Goal: Task Accomplishment & Management: Complete application form

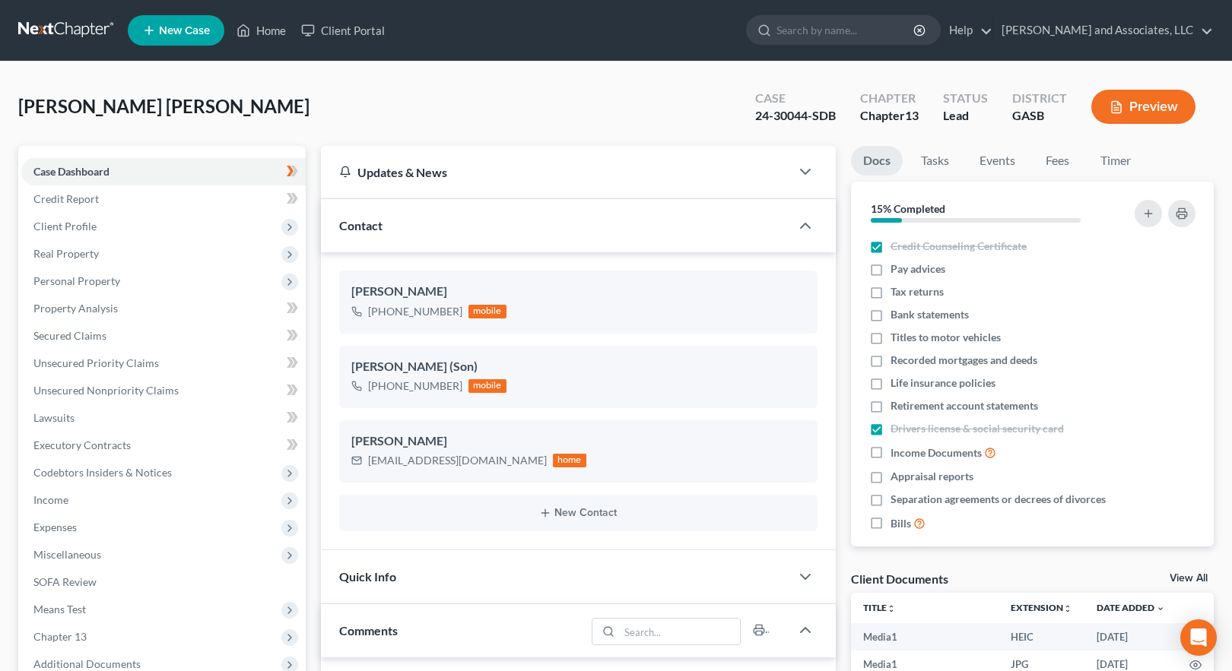
select select "0"
click at [268, 29] on link "Home" at bounding box center [261, 30] width 65 height 27
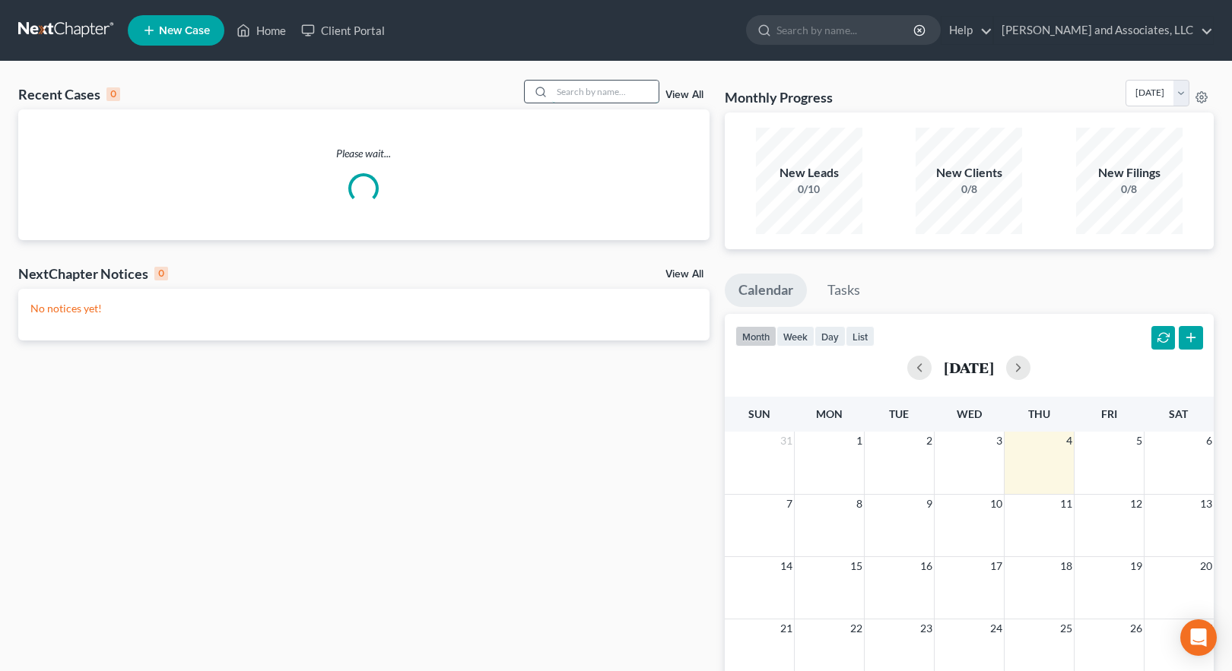
click at [608, 87] on input "search" at bounding box center [605, 92] width 106 height 22
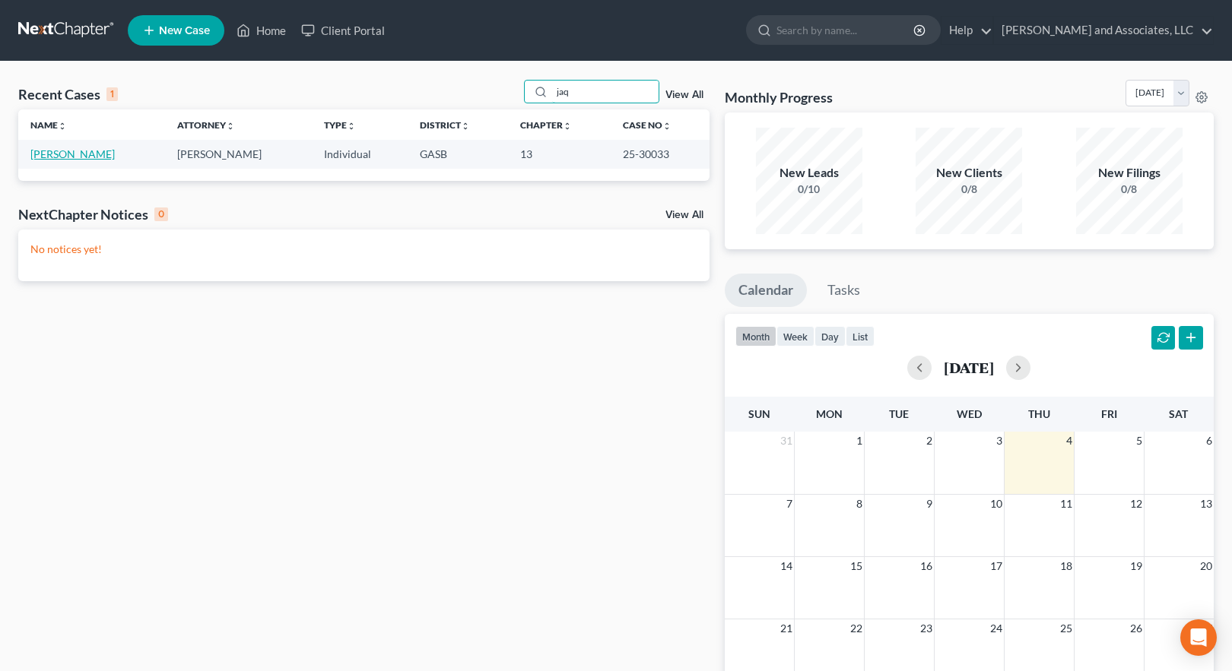
type input "jaq"
click at [68, 154] on link "[PERSON_NAME]" at bounding box center [72, 154] width 84 height 13
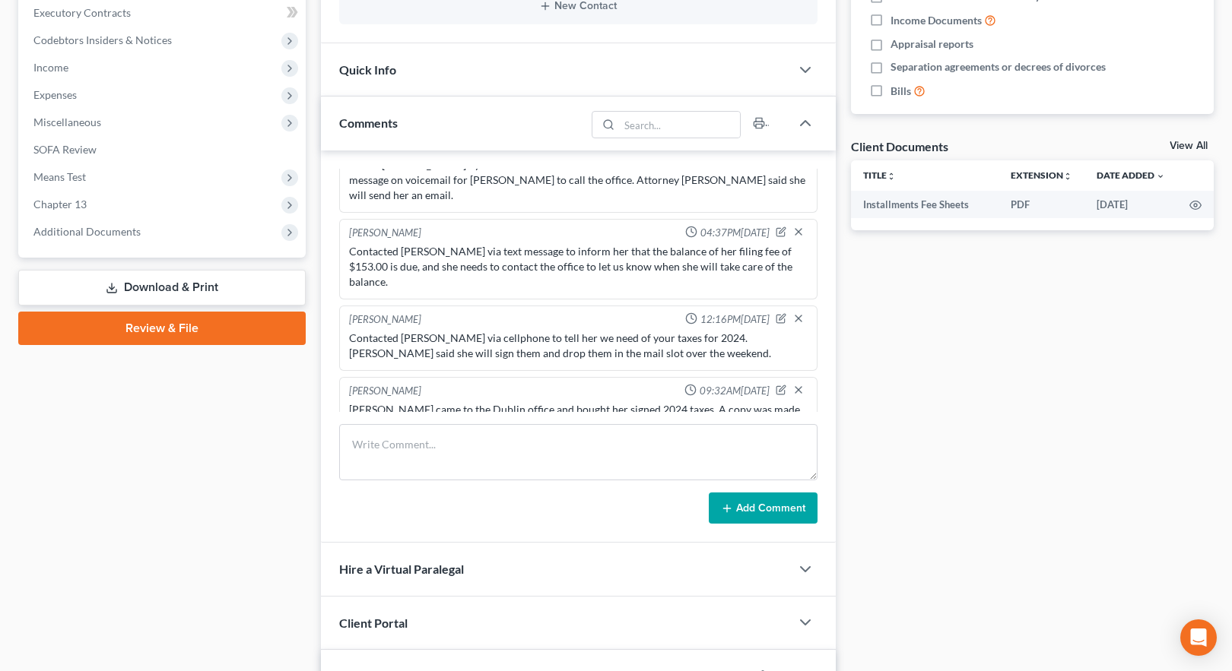
scroll to position [456, 0]
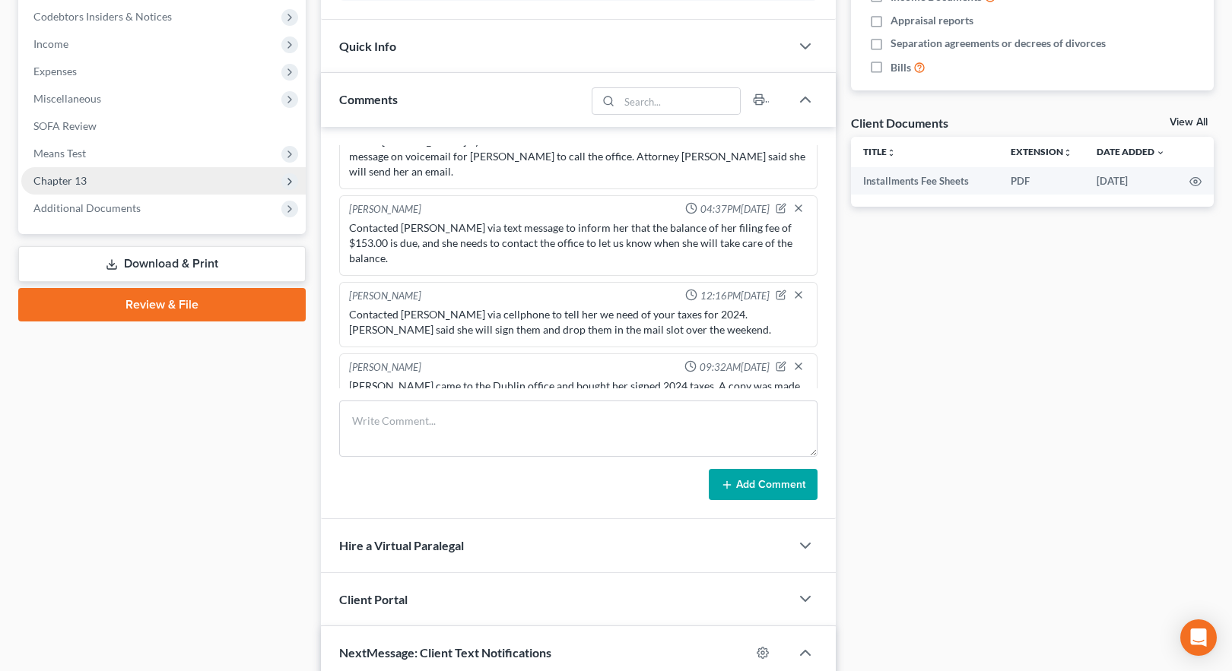
click at [75, 177] on span "Chapter 13" at bounding box center [59, 180] width 53 height 13
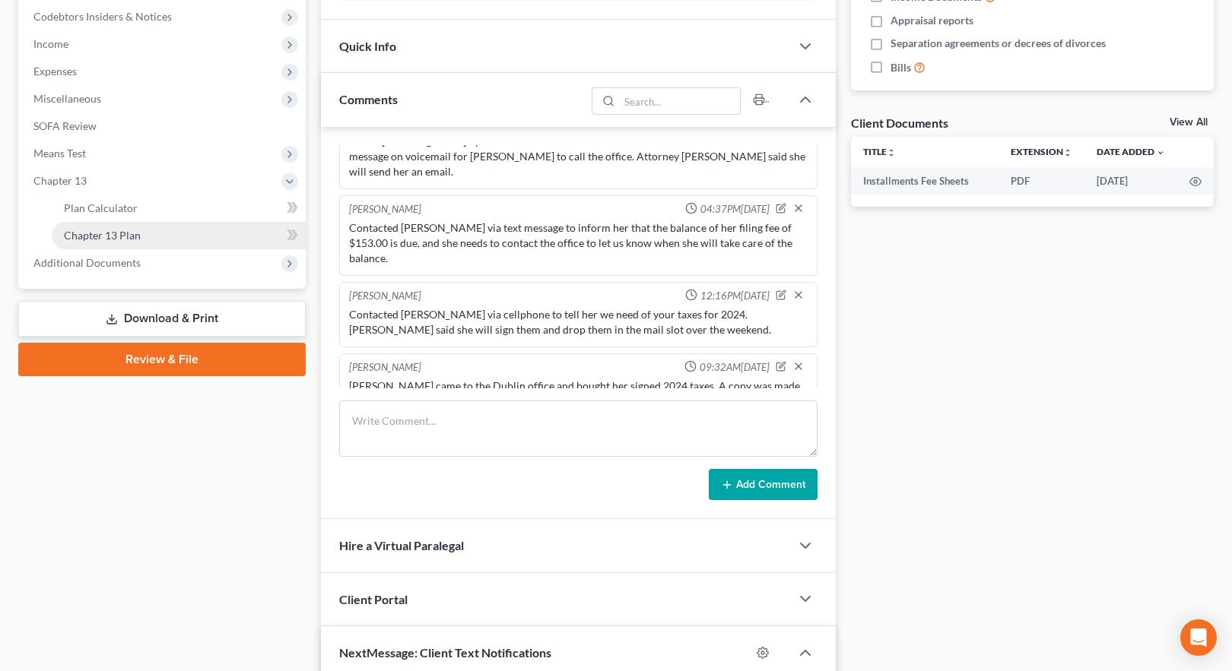
click at [134, 233] on span "Chapter 13 Plan" at bounding box center [102, 235] width 77 height 13
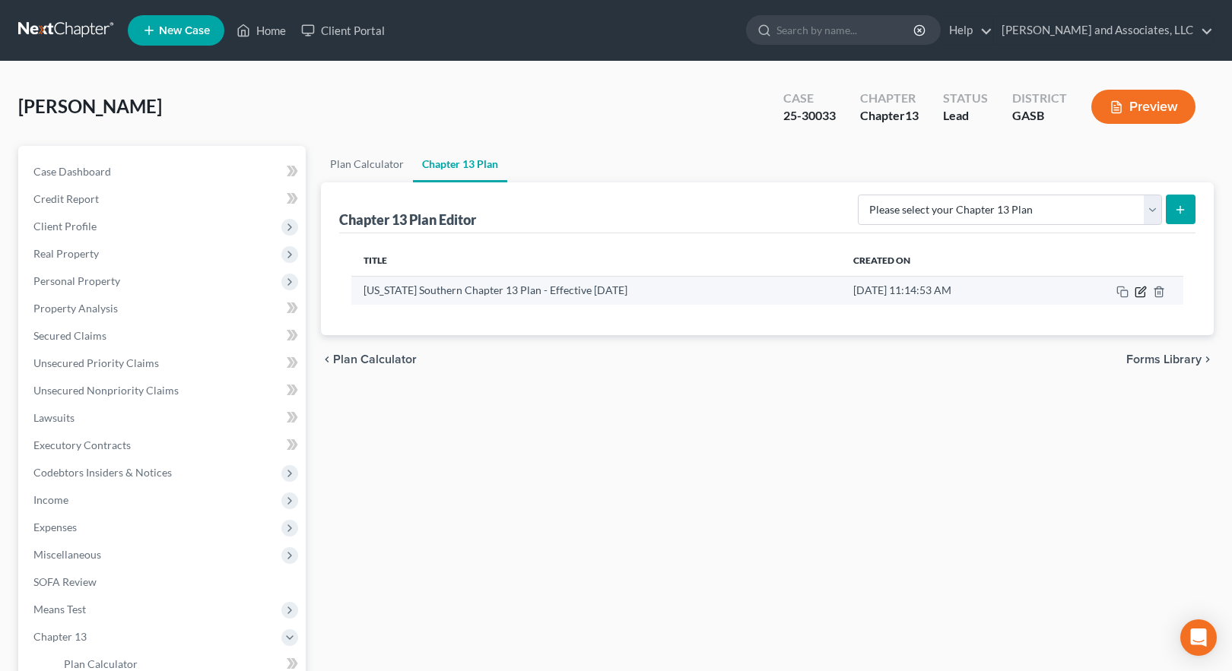
click at [1141, 292] on icon "button" at bounding box center [1141, 290] width 7 height 7
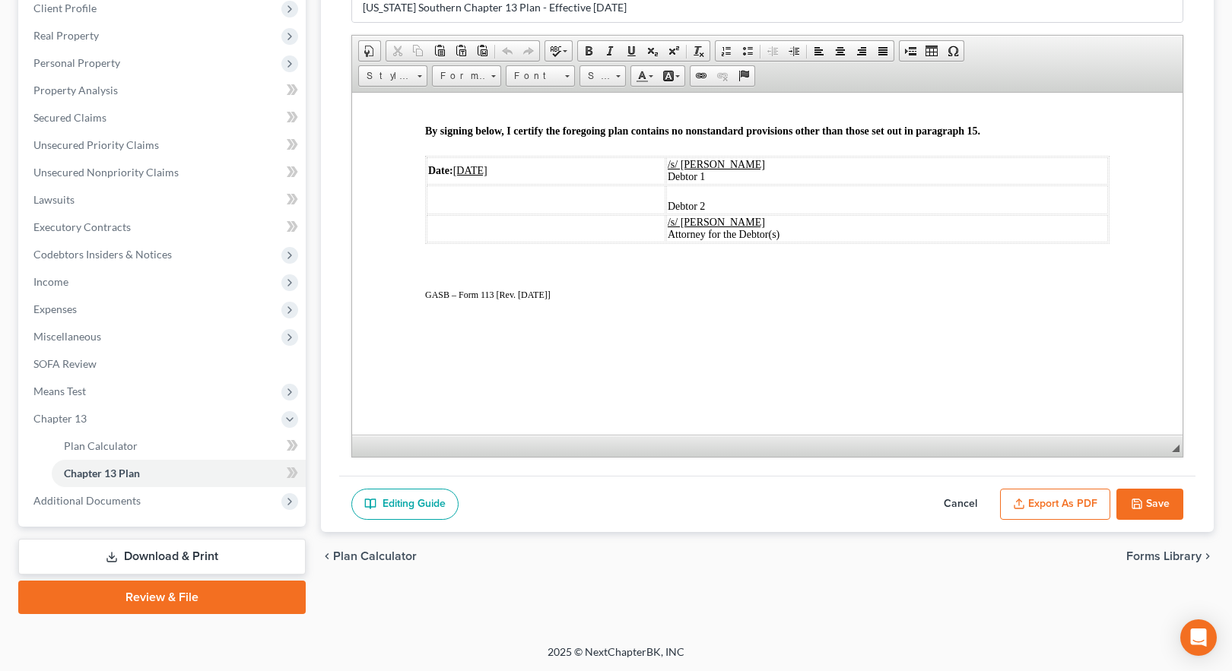
scroll to position [219, 0]
click at [1071, 500] on button "Export as PDF" at bounding box center [1055, 504] width 110 height 32
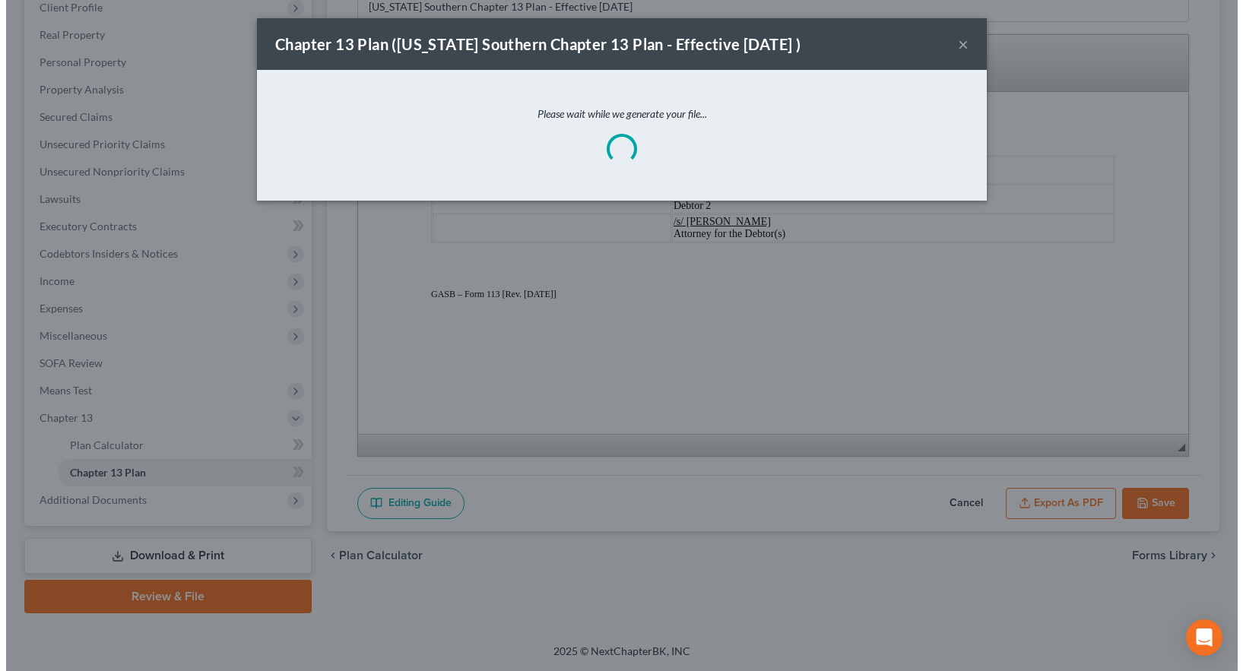
scroll to position [2643, 0]
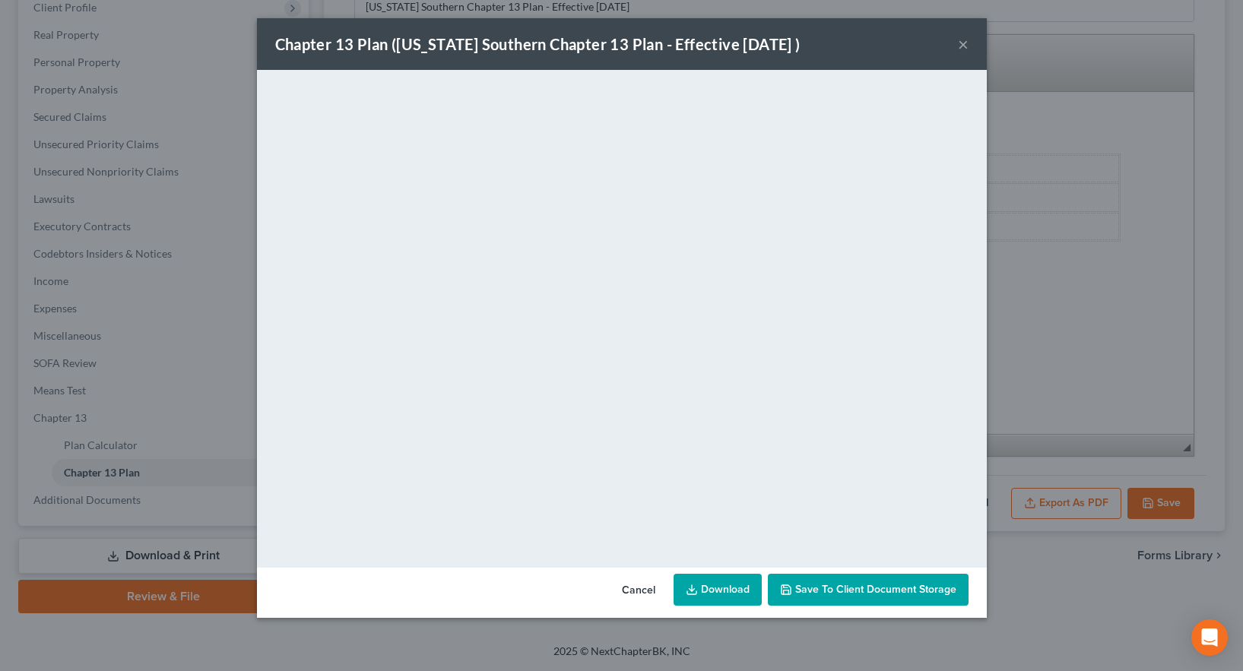
click at [720, 589] on link "Download" at bounding box center [718, 590] width 88 height 32
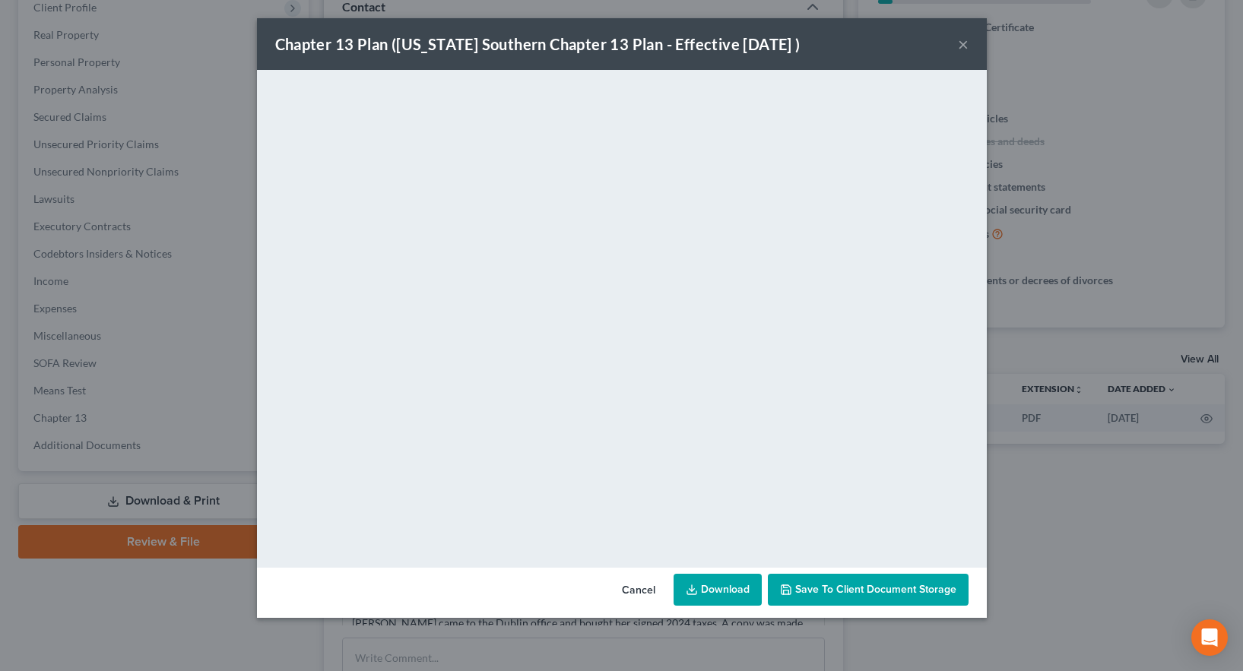
scroll to position [2125, 0]
click at [963, 44] on button "×" at bounding box center [963, 44] width 11 height 18
click at [961, 43] on button "×" at bounding box center [963, 44] width 11 height 18
click at [963, 45] on button "×" at bounding box center [963, 44] width 11 height 18
click at [962, 45] on button "×" at bounding box center [963, 44] width 11 height 18
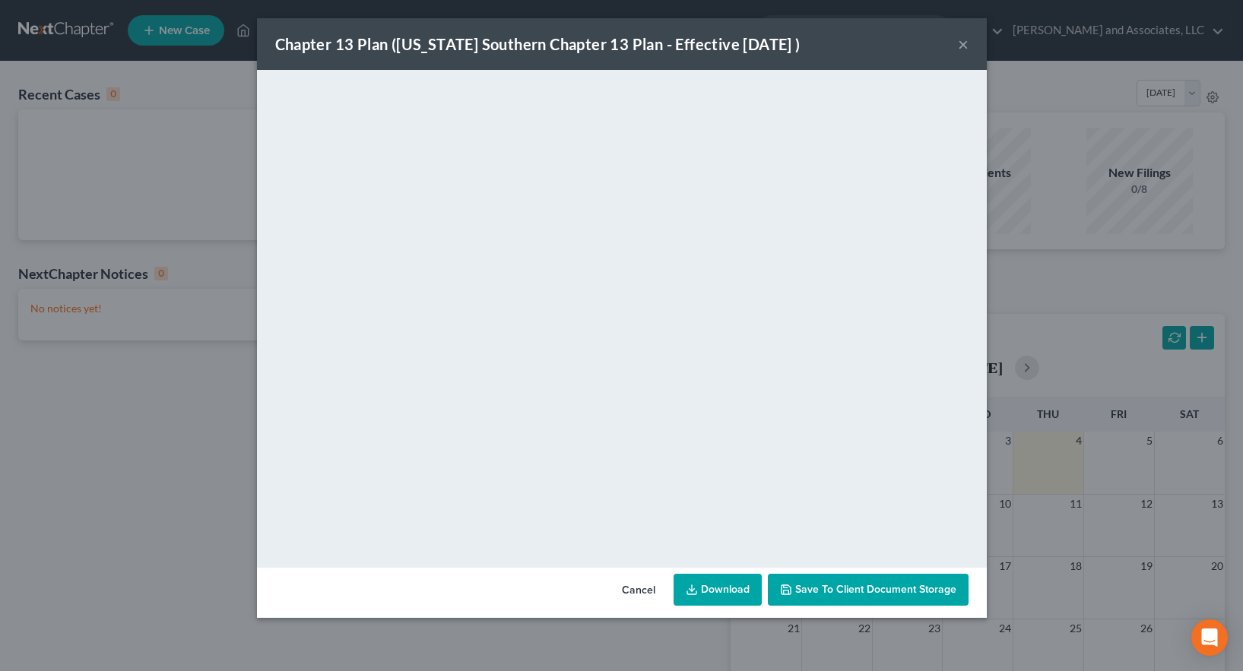
click at [966, 43] on button "×" at bounding box center [963, 44] width 11 height 18
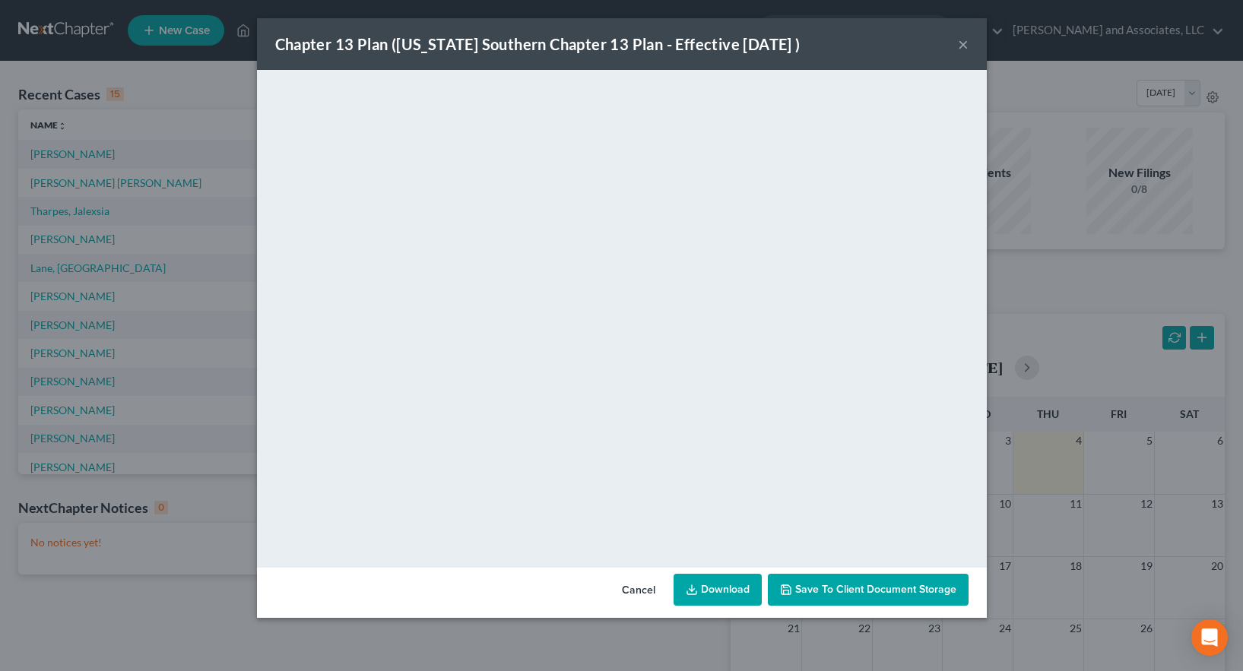
click at [852, 594] on span "Save to Client Document Storage" at bounding box center [875, 589] width 161 height 13
click at [965, 45] on button "×" at bounding box center [963, 44] width 11 height 18
click at [964, 43] on button "×" at bounding box center [963, 44] width 11 height 18
click at [852, 45] on div "Chapter 13 Plan (Georgia Southern Chapter 13 Plan - Effective 12/1/17 ) ×" at bounding box center [622, 44] width 730 height 52
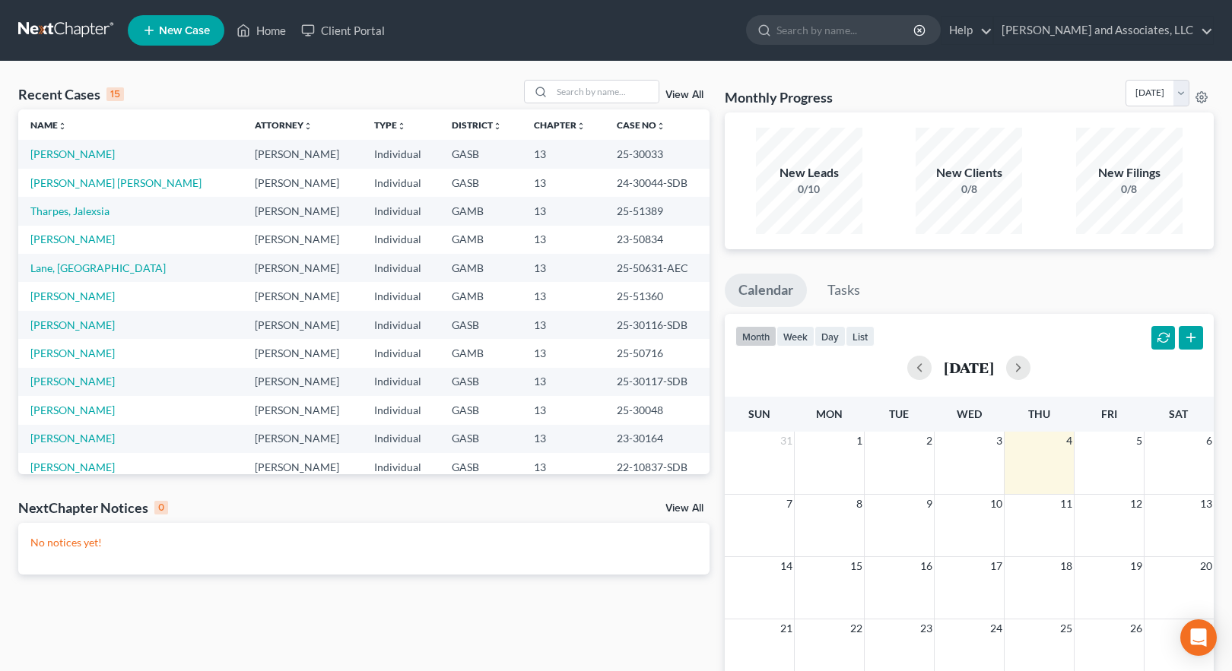
click at [183, 28] on span "New Case" at bounding box center [184, 30] width 51 height 11
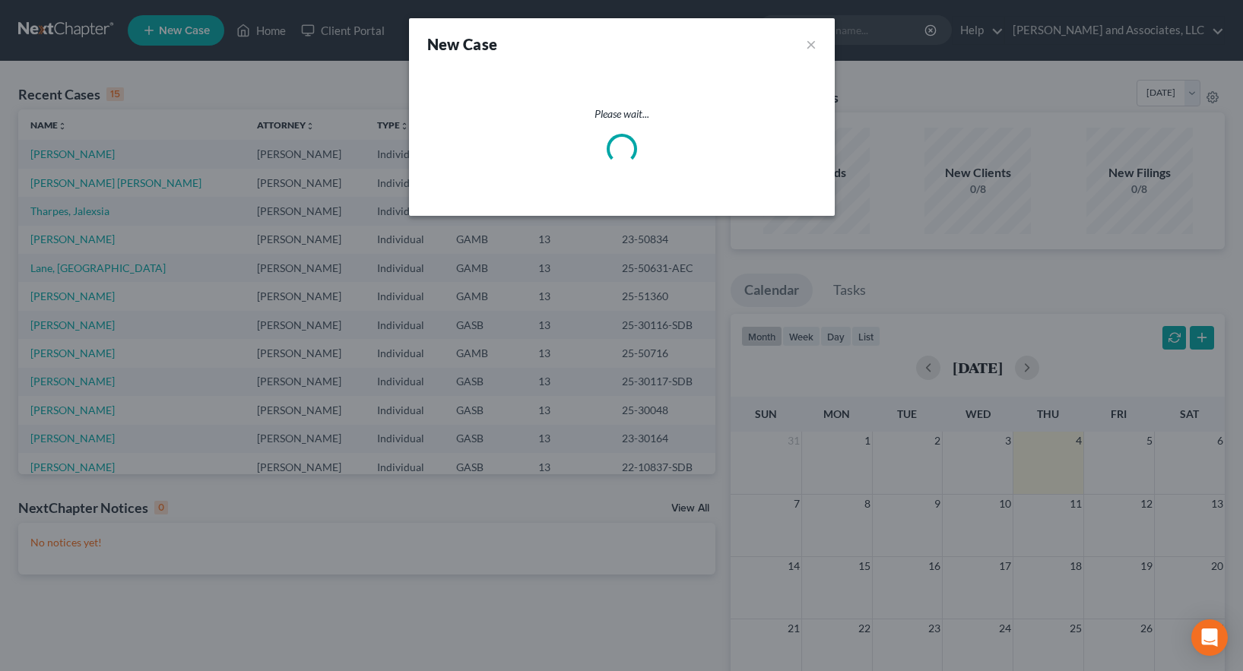
select select "20"
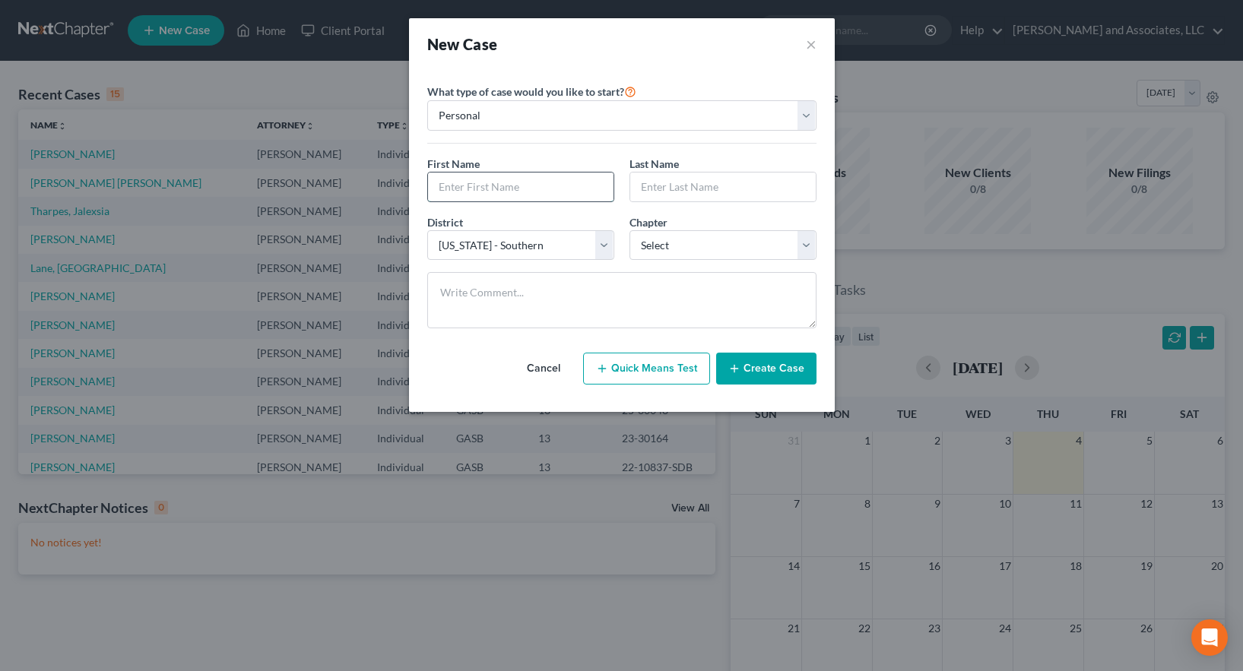
click at [465, 187] on input "text" at bounding box center [521, 187] width 186 height 29
click at [462, 185] on input "text" at bounding box center [521, 187] width 186 height 29
type input "[PERSON_NAME]"
click at [697, 246] on select "Select 7 11 12 13" at bounding box center [723, 245] width 187 height 30
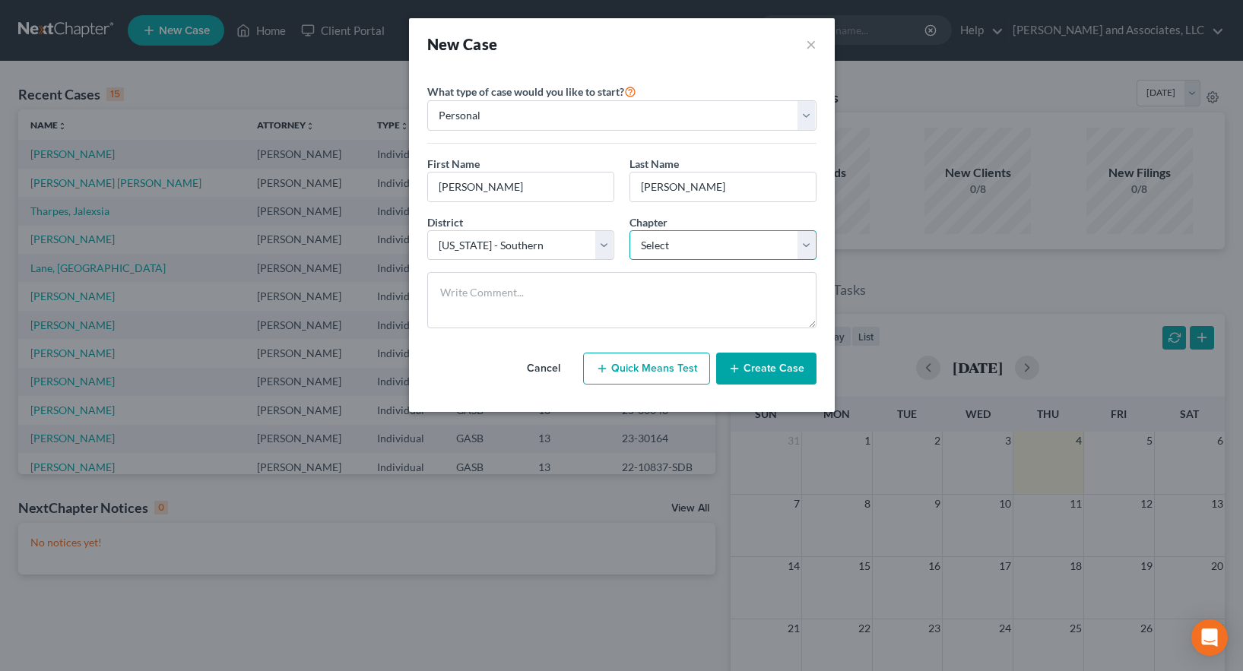
select select "3"
click at [630, 230] on select "Select 7 11 12 13" at bounding box center [723, 245] width 187 height 30
click at [766, 367] on button "Create Case" at bounding box center [766, 369] width 100 height 32
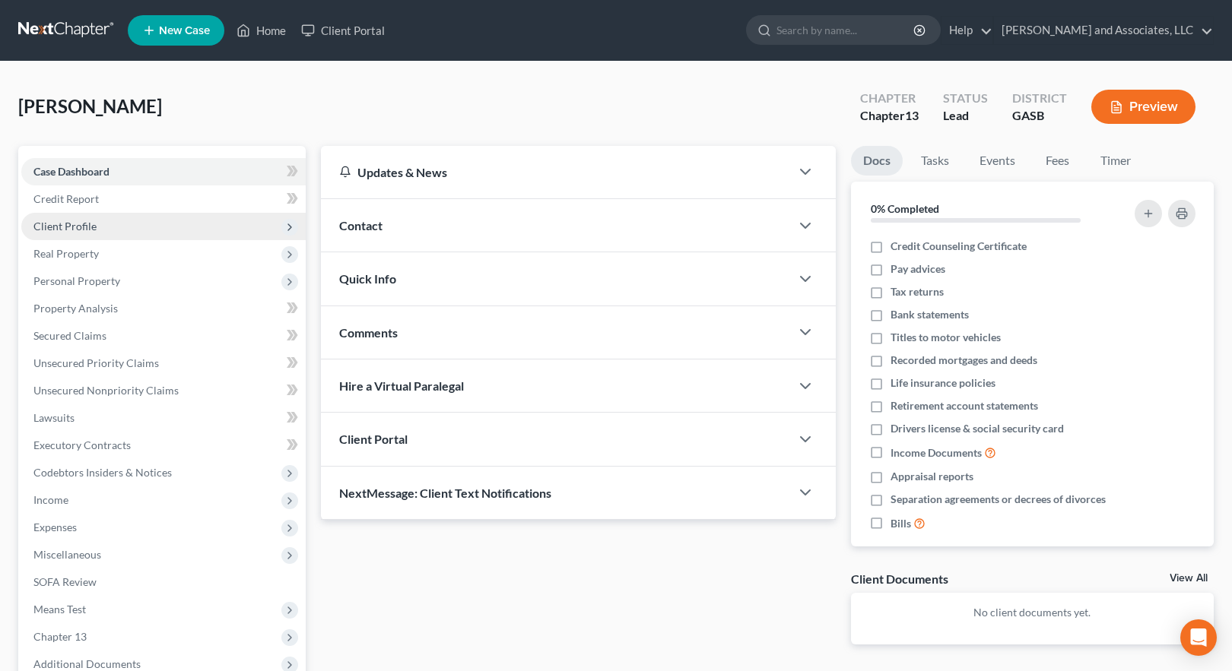
click at [89, 223] on span "Client Profile" at bounding box center [64, 226] width 63 height 13
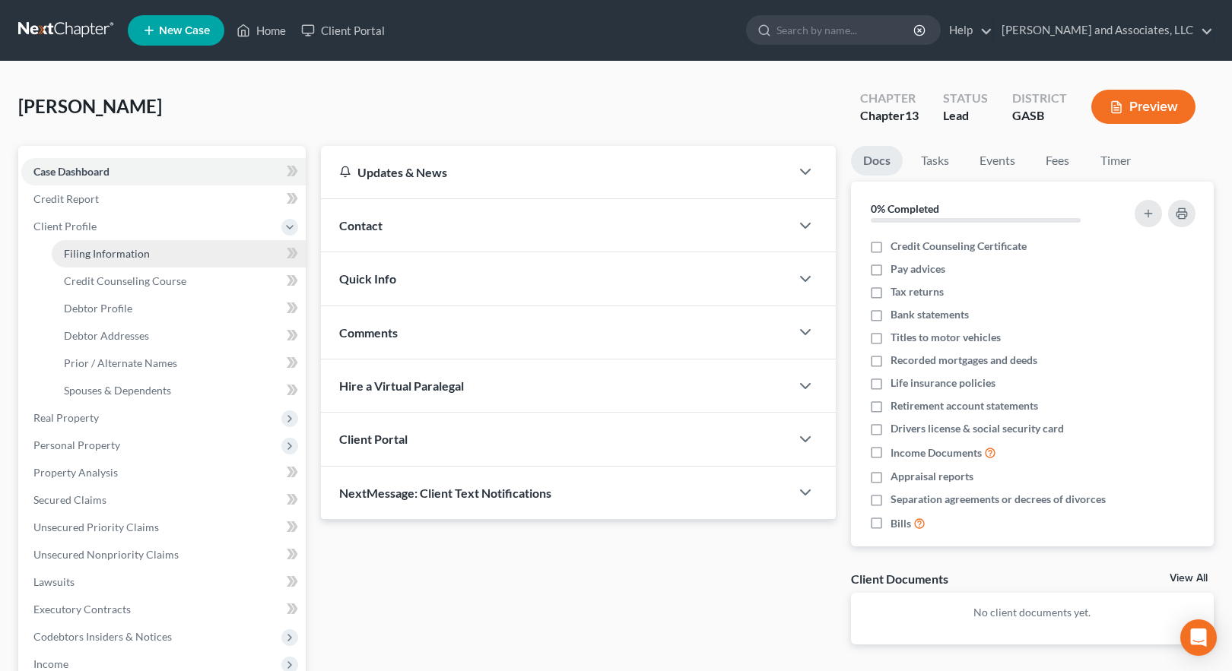
click at [106, 252] on span "Filing Information" at bounding box center [107, 253] width 86 height 13
select select "1"
select select "0"
select select "3"
select select "20"
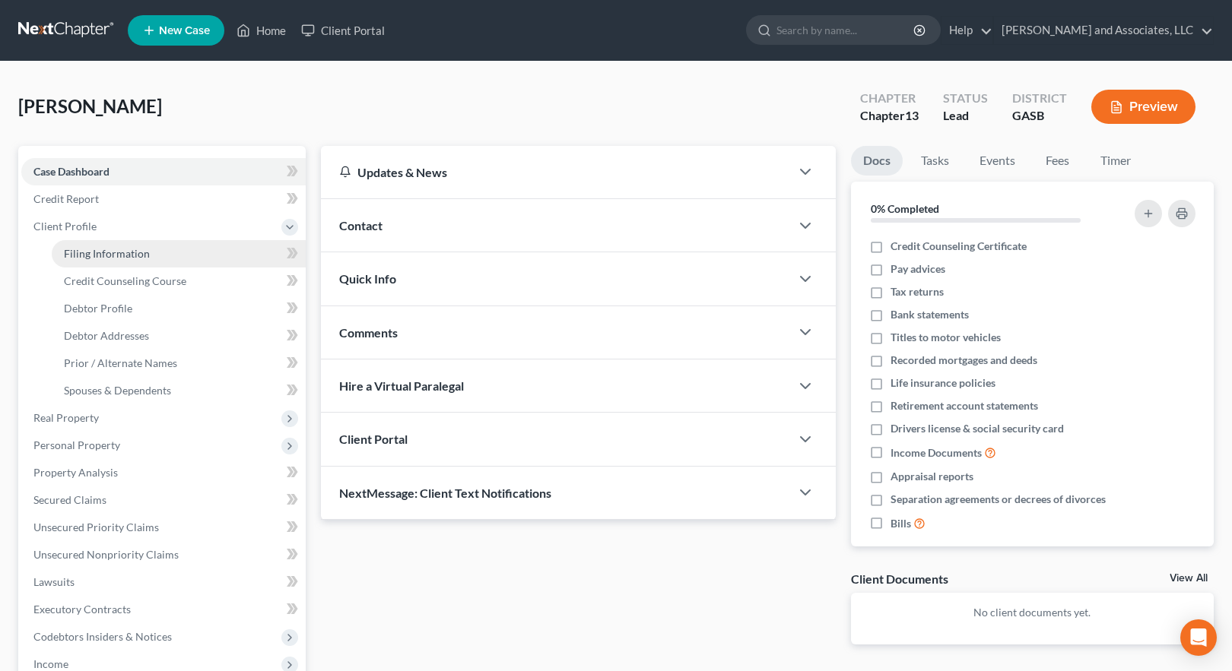
select select "10"
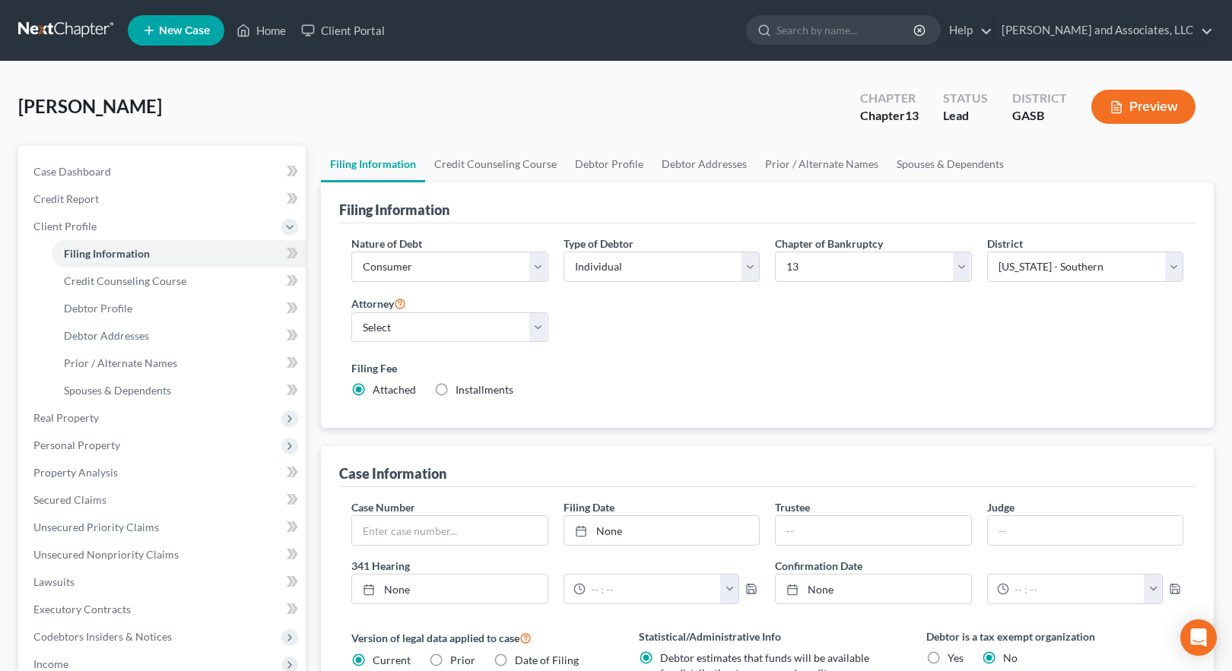
click at [456, 391] on label "Installments Installments" at bounding box center [485, 390] width 58 height 15
click at [462, 391] on input "Installments Installments" at bounding box center [467, 388] width 10 height 10
radio input "true"
radio input "false"
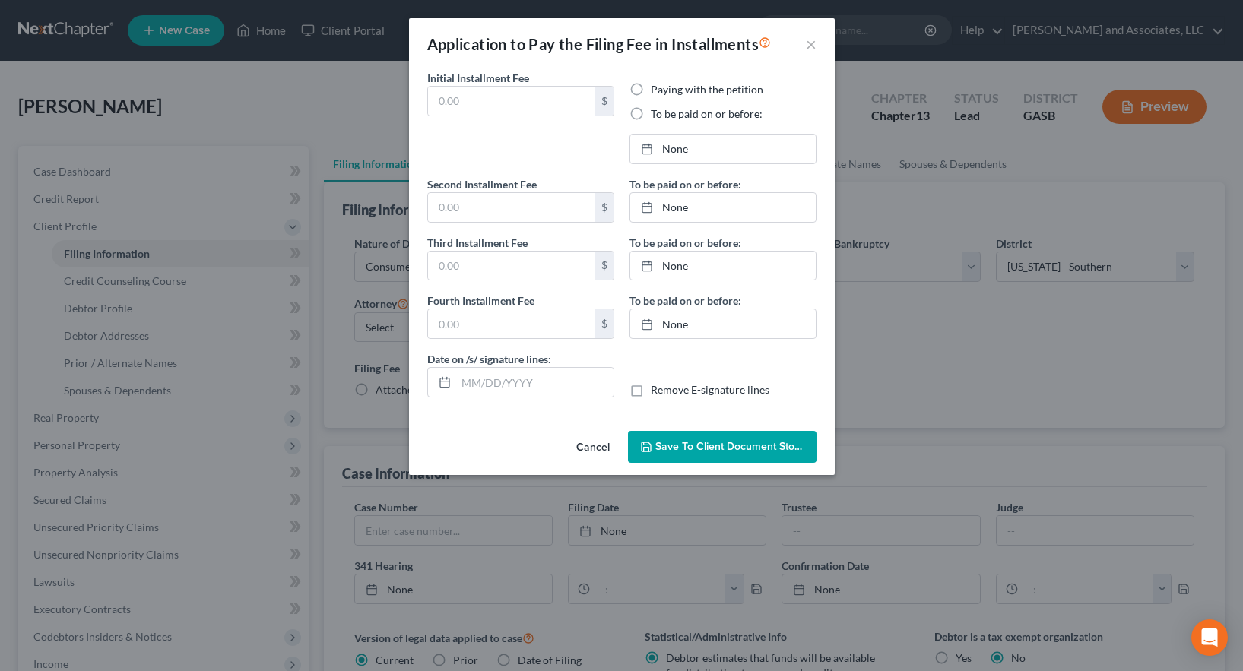
type input "0.00"
radio input "true"
type input "0.00"
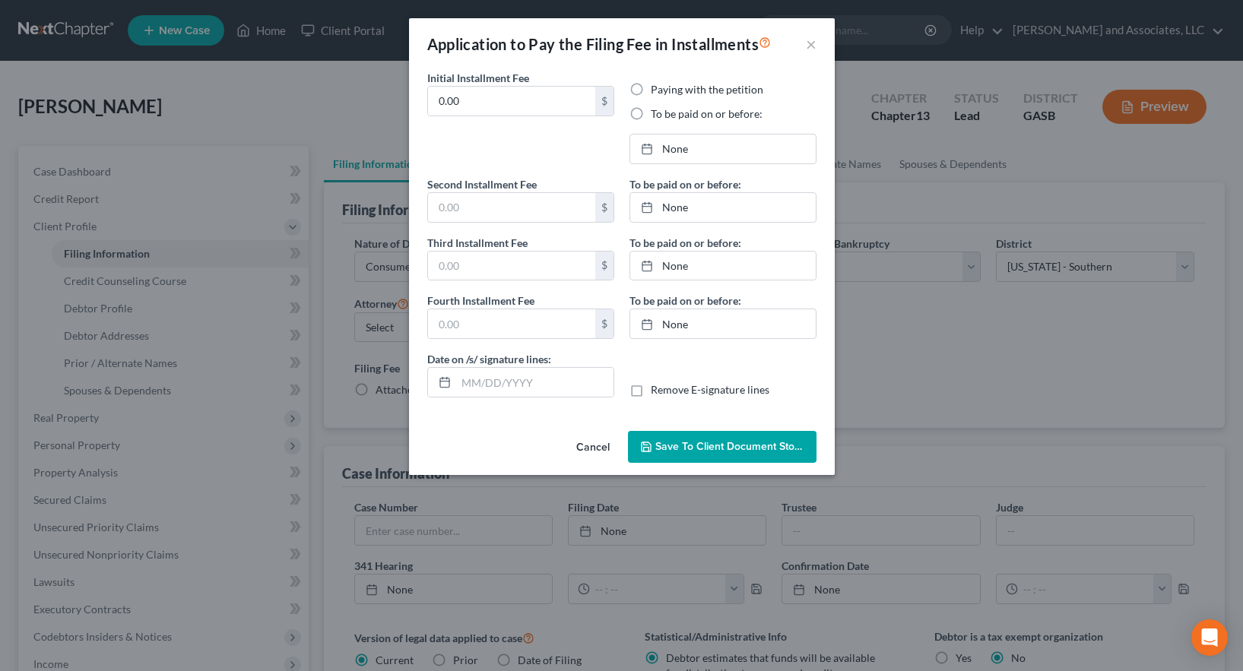
type input "[DATE]"
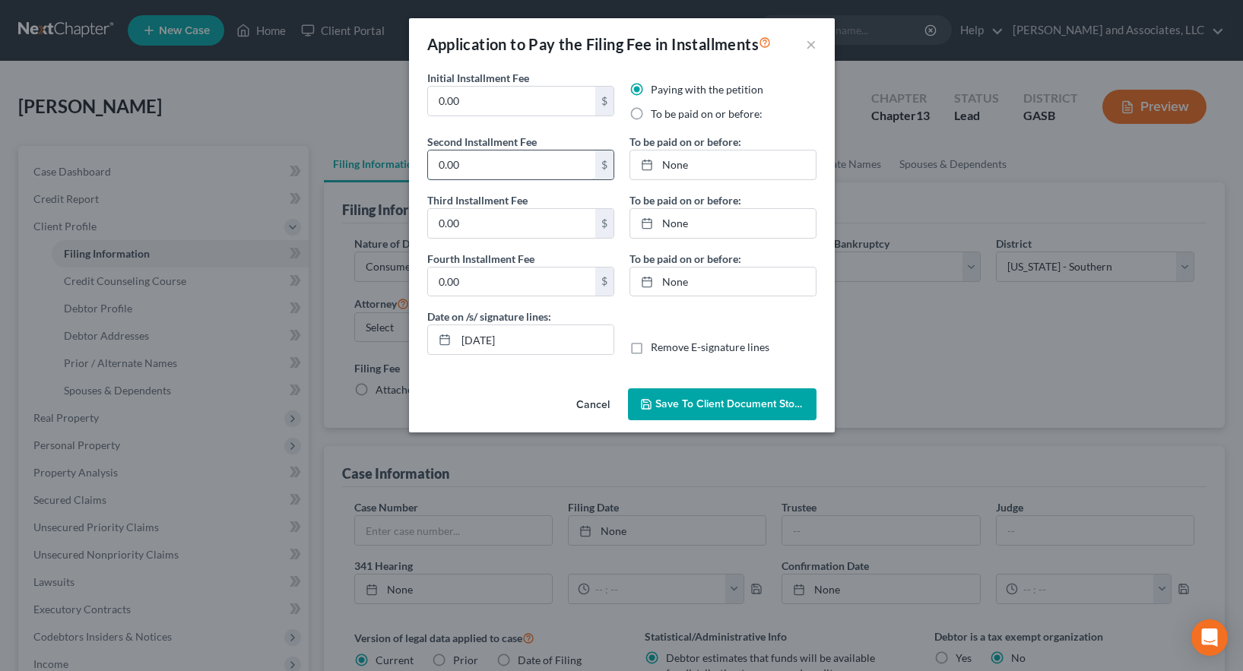
click at [459, 169] on input "0.00" at bounding box center [511, 165] width 167 height 29
type input "104.00"
type input "[DATE]"
click at [672, 167] on link "None" at bounding box center [723, 165] width 186 height 29
type input "[DATE]"
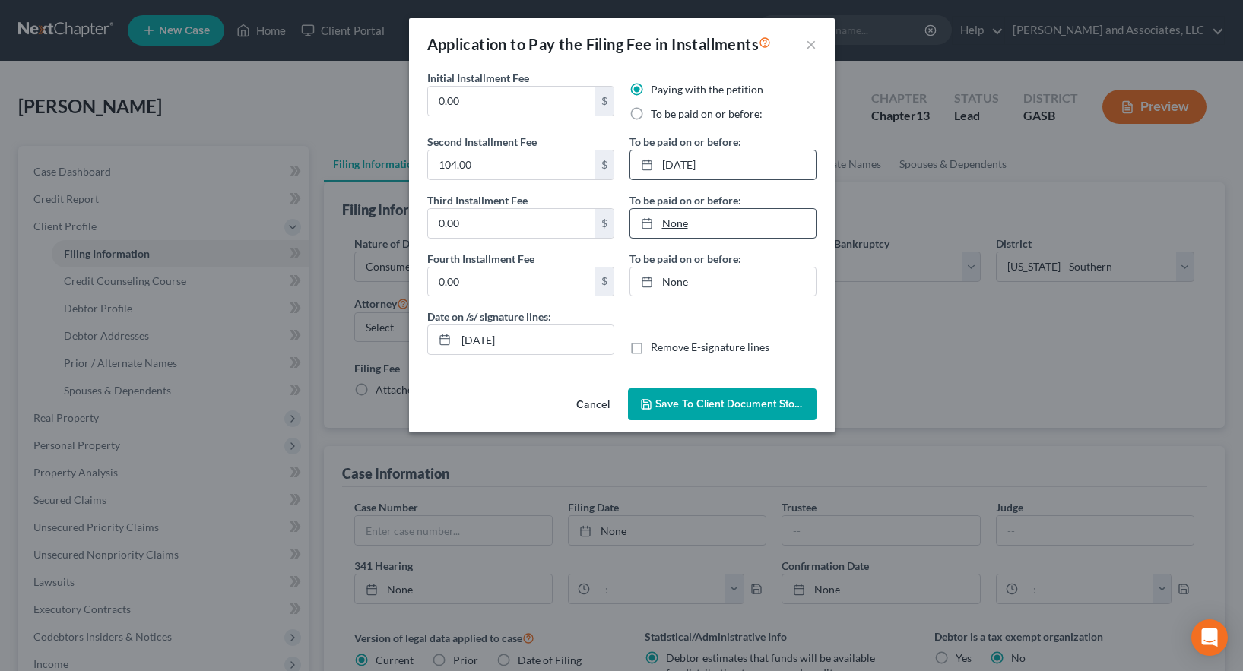
click at [671, 217] on link "None" at bounding box center [723, 223] width 186 height 29
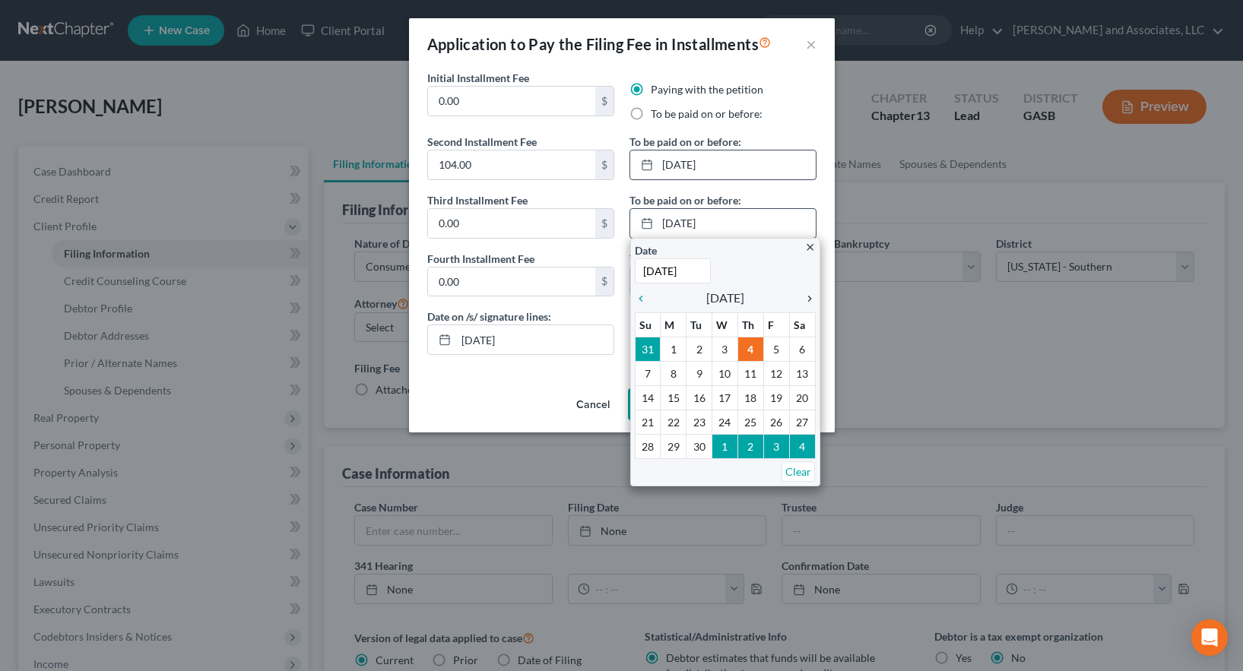
click at [807, 297] on icon "chevron_right" at bounding box center [806, 299] width 20 height 12
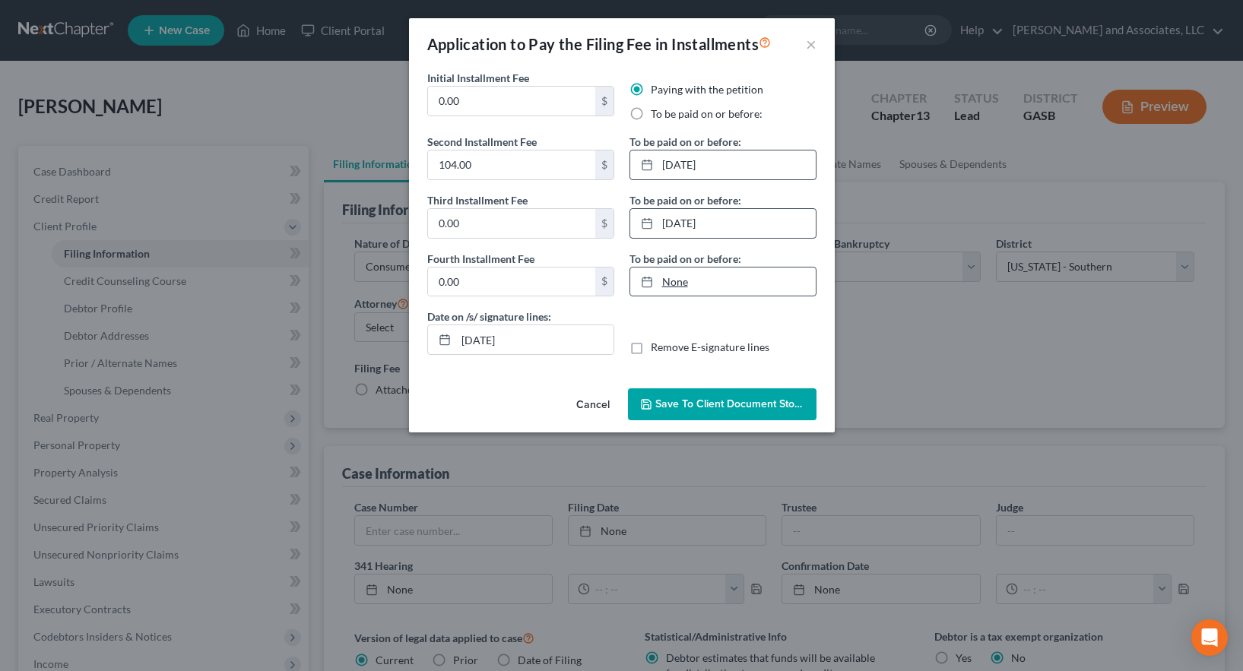
type input "[DATE]"
click at [670, 282] on link "None" at bounding box center [723, 282] width 186 height 29
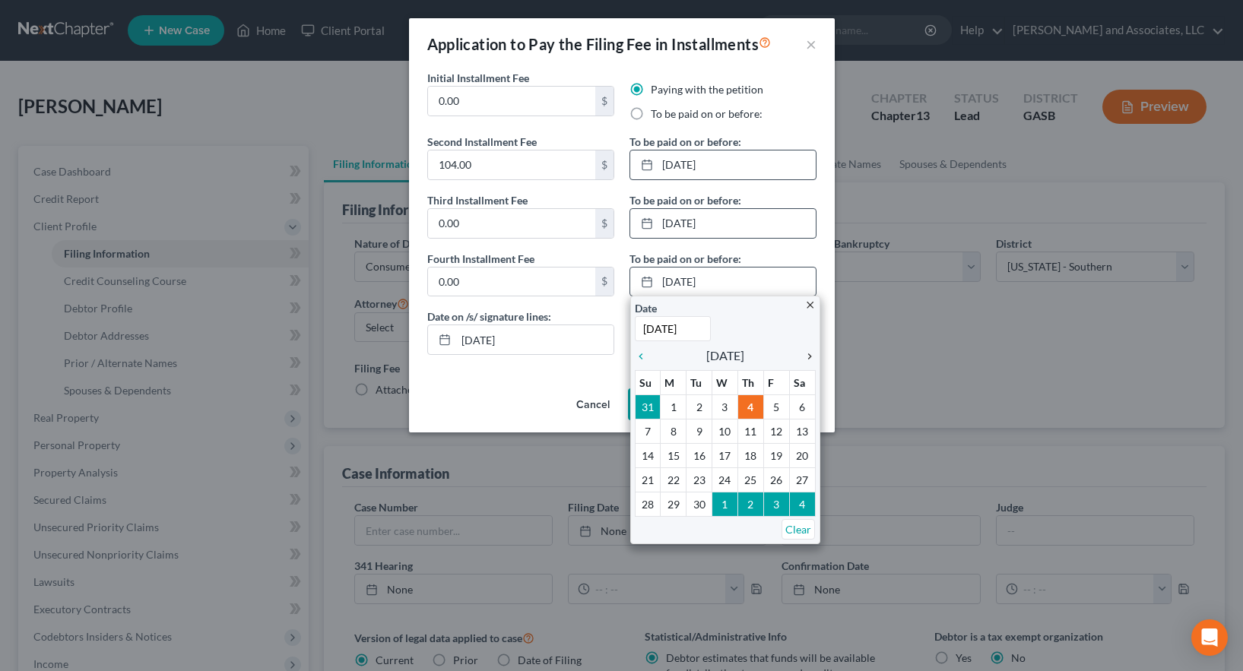
click at [811, 351] on icon "chevron_right" at bounding box center [806, 357] width 20 height 12
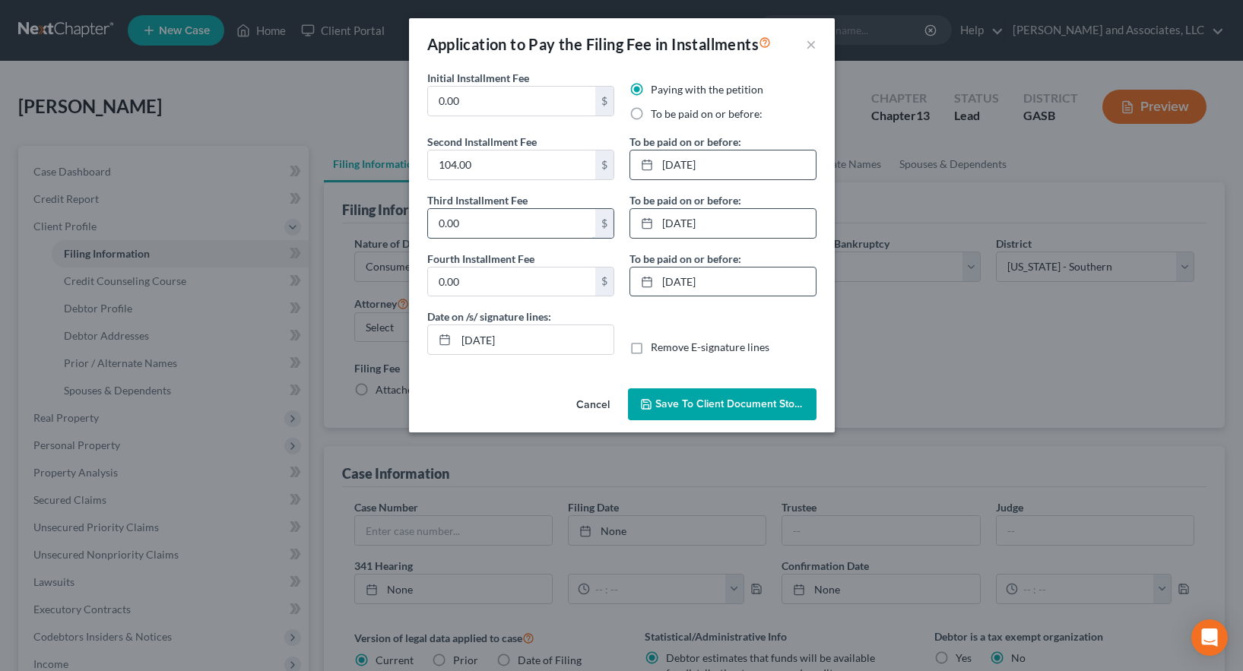
click at [467, 224] on input "0.00" at bounding box center [511, 223] width 167 height 29
type input "104.00"
click at [466, 277] on input "0.00" at bounding box center [511, 282] width 167 height 29
type input "105.00"
click at [718, 402] on span "Save to Client Document Storage" at bounding box center [736, 404] width 161 height 13
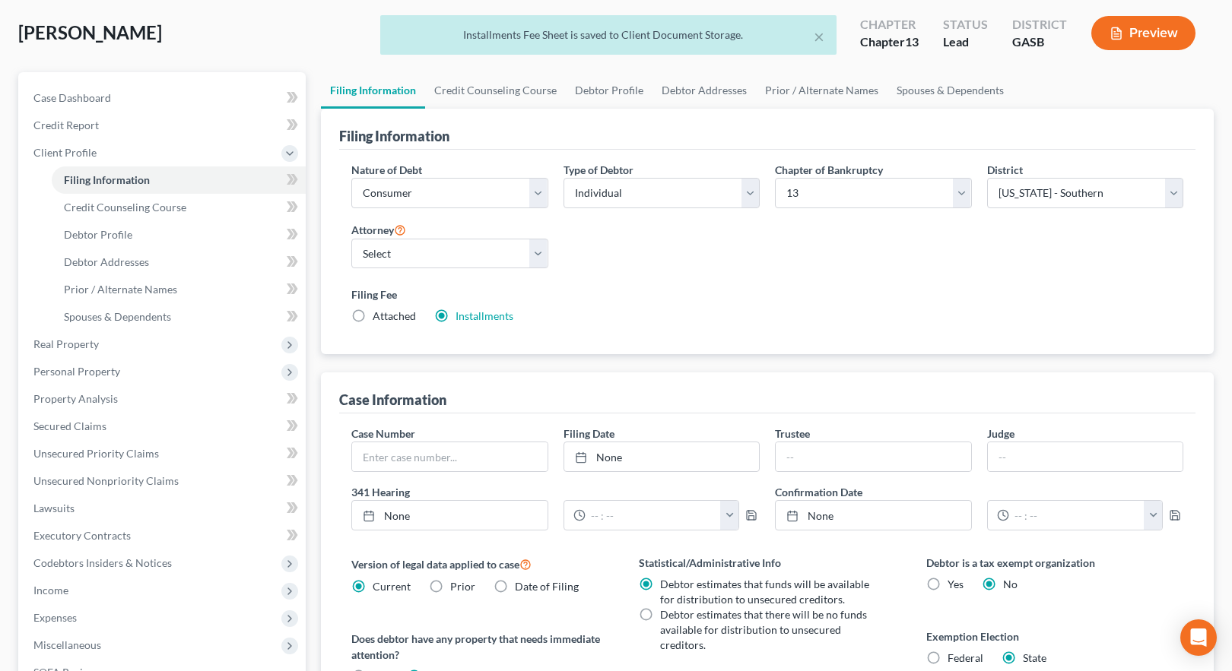
scroll to position [304, 0]
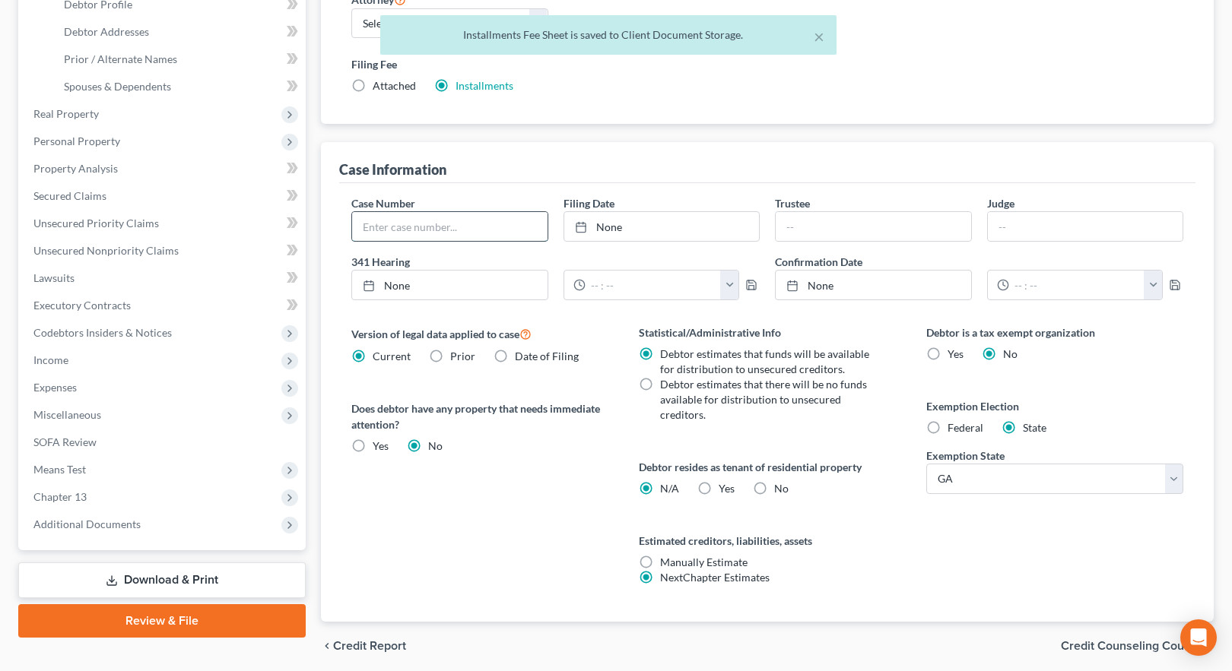
click at [420, 227] on input "text" at bounding box center [449, 226] width 195 height 29
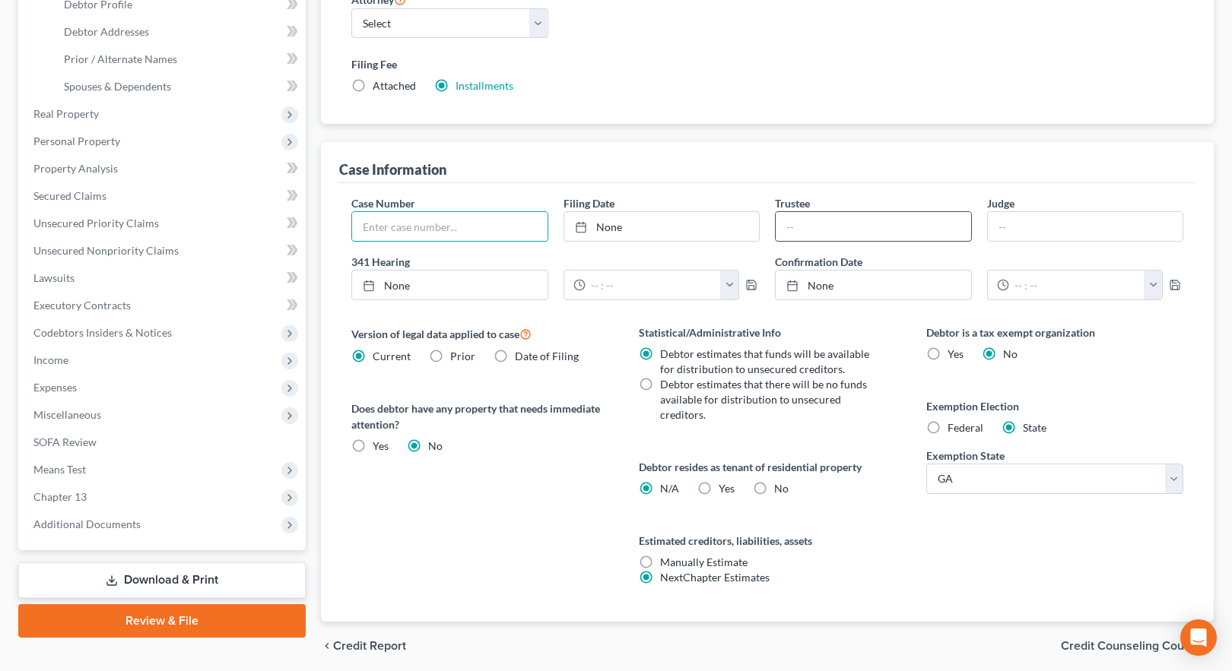
click at [814, 231] on input "text" at bounding box center [873, 226] width 195 height 29
type input "Houn Le"
click at [1030, 234] on input "text" at bounding box center [1085, 226] width 195 height 29
type input "[PERSON_NAME]"
click at [660, 563] on label "Manually Estimate Manually Estimate" at bounding box center [703, 562] width 87 height 15
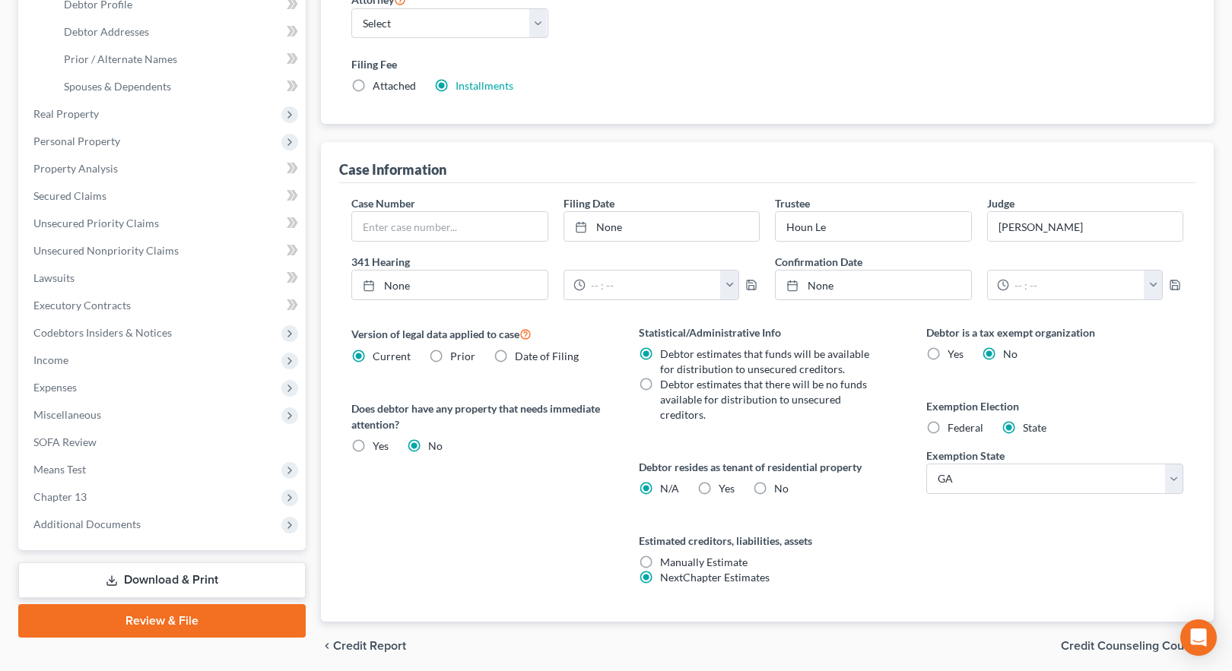
click at [666, 563] on input "Manually Estimate Manually Estimate" at bounding box center [671, 560] width 10 height 10
radio input "true"
radio input "false"
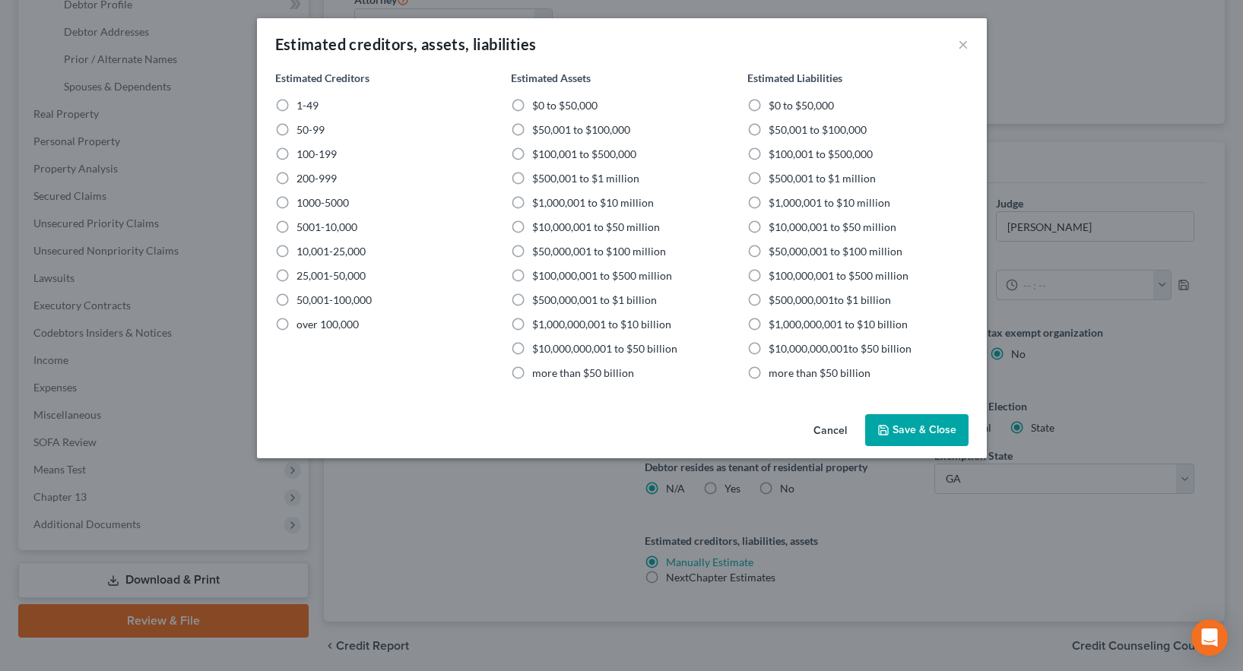
click at [769, 129] on label "$50,001 to $100,000" at bounding box center [818, 129] width 98 height 15
click at [775, 129] on input "$50,001 to $100,000" at bounding box center [780, 127] width 10 height 10
radio input "true"
click at [532, 104] on label "$0 to $50,000" at bounding box center [564, 105] width 65 height 15
click at [538, 104] on input "$0 to $50,000" at bounding box center [543, 103] width 10 height 10
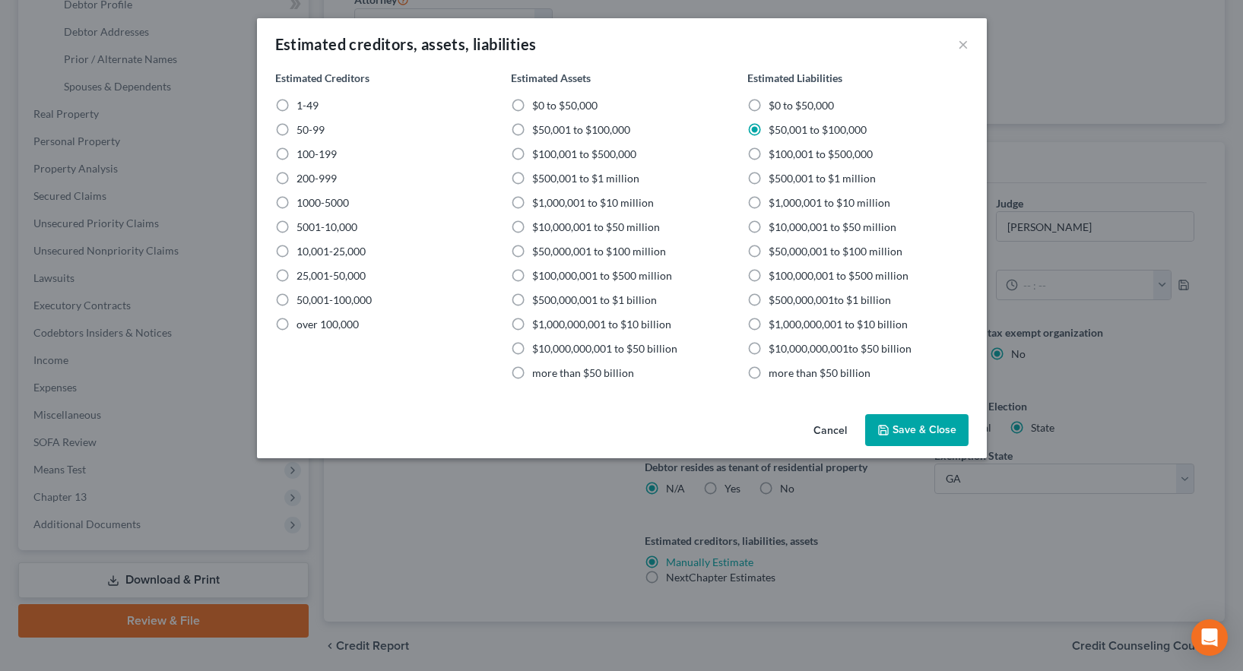
radio input "true"
click at [297, 103] on label "1-49" at bounding box center [308, 105] width 22 height 15
click at [303, 103] on input "1-49" at bounding box center [308, 103] width 10 height 10
radio input "true"
click at [917, 430] on button "Save & Close" at bounding box center [916, 430] width 103 height 32
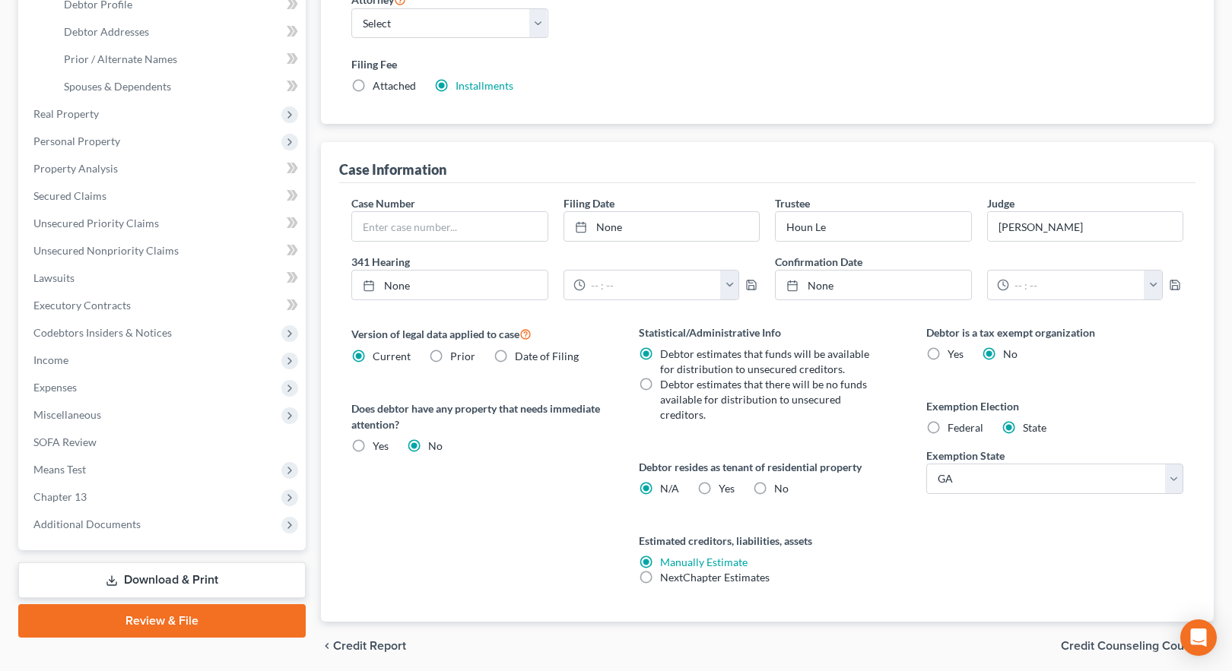
click at [1113, 645] on span "Credit Counseling Course" at bounding box center [1131, 646] width 141 height 12
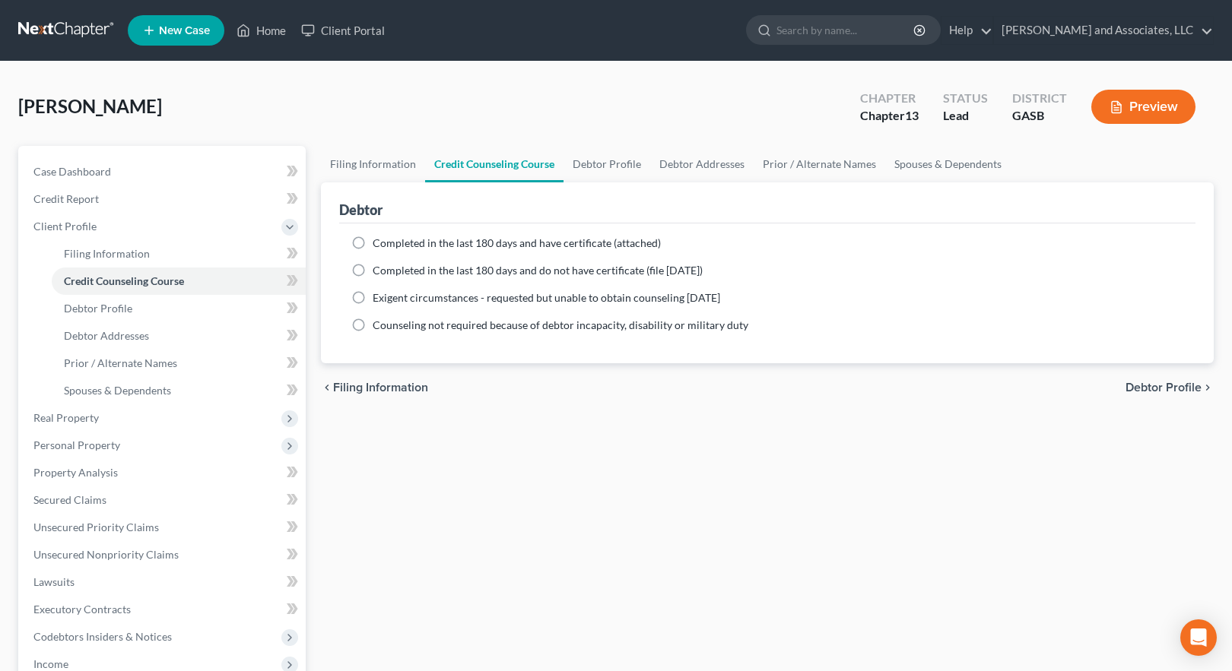
click at [373, 242] on label "Completed in the last 180 days and have certificate (attached)" at bounding box center [517, 243] width 288 height 15
click at [379, 242] on input "Completed in the last 180 days and have certificate (attached)" at bounding box center [384, 241] width 10 height 10
radio input "true"
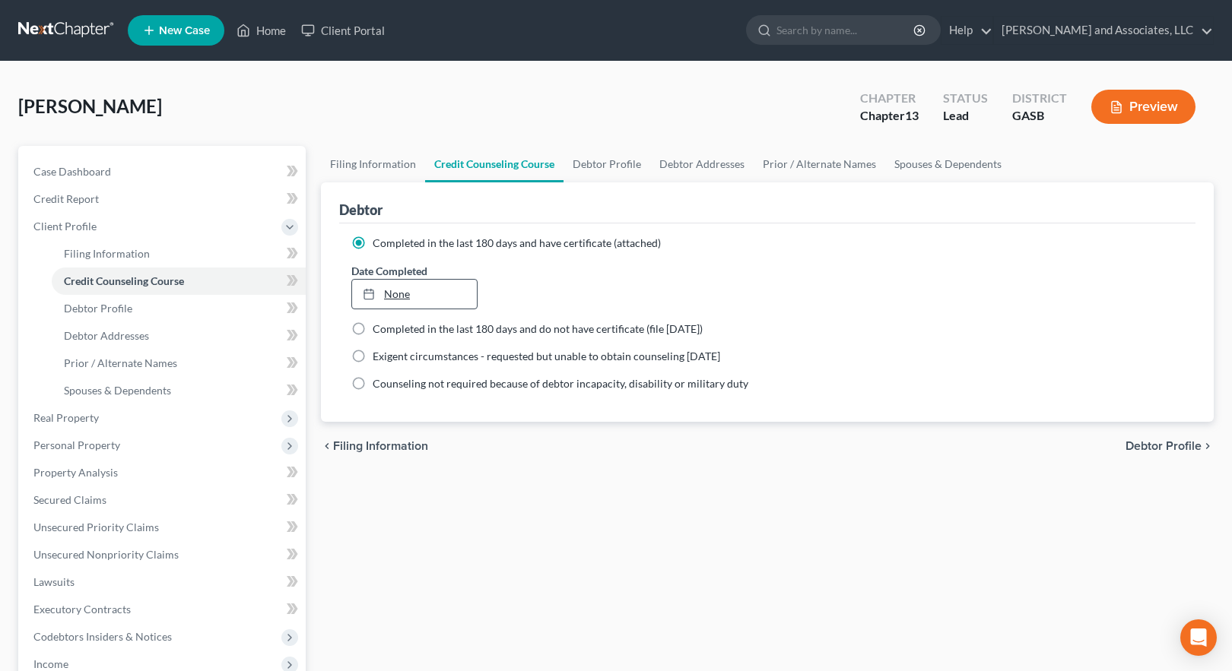
type input "[DATE]"
click at [392, 293] on link "[DATE]" at bounding box center [414, 294] width 125 height 29
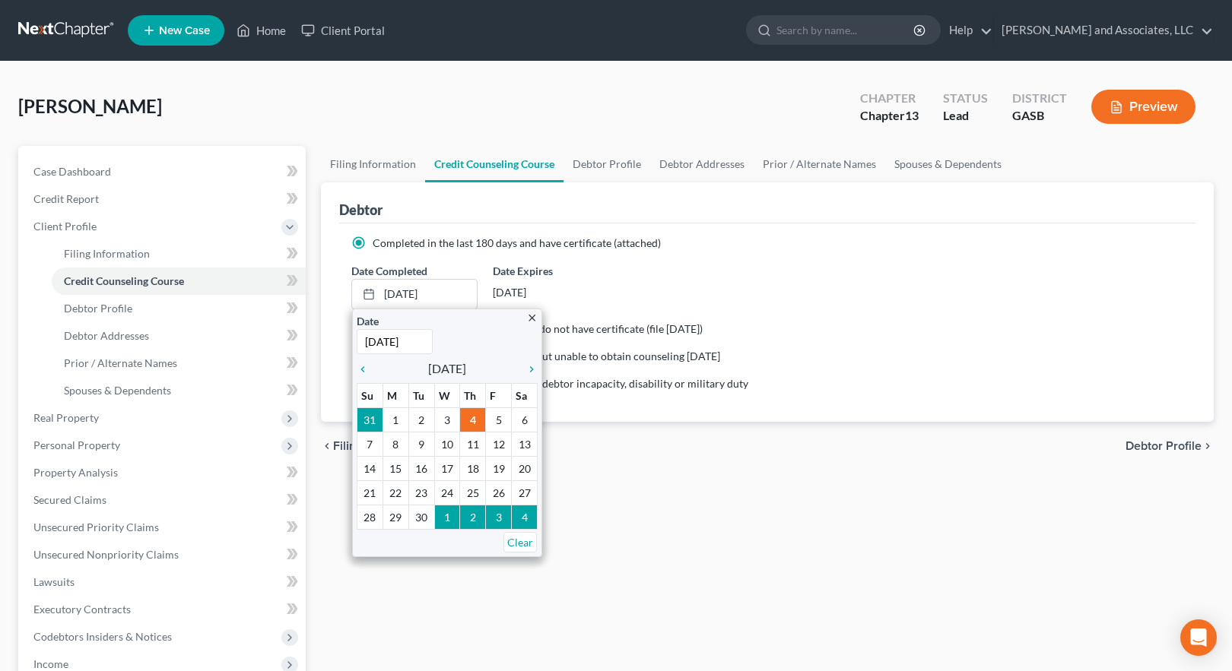
click at [852, 550] on div "Filing Information Credit Counseling Course Debtor Profile Debtor Addresses Pri…" at bounding box center [767, 544] width 908 height 796
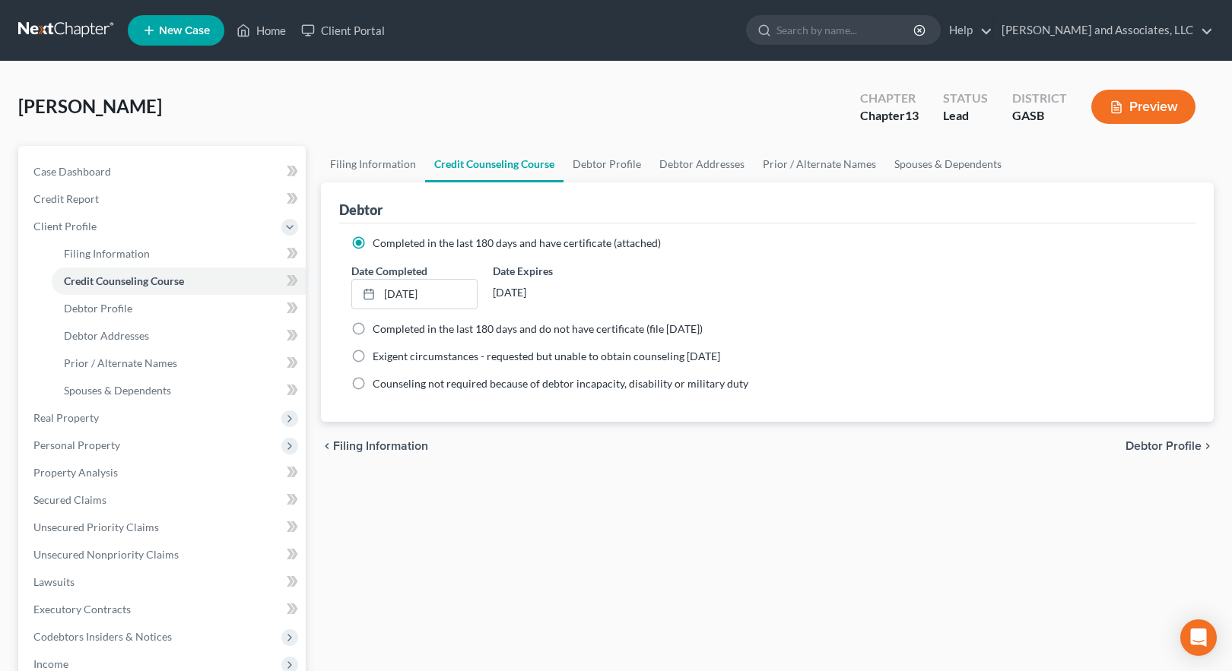
click at [373, 242] on label "Completed in the last 180 days and have certificate (attached)" at bounding box center [517, 243] width 288 height 15
click at [379, 242] on input "Completed in the last 180 days and have certificate (attached)" at bounding box center [384, 241] width 10 height 10
click at [373, 330] on label "Completed in the last 180 days and do not have certificate (file [DATE])" at bounding box center [538, 329] width 330 height 15
click at [379, 330] on input "Completed in the last 180 days and do not have certificate (file [DATE])" at bounding box center [384, 327] width 10 height 10
radio input "true"
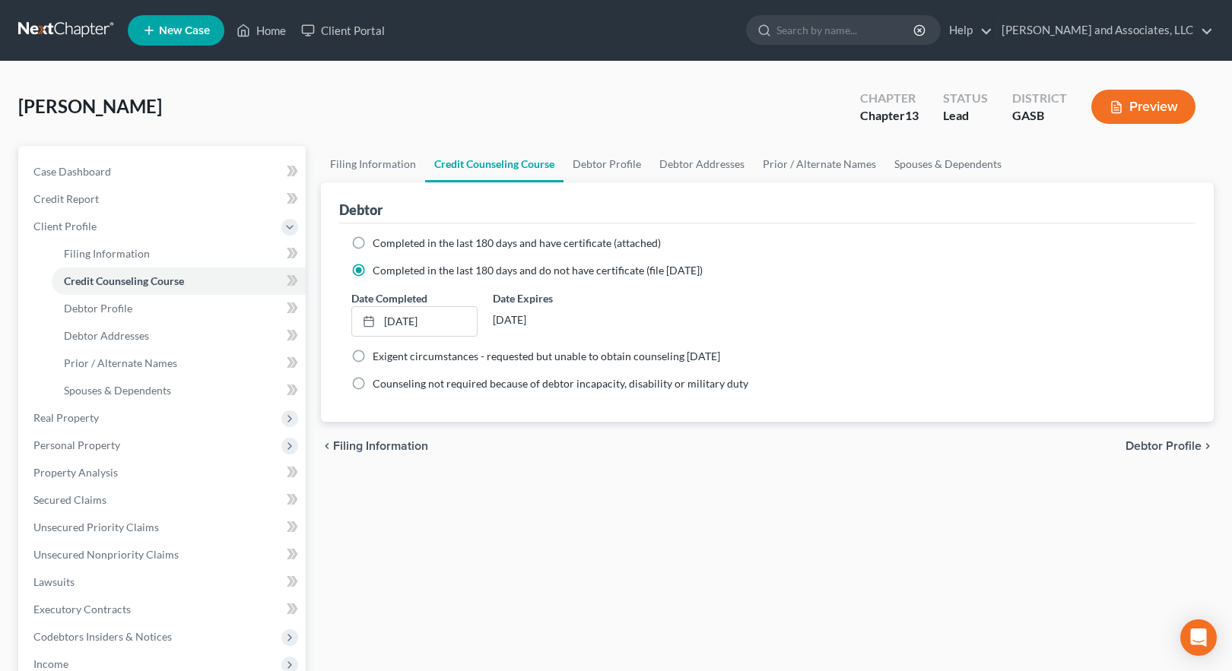
click at [373, 237] on label "Completed in the last 180 days and have certificate (attached)" at bounding box center [517, 243] width 288 height 15
click at [379, 237] on input "Completed in the last 180 days and have certificate (attached)" at bounding box center [384, 241] width 10 height 10
radio input "true"
radio input "false"
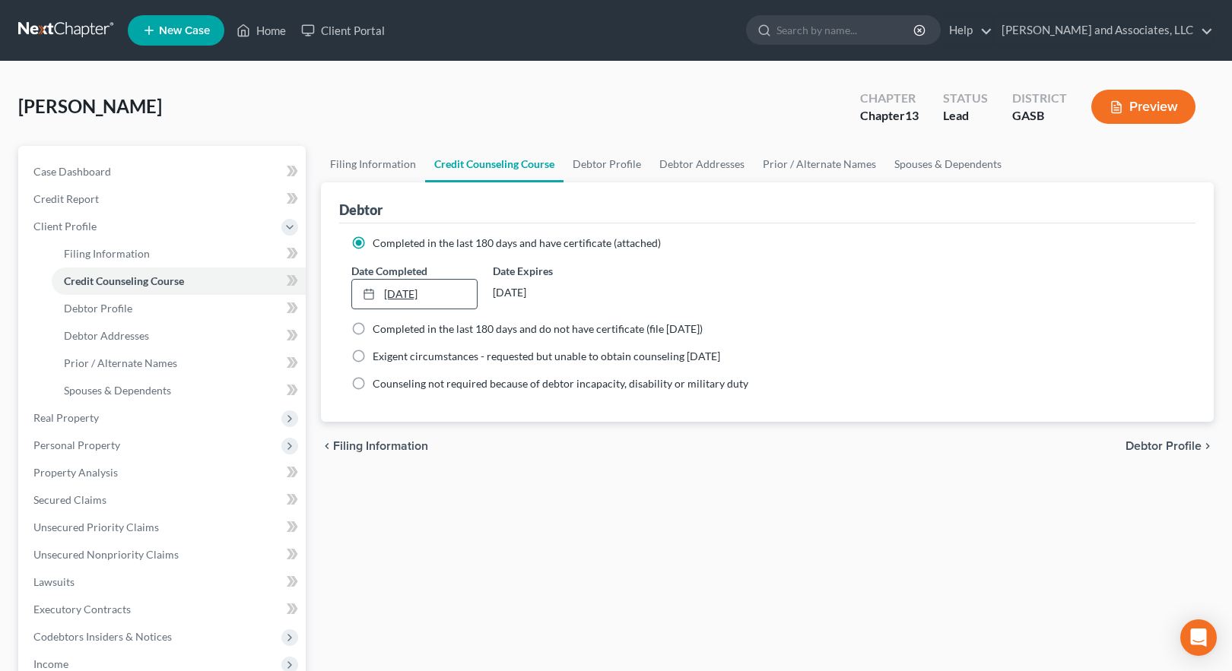
click at [400, 294] on link "[DATE]" at bounding box center [414, 294] width 125 height 29
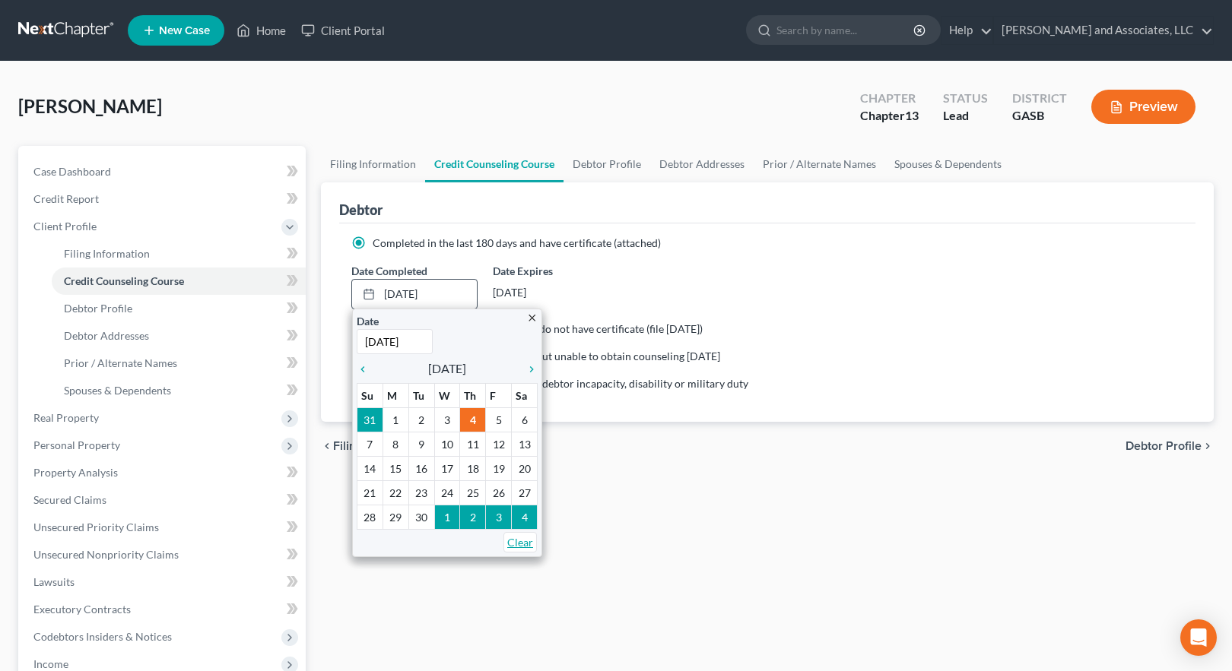
click at [522, 543] on link "Clear" at bounding box center [519, 542] width 33 height 21
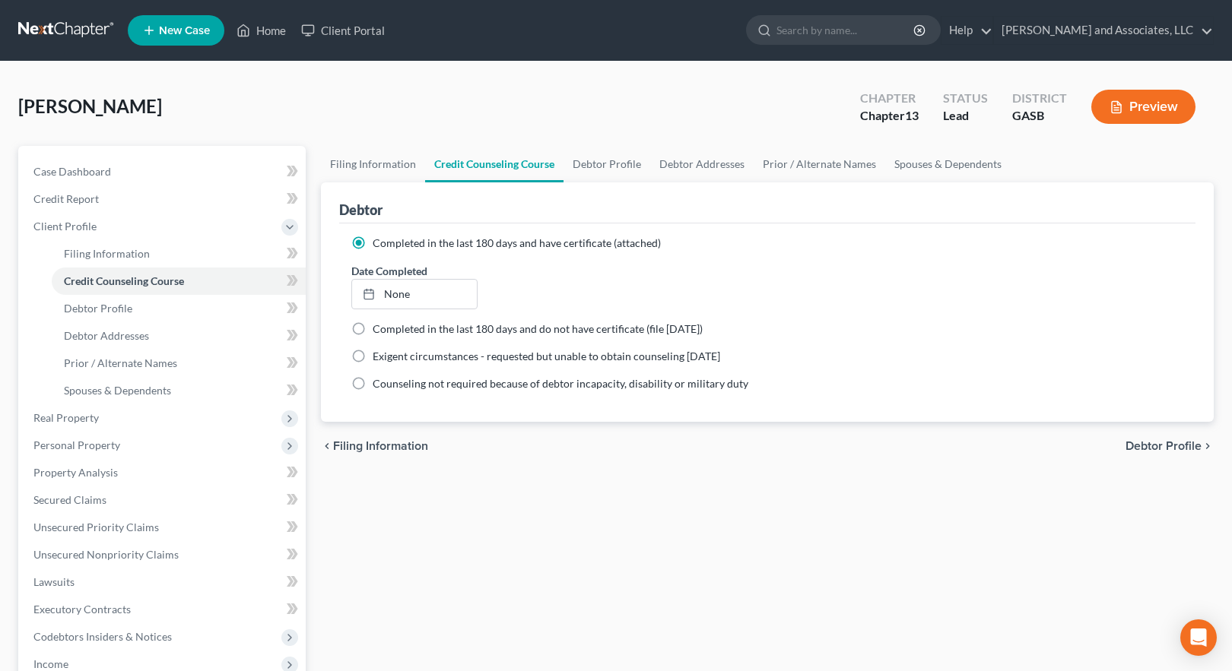
click at [1163, 446] on span "Debtor Profile" at bounding box center [1164, 446] width 76 height 12
select select "0"
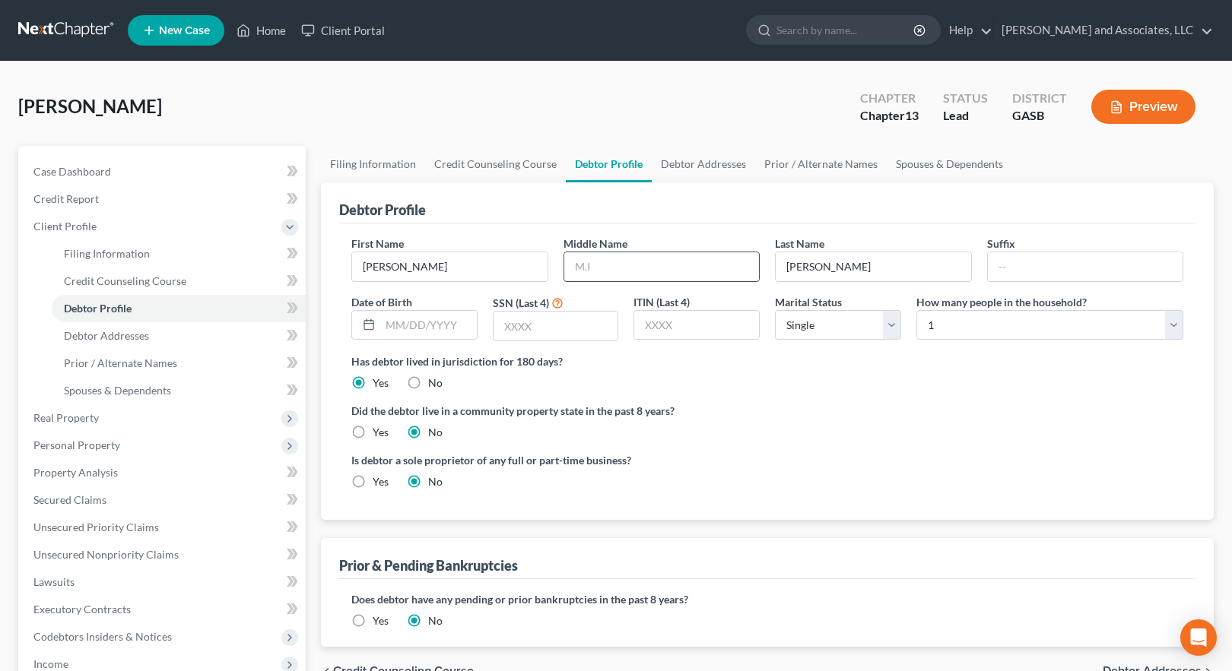
click at [582, 266] on input "text" at bounding box center [661, 266] width 195 height 29
type input "[PERSON_NAME]"
click at [516, 328] on input "text" at bounding box center [556, 326] width 125 height 29
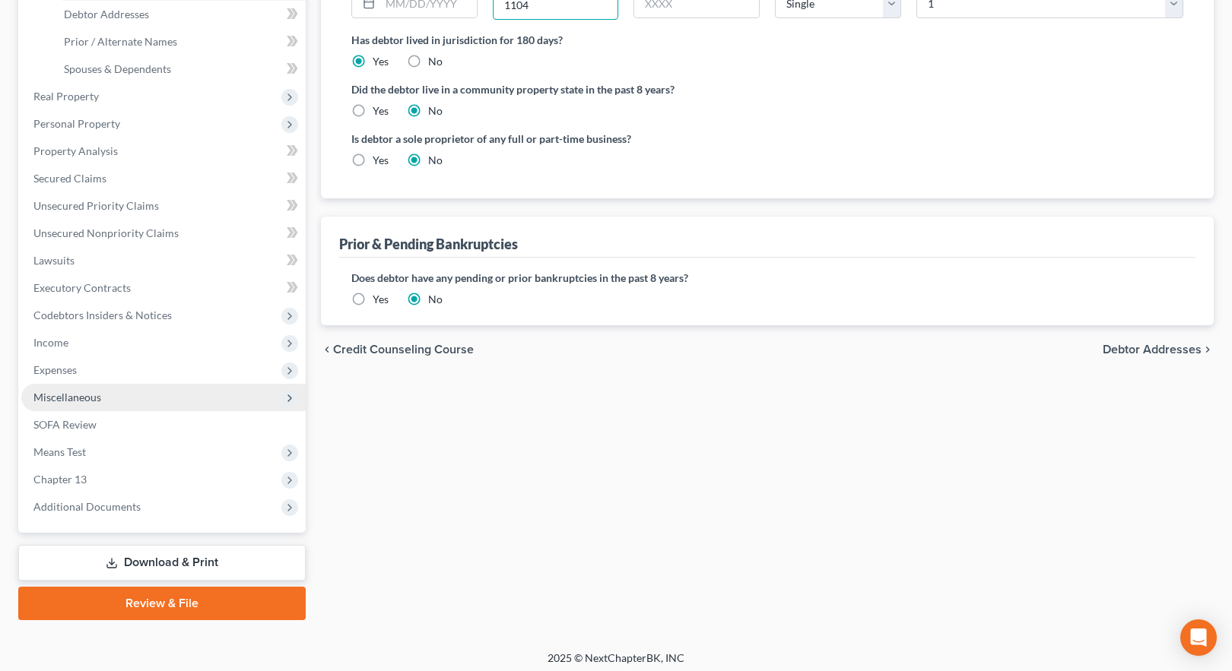
scroll to position [329, 0]
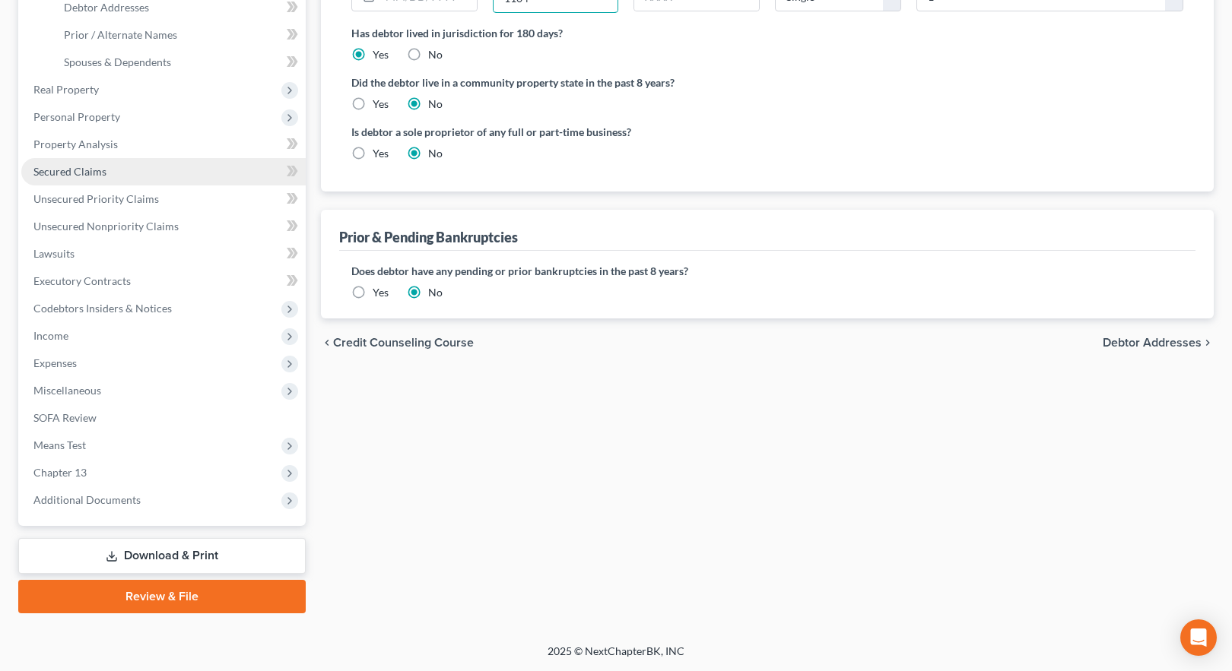
type input "1104"
click at [83, 171] on span "Secured Claims" at bounding box center [69, 171] width 73 height 13
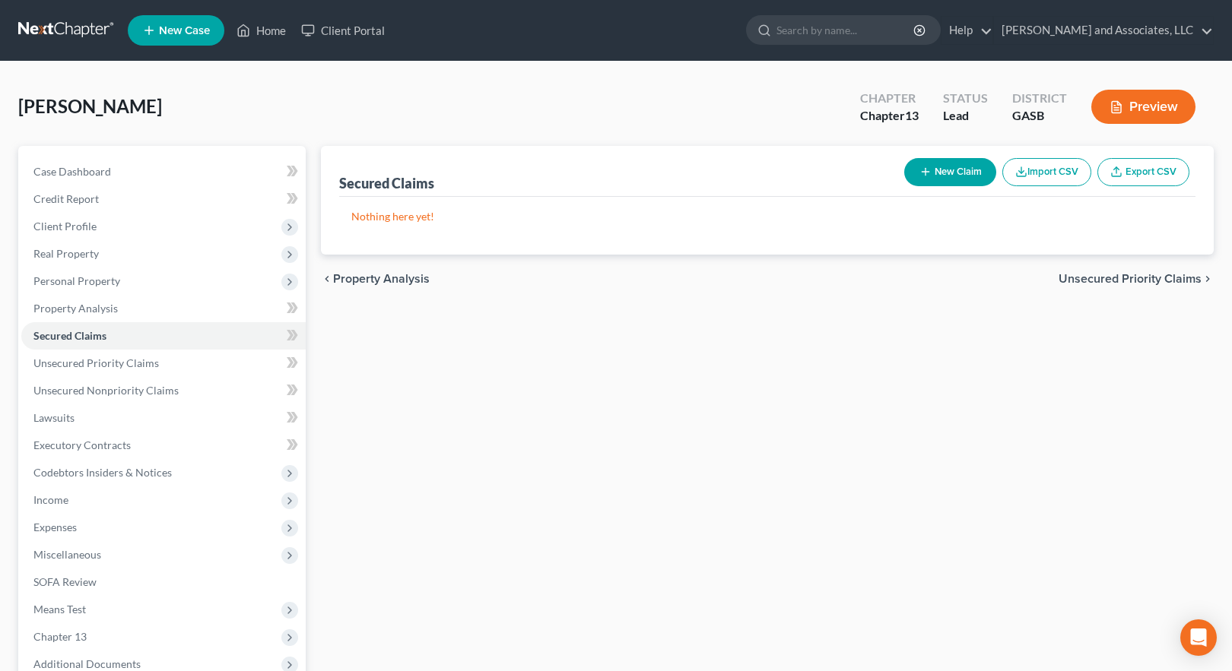
click at [946, 171] on button "New Claim" at bounding box center [950, 172] width 92 height 28
select select "0"
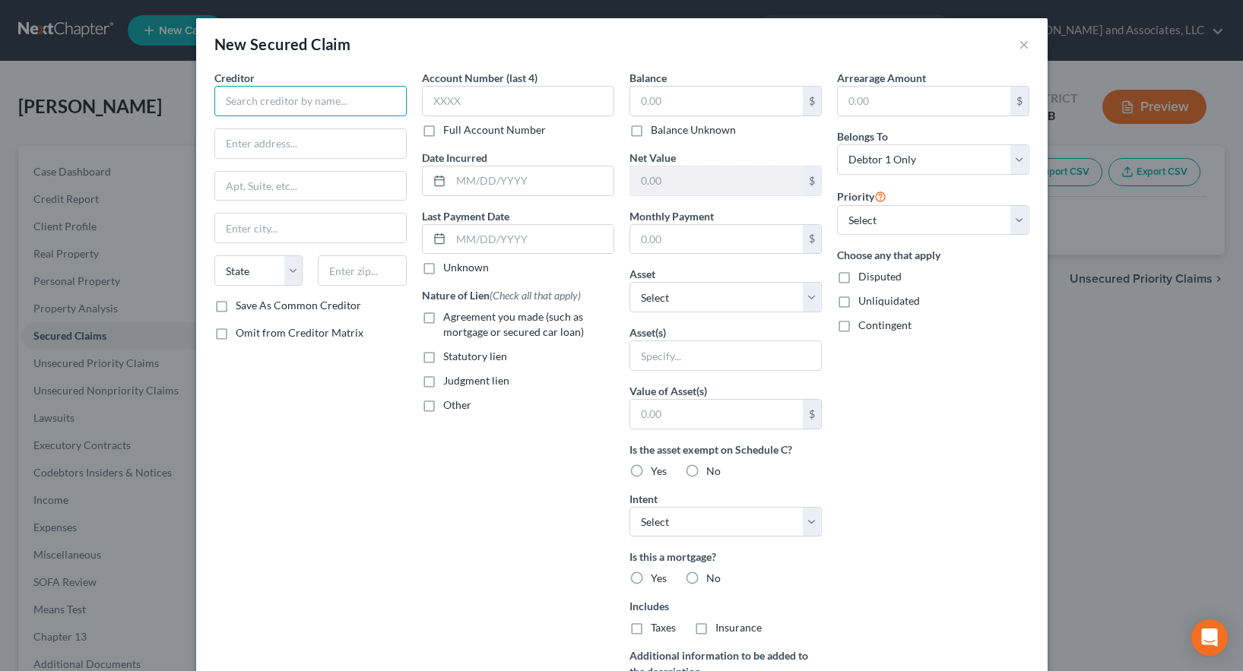
click at [285, 100] on input "text" at bounding box center [310, 101] width 192 height 30
type input "World Finance/World Acceptance Corporation"
click at [273, 146] on input "text" at bounding box center [310, 143] width 191 height 29
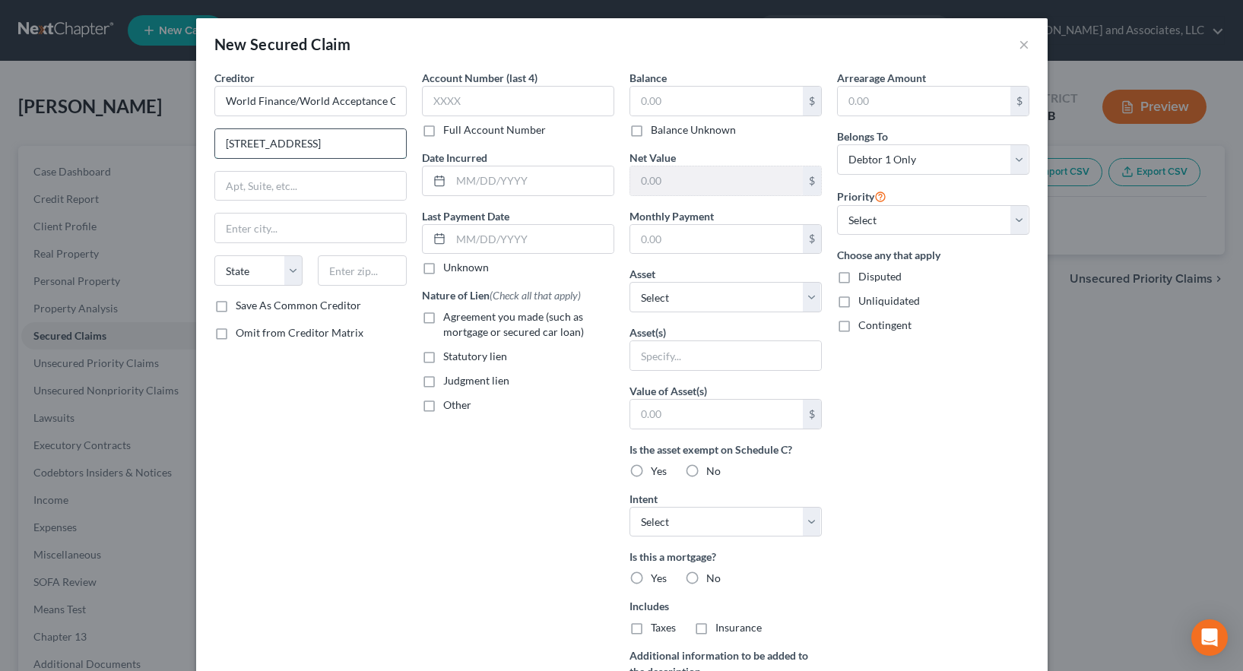
type input "[STREET_ADDRESS]"
type input "Suite 400"
type input "[GEOGRAPHIC_DATA]"
select select "42"
type input "29601"
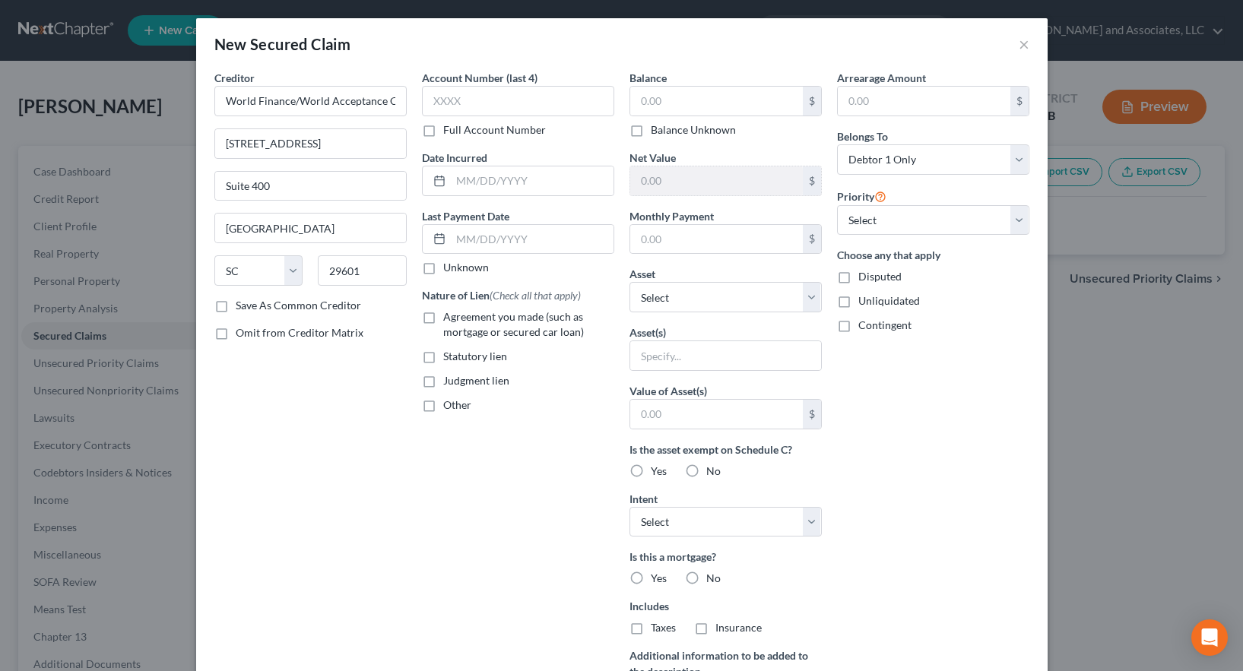
click at [236, 308] on label "Save As Common Creditor" at bounding box center [298, 305] width 125 height 15
click at [242, 308] on input "Save As Common Creditor" at bounding box center [247, 303] width 10 height 10
checkbox input "true"
click at [443, 316] on label "Agreement you made (such as mortgage or secured car loan)" at bounding box center [528, 325] width 171 height 30
click at [449, 316] on input "Agreement you made (such as mortgage or secured car loan)" at bounding box center [454, 315] width 10 height 10
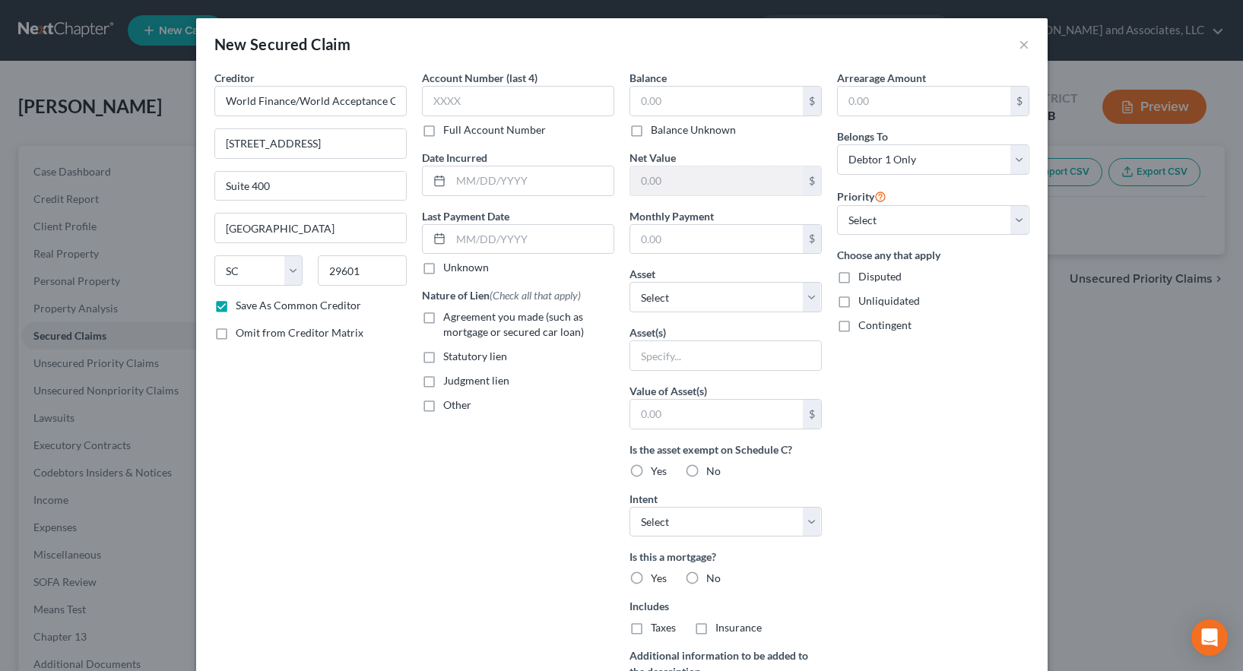
checkbox input "true"
click at [435, 97] on input "text" at bounding box center [518, 101] width 192 height 30
click at [443, 126] on label "Full Account Number" at bounding box center [494, 129] width 103 height 15
click at [449, 126] on input "Full Account Number" at bounding box center [454, 127] width 10 height 10
click at [427, 99] on input "text" at bounding box center [518, 101] width 192 height 30
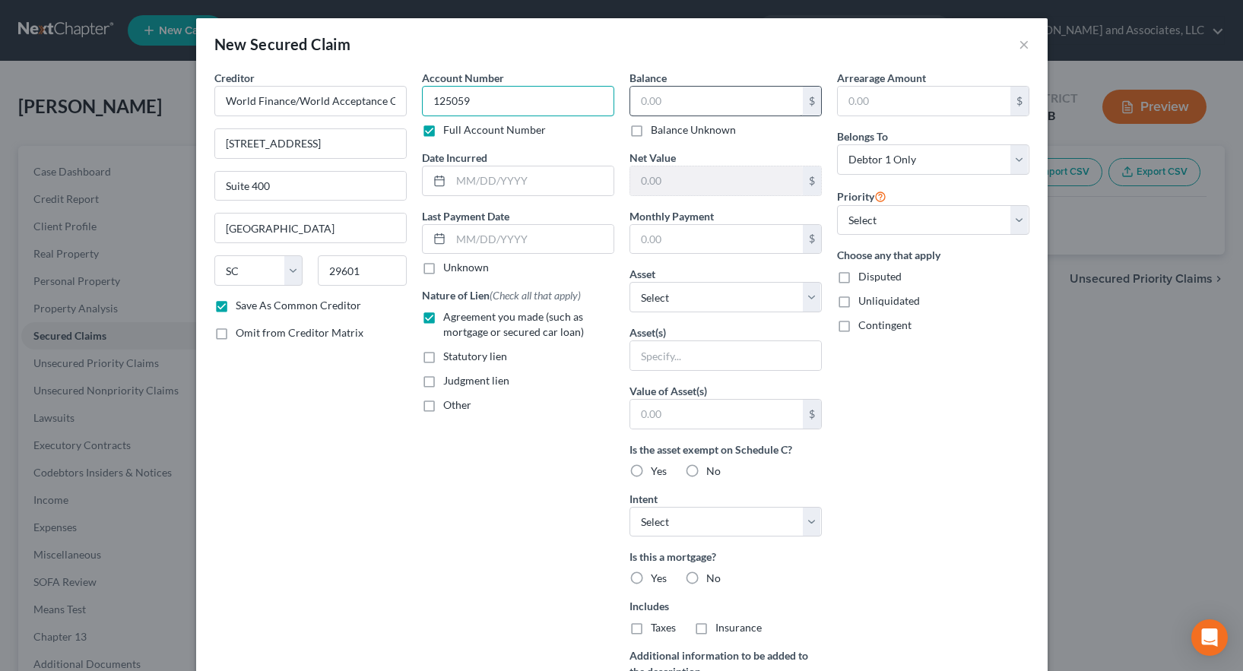
type input "125059"
click at [653, 92] on input "text" at bounding box center [716, 101] width 173 height 29
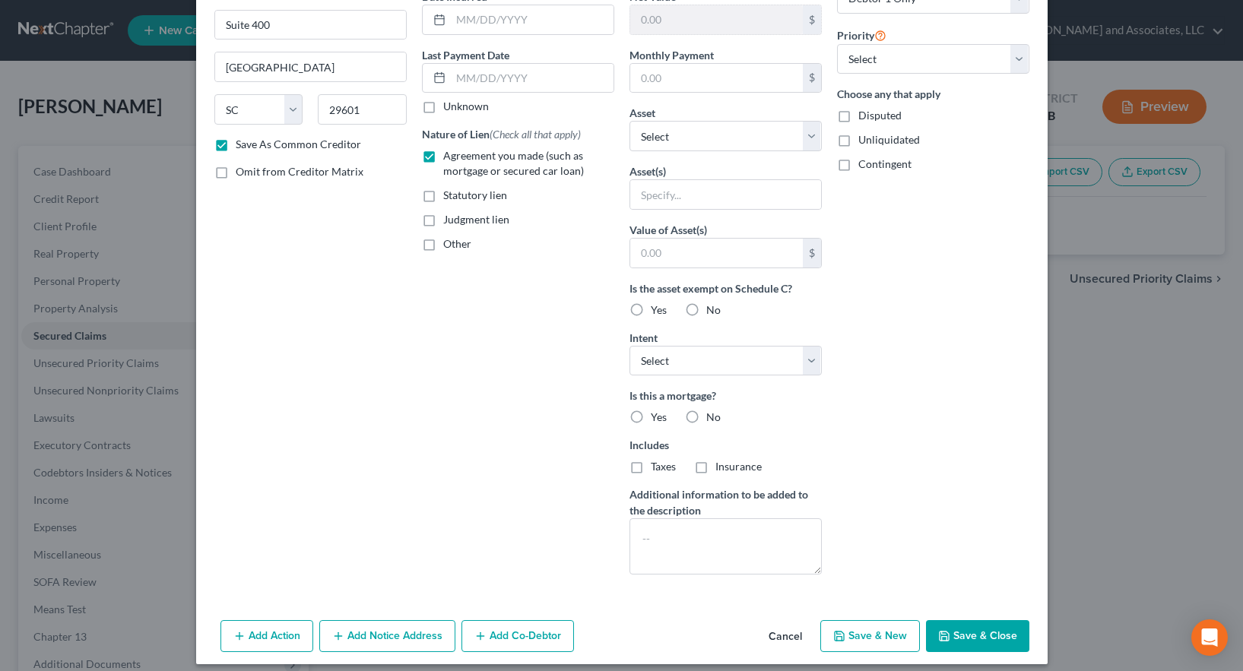
scroll to position [173, 0]
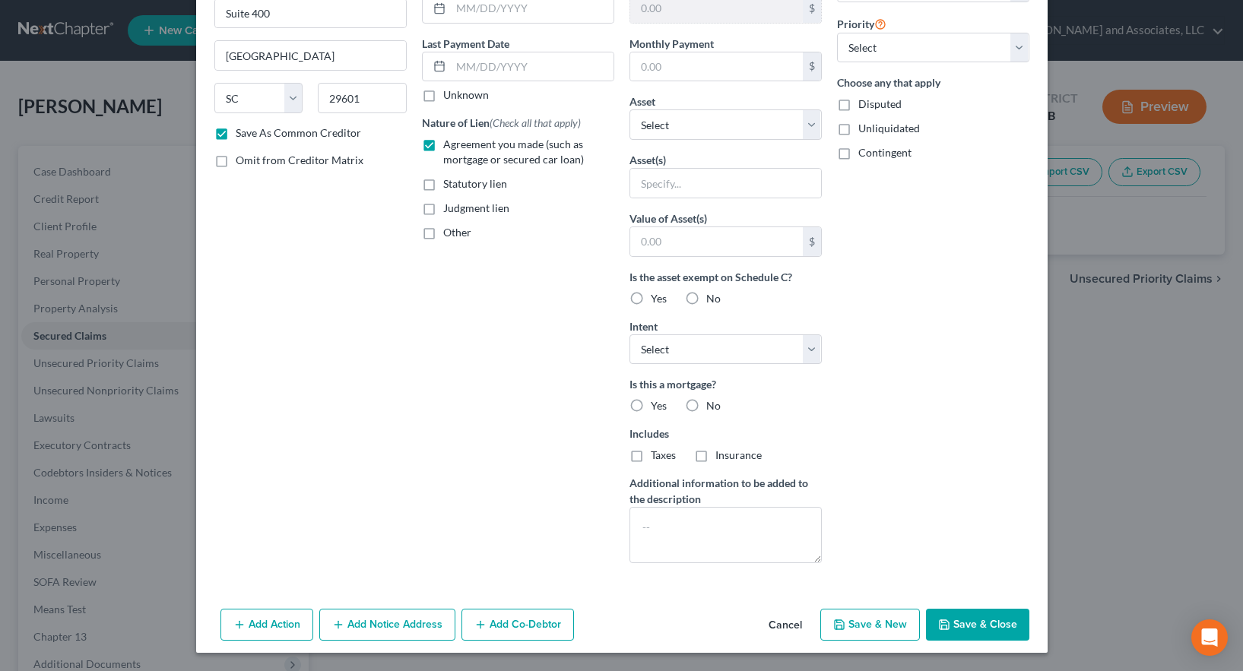
type input "1,656.00"
click at [970, 624] on button "Save & Close" at bounding box center [977, 625] width 103 height 32
checkbox input "false"
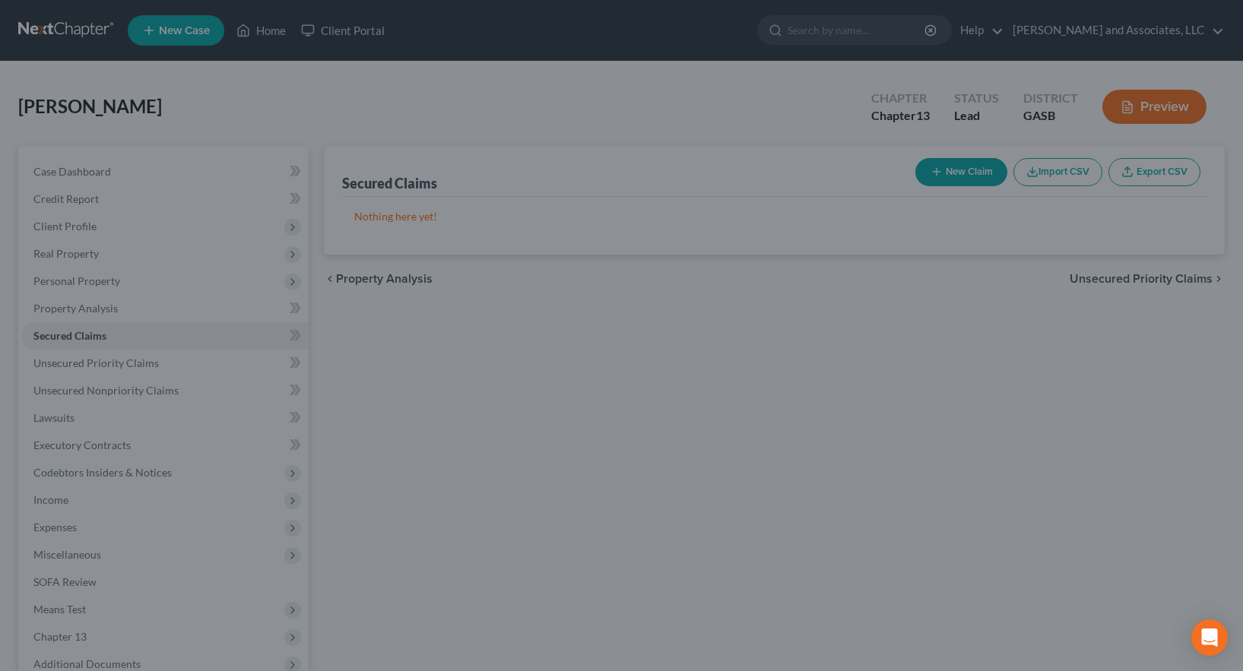
scroll to position [7, 0]
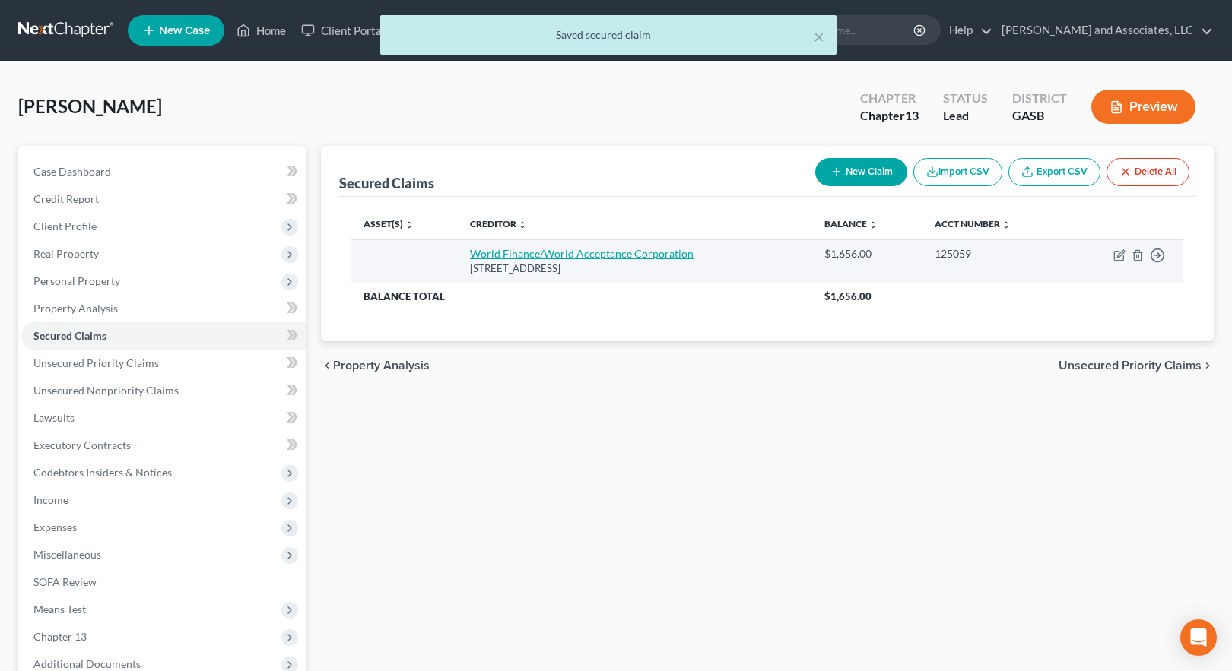
click at [600, 255] on link "World Finance/World Acceptance Corporation" at bounding box center [582, 253] width 224 height 13
select select "42"
select select "0"
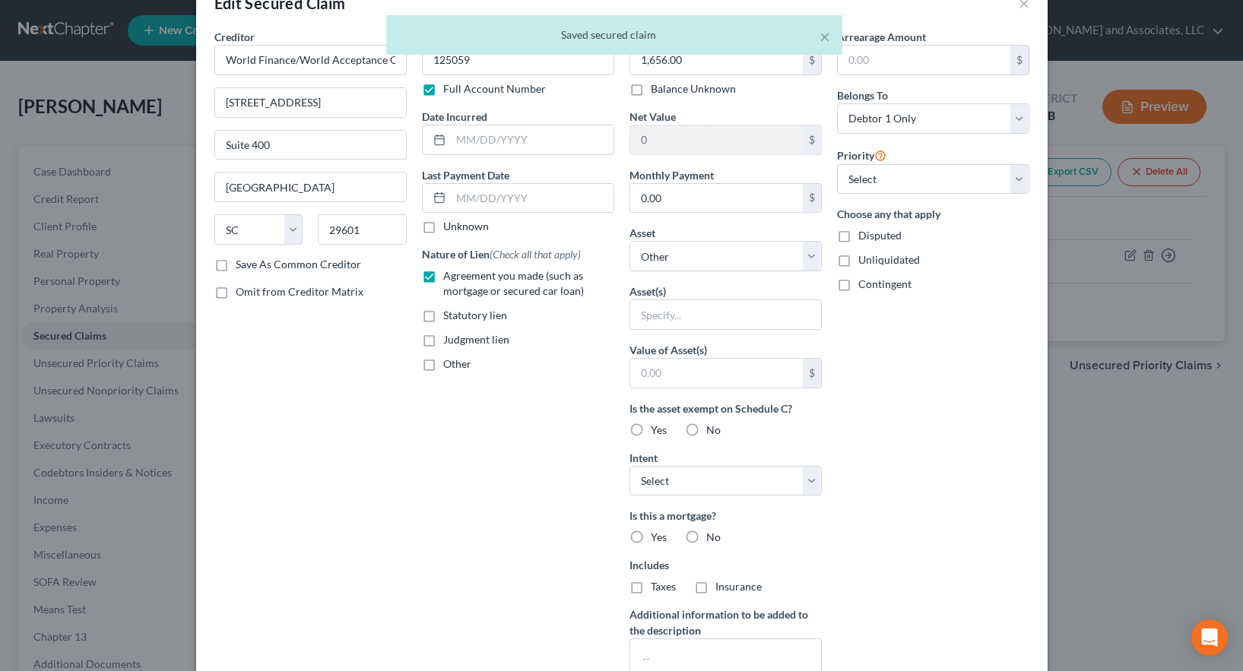
scroll to position [185, 0]
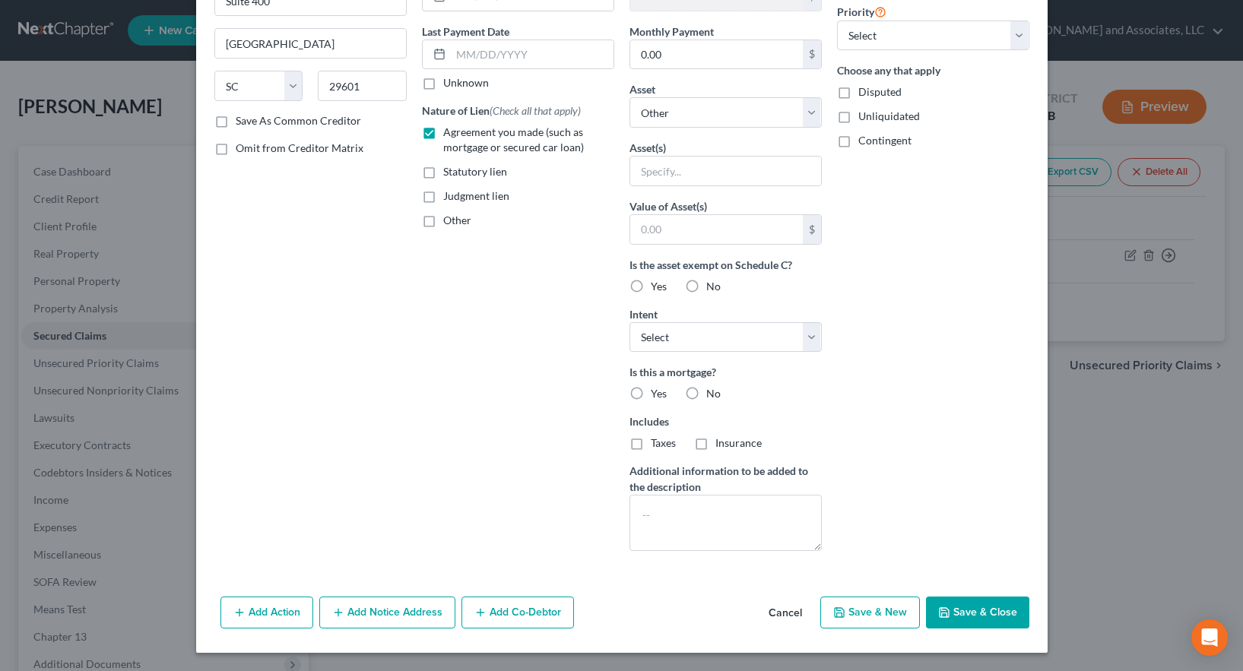
click at [374, 609] on button "Add Notice Address" at bounding box center [387, 613] width 136 height 32
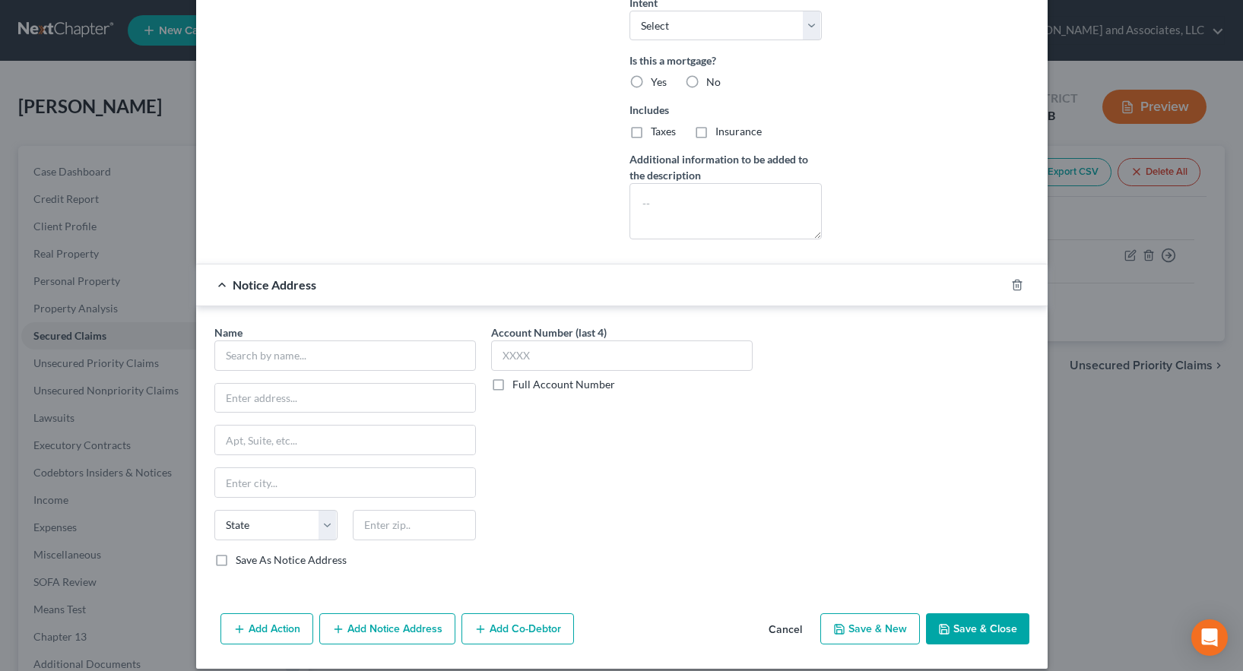
scroll to position [513, 0]
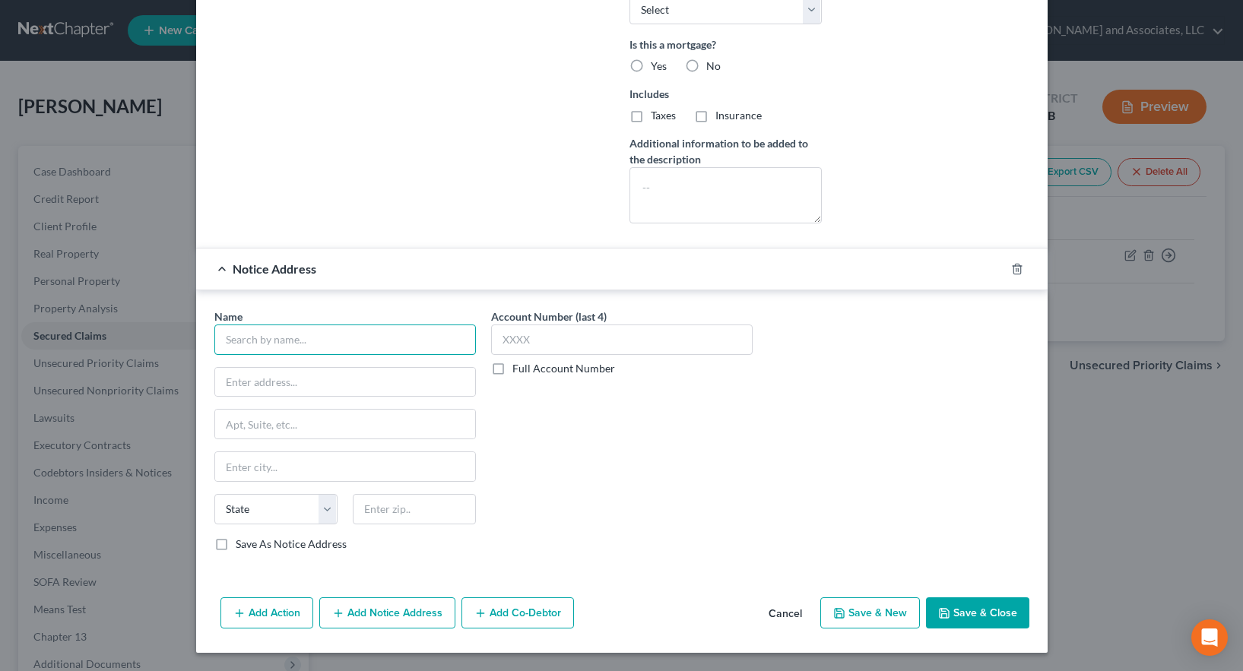
click at [271, 334] on input "text" at bounding box center [345, 340] width 262 height 30
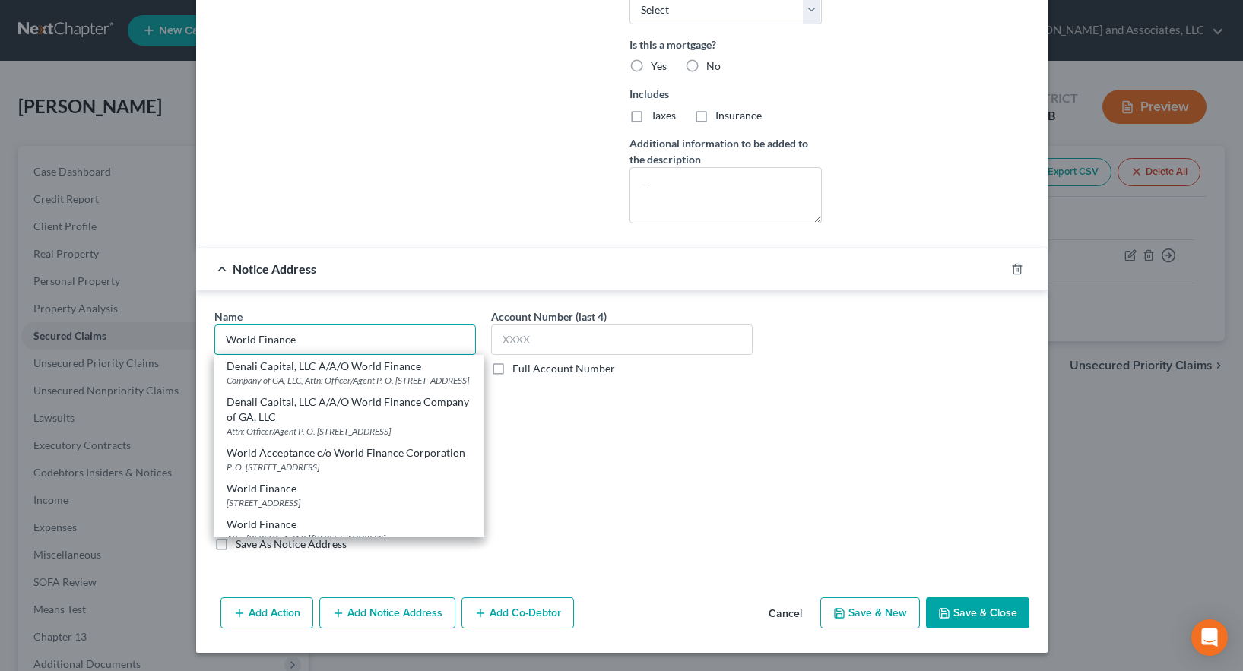
type input "World Finance"
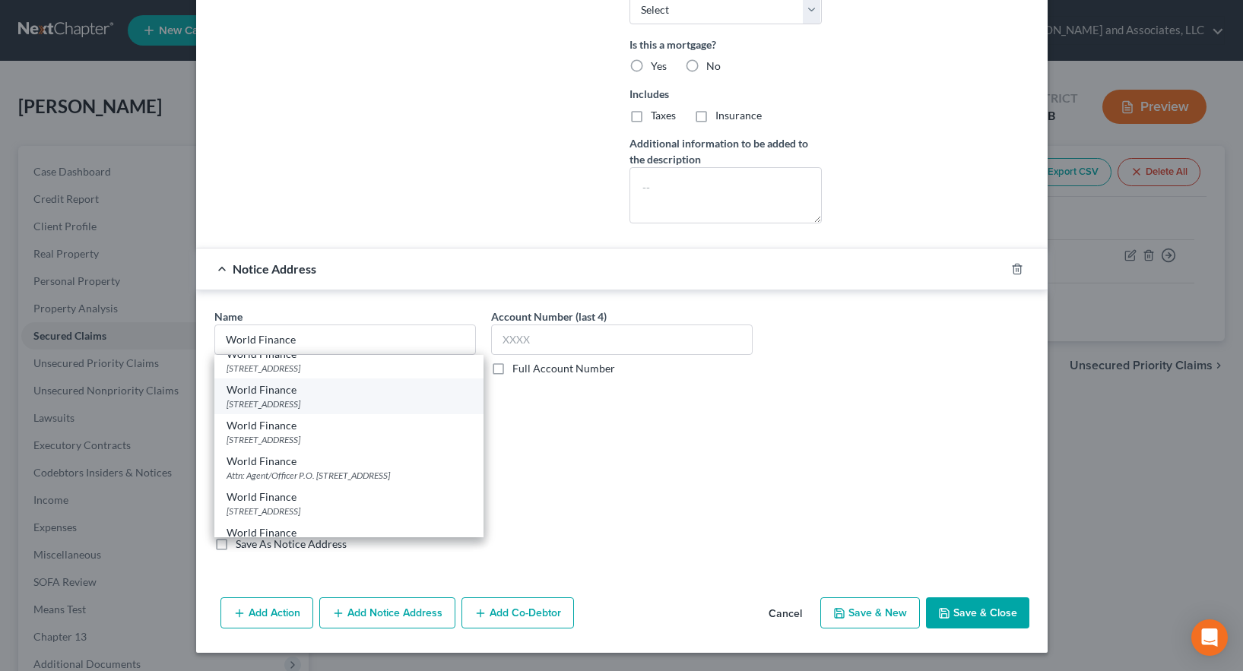
scroll to position [304, 0]
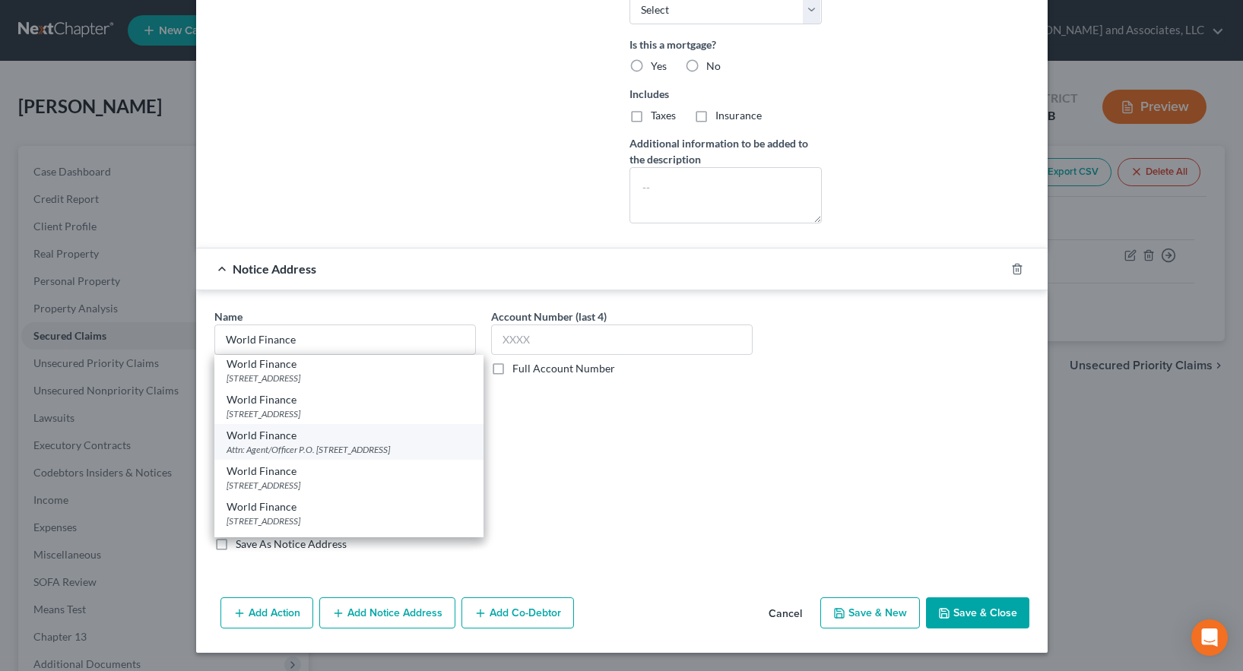
click at [371, 456] on div "Attn: Agent/Officer P.O. [STREET_ADDRESS]" at bounding box center [349, 449] width 245 height 13
type input "Attn: Agent/Officer"
type input "P.O. Box 6429"
type input "[GEOGRAPHIC_DATA]"
select select "42"
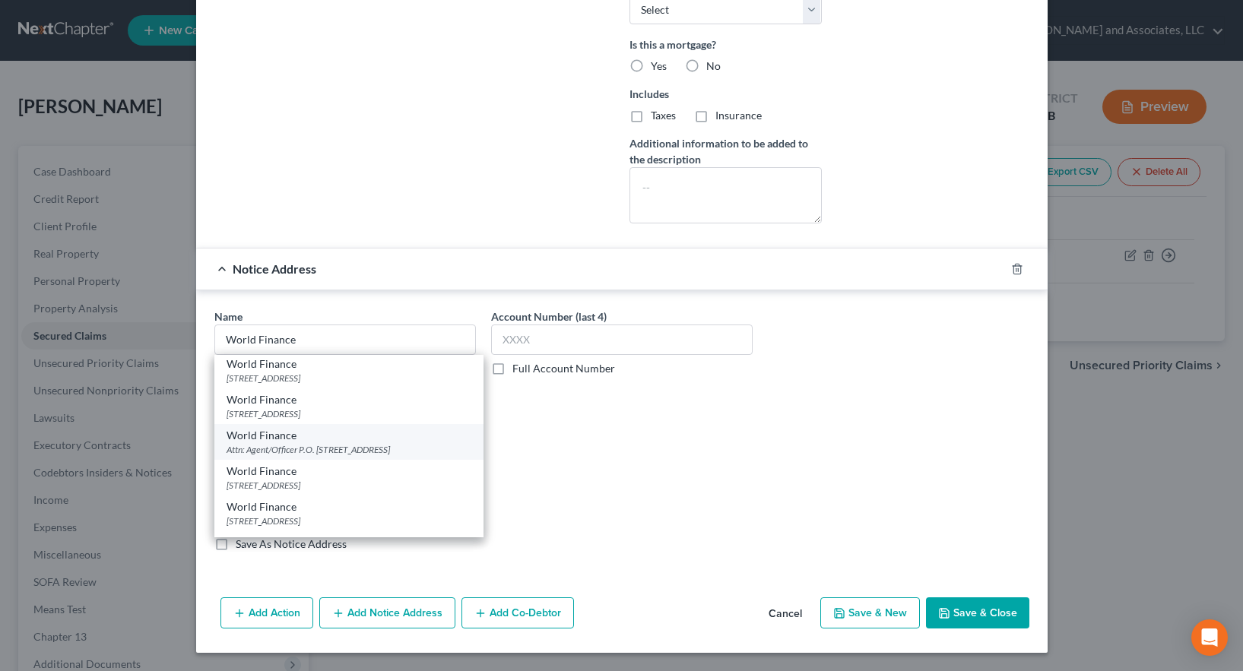
type input "29606"
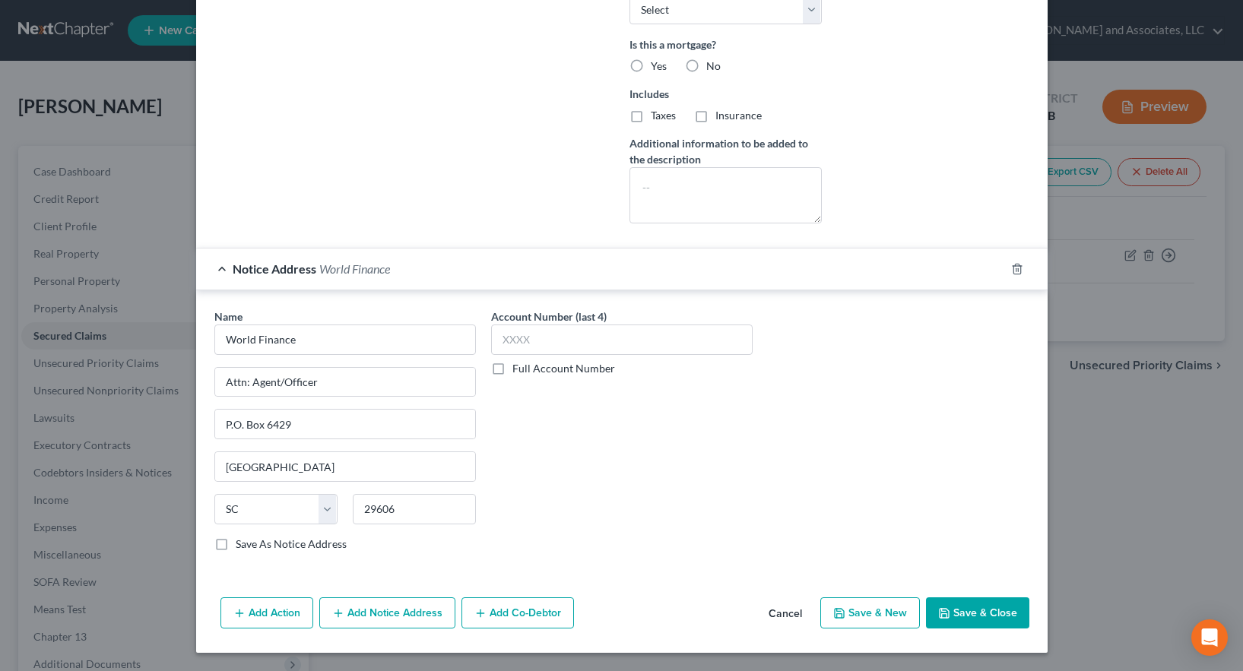
scroll to position [0, 0]
click at [236, 542] on label "Save As Notice Address" at bounding box center [291, 544] width 111 height 15
click at [242, 542] on input "Save As Notice Address" at bounding box center [247, 542] width 10 height 10
checkbox input "true"
click at [985, 614] on button "Save & Close" at bounding box center [977, 614] width 103 height 32
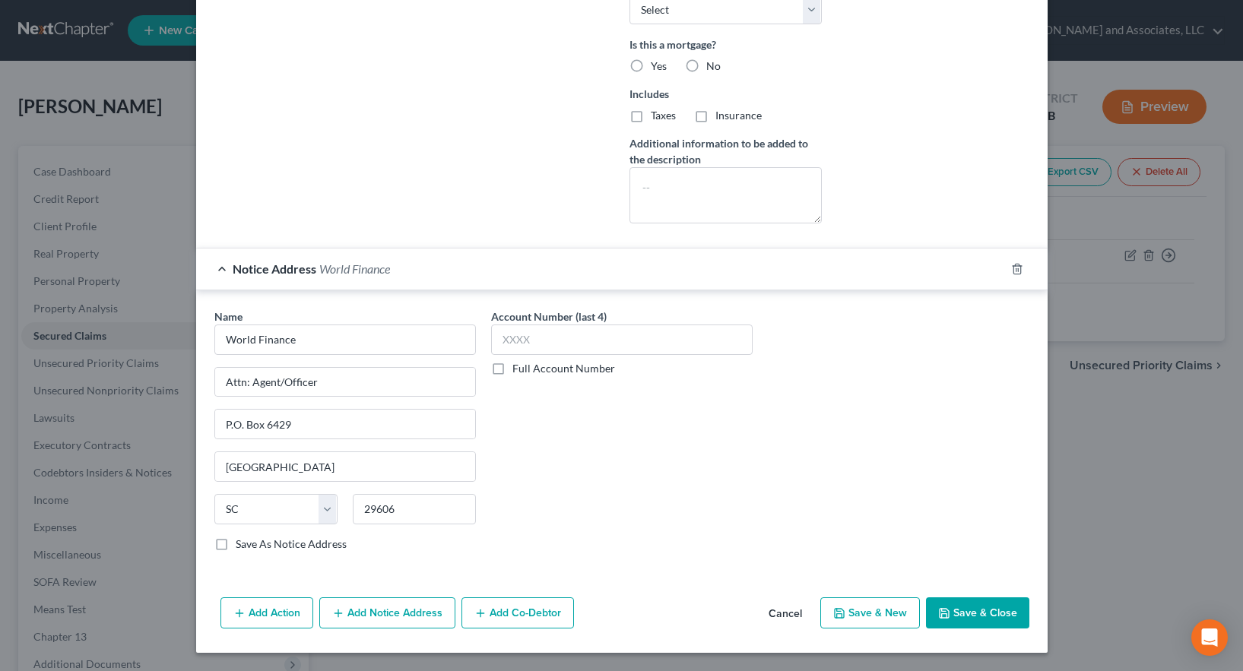
select select
checkbox input "false"
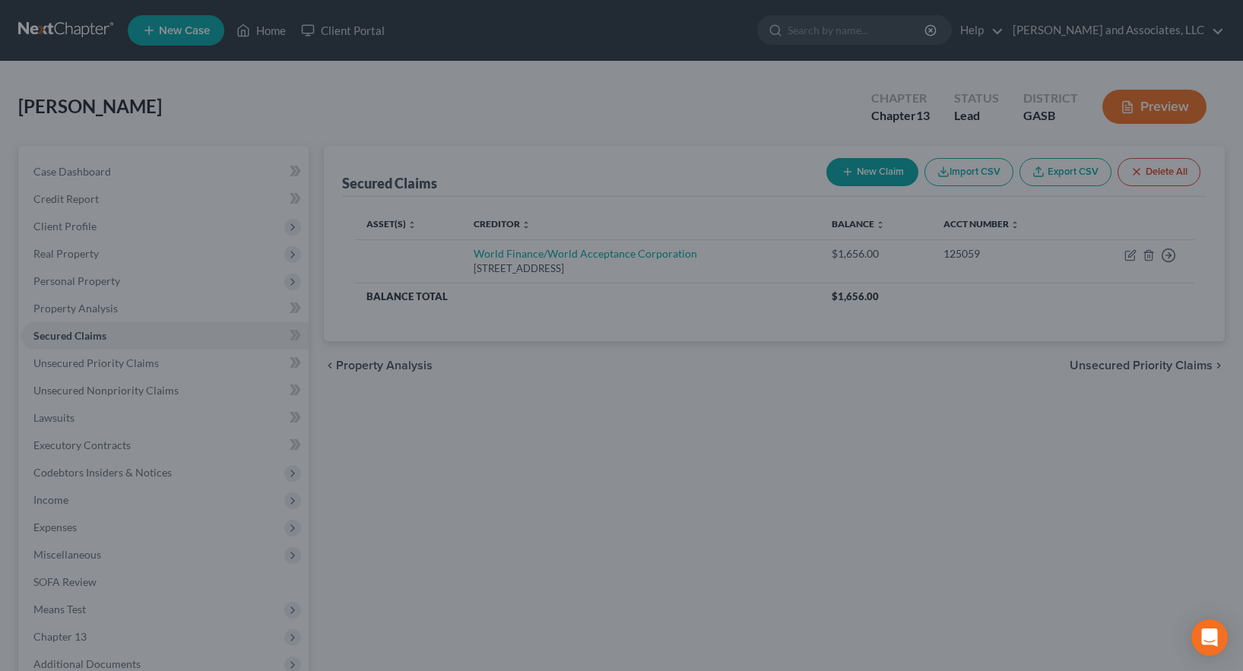
scroll to position [347, 0]
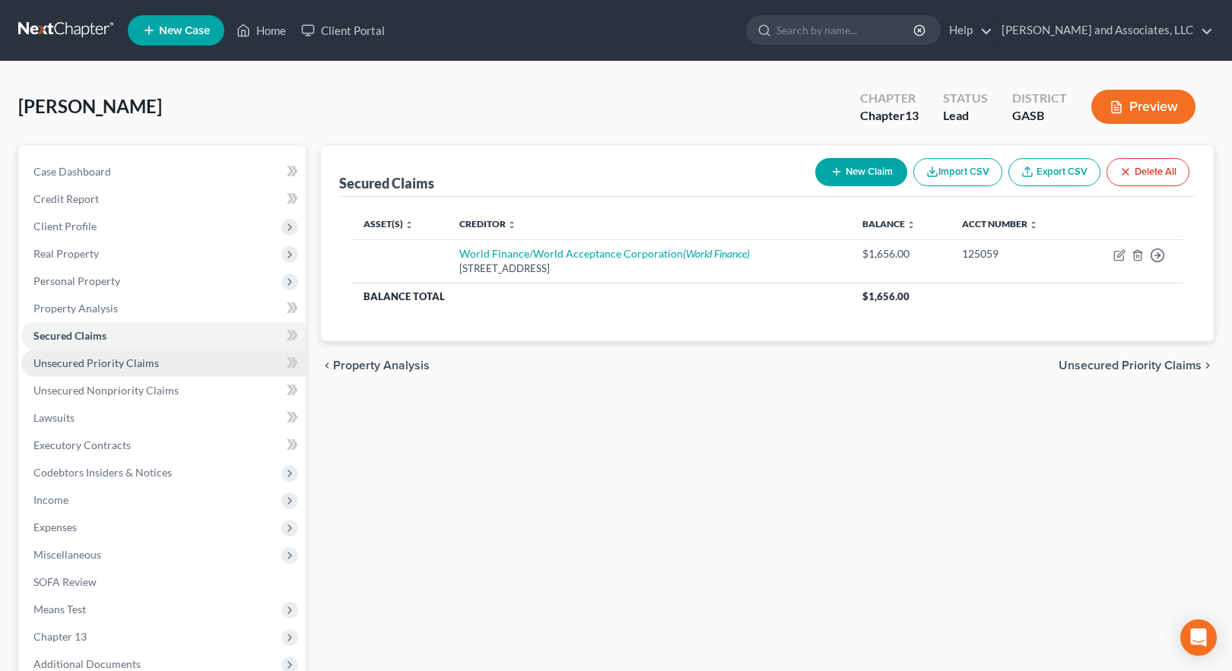
click at [103, 364] on span "Unsecured Priority Claims" at bounding box center [95, 363] width 125 height 13
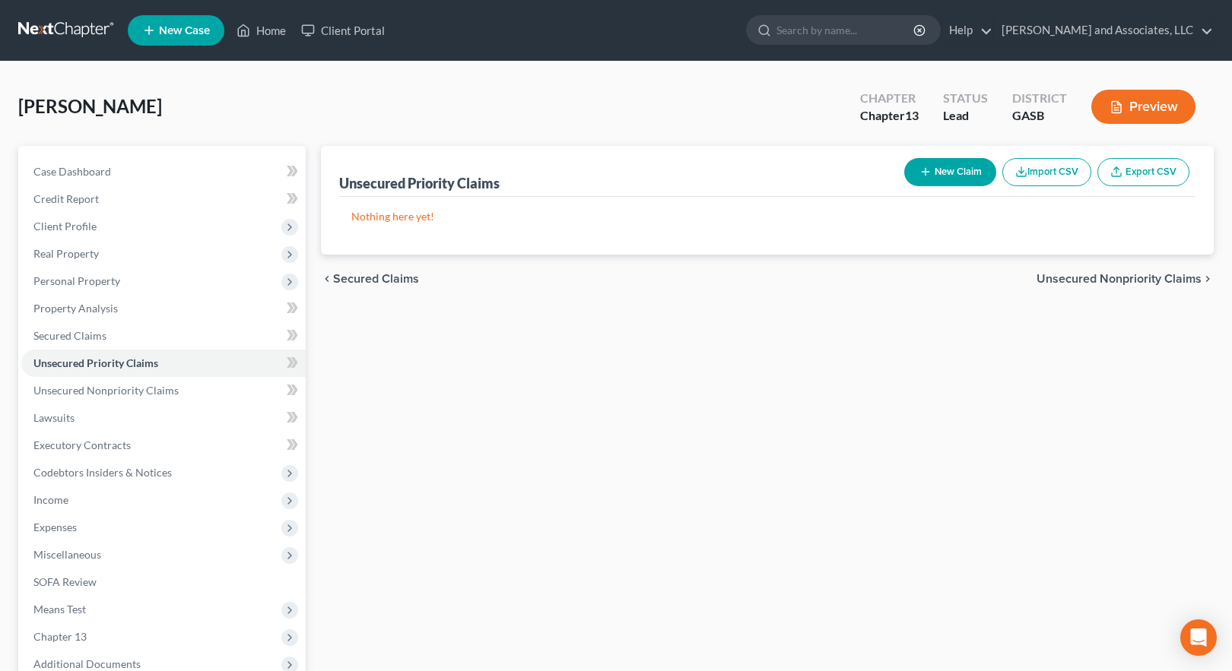
click at [960, 168] on button "New Claim" at bounding box center [950, 172] width 92 height 28
select select "0"
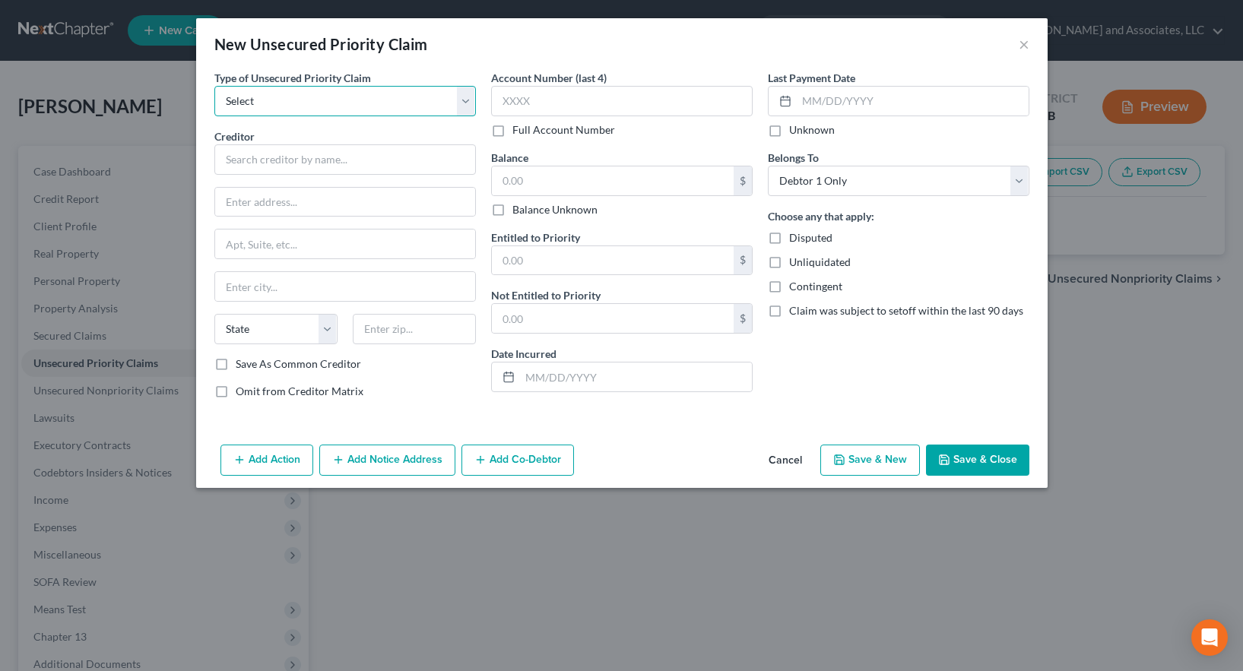
click at [294, 98] on select "Select Taxes & Other Government Units Domestic Support Obligations Extensions o…" at bounding box center [345, 101] width 262 height 30
select select "0"
click at [214, 86] on select "Select Taxes & Other Government Units Domestic Support Obligations Extensions o…" at bounding box center [345, 101] width 262 height 30
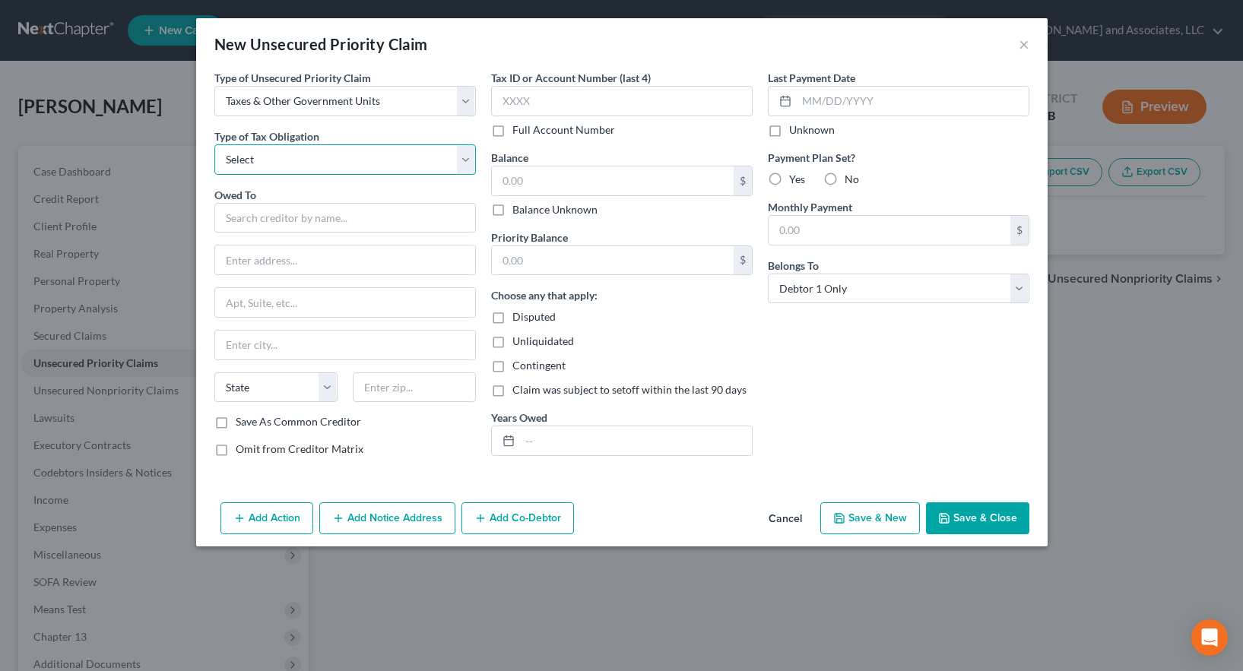
click at [276, 163] on select "Select Federal City State Franchise Tax Board Other" at bounding box center [345, 159] width 262 height 30
select select "0"
click at [214, 144] on select "Select Federal City State Franchise Tax Board Other" at bounding box center [345, 159] width 262 height 30
click at [255, 221] on input "text" at bounding box center [345, 218] width 262 height 30
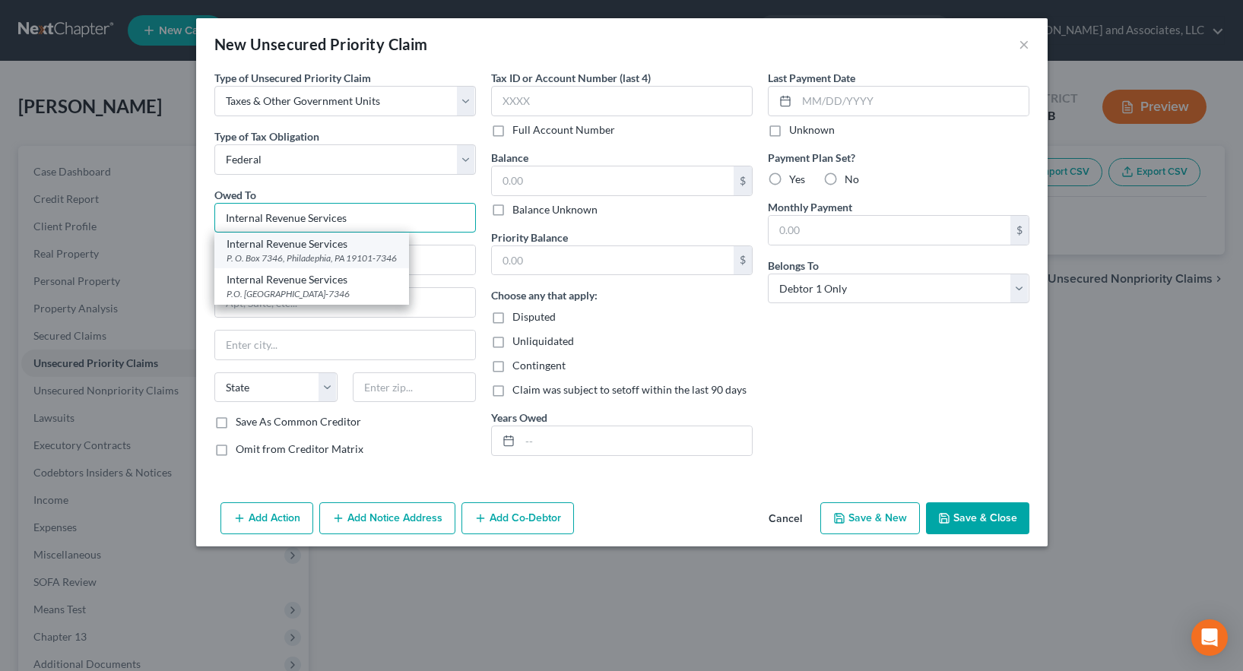
type input "Internal Revenue Services"
click at [266, 246] on div "Internal Revenue Services" at bounding box center [312, 244] width 170 height 15
type input "P. O. Box 7346"
type input "Philadephia"
select select "39"
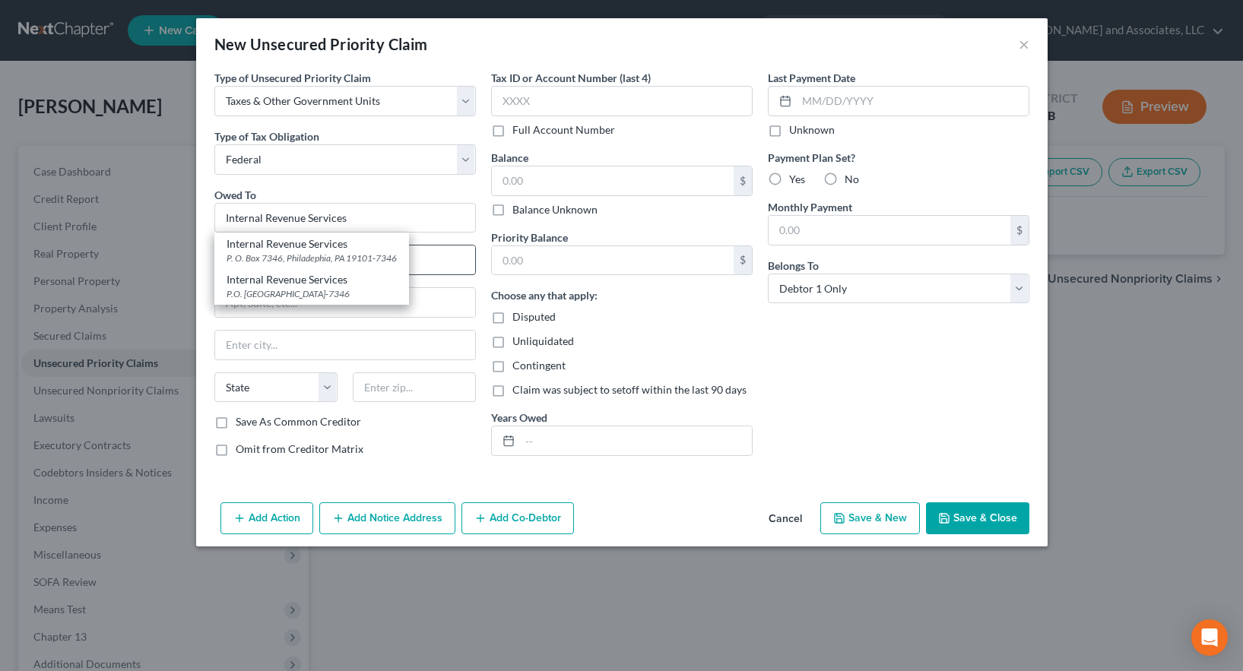
type input "19101-7346"
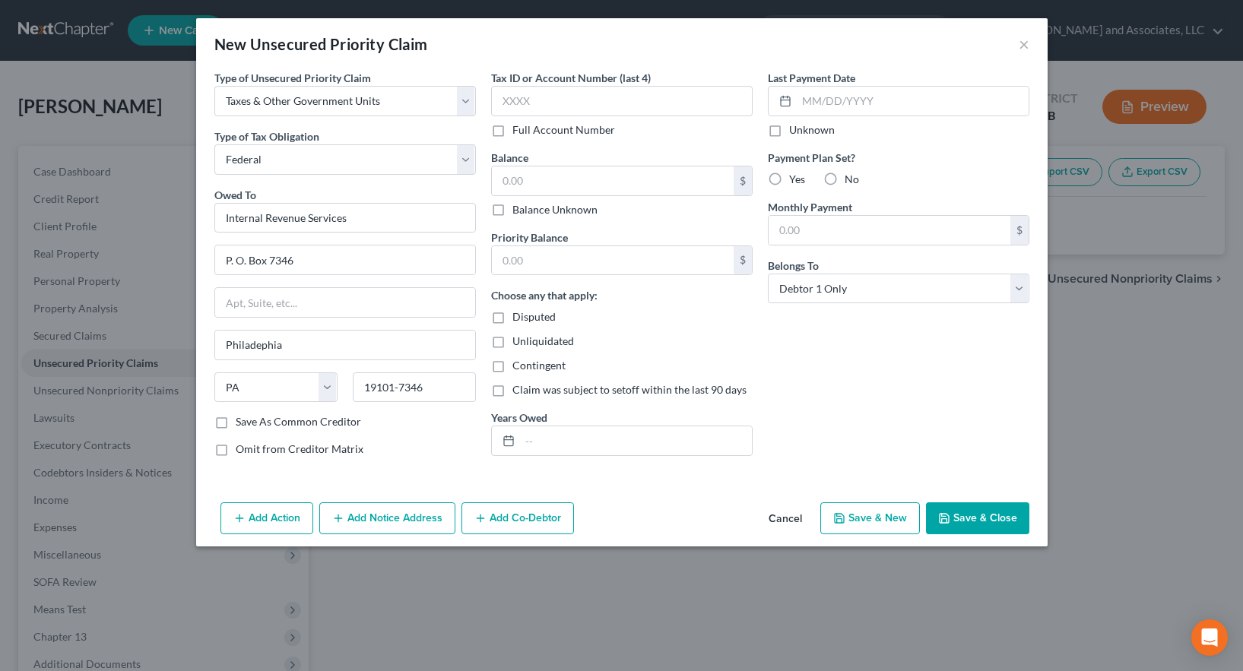
click at [976, 518] on button "Save & Close" at bounding box center [977, 519] width 103 height 32
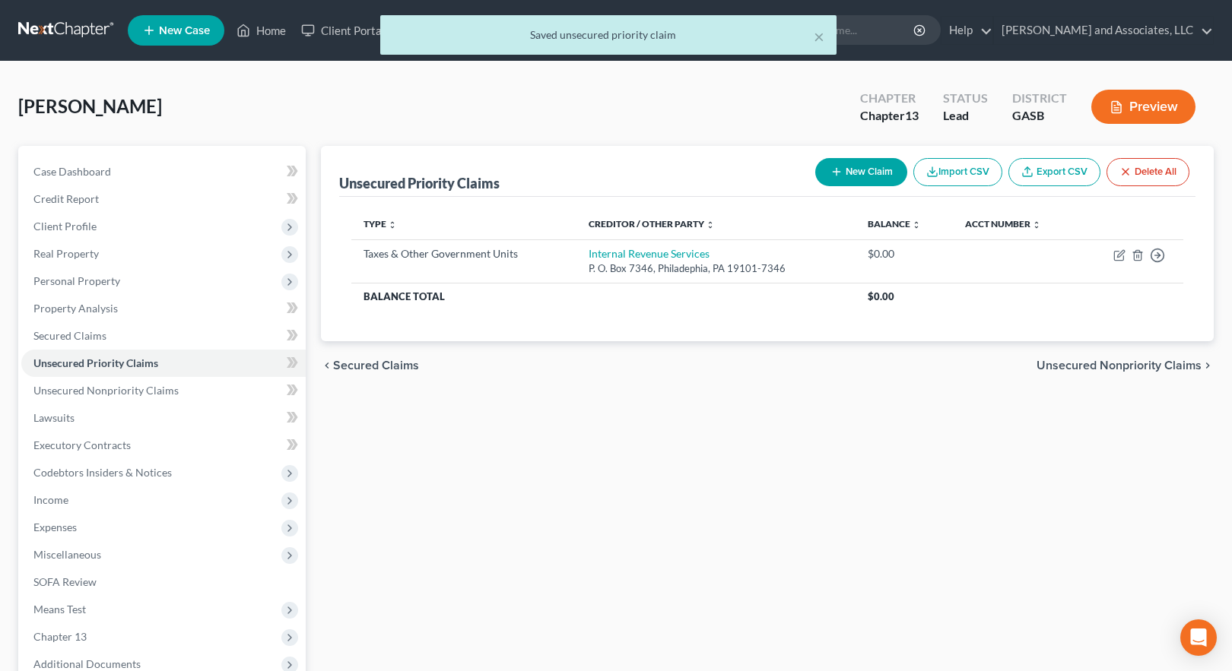
click at [850, 171] on button "New Claim" at bounding box center [861, 172] width 92 height 28
select select "0"
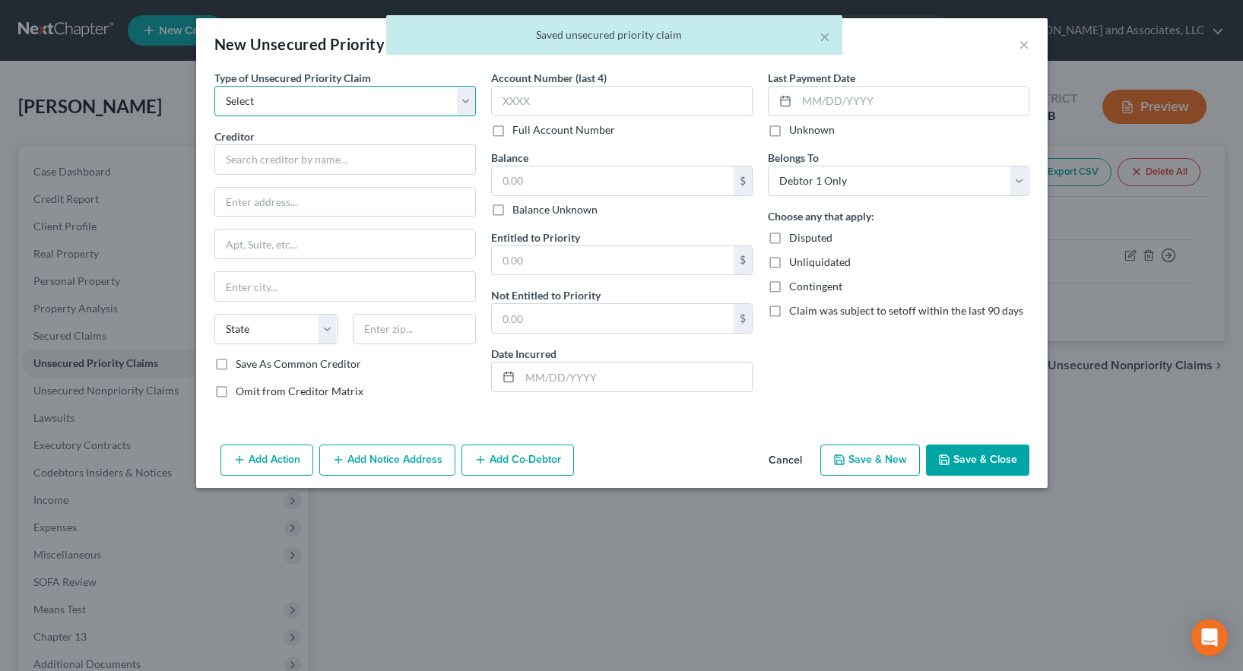
click at [315, 98] on select "Select Taxes & Other Government Units Domestic Support Obligations Extensions o…" at bounding box center [345, 101] width 262 height 30
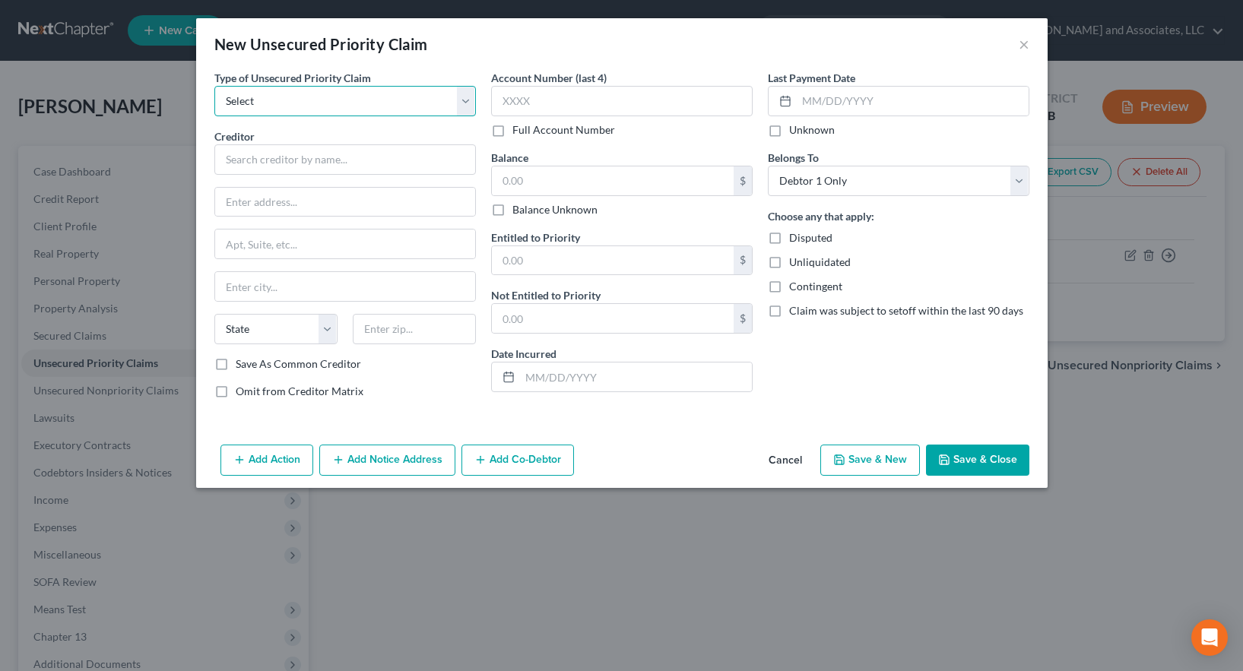
select select "0"
click at [214, 86] on select "Select Taxes & Other Government Units Domestic Support Obligations Extensions o…" at bounding box center [345, 101] width 262 height 30
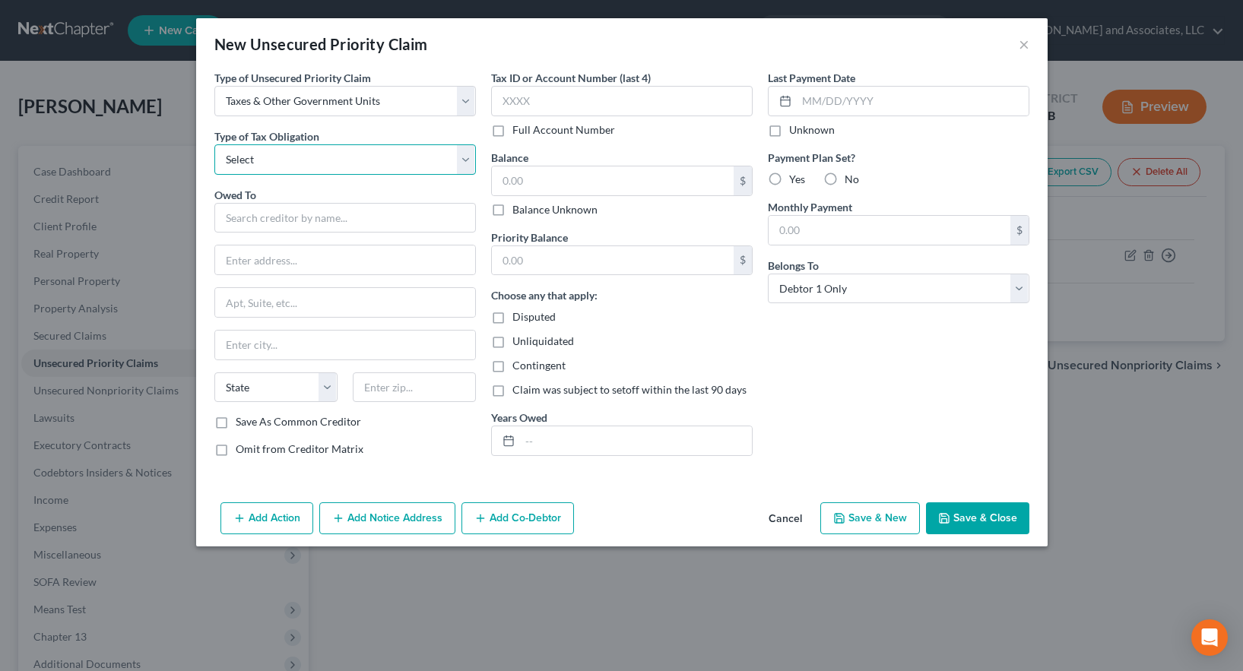
click at [287, 157] on select "Select Federal City State Franchise Tax Board Other" at bounding box center [345, 159] width 262 height 30
select select "2"
click at [214, 144] on select "Select Federal City State Franchise Tax Board Other" at bounding box center [345, 159] width 262 height 30
click at [241, 221] on input "text" at bounding box center [345, 218] width 262 height 30
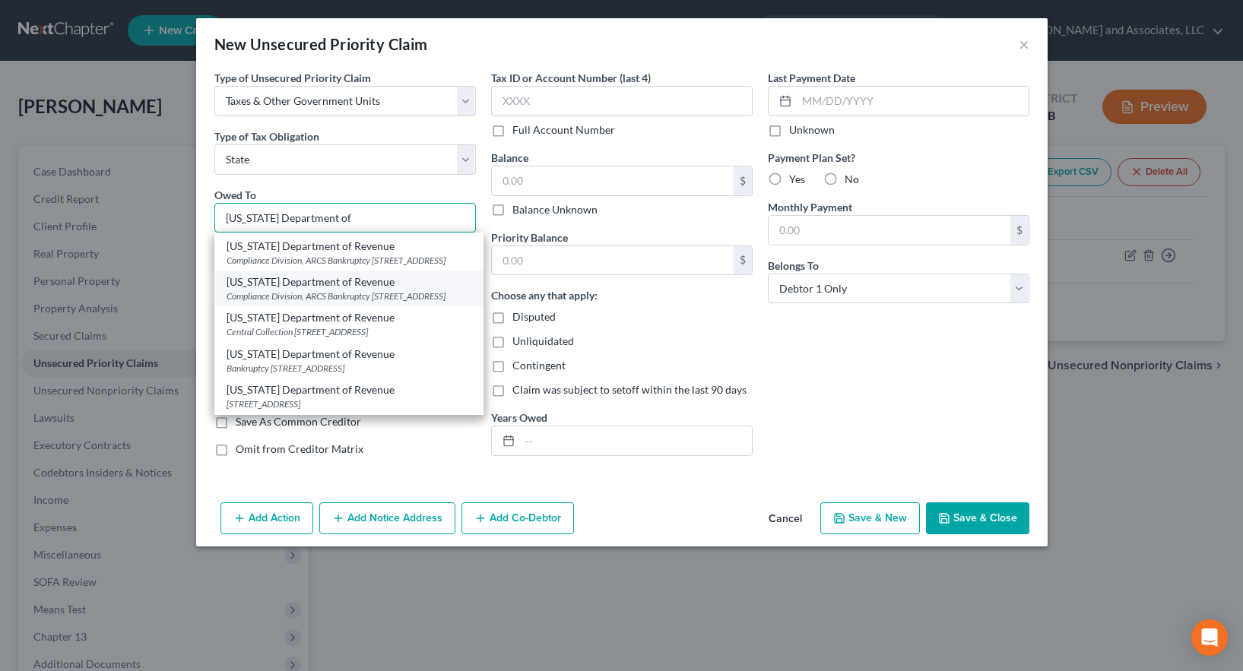
scroll to position [304, 0]
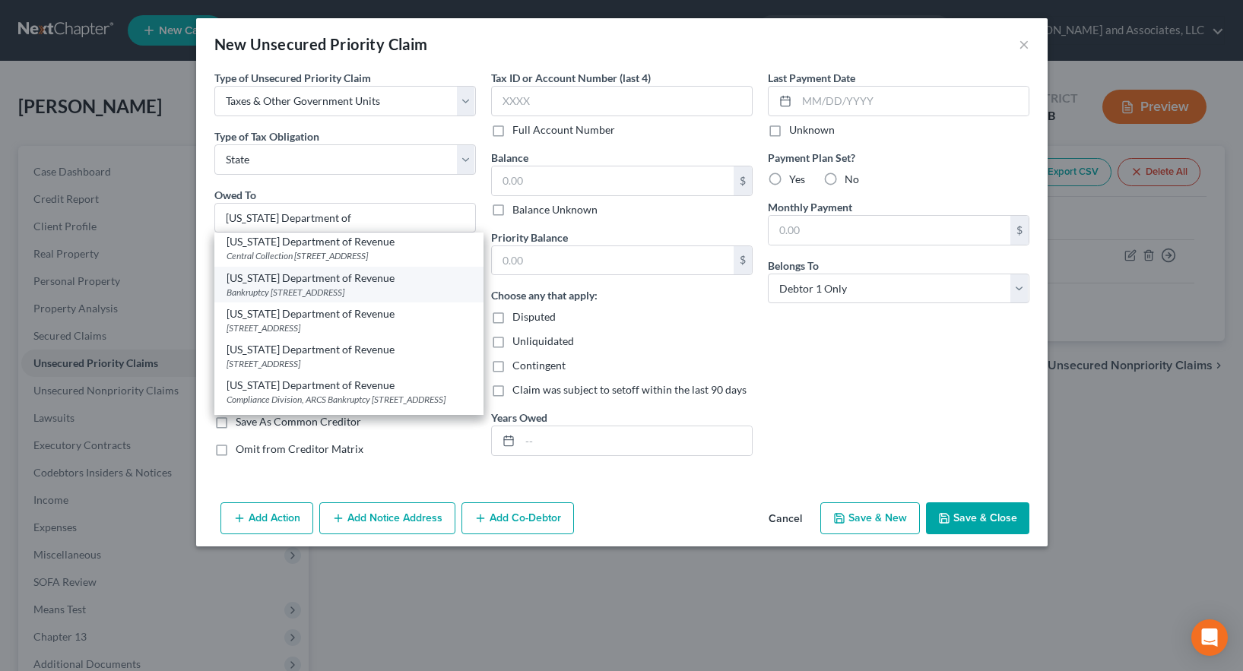
click at [383, 299] on div "Bankruptcy [STREET_ADDRESS]" at bounding box center [349, 292] width 245 height 13
type input "[US_STATE] Department of Revenue"
type input "Bankruptcy"
type input "[STREET_ADDRESS]"
type input "[GEOGRAPHIC_DATA]"
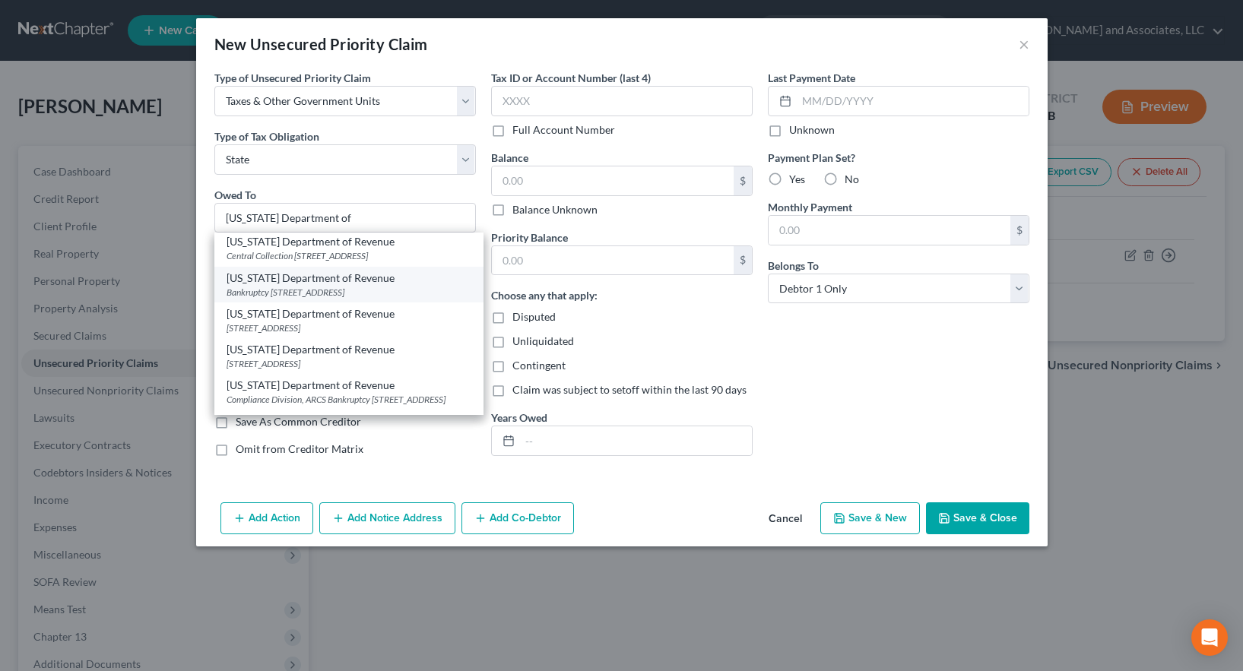
select select "10"
type input "30345"
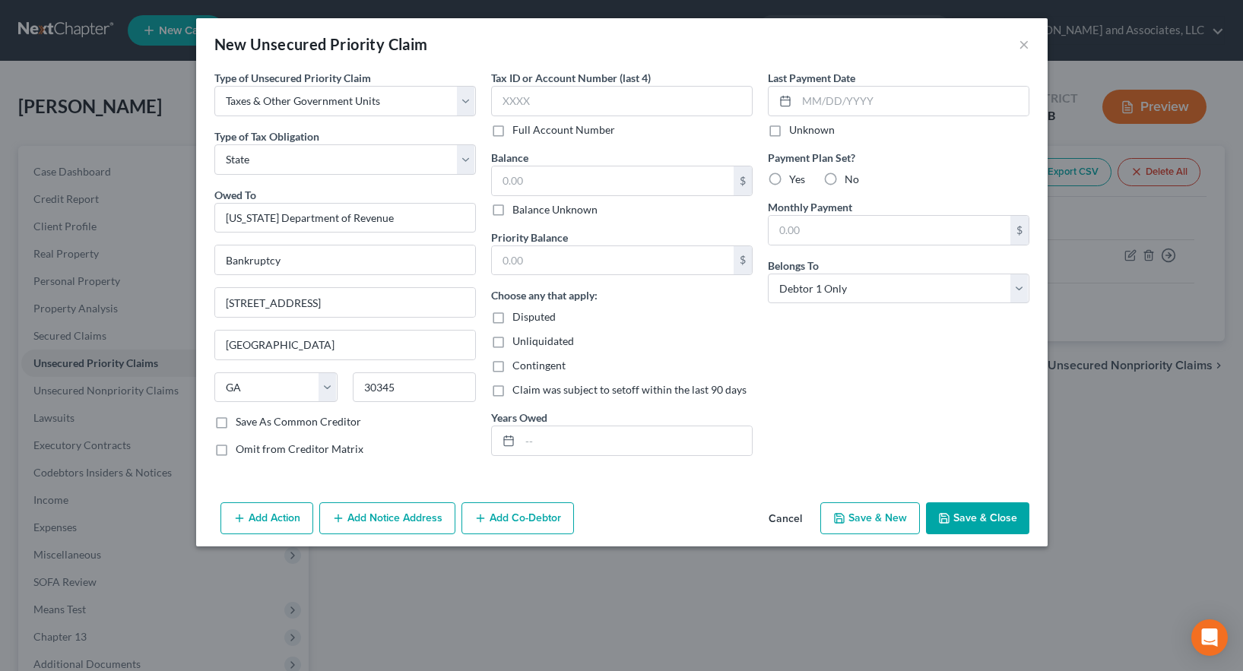
click at [965, 519] on button "Save & Close" at bounding box center [977, 519] width 103 height 32
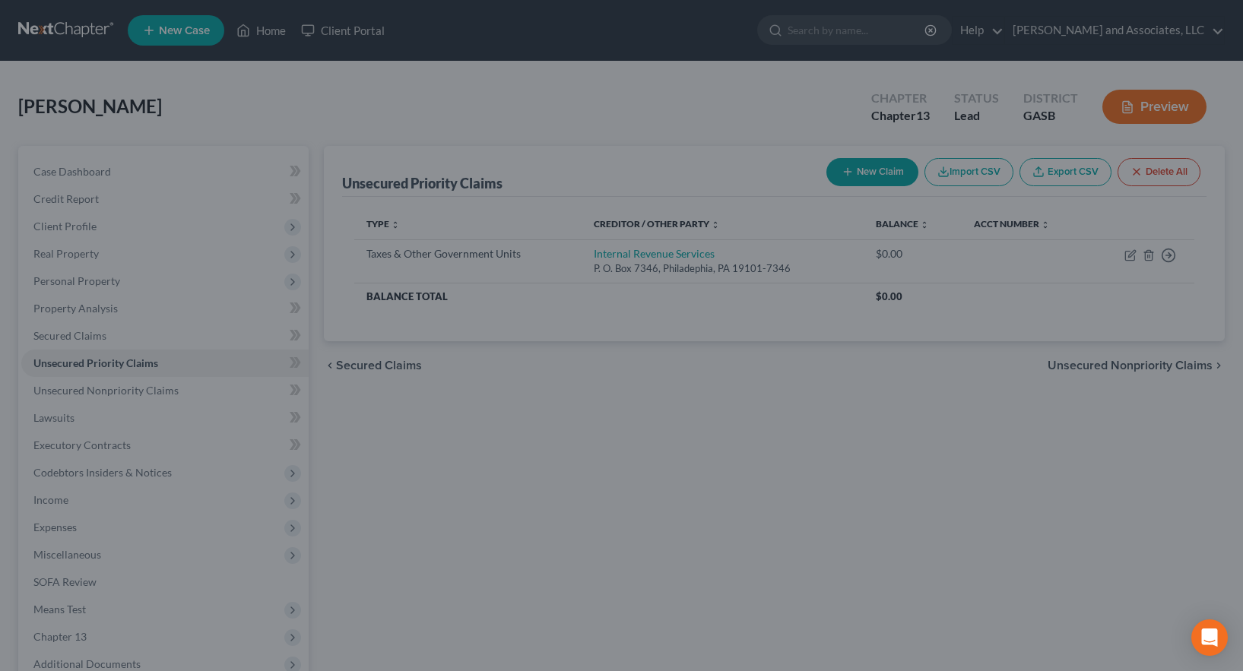
type input "0.00"
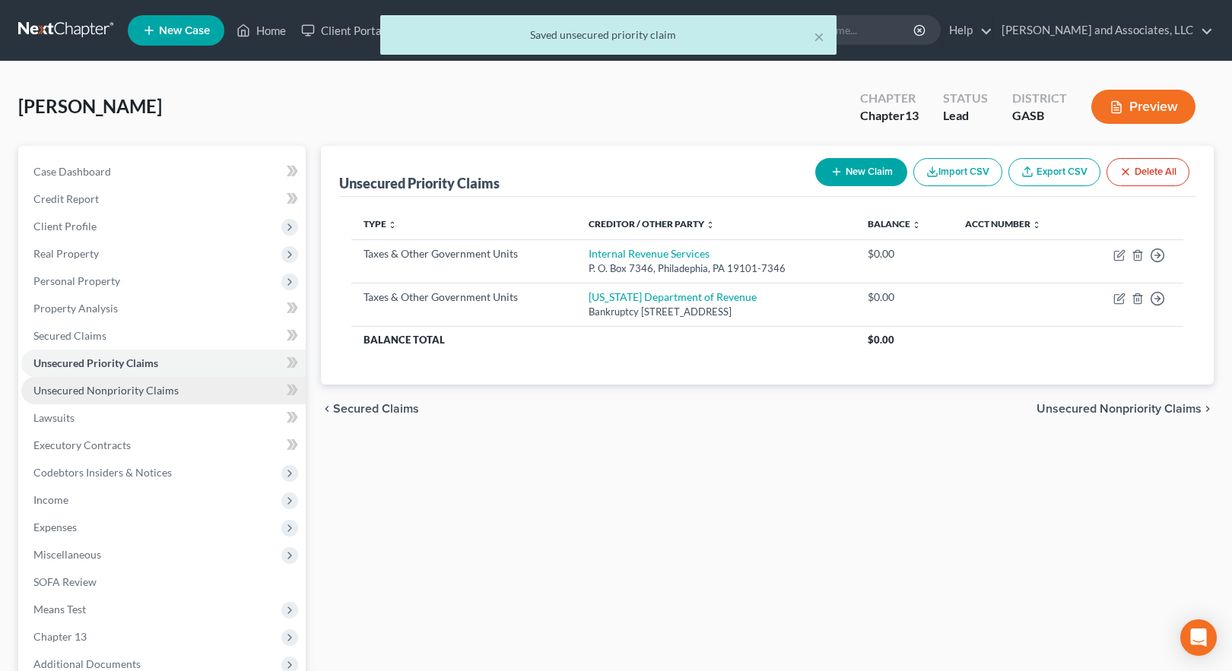
click at [78, 389] on span "Unsecured Nonpriority Claims" at bounding box center [105, 390] width 145 height 13
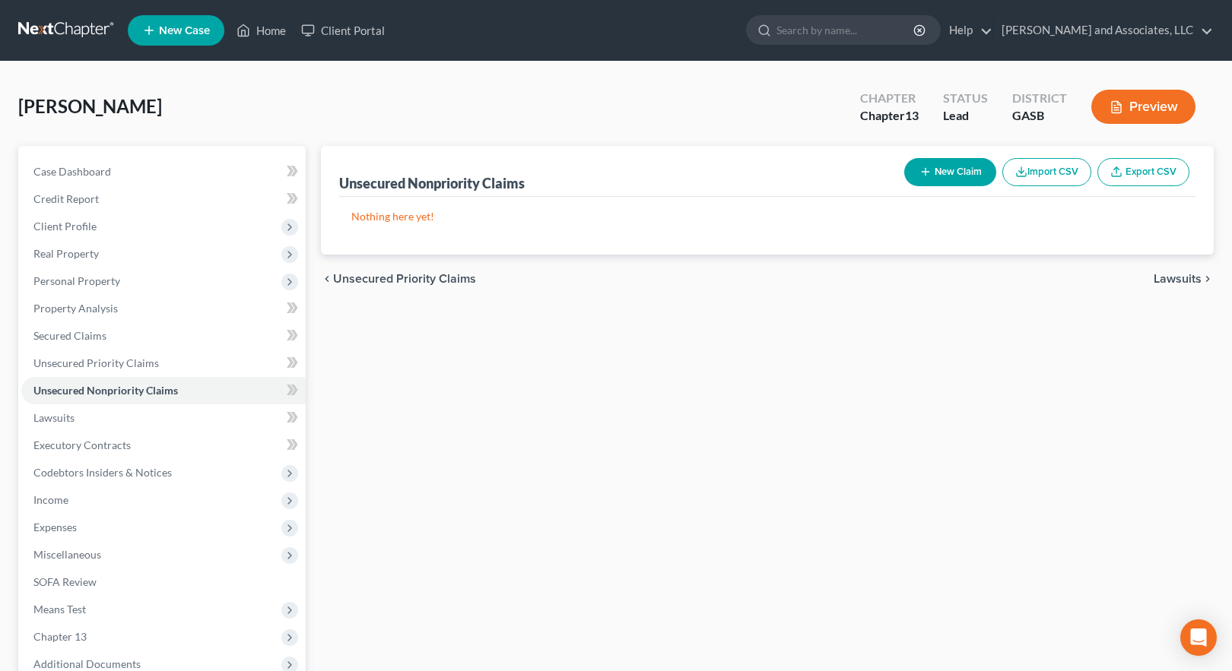
click at [936, 167] on button "New Claim" at bounding box center [950, 172] width 92 height 28
select select "0"
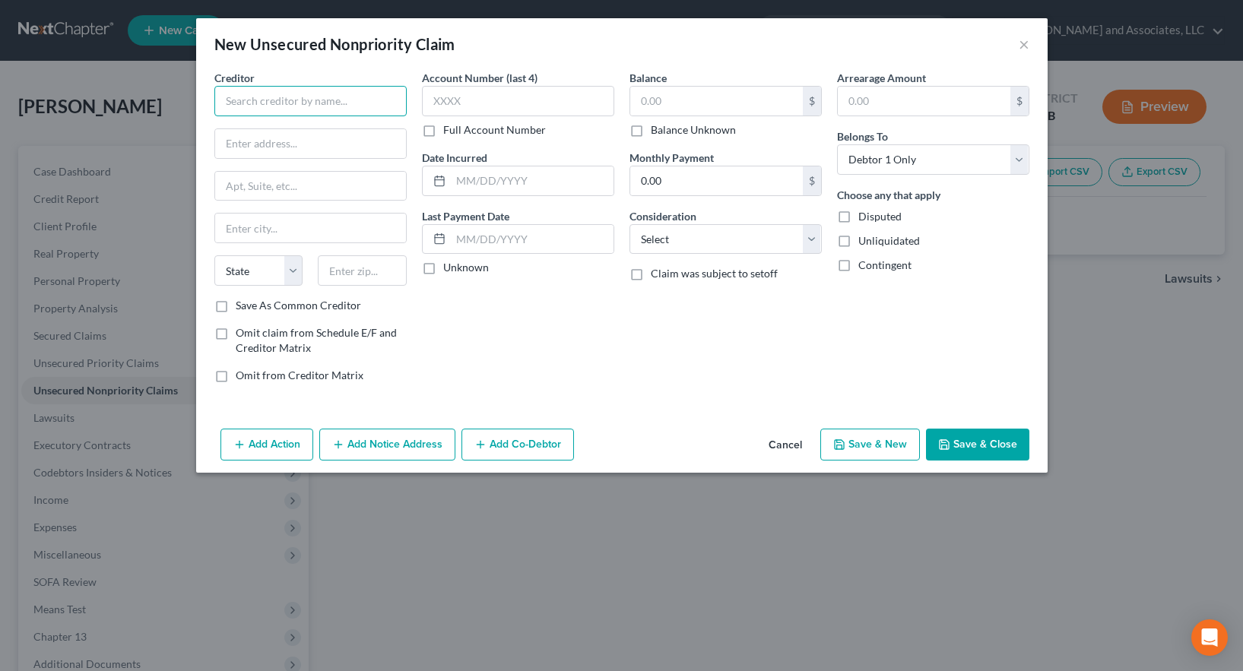
click at [274, 105] on input "text" at bounding box center [310, 101] width 192 height 30
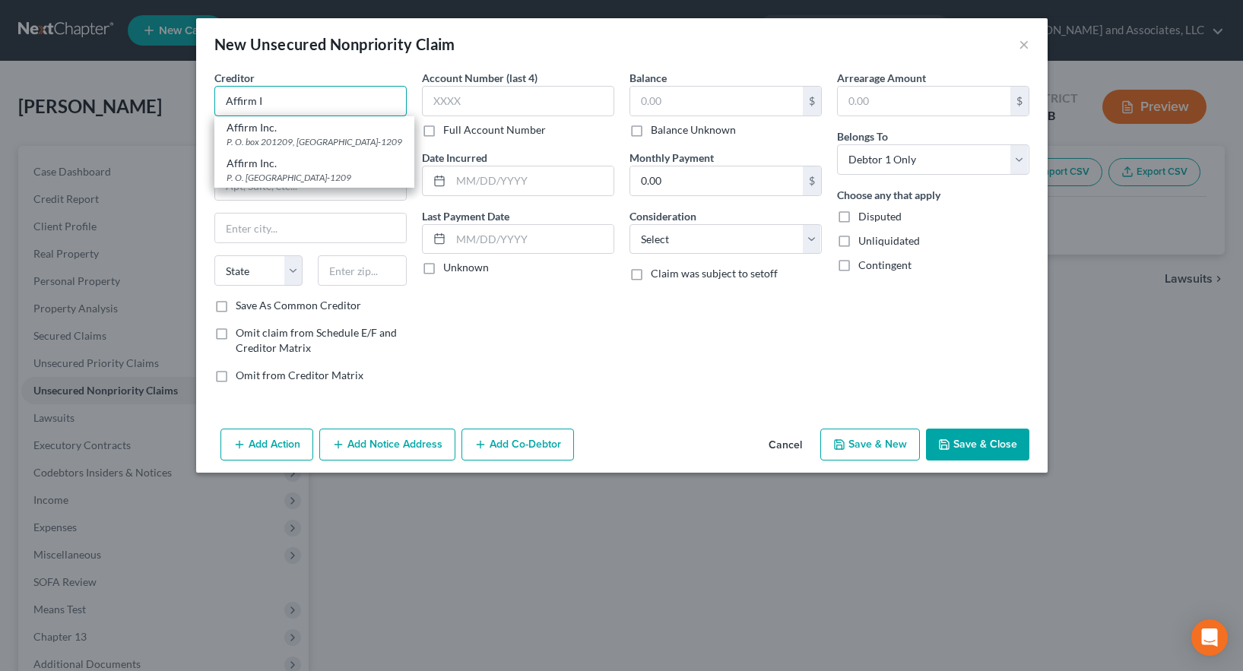
click at [291, 101] on input "Affirm I" at bounding box center [310, 101] width 192 height 30
click at [289, 100] on input "Affirm Inc." at bounding box center [310, 101] width 192 height 30
type input "Affirm Inc."
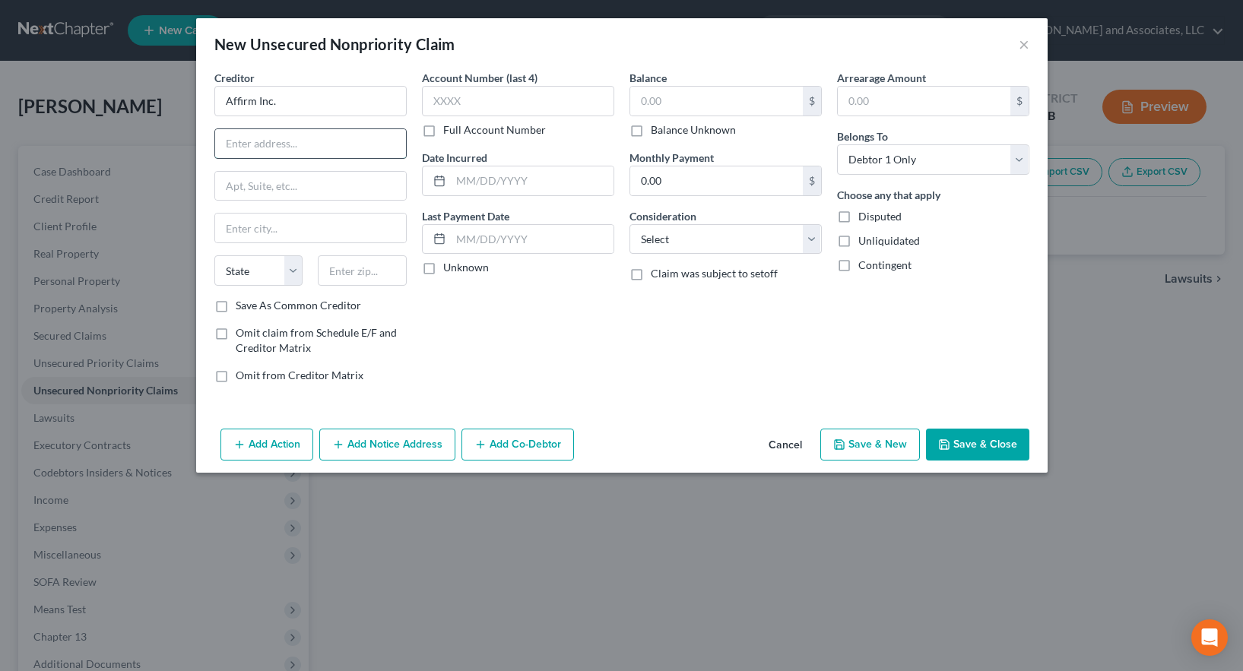
click at [263, 144] on input "text" at bounding box center [310, 143] width 191 height 29
type input "[STREET_ADDRESS][US_STATE]"
type input "Floor 12"
type input "[GEOGRAPHIC_DATA]"
click at [236, 266] on select "State [US_STATE] AK AR AZ CA CO CT DE DC [GEOGRAPHIC_DATA] [GEOGRAPHIC_DATA] GU…" at bounding box center [258, 271] width 89 height 30
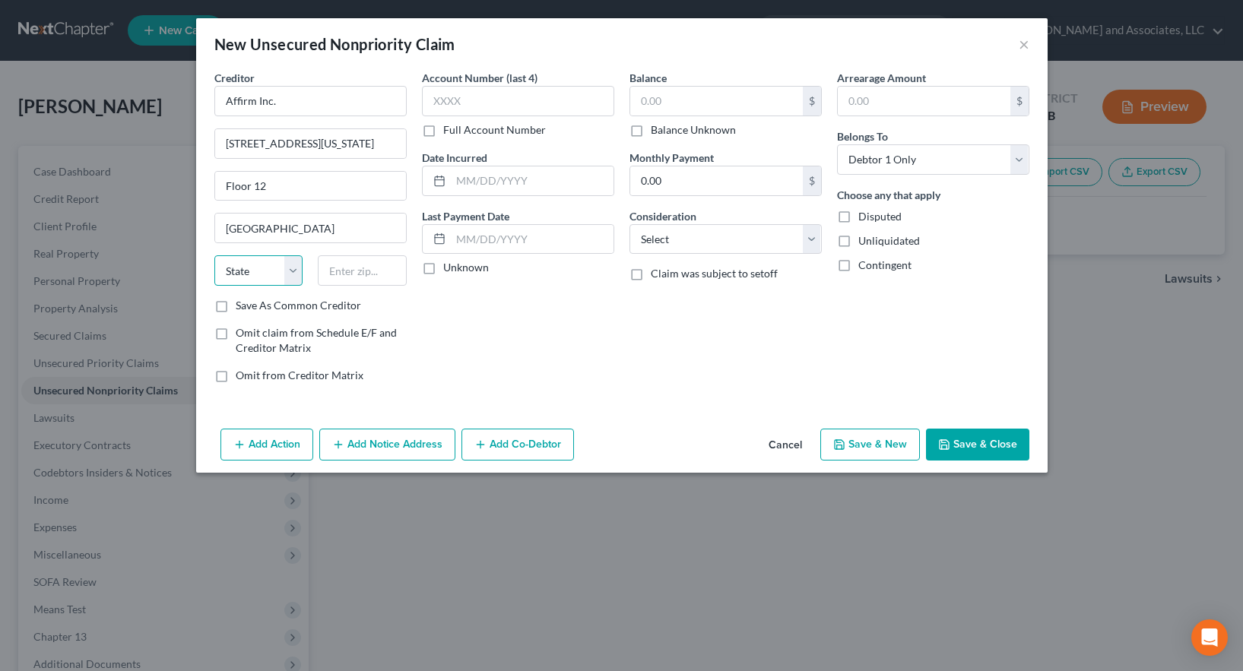
select select "4"
click at [214, 256] on select "State [US_STATE] AK AR AZ CA CO CT DE DC [GEOGRAPHIC_DATA] [GEOGRAPHIC_DATA] GU…" at bounding box center [258, 271] width 89 height 30
click at [342, 274] on input "text" at bounding box center [362, 271] width 89 height 30
type input "94108"
click at [236, 304] on label "Save As Common Creditor" at bounding box center [298, 305] width 125 height 15
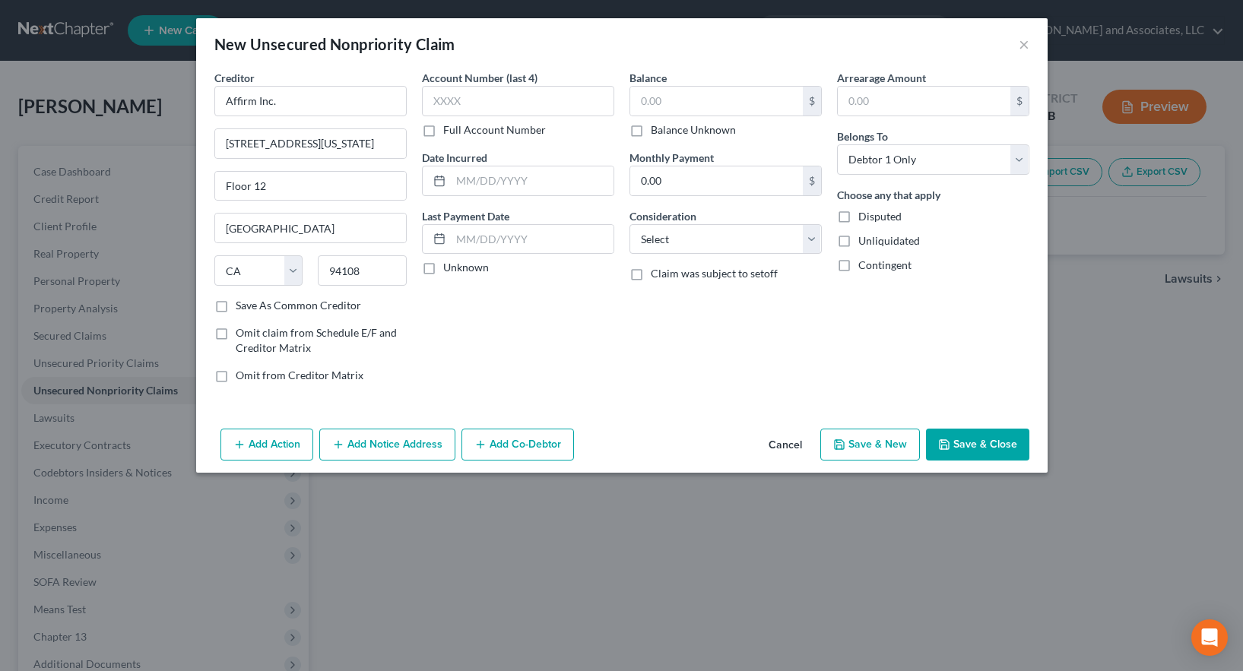
click at [242, 304] on input "Save As Common Creditor" at bounding box center [247, 303] width 10 height 10
click at [873, 447] on button "Save & New" at bounding box center [871, 445] width 100 height 32
checkbox input "false"
select select "0"
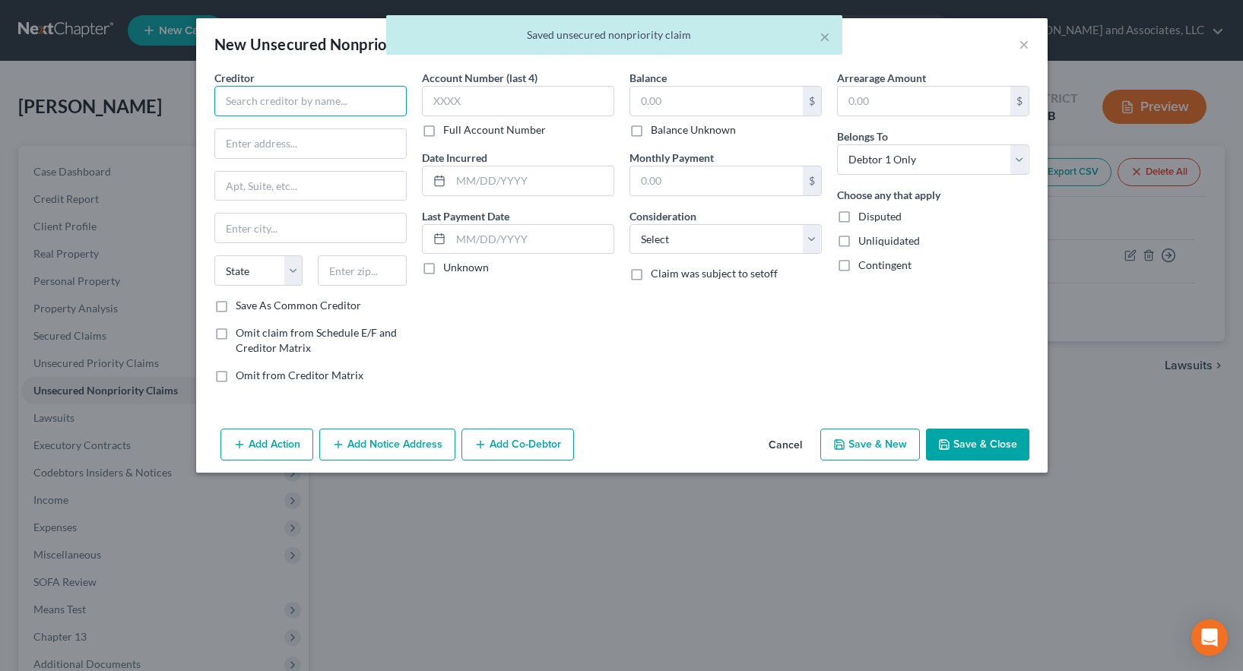
click at [245, 97] on input "text" at bounding box center [310, 101] width 192 height 30
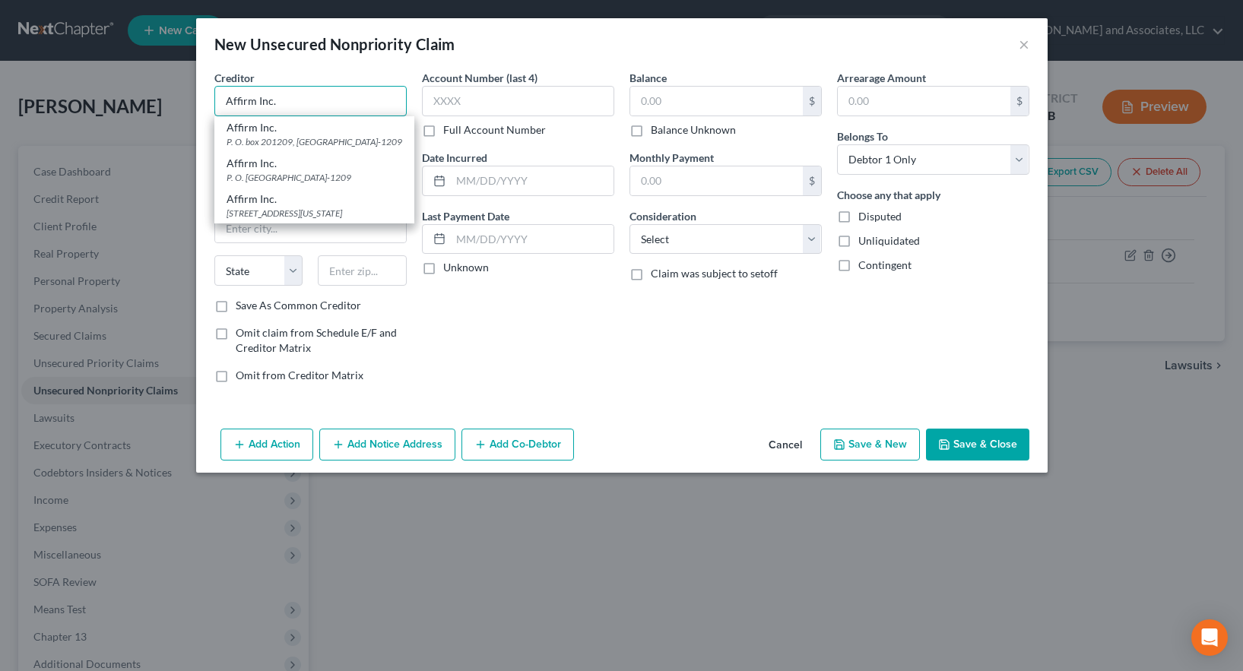
type input "Affirm Inc."
click at [249, 145] on div "P. O. box 201209, [GEOGRAPHIC_DATA]-1209" at bounding box center [315, 141] width 176 height 13
type input "P. O. box 201209"
type input "[GEOGRAPHIC_DATA]"
select select "45"
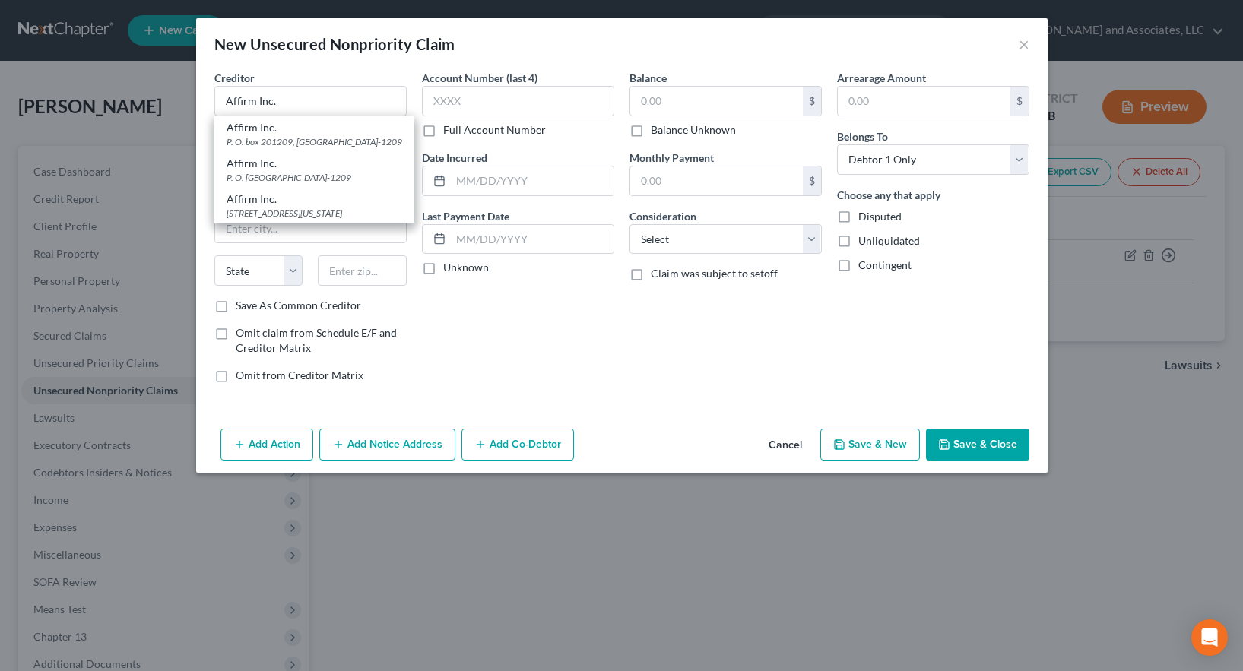
type input "75320-1209"
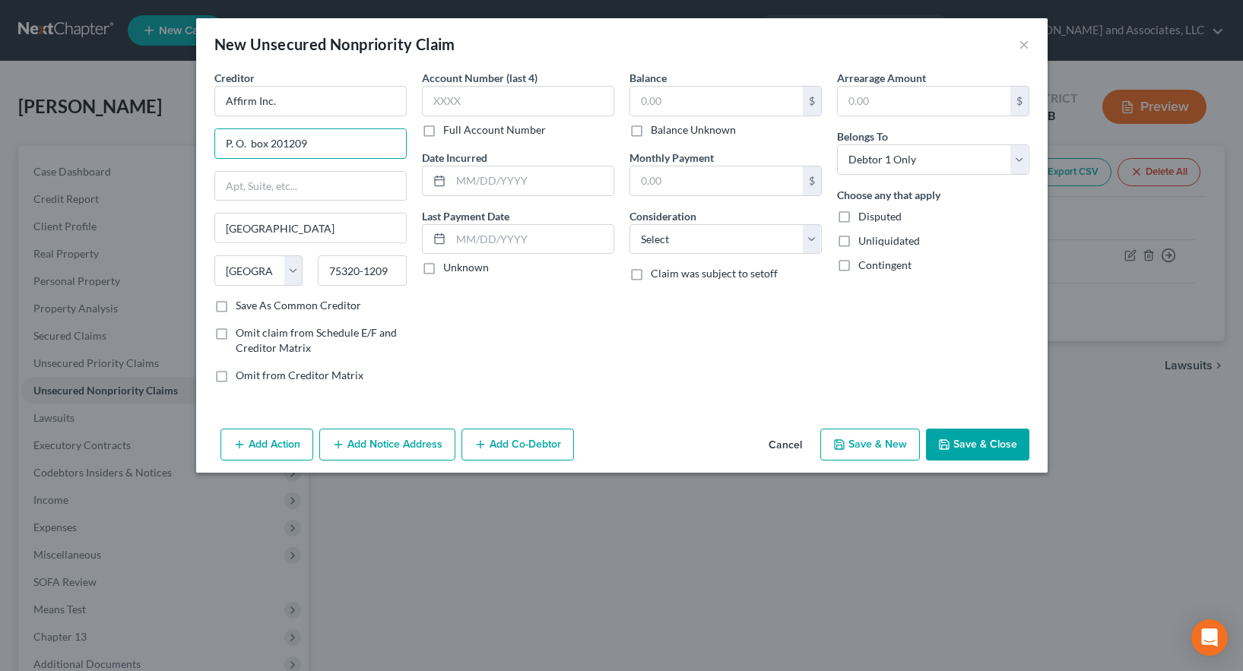
drag, startPoint x: 219, startPoint y: 135, endPoint x: 156, endPoint y: 132, distance: 63.2
click at [156, 132] on div "New Unsecured Nonpriority Claim × Creditor * Affirm Inc. P. O. box 201209 [GEOG…" at bounding box center [621, 335] width 1243 height 671
drag, startPoint x: 178, startPoint y: 217, endPoint x: 163, endPoint y: 220, distance: 15.5
click at [165, 220] on div "New Unsecured Nonpriority Claim × Creditor * Affirm Inc. Dallas State [US_STATE…" at bounding box center [621, 335] width 1243 height 671
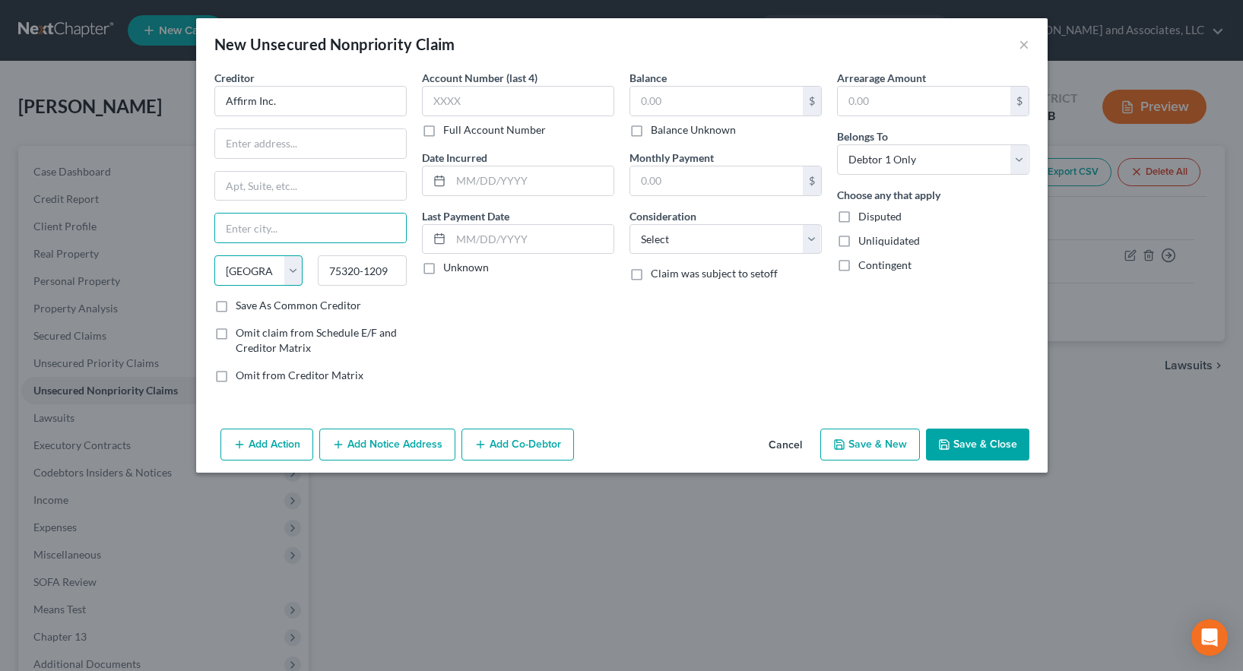
click at [295, 271] on select "State [US_STATE] AK AR AZ CA CO CT DE DC [GEOGRAPHIC_DATA] [GEOGRAPHIC_DATA] GU…" at bounding box center [258, 271] width 89 height 30
select select
click at [214, 256] on select "State [US_STATE] AK AR AZ CA CO CT DE DC [GEOGRAPHIC_DATA] [GEOGRAPHIC_DATA] GU…" at bounding box center [258, 271] width 89 height 30
drag, startPoint x: 286, startPoint y: 268, endPoint x: 244, endPoint y: 272, distance: 42.1
click at [244, 272] on div "State [US_STATE] AK AR AZ CA CO CT DE DC [GEOGRAPHIC_DATA] [GEOGRAPHIC_DATA] GU…" at bounding box center [311, 277] width 208 height 43
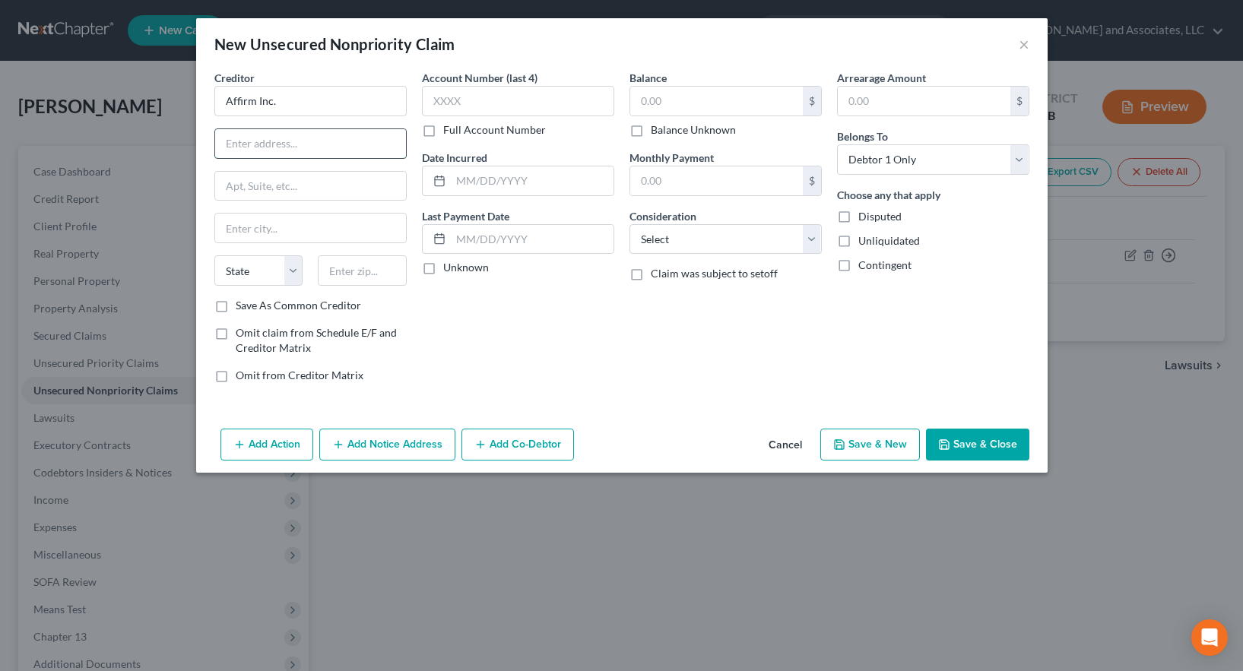
click at [237, 147] on input "text" at bounding box center [310, 143] width 191 height 29
type input "[STREET_ADDRESS][US_STATE]"
type input "Floor 12"
type input "[GEOGRAPHIC_DATA]"
click at [249, 274] on select "State [US_STATE] AK AR AZ CA CO CT DE DC [GEOGRAPHIC_DATA] [GEOGRAPHIC_DATA] GU…" at bounding box center [258, 271] width 89 height 30
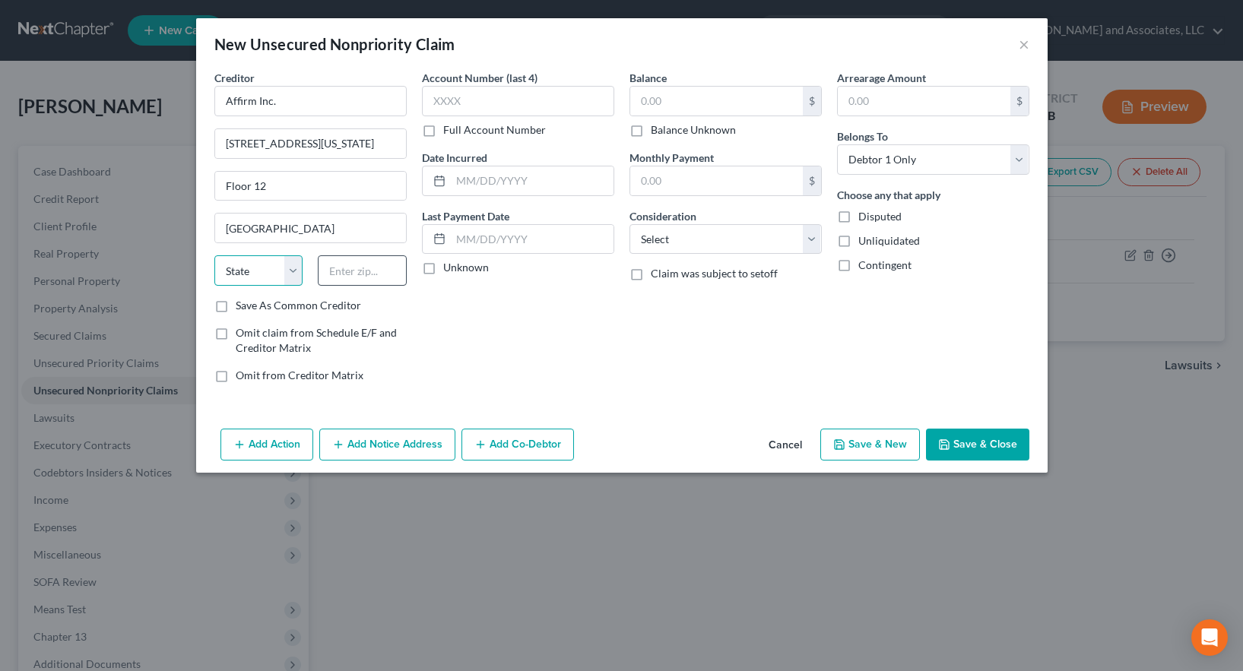
select select "4"
click at [358, 270] on input "text" at bounding box center [362, 271] width 89 height 30
type input "94108"
click at [236, 304] on label "Save As Common Creditor" at bounding box center [298, 305] width 125 height 15
click at [242, 304] on input "Save As Common Creditor" at bounding box center [247, 303] width 10 height 10
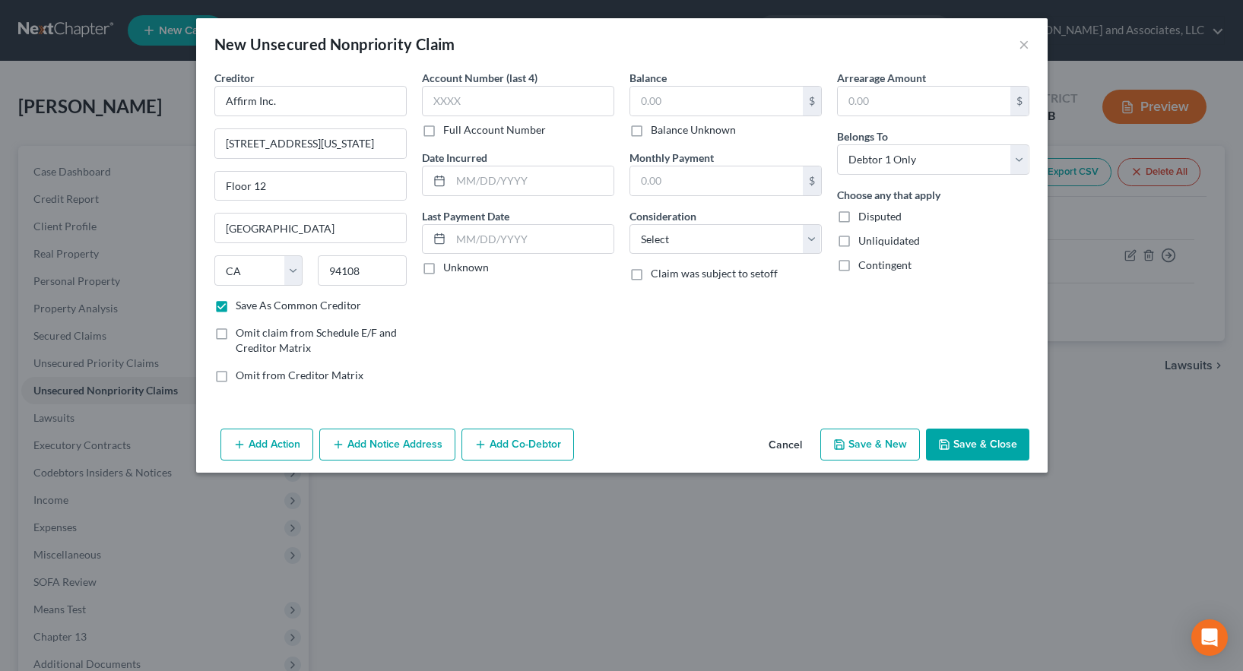
click at [875, 443] on button "Save & New" at bounding box center [871, 445] width 100 height 32
checkbox input "false"
select select "0"
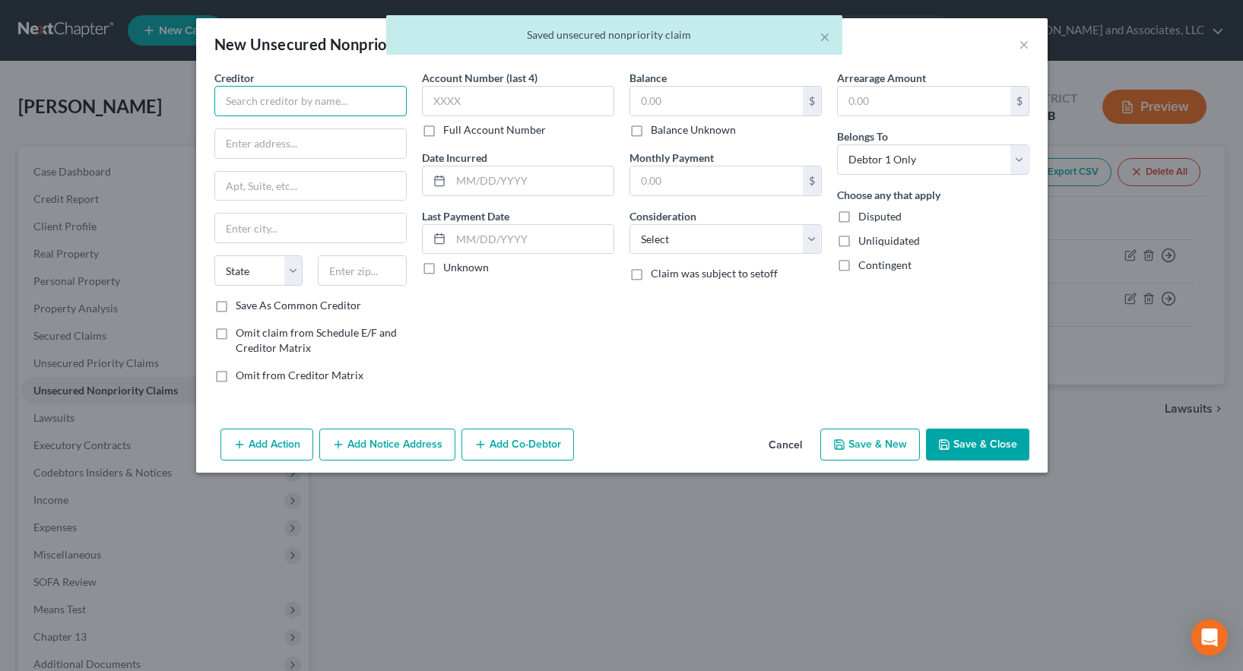
click at [291, 102] on input "text" at bounding box center [310, 101] width 192 height 30
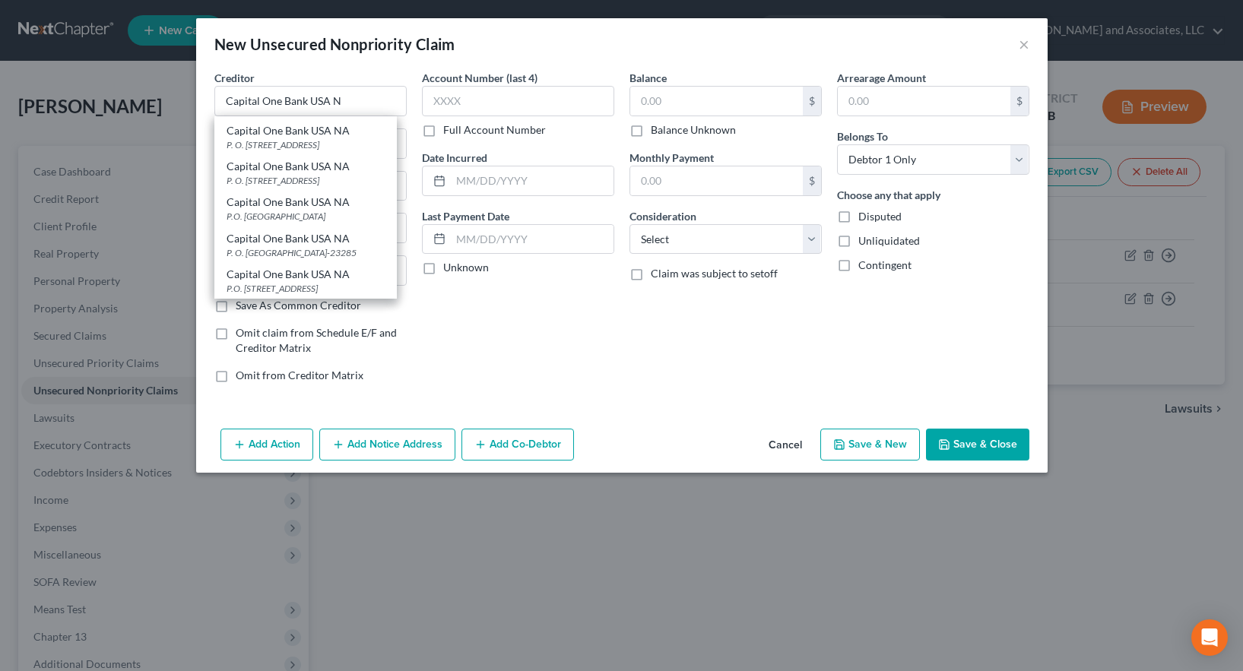
scroll to position [156, 0]
click at [300, 276] on div "Capital One Bank USA NA" at bounding box center [306, 274] width 158 height 15
type input "Capital One Bank USA NA"
type input "P.O. Box 31293"
type input "[GEOGRAPHIC_DATA]"
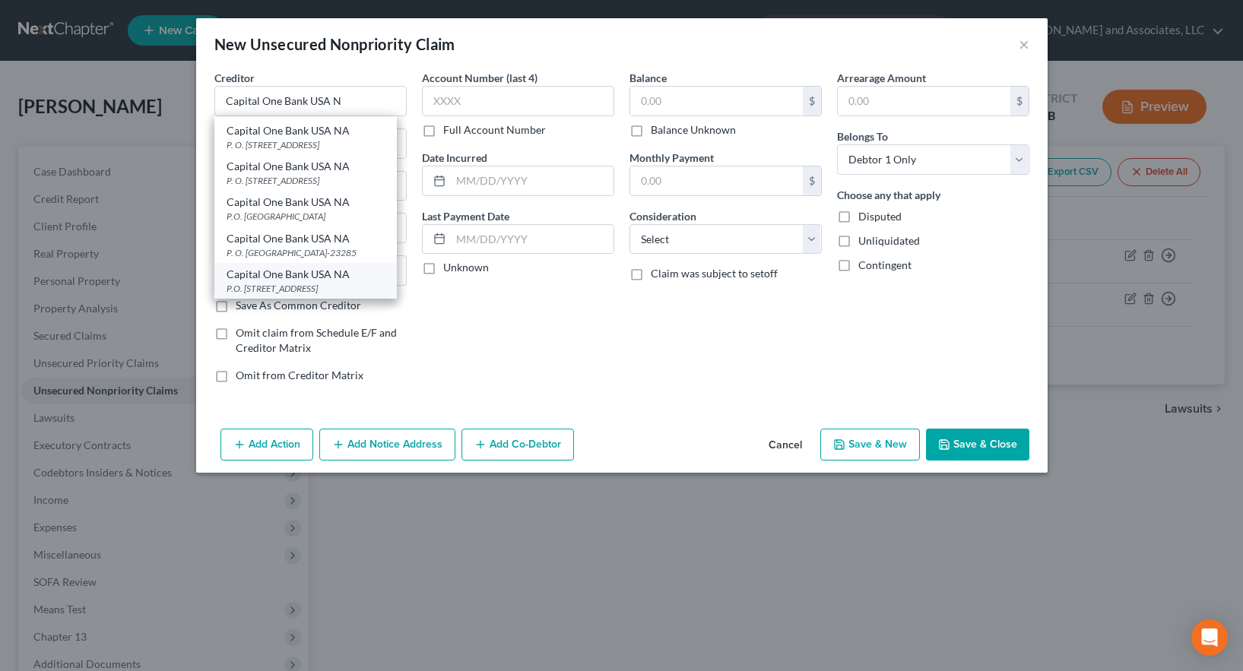
select select "46"
type input "84131"
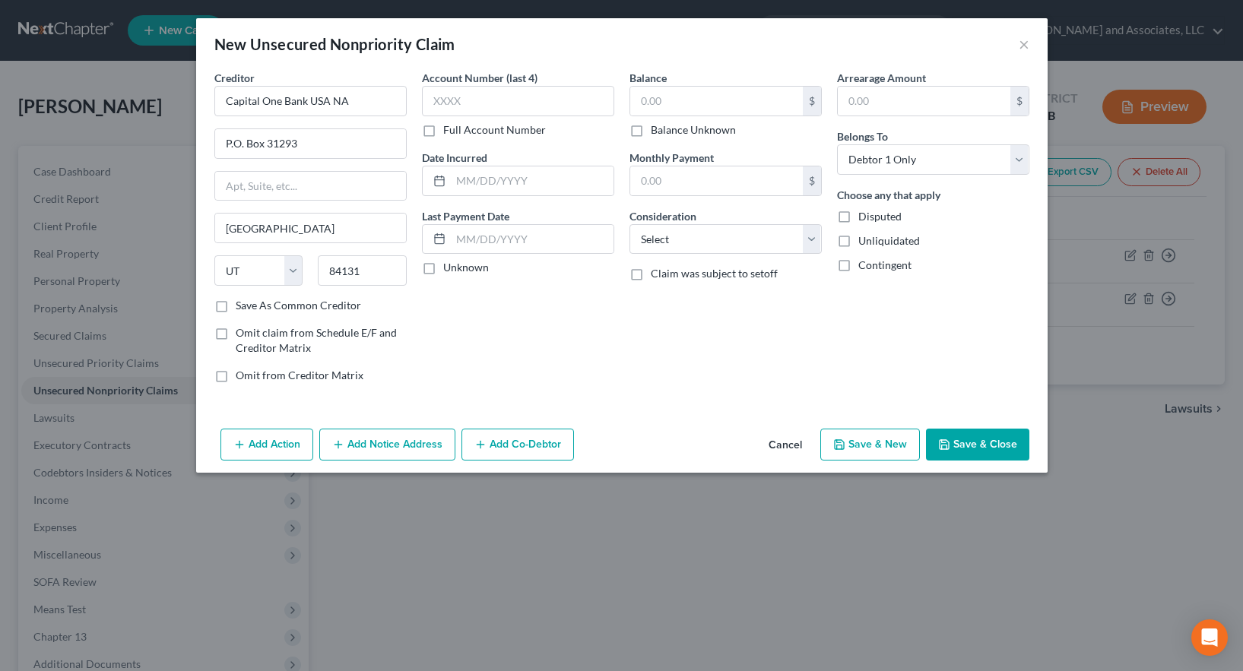
scroll to position [0, 0]
drag, startPoint x: 233, startPoint y: 144, endPoint x: 244, endPoint y: 155, distance: 15.6
click at [233, 144] on input "P.O. Box 31293" at bounding box center [310, 143] width 191 height 29
type input "P. O. Box 31293"
click at [236, 305] on label "Save As Common Creditor" at bounding box center [298, 305] width 125 height 15
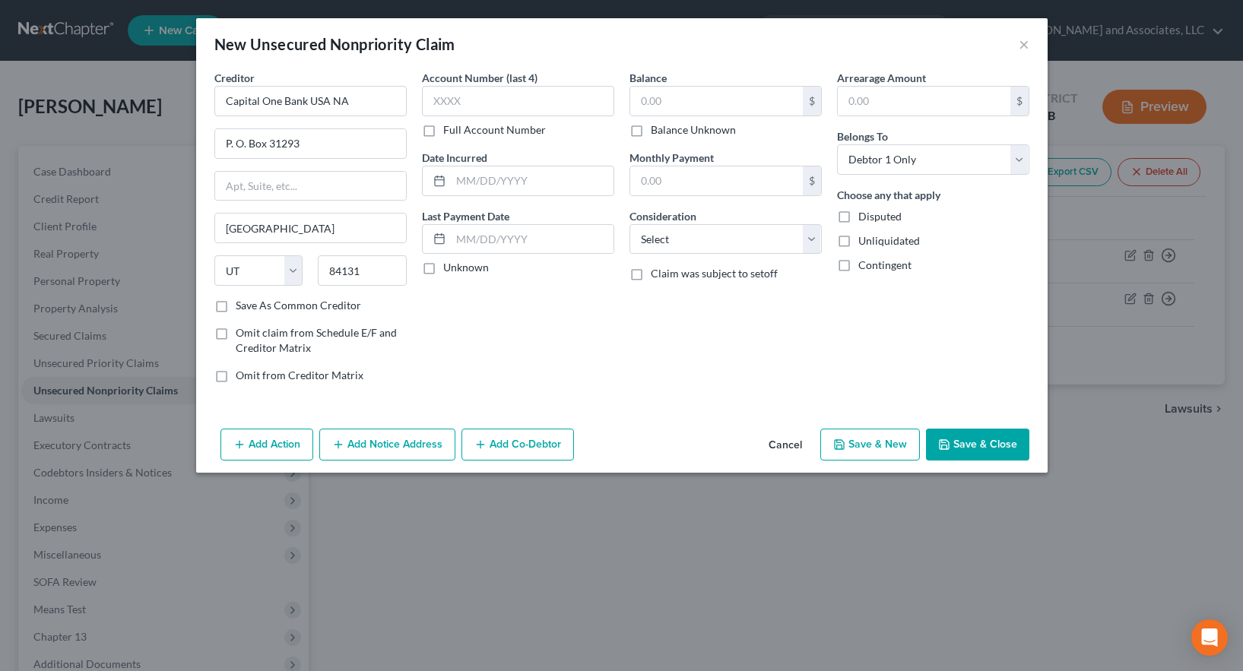
click at [242, 305] on input "Save As Common Creditor" at bounding box center [247, 303] width 10 height 10
click at [891, 446] on button "Save & New" at bounding box center [871, 445] width 100 height 32
checkbox input "false"
select select "0"
type input "0.00"
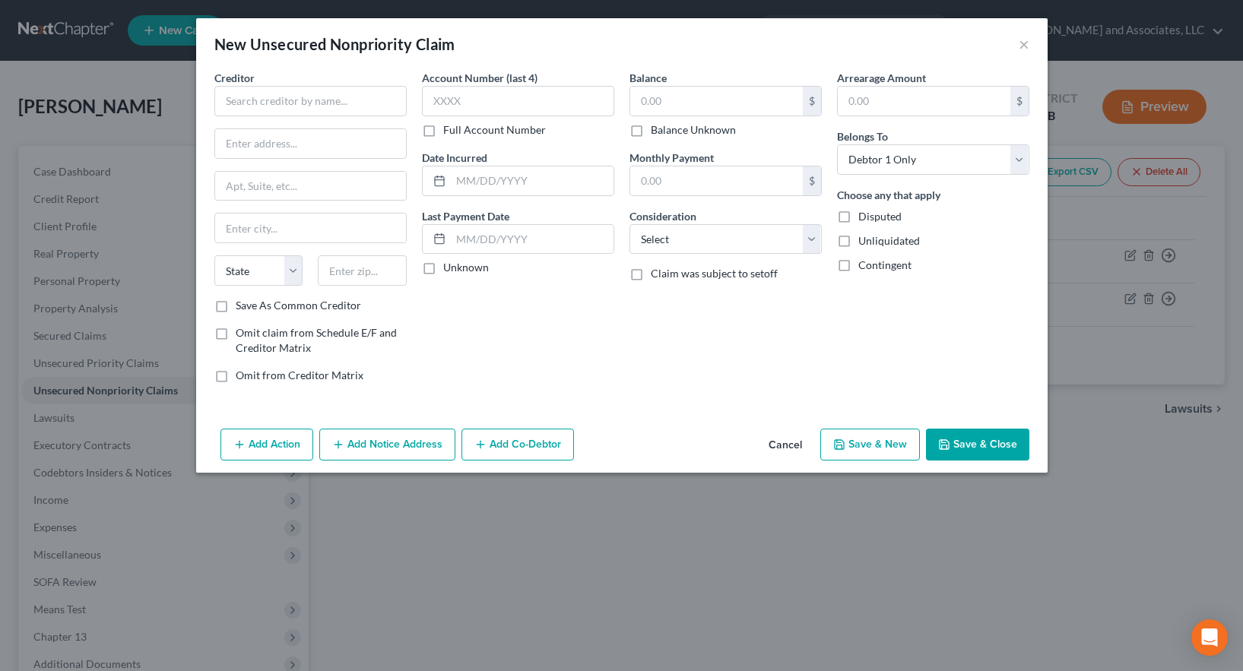
type input "0.00"
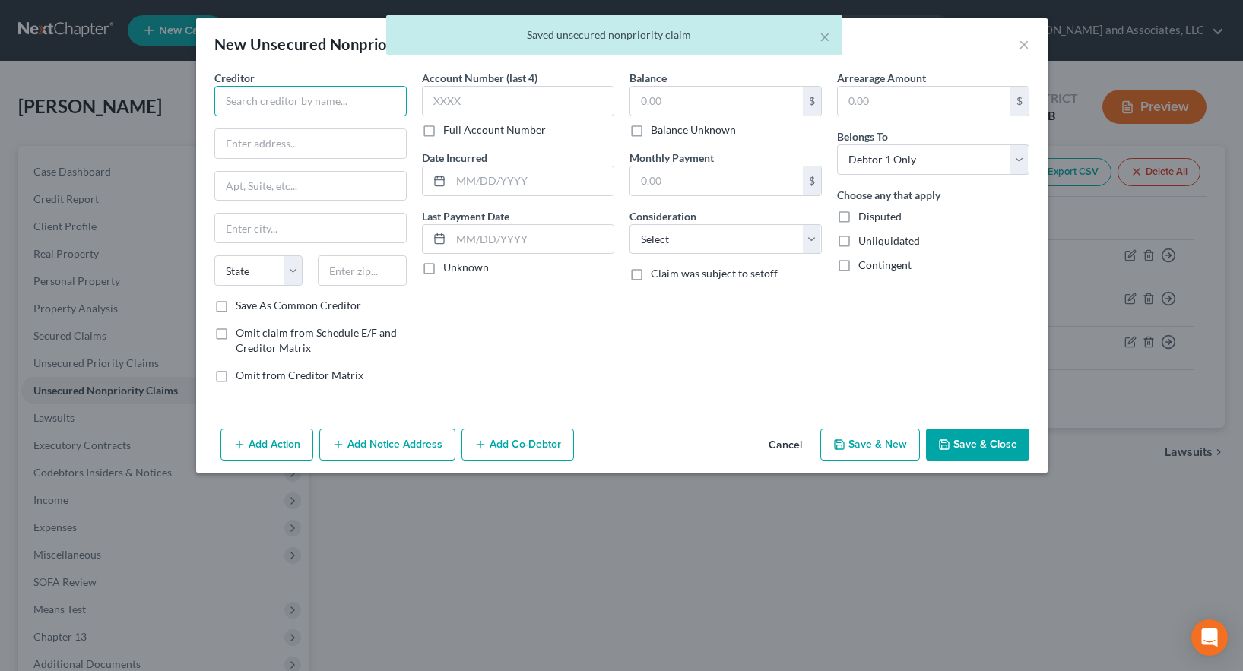
click at [275, 102] on input "text" at bounding box center [310, 101] width 192 height 30
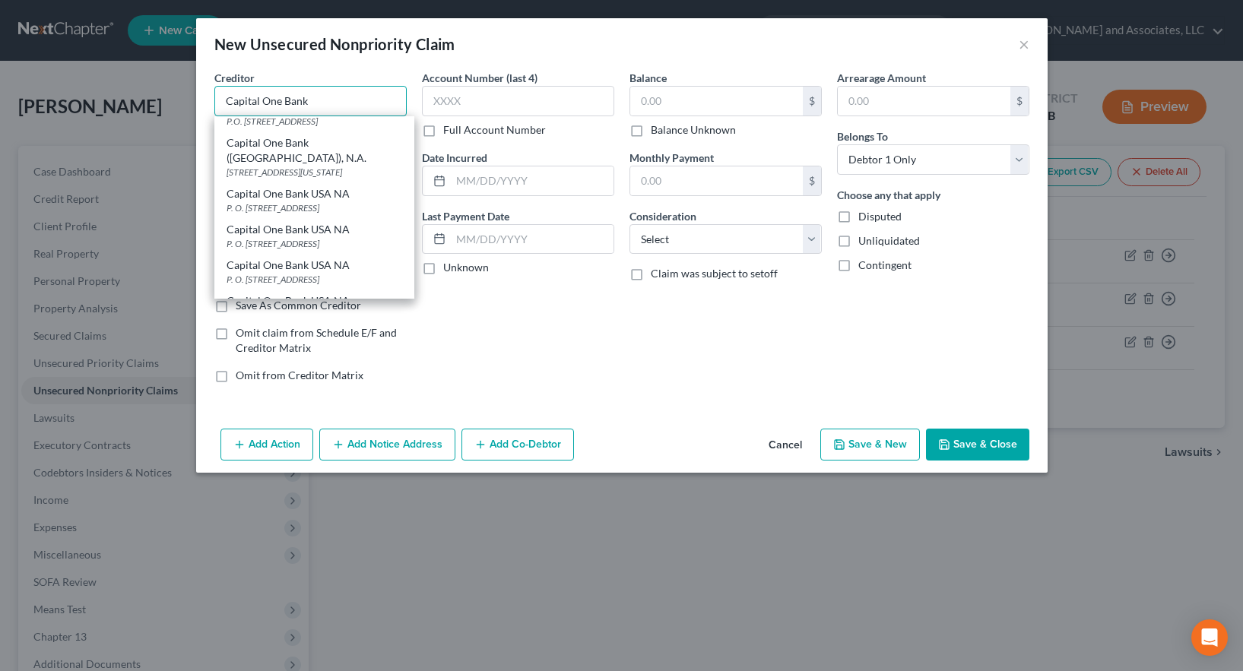
scroll to position [608, 0]
click at [334, 125] on div "Capital One Bank USA NA" at bounding box center [315, 117] width 176 height 15
type input "Capital One Bank USA NA"
type input "P. O. Box 31293"
type input "[GEOGRAPHIC_DATA]"
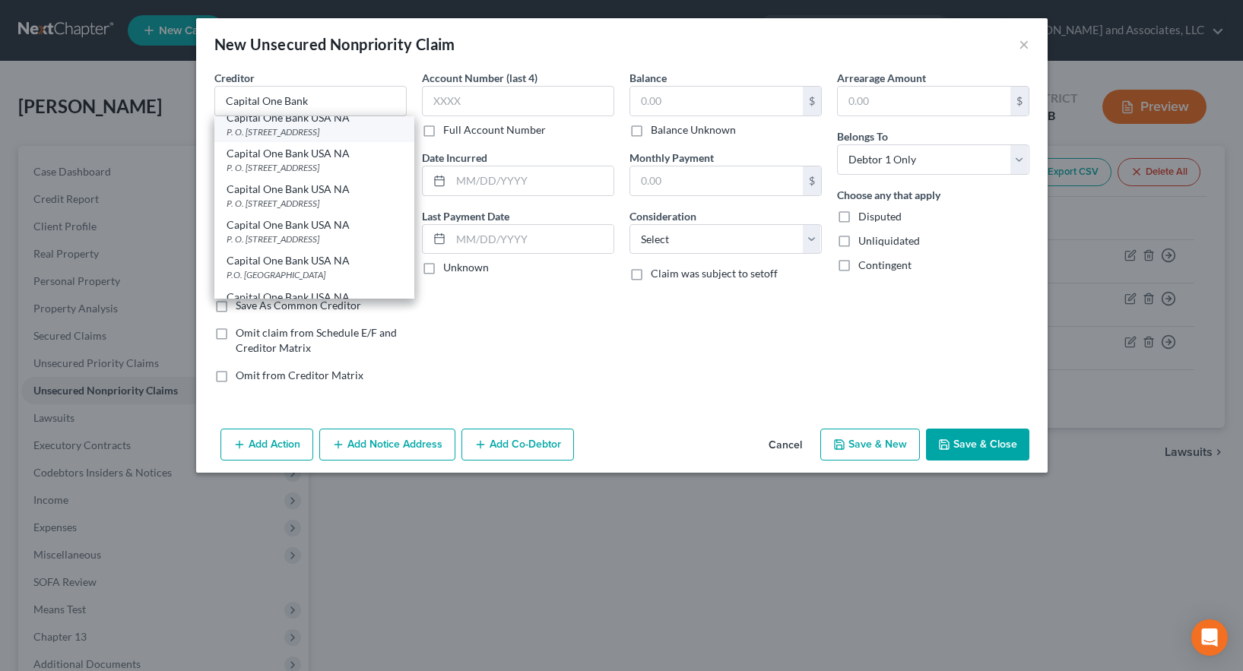
select select "46"
type input "84131"
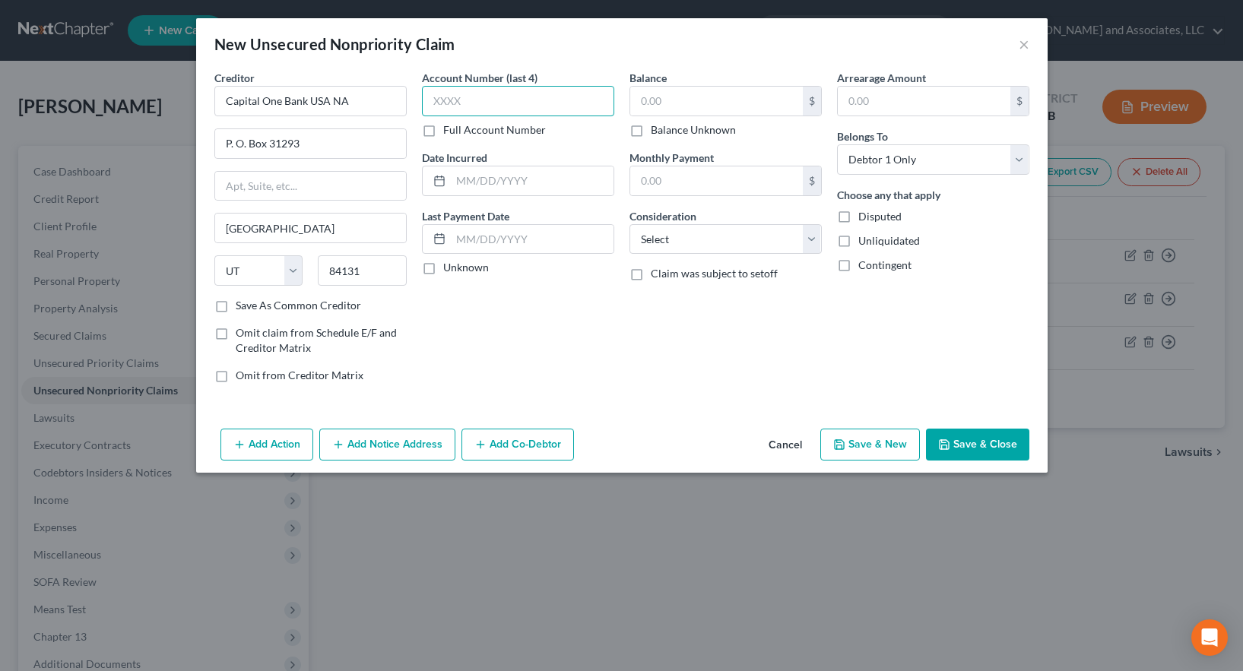
click at [449, 102] on input "text" at bounding box center [518, 101] width 192 height 30
click at [443, 132] on label "Full Account Number" at bounding box center [494, 129] width 103 height 15
click at [449, 132] on input "Full Account Number" at bounding box center [454, 127] width 10 height 10
click at [456, 101] on input "text" at bounding box center [518, 101] width 192 height 30
type input "552342"
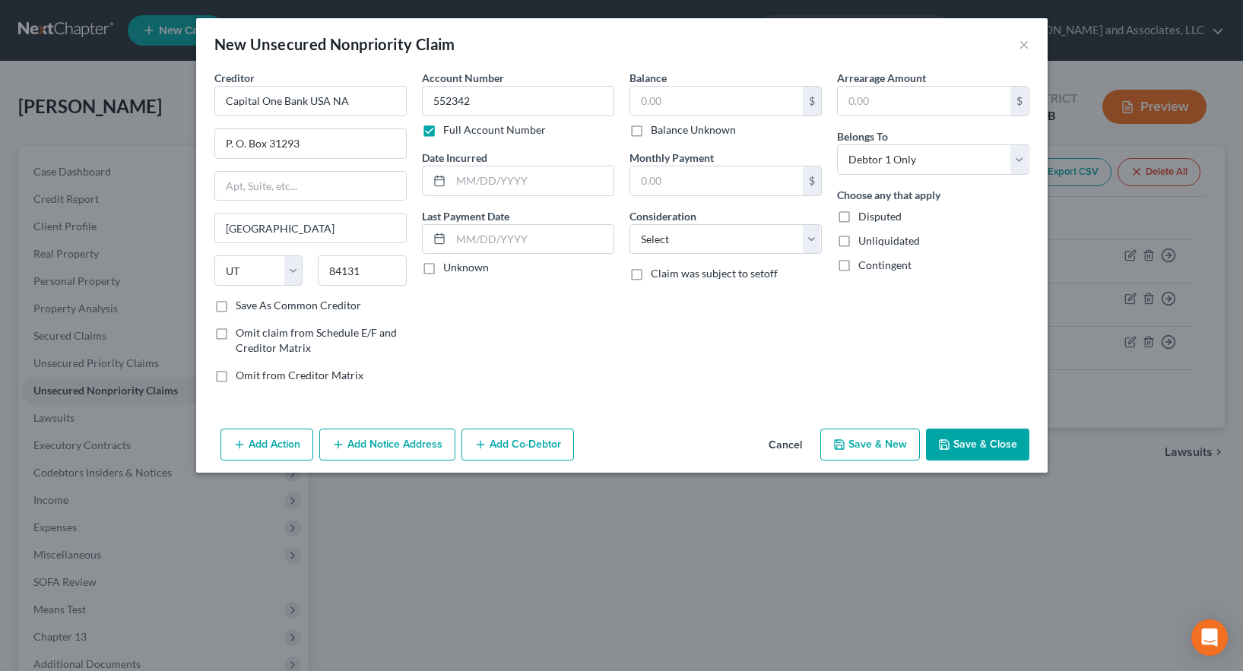
click at [875, 445] on button "Save & New" at bounding box center [871, 445] width 100 height 32
select select "0"
type input "0.00"
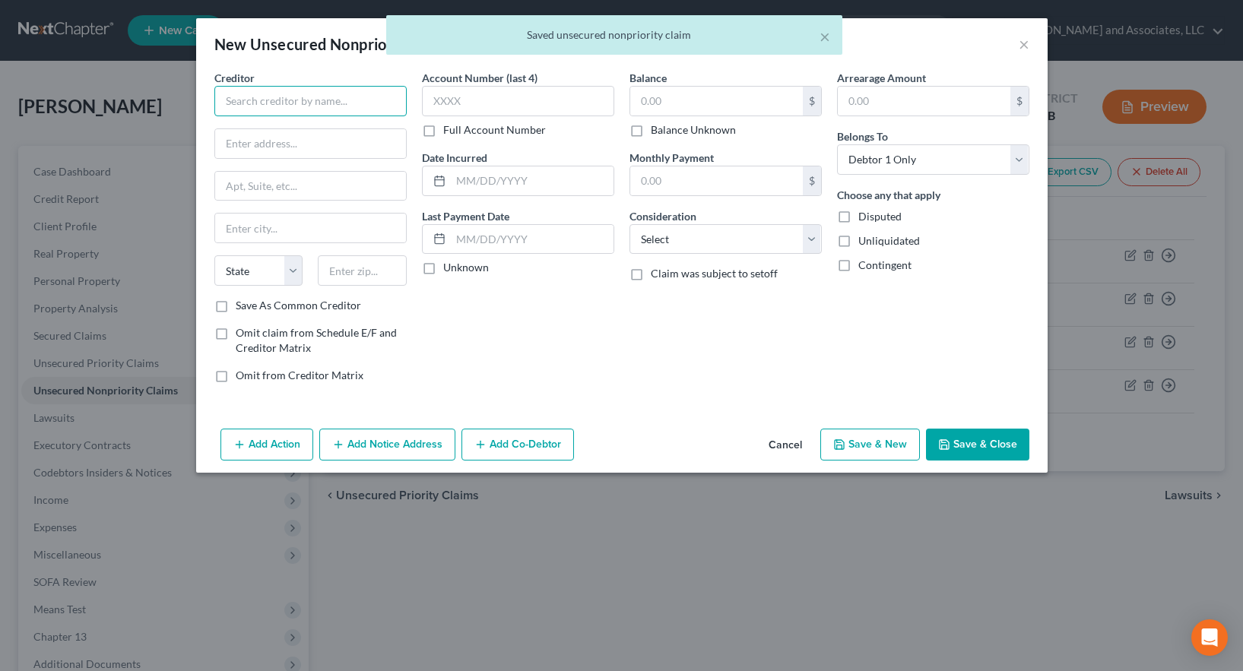
click at [295, 100] on input "text" at bounding box center [310, 101] width 192 height 30
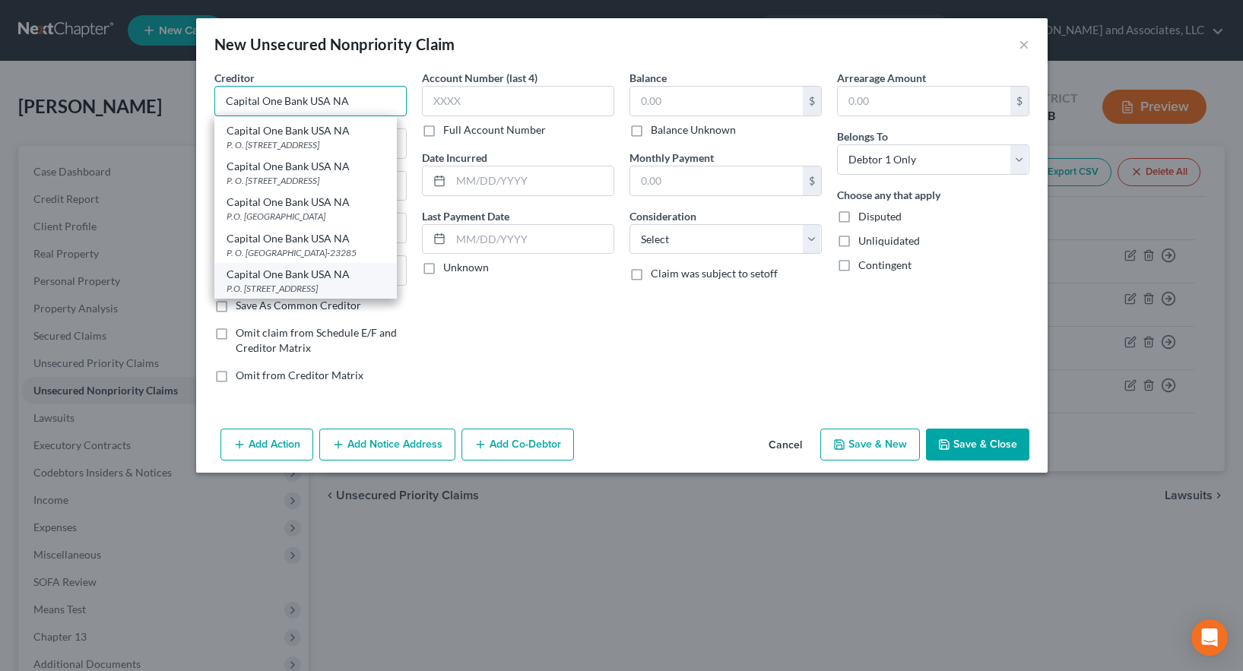
scroll to position [156, 0]
type input "Capital One Bank USA NA"
click at [341, 284] on div "P.O. [STREET_ADDRESS]" at bounding box center [306, 288] width 158 height 13
type input "P.O. Box 31293"
type input "[GEOGRAPHIC_DATA]"
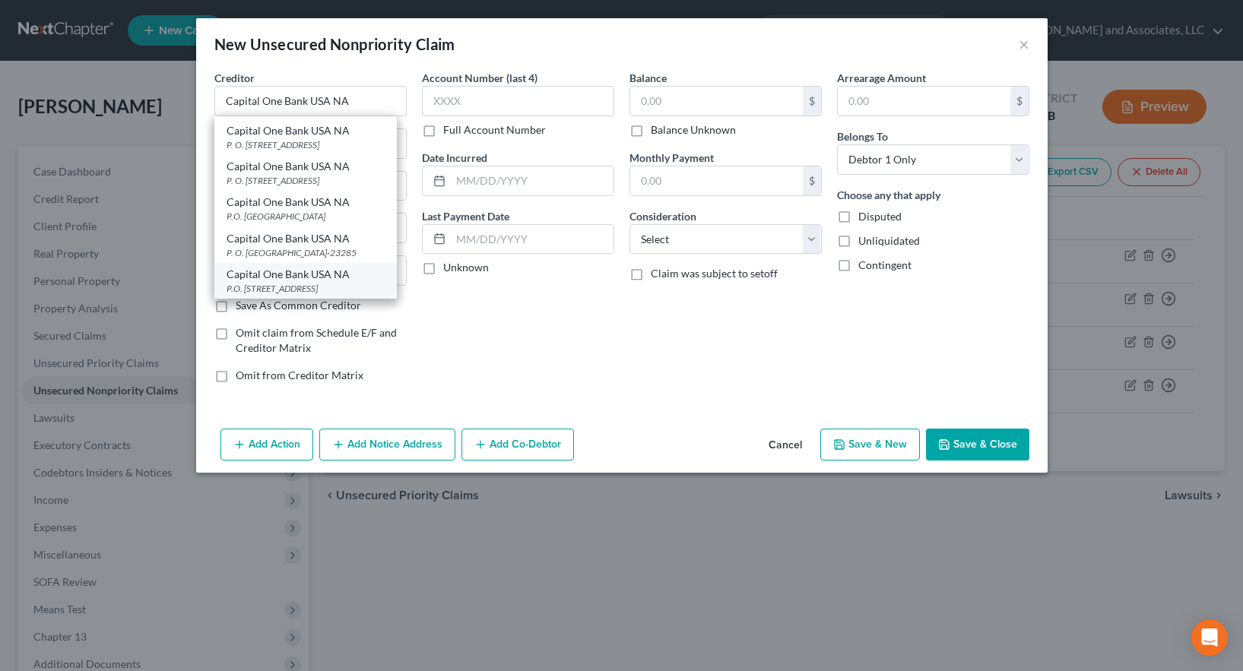
select select "46"
type input "84131"
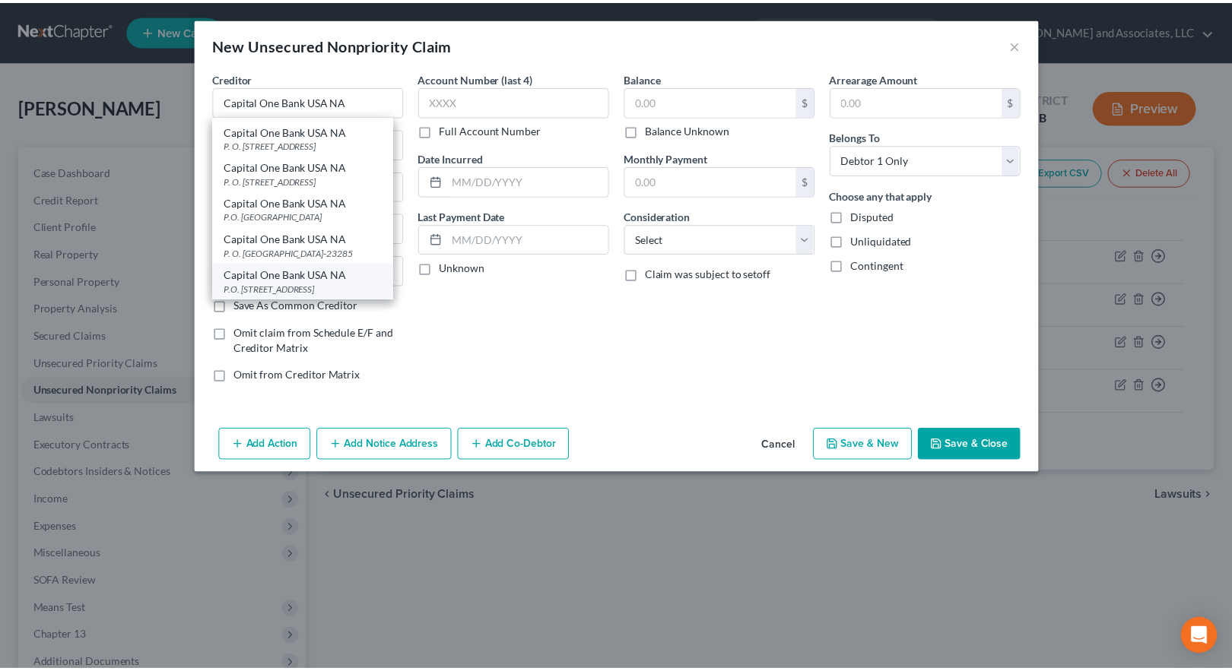
scroll to position [0, 0]
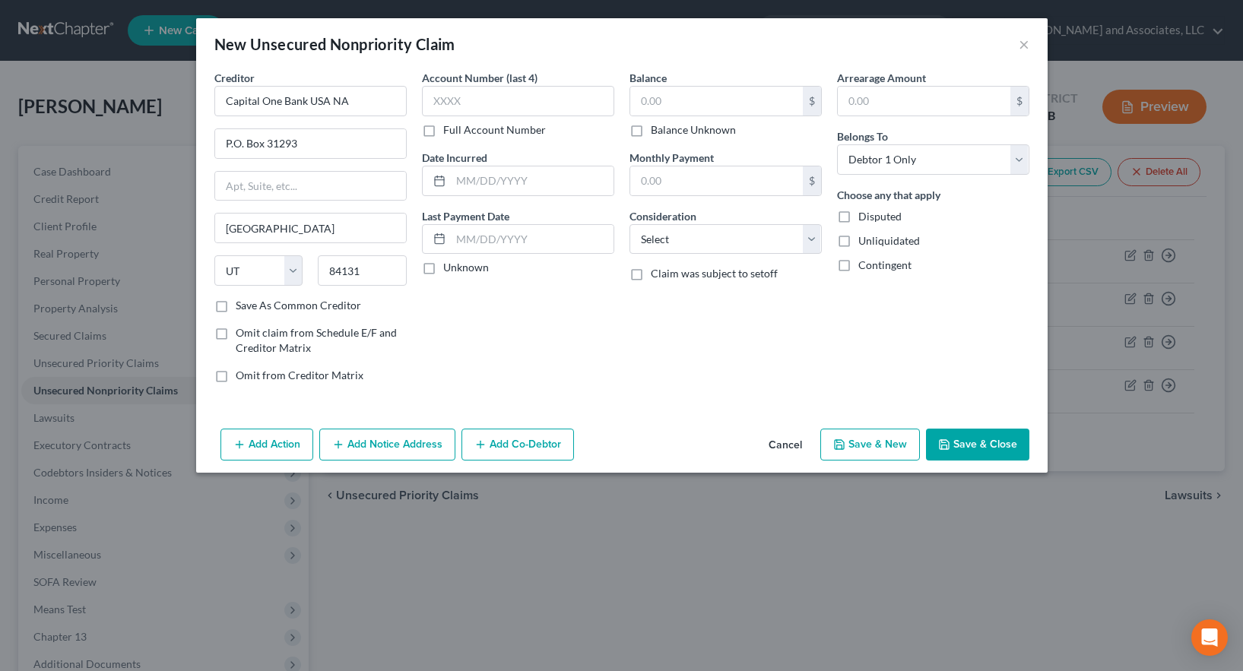
click at [236, 305] on label "Save As Common Creditor" at bounding box center [298, 305] width 125 height 15
click at [242, 305] on input "Save As Common Creditor" at bounding box center [247, 303] width 10 height 10
checkbox input "true"
click at [232, 141] on input "P.O. Box 31293" at bounding box center [310, 143] width 191 height 29
type input "P. O. Box 31293"
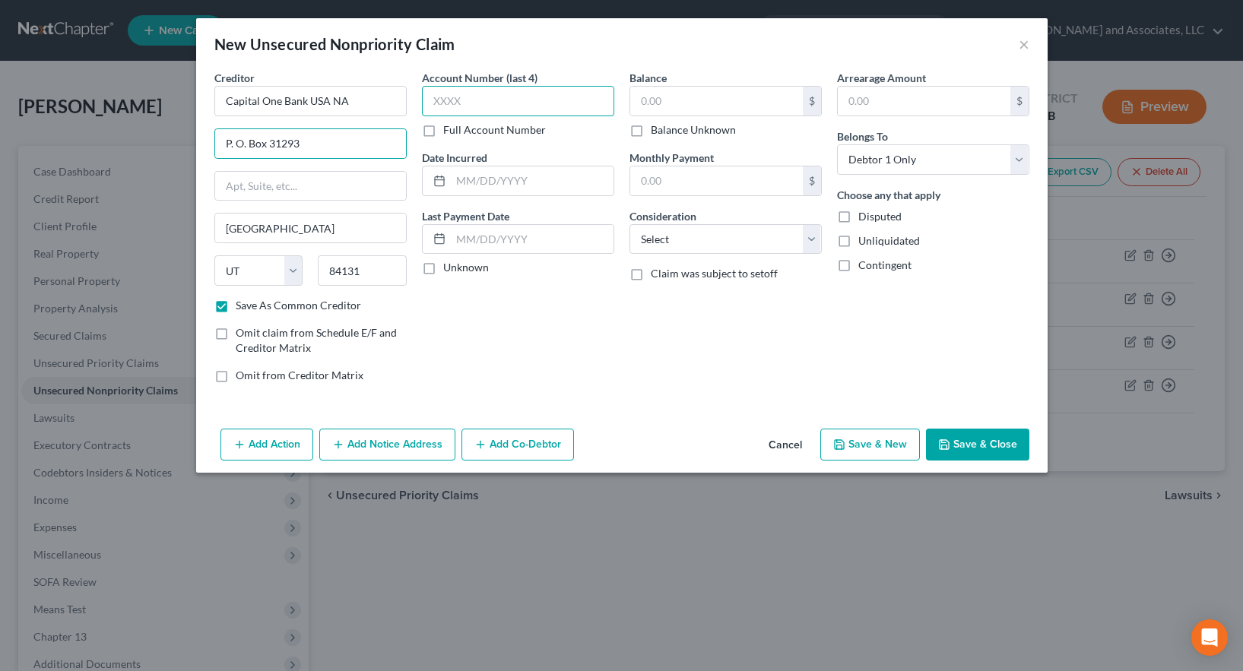
click at [471, 100] on input "text" at bounding box center [518, 101] width 192 height 30
click at [443, 129] on label "Full Account Number" at bounding box center [494, 129] width 103 height 15
click at [449, 129] on input "Full Account Number" at bounding box center [454, 127] width 10 height 10
click at [449, 100] on input "text" at bounding box center [518, 101] width 192 height 30
type input "517805"
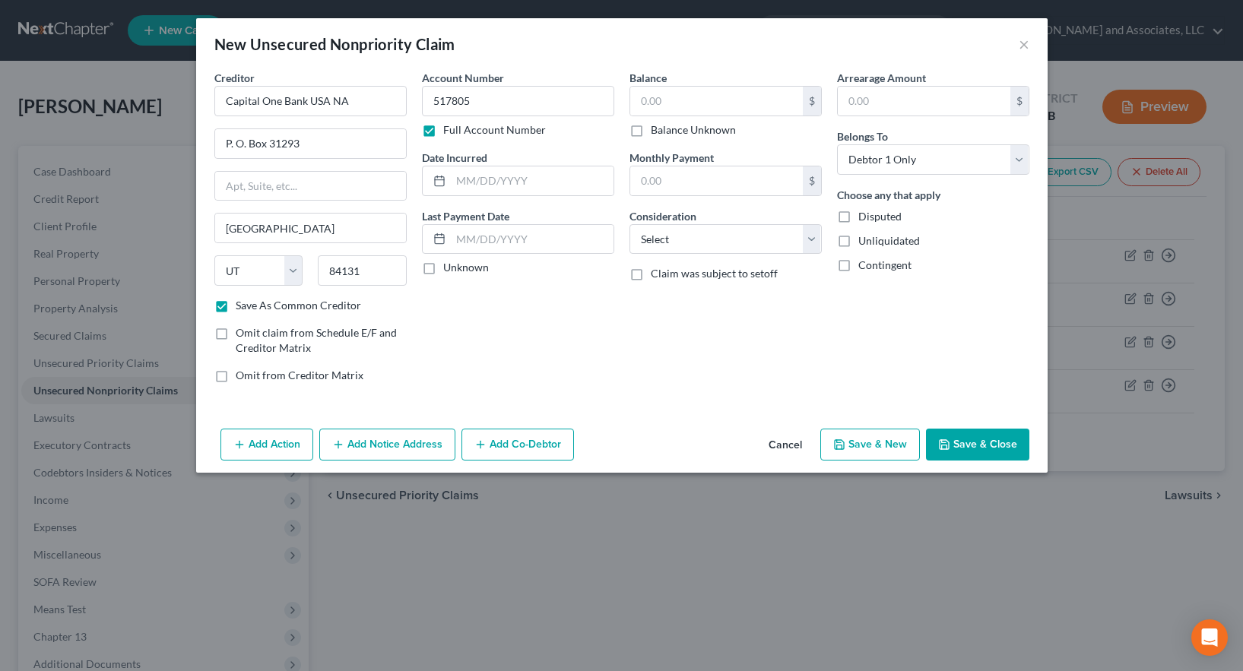
click at [875, 442] on button "Save & New" at bounding box center [871, 445] width 100 height 32
checkbox input "false"
select select "0"
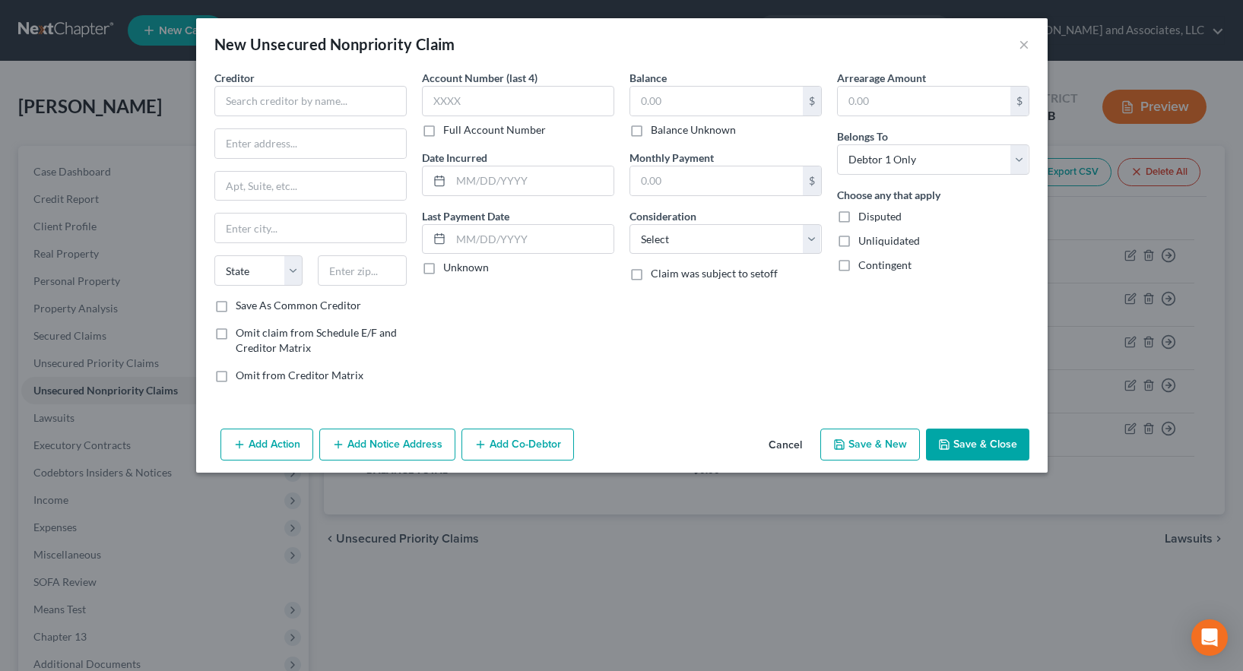
click at [897, 451] on button "Save & New" at bounding box center [871, 445] width 100 height 32
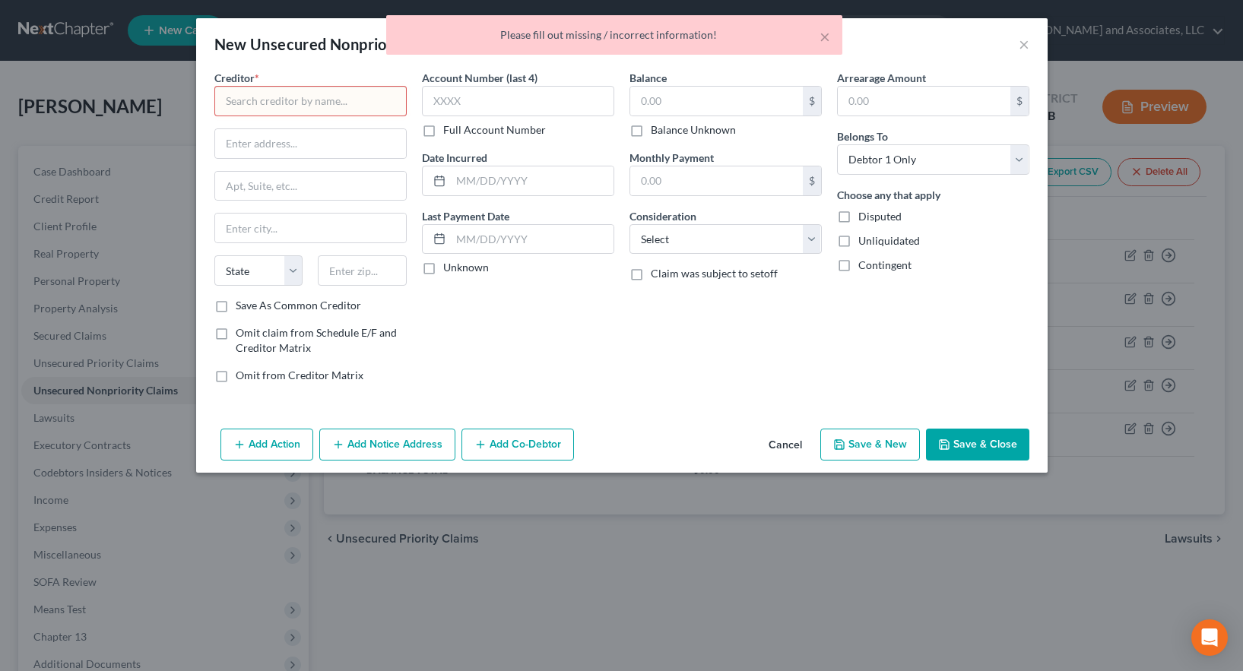
click at [294, 101] on input "text" at bounding box center [310, 101] width 192 height 30
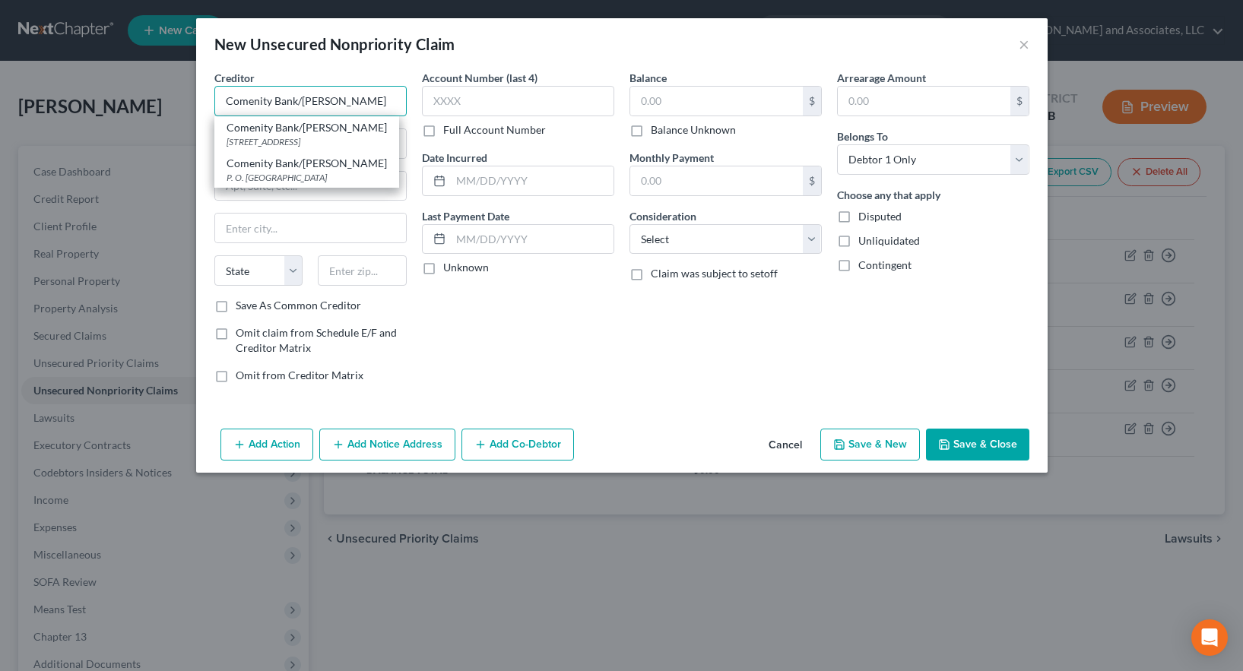
type input "Comenity Bank/[PERSON_NAME]"
click at [364, 99] on input "Comenity Bank/[PERSON_NAME]" at bounding box center [310, 101] width 192 height 30
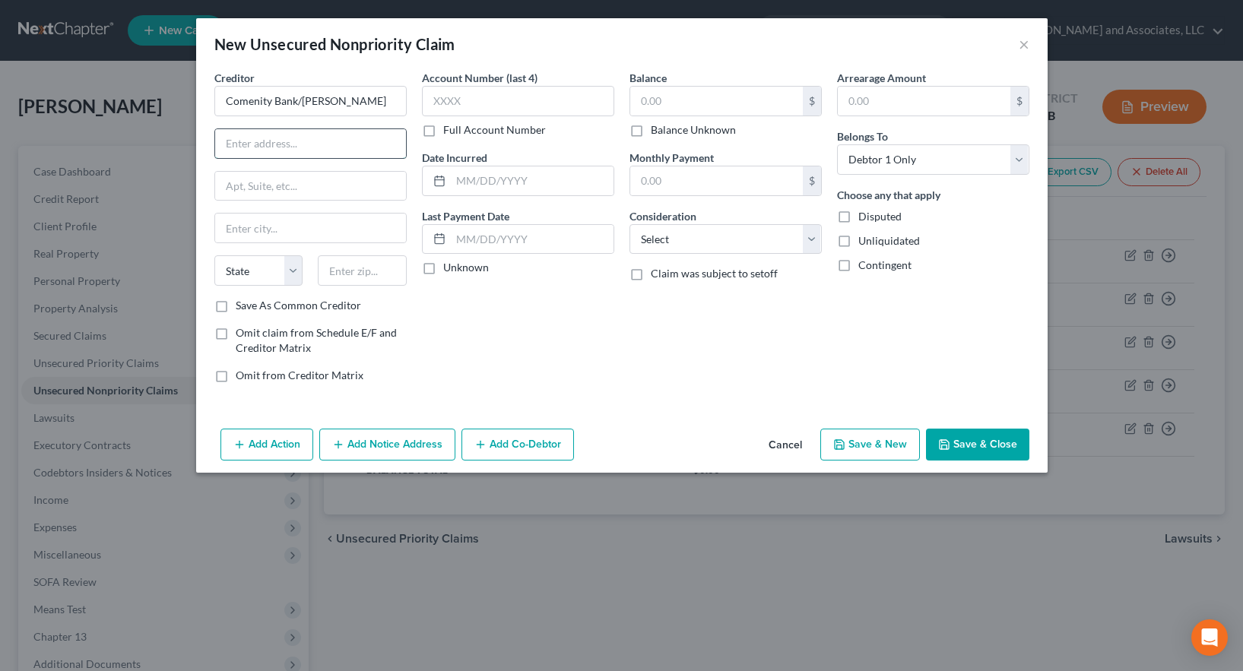
click at [267, 142] on input "text" at bounding box center [310, 143] width 191 height 29
type input "P. O. Box 182120"
click at [241, 230] on input "text" at bounding box center [310, 228] width 191 height 29
type input "Columbus"
click at [240, 268] on select "State [US_STATE] AK AR AZ CA CO CT DE DC [GEOGRAPHIC_DATA] [GEOGRAPHIC_DATA] GU…" at bounding box center [258, 271] width 89 height 30
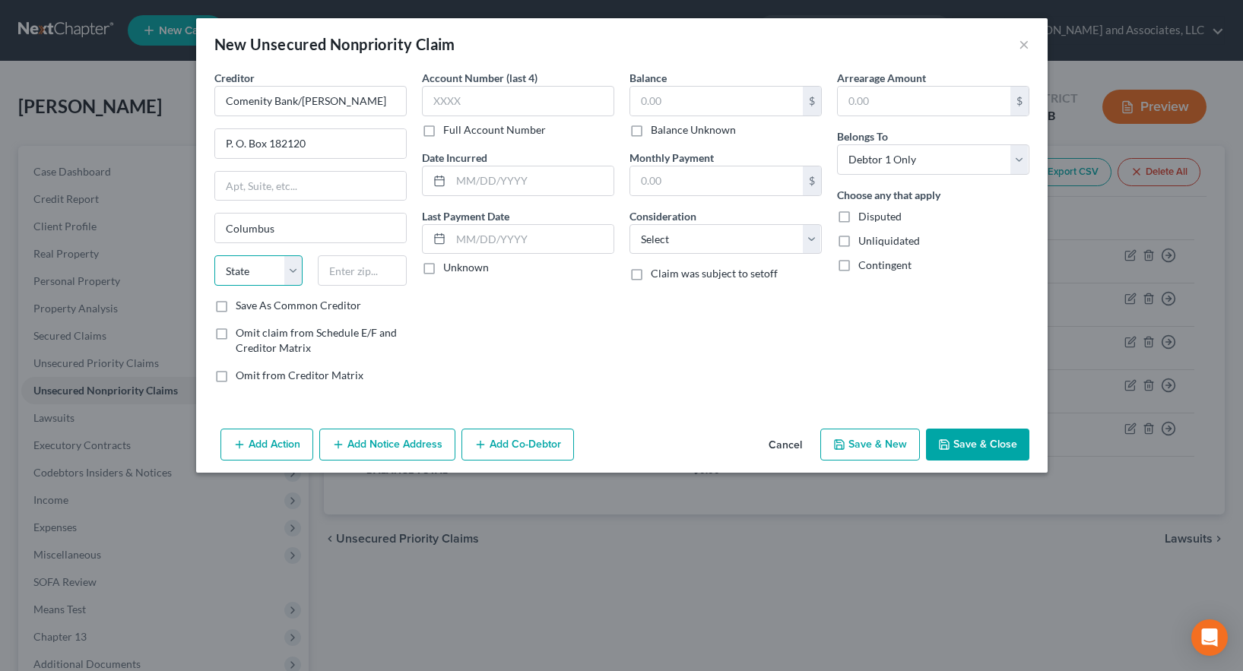
select select "36"
click at [214, 256] on select "State [US_STATE] AK AR AZ CA CO CT DE DC [GEOGRAPHIC_DATA] [GEOGRAPHIC_DATA] GU…" at bounding box center [258, 271] width 89 height 30
click at [357, 272] on input "text" at bounding box center [362, 271] width 89 height 30
type input "43218"
click at [236, 303] on label "Save As Common Creditor" at bounding box center [298, 305] width 125 height 15
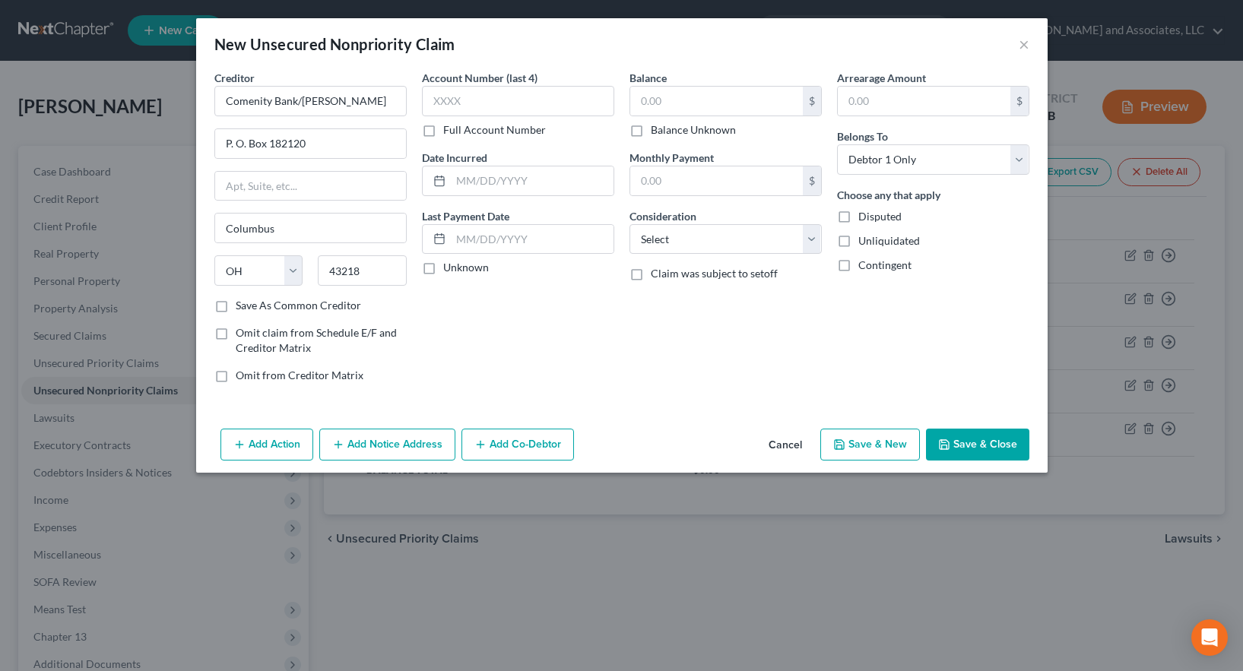
click at [242, 303] on input "Save As Common Creditor" at bounding box center [247, 303] width 10 height 10
checkbox input "true"
click at [451, 102] on input "text" at bounding box center [518, 101] width 192 height 30
click at [443, 131] on label "Full Account Number" at bounding box center [494, 129] width 103 height 15
click at [449, 131] on input "Full Account Number" at bounding box center [454, 127] width 10 height 10
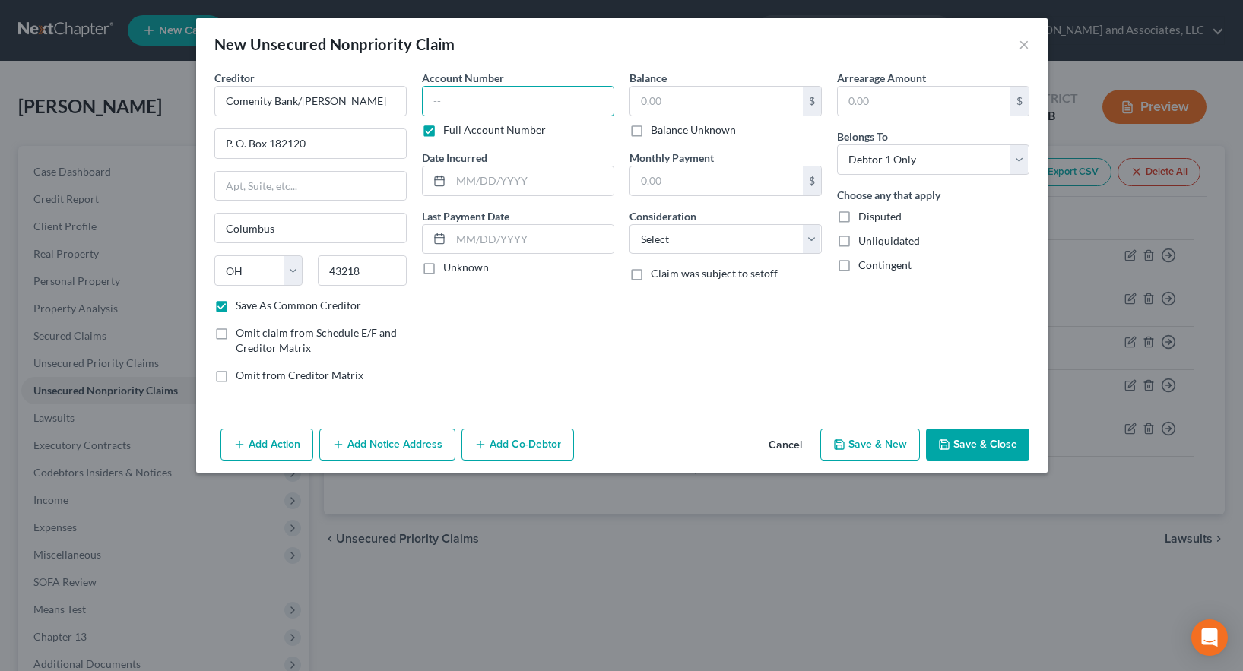
click at [481, 93] on input "text" at bounding box center [518, 101] width 192 height 30
type input "778850"
click at [870, 449] on button "Save & New" at bounding box center [871, 445] width 100 height 32
checkbox input "false"
select select "0"
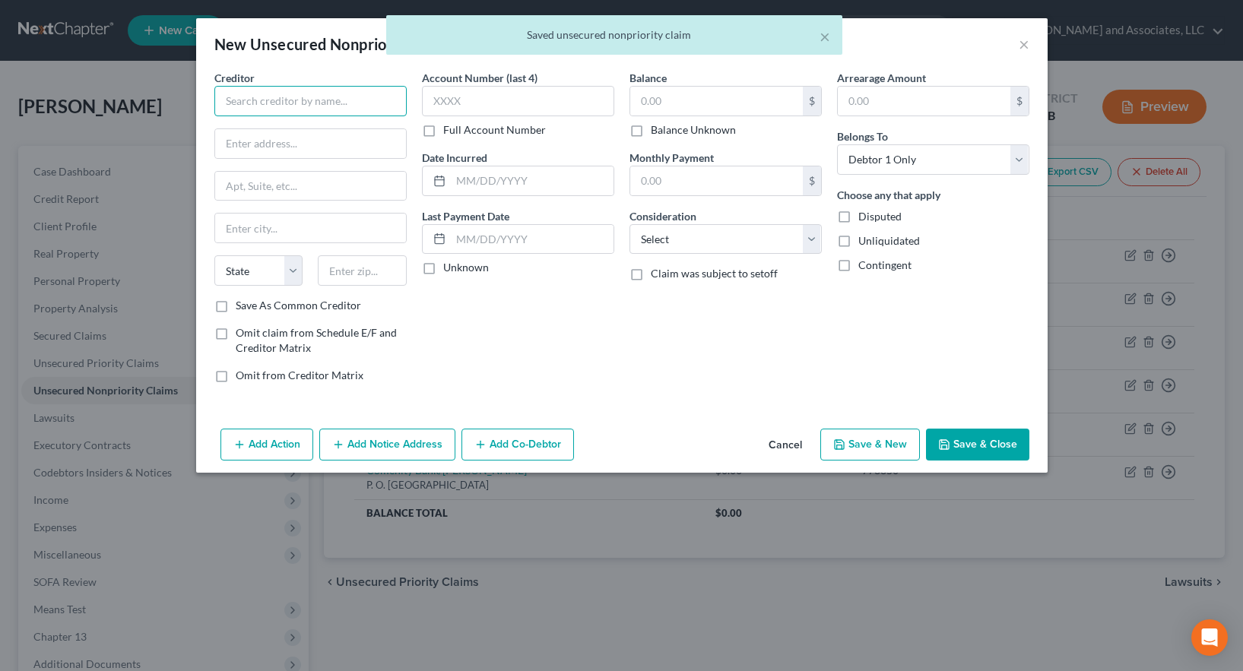
click at [287, 97] on input "text" at bounding box center [310, 101] width 192 height 30
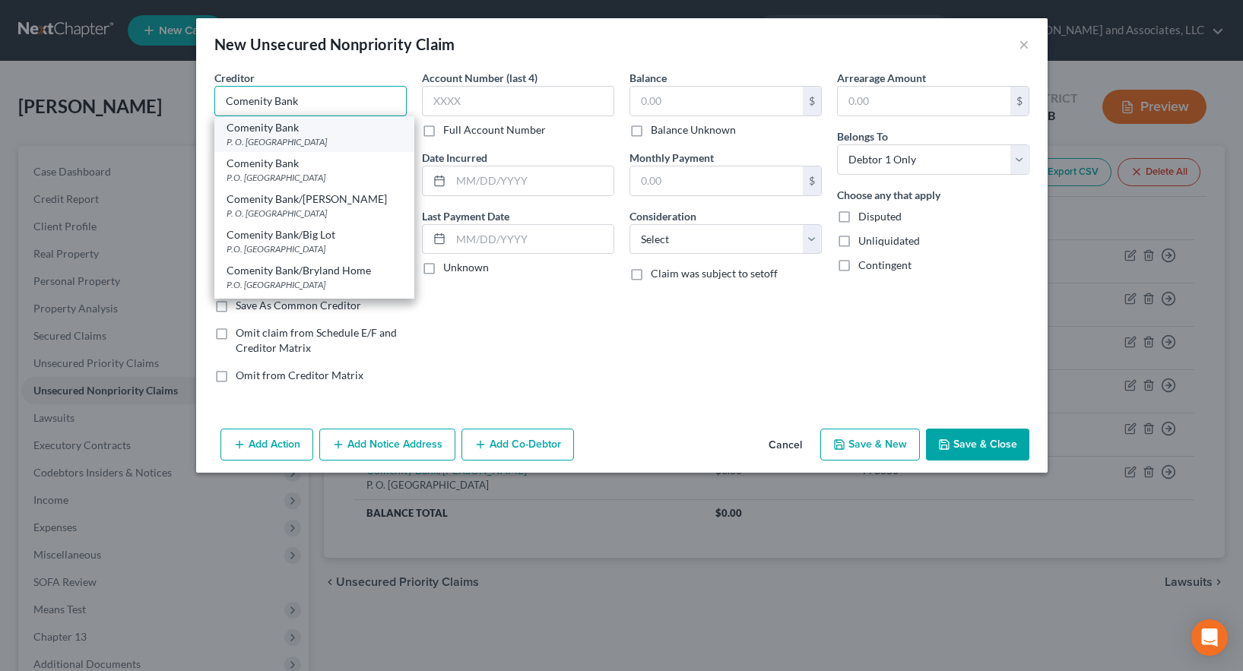
type input "Comenity Bank"
click at [300, 135] on div "P. O. [GEOGRAPHIC_DATA]" at bounding box center [315, 141] width 176 height 13
type input "P. O. Box 182789"
type input "Columbus"
select select "36"
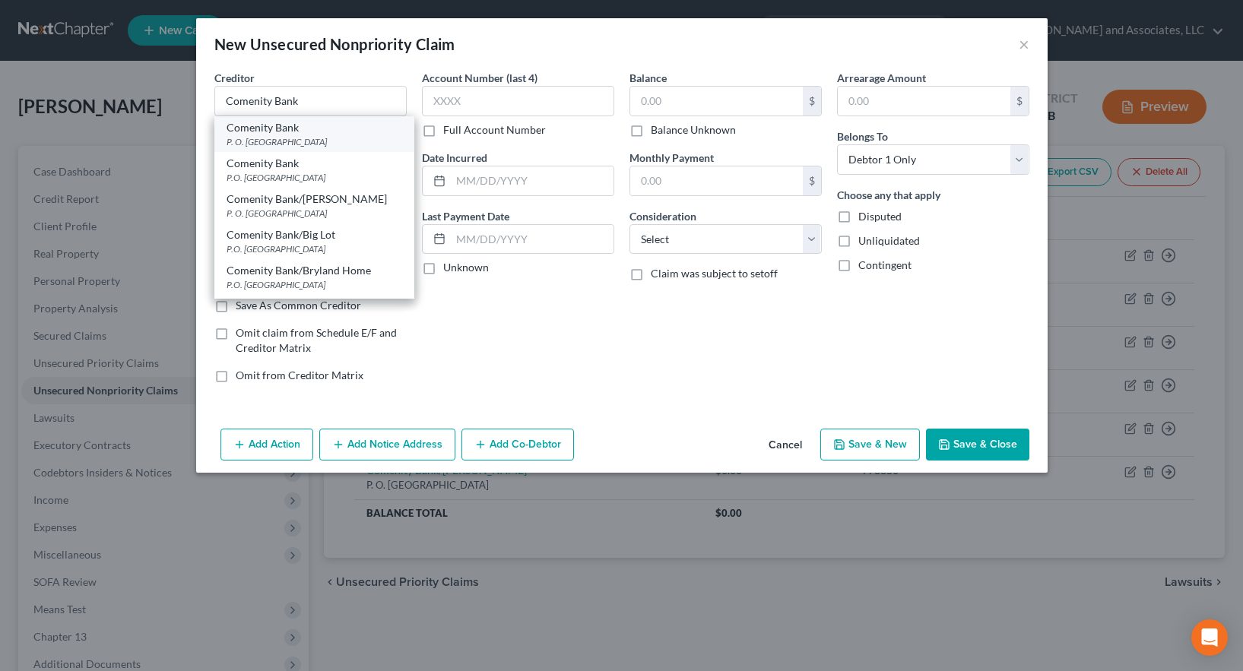
type input "43218"
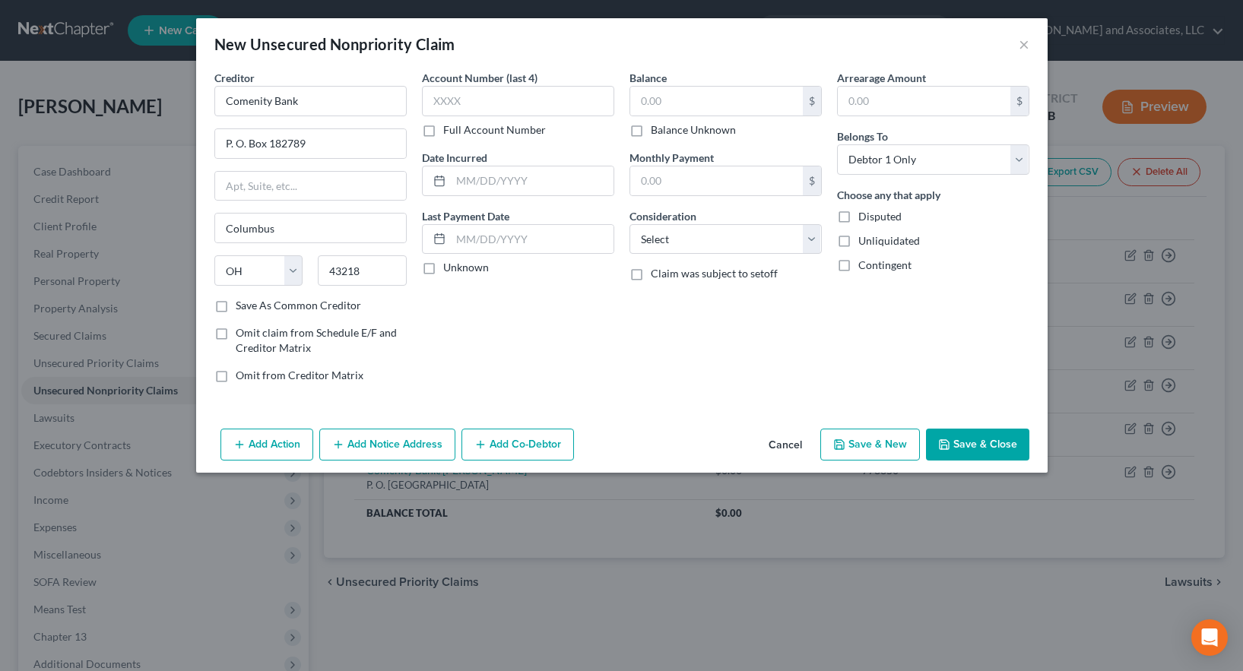
click at [236, 306] on label "Save As Common Creditor" at bounding box center [298, 305] width 125 height 15
click at [242, 306] on input "Save As Common Creditor" at bounding box center [247, 303] width 10 height 10
click at [868, 449] on button "Save & New" at bounding box center [871, 445] width 100 height 32
checkbox input "false"
select select "0"
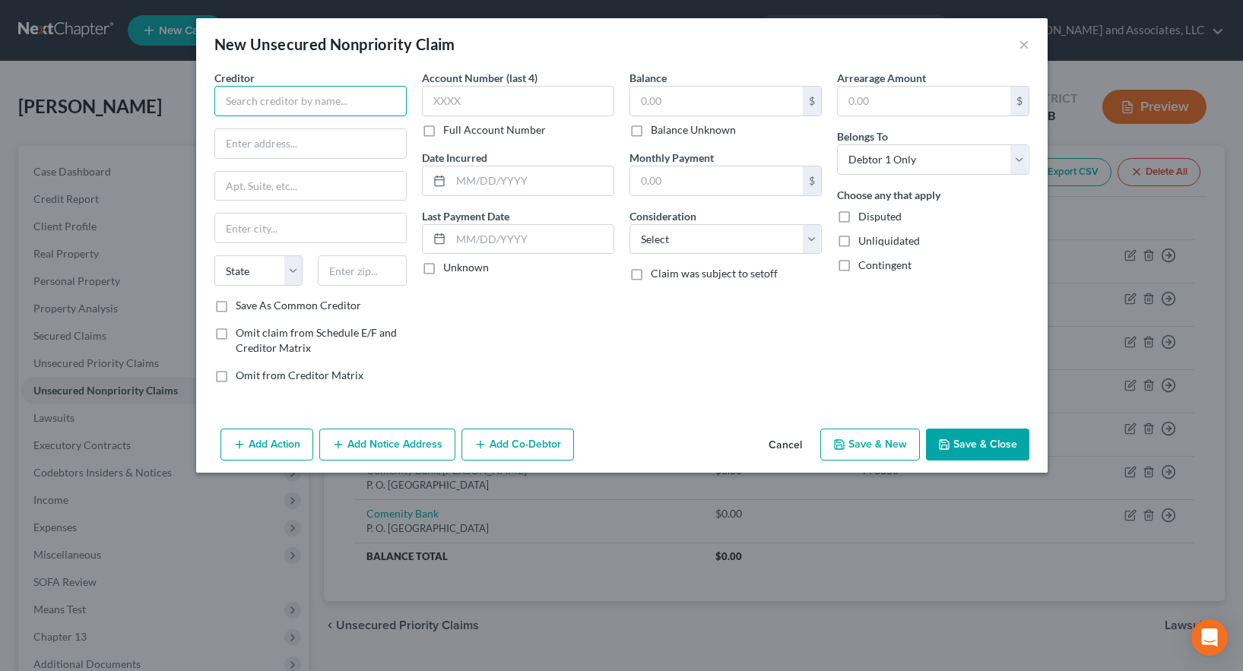
click at [247, 103] on input "text" at bounding box center [310, 101] width 192 height 30
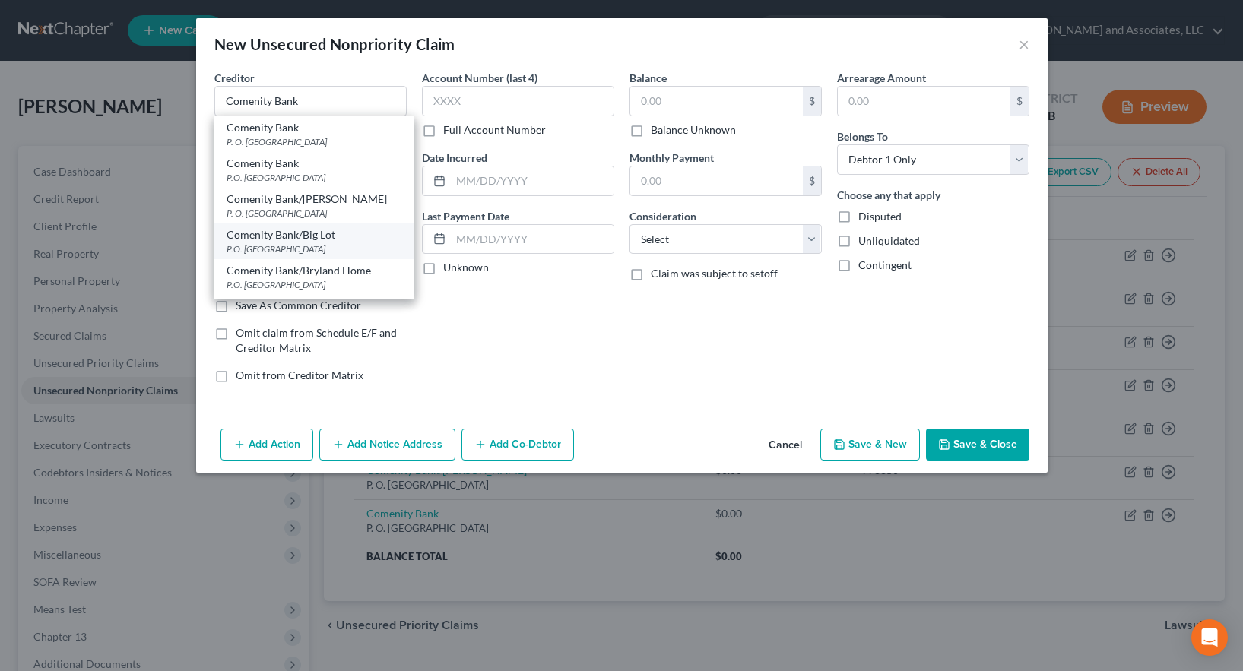
click at [296, 247] on div "P.O. [GEOGRAPHIC_DATA]" at bounding box center [315, 249] width 176 height 13
type input "Comenity Bank/Big Lot"
type input "P.O. Box 182120"
type input "Columbus"
select select "36"
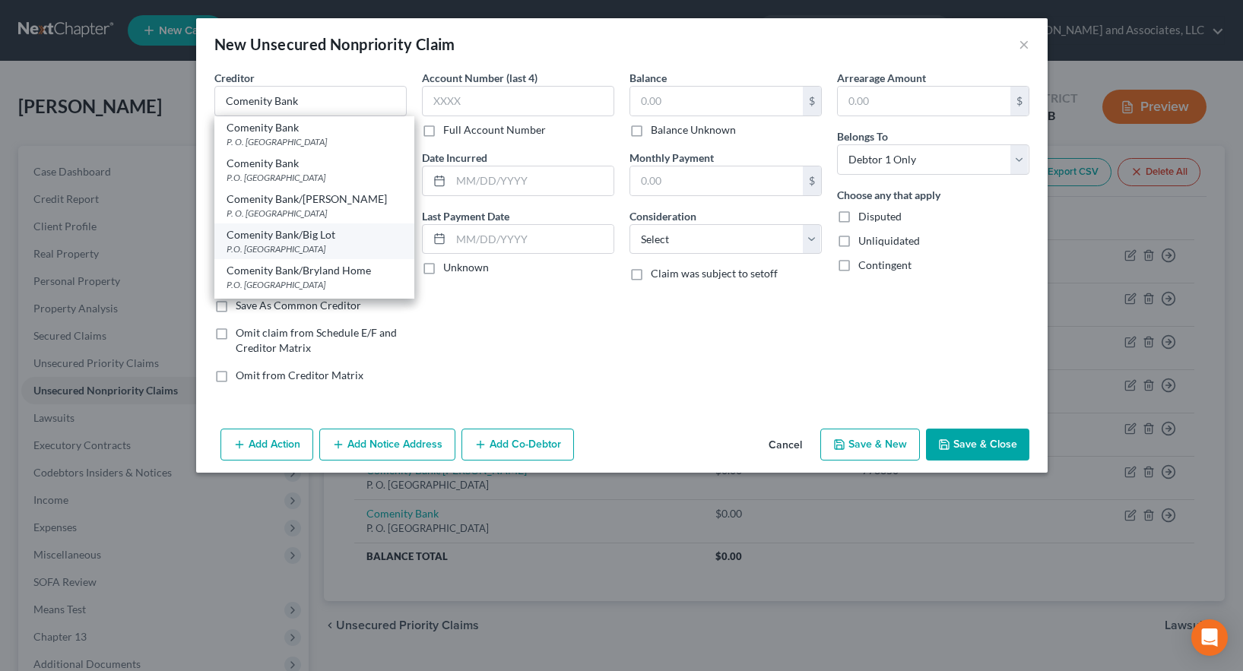
type input "43218"
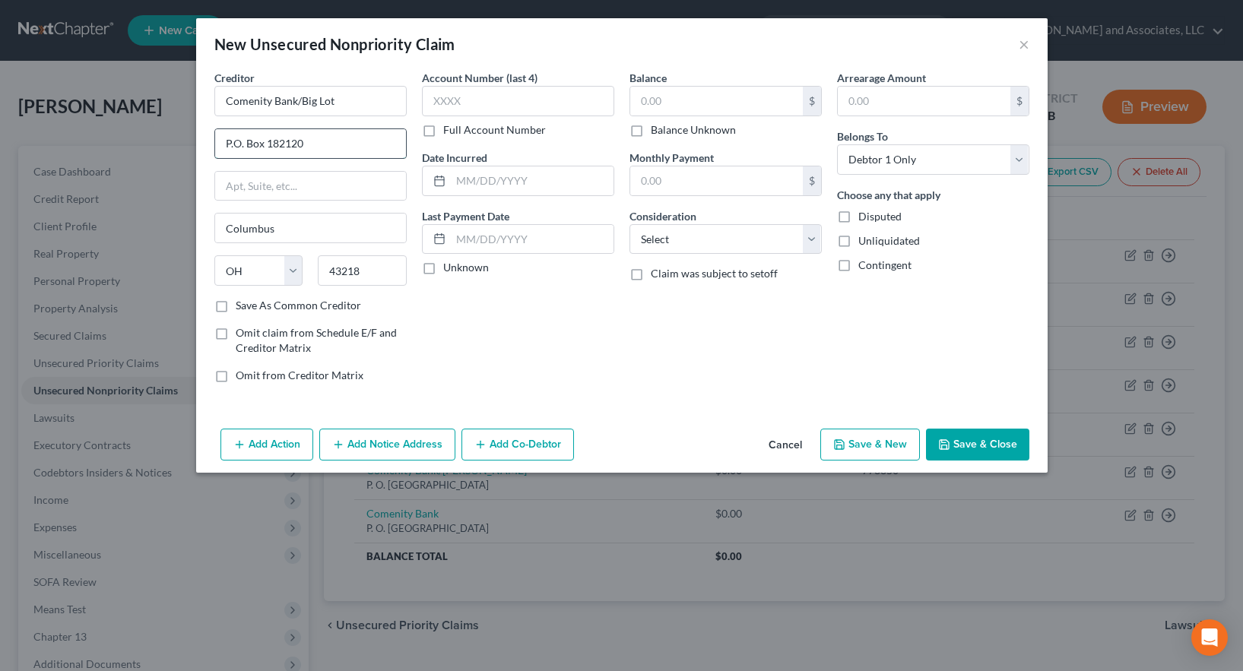
click at [232, 138] on input "P.O. Box 182120" at bounding box center [310, 143] width 191 height 29
type input "P. O. Box 182120"
click at [236, 307] on label "Save As Common Creditor" at bounding box center [298, 305] width 125 height 15
click at [242, 307] on input "Save As Common Creditor" at bounding box center [247, 303] width 10 height 10
checkbox input "true"
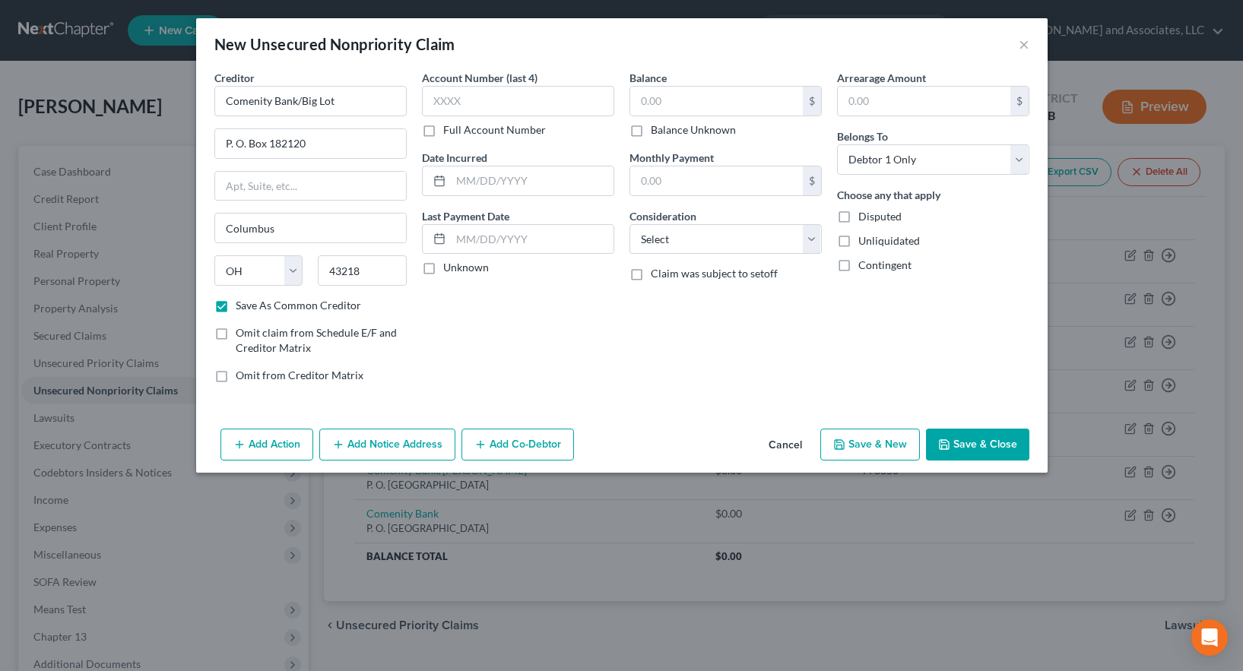
click at [443, 129] on label "Full Account Number" at bounding box center [494, 129] width 103 height 15
click at [449, 129] on input "Full Account Number" at bounding box center [454, 127] width 10 height 10
click at [445, 102] on input "text" at bounding box center [518, 101] width 192 height 30
type input "578097"
click at [665, 97] on input "text" at bounding box center [716, 101] width 173 height 29
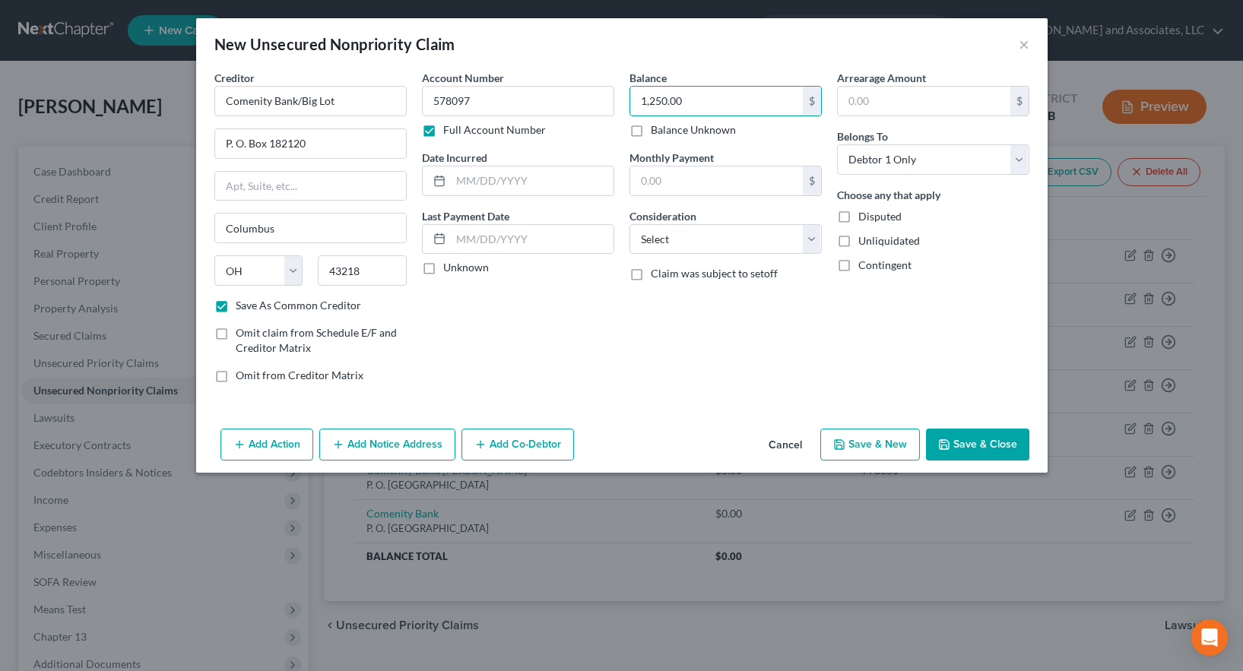
type input "1,250.00"
click at [981, 447] on button "Save & Close" at bounding box center [977, 445] width 103 height 32
checkbox input "false"
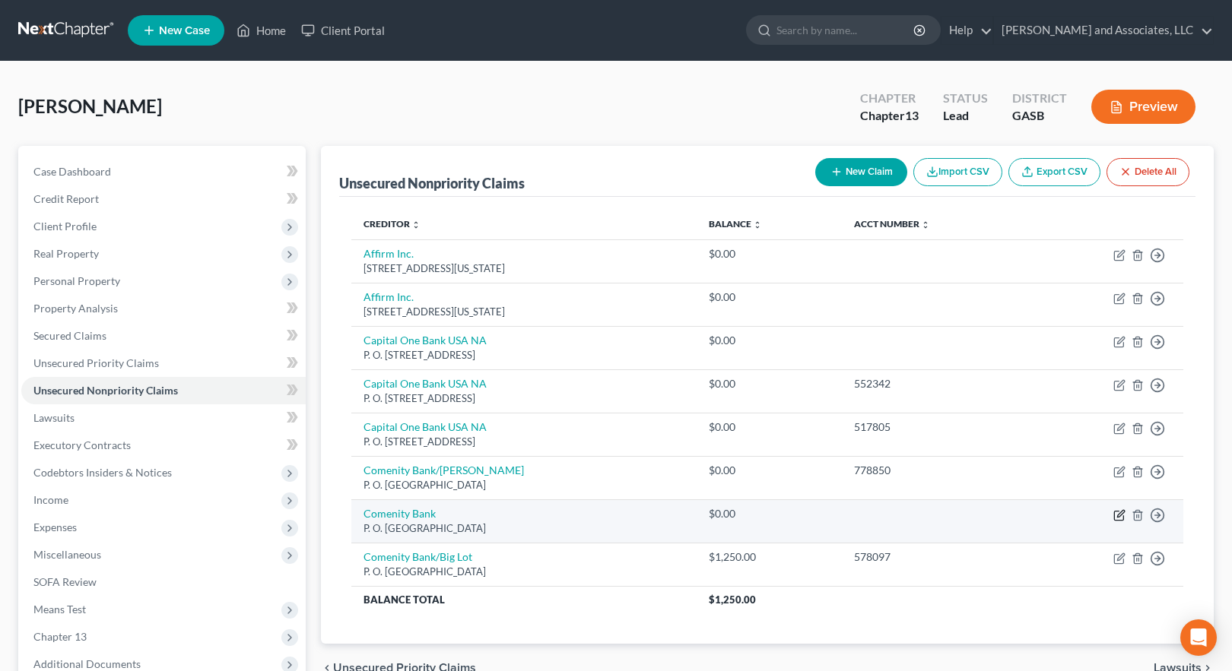
click at [1120, 514] on icon "button" at bounding box center [1119, 516] width 12 height 12
select select "36"
select select "0"
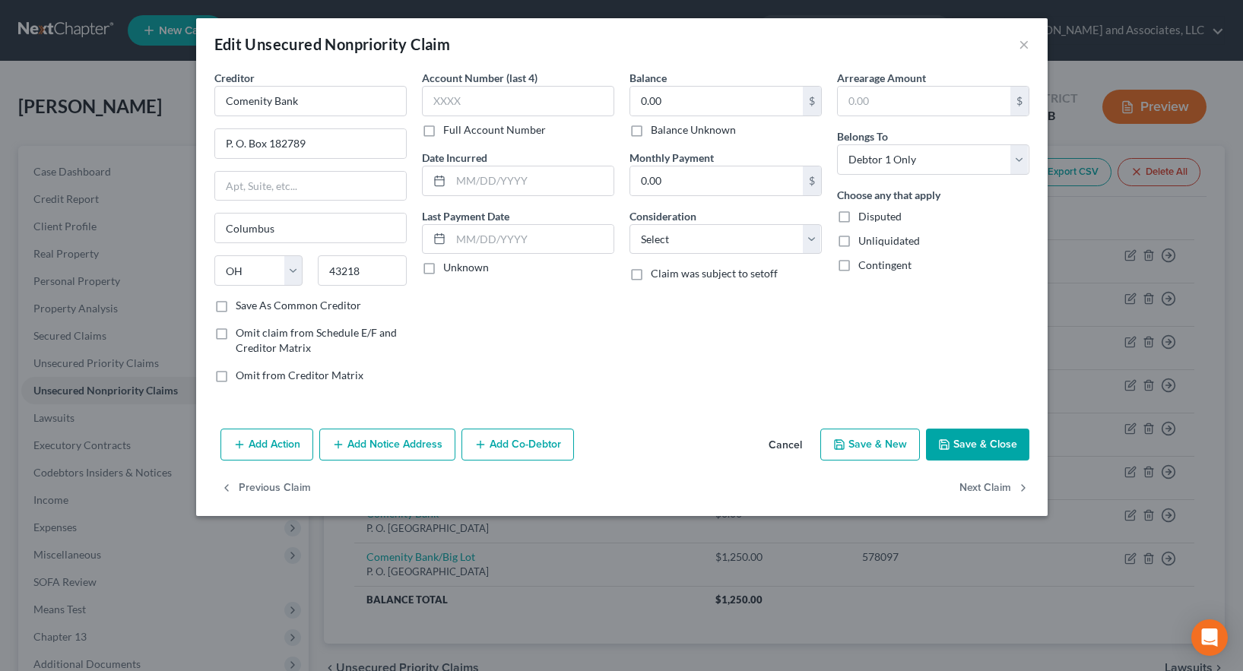
click at [443, 131] on label "Full Account Number" at bounding box center [494, 129] width 103 height 15
click at [449, 131] on input "Full Account Number" at bounding box center [454, 127] width 10 height 10
click at [442, 104] on input "text" at bounding box center [518, 101] width 192 height 30
type input "1,354.00"
click at [974, 442] on button "Save & Close" at bounding box center [977, 445] width 103 height 32
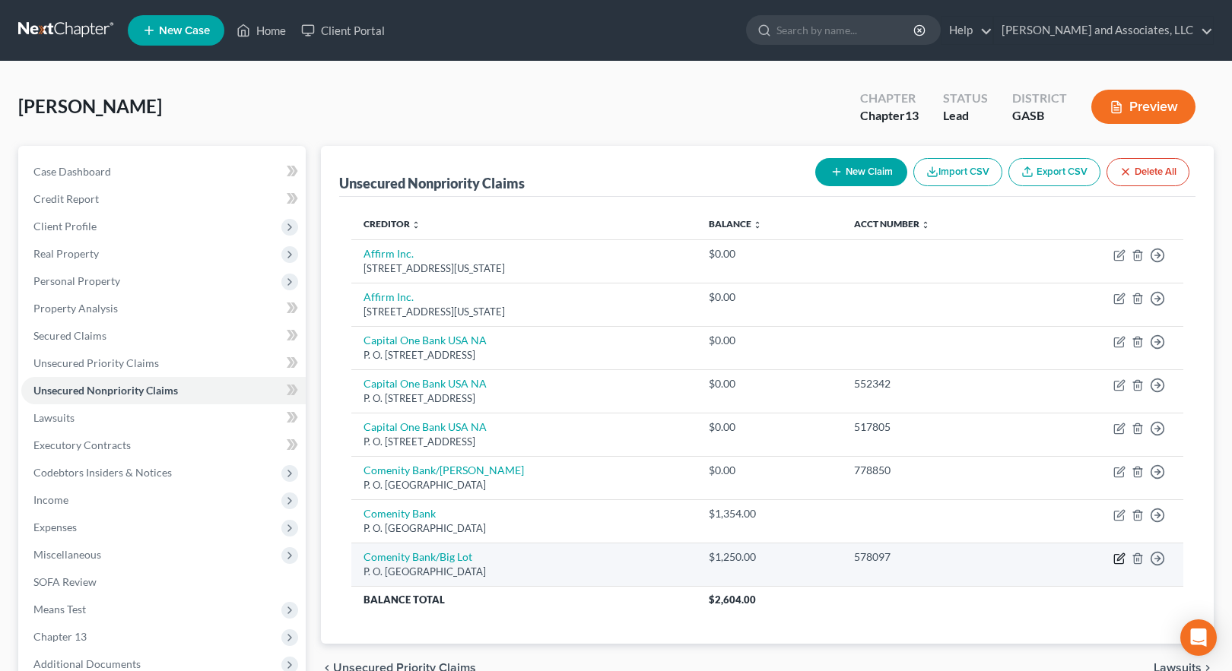
click at [1123, 560] on icon "button" at bounding box center [1118, 558] width 9 height 9
select select "36"
select select "0"
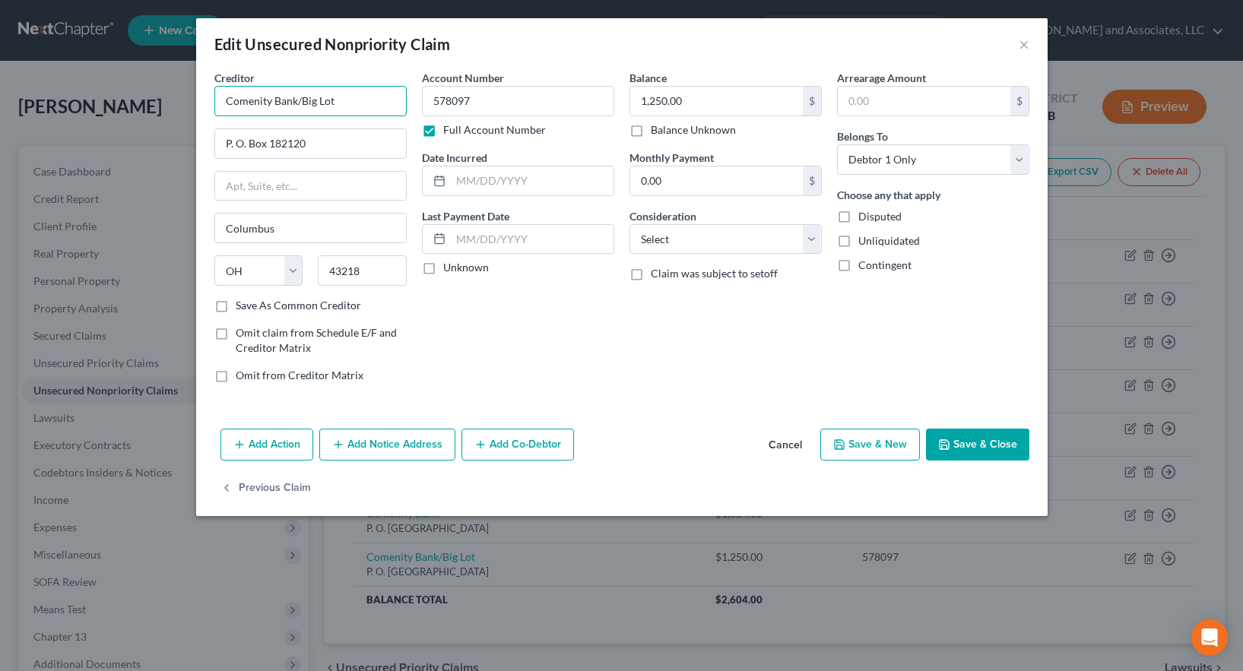
click at [354, 100] on input "Comenity Bank/Big Lot" at bounding box center [310, 101] width 192 height 30
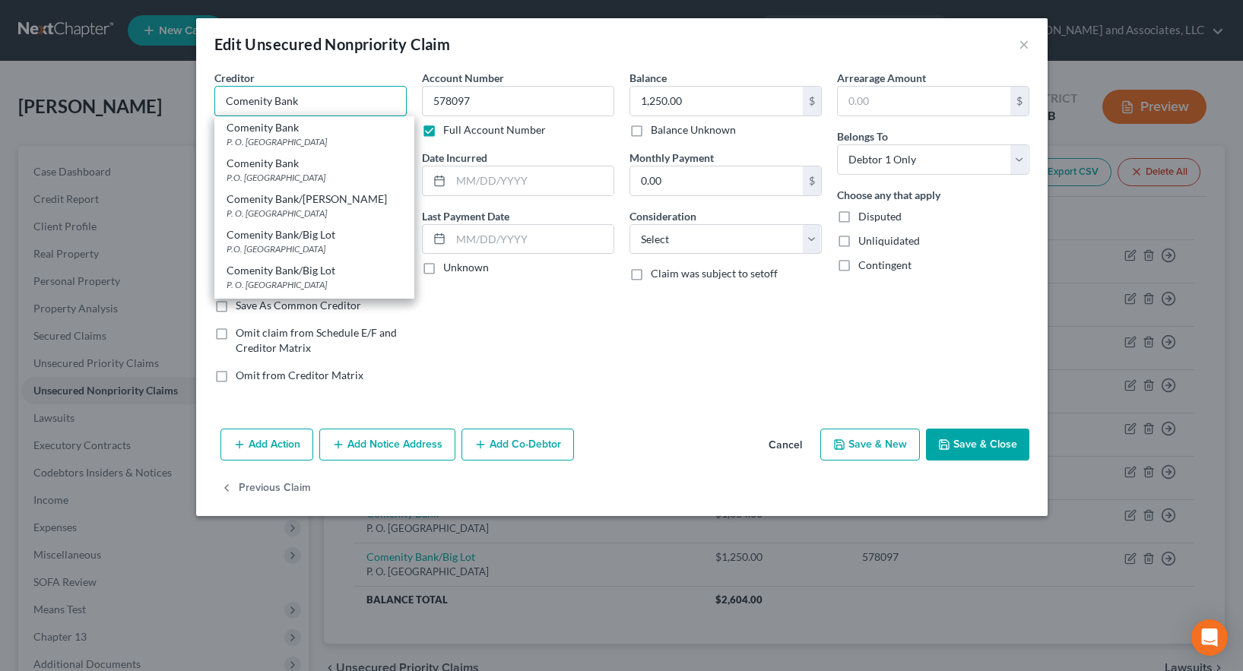
click at [305, 97] on input "Comenity Bank" at bounding box center [310, 101] width 192 height 30
type input "Comenity Bank"
click at [649, 354] on div "Balance 1,250.00 $ Balance Unknown Balance Undetermined 1,250.00 $ Balance Unkn…" at bounding box center [726, 232] width 208 height 325
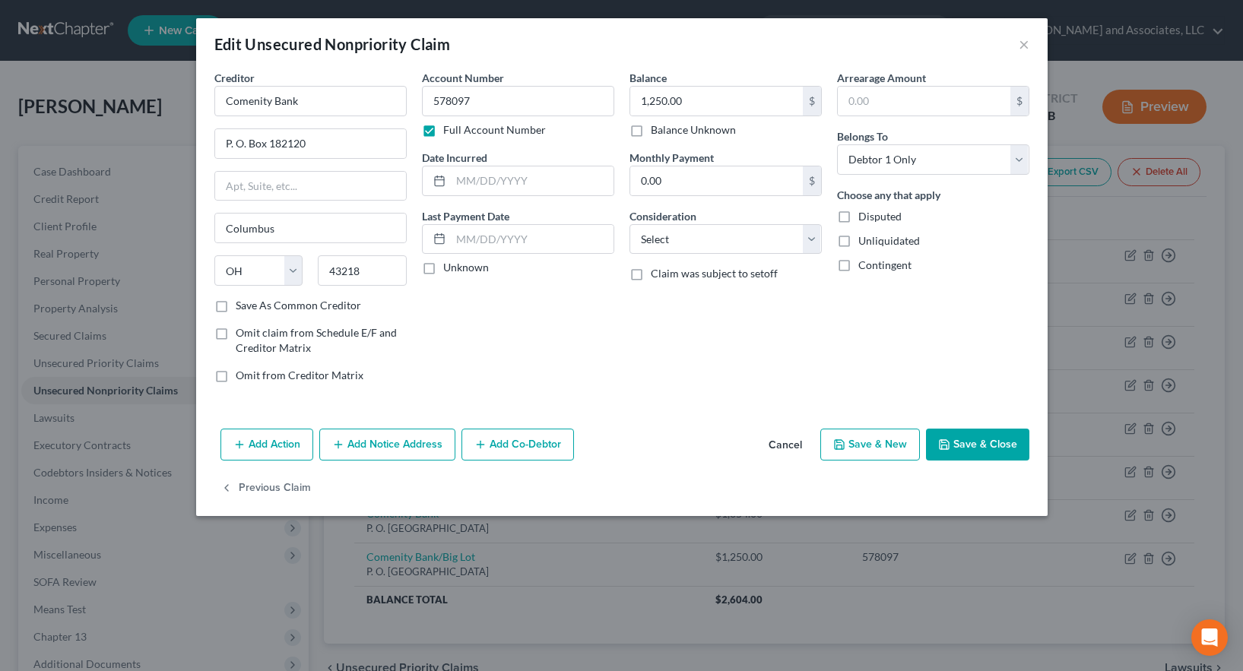
click at [236, 303] on label "Save As Common Creditor" at bounding box center [298, 305] width 125 height 15
click at [242, 303] on input "Save As Common Creditor" at bounding box center [247, 303] width 10 height 10
click at [975, 444] on button "Save & Close" at bounding box center [977, 445] width 103 height 32
checkbox input "false"
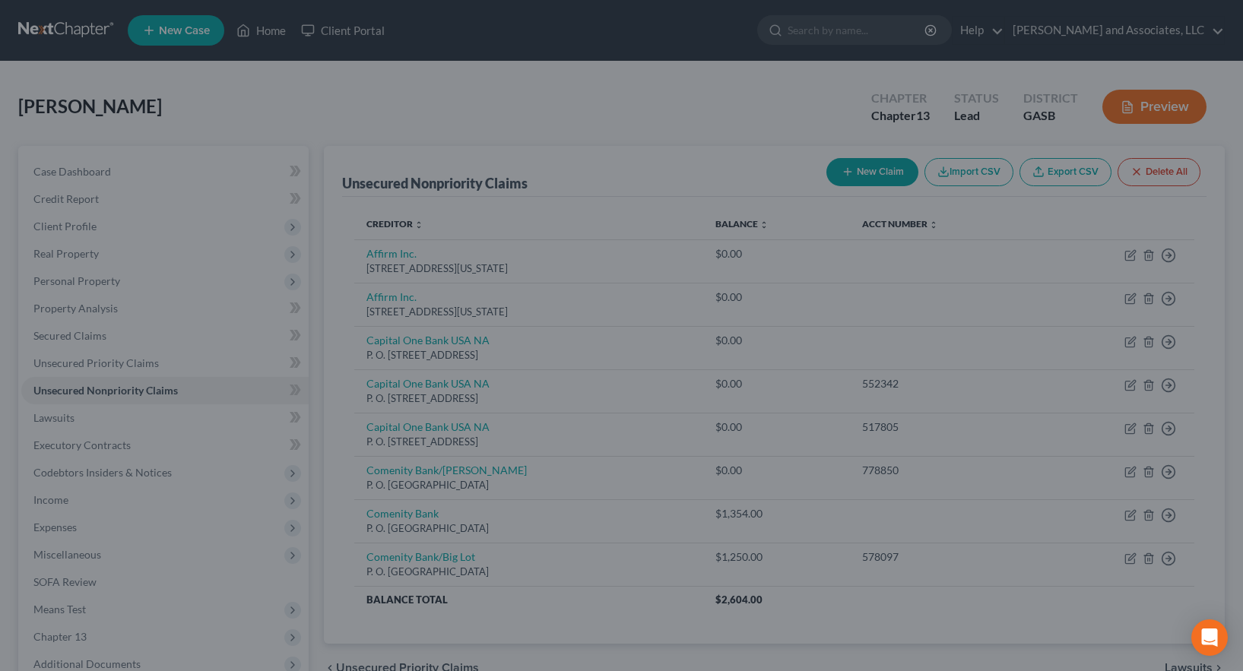
type input "0"
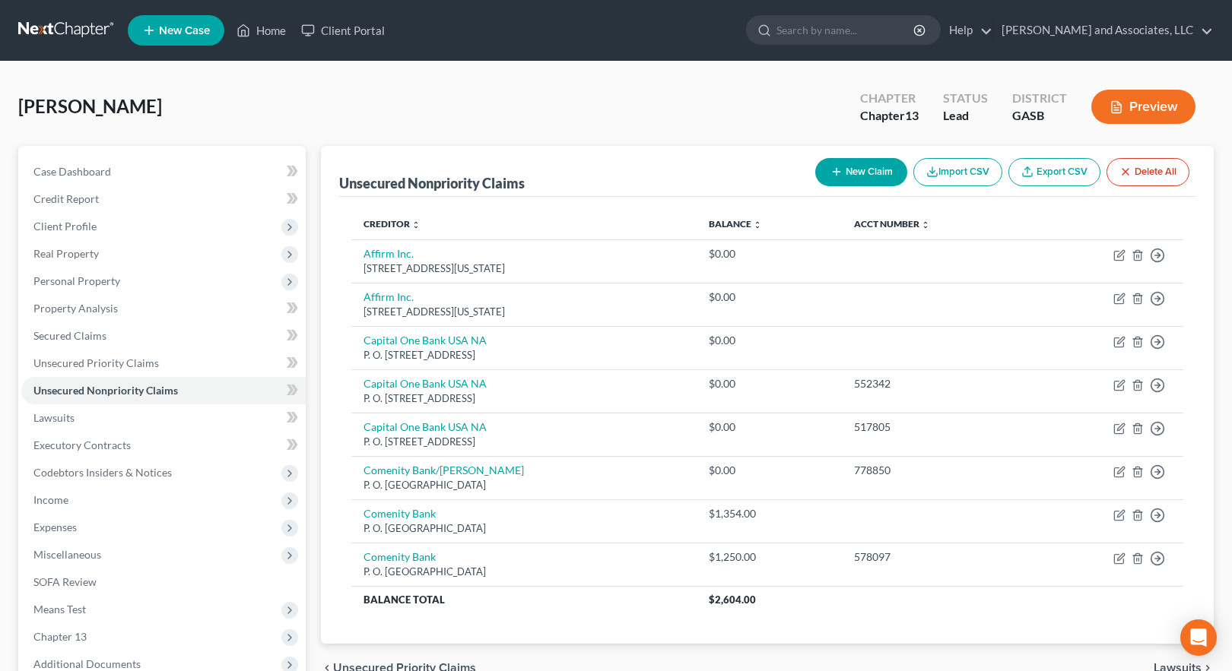
click at [859, 174] on button "New Claim" at bounding box center [861, 172] width 92 height 28
select select "0"
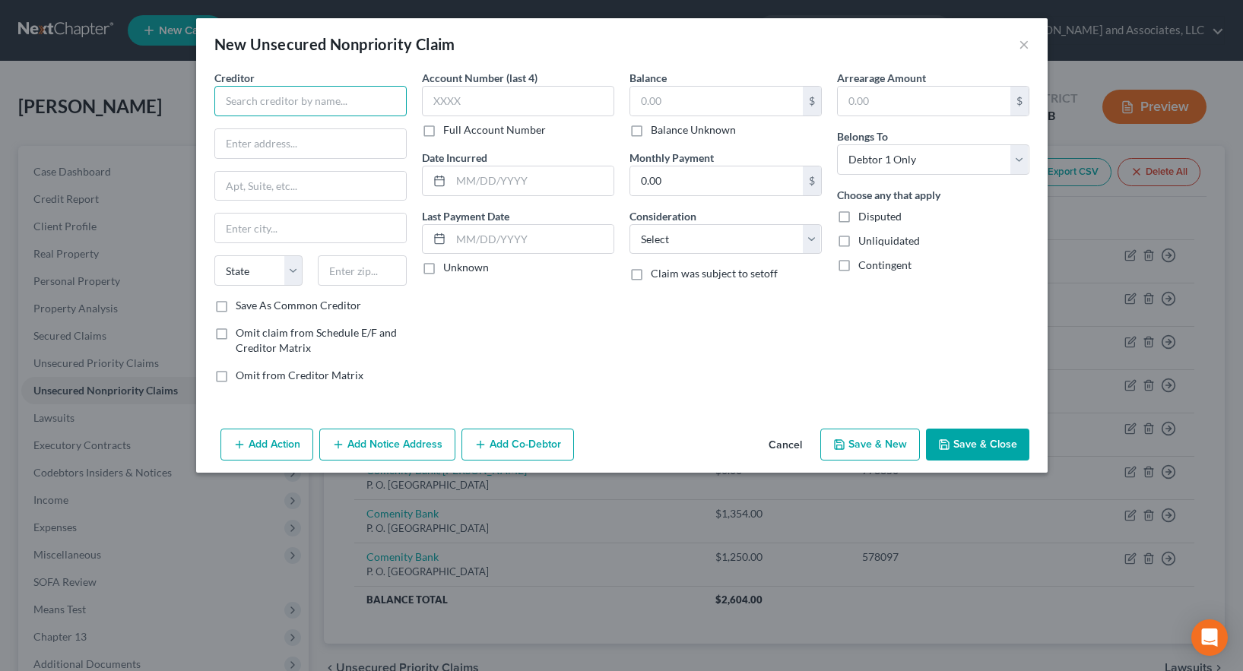
click at [306, 106] on input "text" at bounding box center [310, 101] width 192 height 30
type input "Credit One Bank NA"
click at [344, 97] on input "Credit One Bank NA" at bounding box center [310, 101] width 192 height 30
click at [302, 144] on input "text" at bounding box center [310, 143] width 191 height 29
type input "P. O. Box 98875"
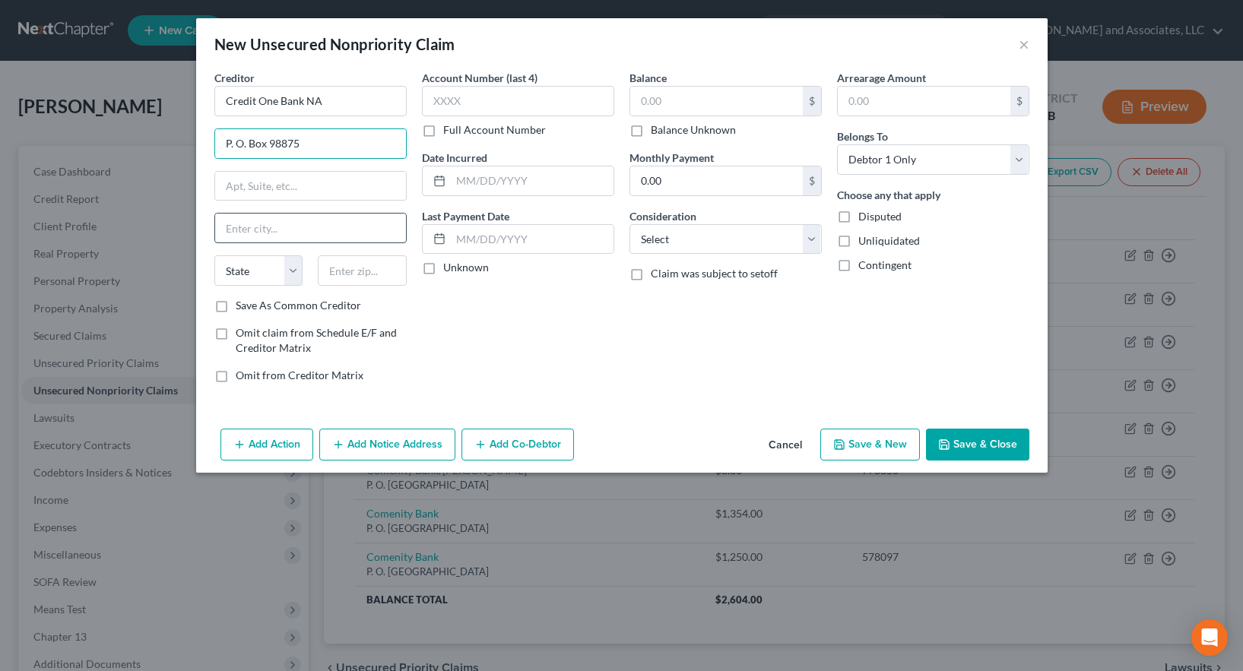
click at [287, 233] on input "text" at bounding box center [310, 228] width 191 height 29
type input "[GEOGRAPHIC_DATA]"
click at [259, 269] on select "State [US_STATE] AK AR AZ CA CO CT DE DC [GEOGRAPHIC_DATA] [GEOGRAPHIC_DATA] GU…" at bounding box center [258, 271] width 89 height 30
select select "31"
click at [214, 256] on select "State [US_STATE] AK AR AZ CA CO CT DE DC [GEOGRAPHIC_DATA] [GEOGRAPHIC_DATA] GU…" at bounding box center [258, 271] width 89 height 30
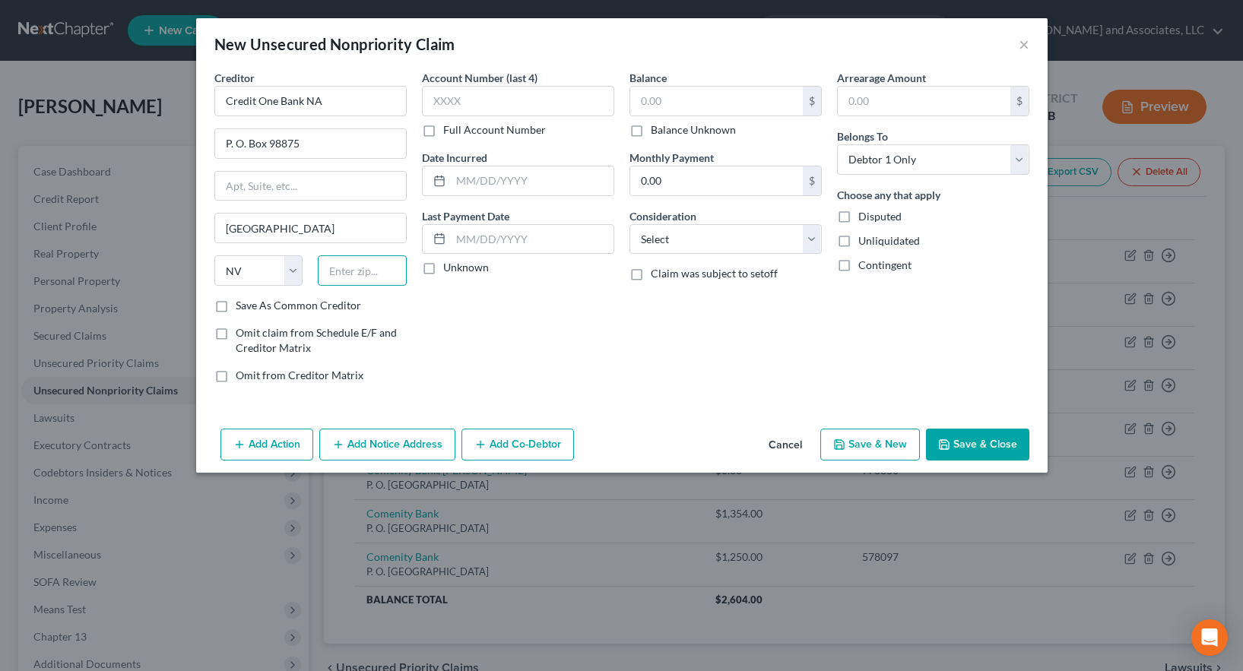
click at [335, 270] on input "text" at bounding box center [362, 271] width 89 height 30
type input "89193"
click at [236, 306] on label "Save As Common Creditor" at bounding box center [298, 305] width 125 height 15
click at [242, 306] on input "Save As Common Creditor" at bounding box center [247, 303] width 10 height 10
checkbox input "true"
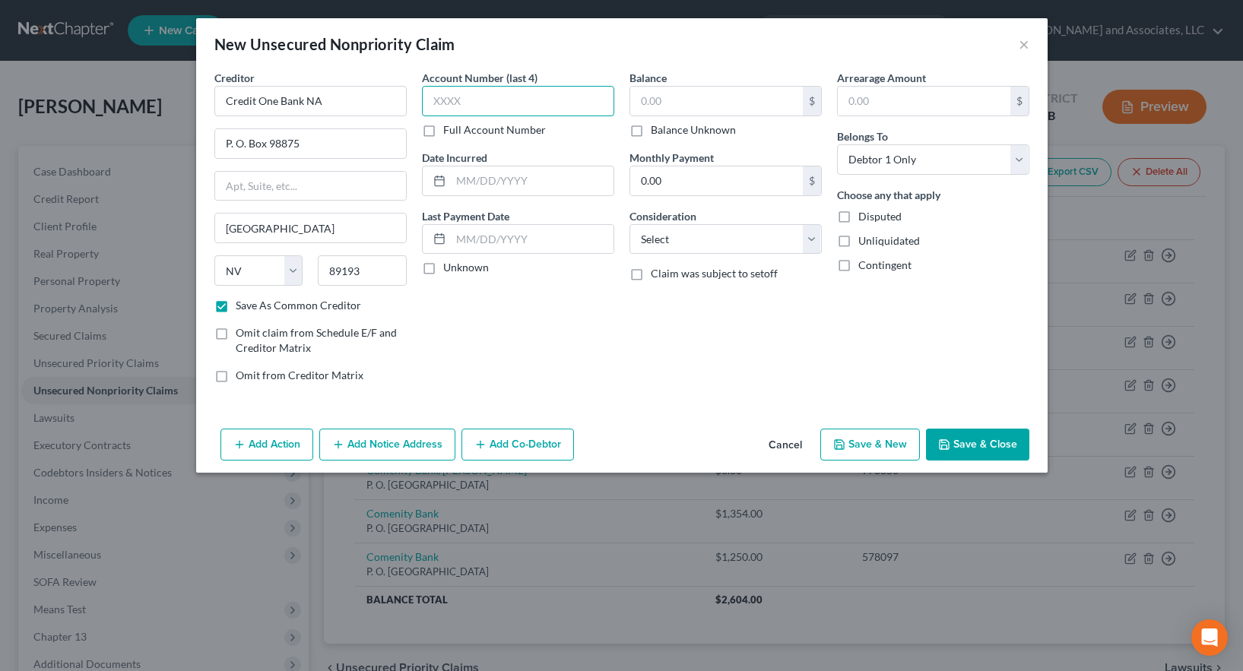
click at [458, 99] on input "text" at bounding box center [518, 101] width 192 height 30
click at [443, 132] on label "Full Account Number" at bounding box center [494, 129] width 103 height 15
click at [449, 132] on input "Full Account Number" at bounding box center [454, 127] width 10 height 10
click at [445, 97] on input "text" at bounding box center [518, 101] width 192 height 30
type input "470793"
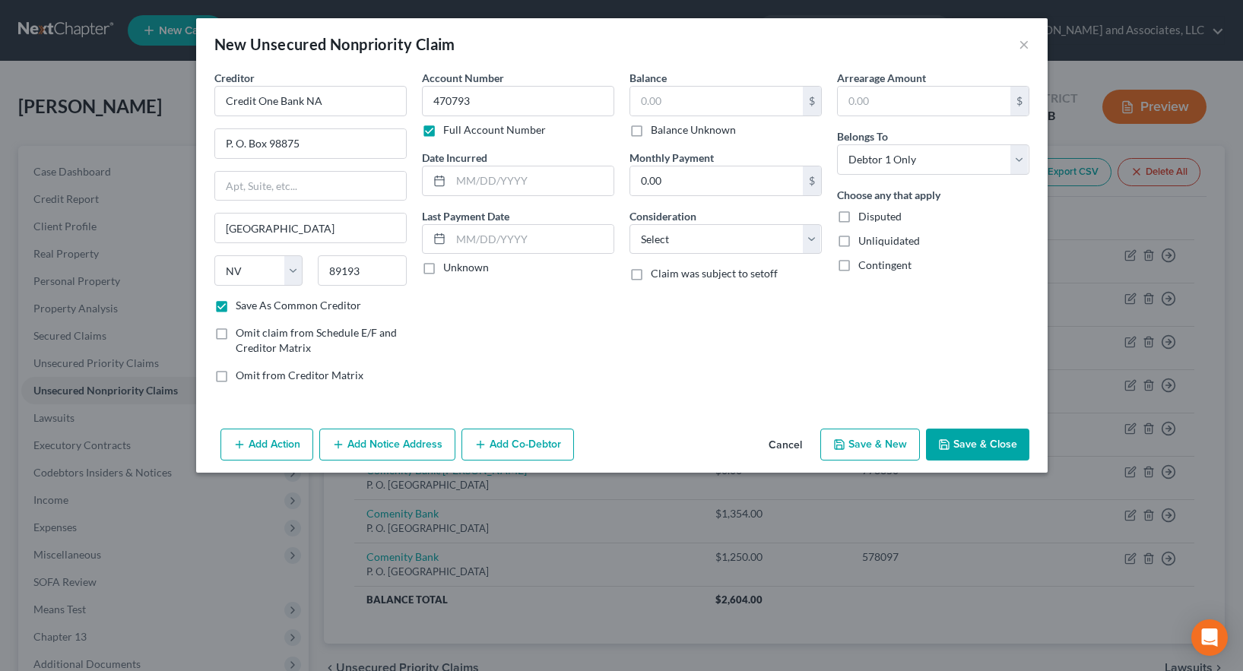
click at [888, 445] on button "Save & New" at bounding box center [871, 445] width 100 height 32
checkbox input "false"
select select "0"
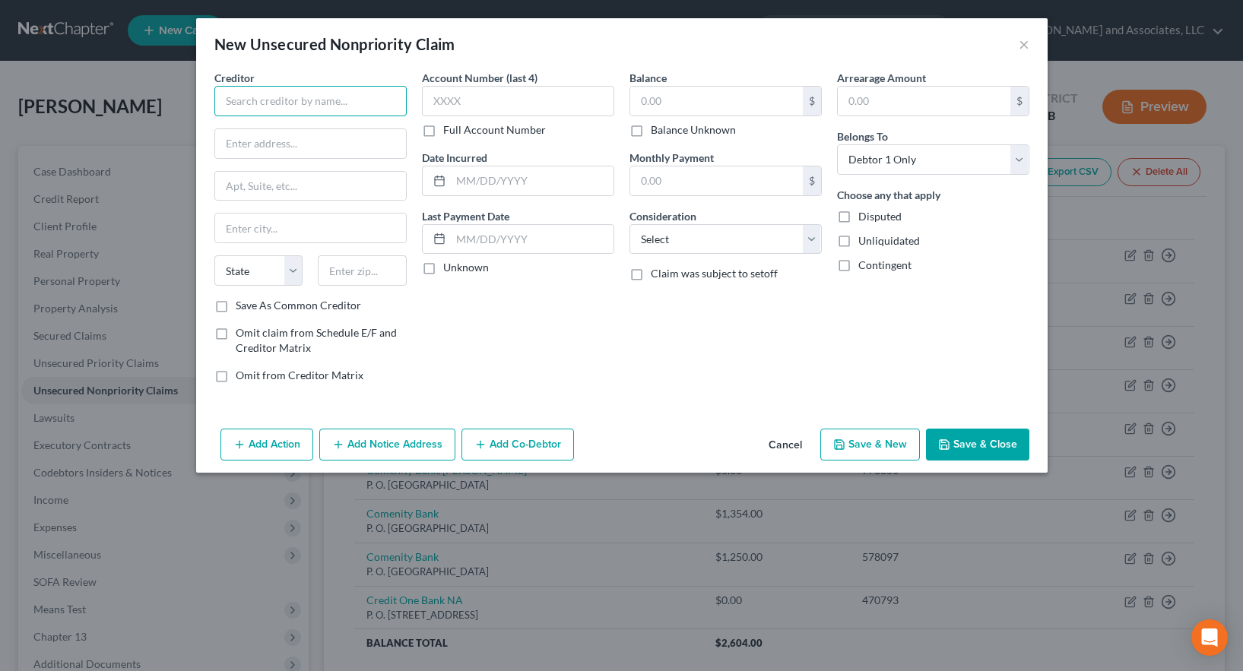
click at [259, 97] on input "text" at bounding box center [310, 101] width 192 height 30
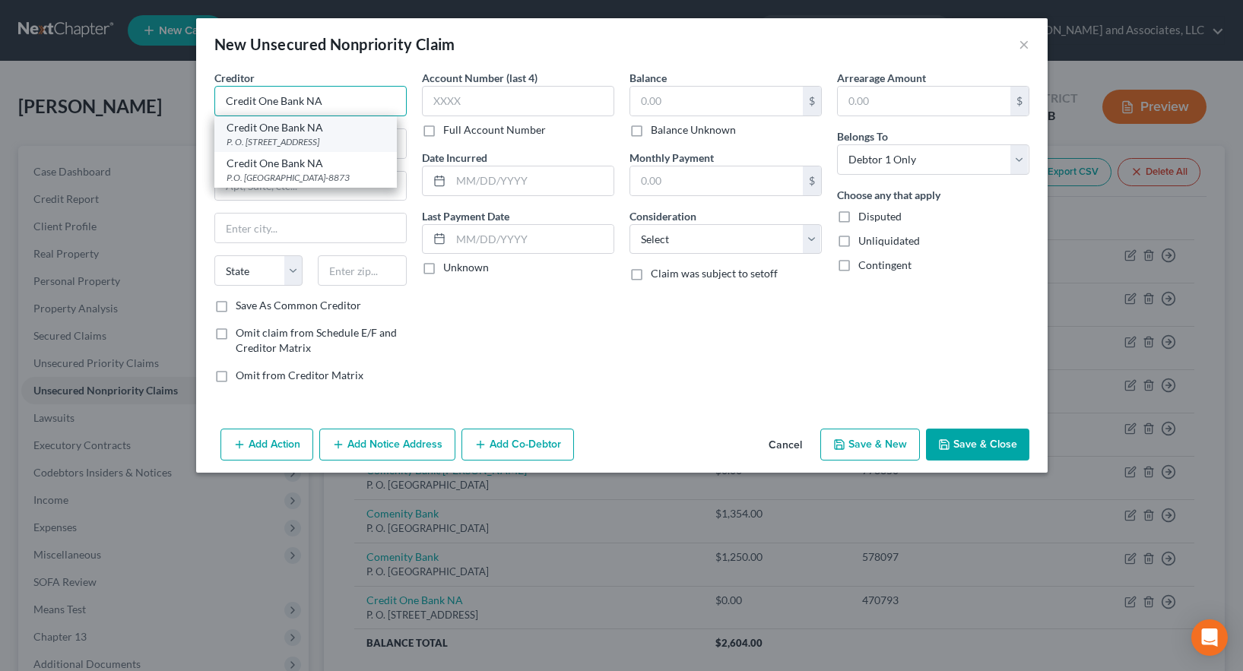
type input "Credit One Bank NA"
click at [321, 144] on div "P. O. [STREET_ADDRESS]" at bounding box center [306, 141] width 158 height 13
type input "P. O. Box 98875"
type input "[GEOGRAPHIC_DATA]"
select select "31"
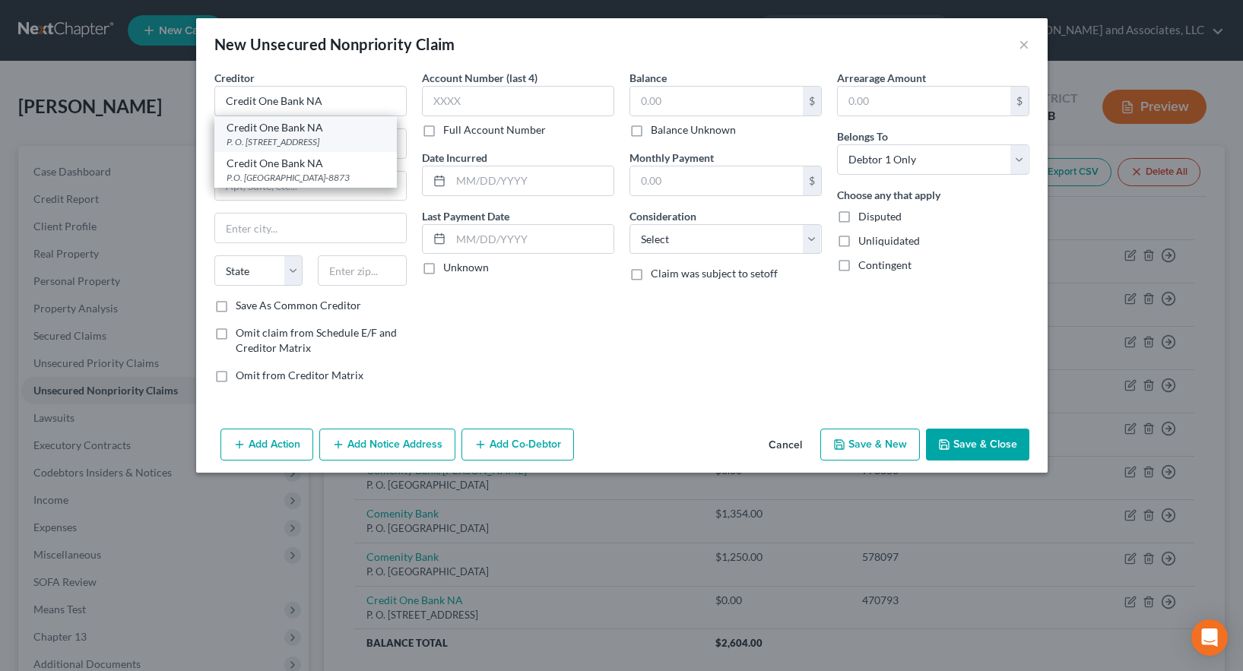
type input "89193"
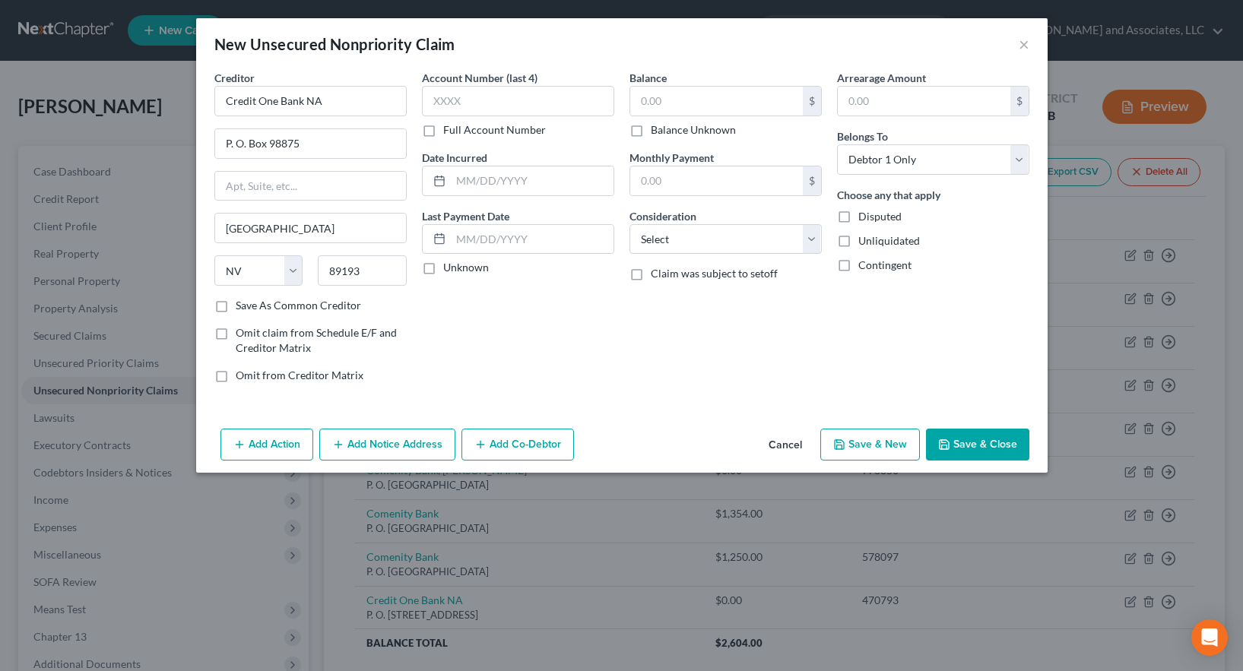
click at [443, 125] on label "Full Account Number" at bounding box center [494, 129] width 103 height 15
click at [449, 125] on input "Full Account Number" at bounding box center [454, 127] width 10 height 10
click at [439, 100] on input "text" at bounding box center [518, 101] width 192 height 30
type input "444796"
click at [862, 444] on button "Save & New" at bounding box center [871, 445] width 100 height 32
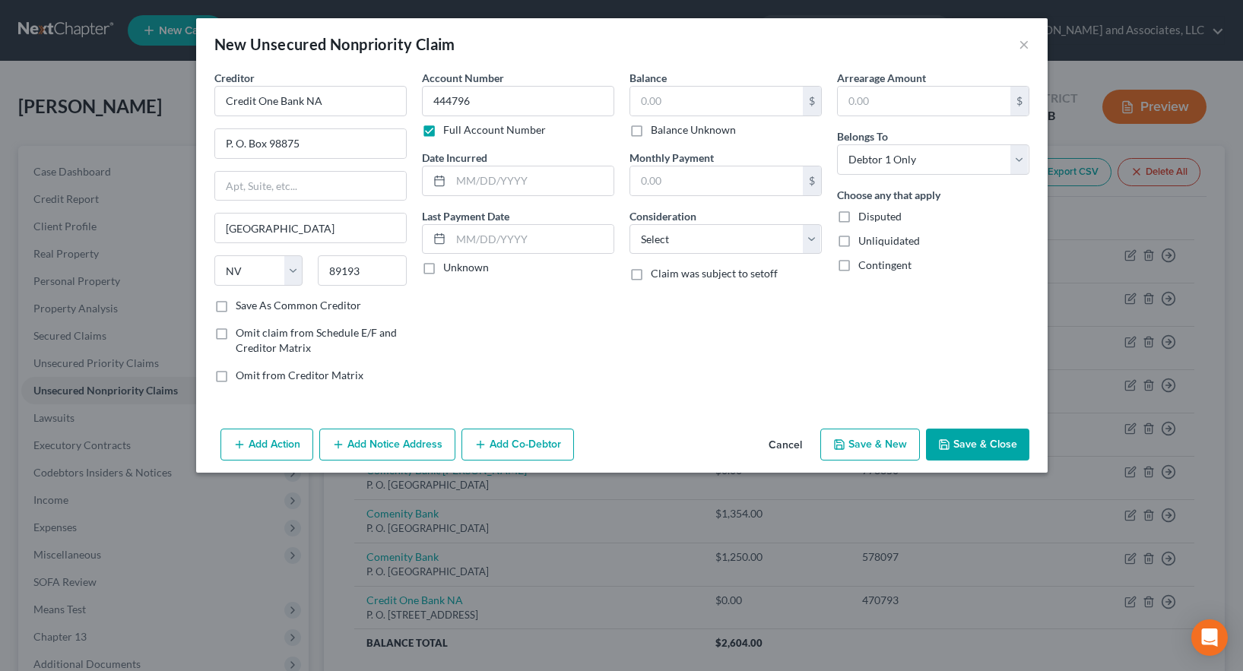
select select "0"
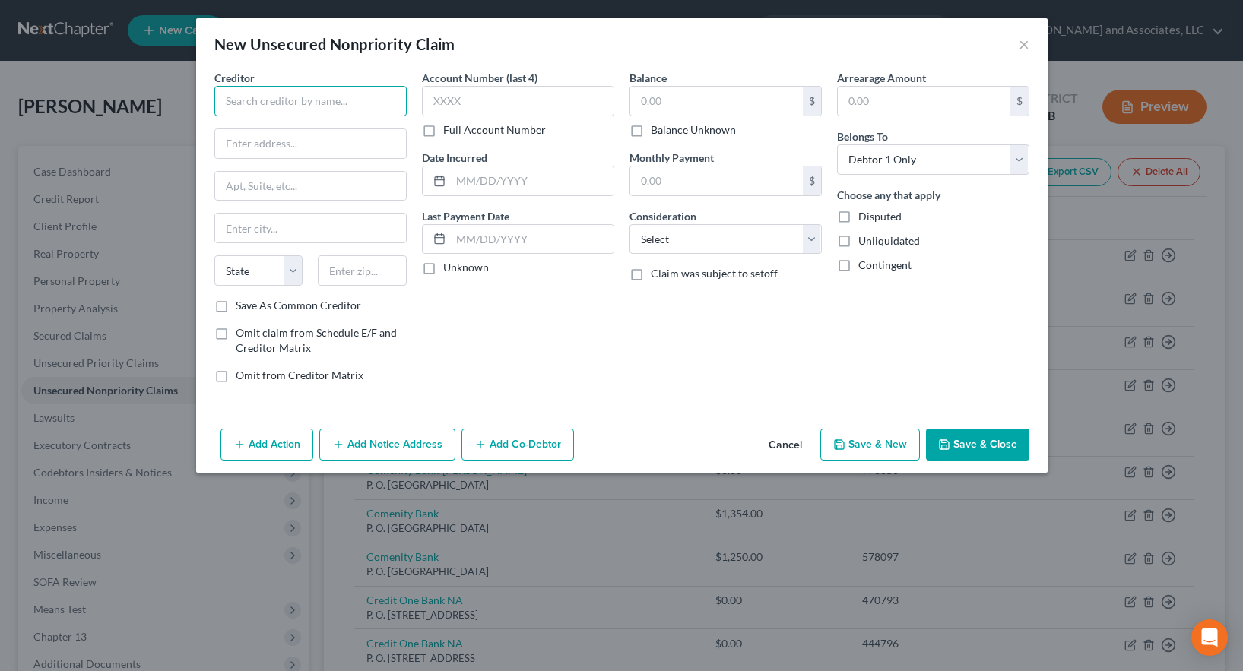
click at [281, 96] on input "text" at bounding box center [310, 101] width 192 height 30
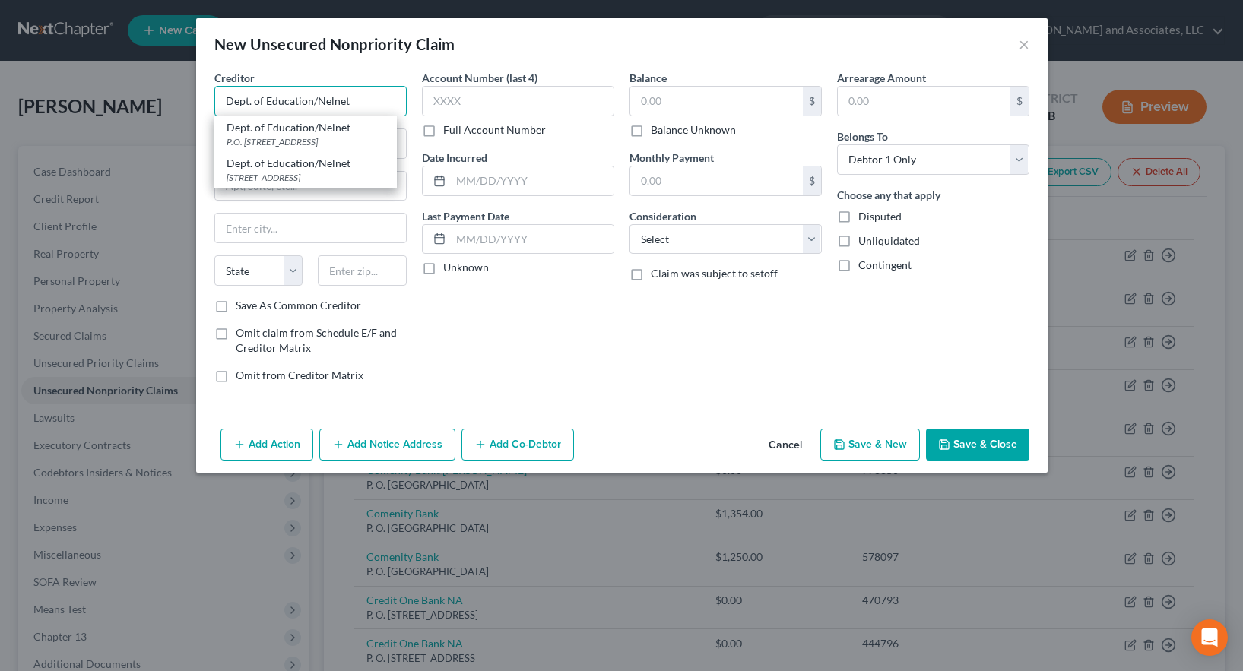
type input "Dept. of Education/Nelnet"
click at [316, 168] on div "Dept. of Education/Nelnet" at bounding box center [306, 163] width 158 height 15
type input "[STREET_ADDRESS]"
type input "Lincoln"
select select "30"
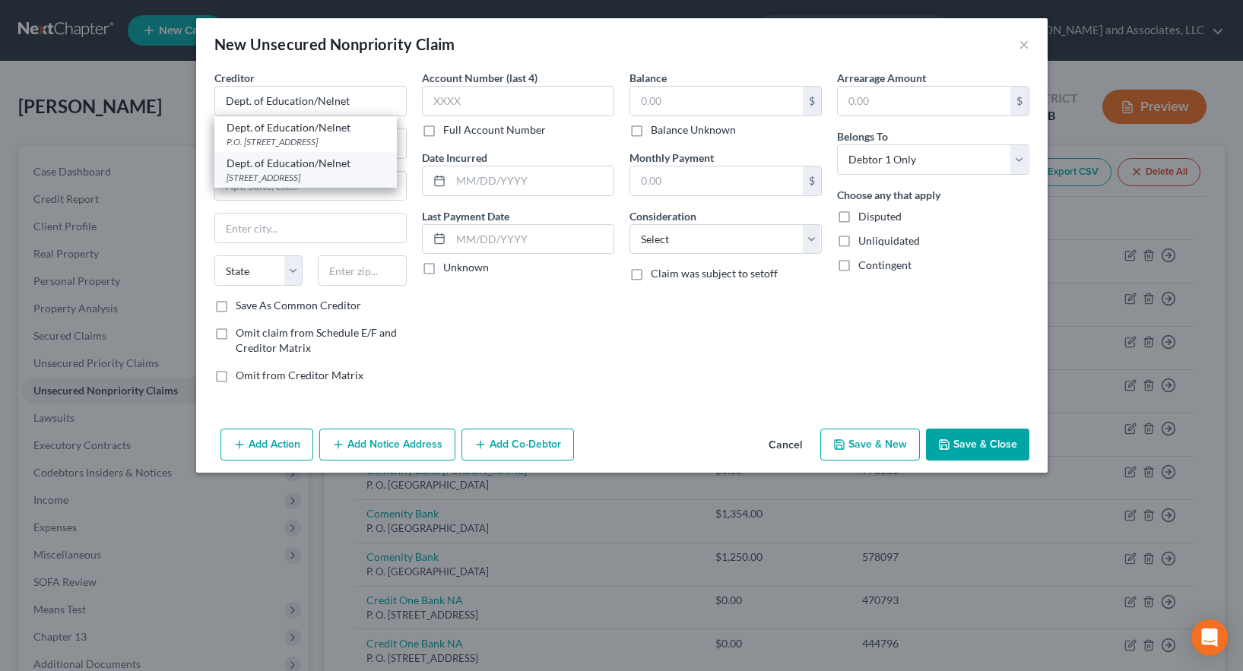
type input "68508"
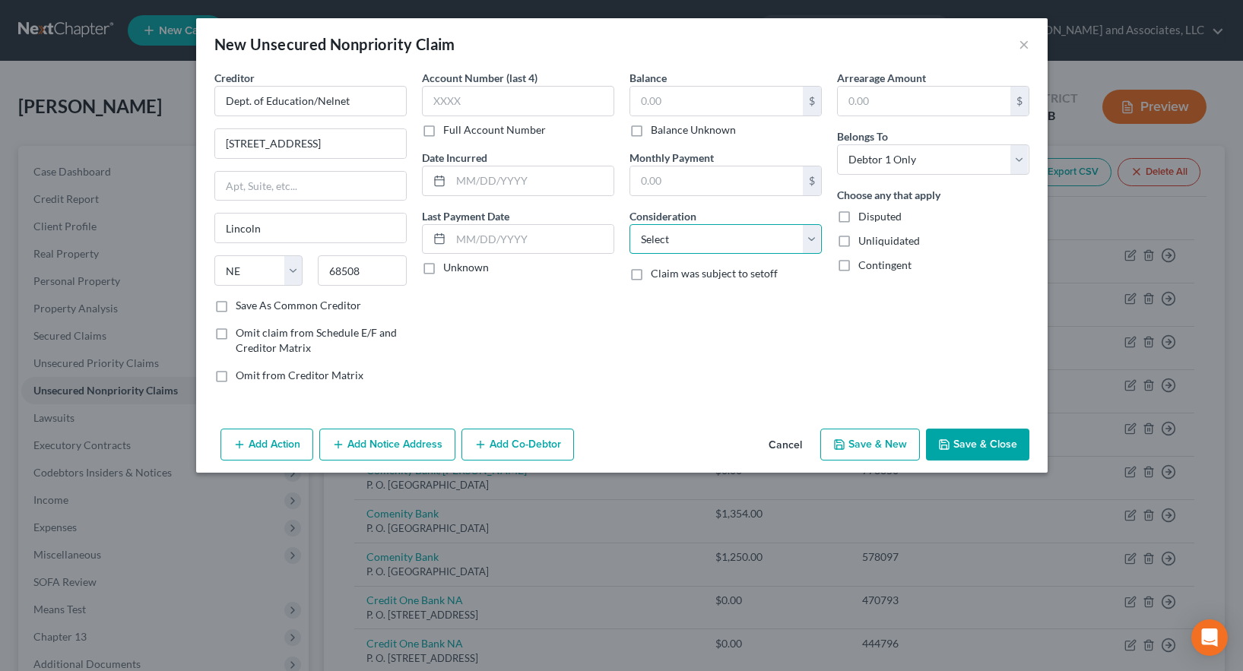
click at [665, 236] on select "Select Cable / Satellite Services Collection Agency Credit Card Debt Debt Couns…" at bounding box center [726, 239] width 192 height 30
select select "17"
click at [630, 224] on select "Select Cable / Satellite Services Collection Agency Credit Card Debt Debt Couns…" at bounding box center [726, 239] width 192 height 30
click at [652, 100] on input "text" at bounding box center [716, 101] width 173 height 29
type input "47,156.00"
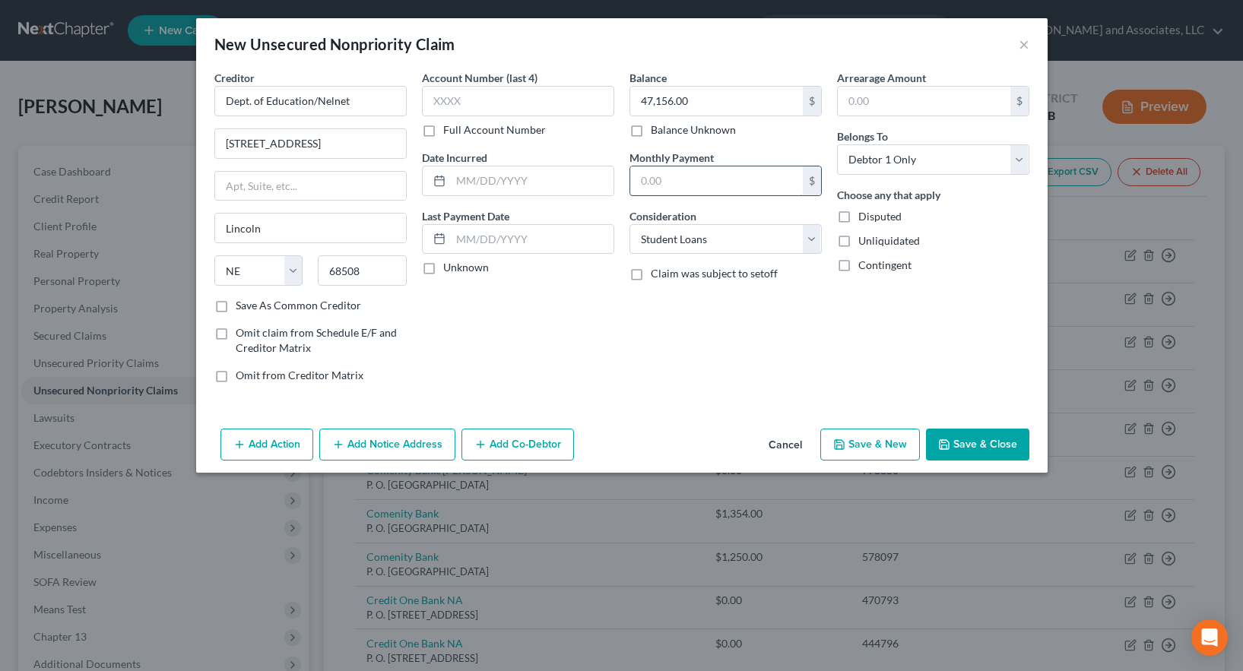
drag, startPoint x: 671, startPoint y: 182, endPoint x: 663, endPoint y: 180, distance: 7.8
click at [671, 182] on input "text" at bounding box center [716, 181] width 173 height 29
type input "74.00"
click at [635, 364] on div "Balance 47,156.00 $ Balance Unknown Balance Undetermined 47,156.00 $ Balance Un…" at bounding box center [726, 232] width 208 height 325
click at [890, 447] on button "Save & New" at bounding box center [871, 445] width 100 height 32
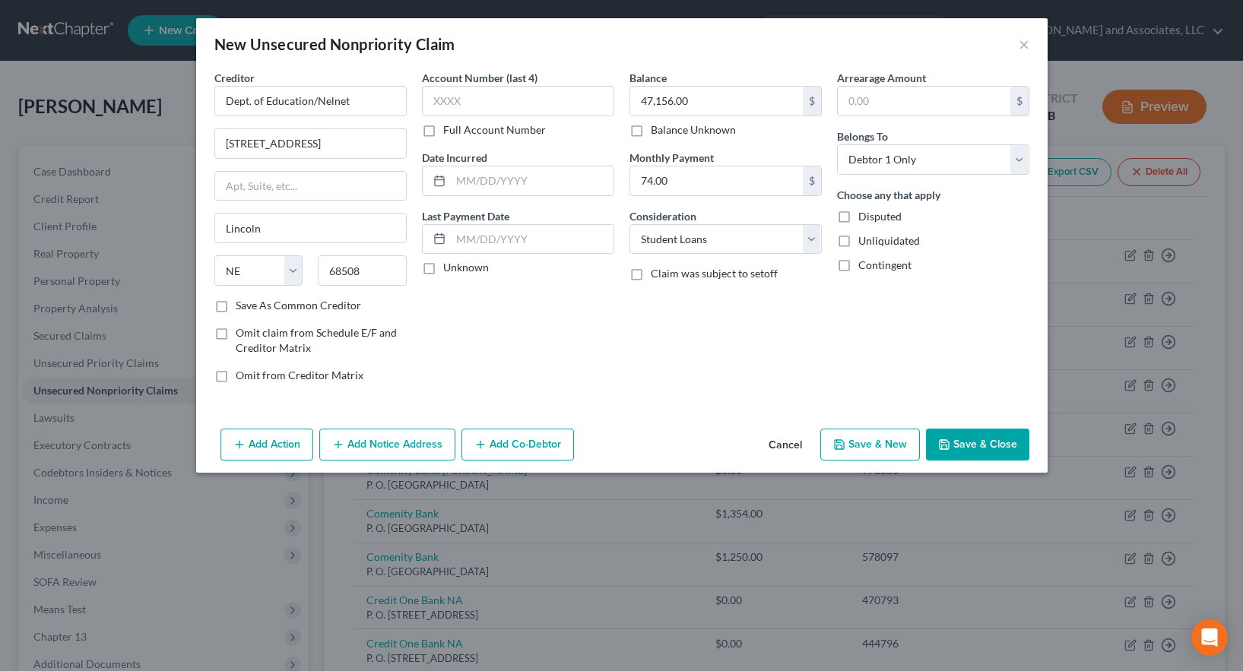
select select "0"
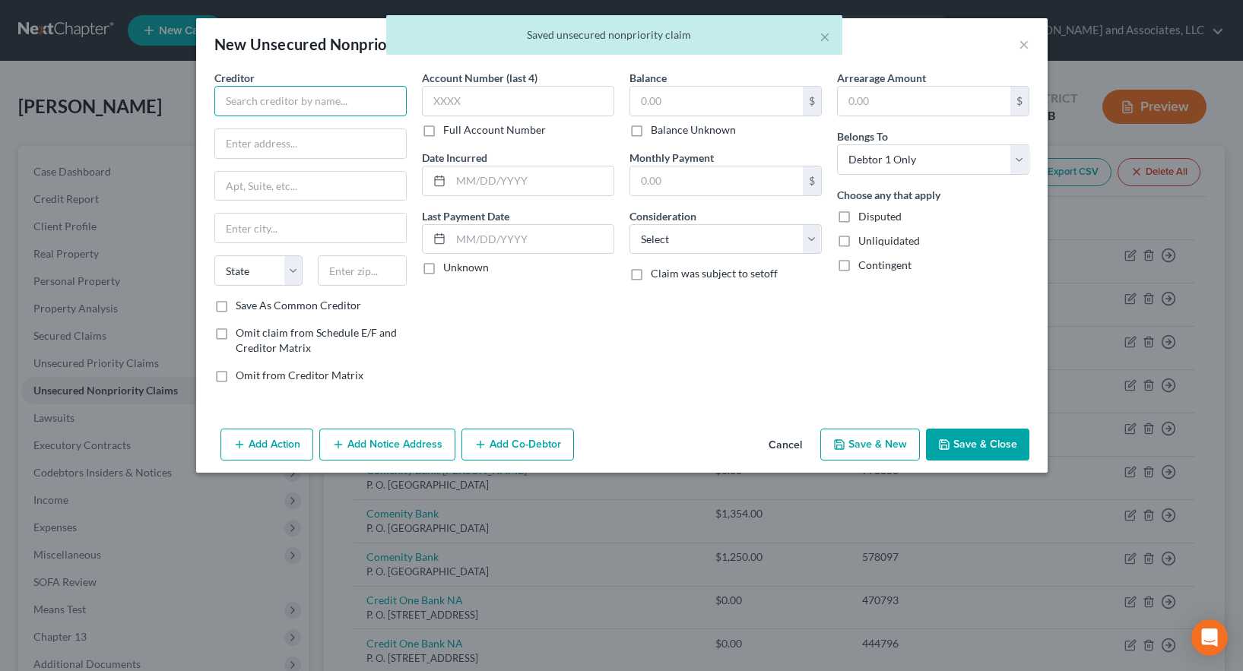
click at [297, 110] on input "text" at bounding box center [310, 101] width 192 height 30
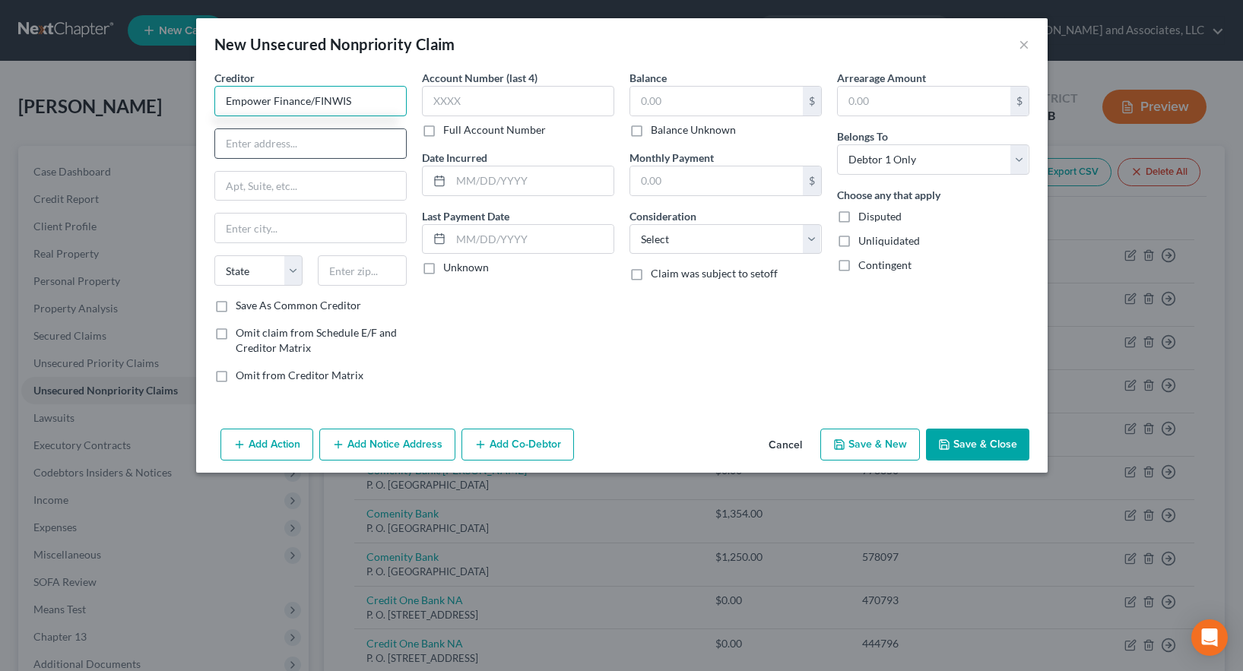
type input "Empower Finance/FINWIS"
drag, startPoint x: 269, startPoint y: 144, endPoint x: 259, endPoint y: 145, distance: 10.7
click at [259, 145] on input "text" at bounding box center [310, 143] width 191 height 29
type input "[STREET_ADDRESS]"
type input "Suite 102"
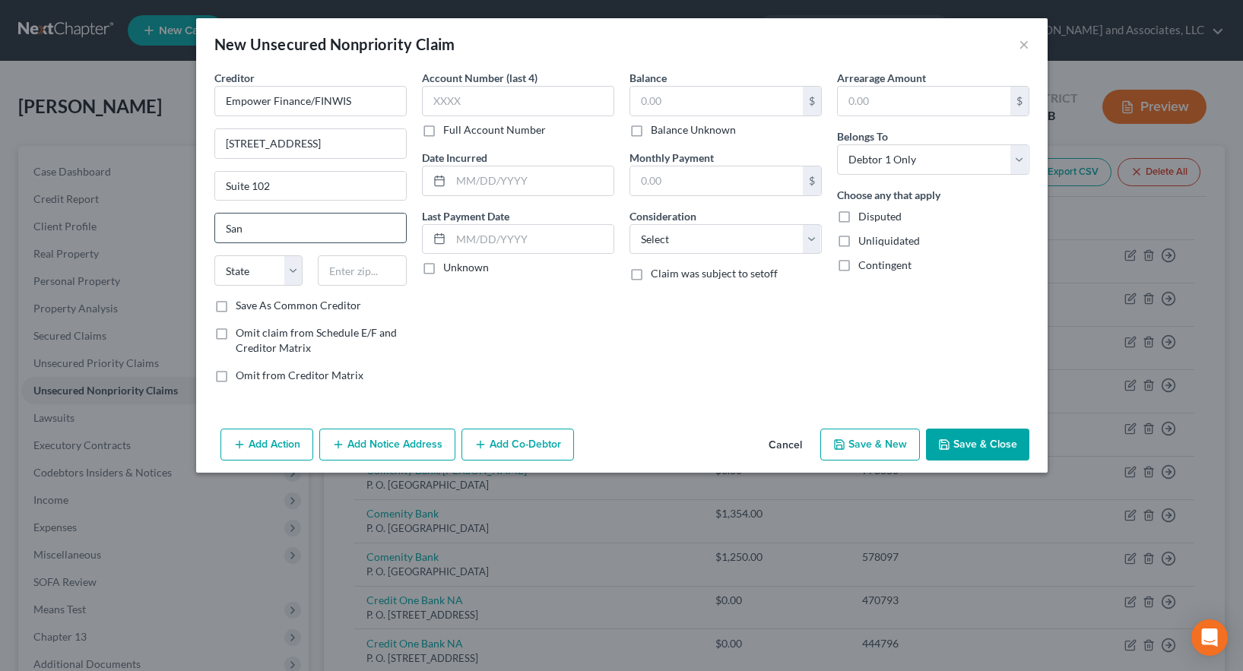
type input "[GEOGRAPHIC_DATA]"
click at [242, 271] on select "State [US_STATE] AK AR AZ CA CO CT DE DC [GEOGRAPHIC_DATA] [GEOGRAPHIC_DATA] GU…" at bounding box center [258, 271] width 89 height 30
click at [214, 256] on select "State [US_STATE] AK AR AZ CA CO CT DE DC [GEOGRAPHIC_DATA] [GEOGRAPHIC_DATA] GU…" at bounding box center [258, 271] width 89 height 30
click at [339, 276] on input "text" at bounding box center [362, 271] width 89 height 30
drag, startPoint x: 308, startPoint y: 271, endPoint x: 288, endPoint y: 275, distance: 20.3
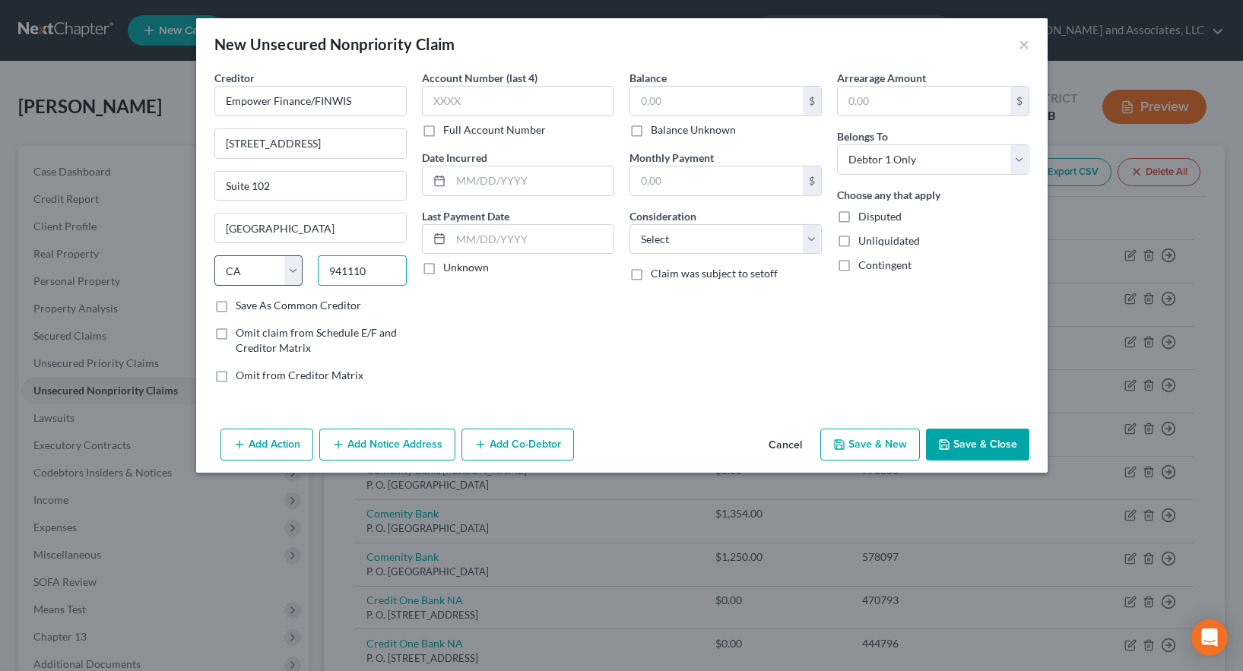
click at [288, 275] on div "State [US_STATE] AK AR AZ CA CO CT DE DC [GEOGRAPHIC_DATA] [GEOGRAPHIC_DATA] GU…" at bounding box center [311, 277] width 208 height 43
click at [236, 304] on label "Save As Common Creditor" at bounding box center [298, 305] width 125 height 15
click at [242, 304] on input "Save As Common Creditor" at bounding box center [247, 303] width 10 height 10
click at [443, 130] on label "Full Account Number" at bounding box center [494, 129] width 103 height 15
click at [449, 130] on input "Full Account Number" at bounding box center [454, 127] width 10 height 10
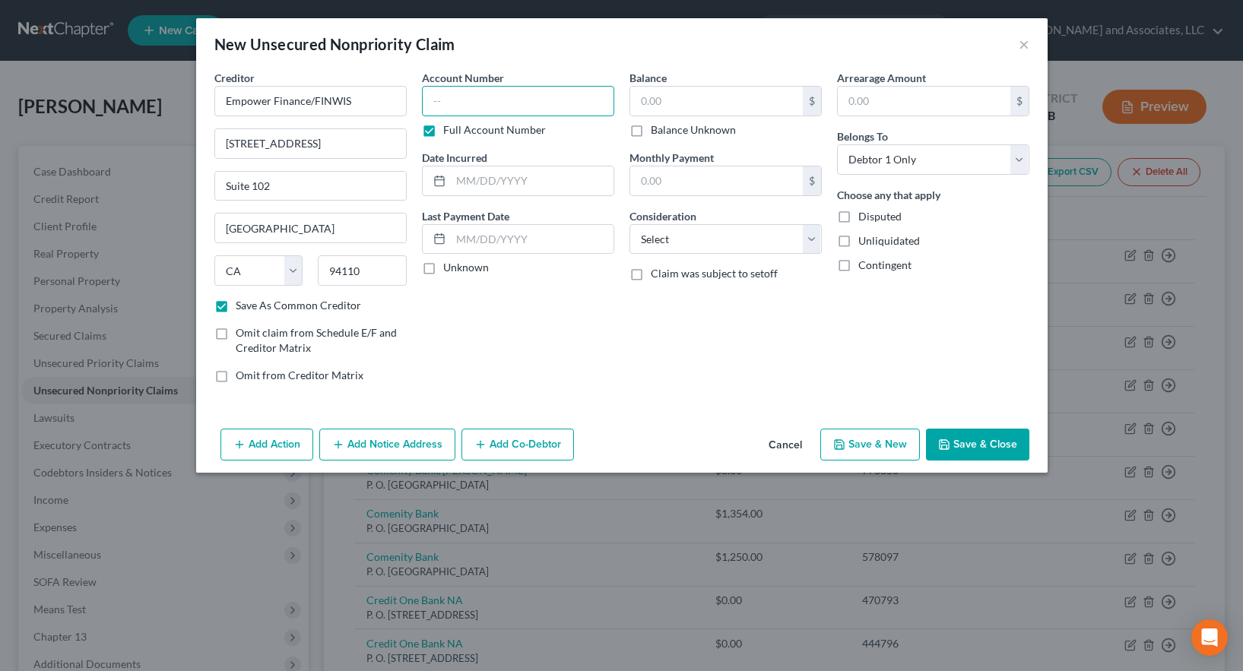
click at [444, 107] on input "text" at bounding box center [518, 101] width 192 height 30
click at [868, 446] on button "Save & New" at bounding box center [871, 445] width 100 height 32
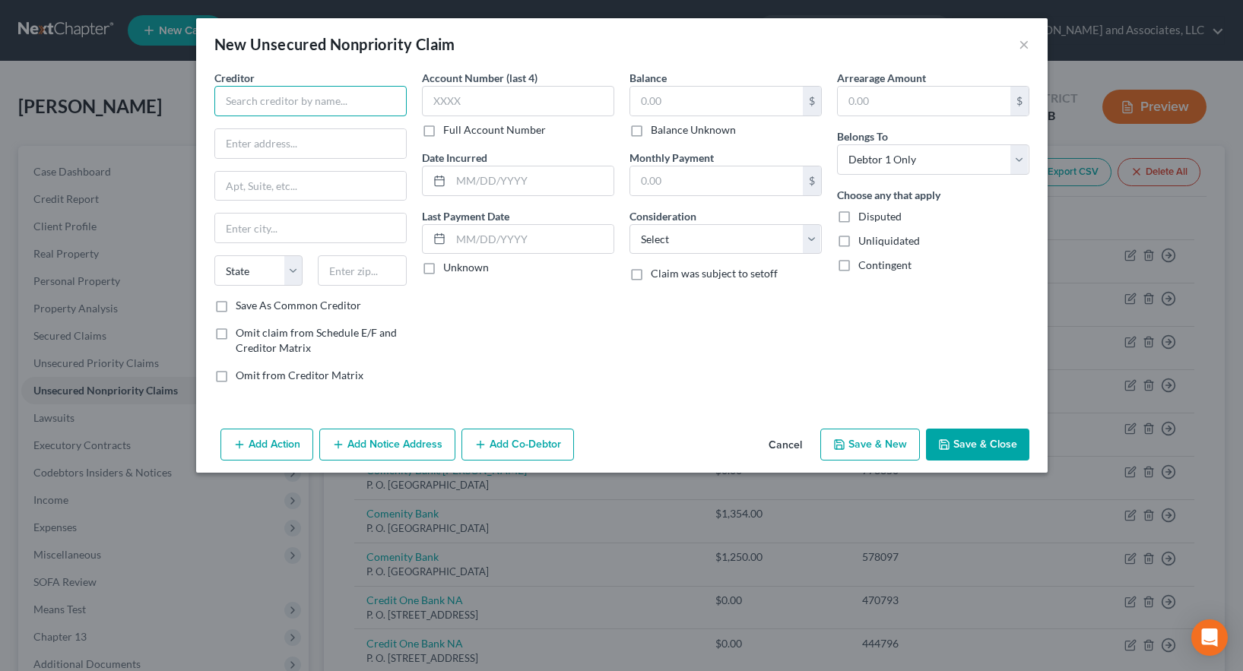
click at [301, 103] on input "text" at bounding box center [310, 101] width 192 height 30
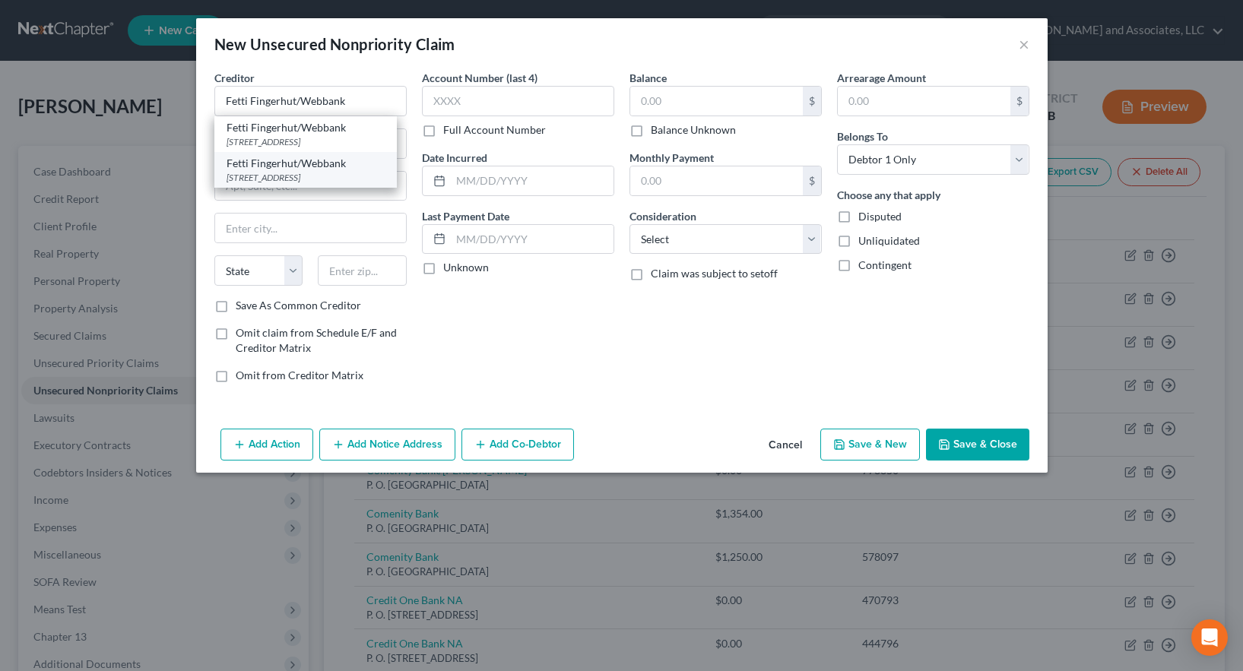
click at [325, 173] on div "[STREET_ADDRESS]" at bounding box center [306, 177] width 158 height 13
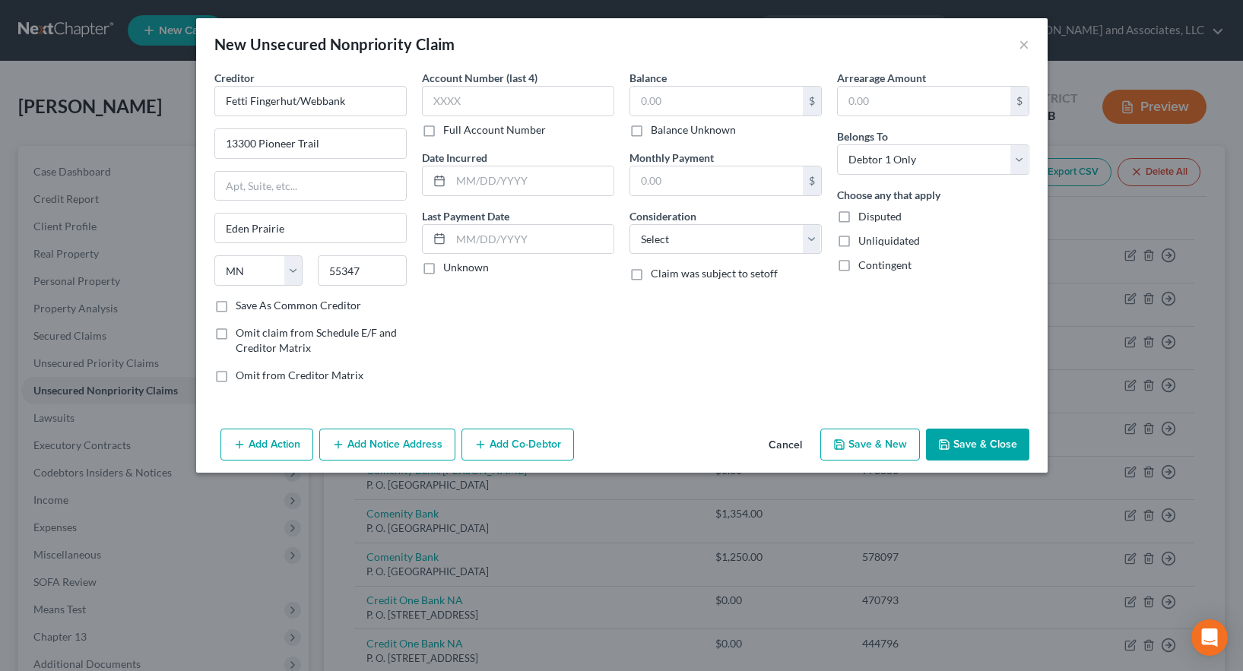
click at [443, 127] on label "Full Account Number" at bounding box center [494, 129] width 103 height 15
click at [449, 127] on input "Full Account Number" at bounding box center [454, 127] width 10 height 10
click at [455, 107] on input "text" at bounding box center [518, 101] width 192 height 30
click at [862, 452] on button "Save & New" at bounding box center [871, 445] width 100 height 32
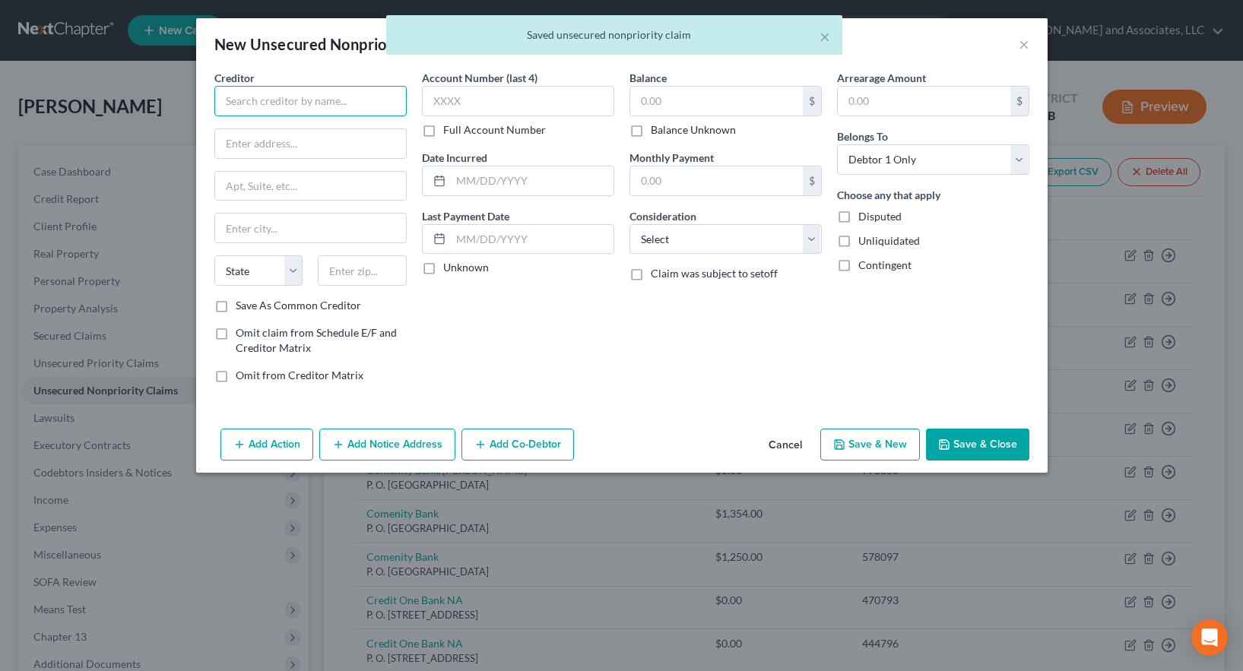
click at [259, 103] on input "text" at bounding box center [310, 101] width 192 height 30
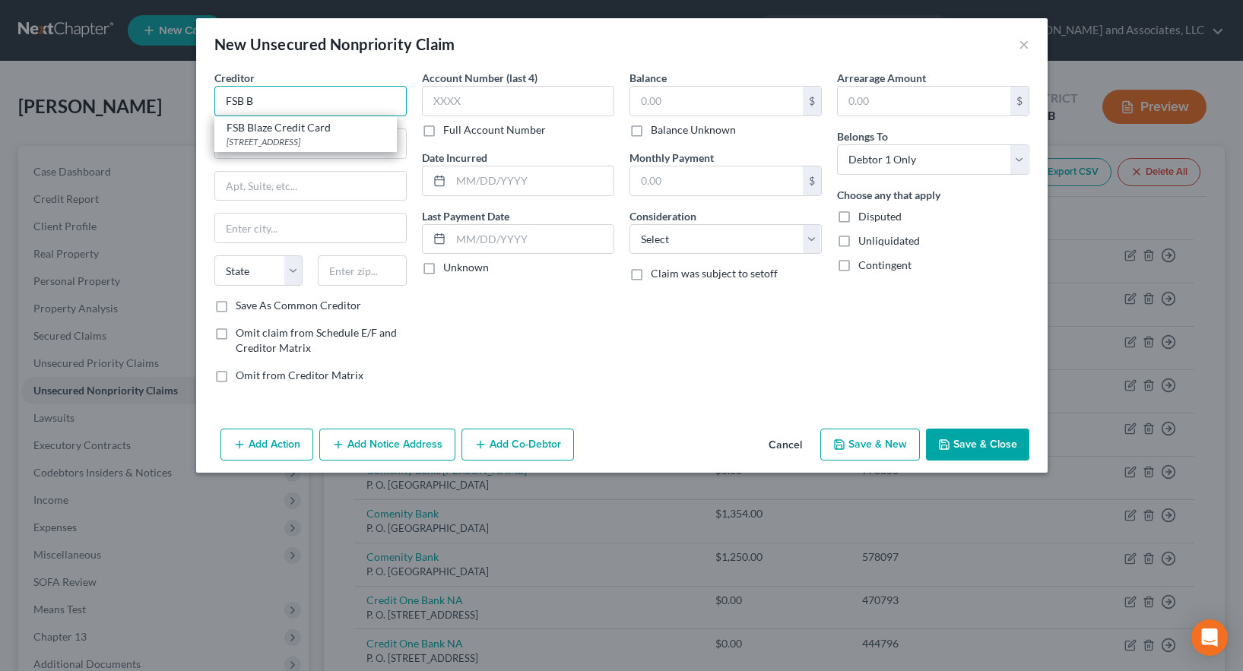
click at [271, 103] on input "FSB B" at bounding box center [310, 101] width 192 height 30
click at [248, 226] on input "text" at bounding box center [310, 228] width 191 height 29
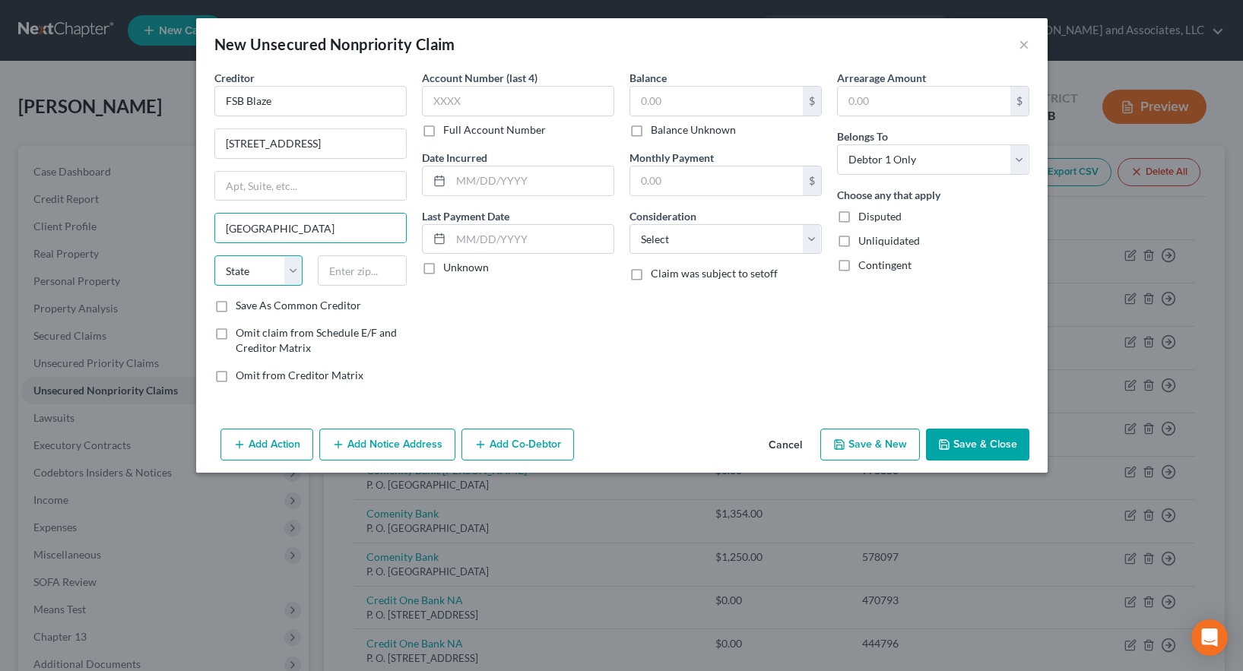
click at [244, 273] on select "State [US_STATE] AK AR AZ CA CO CT DE DC [GEOGRAPHIC_DATA] [GEOGRAPHIC_DATA] GU…" at bounding box center [258, 271] width 89 height 30
click at [214, 256] on select "State [US_STATE] AK AR AZ CA CO CT DE DC [GEOGRAPHIC_DATA] [GEOGRAPHIC_DATA] GU…" at bounding box center [258, 271] width 89 height 30
click at [357, 275] on input "text" at bounding box center [362, 271] width 89 height 30
click at [443, 133] on label "Full Account Number" at bounding box center [494, 129] width 103 height 15
click at [449, 132] on input "Full Account Number" at bounding box center [454, 127] width 10 height 10
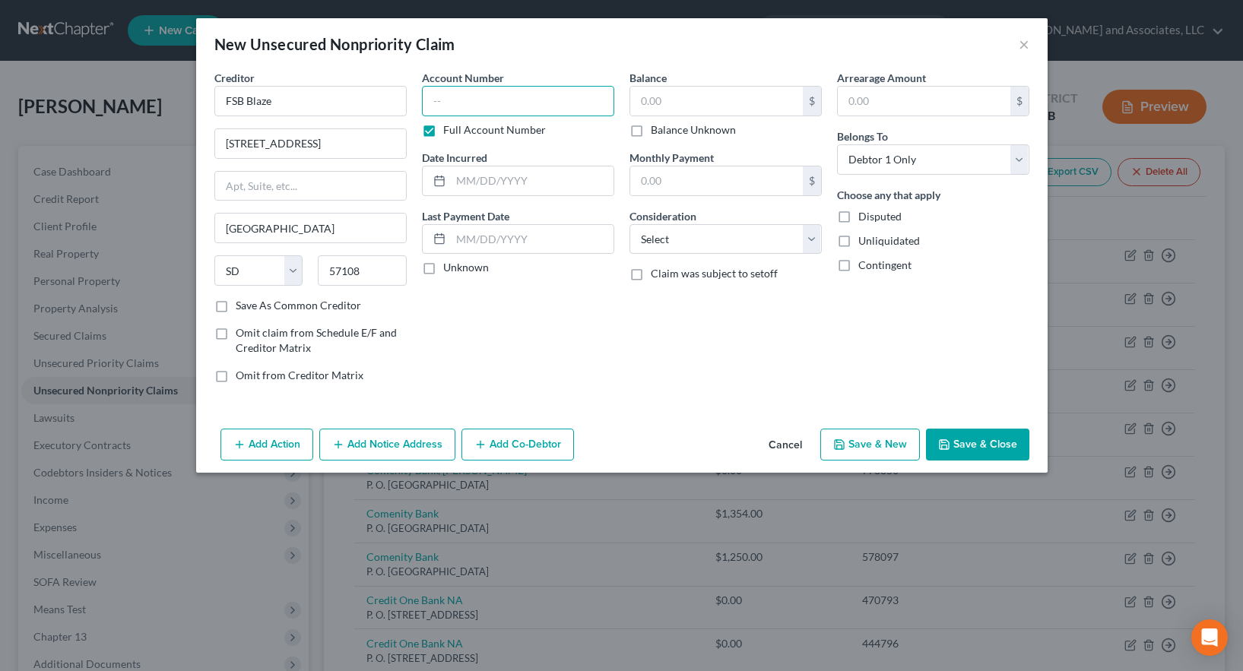
click at [458, 105] on input "text" at bounding box center [518, 101] width 192 height 30
click at [875, 444] on button "Save & New" at bounding box center [871, 445] width 100 height 32
click at [979, 440] on button "Save & Close" at bounding box center [977, 445] width 103 height 32
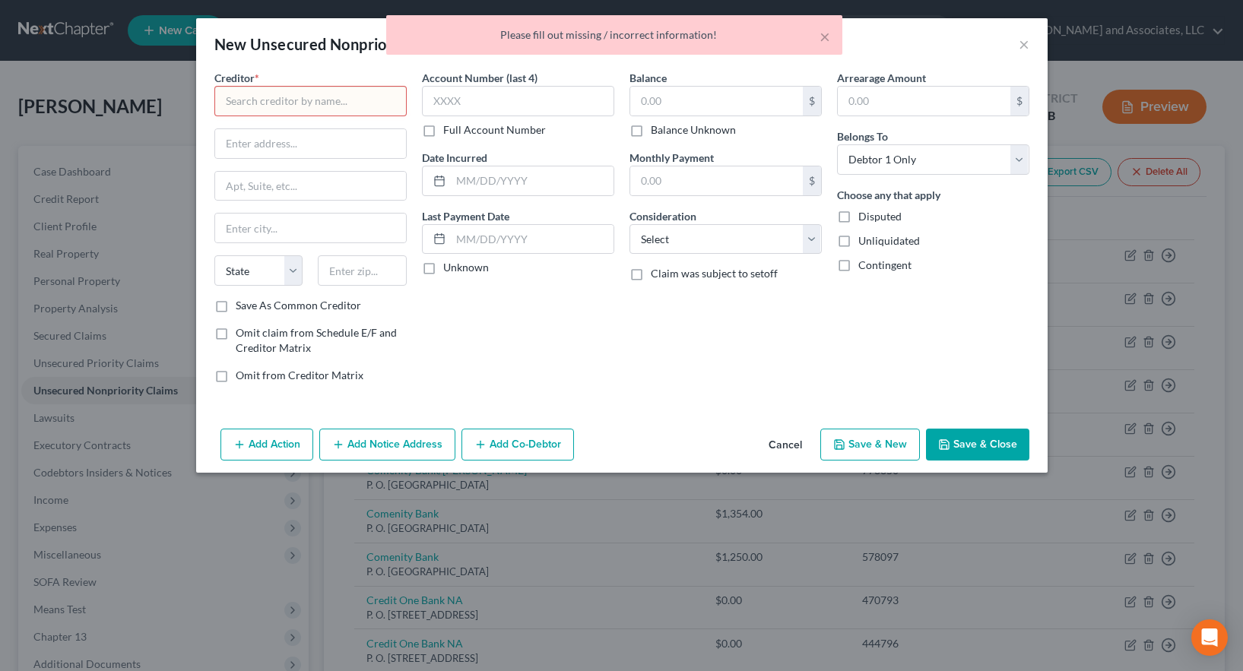
click at [310, 100] on input "text" at bounding box center [310, 101] width 192 height 30
click at [783, 446] on button "Cancel" at bounding box center [786, 445] width 58 height 30
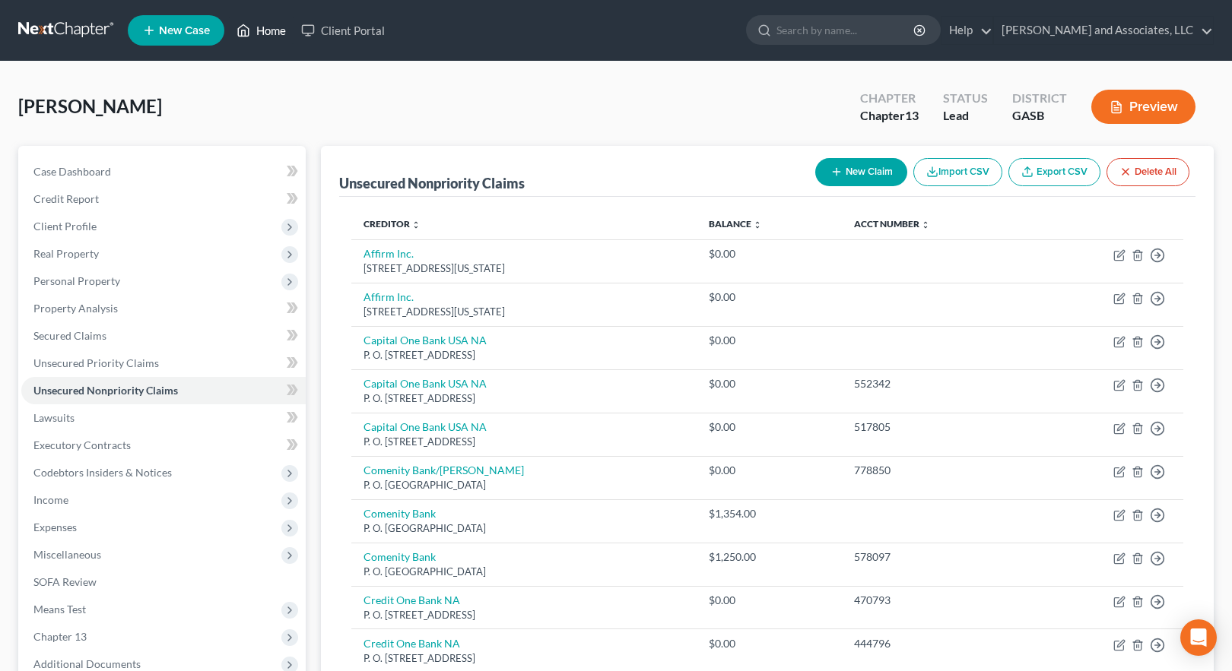
click at [268, 29] on link "Home" at bounding box center [261, 30] width 65 height 27
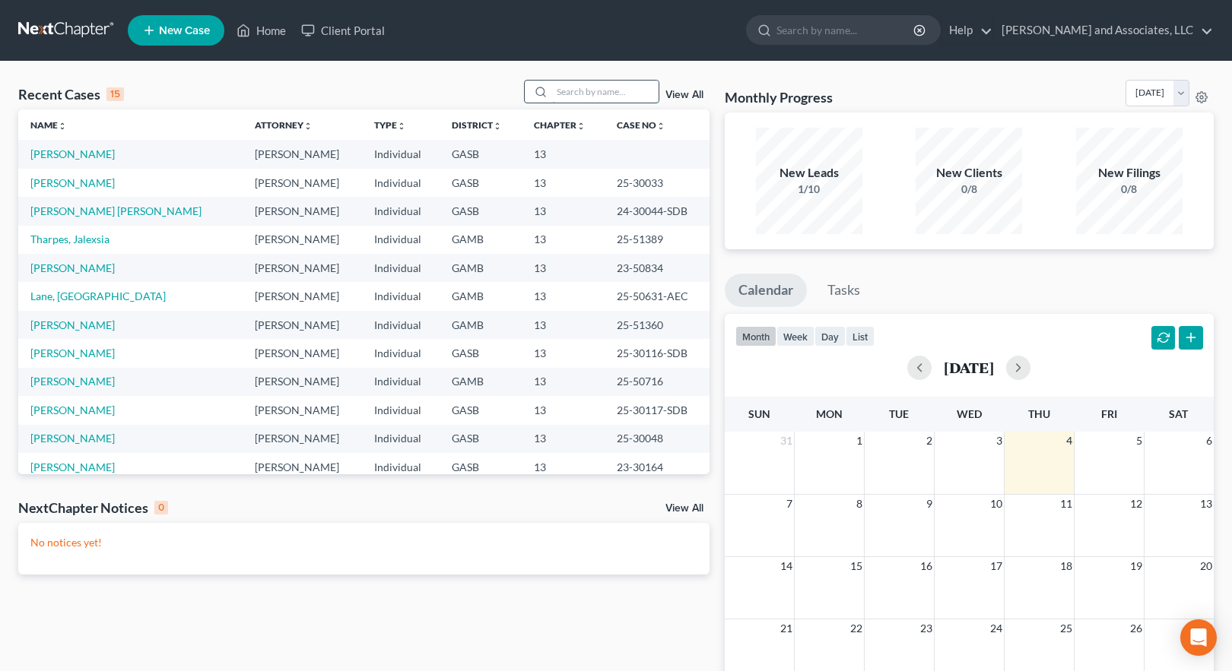
click at [589, 86] on input "search" at bounding box center [605, 92] width 106 height 22
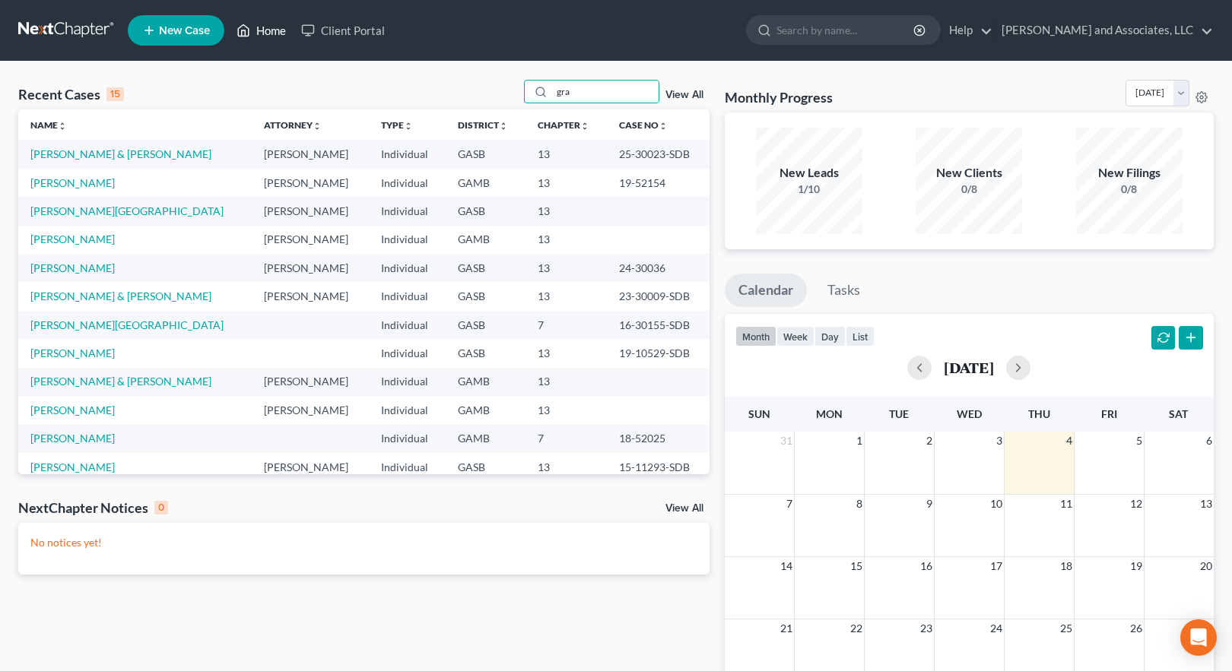
click at [260, 27] on link "Home" at bounding box center [261, 30] width 65 height 27
click at [265, 31] on link "Home" at bounding box center [261, 30] width 65 height 27
drag, startPoint x: 583, startPoint y: 90, endPoint x: 500, endPoint y: 89, distance: 82.9
click at [500, 89] on div "Recent Cases 15 gra View All" at bounding box center [363, 95] width 691 height 30
click at [260, 30] on link "Home" at bounding box center [261, 30] width 65 height 27
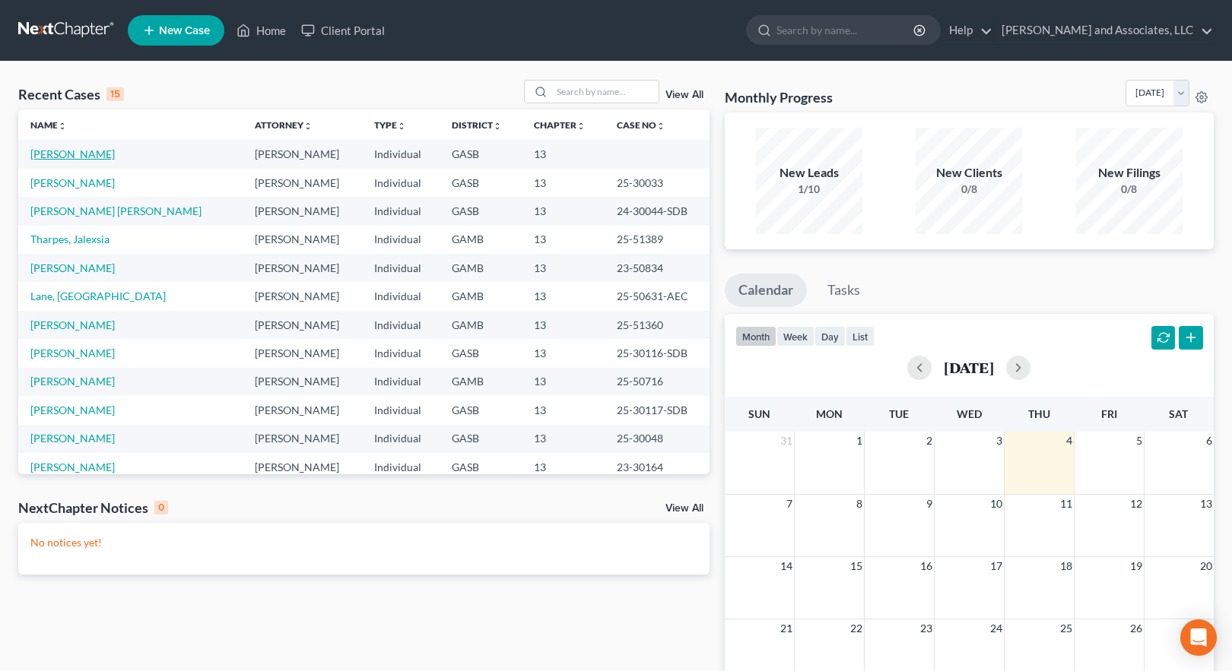
click at [50, 157] on link "[PERSON_NAME]" at bounding box center [72, 154] width 84 height 13
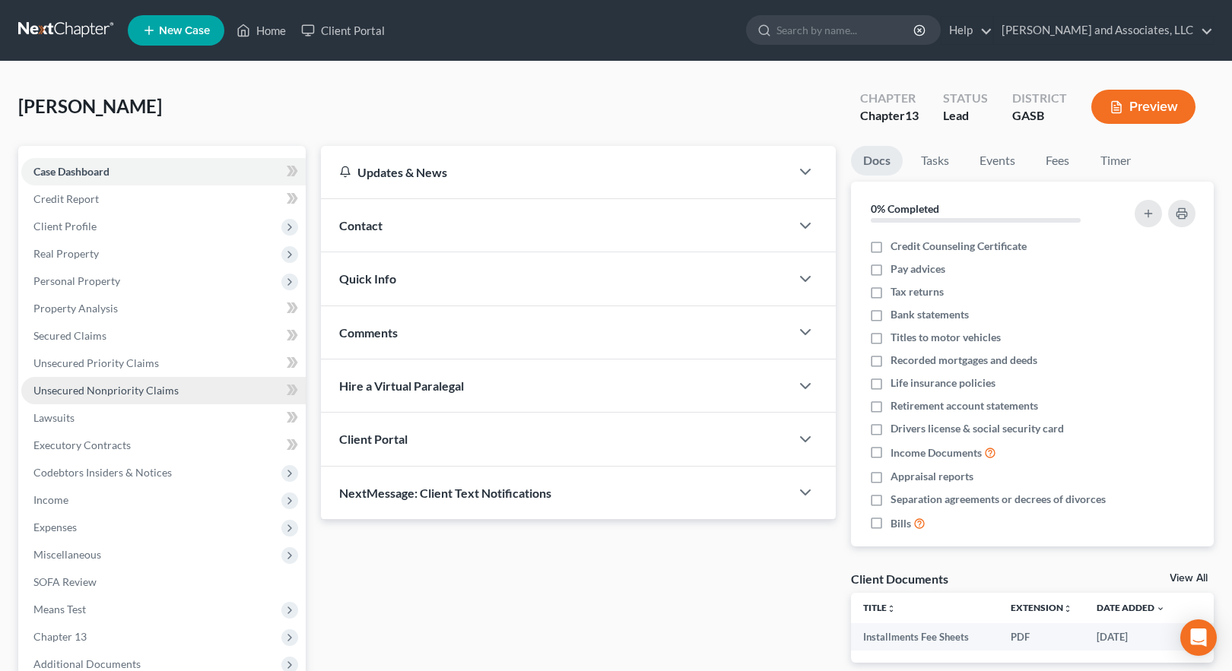
drag, startPoint x: 103, startPoint y: 391, endPoint x: 112, endPoint y: 390, distance: 9.2
click at [103, 391] on span "Unsecured Nonpriority Claims" at bounding box center [105, 390] width 145 height 13
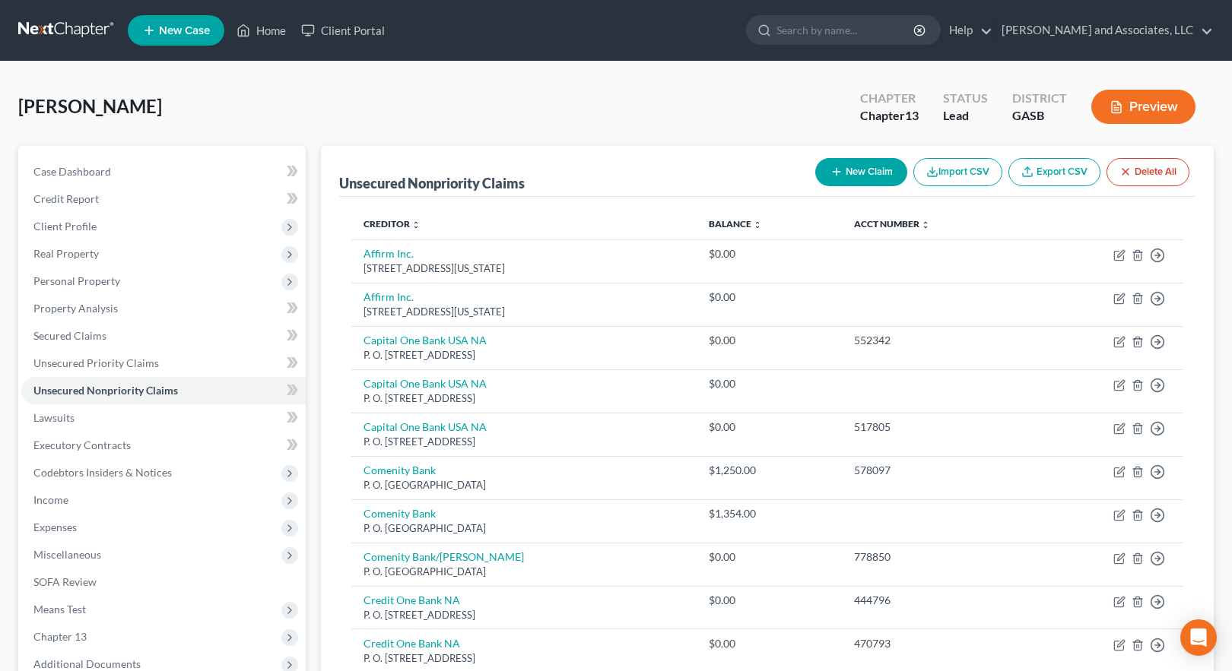
click at [843, 171] on button "New Claim" at bounding box center [861, 172] width 92 height 28
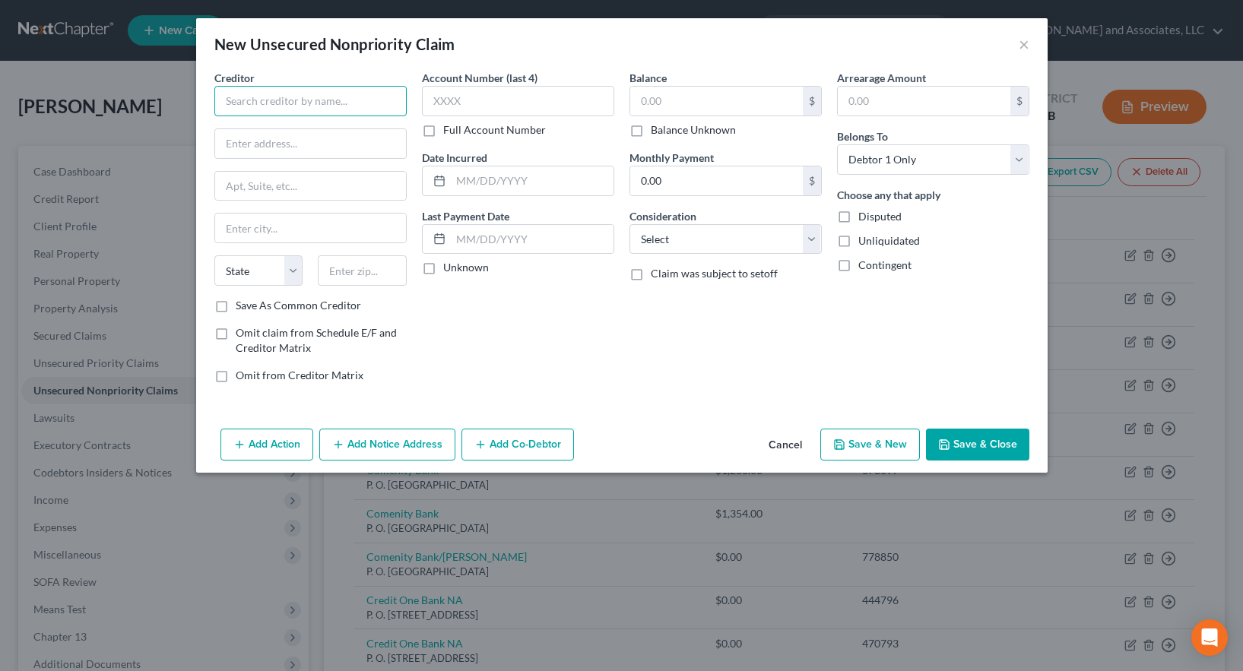
click at [240, 103] on input "text" at bounding box center [310, 101] width 192 height 30
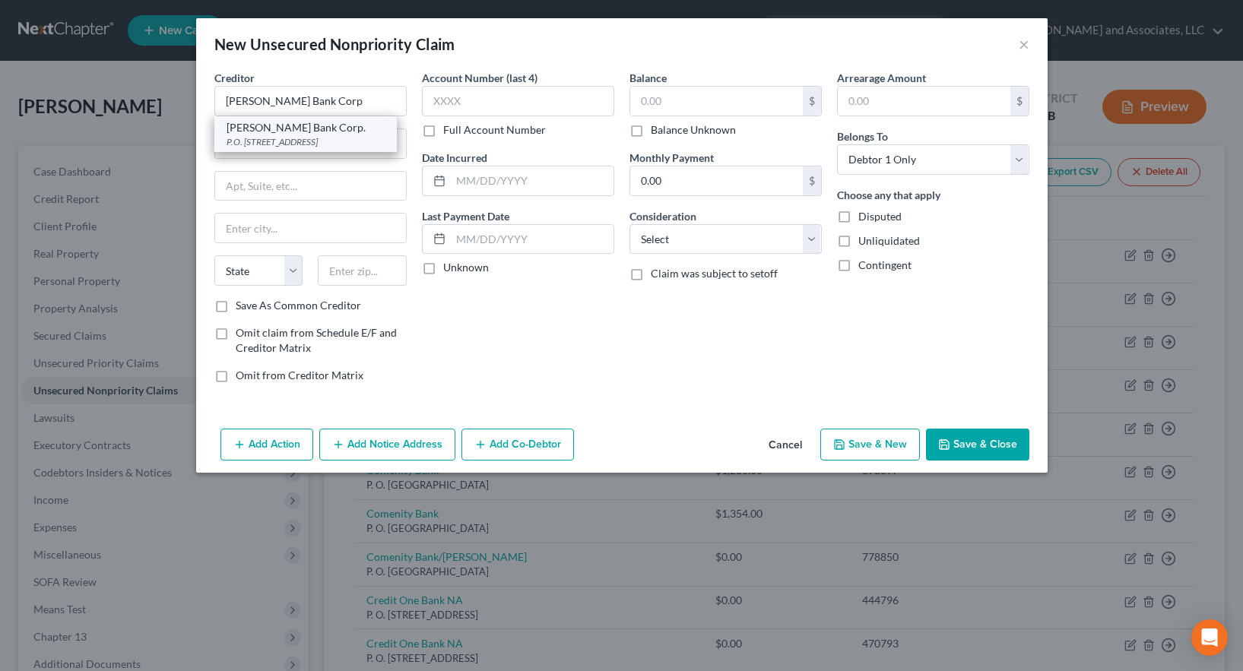
click at [329, 132] on div "[PERSON_NAME] Bank Corp." at bounding box center [306, 127] width 158 height 15
drag, startPoint x: 233, startPoint y: 141, endPoint x: 243, endPoint y: 145, distance: 11.6
click at [236, 142] on input "P.O. Box 9201" at bounding box center [310, 143] width 191 height 29
click at [236, 309] on label "Save As Common Creditor" at bounding box center [298, 305] width 125 height 15
click at [242, 308] on input "Save As Common Creditor" at bounding box center [247, 303] width 10 height 10
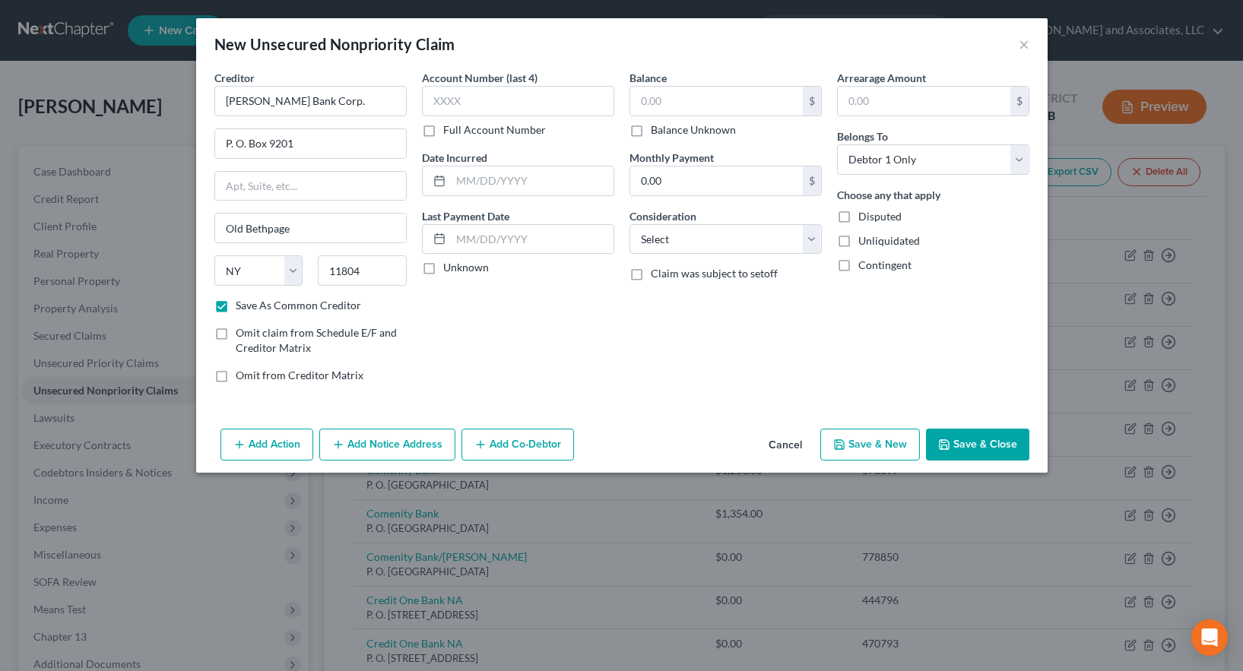
click at [443, 129] on label "Full Account Number" at bounding box center [494, 129] width 103 height 15
click at [449, 129] on input "Full Account Number" at bounding box center [454, 127] width 10 height 10
click at [452, 94] on input "text" at bounding box center [518, 101] width 192 height 30
click at [869, 445] on button "Save & New" at bounding box center [871, 445] width 100 height 32
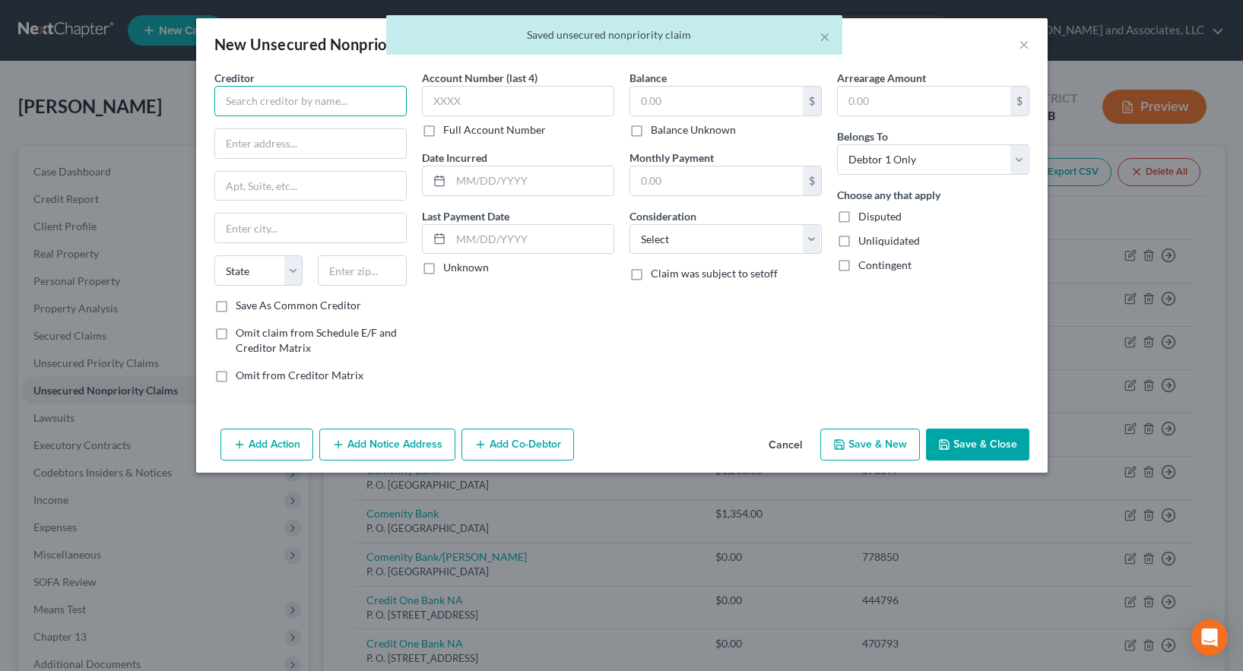
click at [256, 97] on input "text" at bounding box center [310, 101] width 192 height 30
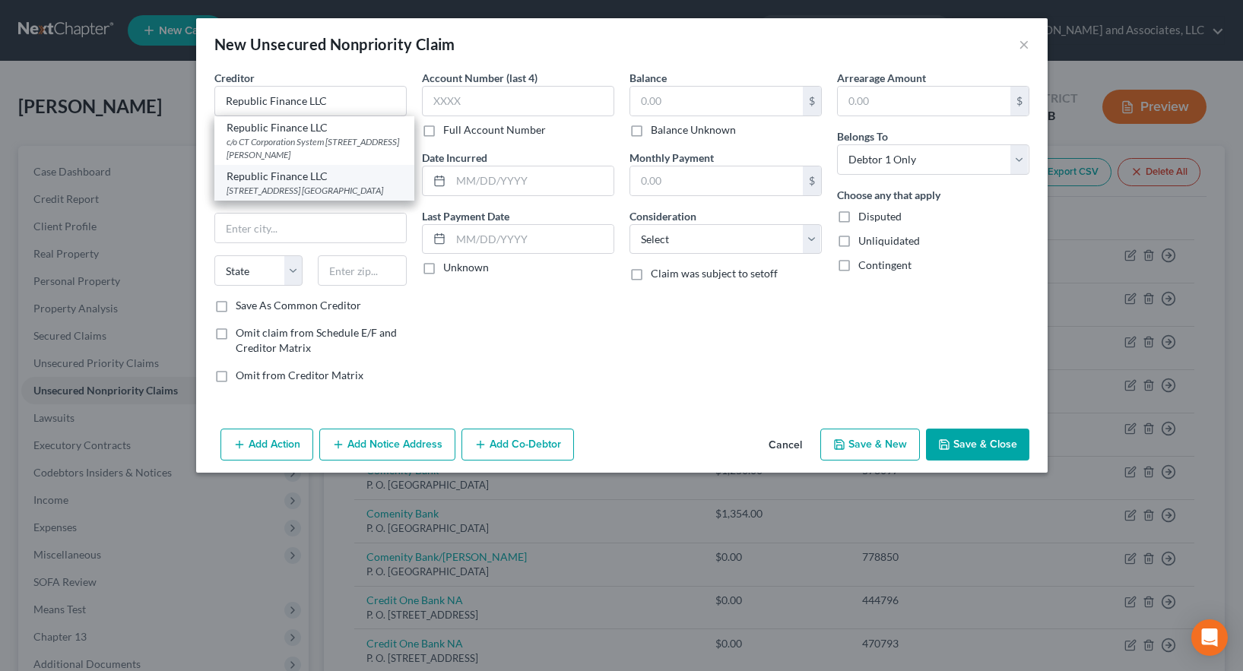
click at [285, 197] on div "[STREET_ADDRESS] [GEOGRAPHIC_DATA]" at bounding box center [315, 190] width 176 height 13
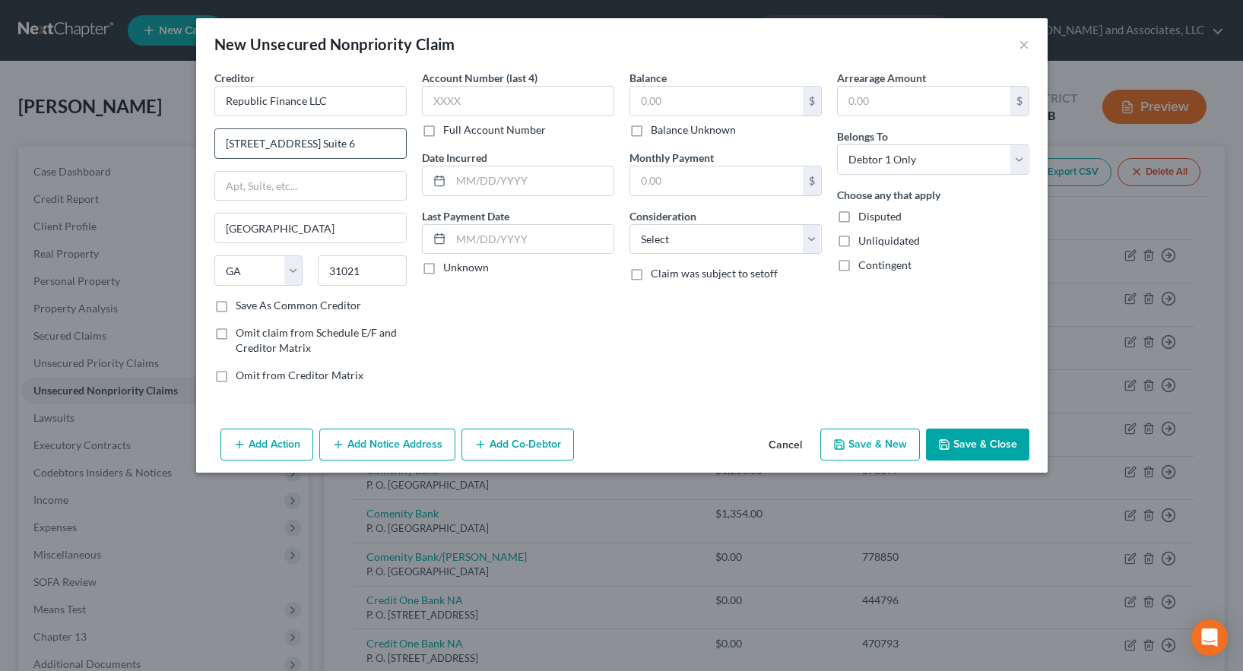
drag, startPoint x: 322, startPoint y: 141, endPoint x: 371, endPoint y: 143, distance: 49.5
click at [371, 143] on input "[STREET_ADDRESS] Suite 6" at bounding box center [310, 143] width 191 height 29
click at [227, 192] on input "text" at bounding box center [310, 186] width 191 height 29
paste input "Suite 6"
click at [236, 306] on label "Save As Common Creditor" at bounding box center [298, 305] width 125 height 15
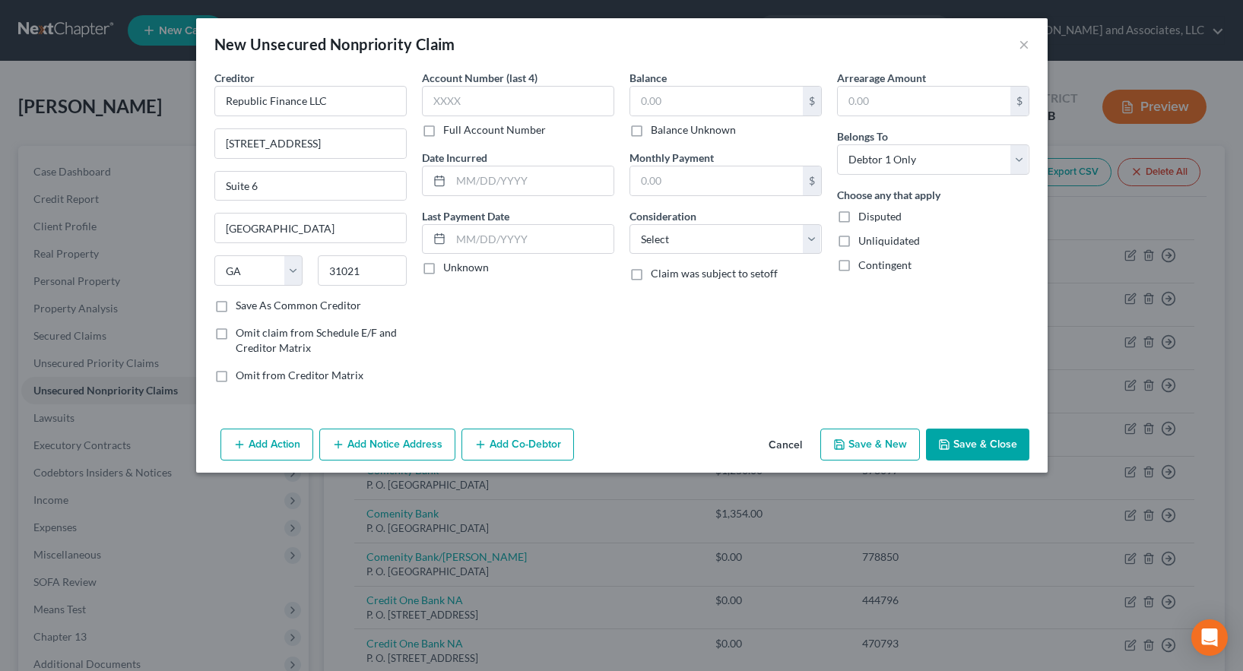
click at [242, 306] on input "Save As Common Creditor" at bounding box center [247, 303] width 10 height 10
click at [433, 100] on input "text" at bounding box center [518, 101] width 192 height 30
drag, startPoint x: 395, startPoint y: 102, endPoint x: 379, endPoint y: 106, distance: 16.4
click at [380, 105] on div "Creditor * Republic Finance LLC [STREET_ADDRESS] [GEOGRAPHIC_DATA] [US_STATE] A…" at bounding box center [622, 232] width 830 height 325
click at [443, 130] on label "Full Account Number" at bounding box center [494, 129] width 103 height 15
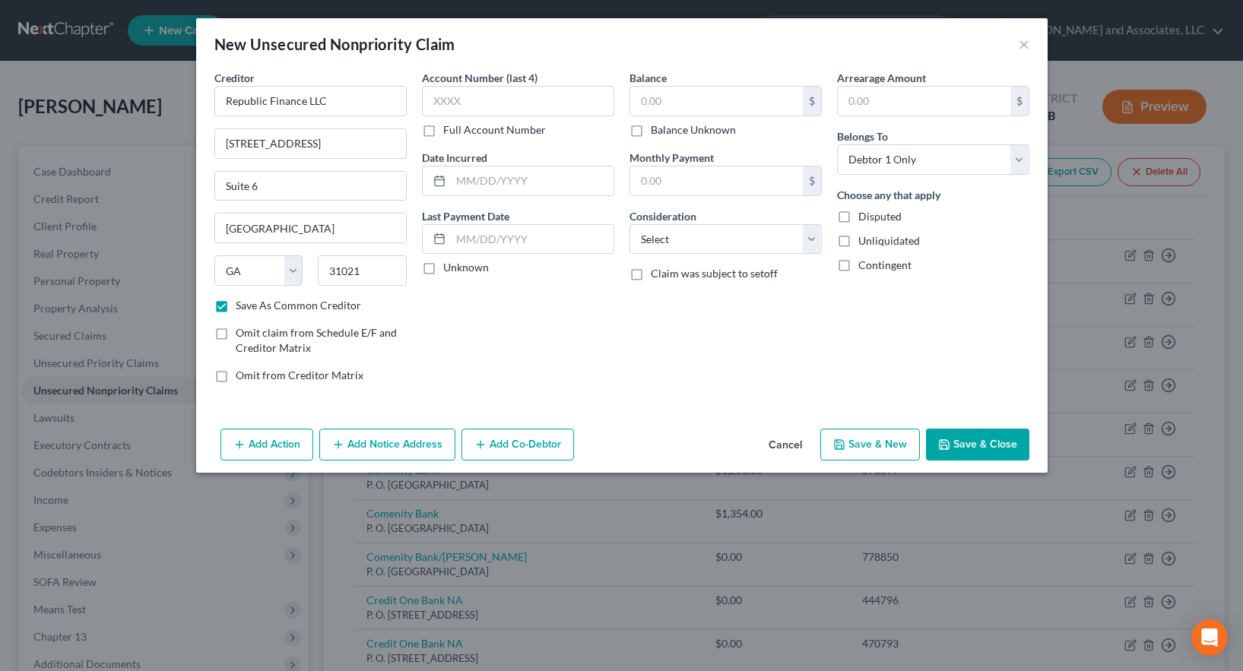
click at [449, 130] on input "Full Account Number" at bounding box center [454, 127] width 10 height 10
click at [450, 100] on input "text" at bounding box center [518, 101] width 192 height 30
click at [871, 447] on button "Save & New" at bounding box center [871, 445] width 100 height 32
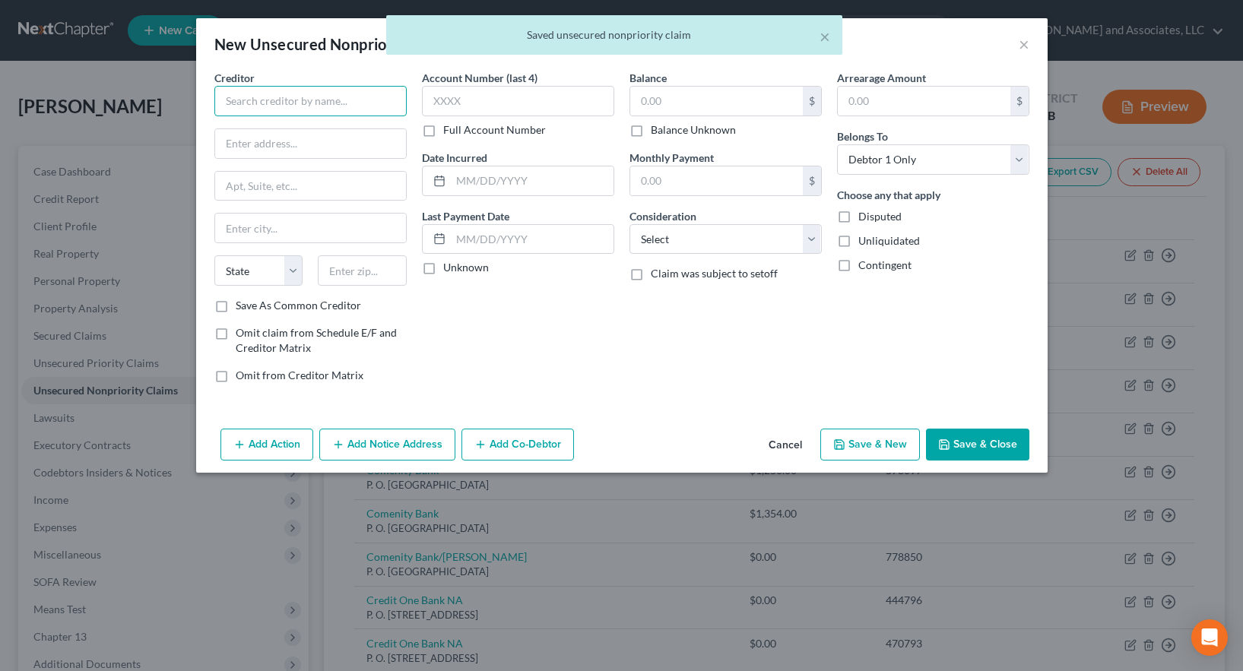
click at [265, 106] on input "text" at bounding box center [310, 101] width 192 height 30
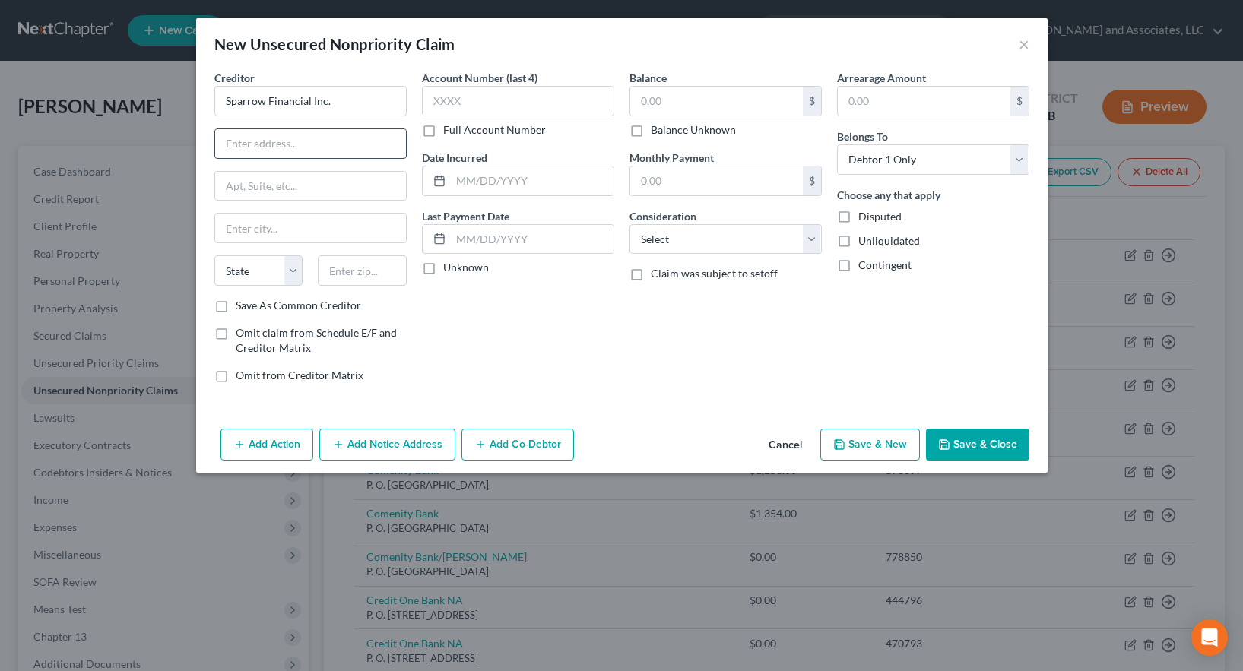
click at [256, 144] on input "text" at bounding box center [310, 143] width 191 height 29
click at [242, 236] on input "text" at bounding box center [310, 228] width 191 height 29
click at [233, 271] on select "State [US_STATE] AK AR AZ CA CO CT DE DC [GEOGRAPHIC_DATA] [GEOGRAPHIC_DATA] GU…" at bounding box center [258, 271] width 89 height 30
click at [214, 256] on select "State [US_STATE] AK AR AZ CA CO CT DE DC [GEOGRAPHIC_DATA] [GEOGRAPHIC_DATA] GU…" at bounding box center [258, 271] width 89 height 30
click at [344, 275] on input "text" at bounding box center [362, 271] width 89 height 30
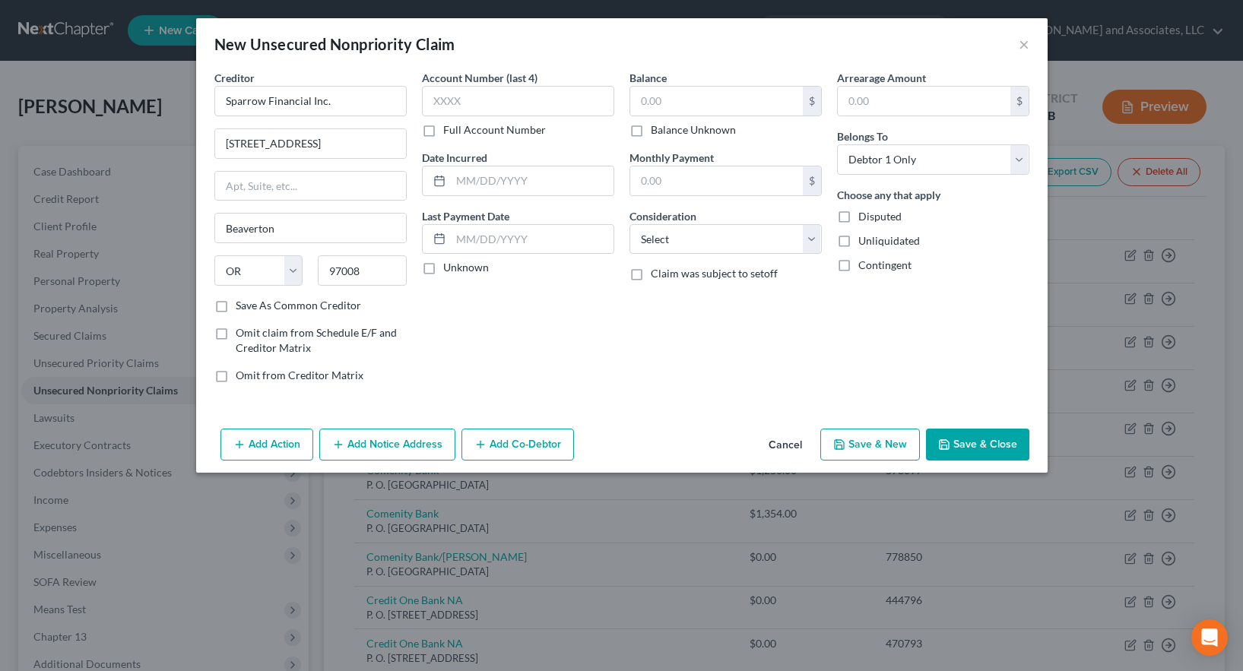
click at [236, 305] on label "Save As Common Creditor" at bounding box center [298, 305] width 125 height 15
click at [242, 305] on input "Save As Common Creditor" at bounding box center [247, 303] width 10 height 10
click at [443, 132] on label "Full Account Number" at bounding box center [494, 129] width 103 height 15
click at [449, 132] on input "Full Account Number" at bounding box center [454, 127] width 10 height 10
click at [434, 98] on input "text" at bounding box center [518, 101] width 192 height 30
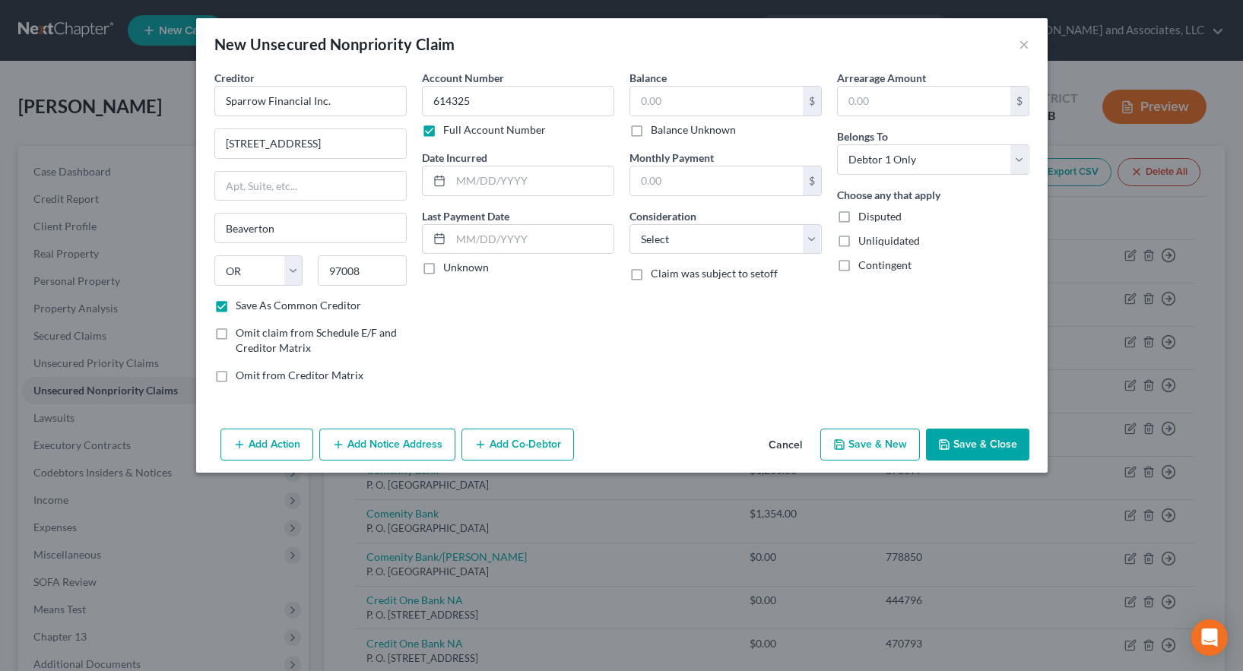
click at [871, 446] on button "Save & New" at bounding box center [871, 445] width 100 height 32
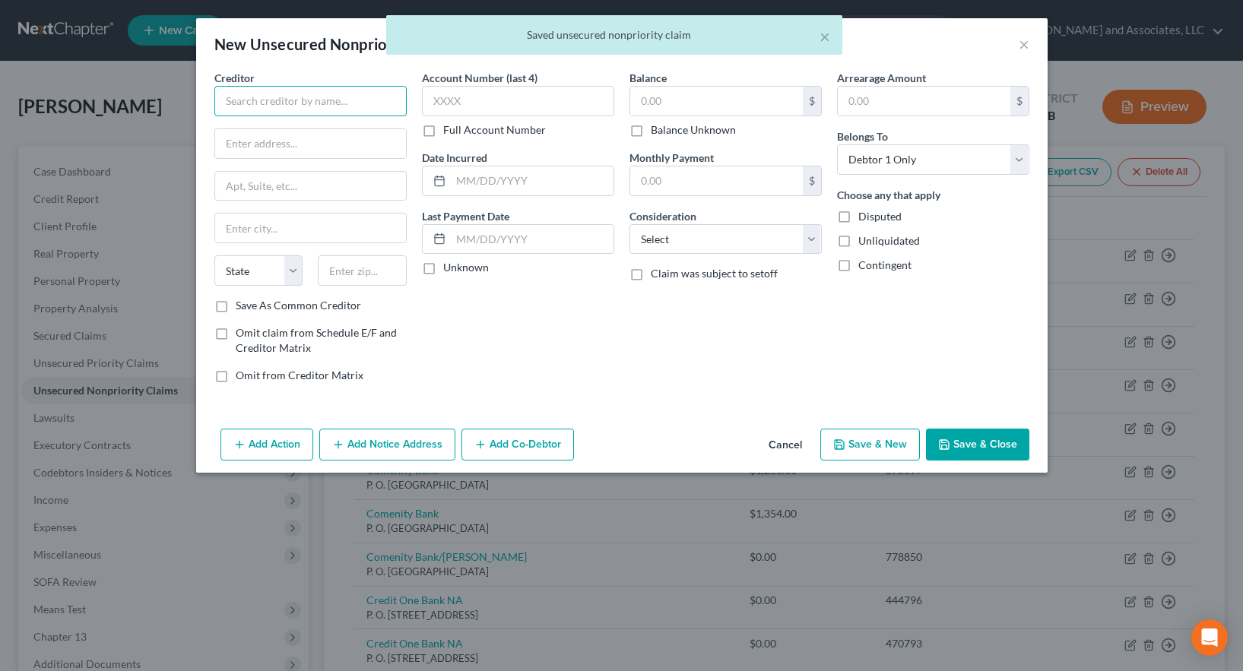
click at [241, 102] on input "text" at bounding box center [310, 101] width 192 height 30
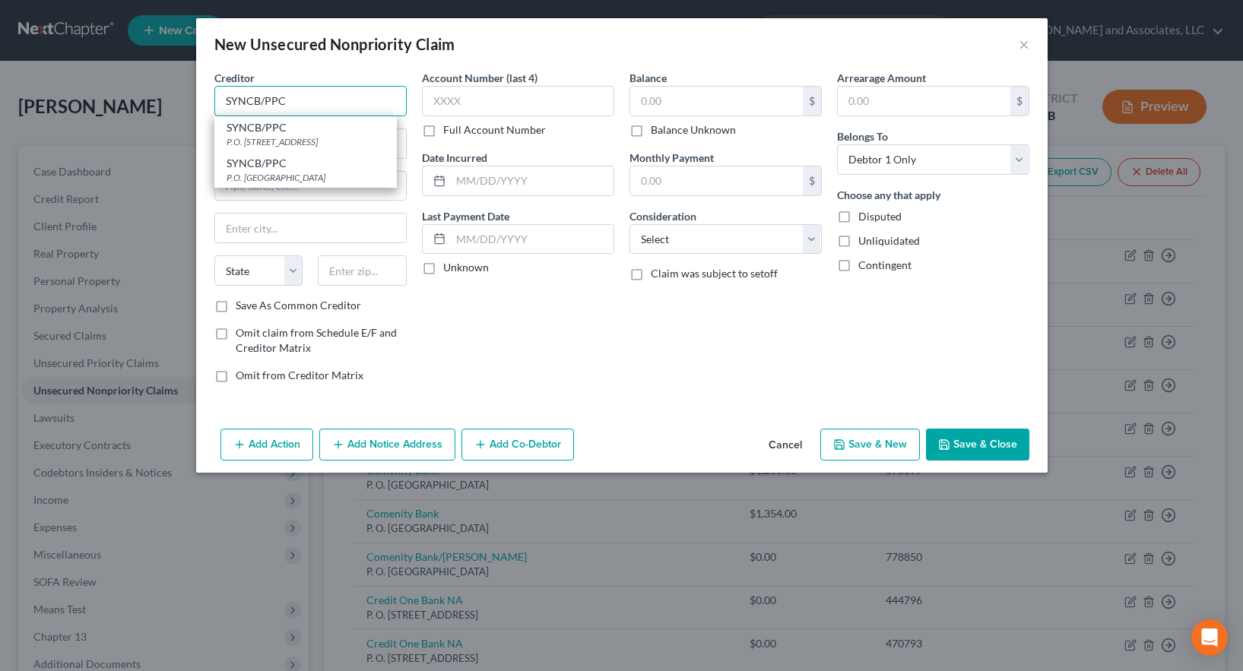
click at [340, 102] on input "SYNCB/PPC" at bounding box center [310, 101] width 192 height 30
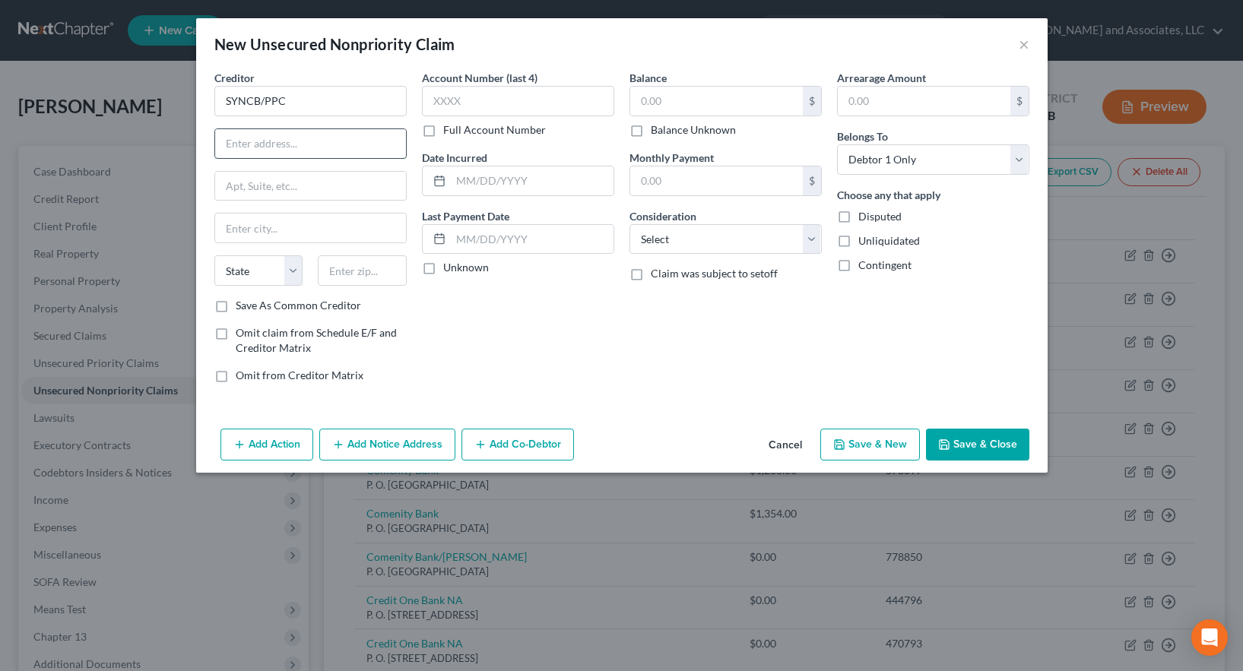
click at [282, 139] on input "text" at bounding box center [310, 143] width 191 height 29
click at [264, 233] on input "text" at bounding box center [310, 228] width 191 height 29
click at [337, 269] on input "text" at bounding box center [362, 271] width 89 height 30
click at [236, 305] on label "Save As Common Creditor" at bounding box center [298, 305] width 125 height 15
click at [242, 305] on input "Save As Common Creditor" at bounding box center [247, 303] width 10 height 10
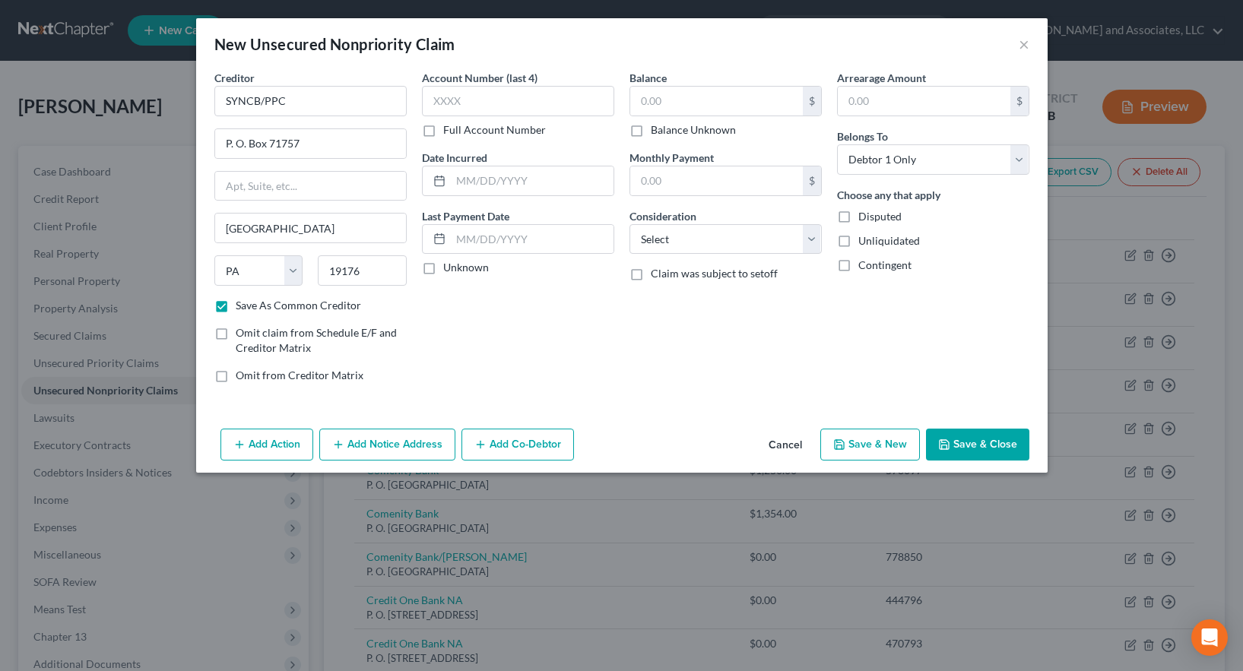
click at [443, 129] on label "Full Account Number" at bounding box center [494, 129] width 103 height 15
click at [449, 129] on input "Full Account Number" at bounding box center [454, 127] width 10 height 10
click at [433, 99] on input "text" at bounding box center [518, 101] width 192 height 30
click at [882, 442] on button "Save & New" at bounding box center [871, 445] width 100 height 32
click at [276, 100] on input "text" at bounding box center [310, 101] width 192 height 30
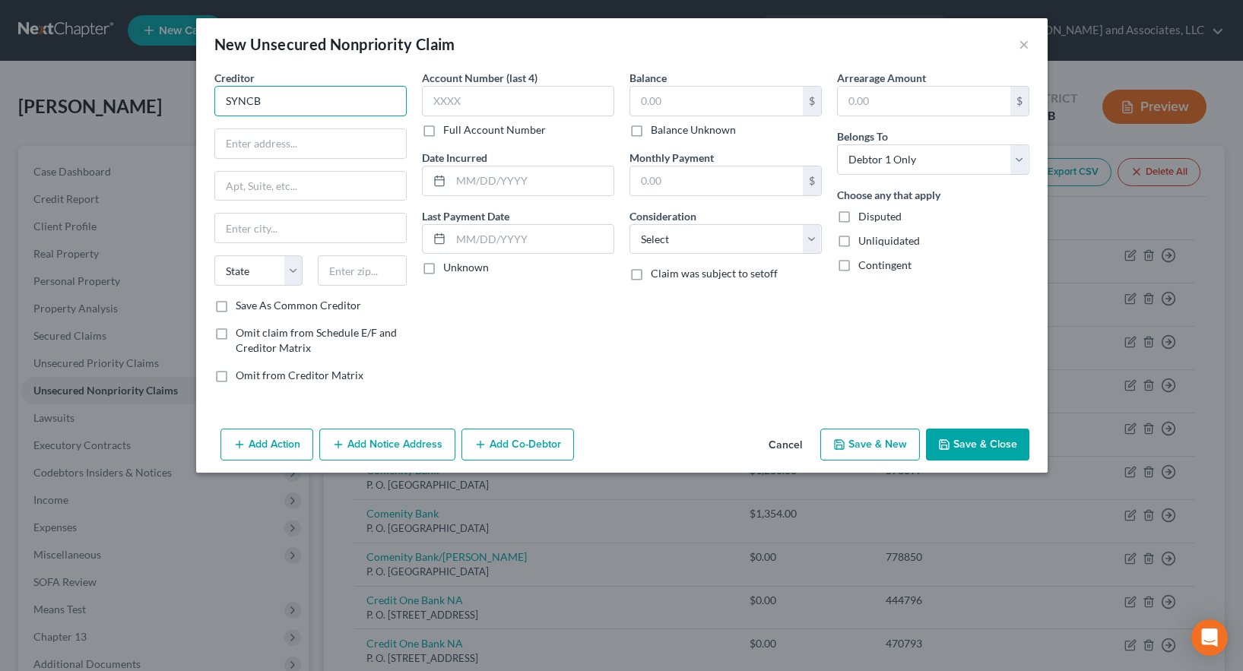
click at [276, 100] on input "SYNCB" at bounding box center [310, 101] width 192 height 30
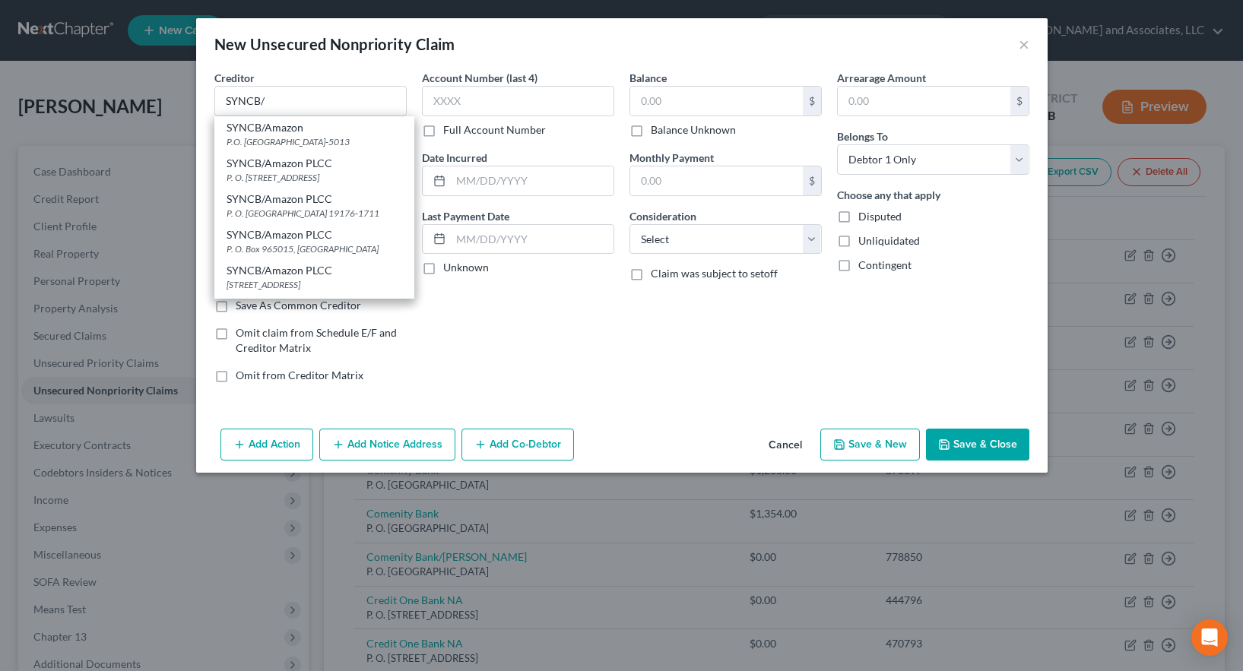
click at [788, 446] on button "Cancel" at bounding box center [786, 445] width 58 height 30
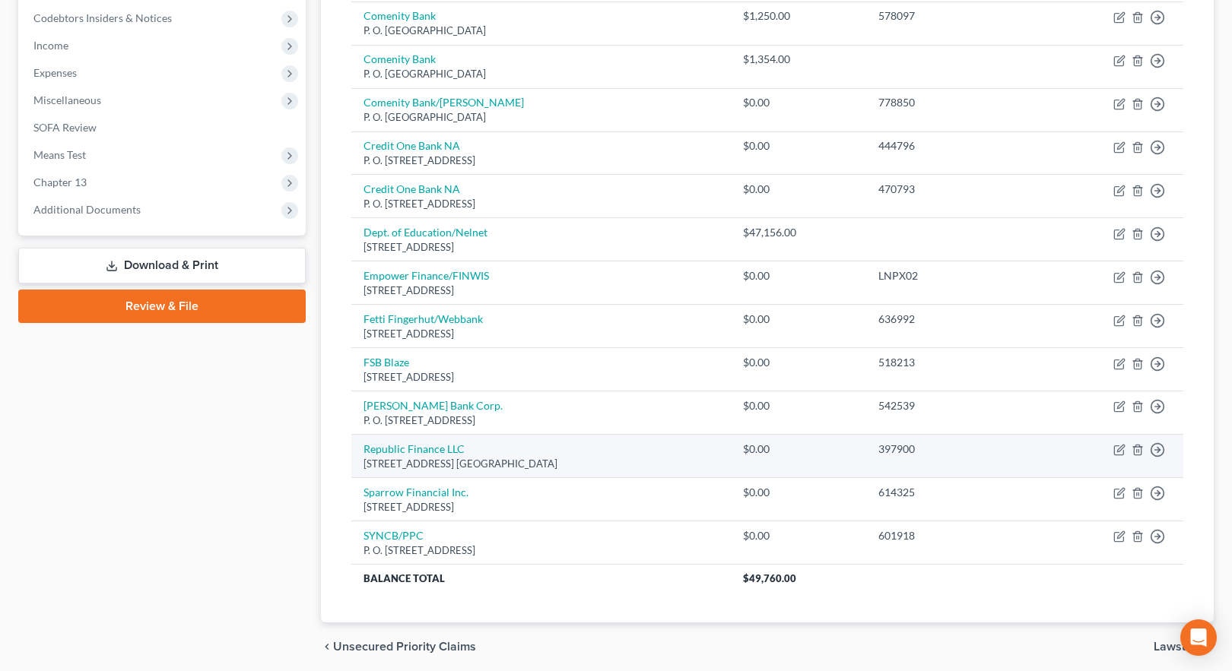
scroll to position [456, 0]
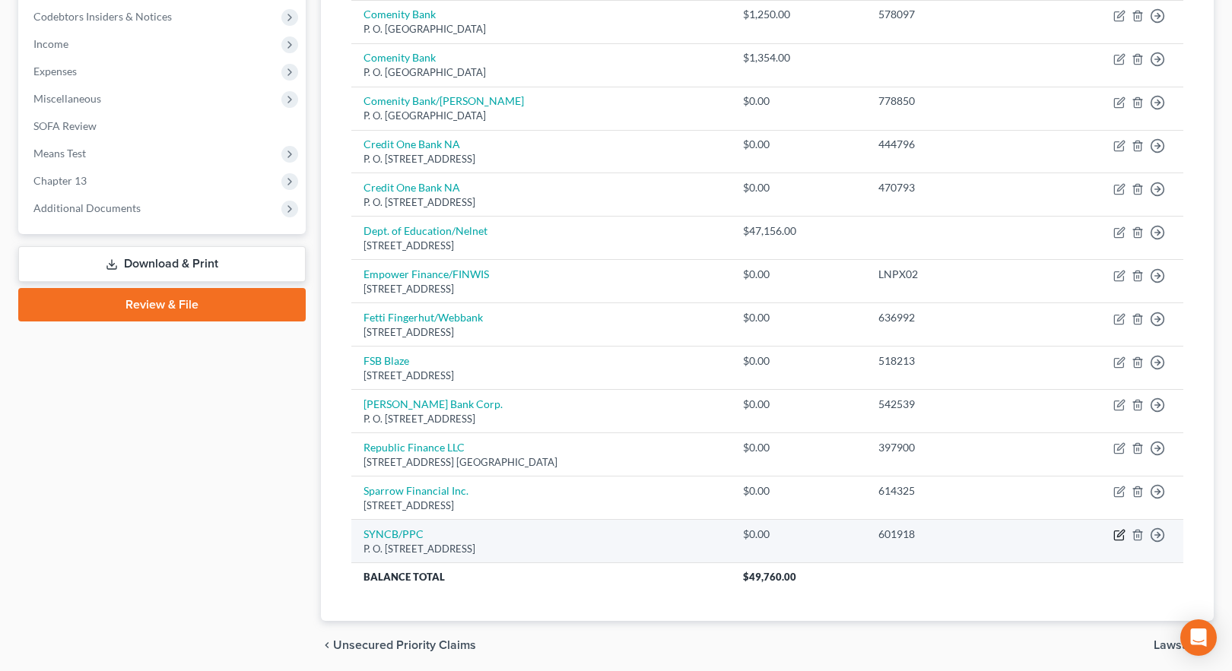
click at [1121, 534] on icon "button" at bounding box center [1119, 535] width 12 height 12
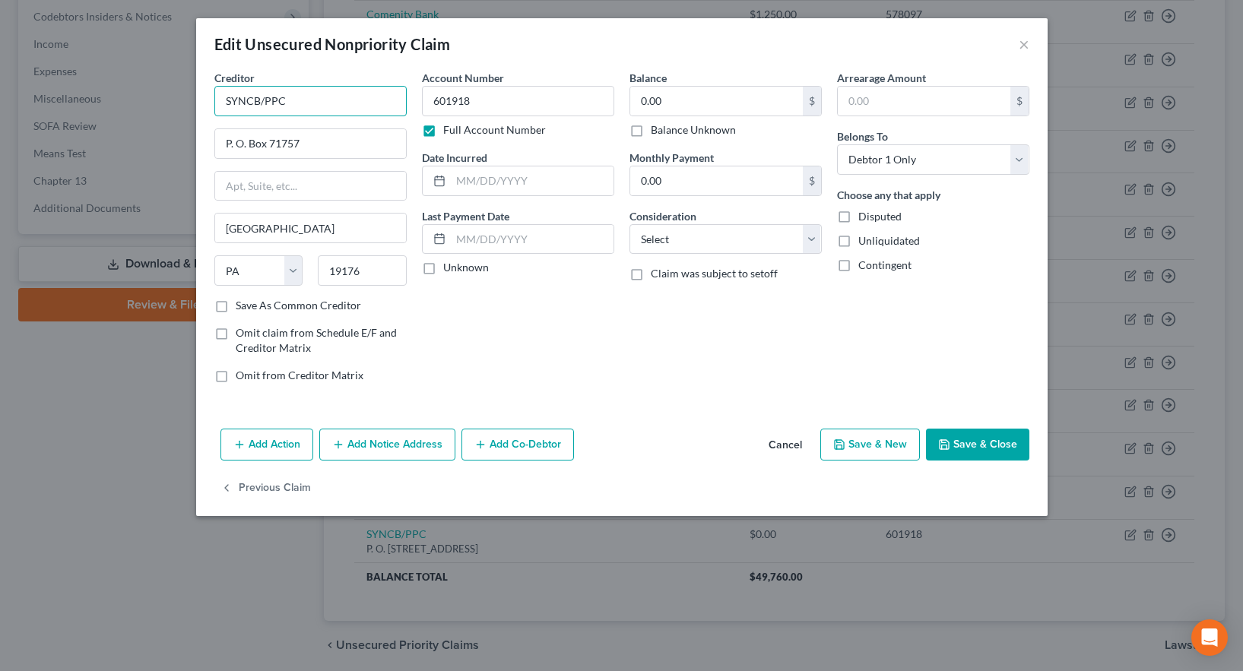
drag, startPoint x: 265, startPoint y: 99, endPoint x: 298, endPoint y: 99, distance: 33.5
click at [298, 99] on input "SYNCB/PPC" at bounding box center [310, 101] width 192 height 30
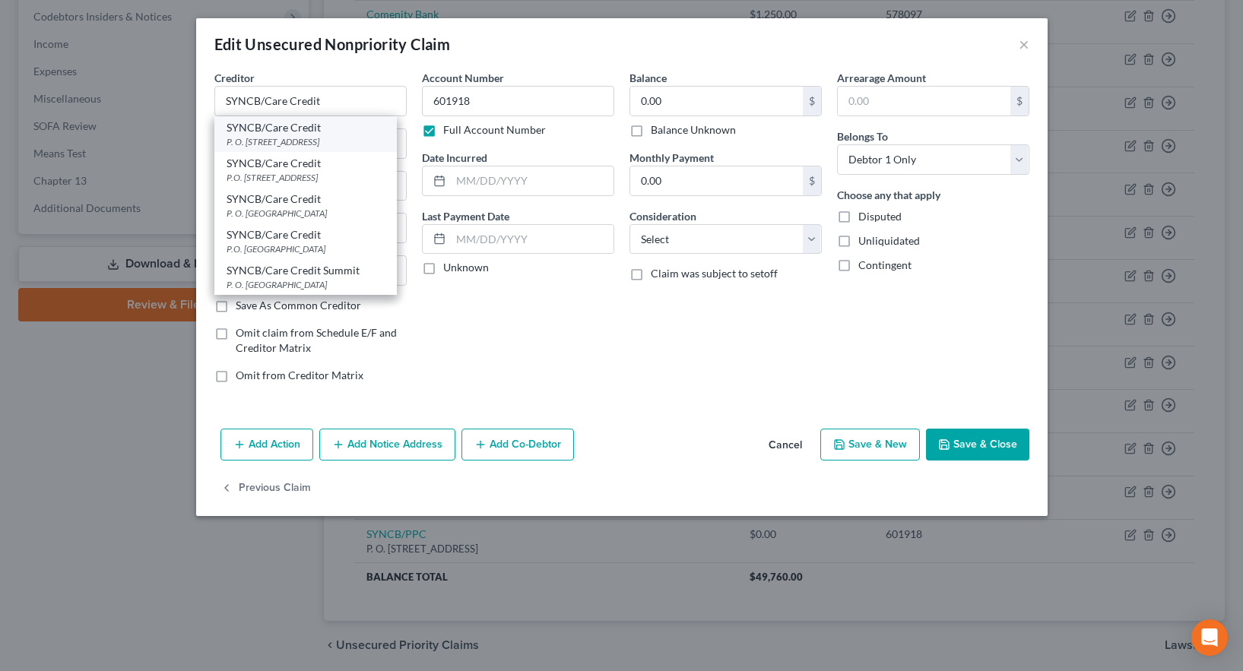
click at [301, 135] on div "P. O. [STREET_ADDRESS]" at bounding box center [306, 141] width 158 height 13
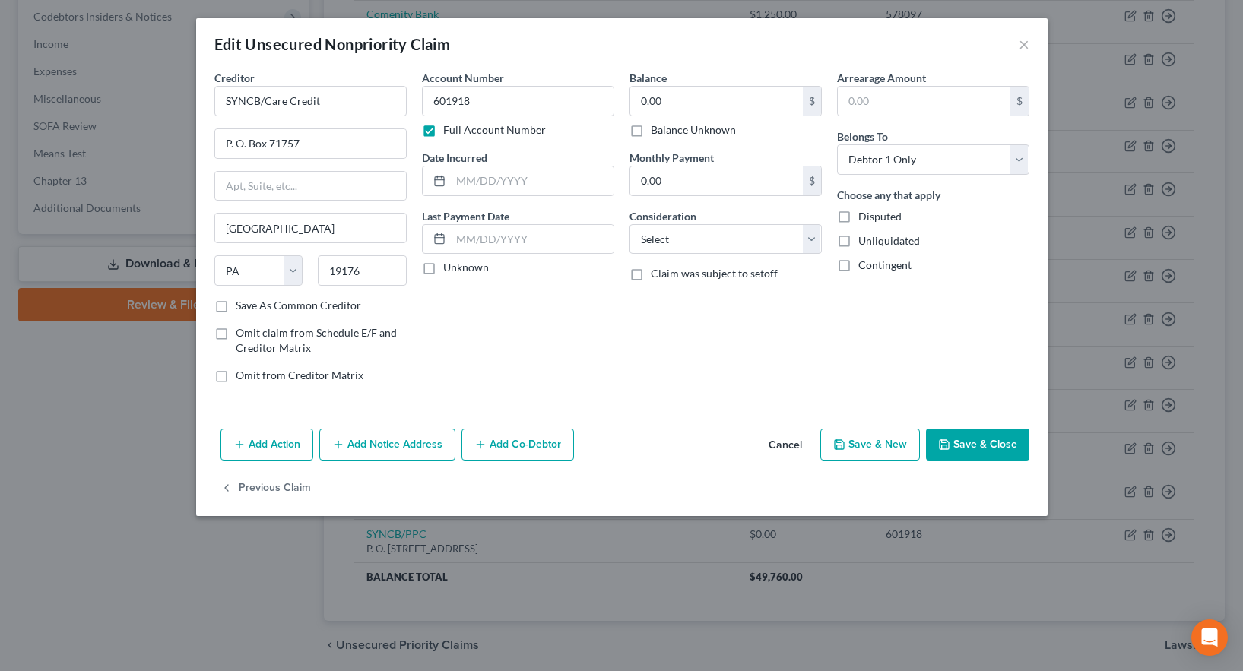
click at [873, 444] on button "Save & New" at bounding box center [871, 445] width 100 height 32
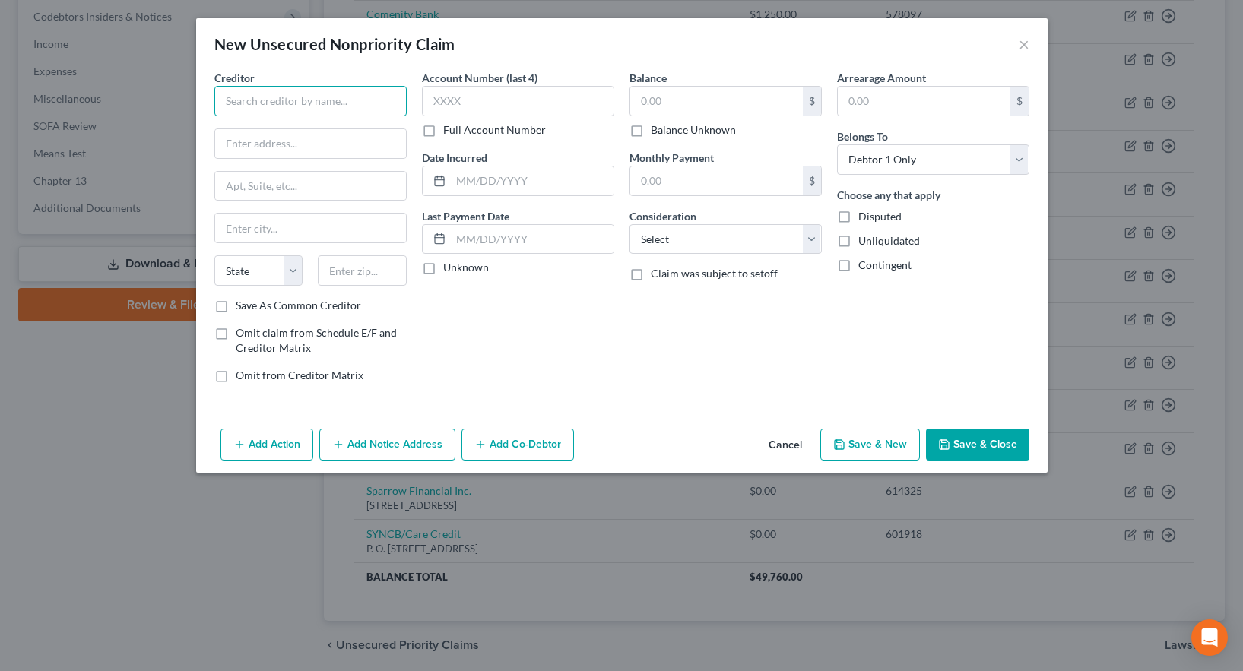
click at [306, 101] on input "text" at bounding box center [310, 101] width 192 height 30
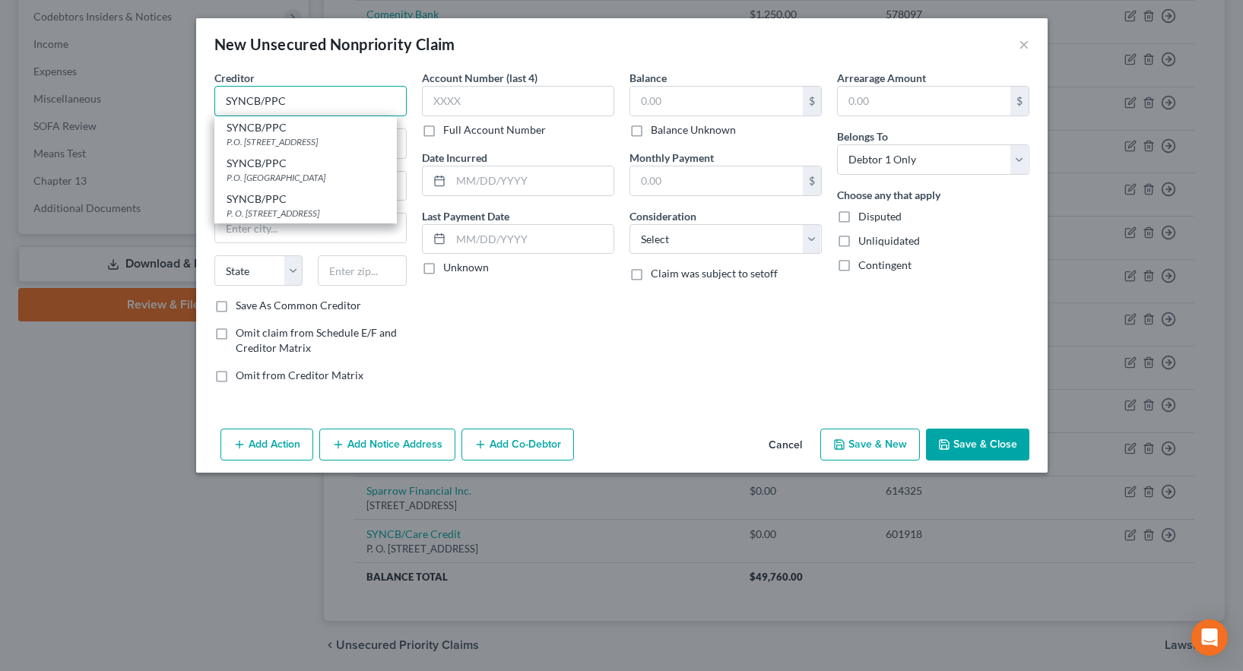
click at [308, 100] on input "SYNCB/PPC" at bounding box center [310, 101] width 192 height 30
click at [281, 101] on input "SYNCB/PPC" at bounding box center [310, 101] width 192 height 30
click at [305, 91] on input "SYNCB/PPC" at bounding box center [310, 101] width 192 height 30
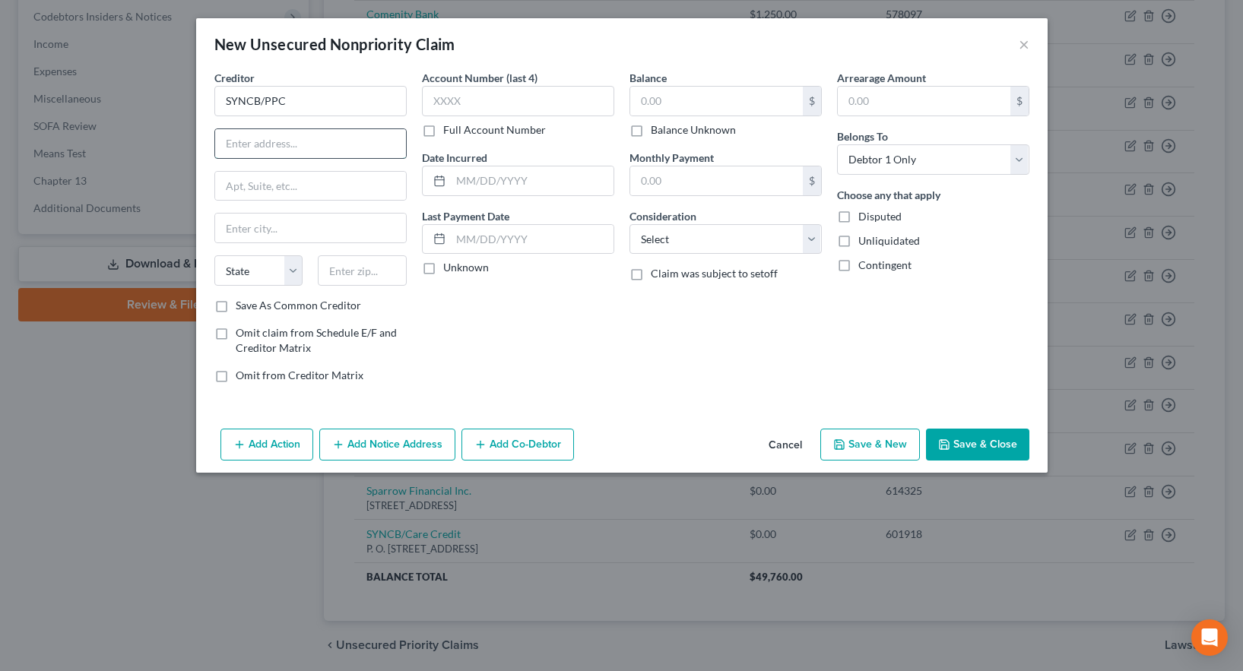
click at [239, 147] on input "text" at bounding box center [310, 143] width 191 height 29
click at [249, 232] on input "text" at bounding box center [310, 228] width 191 height 29
click at [248, 271] on select "State [US_STATE] AK AR AZ CA CO CT DE DC [GEOGRAPHIC_DATA] [GEOGRAPHIC_DATA] GU…" at bounding box center [258, 271] width 89 height 30
click at [345, 273] on input "text" at bounding box center [362, 271] width 89 height 30
click at [236, 309] on label "Save As Common Creditor" at bounding box center [298, 305] width 125 height 15
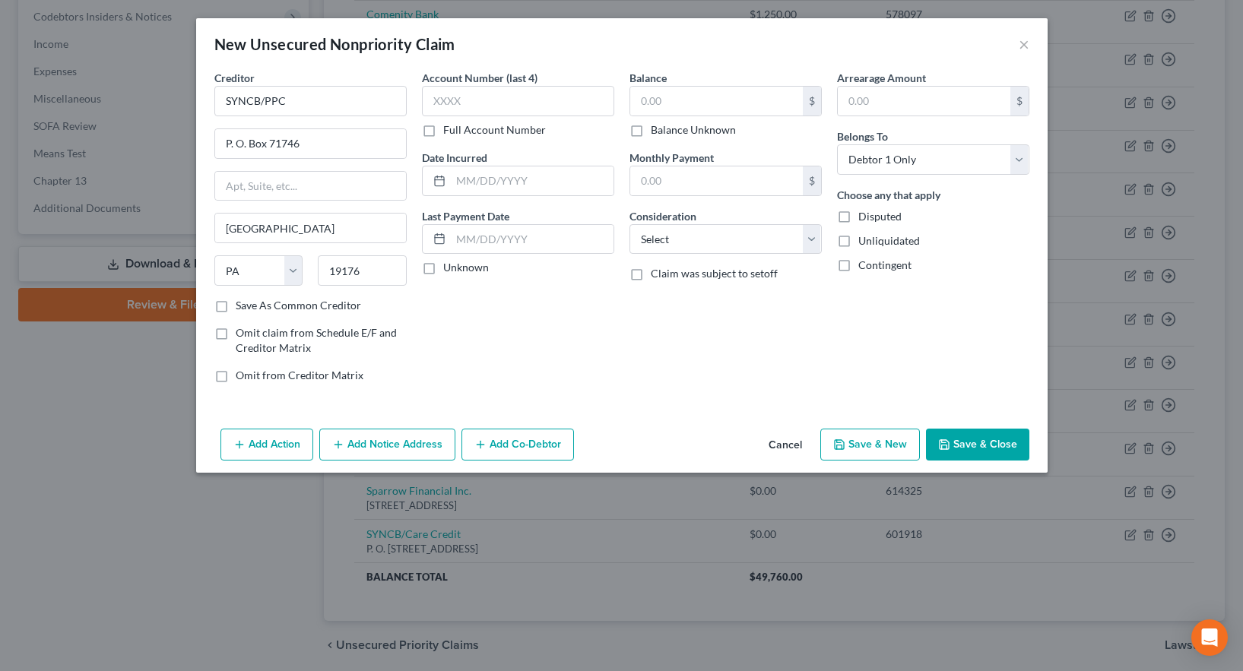
click at [242, 308] on input "Save As Common Creditor" at bounding box center [247, 303] width 10 height 10
click at [443, 131] on label "Full Account Number" at bounding box center [494, 129] width 103 height 15
click at [449, 131] on input "Full Account Number" at bounding box center [454, 127] width 10 height 10
click at [449, 97] on input "text" at bounding box center [518, 101] width 192 height 30
click at [856, 448] on button "Save & New" at bounding box center [871, 445] width 100 height 32
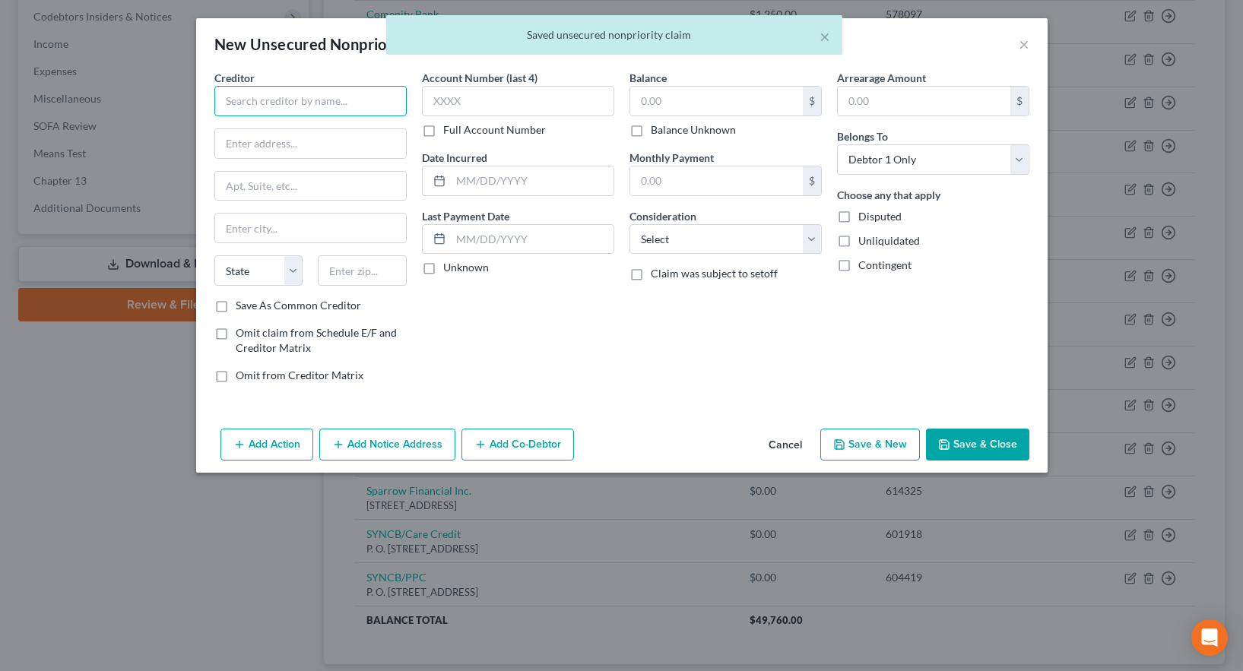
click at [277, 103] on input "text" at bounding box center [310, 101] width 192 height 30
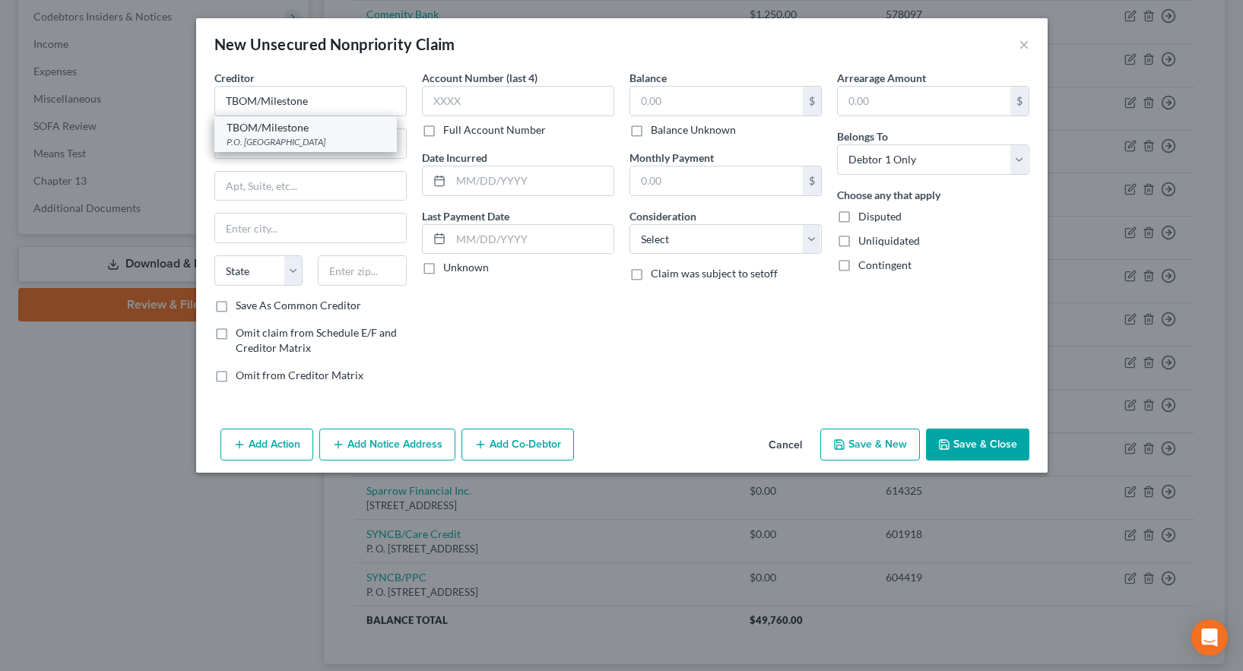
click at [245, 141] on div "P.O. [GEOGRAPHIC_DATA]" at bounding box center [306, 141] width 158 height 13
click at [268, 144] on input "P.O. Box" at bounding box center [310, 143] width 191 height 29
click at [236, 309] on label "Save As Common Creditor" at bounding box center [298, 305] width 125 height 15
click at [242, 308] on input "Save As Common Creditor" at bounding box center [247, 303] width 10 height 10
click at [443, 131] on label "Full Account Number" at bounding box center [494, 129] width 103 height 15
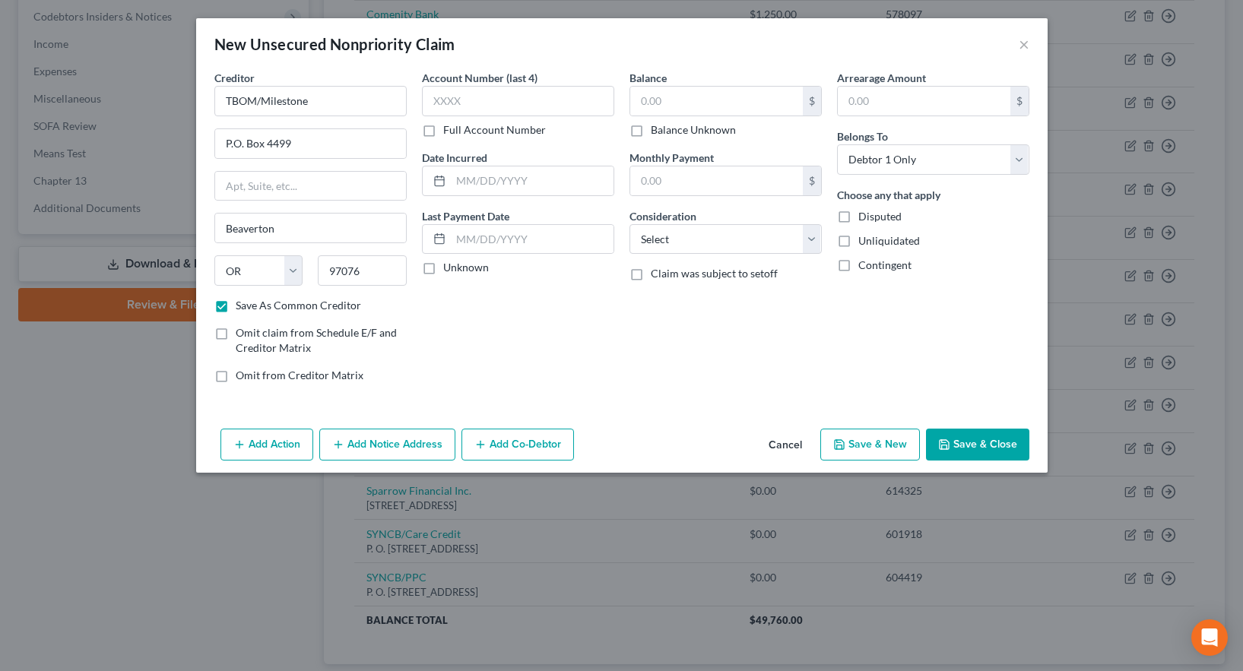
click at [449, 131] on input "Full Account Number" at bounding box center [454, 127] width 10 height 10
click at [449, 103] on input "text" at bounding box center [518, 101] width 192 height 30
click at [232, 142] on input "P.O. Box 4499" at bounding box center [310, 143] width 191 height 29
click at [868, 446] on button "Save & New" at bounding box center [871, 445] width 100 height 32
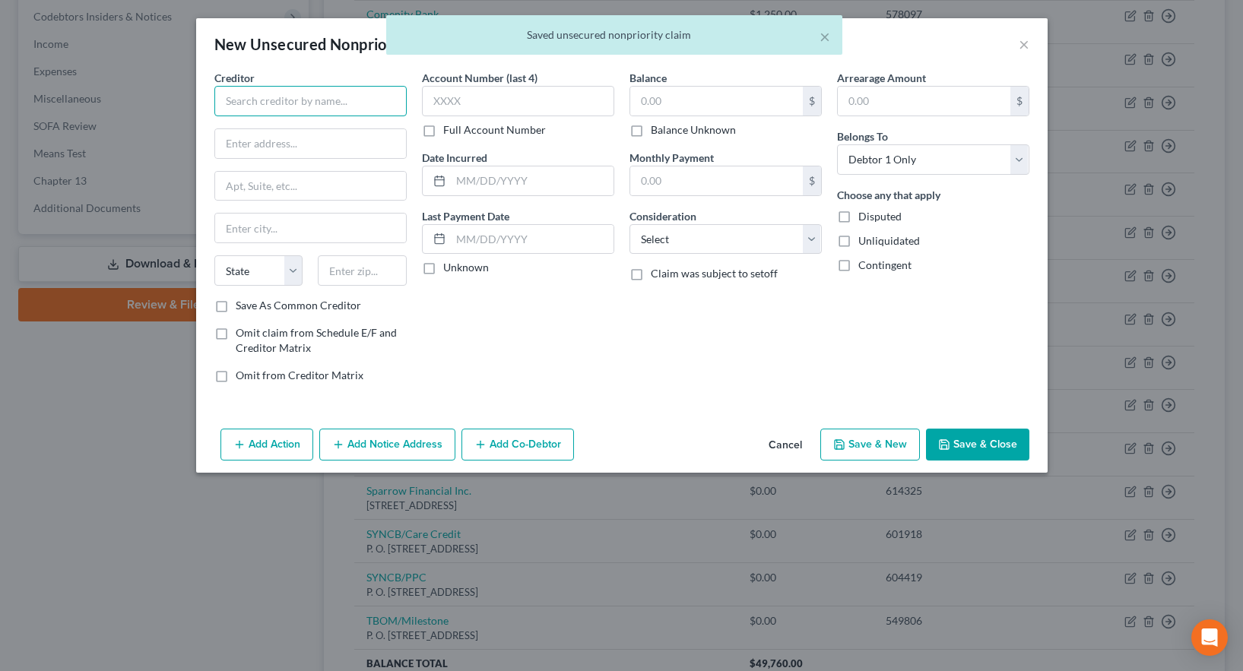
click at [250, 101] on input "text" at bounding box center [310, 101] width 192 height 30
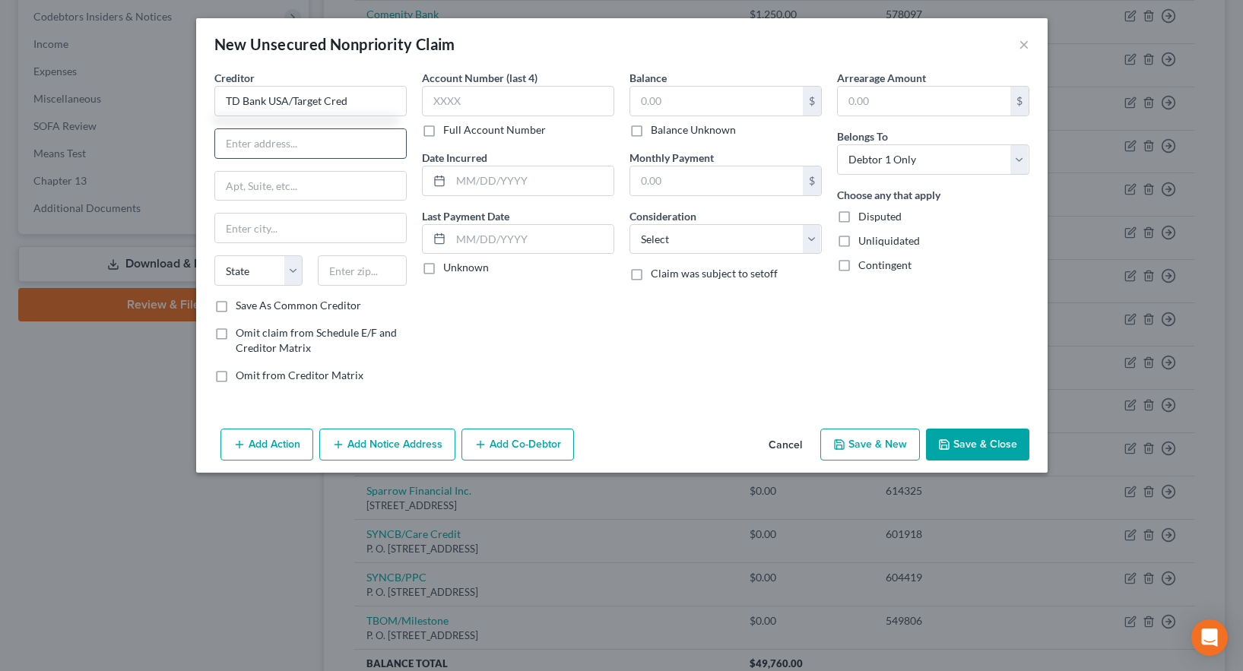
click at [233, 145] on input "text" at bounding box center [310, 143] width 191 height 29
click at [265, 235] on input "text" at bounding box center [310, 228] width 191 height 29
click at [258, 273] on select "State [US_STATE] AK AR AZ CA CO CT DE DC [GEOGRAPHIC_DATA] [GEOGRAPHIC_DATA] GU…" at bounding box center [258, 271] width 89 height 30
click at [214, 256] on select "State [US_STATE] AK AR AZ CA CO CT DE DC [GEOGRAPHIC_DATA] [GEOGRAPHIC_DATA] GU…" at bounding box center [258, 271] width 89 height 30
click at [346, 269] on input "text" at bounding box center [362, 271] width 89 height 30
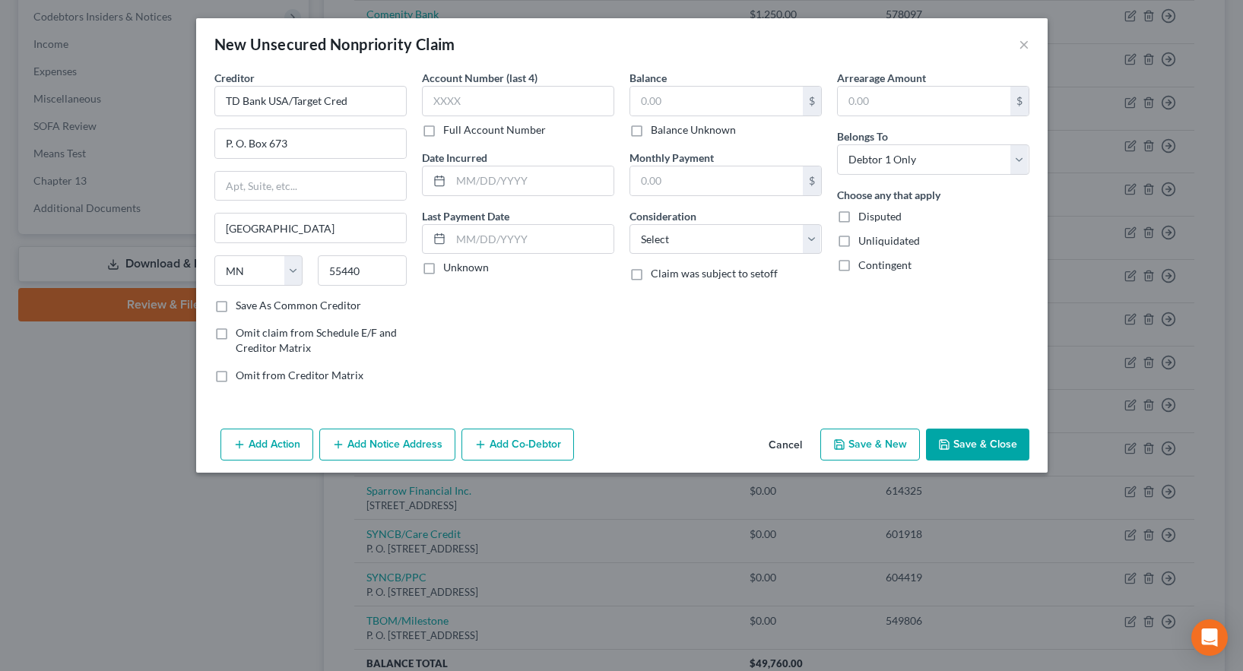
click at [525, 358] on div "Account Number (last 4) Full Account Number Date Incurred Last Payment Date Unk…" at bounding box center [518, 232] width 208 height 325
click at [236, 305] on label "Save As Common Creditor" at bounding box center [298, 305] width 125 height 15
click at [242, 305] on input "Save As Common Creditor" at bounding box center [247, 303] width 10 height 10
click at [443, 125] on label "Full Account Number" at bounding box center [494, 129] width 103 height 15
click at [449, 125] on input "Full Account Number" at bounding box center [454, 127] width 10 height 10
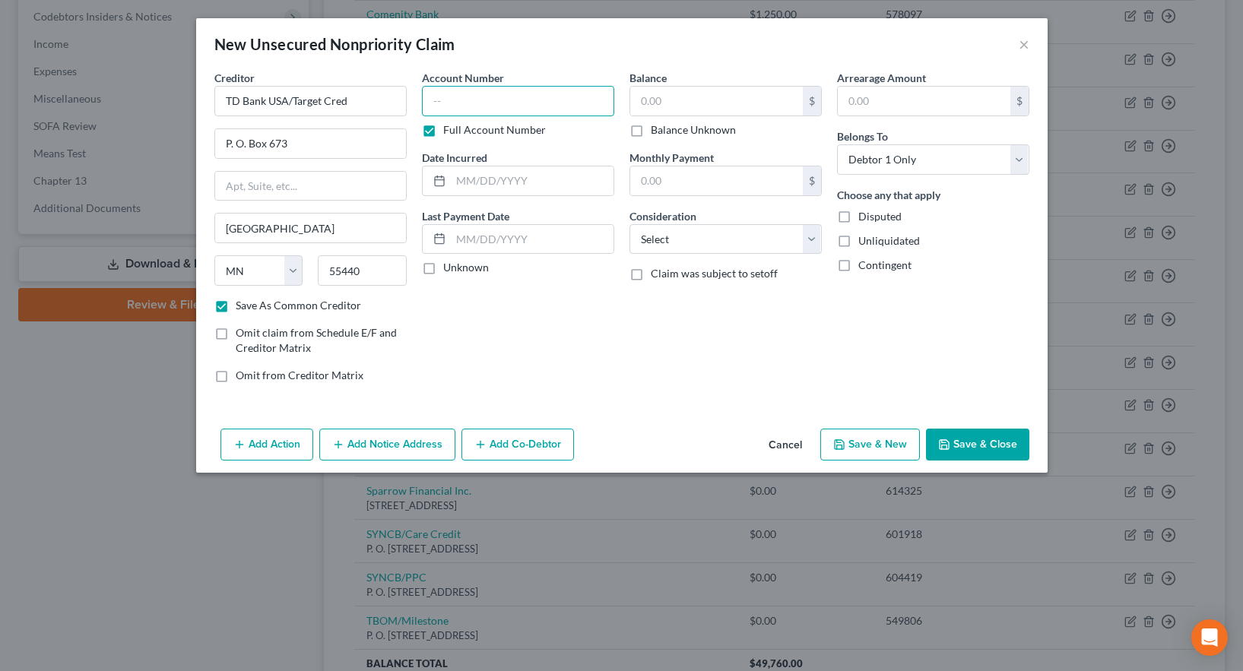
click at [443, 99] on input "text" at bounding box center [518, 101] width 192 height 30
drag, startPoint x: 883, startPoint y: 443, endPoint x: 891, endPoint y: 441, distance: 8.7
click at [891, 441] on button "Save & New" at bounding box center [871, 445] width 100 height 32
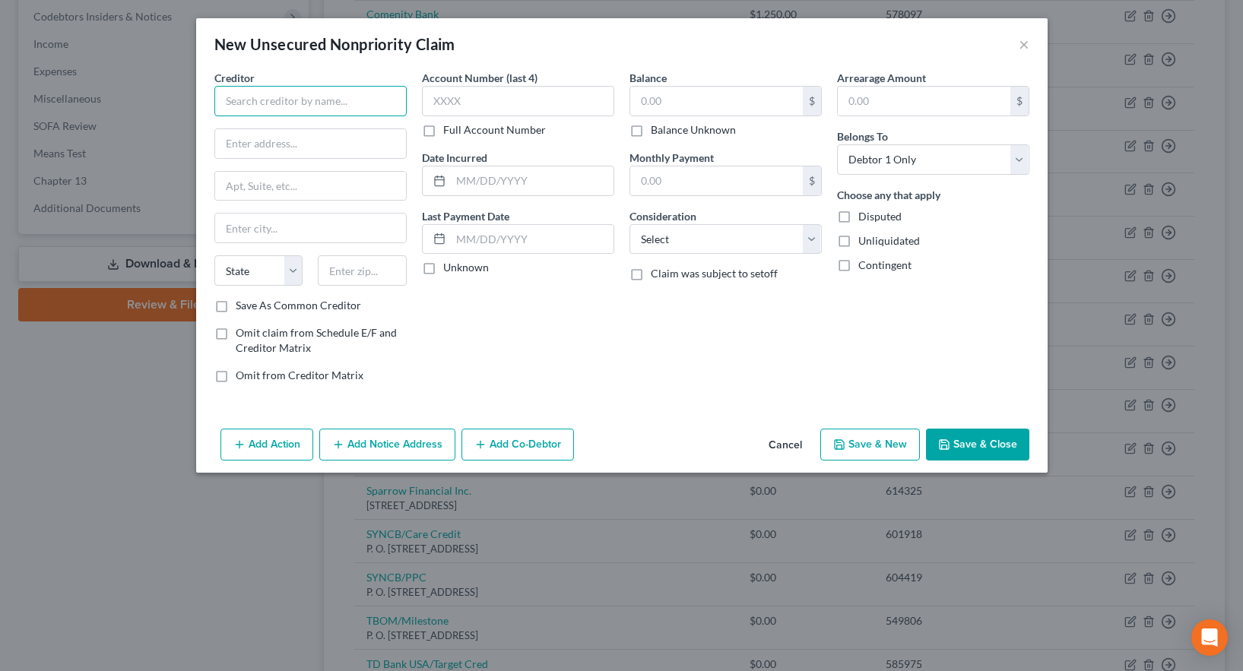
click at [242, 101] on input "text" at bounding box center [310, 101] width 192 height 30
click at [241, 144] on input "text" at bounding box center [310, 143] width 191 height 29
click at [255, 233] on input "text" at bounding box center [310, 228] width 191 height 29
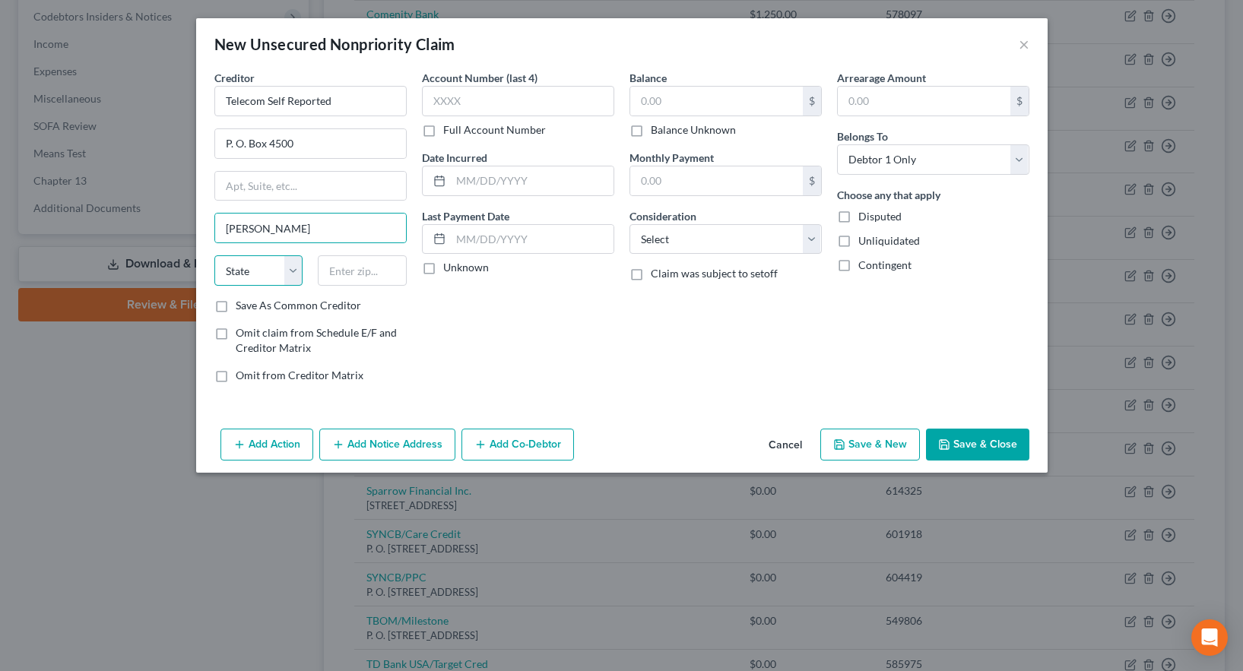
click at [240, 276] on select "State [US_STATE] AK AR AZ CA CO CT DE DC [GEOGRAPHIC_DATA] [GEOGRAPHIC_DATA] GU…" at bounding box center [258, 271] width 89 height 30
click at [214, 256] on select "State [US_STATE] AK AR AZ CA CO CT DE DC [GEOGRAPHIC_DATA] [GEOGRAPHIC_DATA] GU…" at bounding box center [258, 271] width 89 height 30
click at [335, 268] on input "text" at bounding box center [362, 271] width 89 height 30
click at [236, 307] on label "Save As Common Creditor" at bounding box center [298, 305] width 125 height 15
click at [242, 307] on input "Save As Common Creditor" at bounding box center [247, 303] width 10 height 10
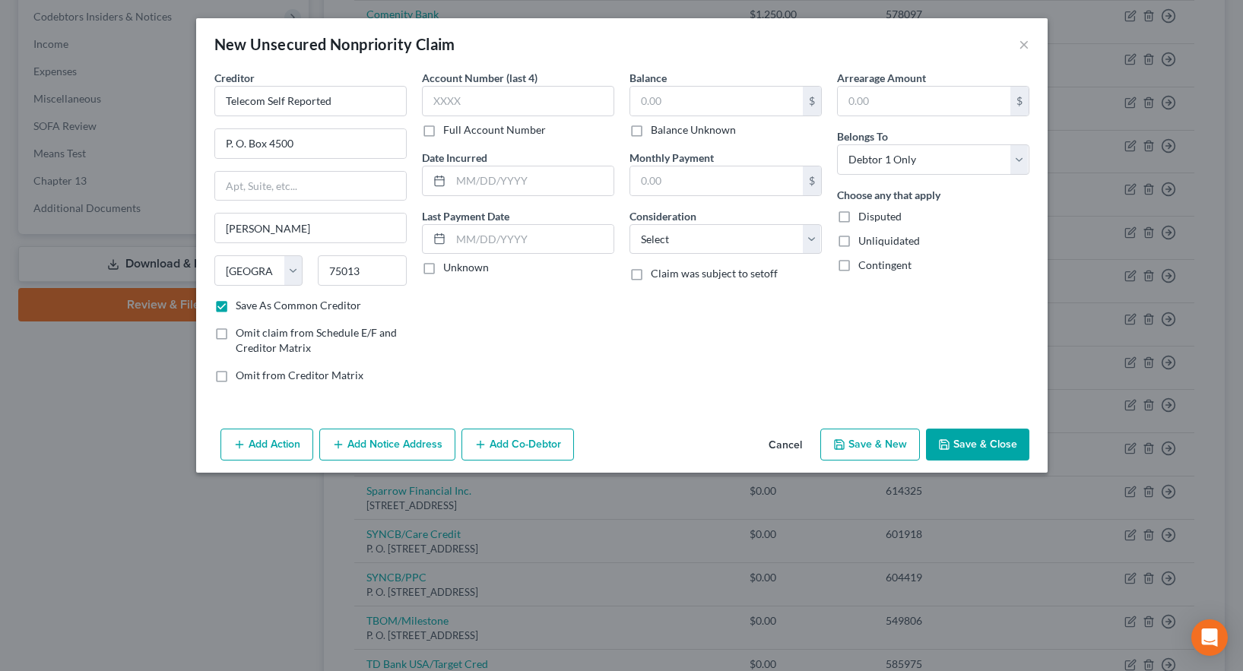
click at [443, 132] on label "Full Account Number" at bounding box center [494, 129] width 103 height 15
click at [449, 132] on input "Full Account Number" at bounding box center [454, 127] width 10 height 10
click at [438, 100] on input "text" at bounding box center [518, 101] width 192 height 30
click at [865, 447] on button "Save & New" at bounding box center [871, 445] width 100 height 32
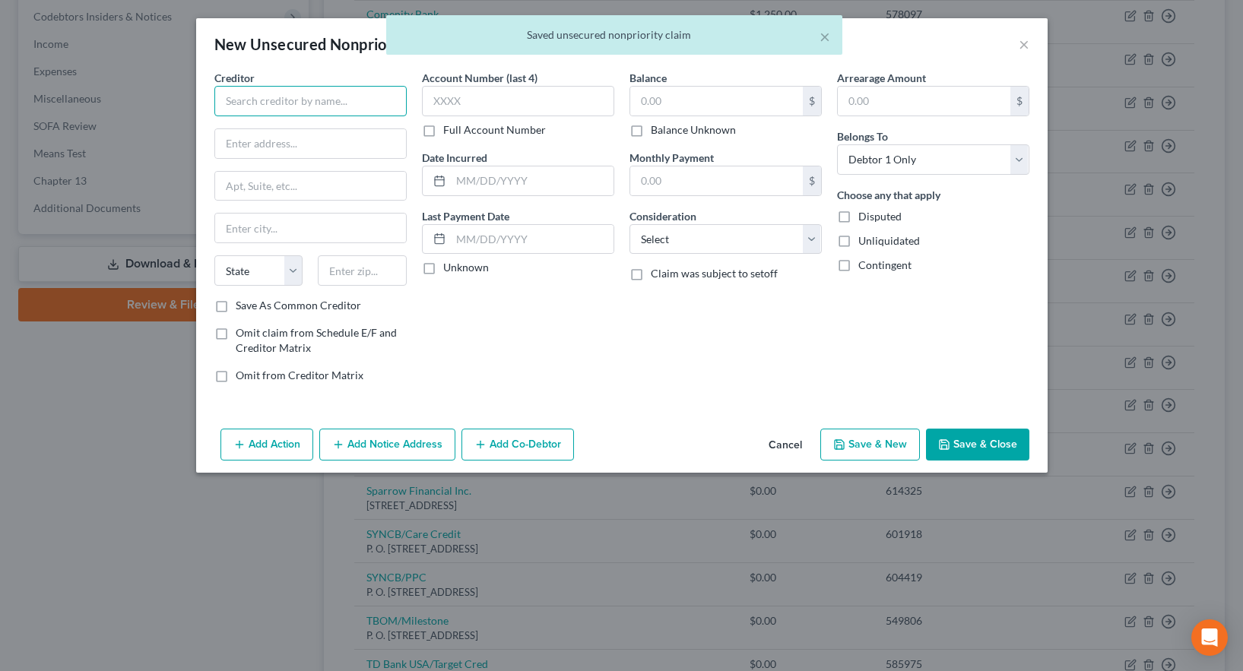
click at [260, 102] on input "text" at bounding box center [310, 101] width 192 height 30
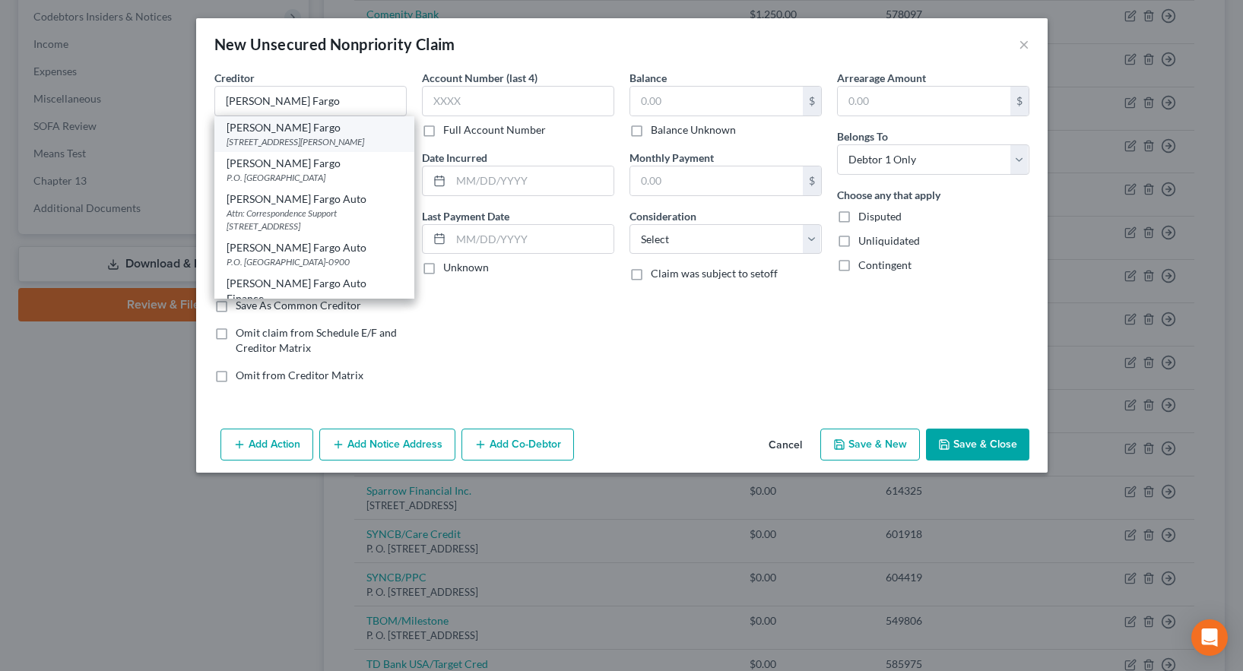
click at [266, 131] on div "[PERSON_NAME] Fargo" at bounding box center [315, 127] width 176 height 15
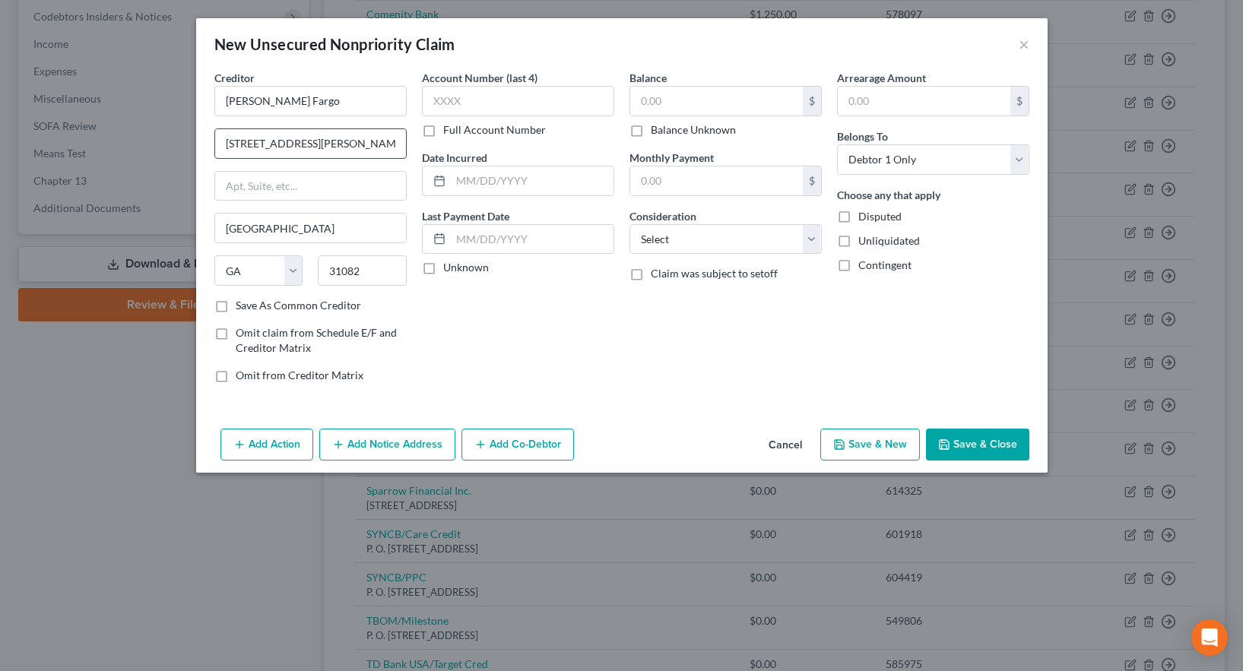
click at [294, 141] on input "[STREET_ADDRESS][PERSON_NAME]" at bounding box center [310, 143] width 191 height 29
drag, startPoint x: 346, startPoint y: 144, endPoint x: 174, endPoint y: 127, distance: 172.8
click at [174, 127] on div "New Unsecured Nonpriority Claim × Creditor * [PERSON_NAME] Fargo [STREET_ADDRES…" at bounding box center [621, 335] width 1243 height 671
drag, startPoint x: 306, startPoint y: 221, endPoint x: 135, endPoint y: 208, distance: 170.8
click at [135, 208] on div "New Unsecured Nonpriority Claim × Creditor * [PERSON_NAME] Fargo [GEOGRAPHIC_DA…" at bounding box center [621, 335] width 1243 height 671
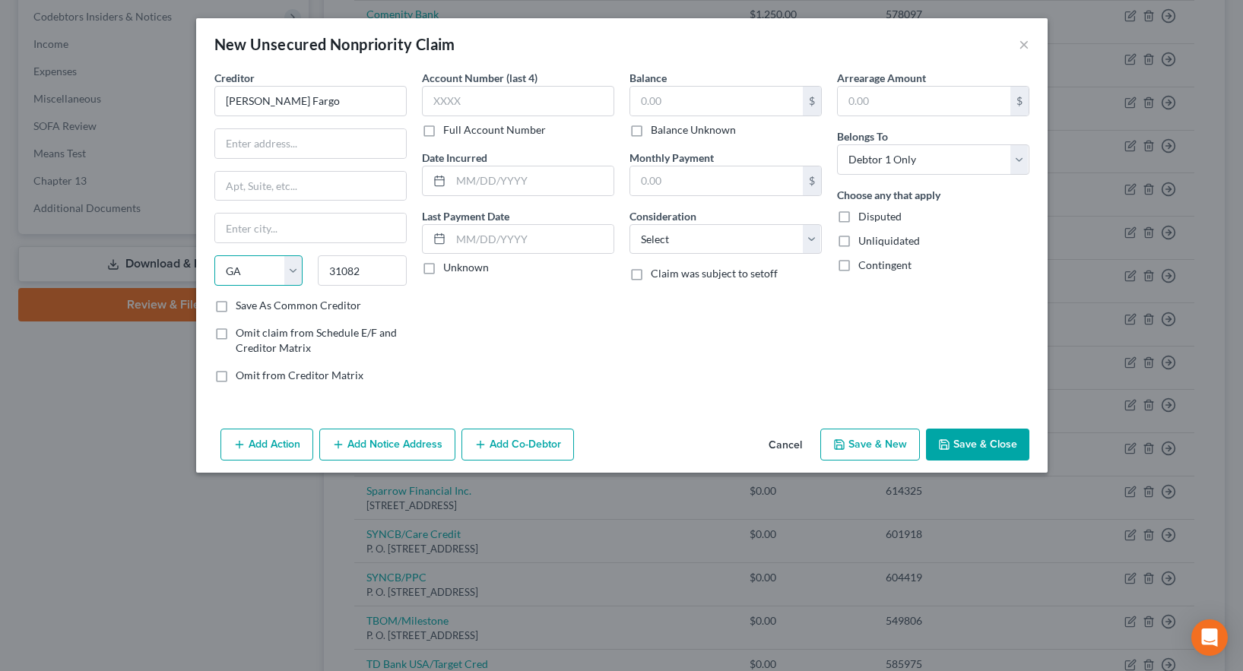
click at [291, 272] on select "State [US_STATE] AK AR AZ CA CO CT DE DC [GEOGRAPHIC_DATA] [GEOGRAPHIC_DATA] GU…" at bounding box center [258, 271] width 89 height 30
click at [214, 256] on select "State [US_STATE] AK AR AZ CA CO CT DE DC [GEOGRAPHIC_DATA] [GEOGRAPHIC_DATA] GU…" at bounding box center [258, 271] width 89 height 30
drag, startPoint x: 376, startPoint y: 270, endPoint x: 288, endPoint y: 257, distance: 88.4
click at [288, 257] on div "State [US_STATE] AK AR AZ CA CO CT DE DC [GEOGRAPHIC_DATA] [GEOGRAPHIC_DATA] GU…" at bounding box center [311, 277] width 208 height 43
click at [296, 144] on input "text" at bounding box center [310, 143] width 191 height 29
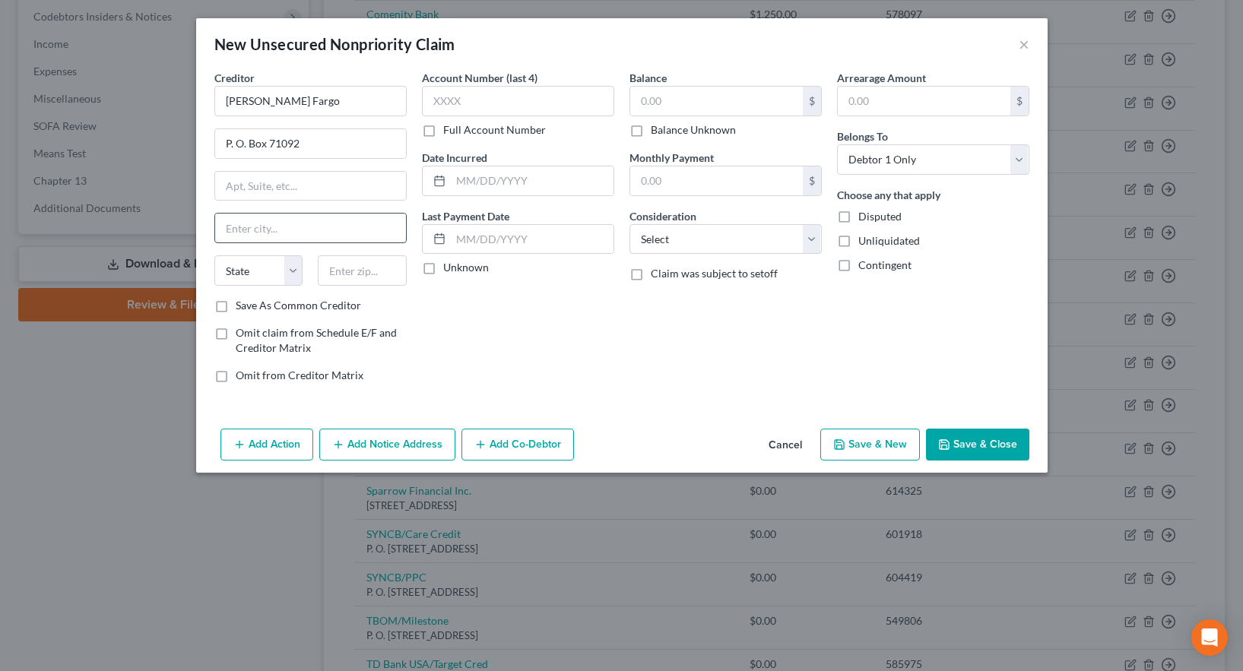
click at [253, 233] on input "text" at bounding box center [310, 228] width 191 height 29
click at [238, 270] on select "State [US_STATE] AK AR AZ CA CO CT DE DC [GEOGRAPHIC_DATA] [GEOGRAPHIC_DATA] GU…" at bounding box center [258, 271] width 89 height 30
click at [214, 256] on select "State [US_STATE] AK AR AZ CA CO CT DE DC [GEOGRAPHIC_DATA] [GEOGRAPHIC_DATA] GU…" at bounding box center [258, 271] width 89 height 30
click at [364, 275] on input "text" at bounding box center [362, 271] width 89 height 30
click at [236, 306] on label "Save As Common Creditor" at bounding box center [298, 305] width 125 height 15
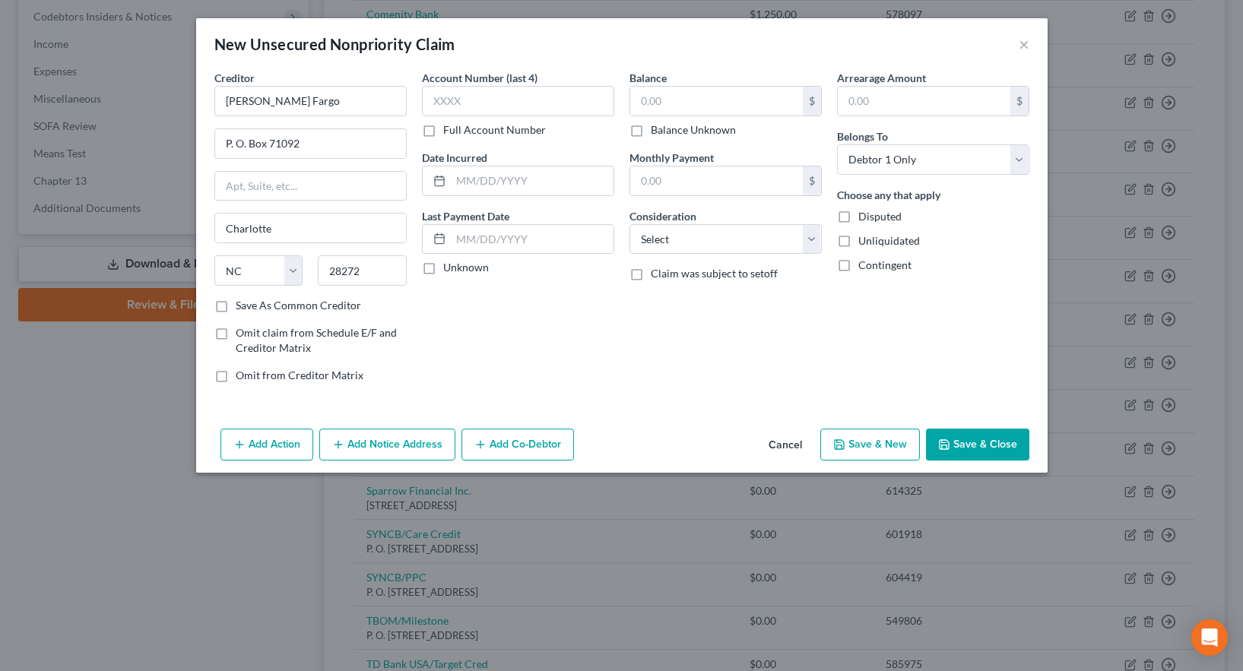
click at [242, 306] on input "Save As Common Creditor" at bounding box center [247, 303] width 10 height 10
click at [460, 101] on input "text" at bounding box center [518, 101] width 192 height 30
click at [443, 132] on label "Full Account Number" at bounding box center [494, 129] width 103 height 15
click at [449, 132] on input "Full Account Number" at bounding box center [454, 127] width 10 height 10
click at [440, 104] on input "text" at bounding box center [518, 101] width 192 height 30
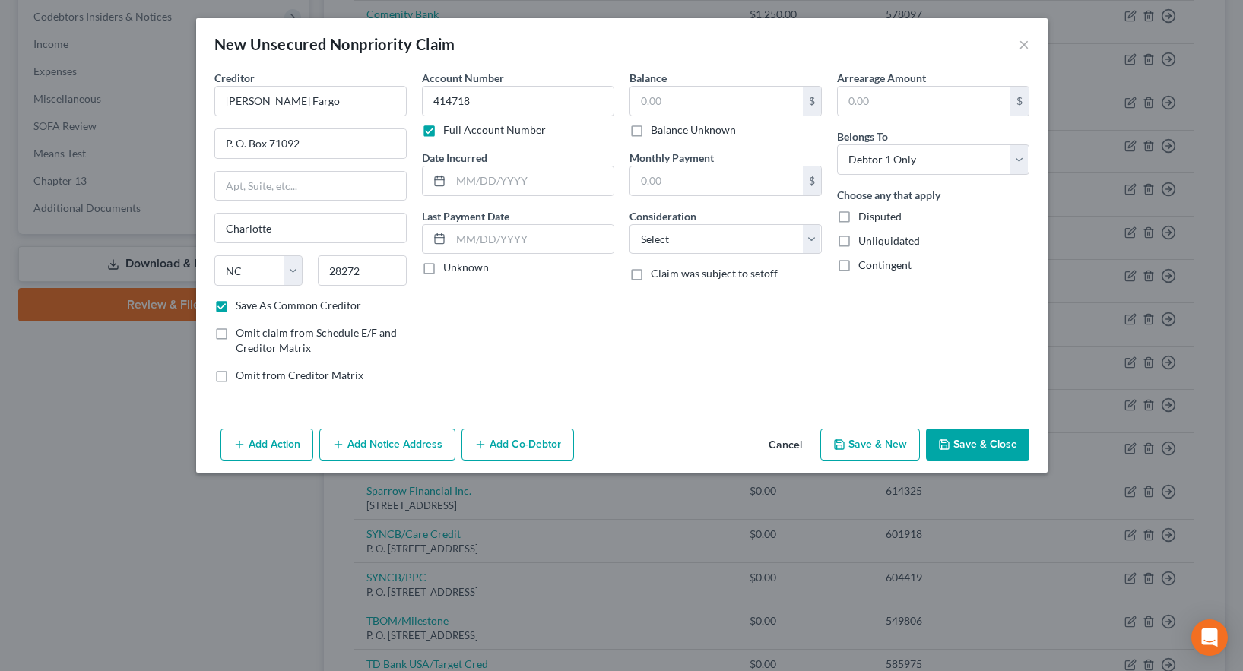
click at [631, 360] on div "Balance $ Balance Unknown Balance Undetermined $ Balance Unknown Monthly Paymen…" at bounding box center [726, 232] width 208 height 325
click at [874, 449] on button "Save & New" at bounding box center [871, 445] width 100 height 32
click at [973, 446] on button "Save & Close" at bounding box center [977, 445] width 103 height 32
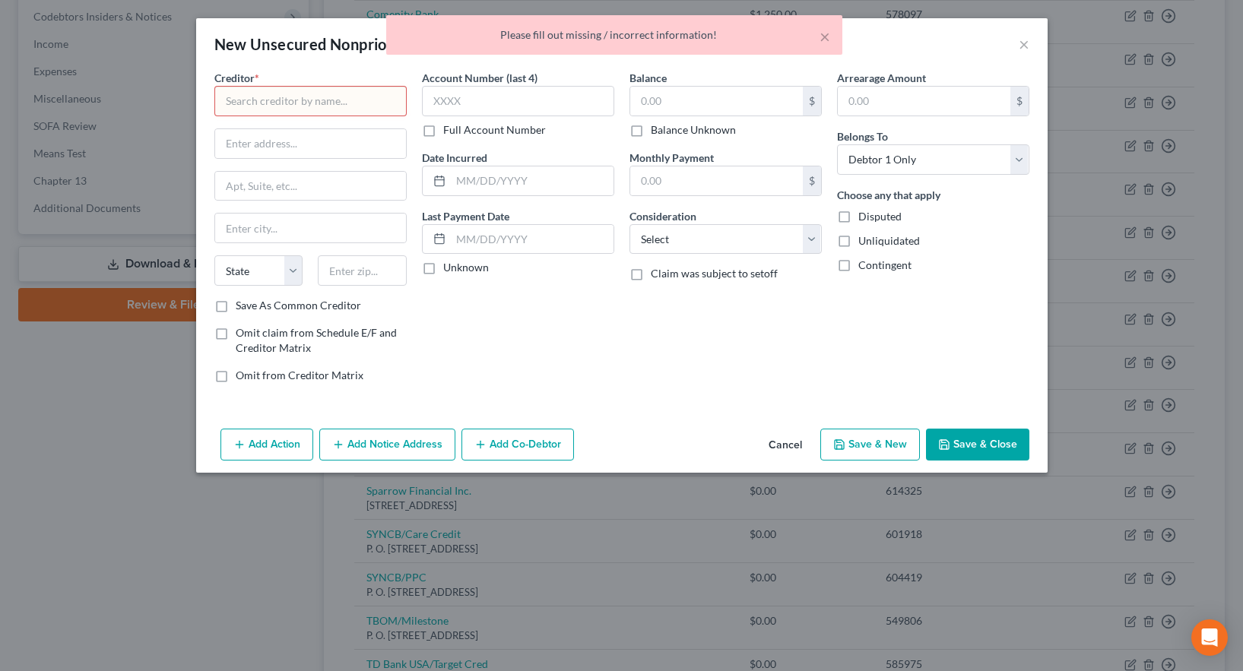
click at [788, 443] on button "Cancel" at bounding box center [786, 445] width 58 height 30
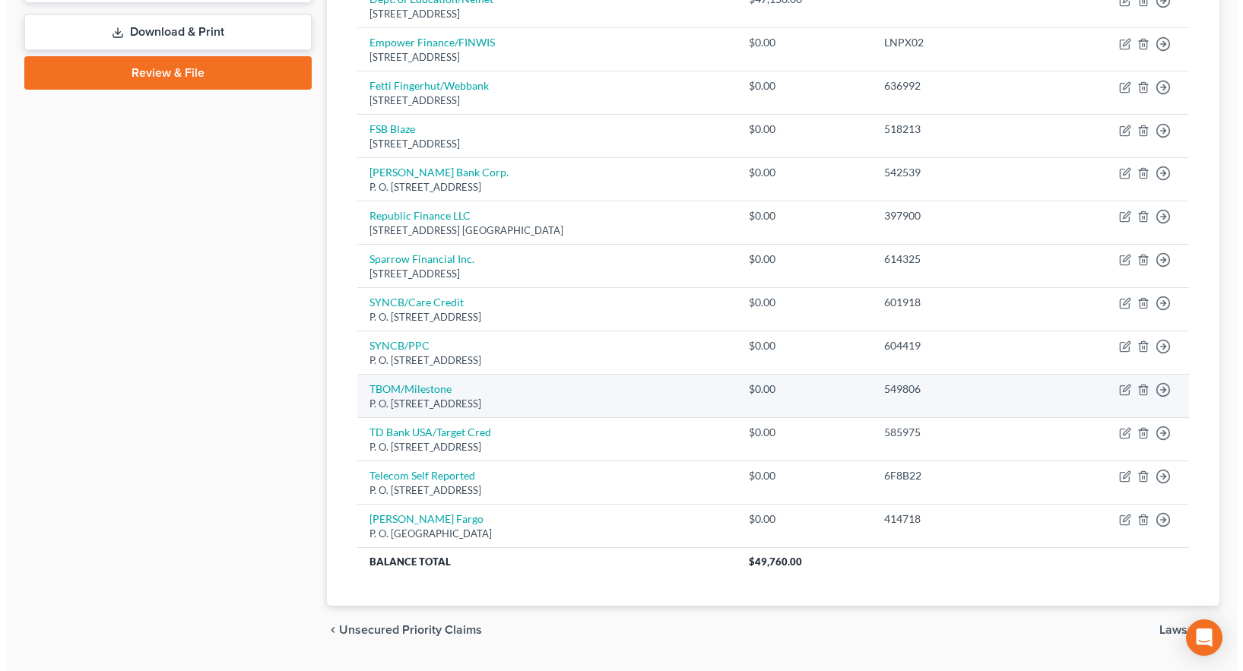
scroll to position [729, 0]
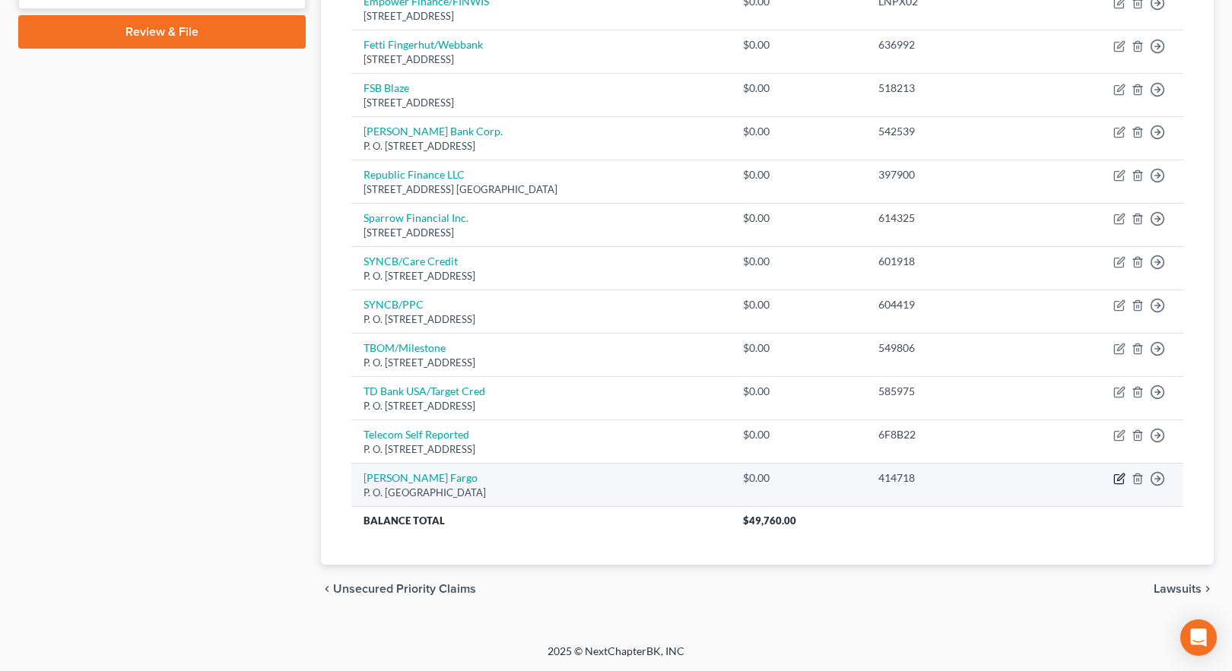
click at [1117, 478] on icon "button" at bounding box center [1119, 479] width 12 height 12
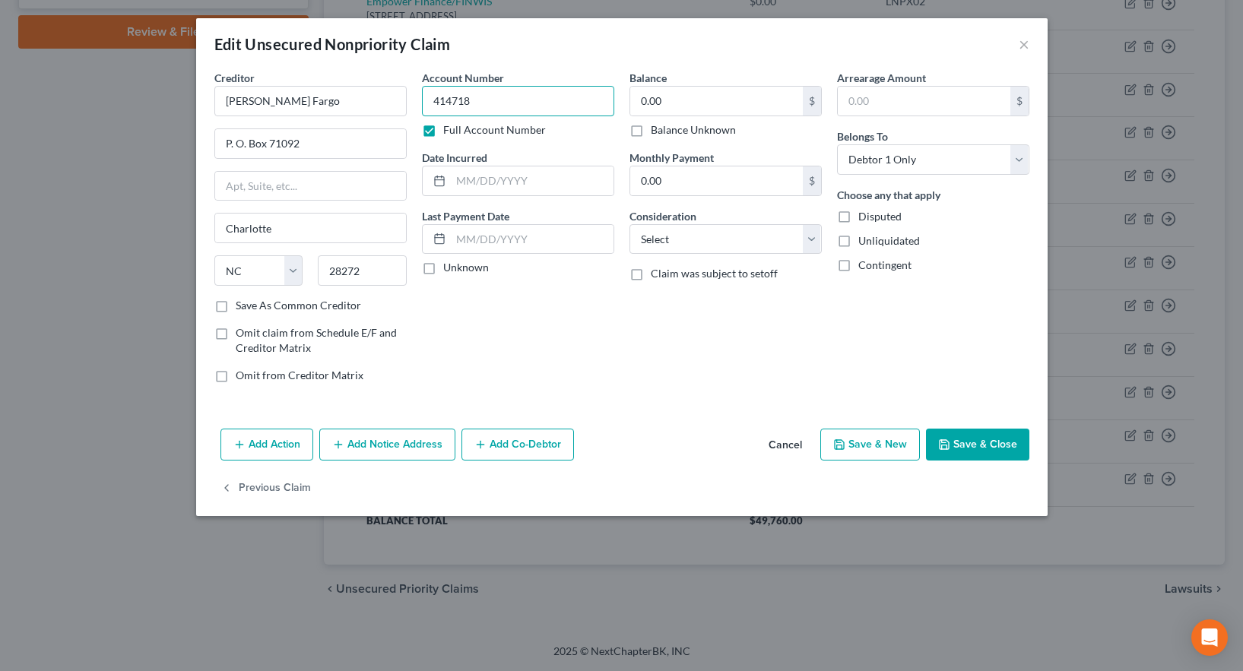
drag, startPoint x: 477, startPoint y: 100, endPoint x: 422, endPoint y: 95, distance: 54.9
click at [422, 95] on input "414718" at bounding box center [518, 101] width 192 height 30
click at [878, 446] on button "Save & New" at bounding box center [871, 445] width 100 height 32
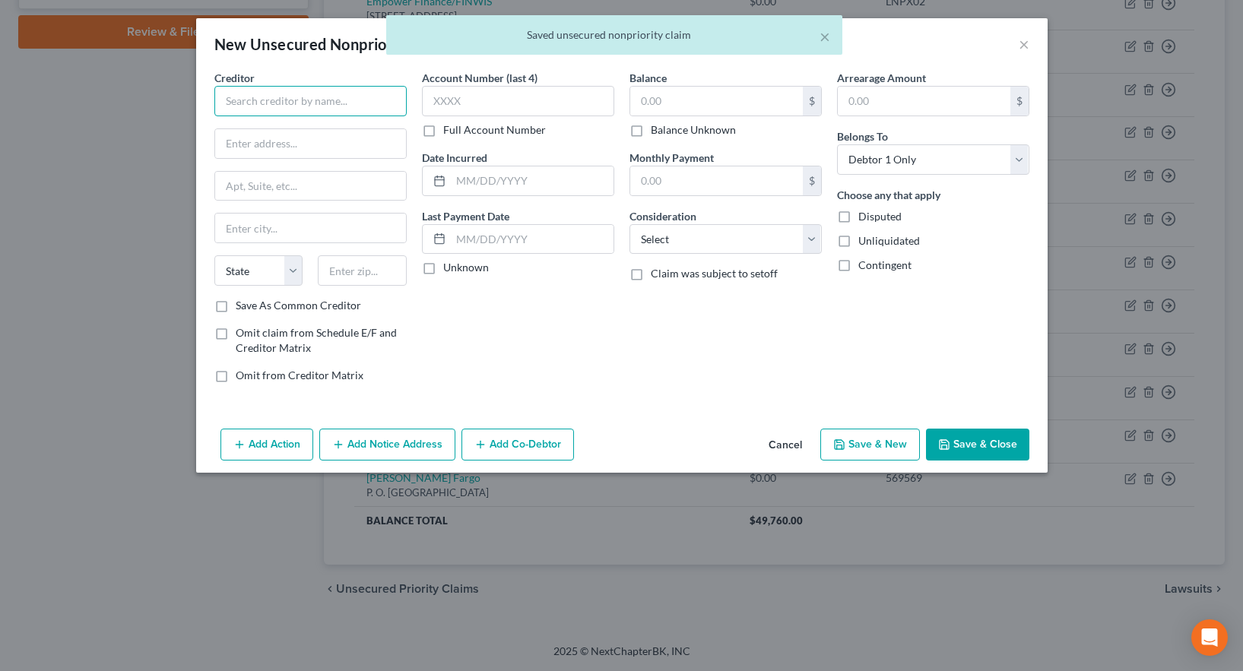
click at [279, 102] on input "text" at bounding box center [310, 101] width 192 height 30
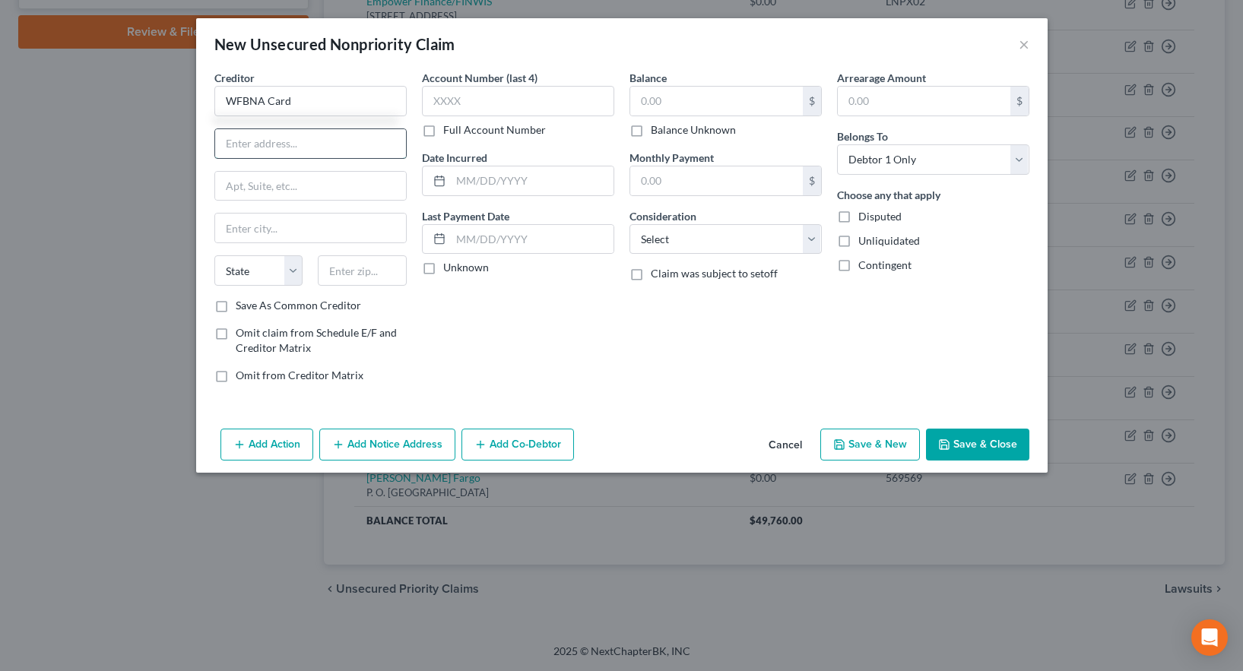
click at [251, 146] on input "text" at bounding box center [310, 143] width 191 height 29
click at [253, 229] on input "text" at bounding box center [310, 228] width 191 height 29
click at [252, 228] on input "text" at bounding box center [310, 228] width 191 height 29
click at [232, 231] on input "text" at bounding box center [310, 228] width 191 height 29
click at [230, 270] on select "State [US_STATE] AK AR AZ CA CO CT DE DC [GEOGRAPHIC_DATA] [GEOGRAPHIC_DATA] GU…" at bounding box center [258, 271] width 89 height 30
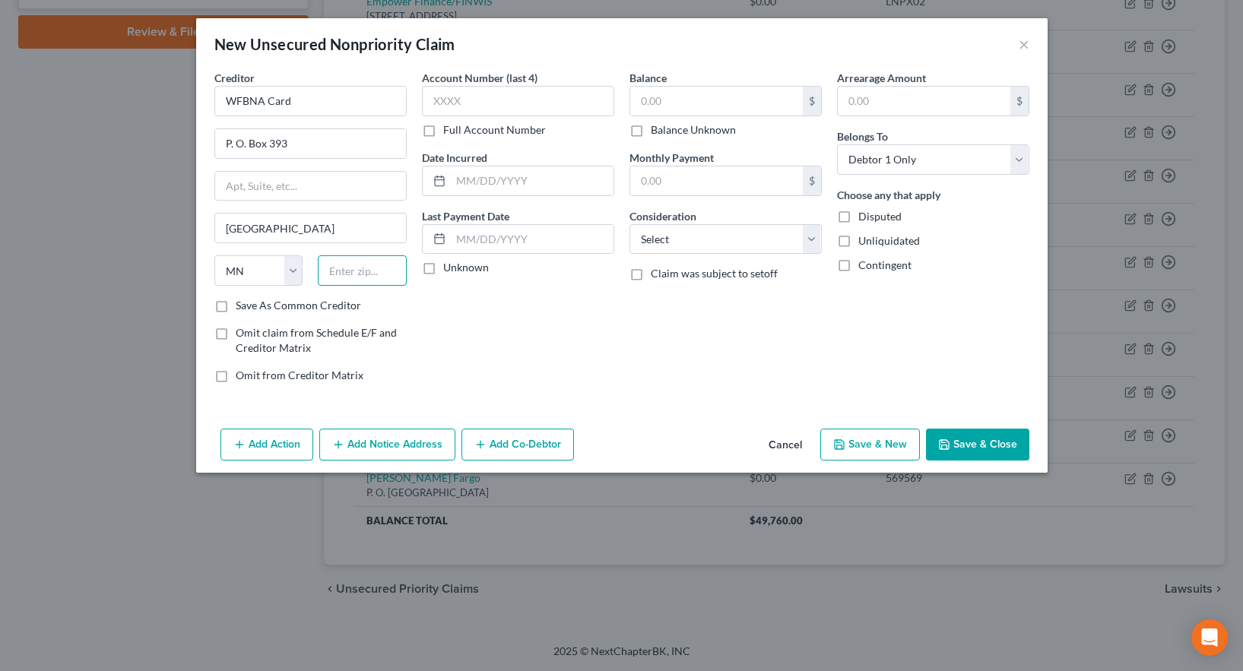
click at [354, 271] on input "text" at bounding box center [362, 271] width 89 height 30
click at [515, 339] on div "Account Number (last 4) Full Account Number Date Incurred Last Payment Date Unk…" at bounding box center [518, 232] width 208 height 325
click at [236, 298] on label "Save As Common Creditor" at bounding box center [298, 305] width 125 height 15
click at [242, 298] on input "Save As Common Creditor" at bounding box center [247, 303] width 10 height 10
click at [443, 130] on label "Full Account Number" at bounding box center [494, 129] width 103 height 15
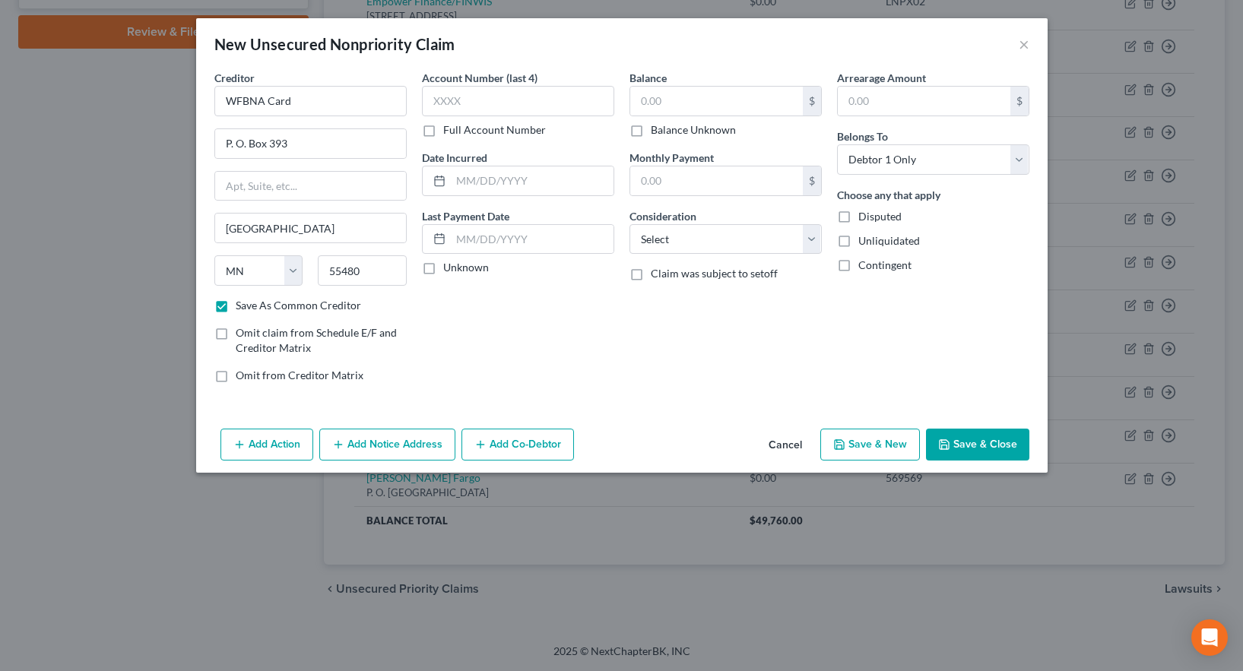
click at [449, 130] on input "Full Account Number" at bounding box center [454, 127] width 10 height 10
click at [437, 104] on input "text" at bounding box center [518, 101] width 192 height 30
click at [866, 444] on button "Save & New" at bounding box center [871, 445] width 100 height 32
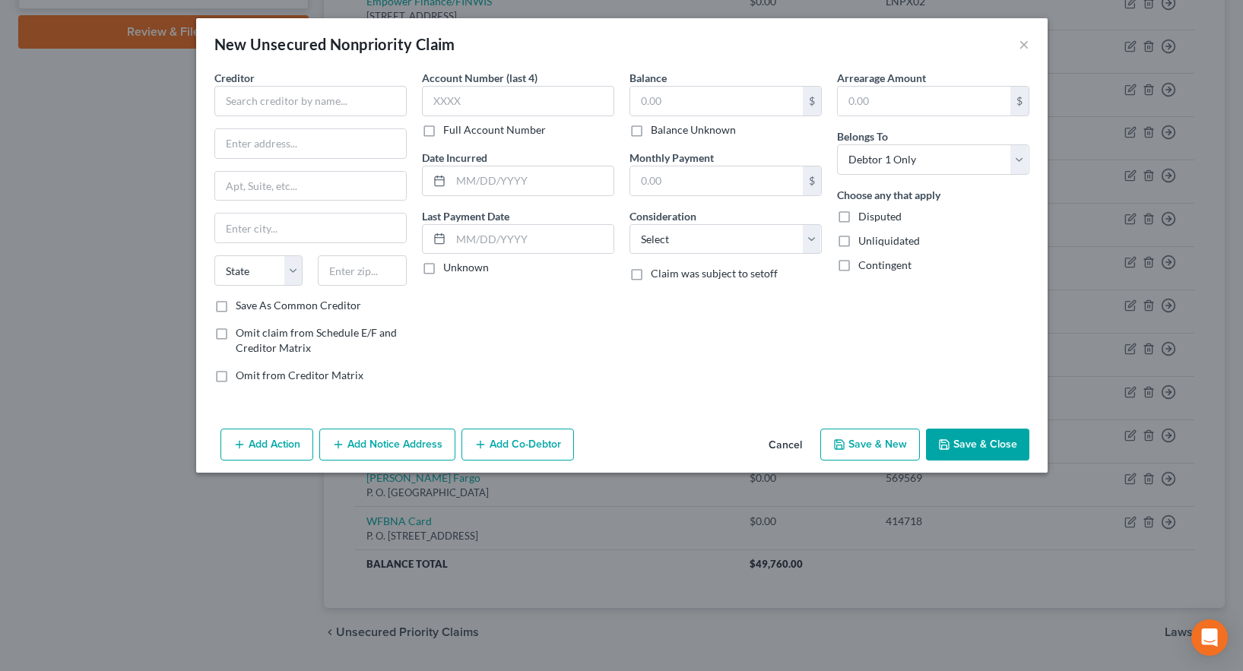
click at [877, 443] on button "Save & New" at bounding box center [871, 445] width 100 height 32
click at [243, 99] on input "text" at bounding box center [310, 101] width 192 height 30
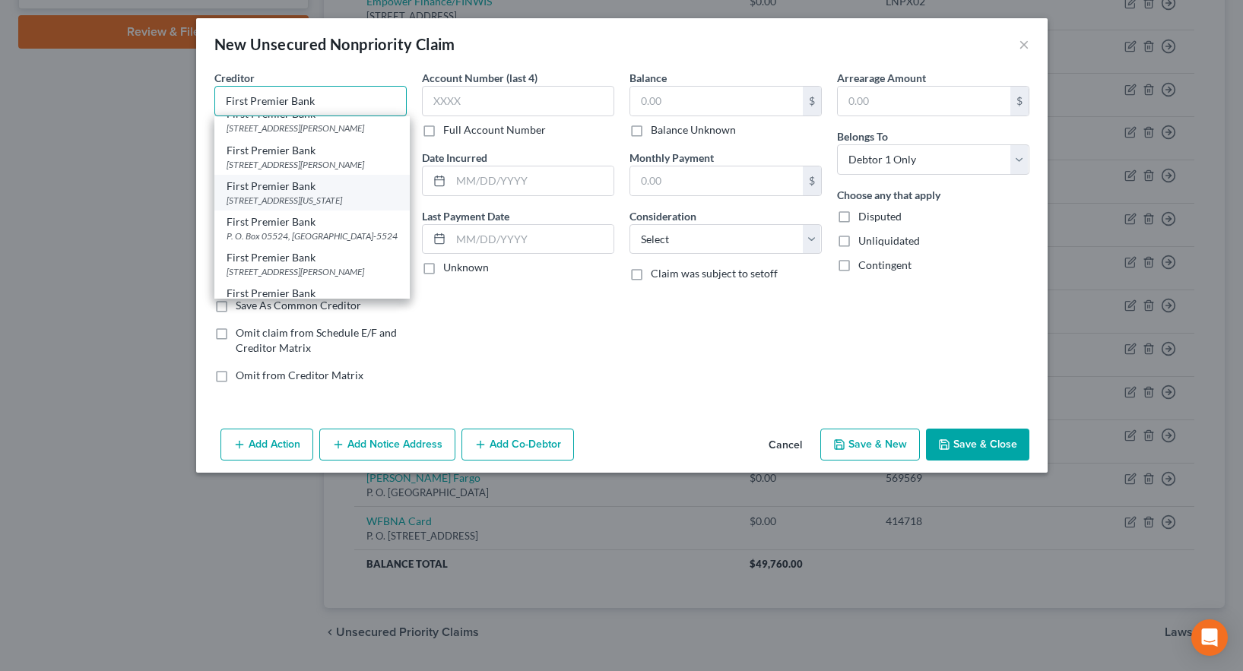
scroll to position [228, 0]
click at [306, 171] on div "[STREET_ADDRESS][US_STATE]" at bounding box center [312, 164] width 171 height 13
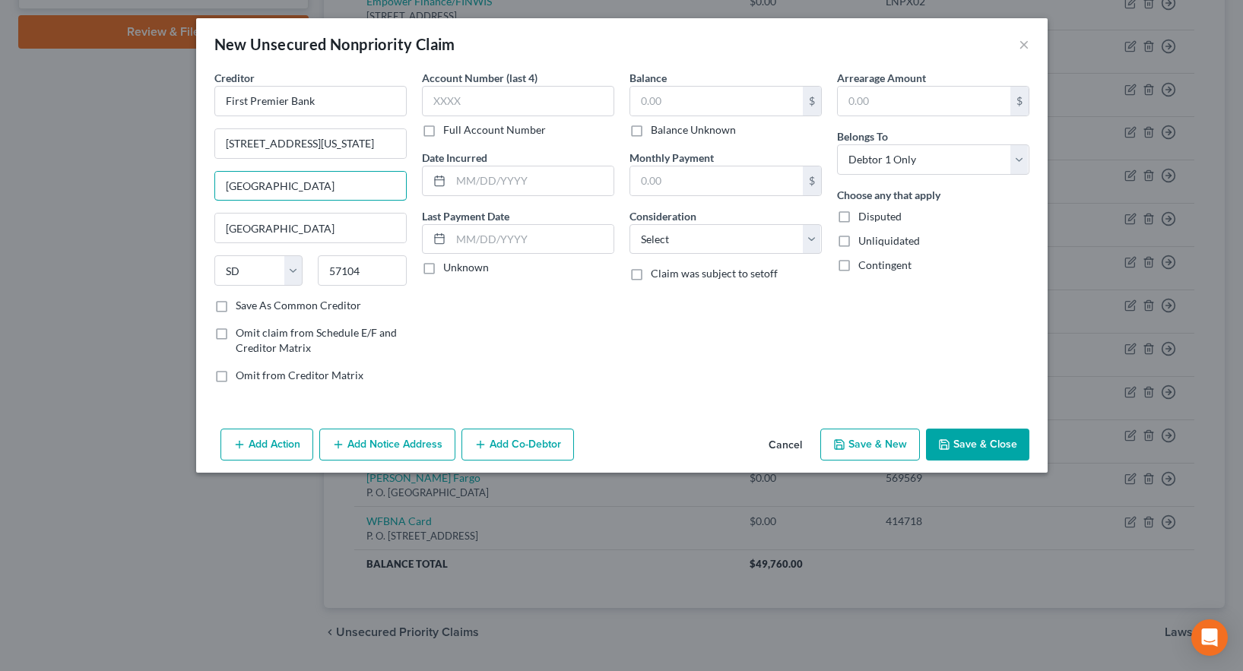
drag, startPoint x: 290, startPoint y: 186, endPoint x: 132, endPoint y: 183, distance: 158.2
click at [132, 186] on div "New Unsecured Nonpriority Claim × Creditor * First Premier Bank [STREET_ADDRESS…" at bounding box center [621, 335] width 1243 height 671
click at [236, 306] on label "Save As Common Creditor" at bounding box center [298, 305] width 125 height 15
click at [242, 306] on input "Save As Common Creditor" at bounding box center [247, 303] width 10 height 10
click at [443, 133] on label "Full Account Number" at bounding box center [494, 129] width 103 height 15
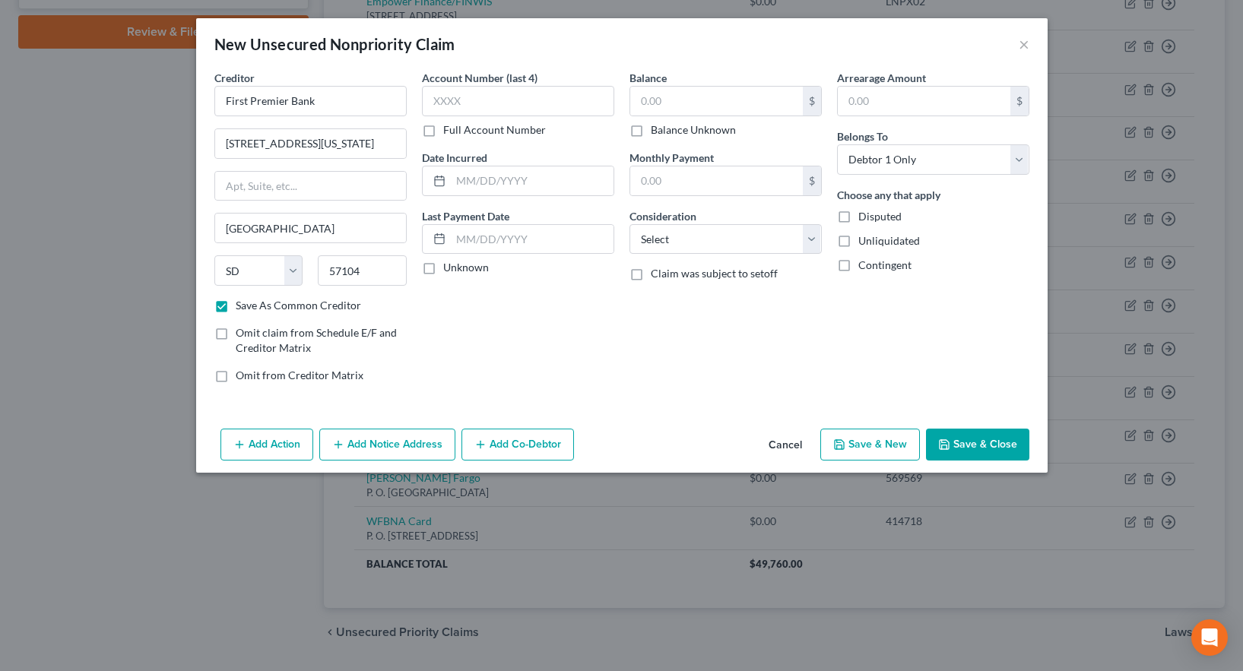
click at [449, 132] on input "Full Account Number" at bounding box center [454, 127] width 10 height 10
click at [447, 102] on input "text" at bounding box center [518, 101] width 192 height 30
click at [853, 451] on button "Save & New" at bounding box center [871, 445] width 100 height 32
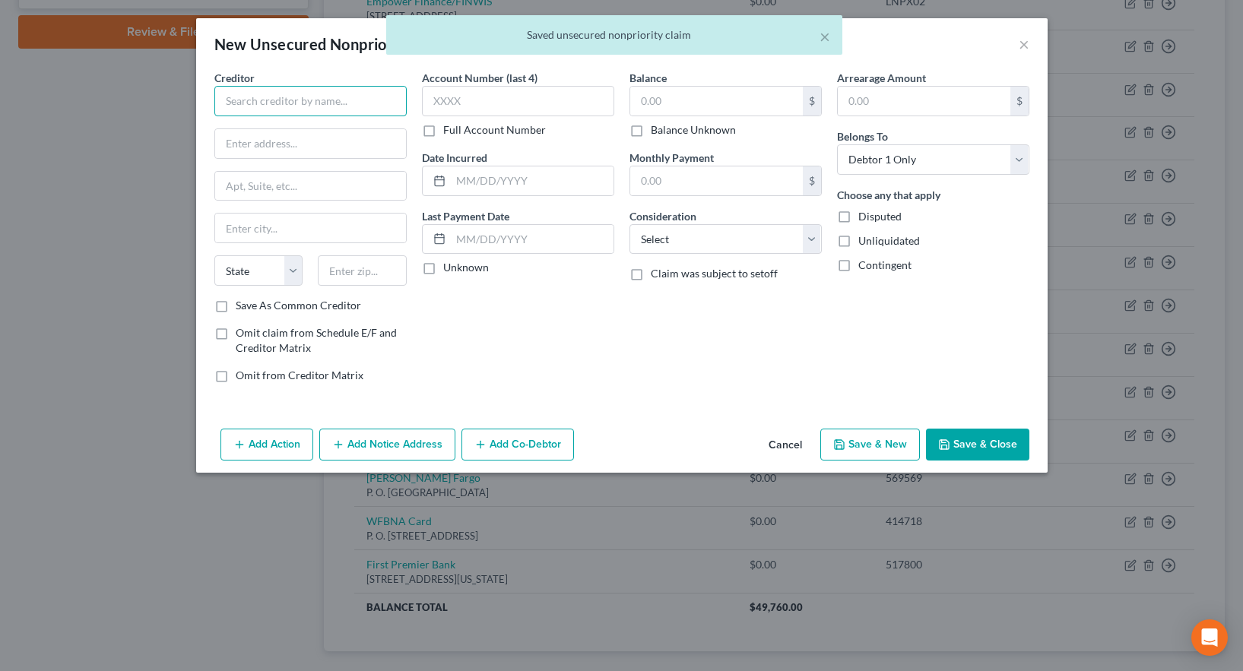
click at [233, 97] on input "text" at bounding box center [310, 101] width 192 height 30
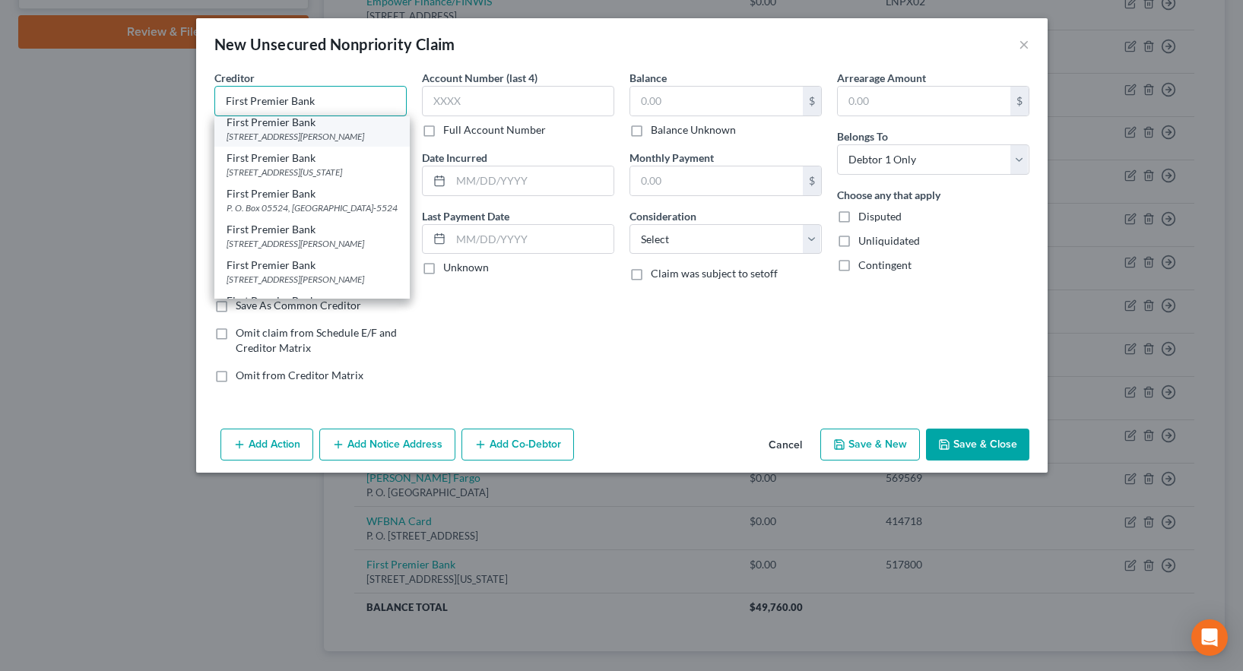
scroll to position [228, 0]
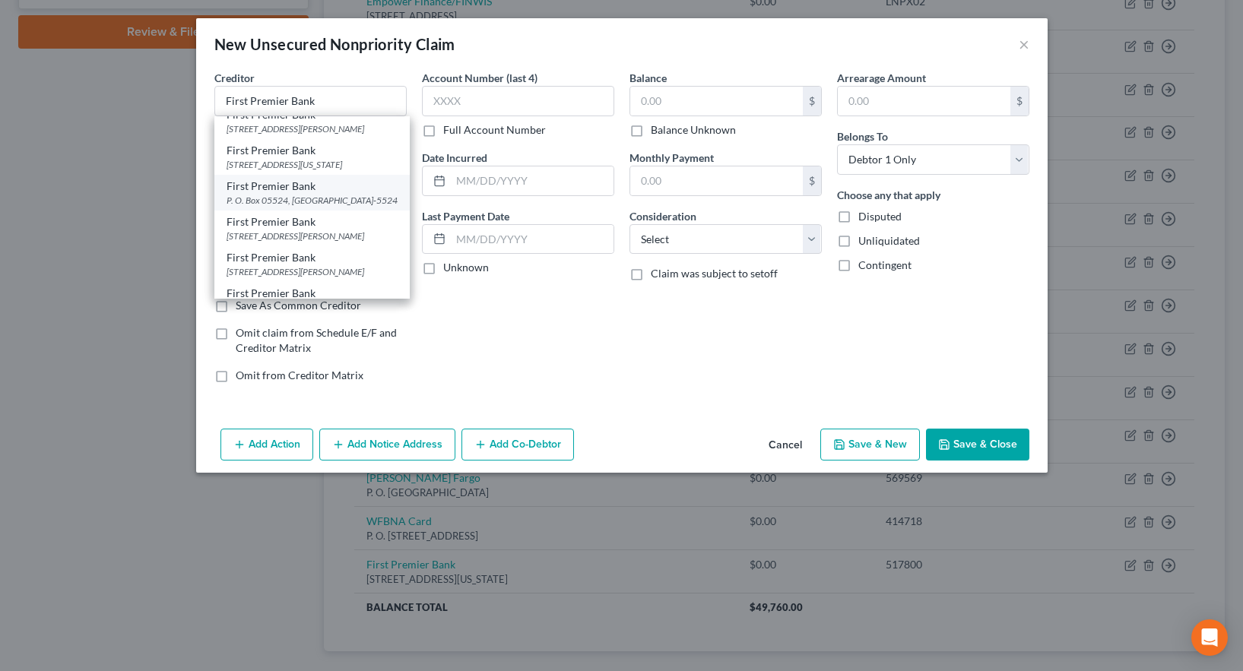
click at [324, 207] on div "P. O. Box 05524, [GEOGRAPHIC_DATA]-5524" at bounding box center [312, 200] width 171 height 13
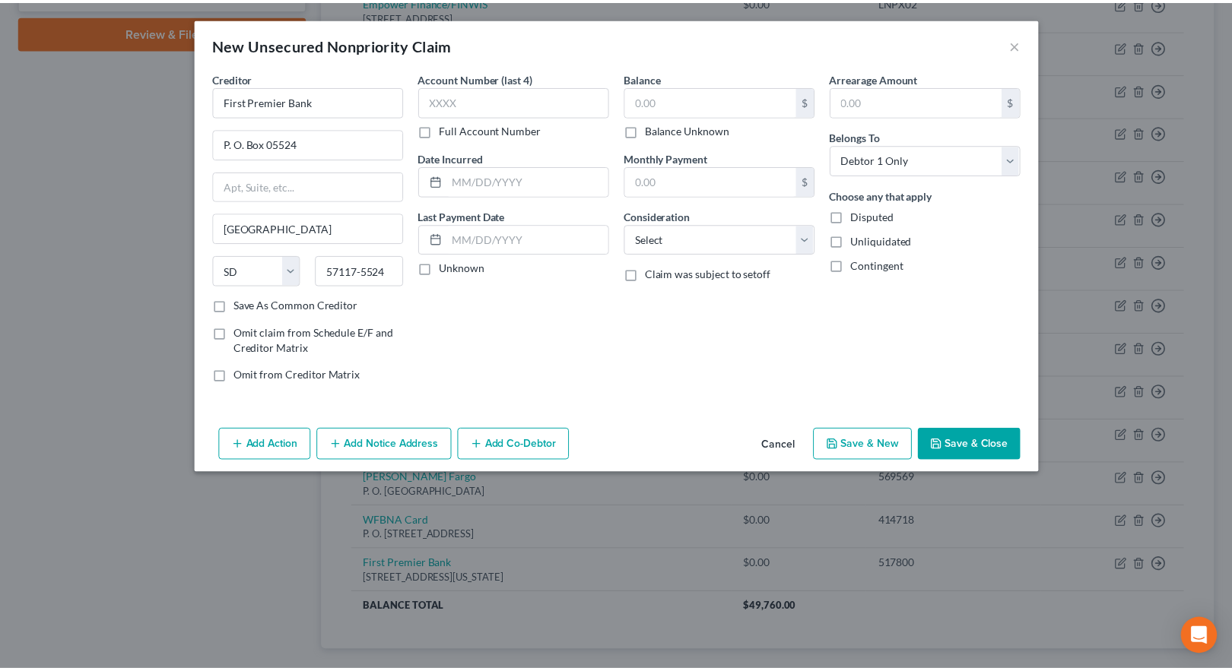
scroll to position [0, 0]
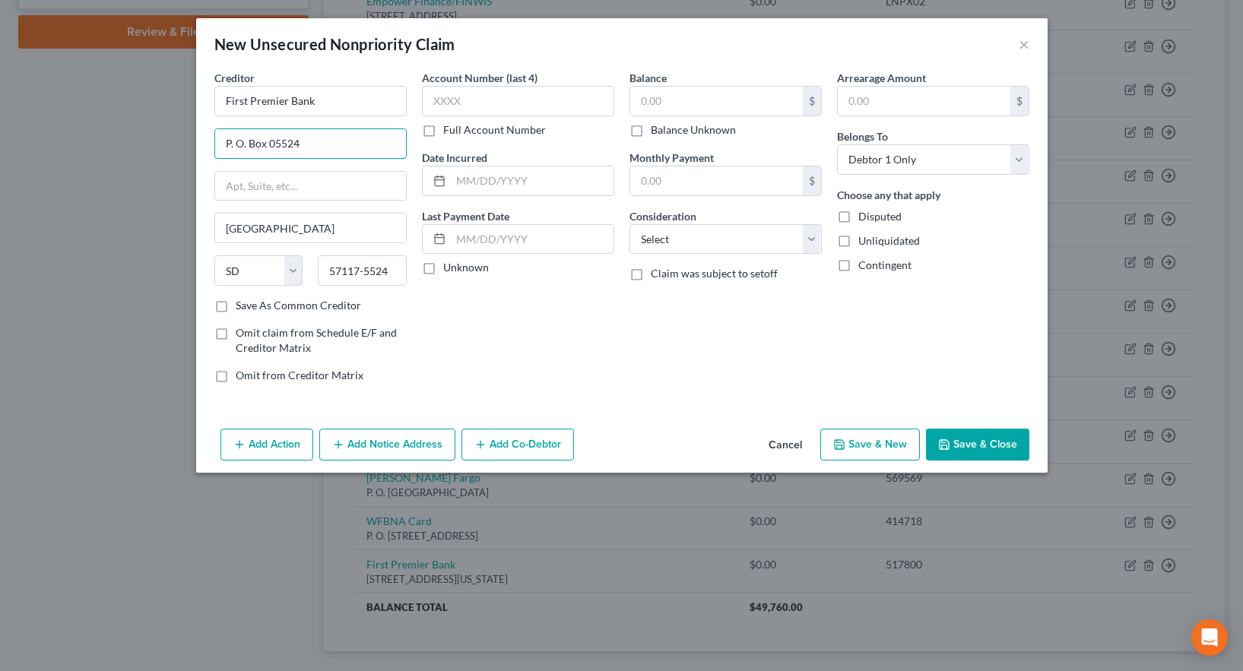
drag, startPoint x: 248, startPoint y: 141, endPoint x: 156, endPoint y: 131, distance: 92.6
click at [156, 131] on div "New Unsecured Nonpriority Claim × Creditor * First Premier Bank P. O. Box 05524…" at bounding box center [621, 335] width 1243 height 671
click at [236, 310] on label "Save As Common Creditor" at bounding box center [298, 305] width 125 height 15
click at [242, 308] on input "Save As Common Creditor" at bounding box center [247, 303] width 10 height 10
drag, startPoint x: 329, startPoint y: 271, endPoint x: 395, endPoint y: 265, distance: 67.1
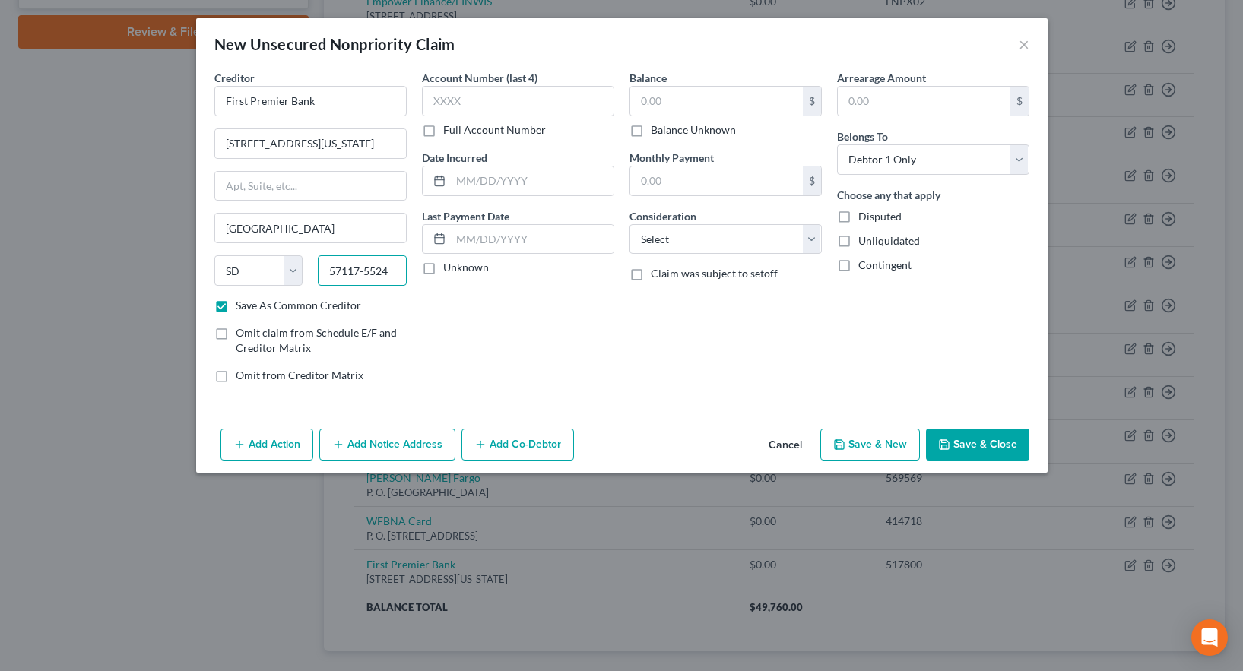
click at [395, 265] on input "57117-5524" at bounding box center [362, 271] width 89 height 30
click at [512, 341] on div "Account Number (last 4) Full Account Number Date Incurred Last Payment Date Unk…" at bounding box center [518, 232] width 208 height 325
click at [236, 304] on label "Save As Common Creditor" at bounding box center [298, 305] width 125 height 15
click at [242, 304] on input "Save As Common Creditor" at bounding box center [247, 303] width 10 height 10
click at [236, 308] on label "Save As Common Creditor" at bounding box center [298, 305] width 125 height 15
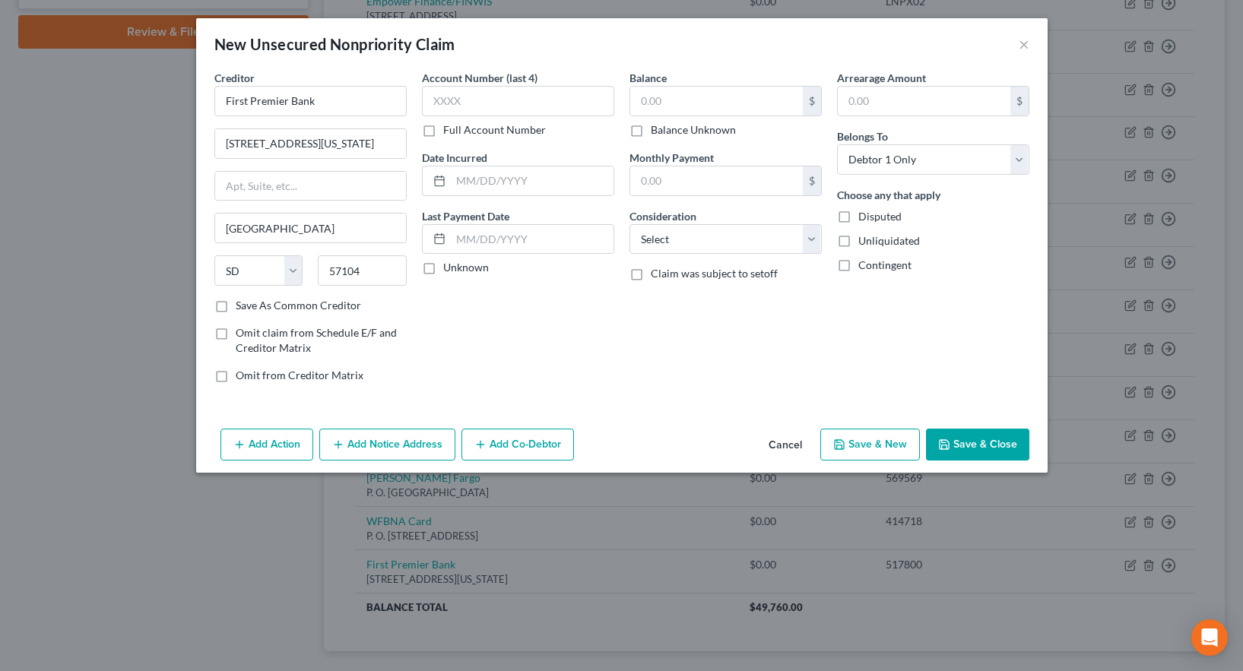
click at [242, 308] on input "Save As Common Creditor" at bounding box center [247, 303] width 10 height 10
click at [443, 132] on label "Full Account Number" at bounding box center [494, 129] width 103 height 15
click at [449, 132] on input "Full Account Number" at bounding box center [454, 127] width 10 height 10
click at [443, 94] on input "text" at bounding box center [518, 101] width 192 height 30
click at [443, 132] on label "Full Account Number" at bounding box center [494, 129] width 103 height 15
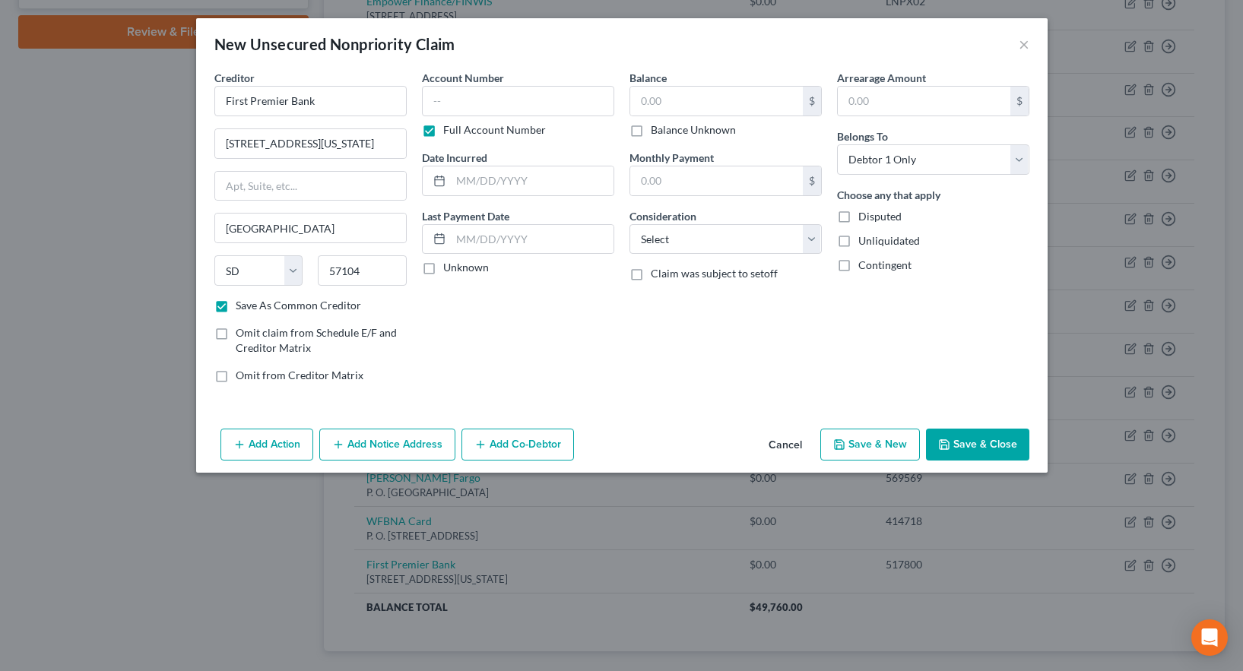
click at [449, 132] on input "Full Account Number" at bounding box center [454, 127] width 10 height 10
click at [515, 288] on div "Account Number (last 4) Full Account Number Date Incurred Last Payment Date Unk…" at bounding box center [518, 232] width 208 height 325
click at [649, 96] on input "text" at bounding box center [716, 101] width 173 height 29
click at [665, 186] on input "text" at bounding box center [716, 181] width 173 height 29
click at [678, 373] on div "Balance 1,106.00 $ Balance Unknown Balance Undetermined 1,106.00 $ Balance Unkn…" at bounding box center [726, 232] width 208 height 325
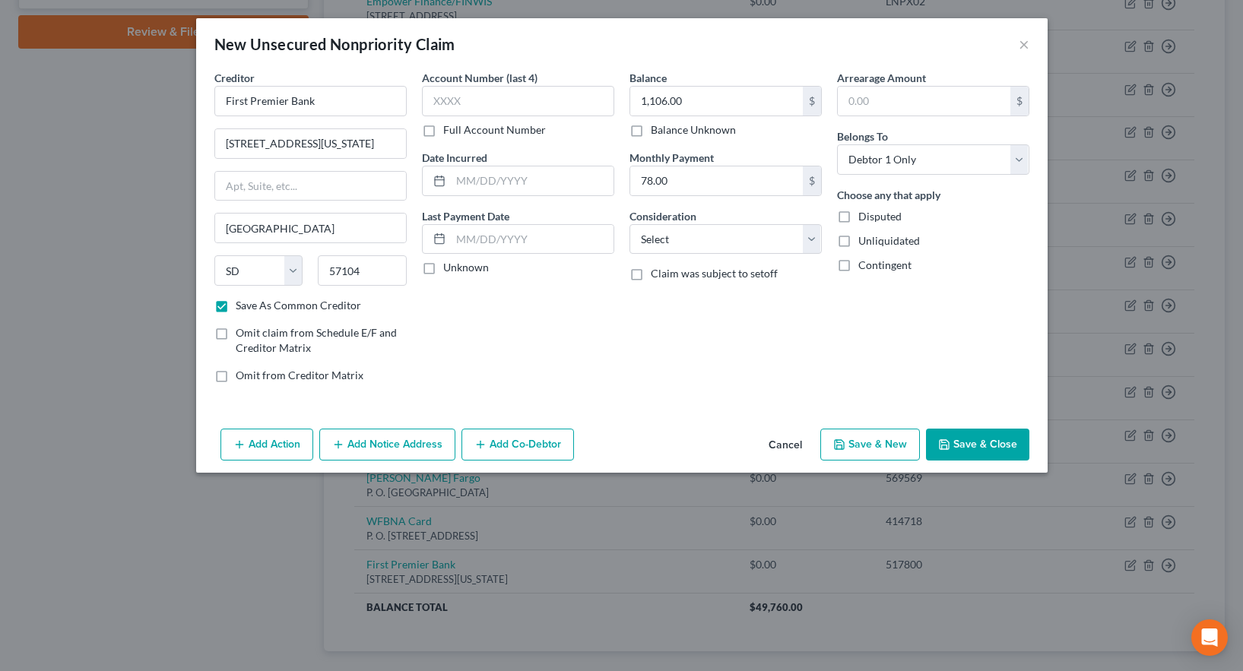
click at [882, 456] on button "Save & New" at bounding box center [871, 445] width 100 height 32
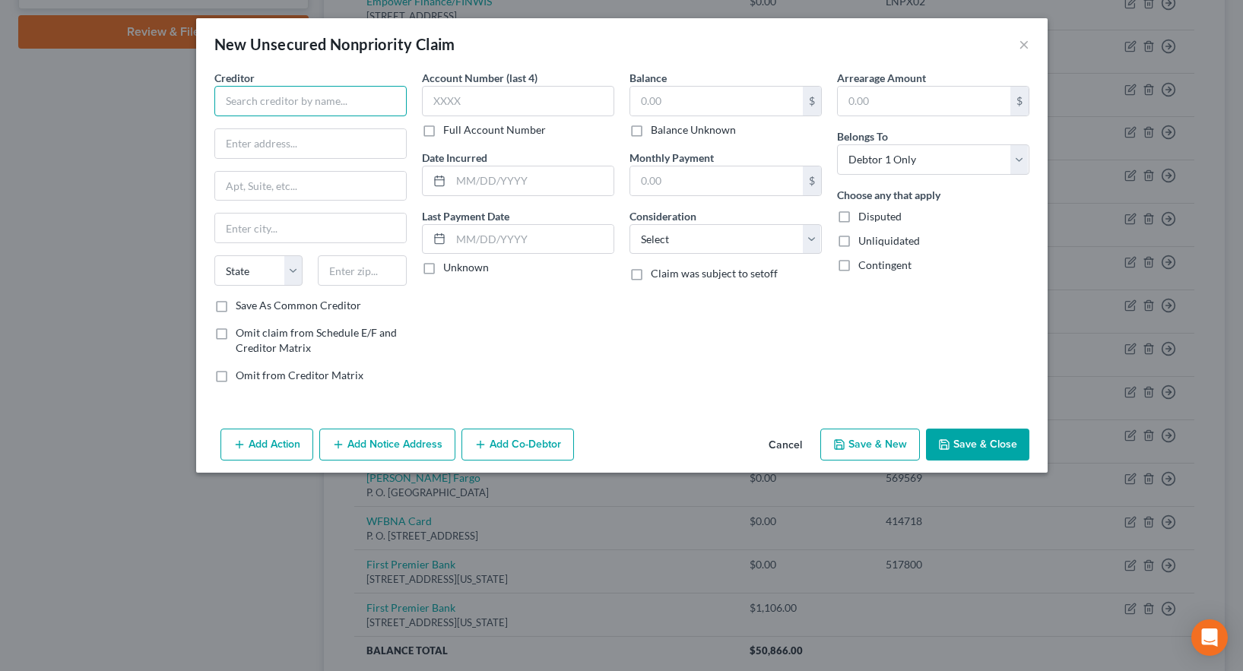
click at [240, 106] on input "text" at bounding box center [310, 101] width 192 height 30
click at [235, 146] on input "text" at bounding box center [310, 143] width 191 height 29
click at [244, 230] on input "text" at bounding box center [310, 228] width 191 height 29
click at [261, 269] on select "State [US_STATE] AK AR AZ CA CO CT DE DC [GEOGRAPHIC_DATA] [GEOGRAPHIC_DATA] GU…" at bounding box center [258, 271] width 89 height 30
click at [250, 227] on input "Philadephia" at bounding box center [310, 228] width 191 height 29
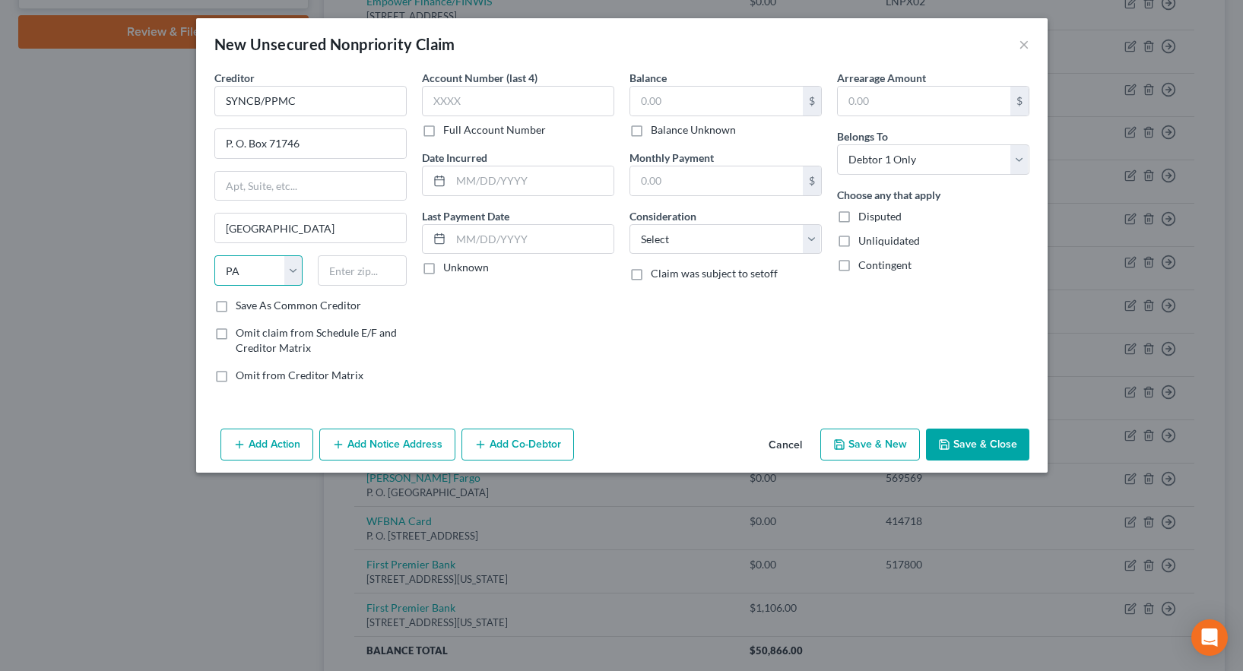
click at [248, 267] on select "State [US_STATE] AK AR AZ CA CO CT DE DC [GEOGRAPHIC_DATA] [GEOGRAPHIC_DATA] GU…" at bounding box center [258, 271] width 89 height 30
click at [344, 274] on input "text" at bounding box center [362, 271] width 89 height 30
click at [236, 305] on label "Save As Common Creditor" at bounding box center [298, 305] width 125 height 15
click at [242, 305] on input "Save As Common Creditor" at bounding box center [247, 303] width 10 height 10
click at [660, 93] on input "text" at bounding box center [716, 101] width 173 height 29
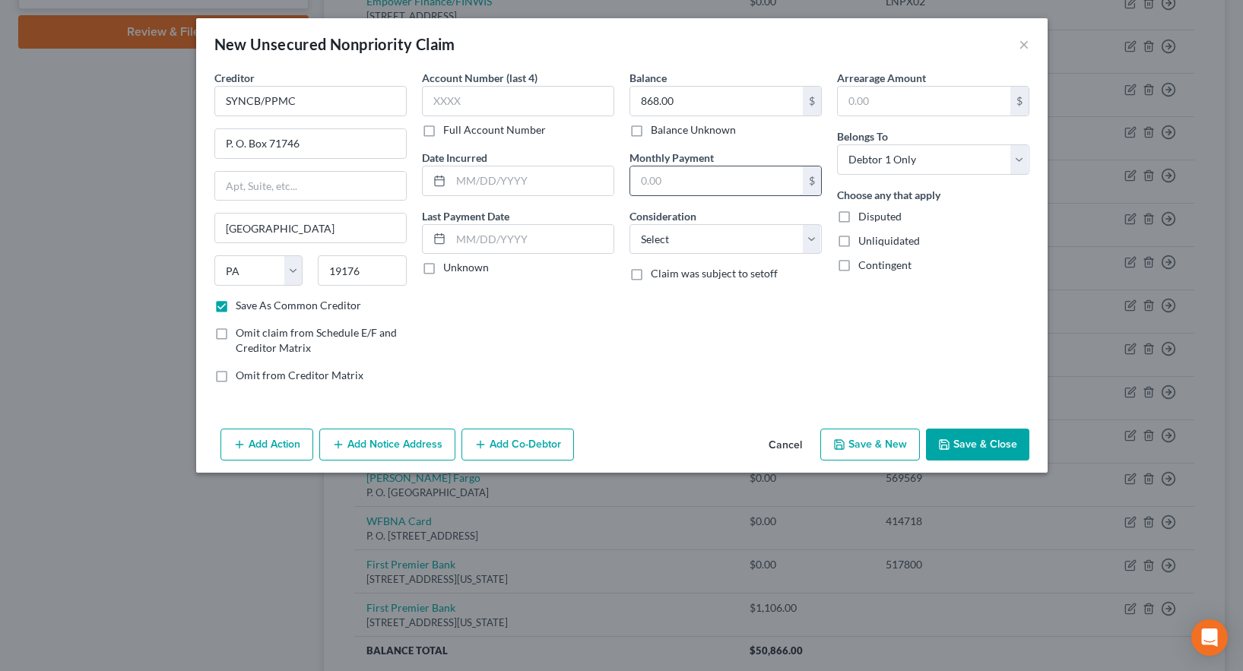
click at [661, 180] on input "text" at bounding box center [716, 181] width 173 height 29
drag, startPoint x: 657, startPoint y: 181, endPoint x: 630, endPoint y: 180, distance: 26.6
click at [630, 180] on input "720.0" at bounding box center [716, 181] width 173 height 29
click at [870, 449] on button "Save & New" at bounding box center [871, 445] width 100 height 32
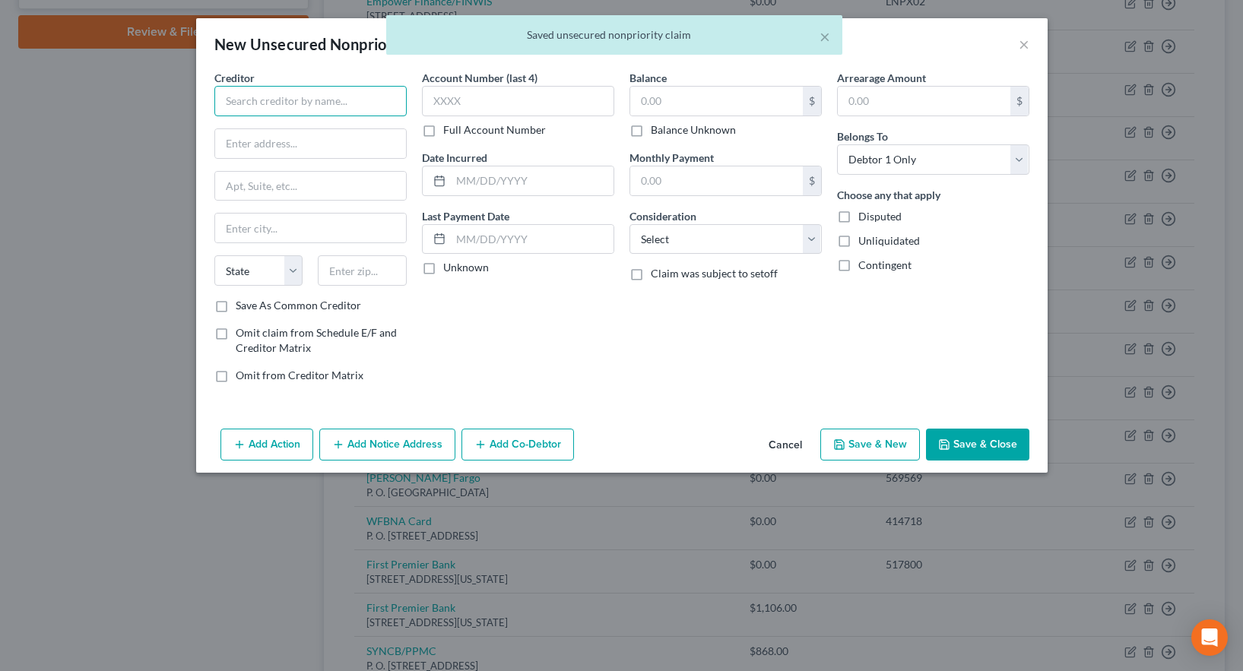
click at [284, 95] on input "text" at bounding box center [310, 101] width 192 height 30
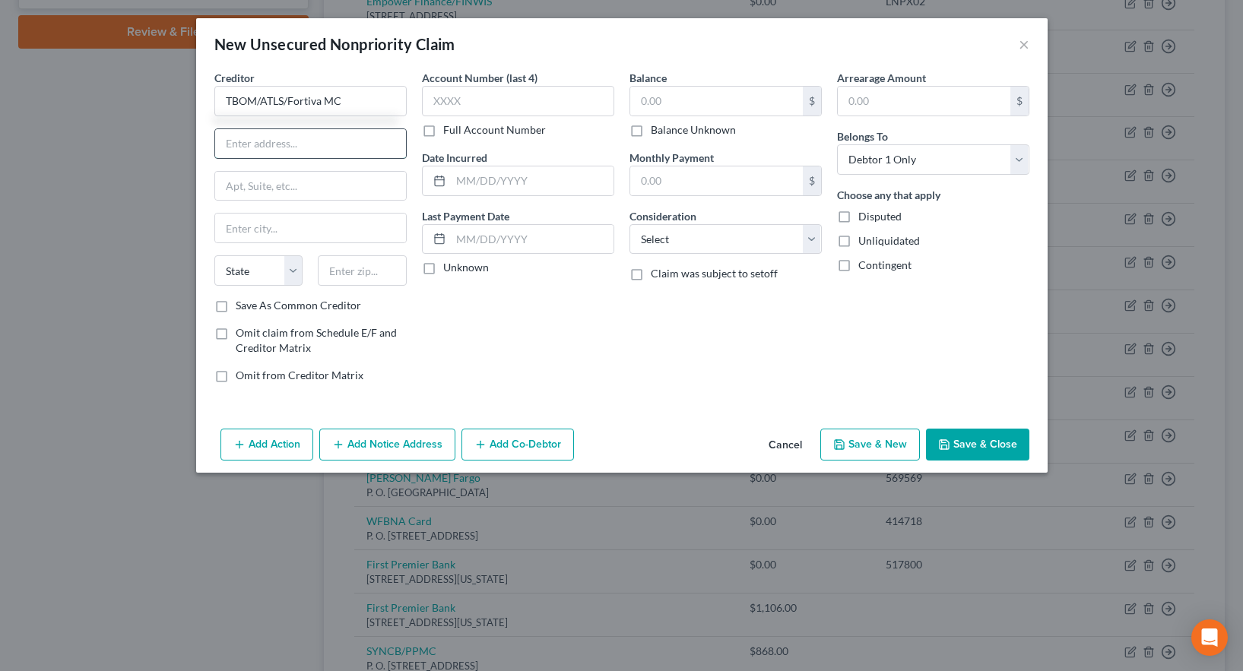
click at [278, 146] on input "text" at bounding box center [310, 143] width 191 height 29
click at [241, 232] on input "text" at bounding box center [310, 228] width 191 height 29
click at [365, 274] on input "text" at bounding box center [362, 271] width 89 height 30
click at [674, 106] on input "text" at bounding box center [716, 101] width 173 height 29
click at [691, 184] on input "text" at bounding box center [716, 181] width 173 height 29
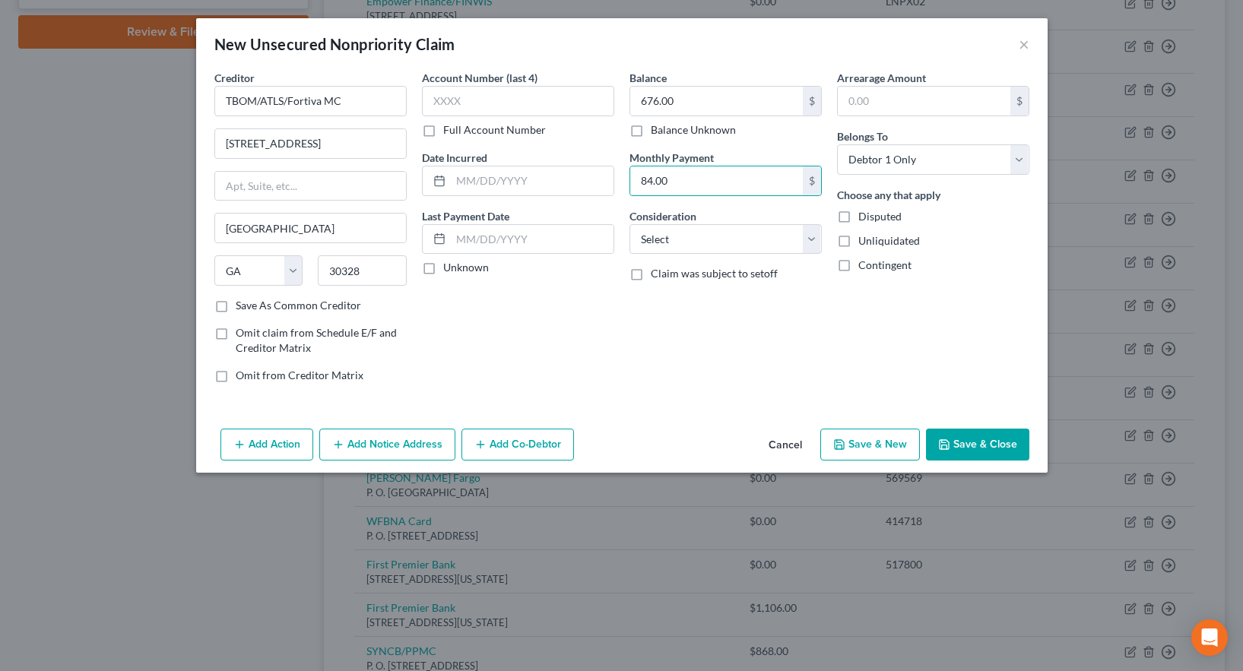
click at [872, 443] on button "Save & New" at bounding box center [871, 445] width 100 height 32
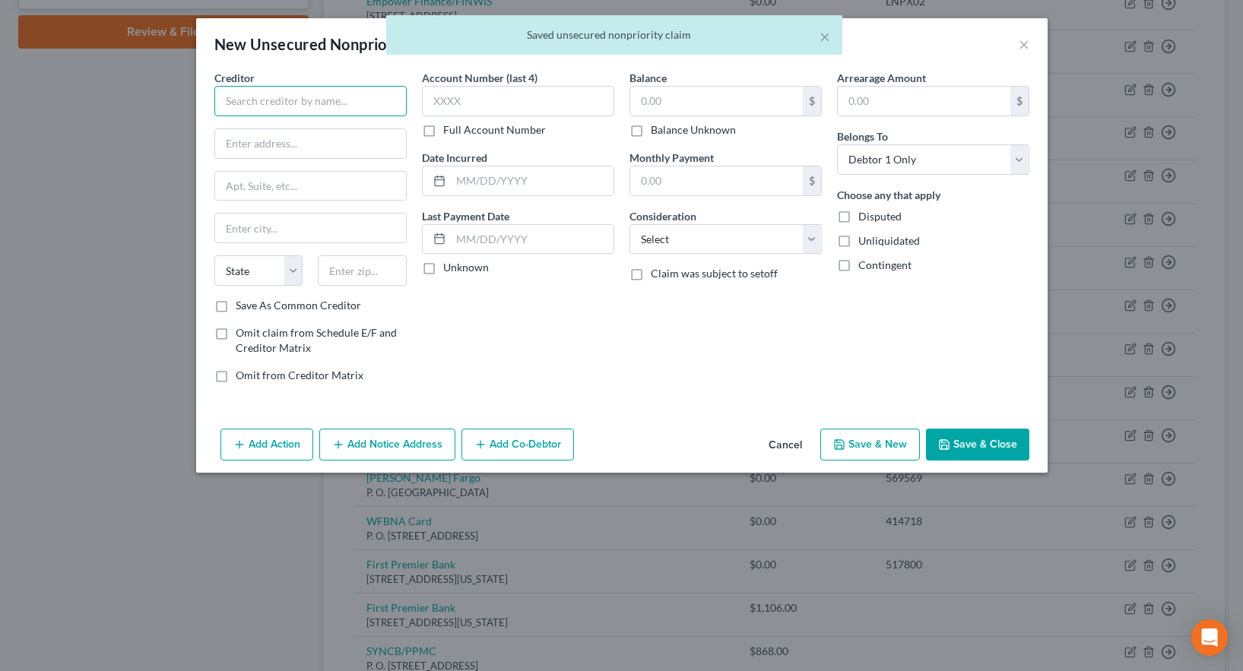
click at [278, 102] on input "text" at bounding box center [310, 101] width 192 height 30
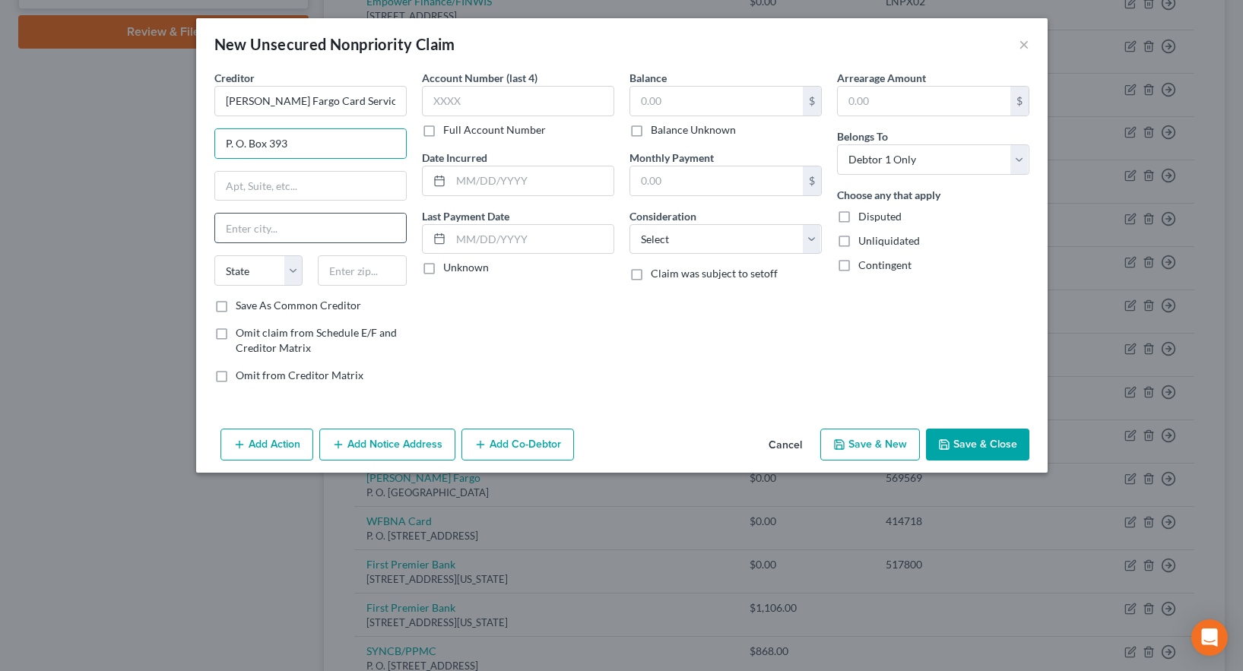
click at [253, 229] on input "text" at bounding box center [310, 228] width 191 height 29
click at [295, 270] on select "State [US_STATE] AK AR AZ CA CO CT DE DC [GEOGRAPHIC_DATA] [GEOGRAPHIC_DATA] GU…" at bounding box center [258, 271] width 89 height 30
click at [214, 256] on select "State [US_STATE] AK AR AZ CA CO CT DE DC [GEOGRAPHIC_DATA] [GEOGRAPHIC_DATA] GU…" at bounding box center [258, 271] width 89 height 30
click at [342, 270] on input "text" at bounding box center [362, 271] width 89 height 30
click at [236, 306] on label "Save As Common Creditor" at bounding box center [298, 305] width 125 height 15
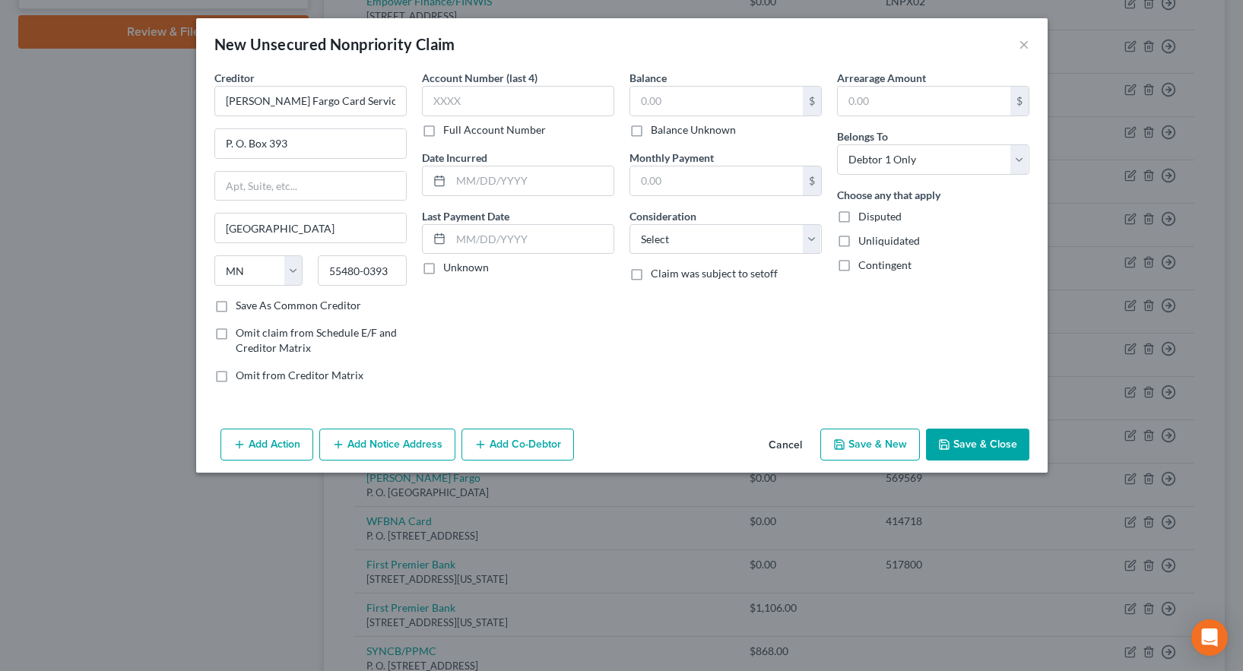
click at [242, 306] on input "Save As Common Creditor" at bounding box center [247, 303] width 10 height 10
click at [437, 103] on input "text" at bounding box center [518, 101] width 192 height 30
click at [872, 446] on button "Save & New" at bounding box center [871, 445] width 100 height 32
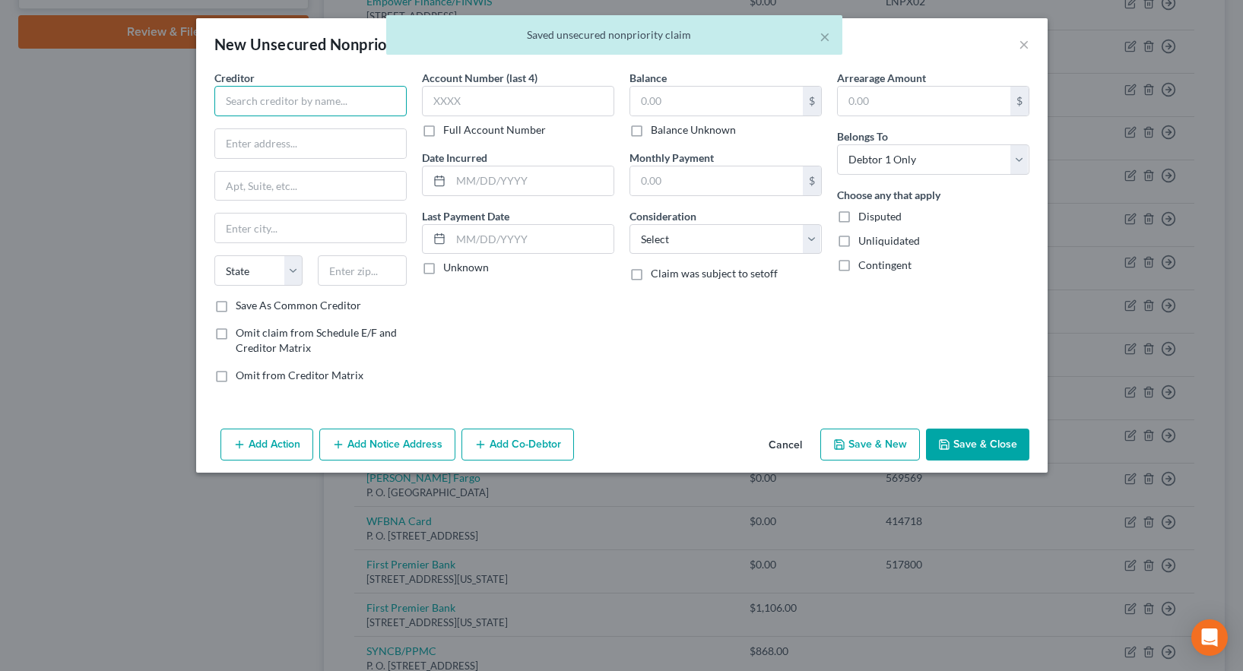
click at [266, 100] on input "text" at bounding box center [310, 101] width 192 height 30
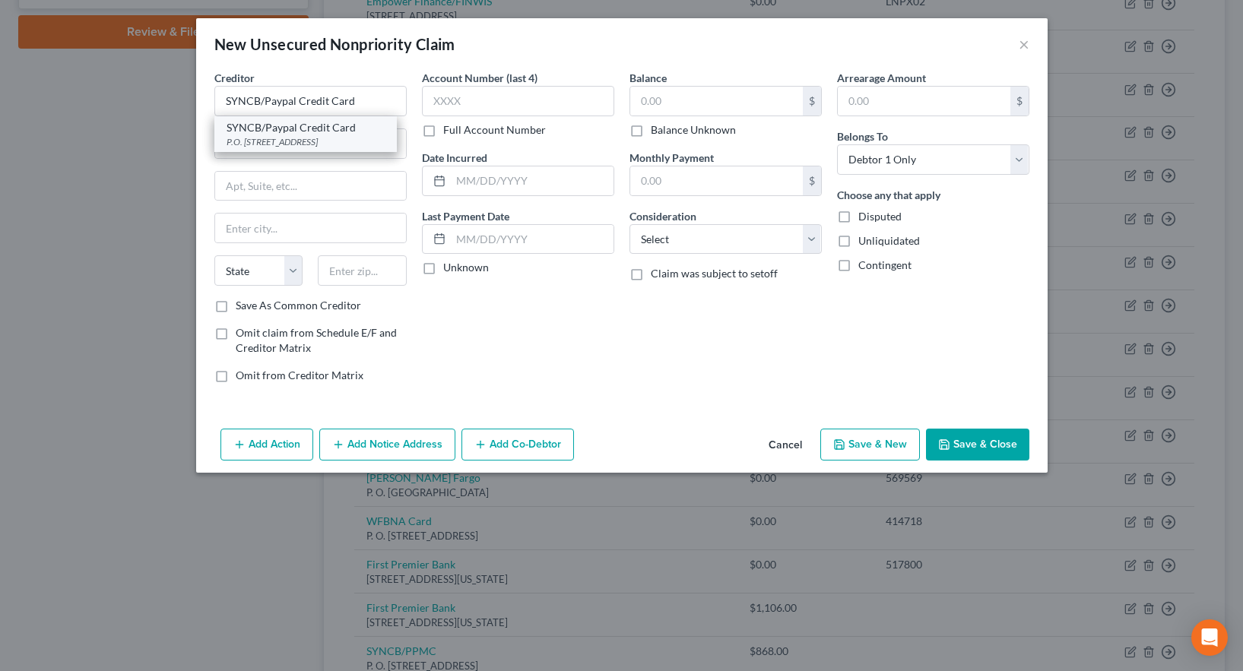
click at [297, 138] on div "P.O. [STREET_ADDRESS]" at bounding box center [306, 141] width 158 height 13
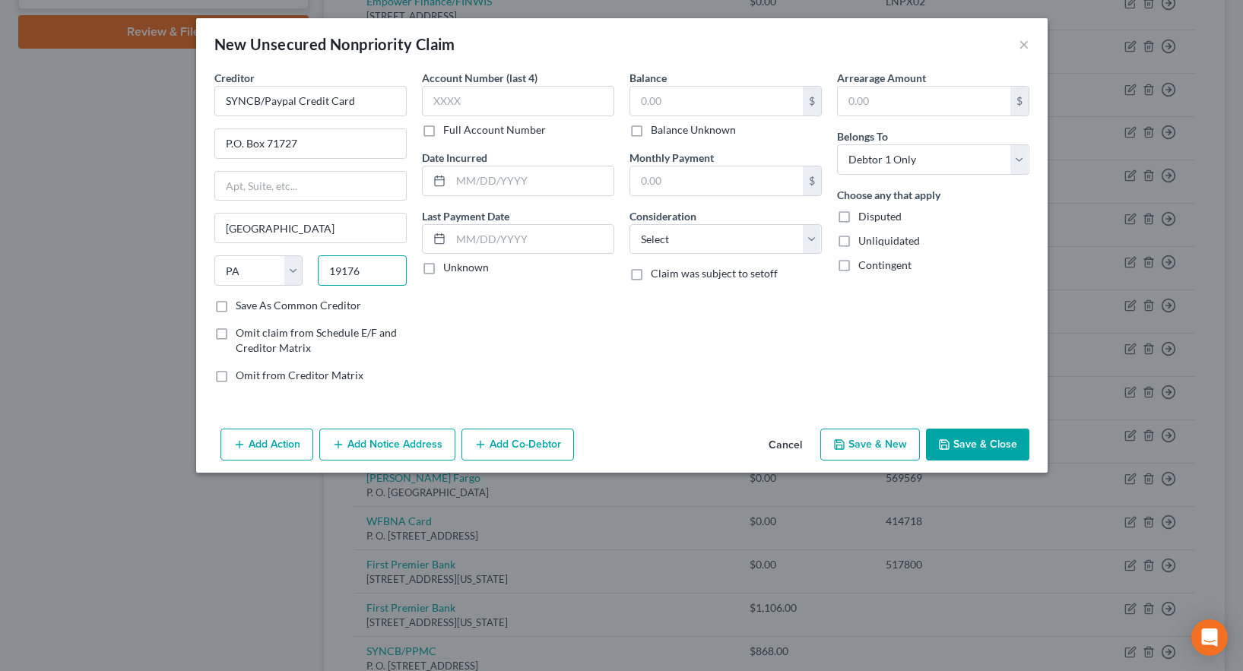
click at [363, 273] on input "19176" at bounding box center [362, 271] width 89 height 30
click at [236, 307] on label "Save As Common Creditor" at bounding box center [298, 305] width 125 height 15
click at [242, 307] on input "Save As Common Creditor" at bounding box center [247, 303] width 10 height 10
click at [465, 101] on input "text" at bounding box center [518, 101] width 192 height 30
click at [965, 444] on button "Save & Close" at bounding box center [977, 445] width 103 height 32
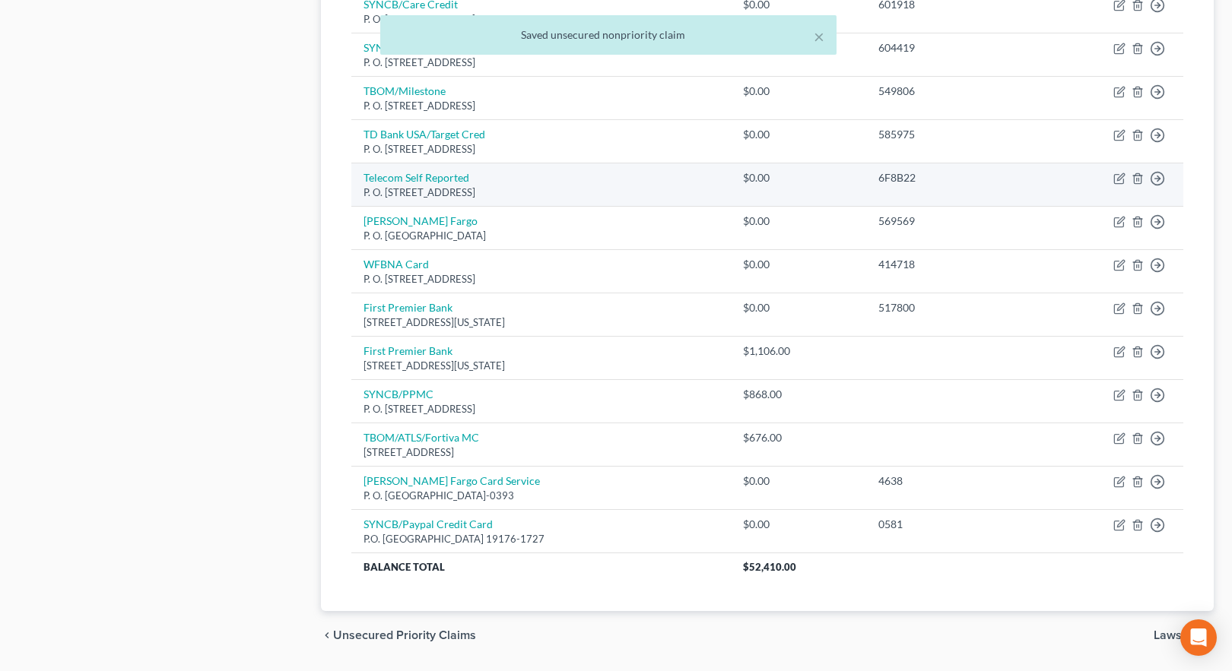
scroll to position [1033, 0]
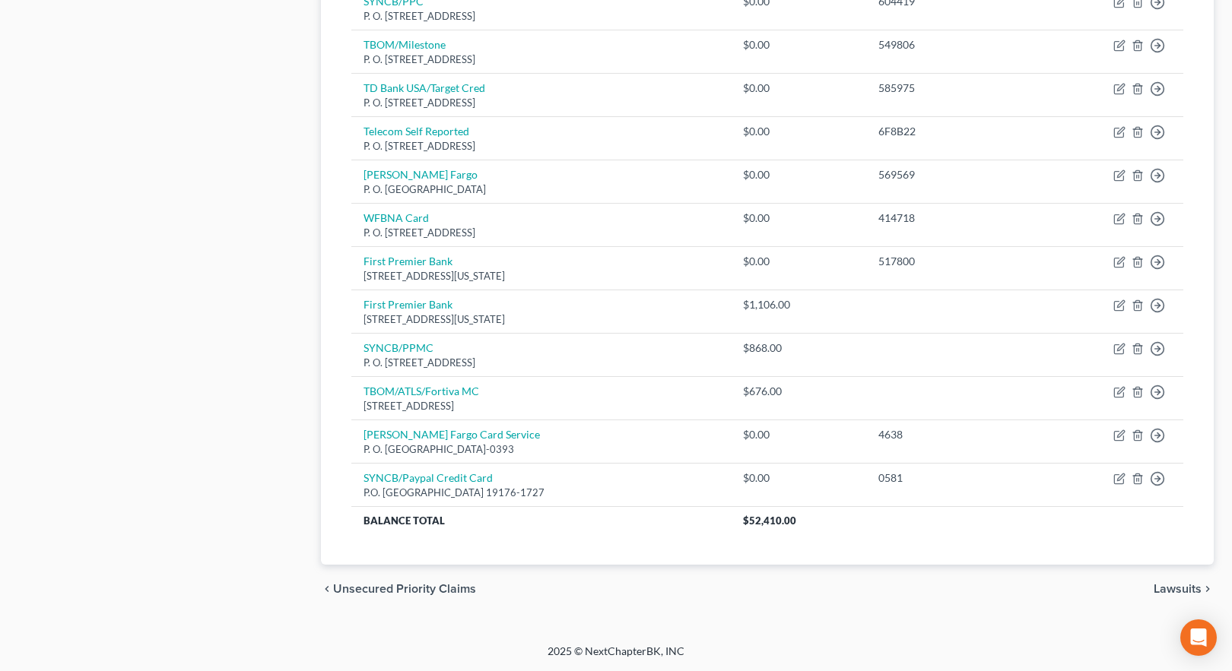
click at [1176, 587] on span "Lawsuits" at bounding box center [1178, 589] width 48 height 12
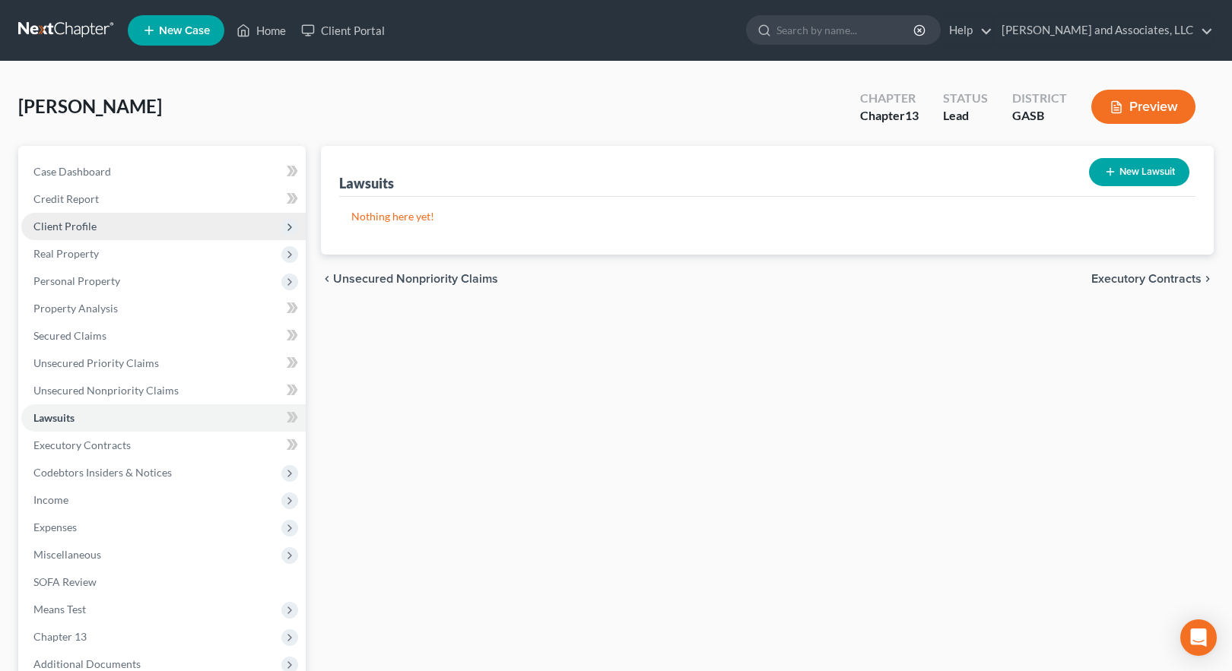
click at [65, 224] on span "Client Profile" at bounding box center [64, 226] width 63 height 13
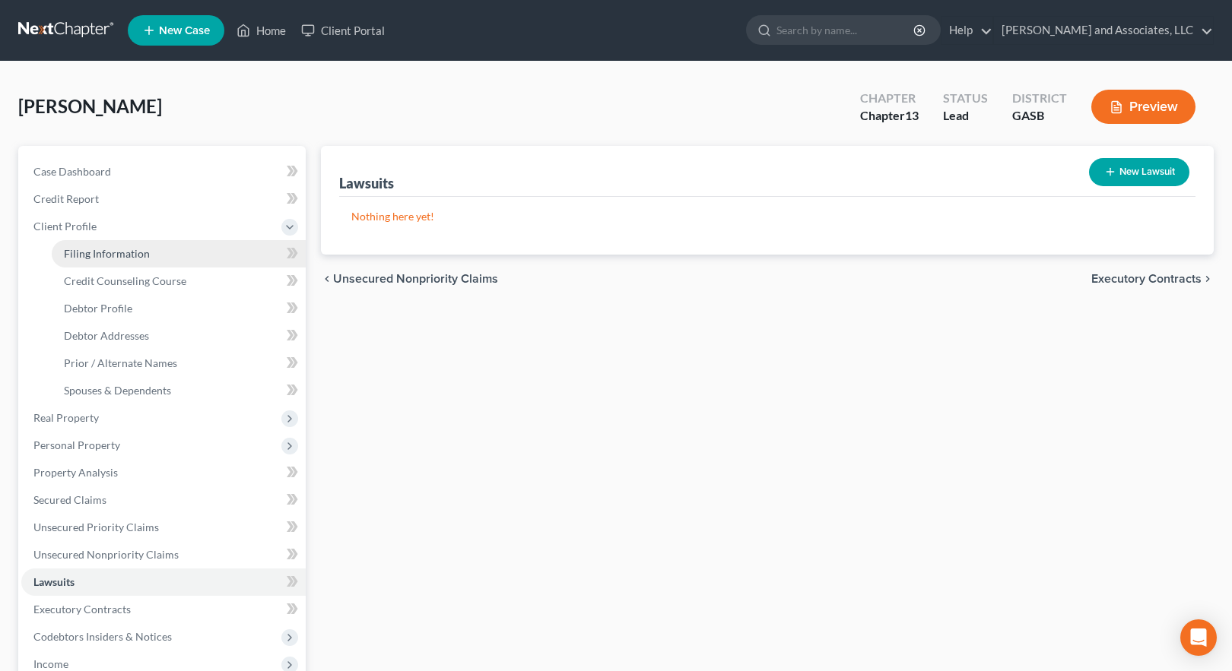
click at [82, 253] on span "Filing Information" at bounding box center [107, 253] width 86 height 13
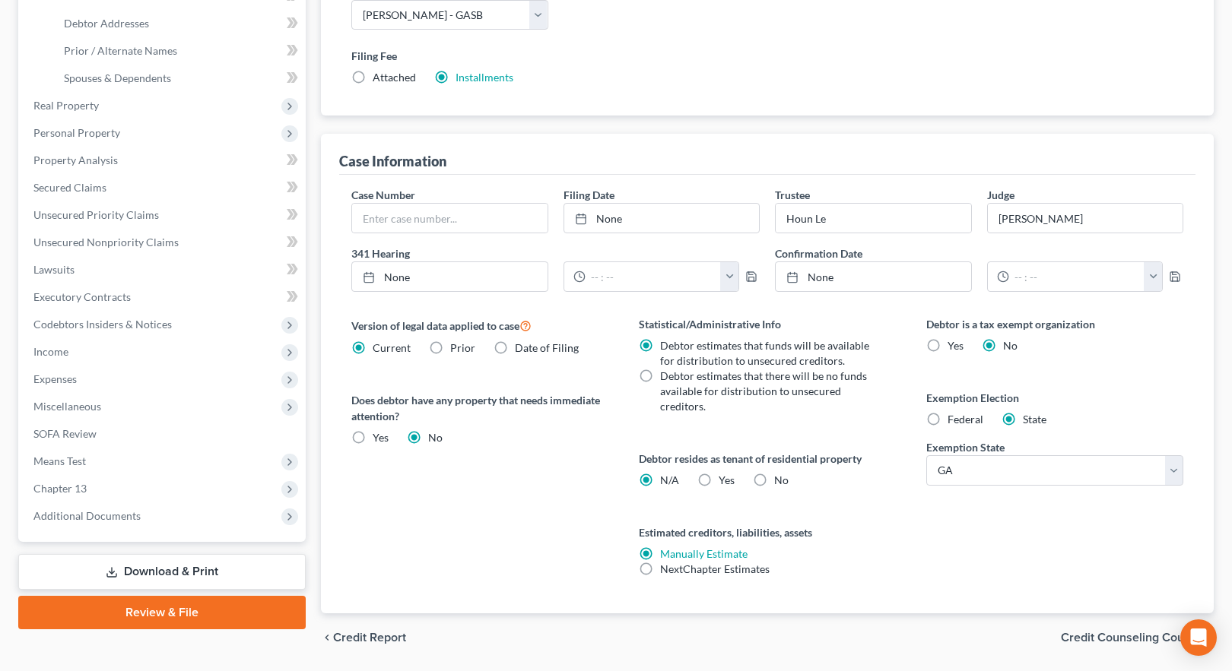
scroll to position [361, 0]
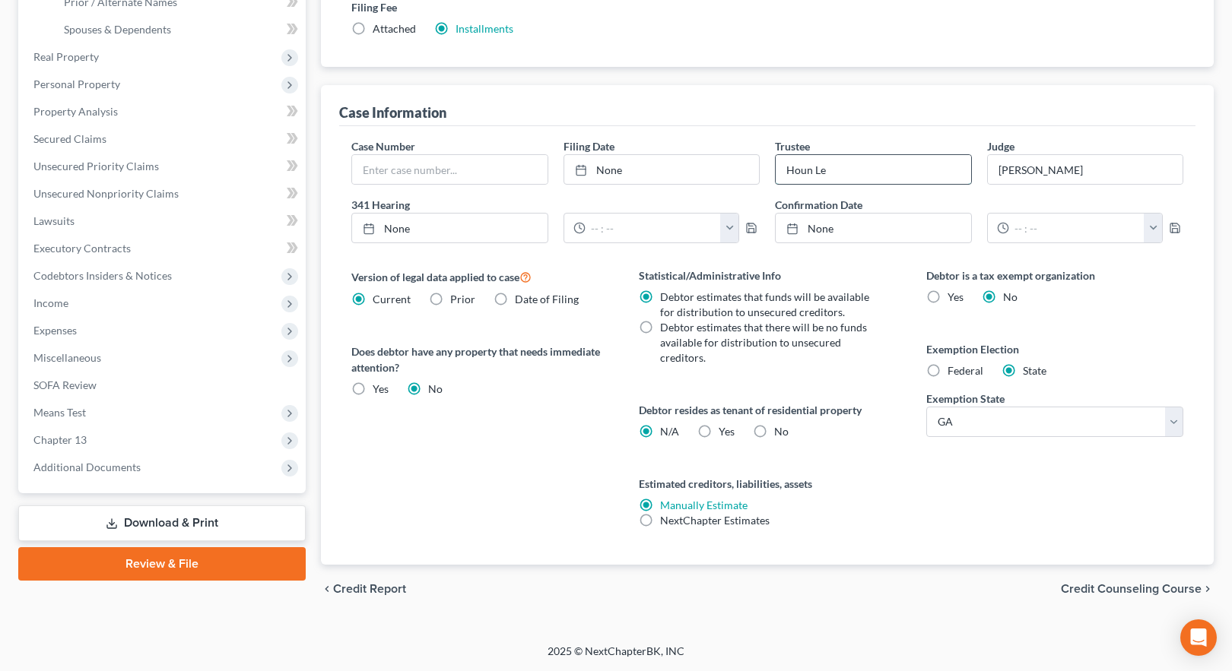
click at [868, 166] on input "Houn Le" at bounding box center [873, 169] width 195 height 29
click at [1103, 589] on span "Credit Counseling Course" at bounding box center [1131, 589] width 141 height 12
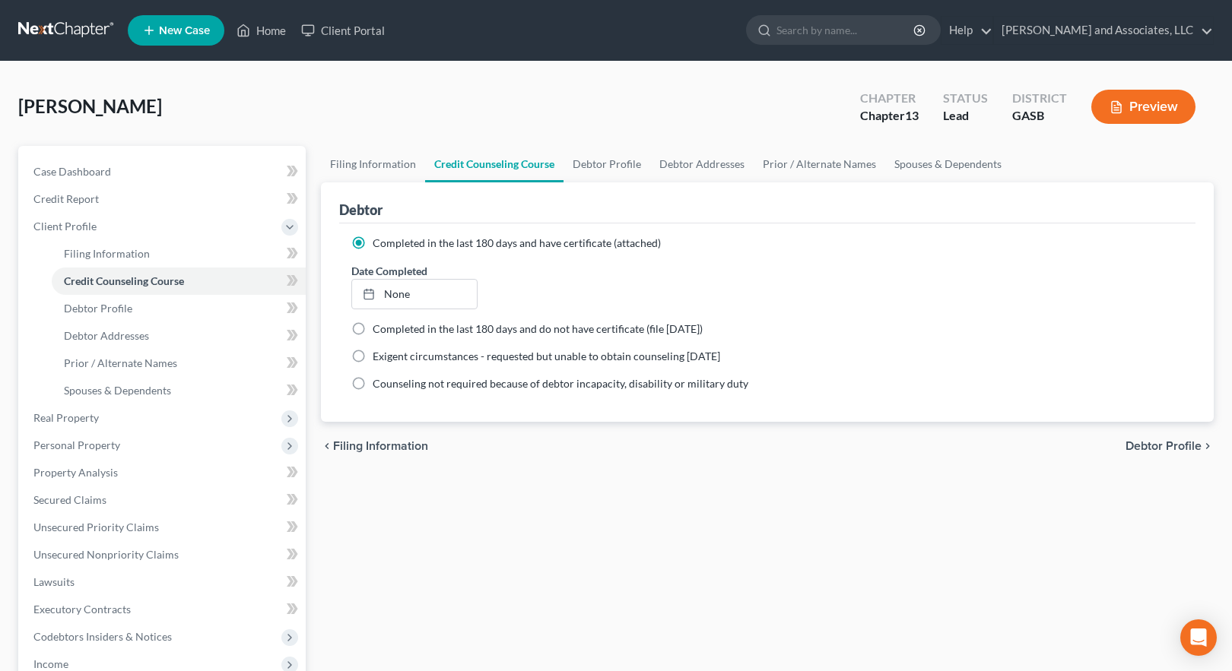
click at [1154, 448] on span "Debtor Profile" at bounding box center [1164, 446] width 76 height 12
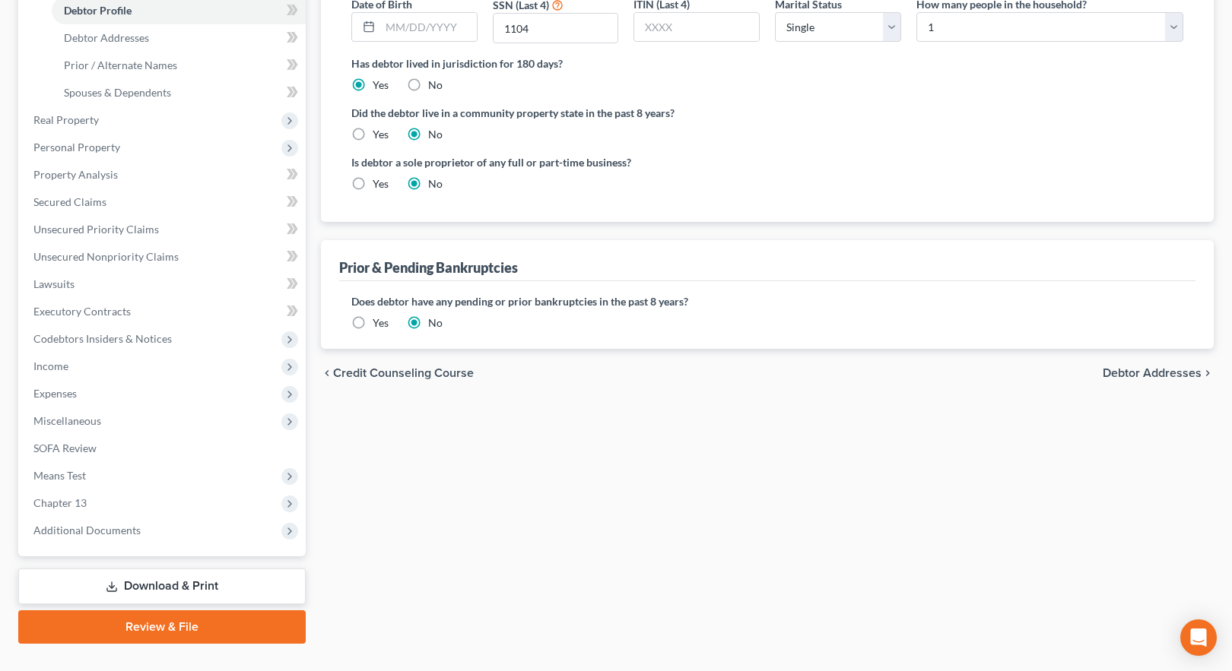
scroll to position [329, 0]
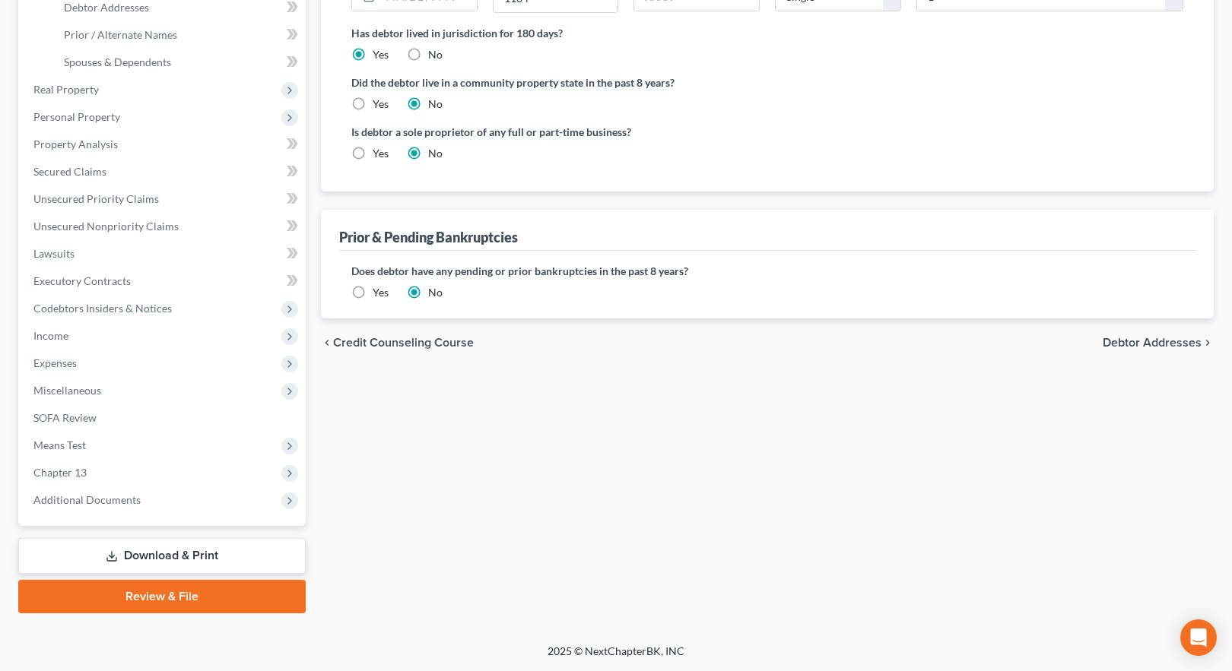
click at [1141, 346] on span "Debtor Addresses" at bounding box center [1152, 343] width 99 height 12
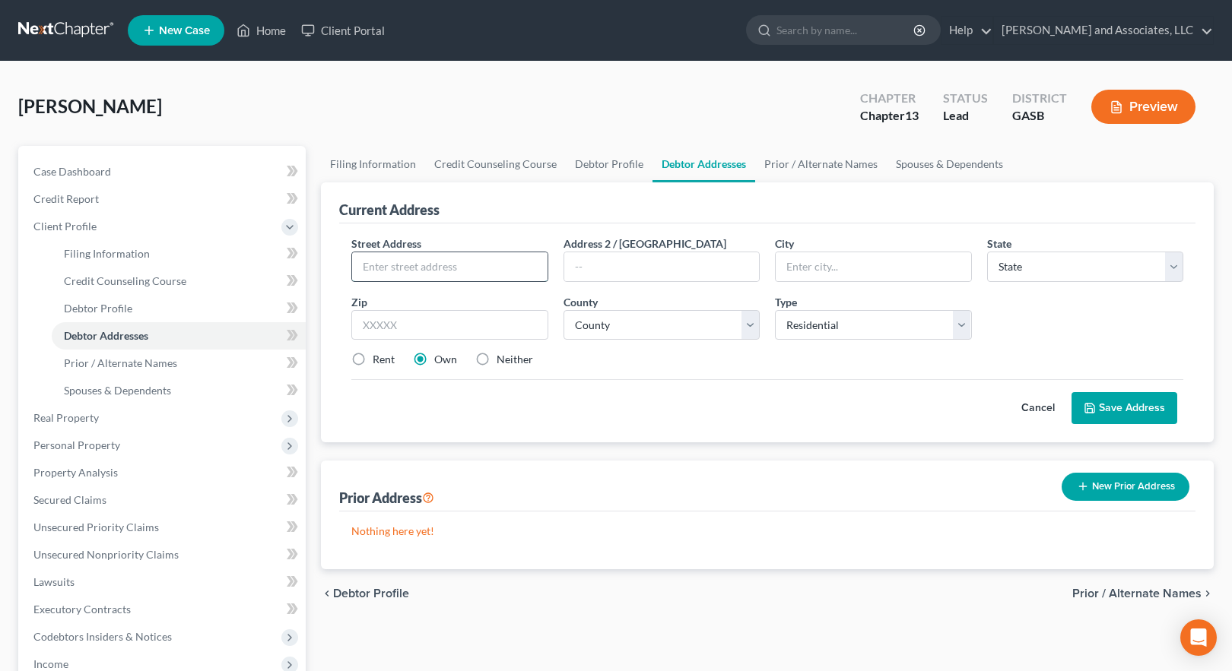
click at [403, 265] on input "text" at bounding box center [449, 266] width 195 height 29
click at [800, 264] on input "text" at bounding box center [873, 266] width 195 height 29
click at [1014, 266] on select "State [US_STATE] AK AR AZ CA CO CT DE DC [GEOGRAPHIC_DATA] [GEOGRAPHIC_DATA] GU…" at bounding box center [1085, 267] width 197 height 30
click at [987, 252] on select "State [US_STATE] AK AR AZ CA CO CT DE DC [GEOGRAPHIC_DATA] [GEOGRAPHIC_DATA] GU…" at bounding box center [1085, 267] width 197 height 30
click at [389, 325] on input "text" at bounding box center [449, 325] width 197 height 30
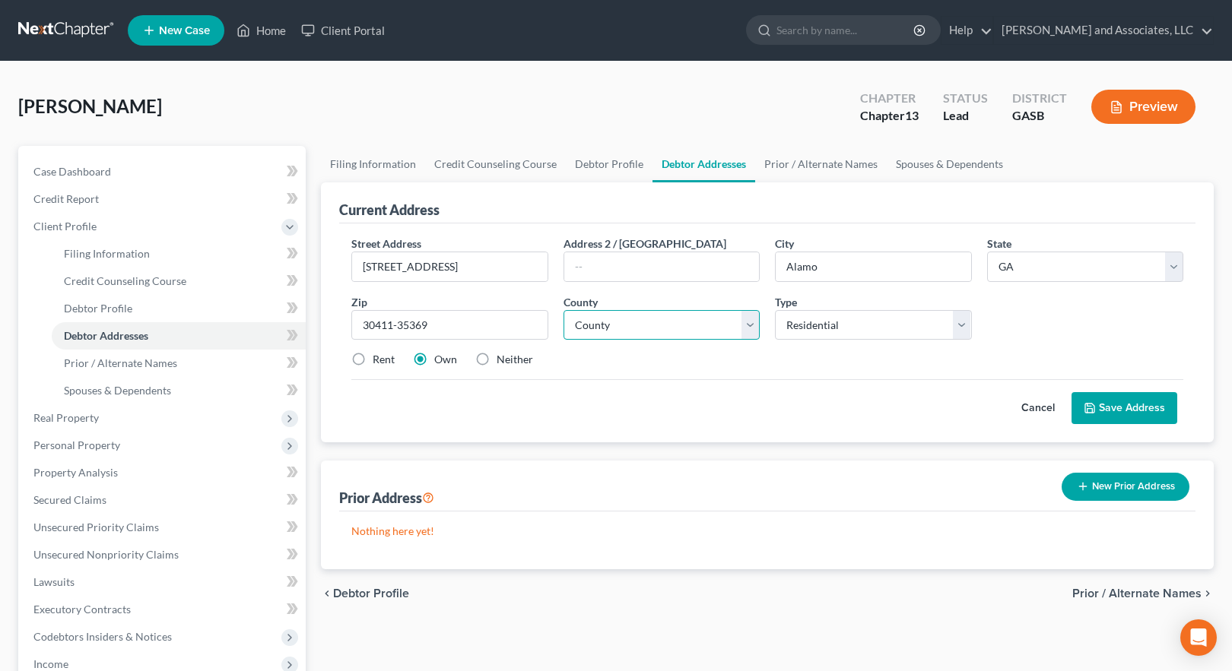
click at [640, 325] on select "County [GEOGRAPHIC_DATA] [GEOGRAPHIC_DATA] [GEOGRAPHIC_DATA] [GEOGRAPHIC_DATA] …" at bounding box center [662, 325] width 197 height 30
click at [653, 322] on select "County [GEOGRAPHIC_DATA] [GEOGRAPHIC_DATA] [GEOGRAPHIC_DATA] [GEOGRAPHIC_DATA] …" at bounding box center [662, 325] width 197 height 30
click at [564, 310] on select "County [GEOGRAPHIC_DATA] [GEOGRAPHIC_DATA] [GEOGRAPHIC_DATA] [GEOGRAPHIC_DATA] …" at bounding box center [662, 325] width 197 height 30
click at [1129, 408] on button "Save Address" at bounding box center [1125, 408] width 106 height 32
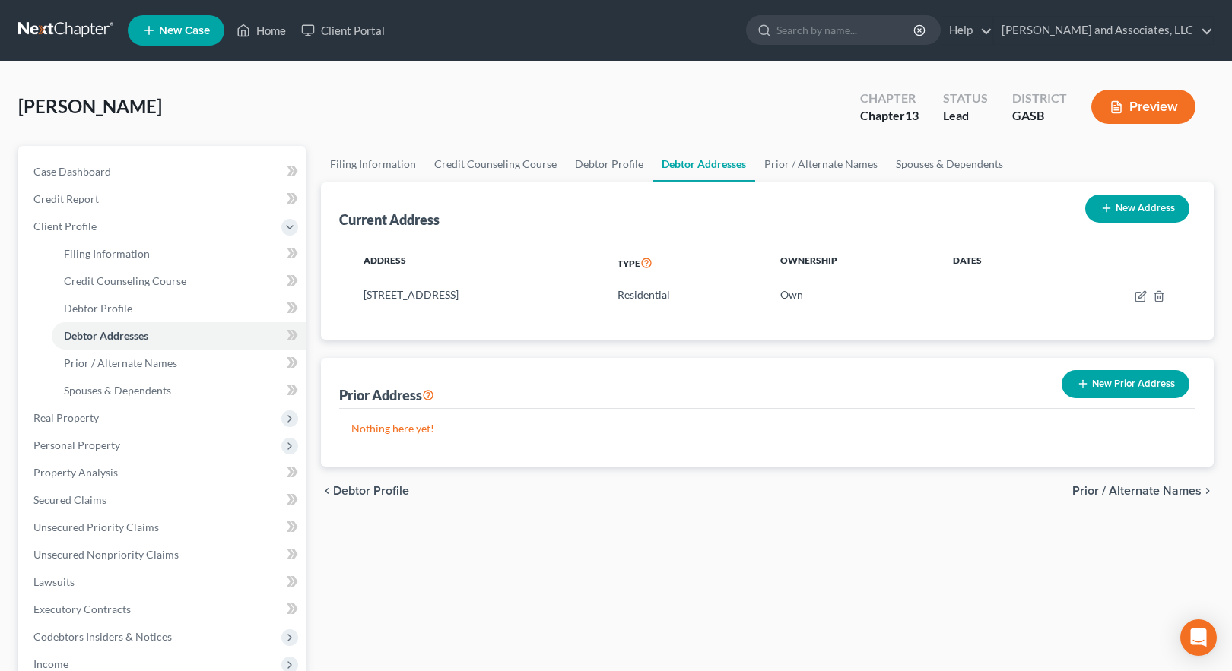
click at [1123, 208] on button "New Address" at bounding box center [1137, 209] width 104 height 28
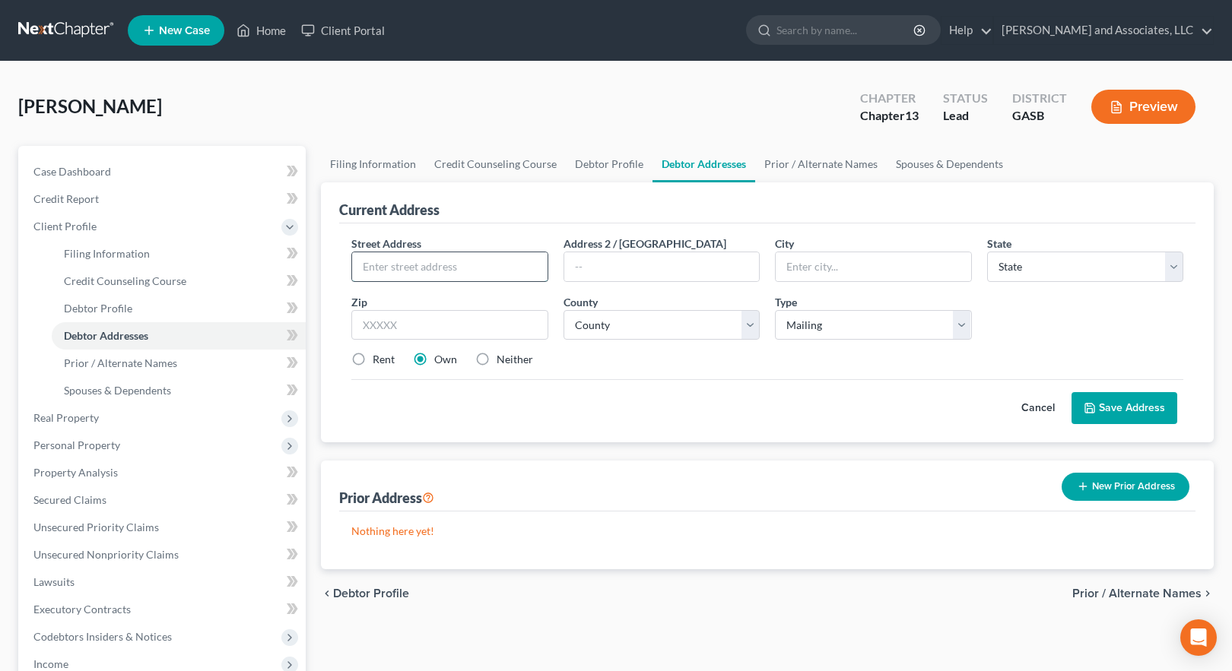
click at [414, 266] on input "text" at bounding box center [449, 266] width 195 height 29
click at [822, 268] on input "text" at bounding box center [873, 266] width 195 height 29
click at [1021, 268] on select "State [US_STATE] AK AR AZ CA CO CT DE DC [GEOGRAPHIC_DATA] [GEOGRAPHIC_DATA] GU…" at bounding box center [1085, 267] width 197 height 30
click at [408, 322] on input "text" at bounding box center [449, 325] width 197 height 30
click at [619, 320] on select "County [GEOGRAPHIC_DATA] [GEOGRAPHIC_DATA] [GEOGRAPHIC_DATA] [GEOGRAPHIC_DATA] …" at bounding box center [662, 325] width 197 height 30
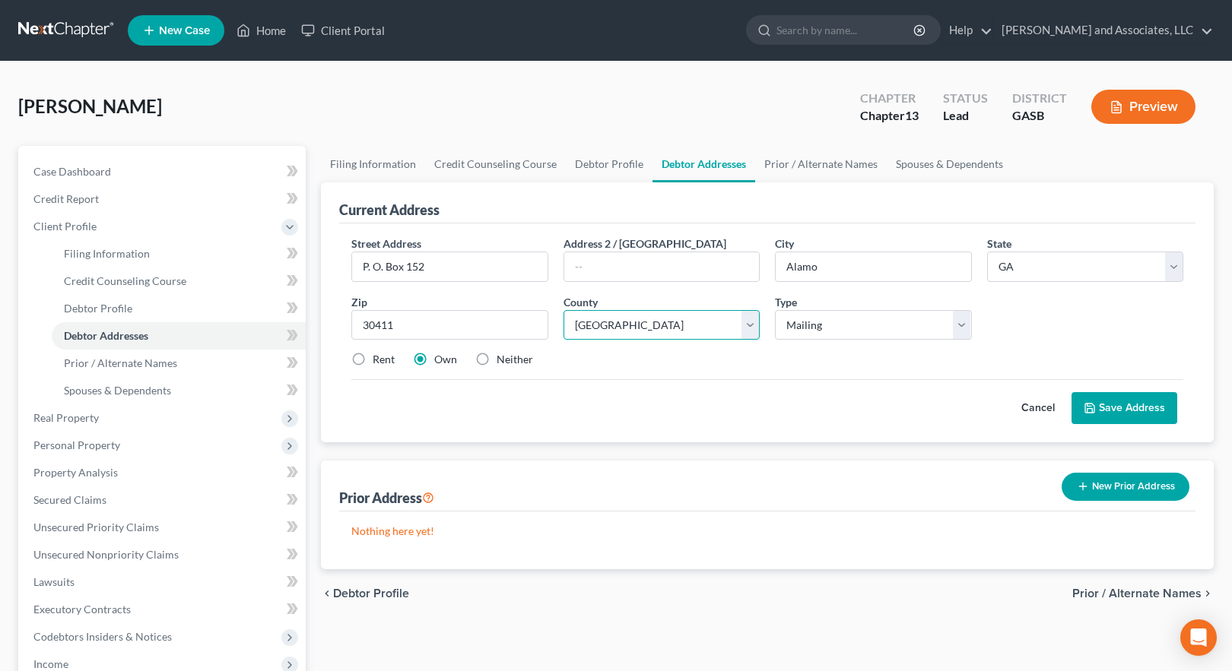
click at [564, 310] on select "County [GEOGRAPHIC_DATA] [GEOGRAPHIC_DATA] [GEOGRAPHIC_DATA] [GEOGRAPHIC_DATA] …" at bounding box center [662, 325] width 197 height 30
click at [1124, 406] on button "Save Address" at bounding box center [1125, 408] width 106 height 32
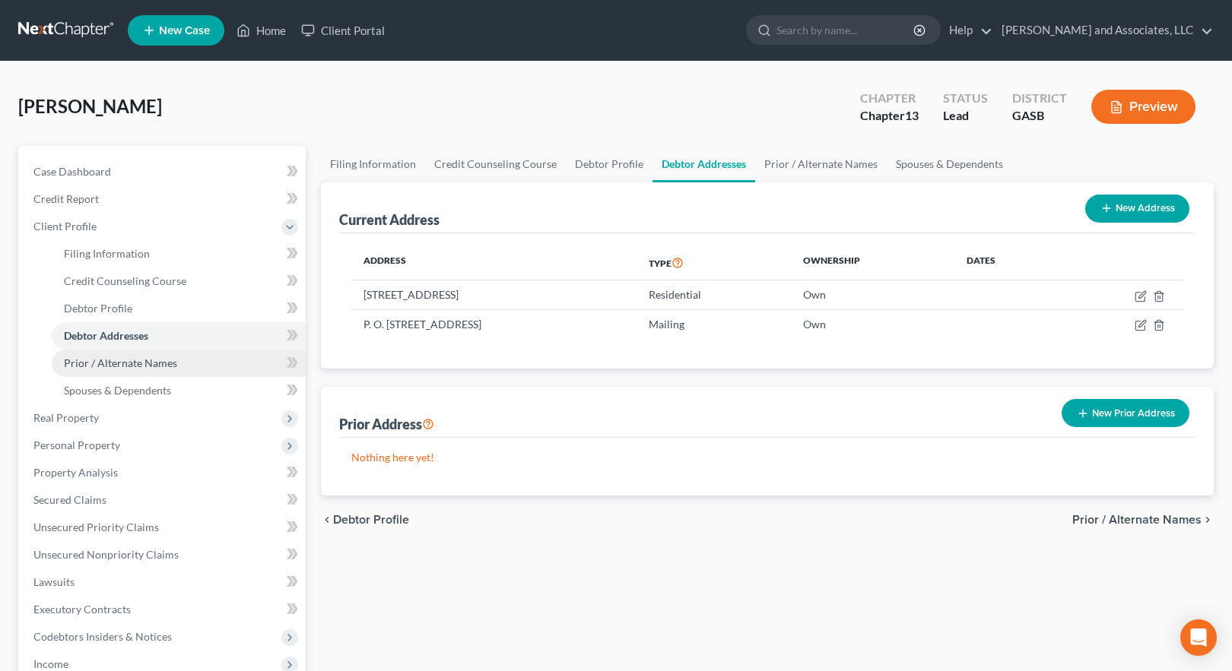
click at [112, 363] on span "Prior / Alternate Names" at bounding box center [120, 363] width 113 height 13
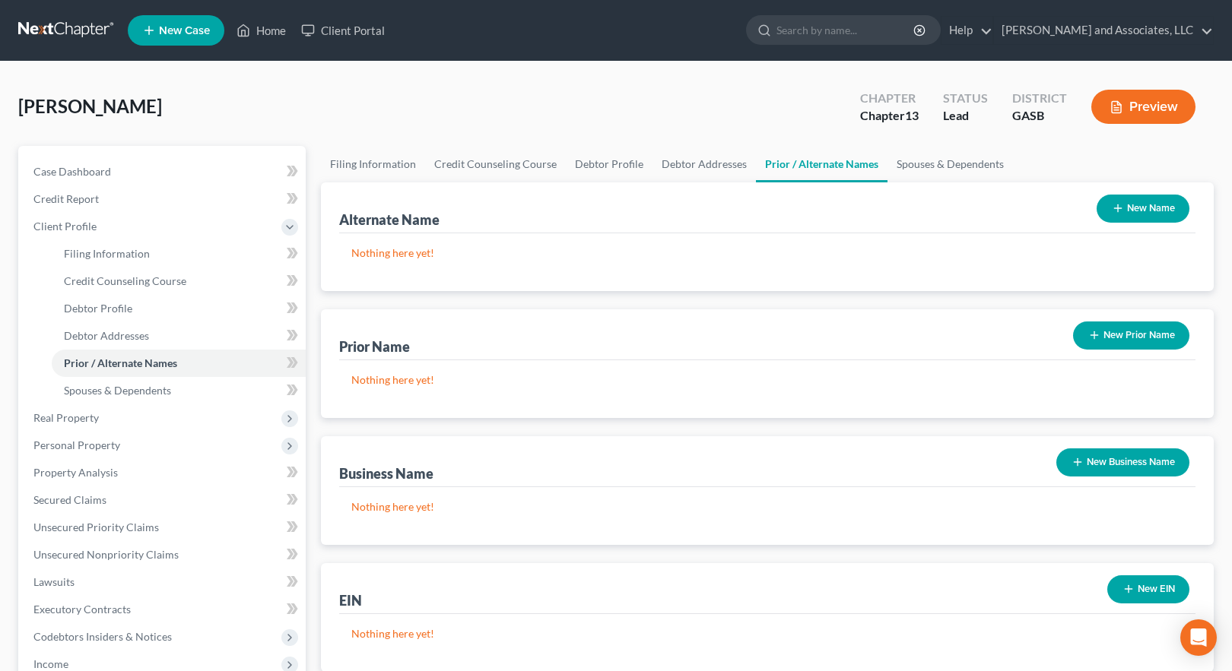
click at [1135, 207] on button "New Name" at bounding box center [1143, 209] width 93 height 28
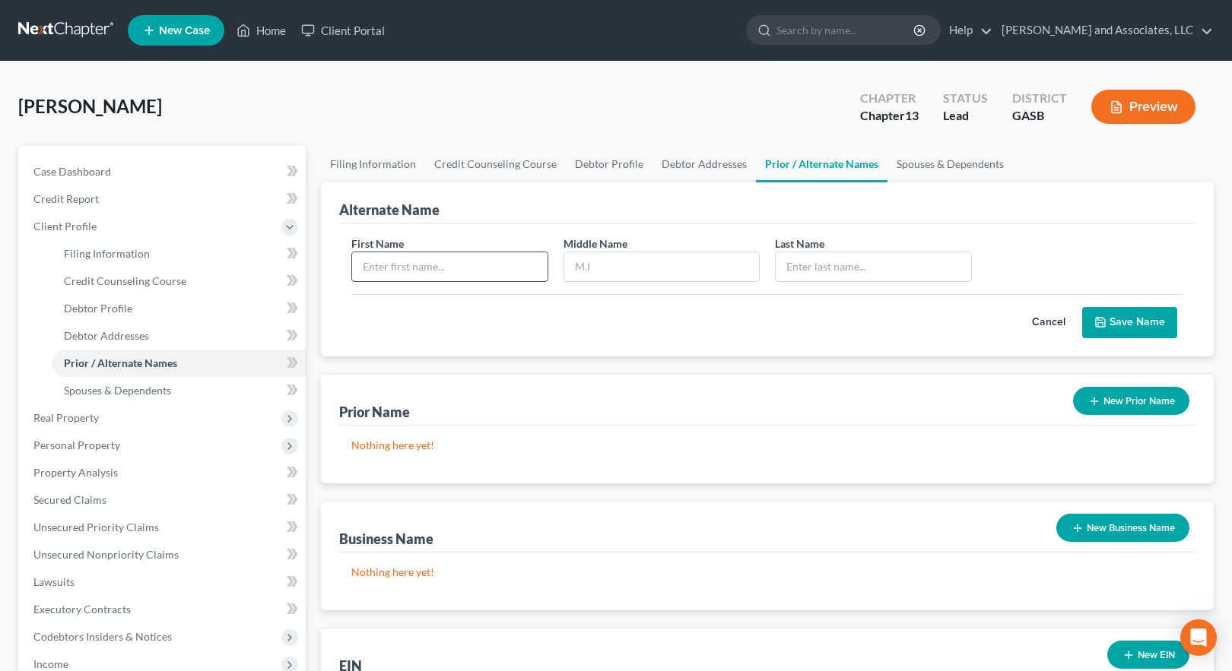
click at [379, 269] on input "text" at bounding box center [449, 266] width 195 height 29
click at [1129, 324] on button "Save Name" at bounding box center [1129, 323] width 95 height 32
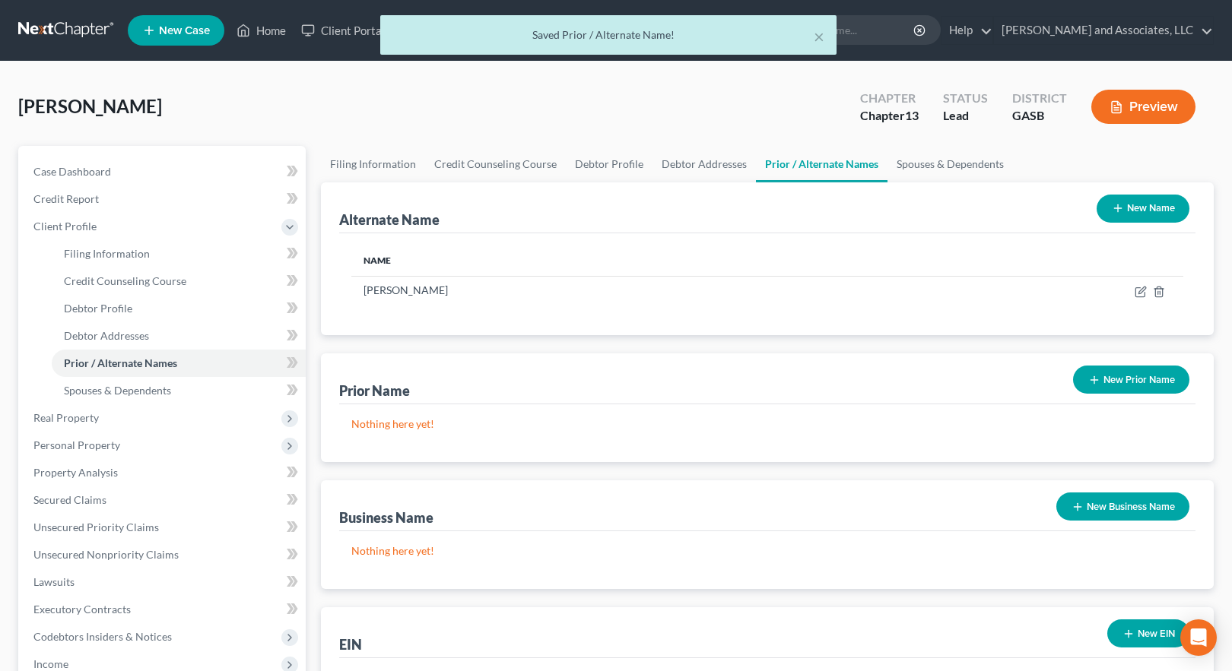
click at [1138, 210] on button "New Name" at bounding box center [1143, 209] width 93 height 28
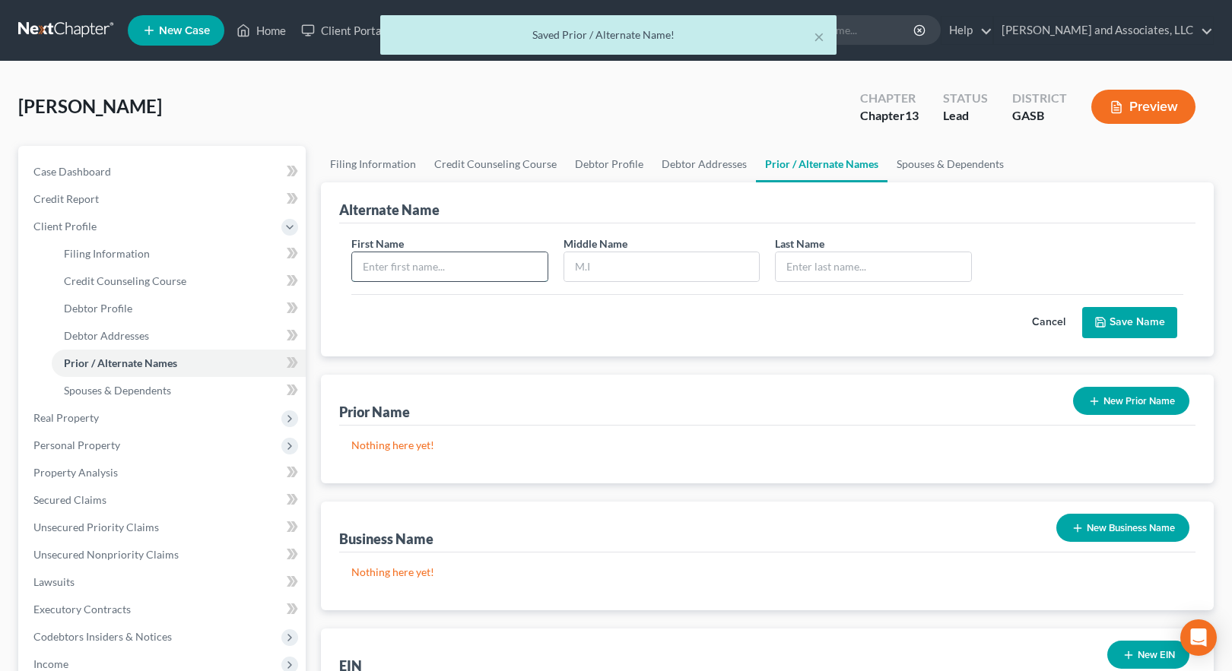
click at [469, 266] on input "text" at bounding box center [449, 266] width 195 height 29
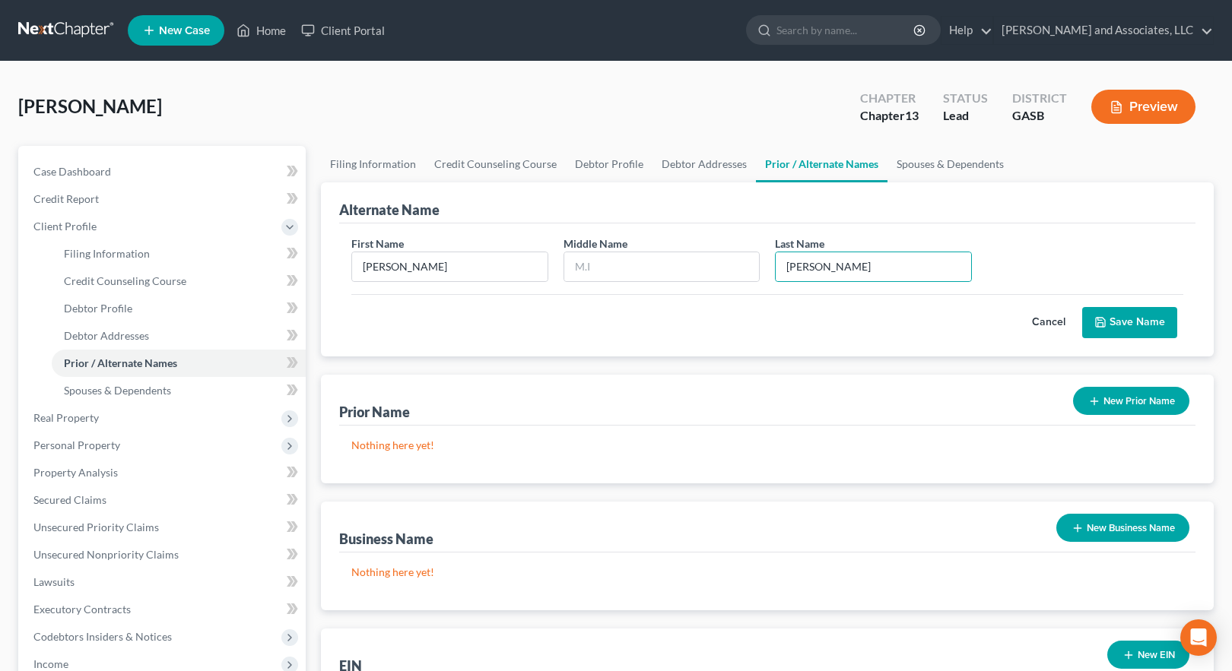
click at [1135, 324] on button "Save Name" at bounding box center [1129, 323] width 95 height 32
click at [1130, 324] on button "Save Name" at bounding box center [1129, 323] width 95 height 32
click at [141, 392] on span "Spouses & Dependents" at bounding box center [117, 390] width 107 height 13
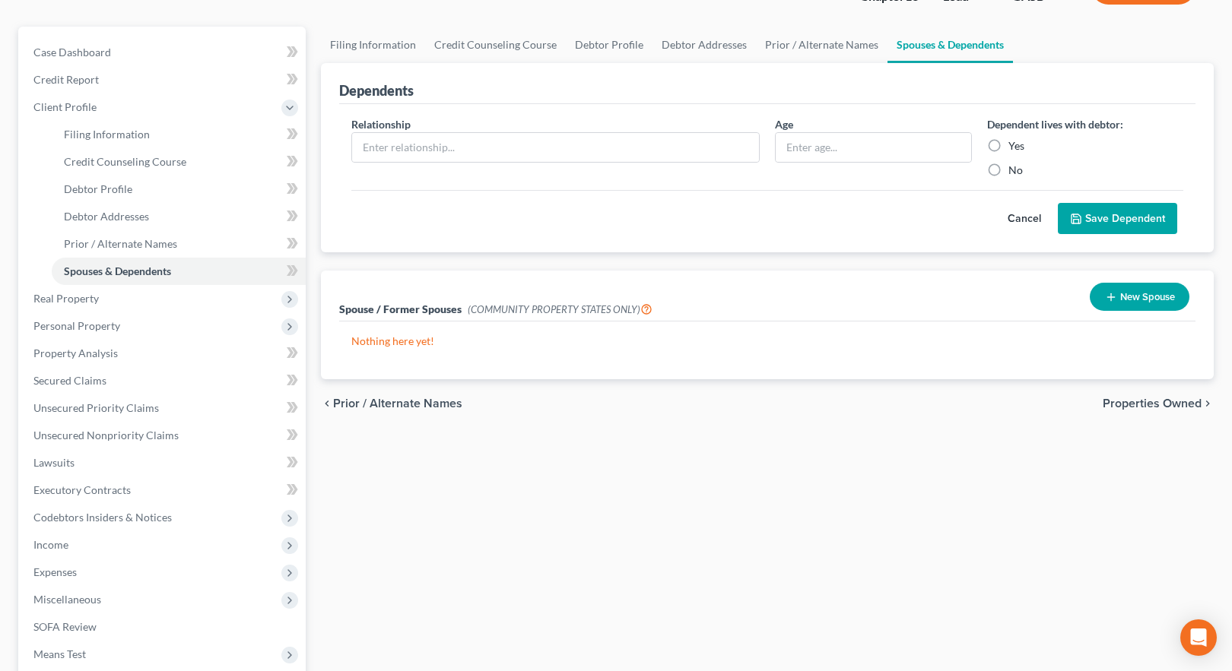
scroll to position [329, 0]
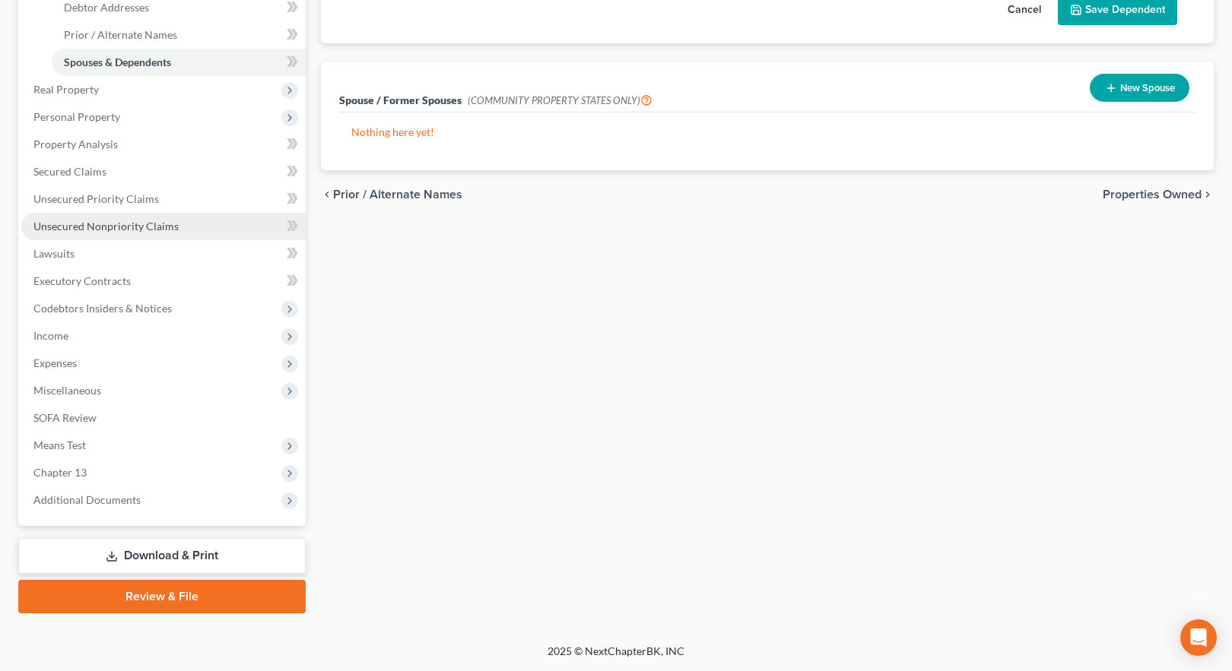
click at [136, 224] on span "Unsecured Nonpriority Claims" at bounding box center [105, 226] width 145 height 13
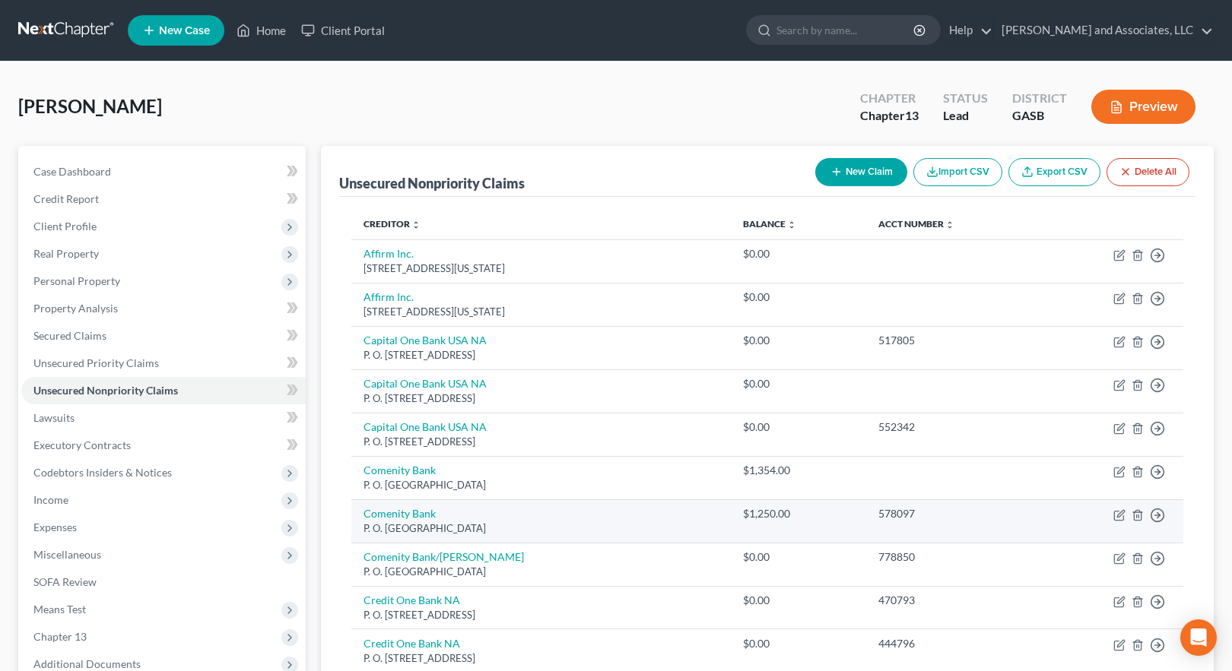
click at [566, 520] on td "Comenity Bank P. O. [GEOGRAPHIC_DATA]" at bounding box center [540, 521] width 379 height 43
click at [1138, 516] on icon "button" at bounding box center [1138, 516] width 12 height 12
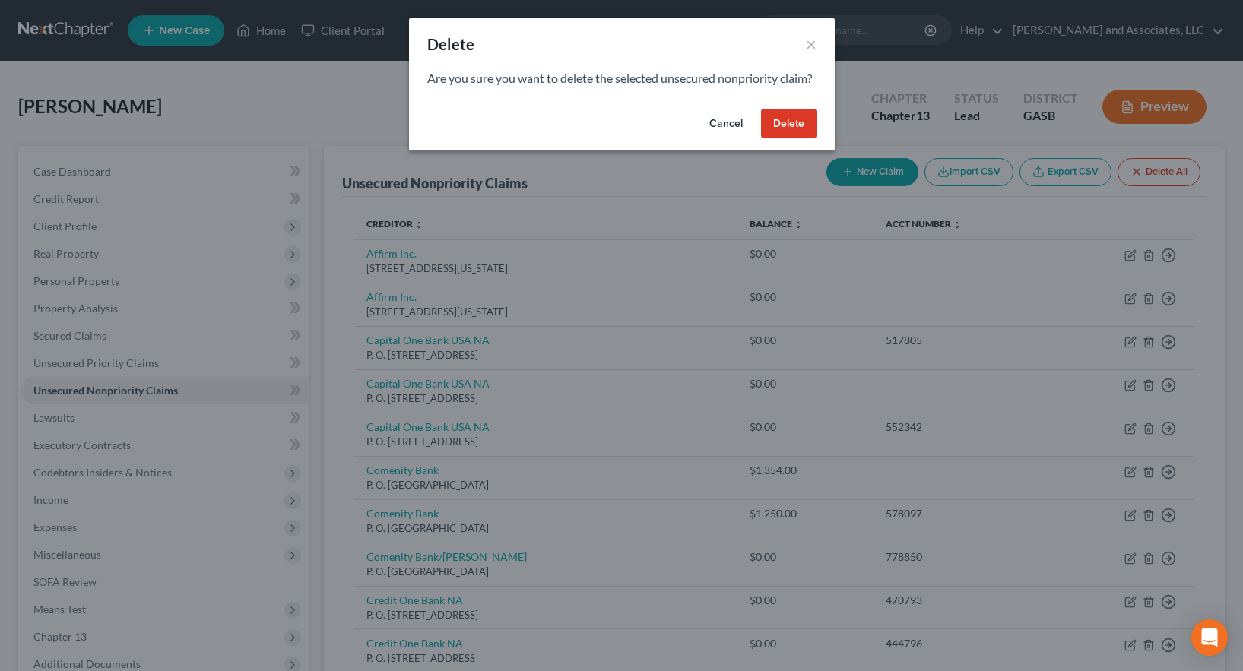
click at [791, 139] on button "Delete" at bounding box center [789, 124] width 56 height 30
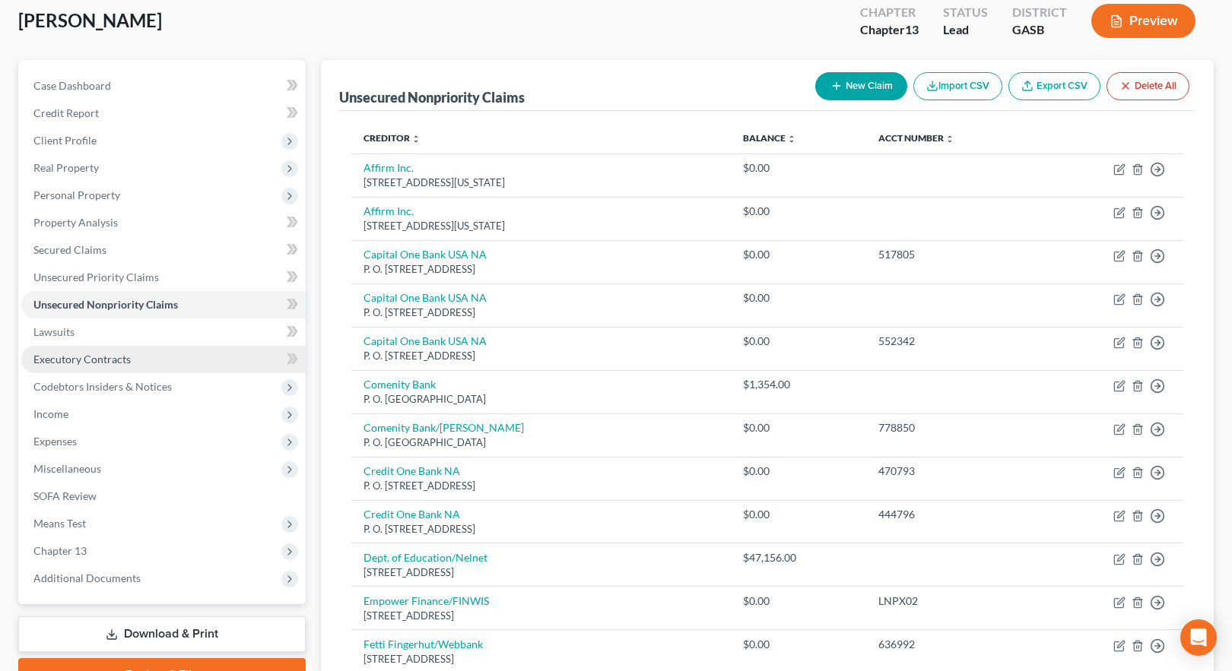
scroll to position [152, 0]
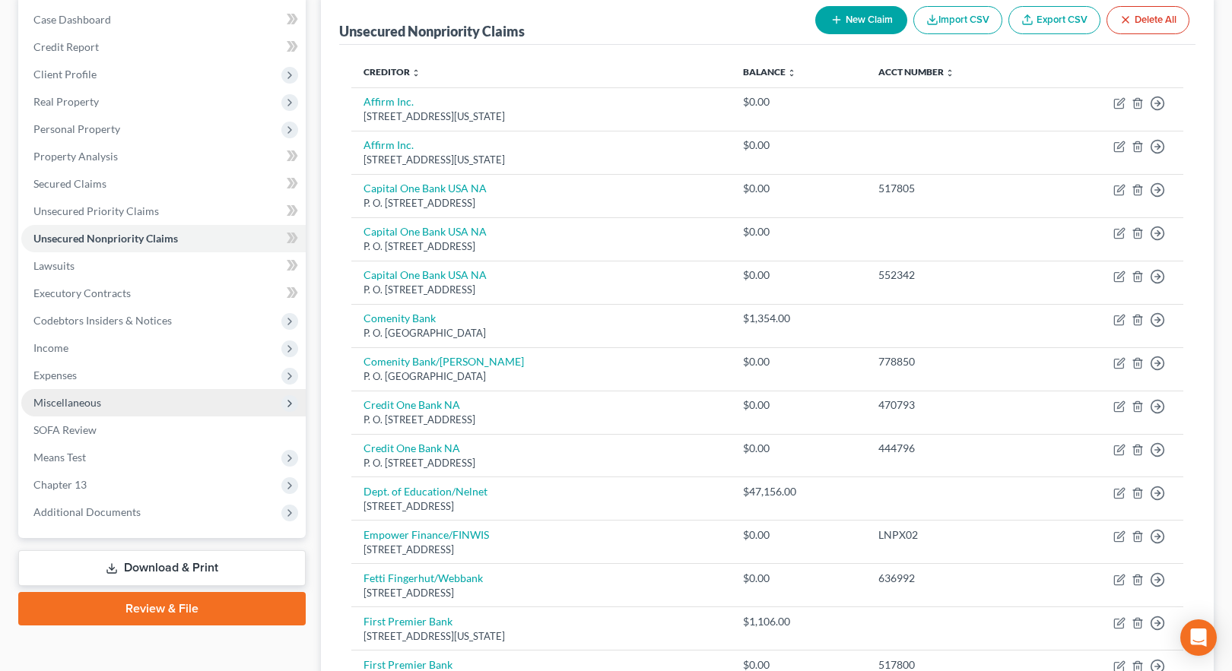
click at [100, 401] on span "Miscellaneous" at bounding box center [163, 402] width 284 height 27
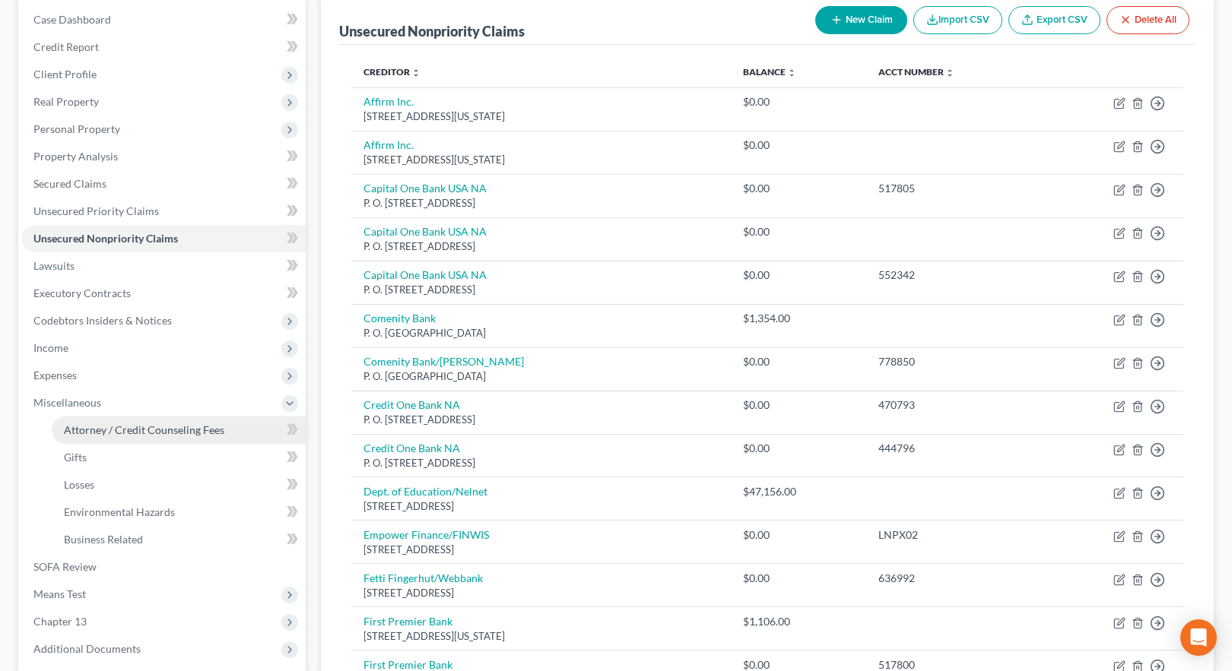
click at [121, 431] on span "Attorney / Credit Counseling Fees" at bounding box center [144, 430] width 160 height 13
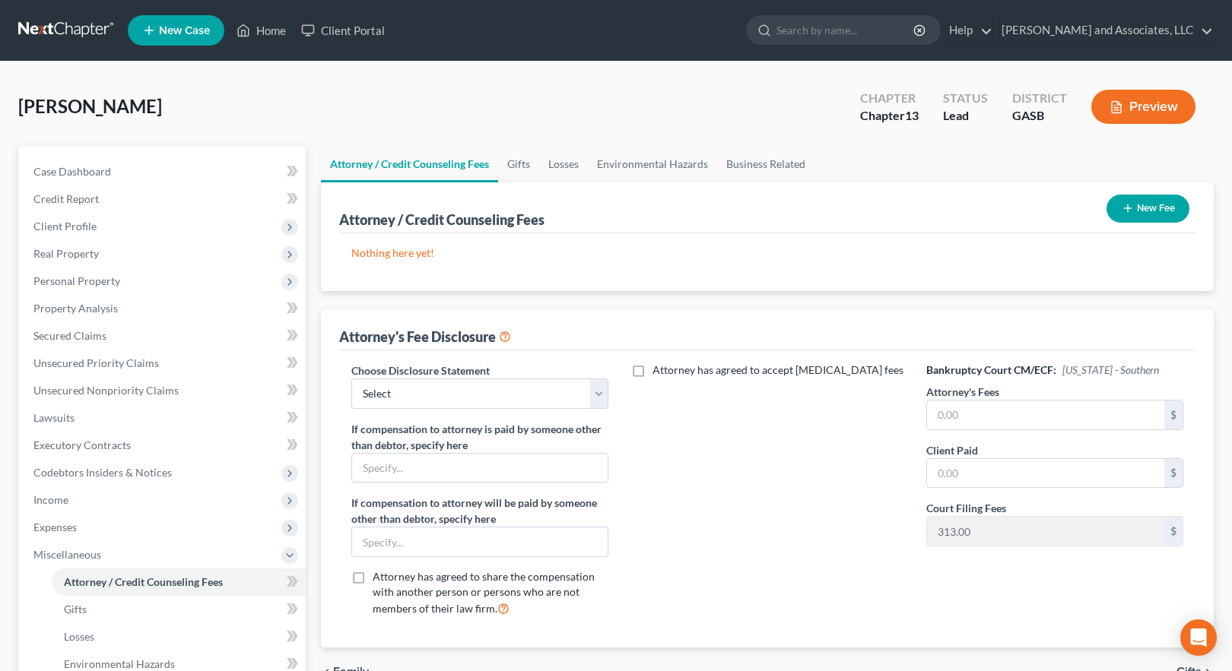
click at [1152, 211] on button "New Fee" at bounding box center [1147, 209] width 83 height 28
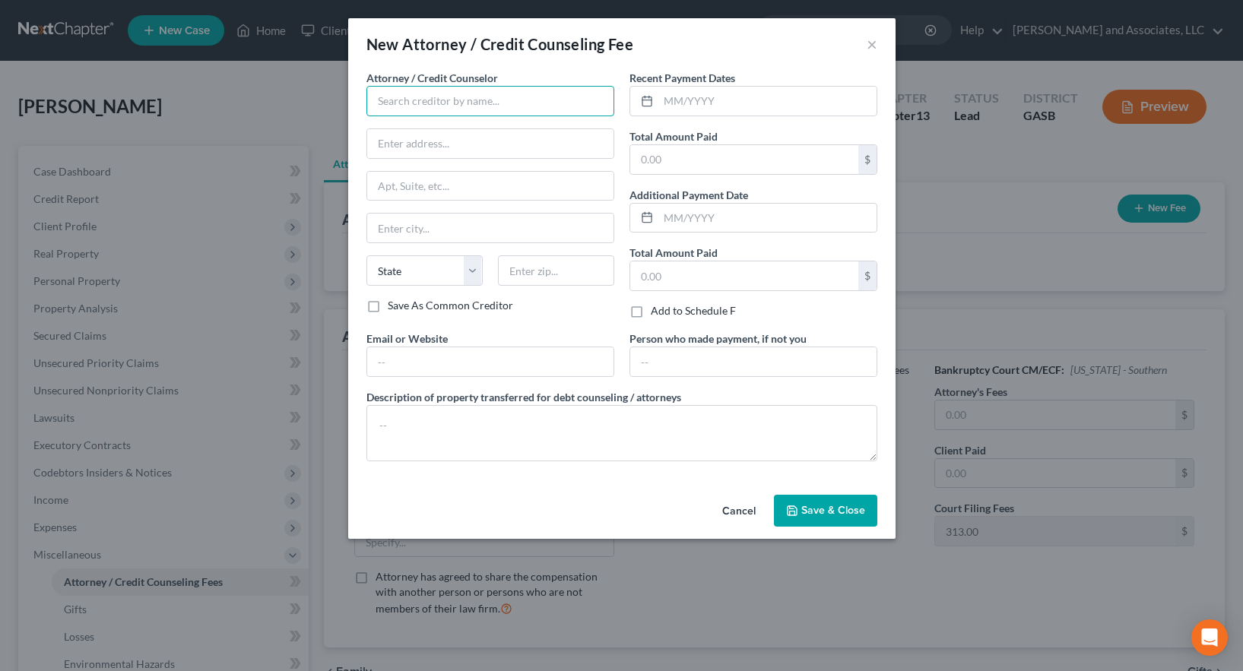
click at [407, 101] on input "text" at bounding box center [491, 101] width 248 height 30
click at [424, 127] on div "Debtorcc, Inc." at bounding box center [458, 127] width 158 height 15
click at [395, 360] on input "text" at bounding box center [490, 362] width 246 height 29
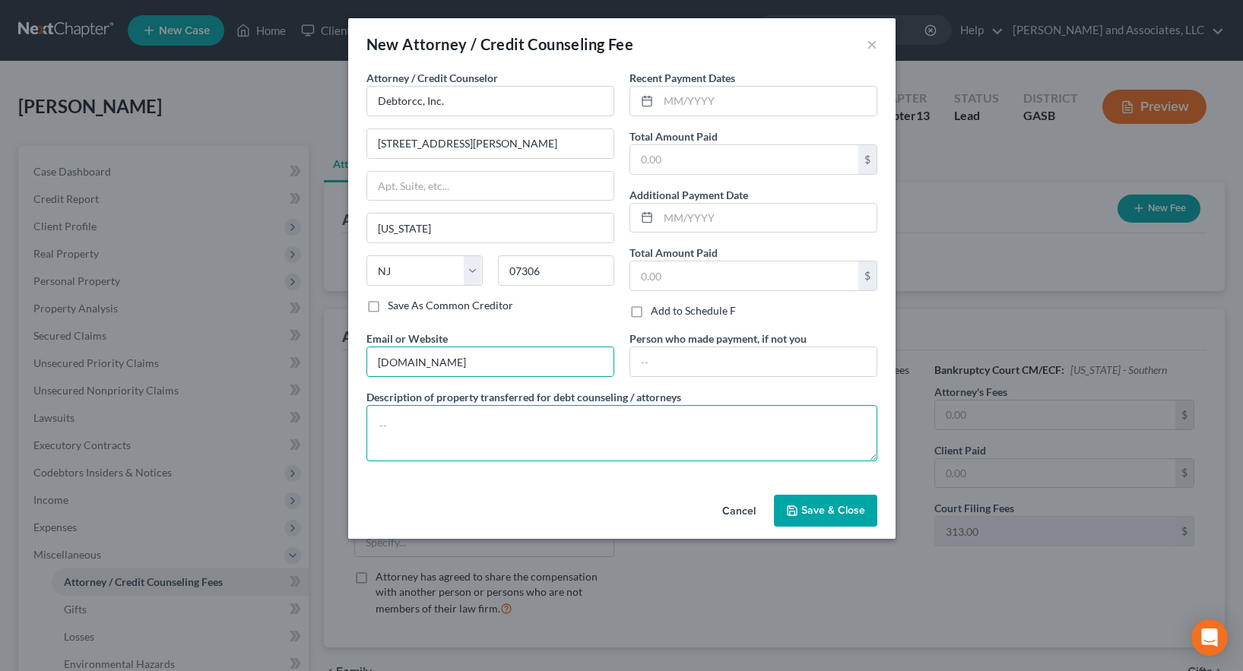
click at [442, 432] on textarea at bounding box center [622, 433] width 511 height 56
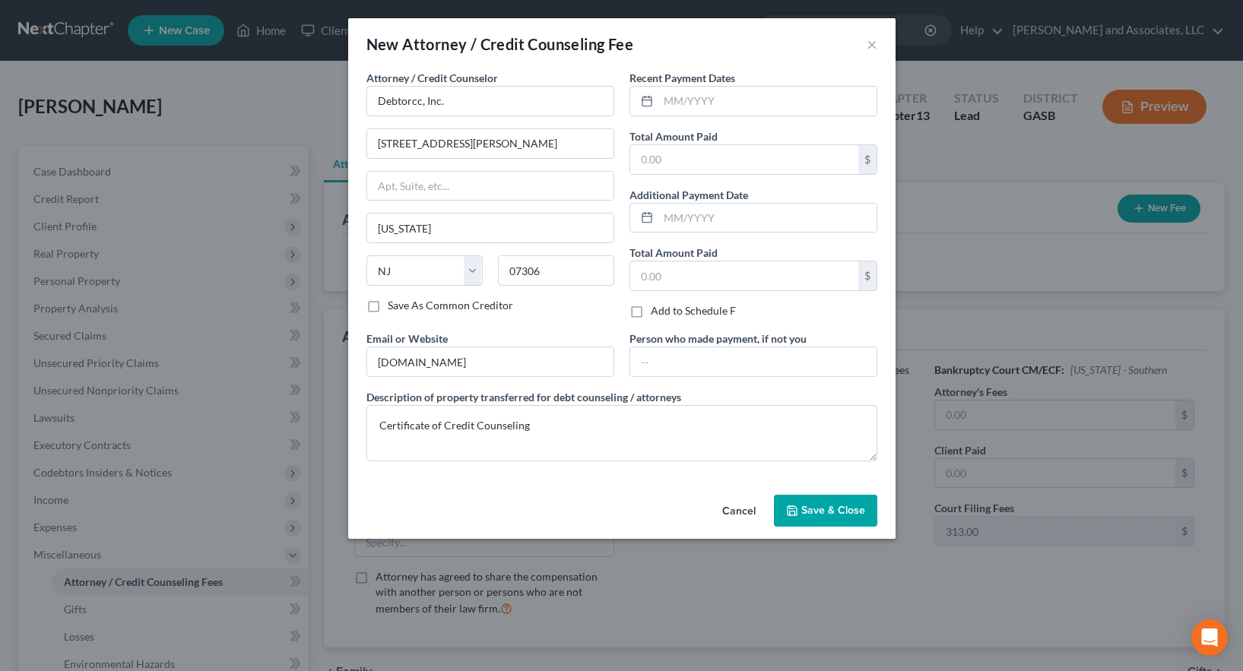
click at [825, 509] on span "Save & Close" at bounding box center [834, 510] width 64 height 13
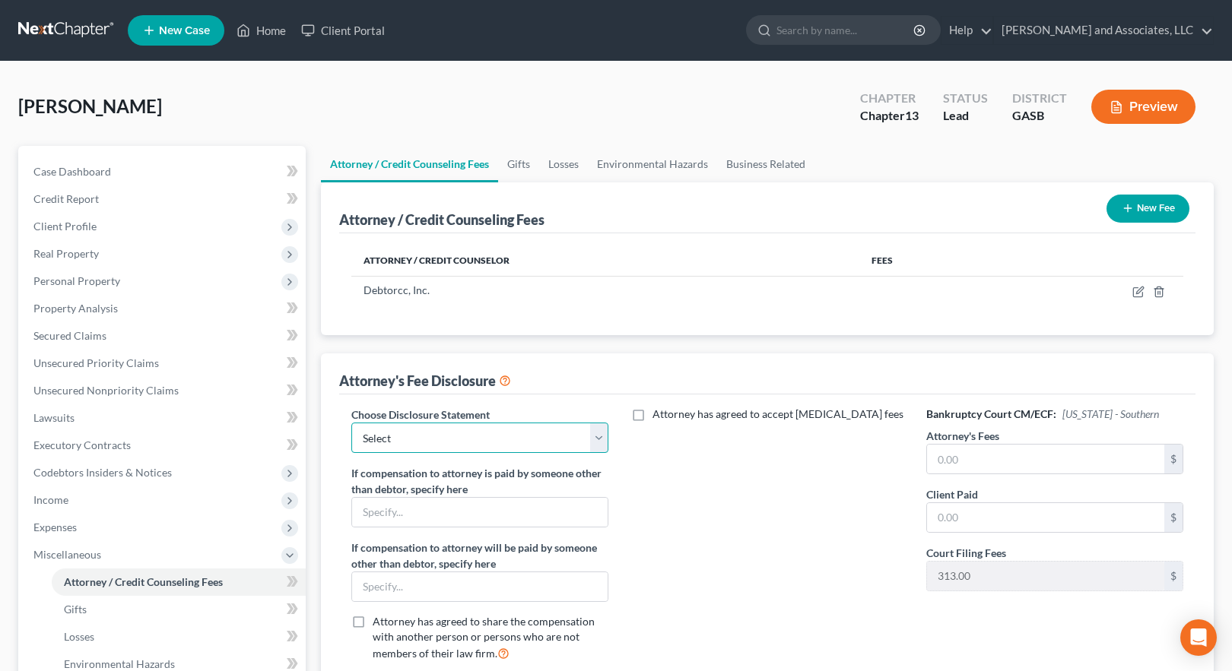
click at [419, 437] on select "Select Attorney for Debtors" at bounding box center [479, 438] width 257 height 30
click at [351, 423] on select "Select Attorney for Debtors" at bounding box center [479, 438] width 257 height 30
click at [421, 514] on input "text" at bounding box center [480, 512] width 256 height 29
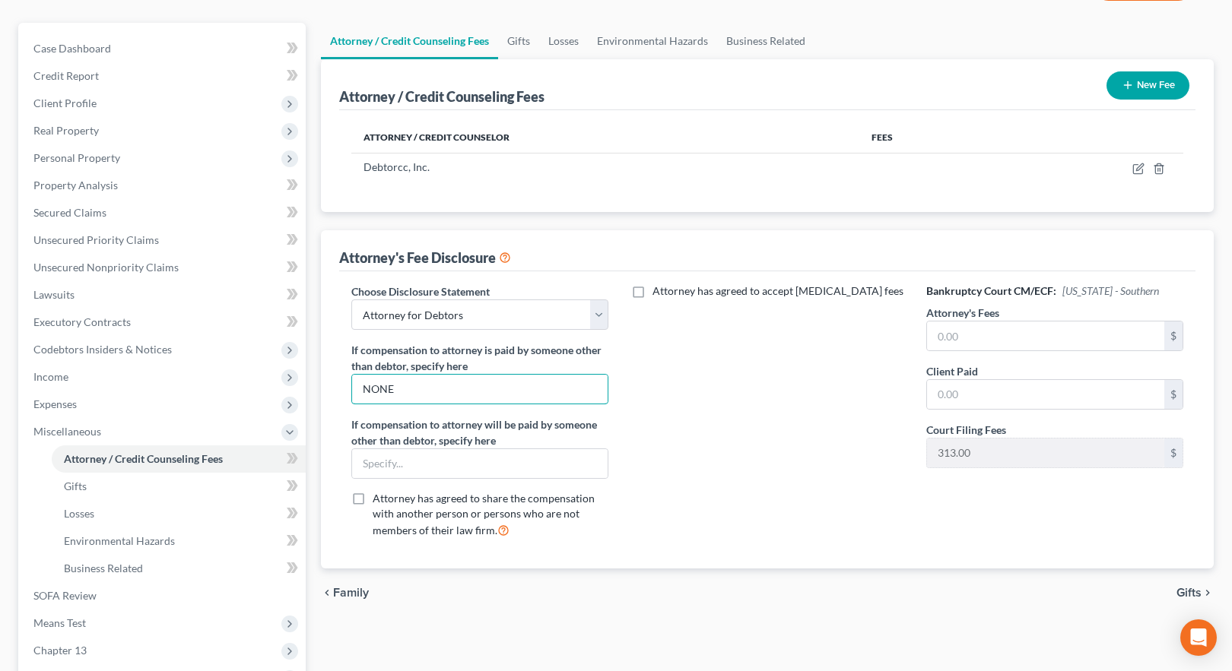
scroll to position [152, 0]
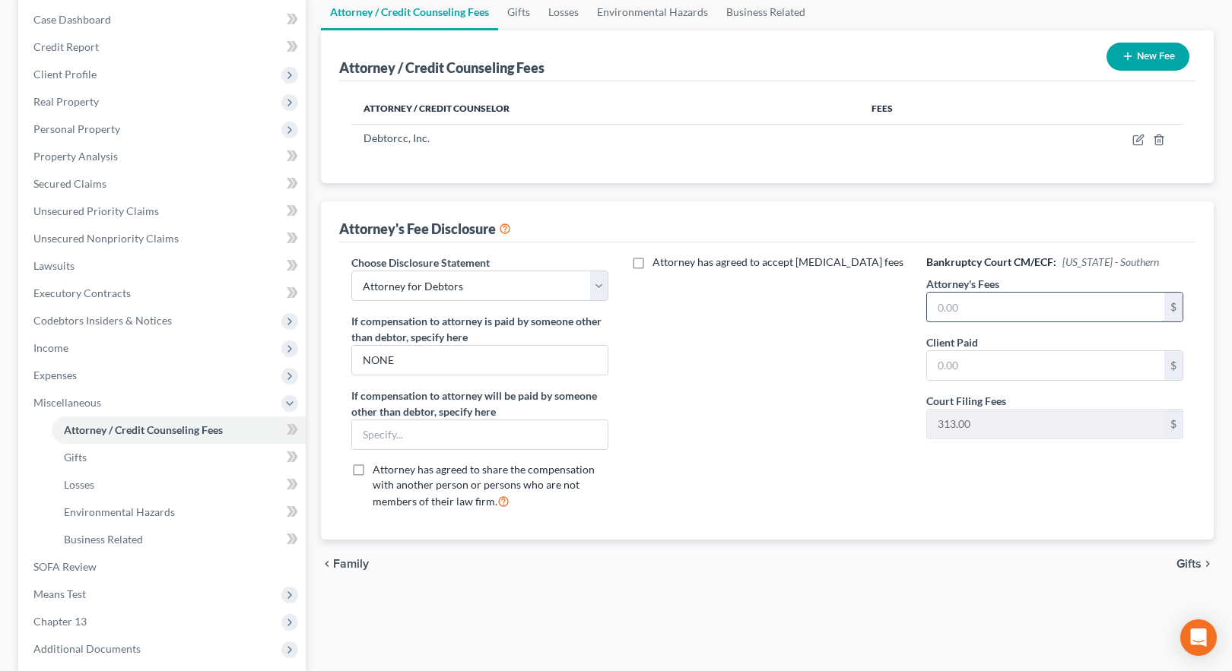
click at [938, 313] on input "text" at bounding box center [1045, 307] width 237 height 29
click at [945, 367] on input "text" at bounding box center [1045, 365] width 237 height 29
click at [836, 430] on div "Attorney has agreed to accept [MEDICAL_DATA] fees" at bounding box center [767, 388] width 287 height 267
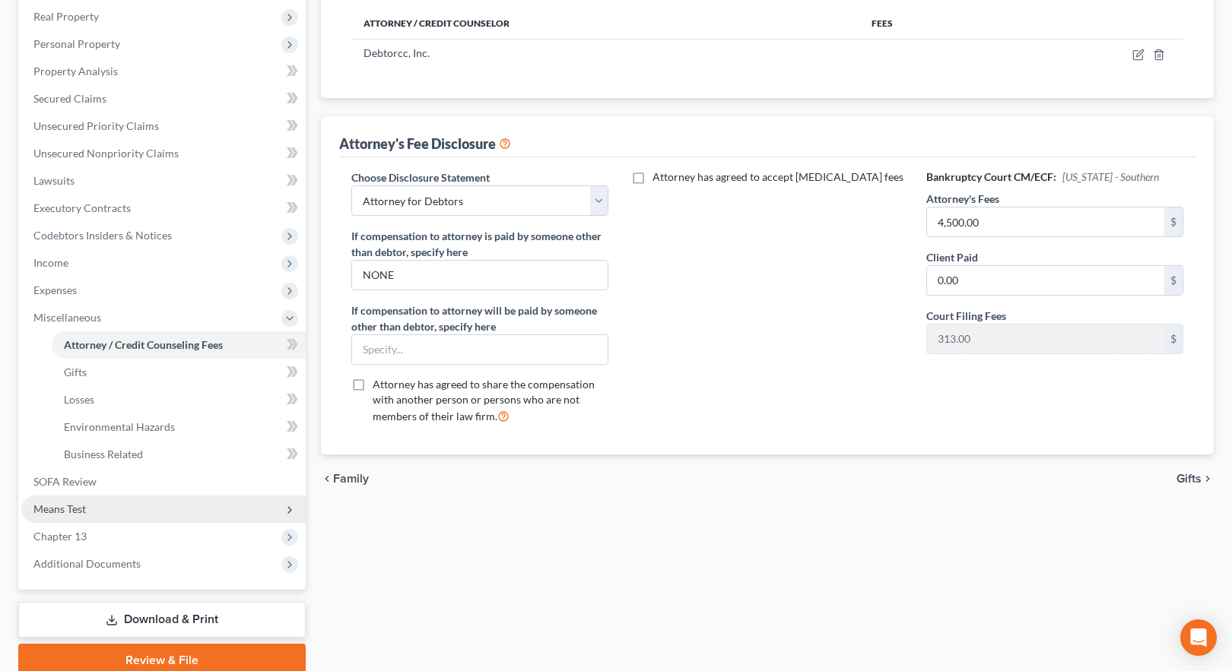
scroll to position [301, 0]
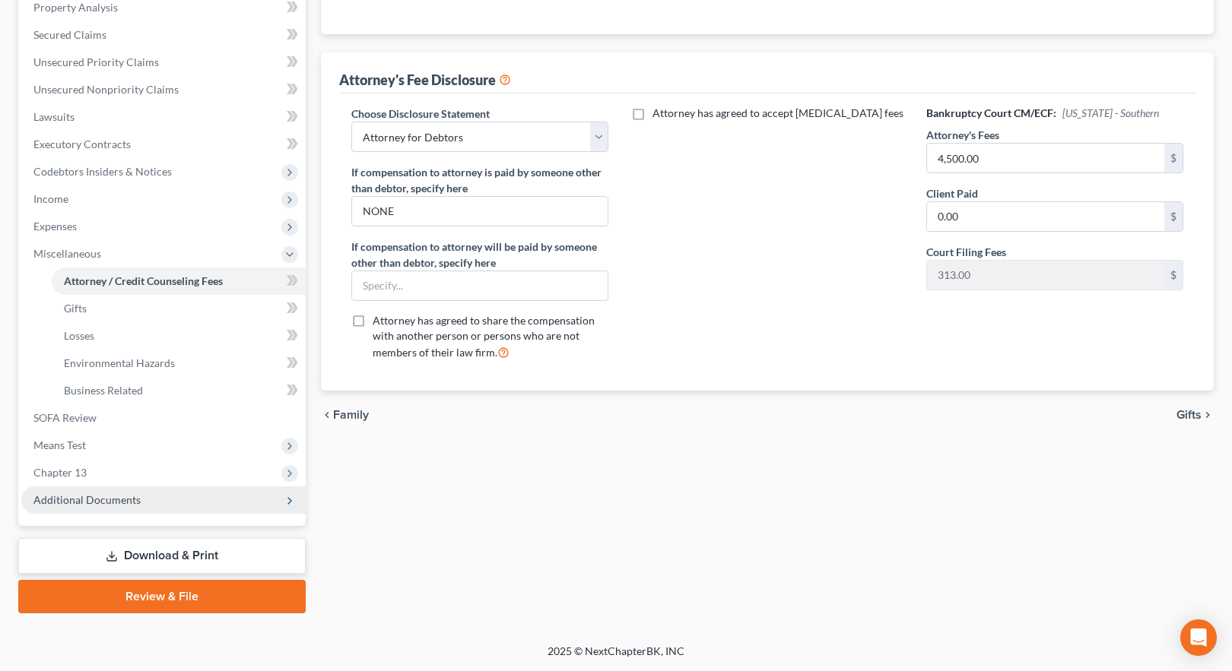
click at [89, 497] on span "Additional Documents" at bounding box center [86, 500] width 107 height 13
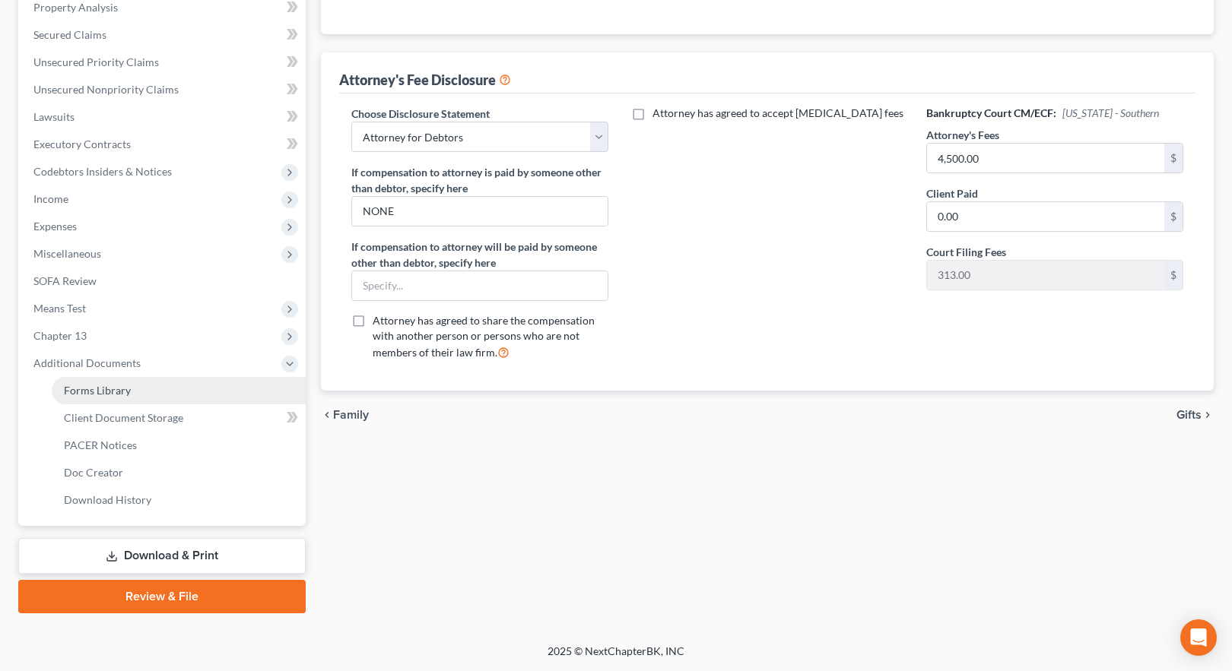
click at [99, 391] on span "Forms Library" at bounding box center [97, 390] width 67 height 13
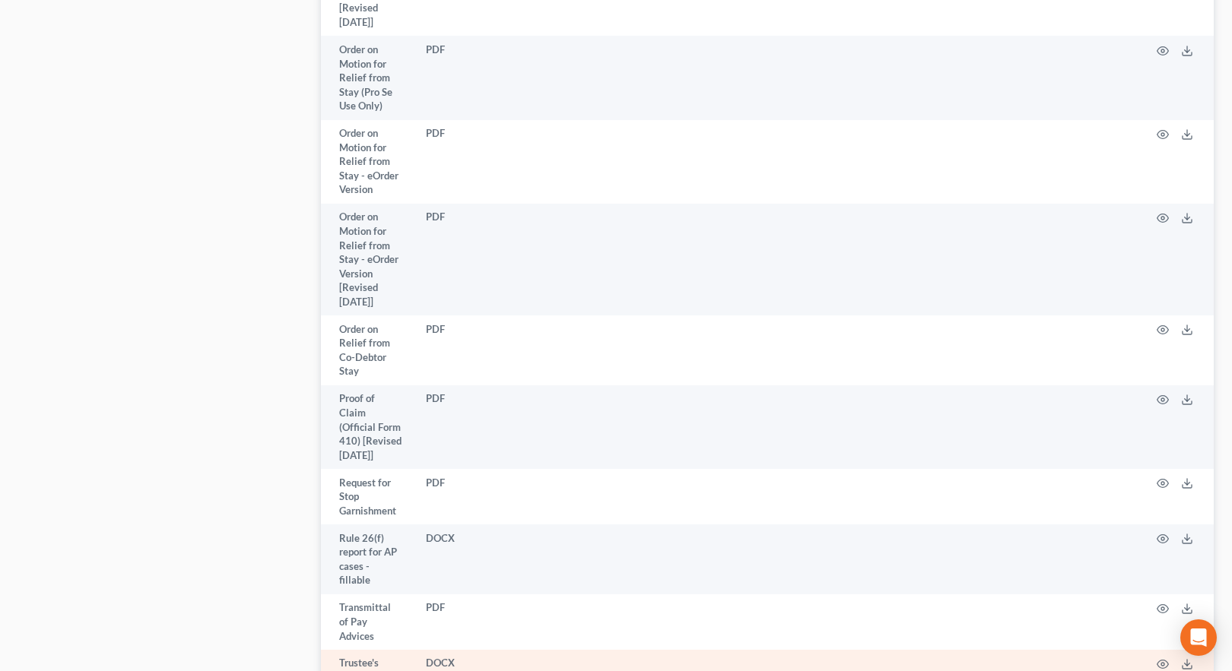
scroll to position [4031, 0]
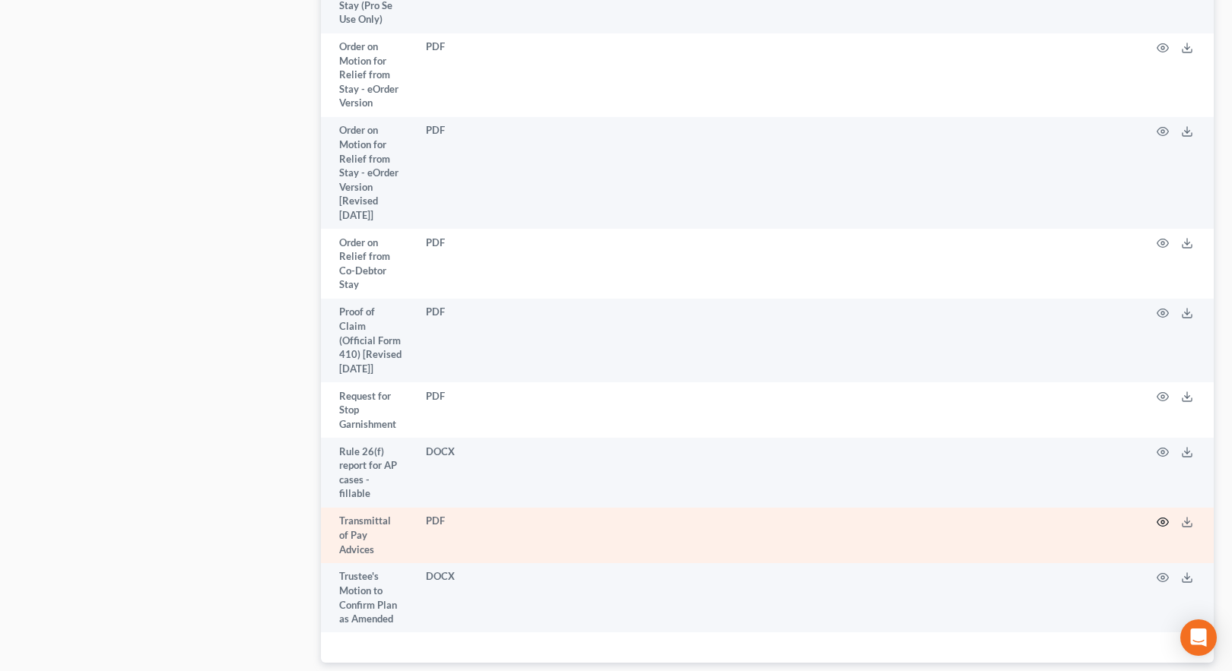
click at [1158, 516] on icon "button" at bounding box center [1163, 522] width 12 height 12
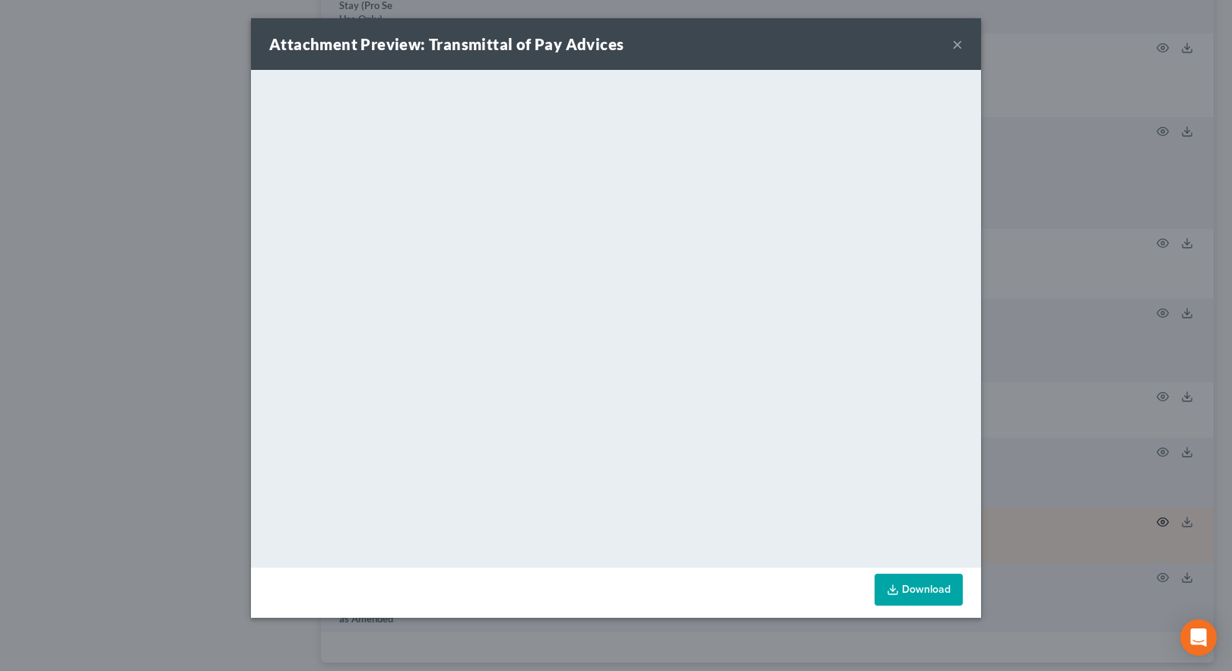
scroll to position [3734, 0]
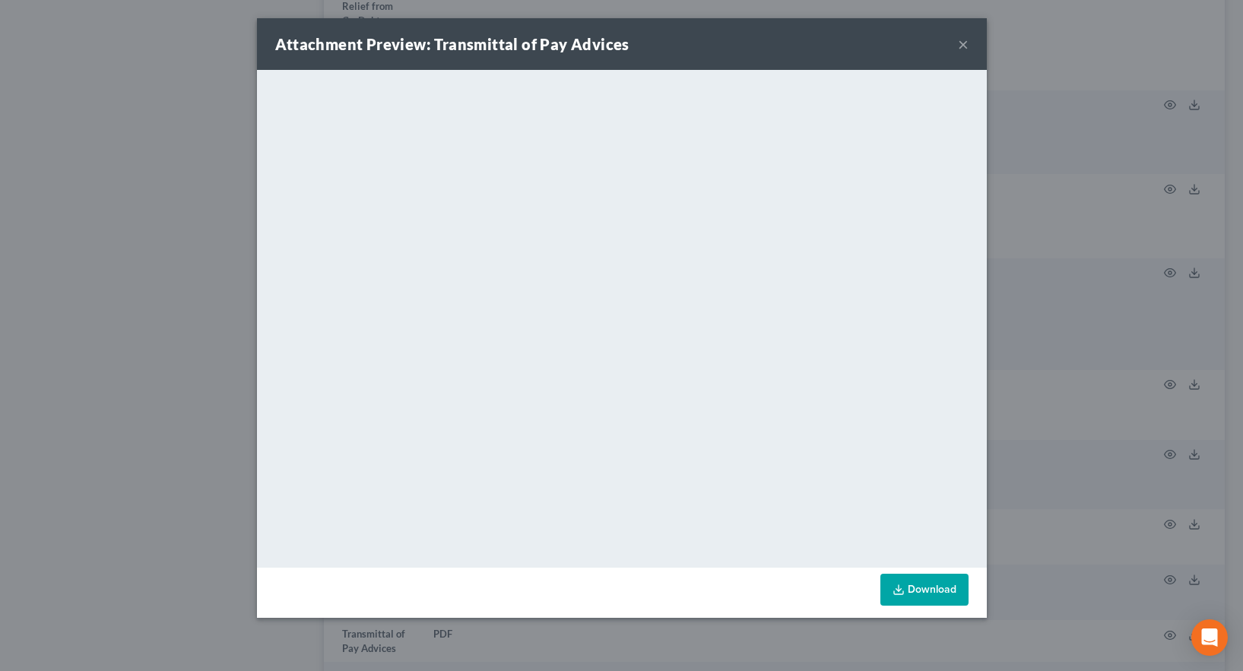
click at [964, 41] on button "×" at bounding box center [963, 44] width 11 height 18
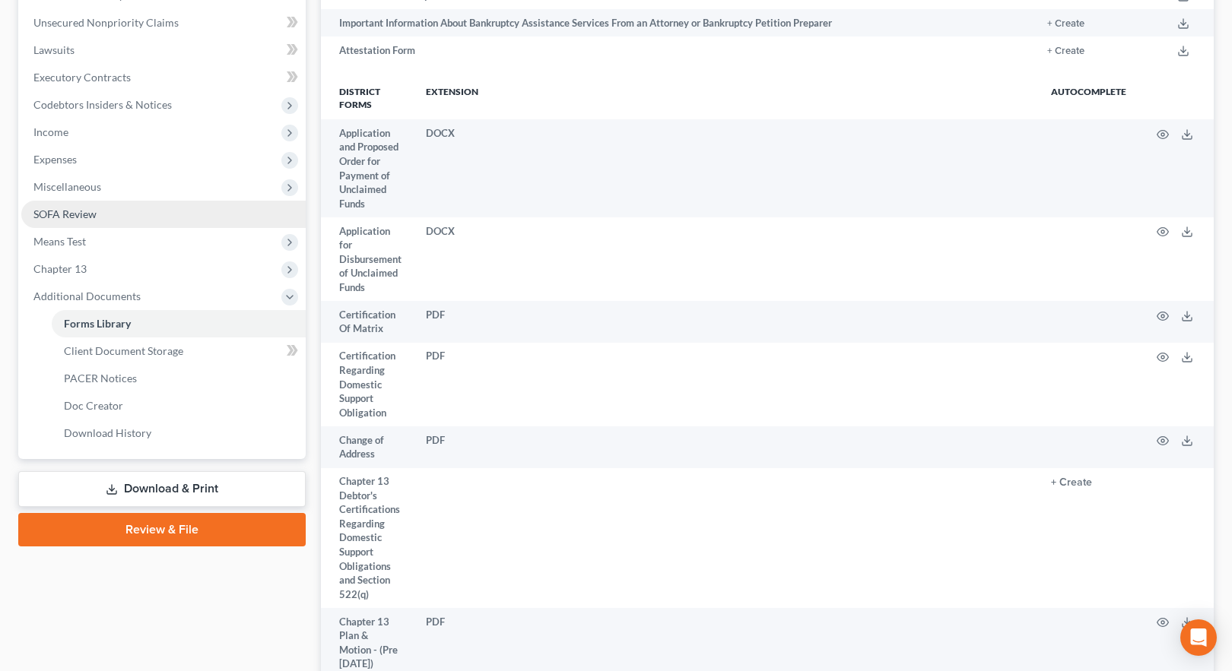
scroll to position [380, 0]
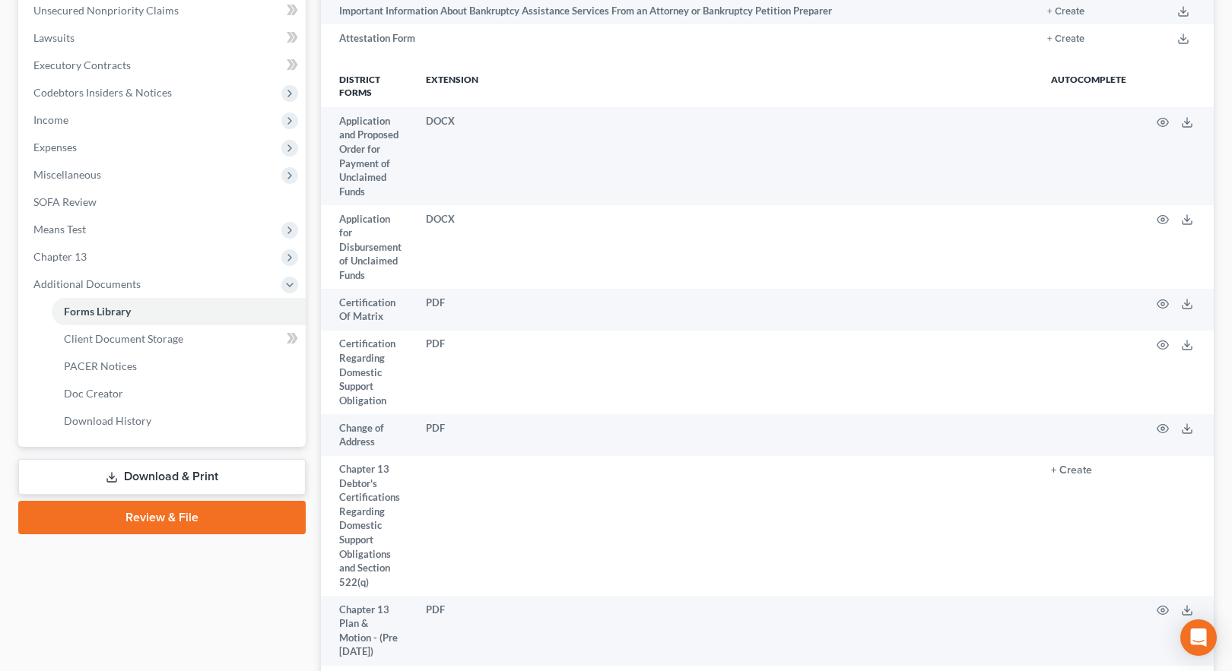
click at [168, 476] on link "Download & Print" at bounding box center [161, 477] width 287 height 36
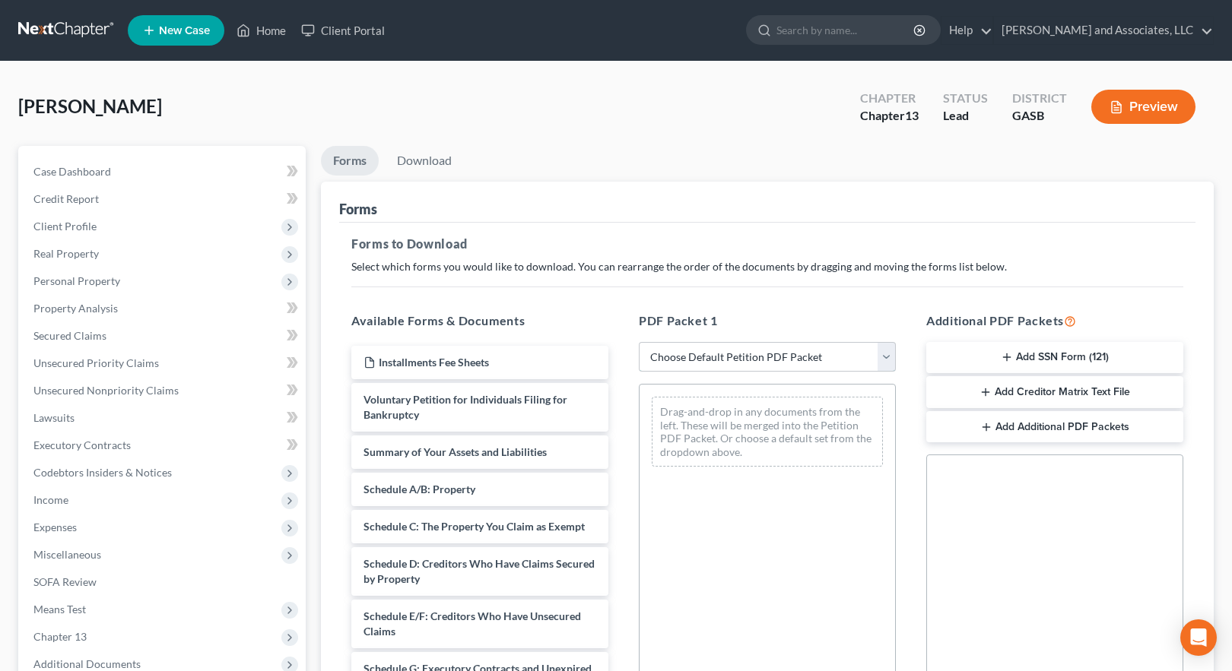
click at [740, 355] on select "Choose Default Petition PDF Packet Complete Bankruptcy Petition (all forms and …" at bounding box center [767, 357] width 257 height 30
click at [639, 342] on select "Choose Default Petition PDF Packet Complete Bankruptcy Petition (all forms and …" at bounding box center [767, 357] width 257 height 30
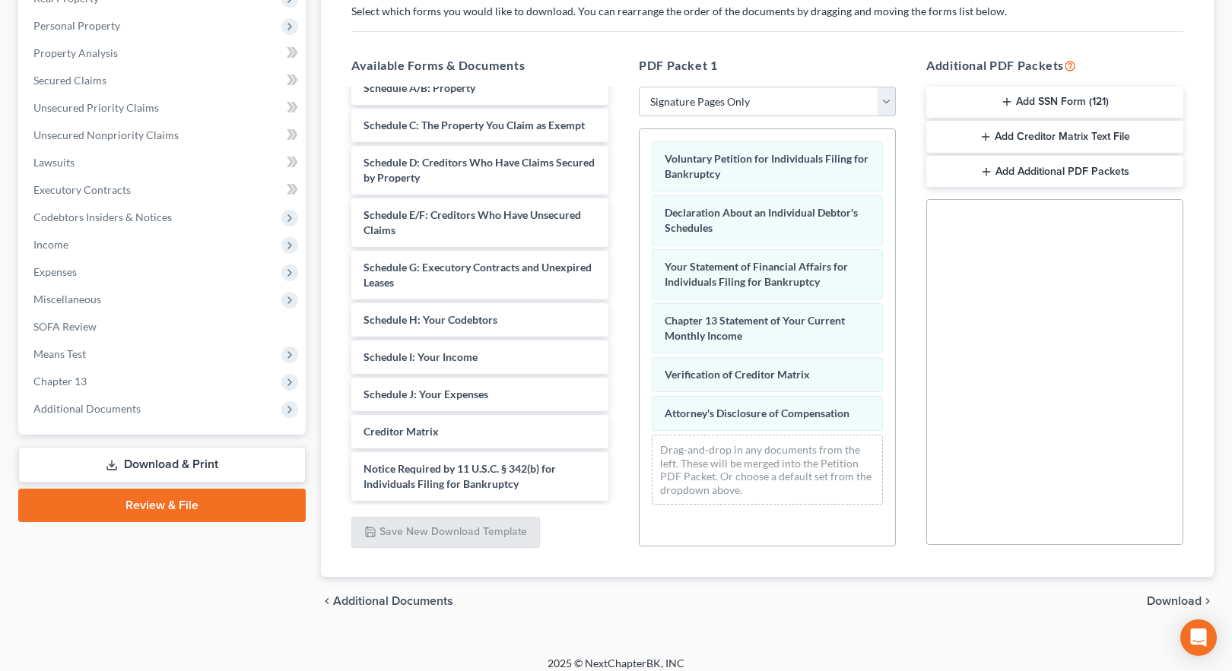
scroll to position [268, 0]
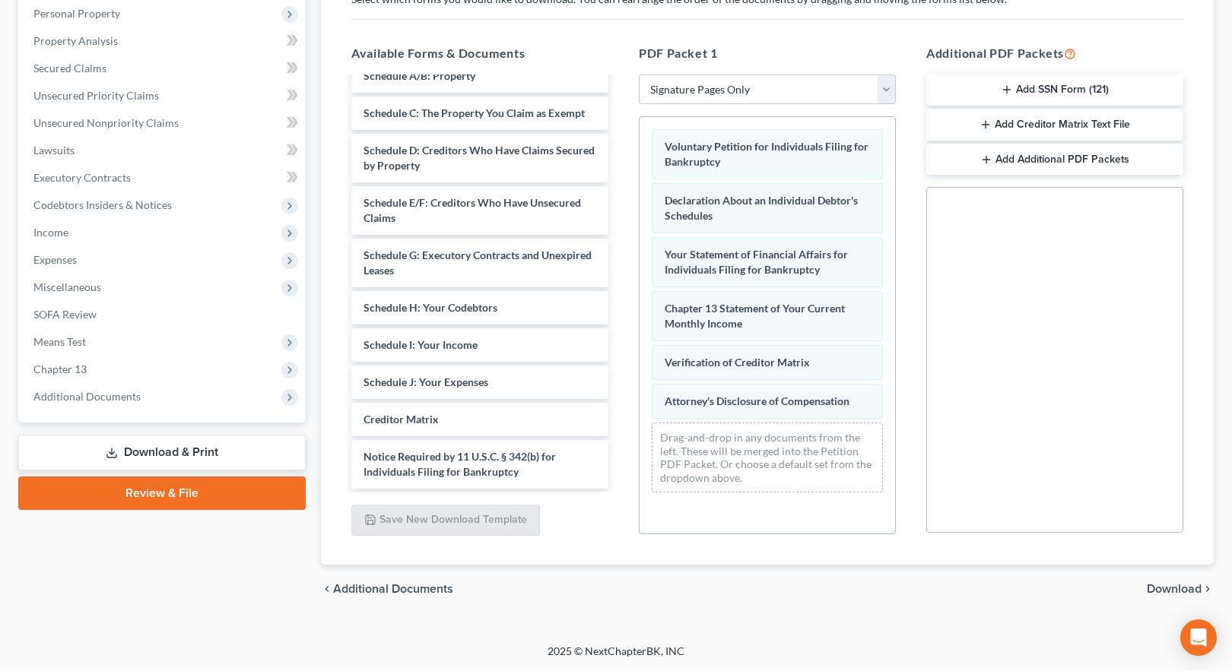
click at [1035, 88] on button "Add SSN Form (121)" at bounding box center [1054, 91] width 257 height 32
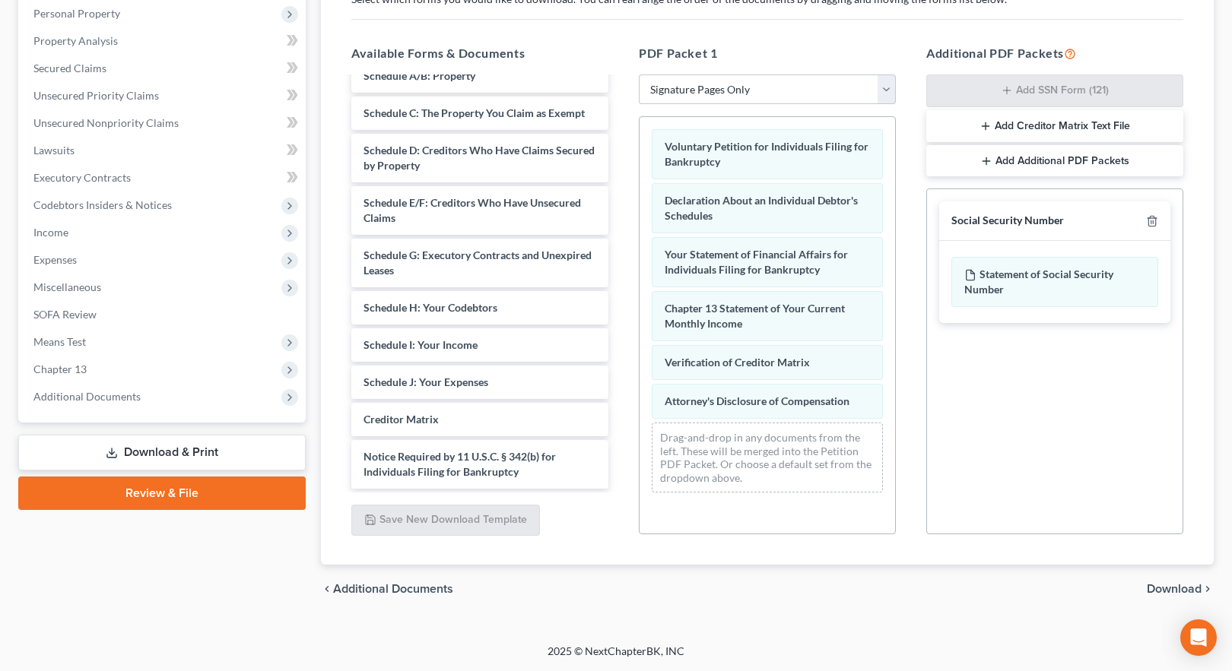
click at [1173, 589] on span "Download" at bounding box center [1174, 589] width 55 height 12
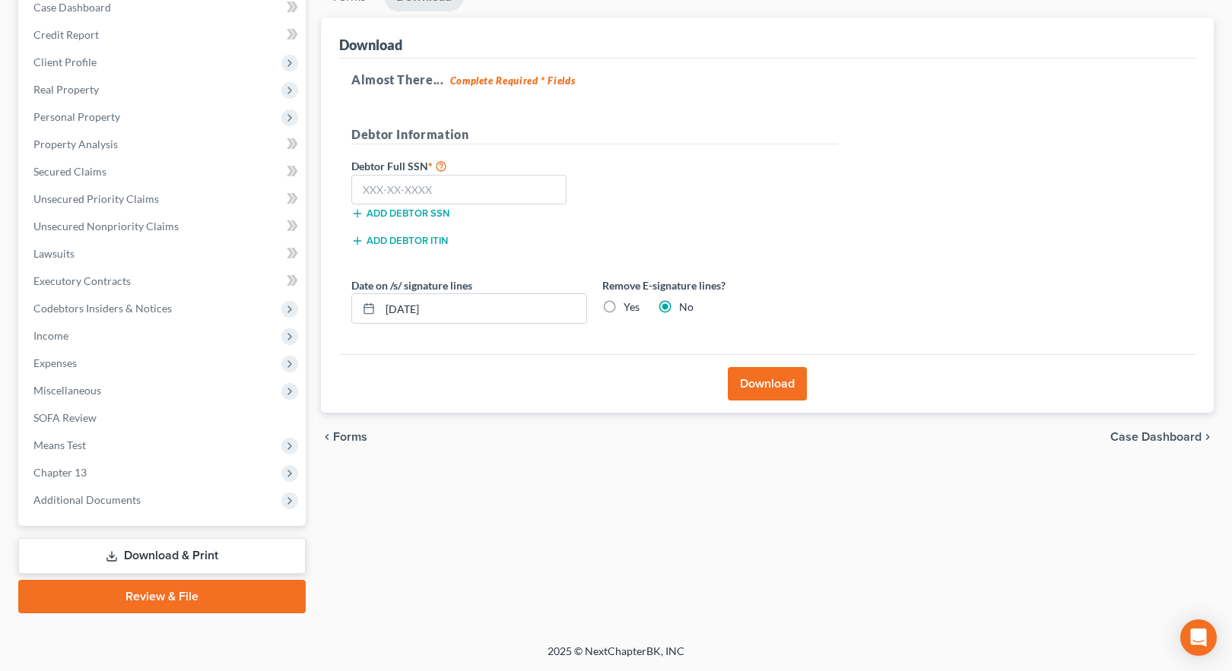
scroll to position [164, 0]
click at [427, 194] on input "text" at bounding box center [458, 190] width 215 height 30
click at [760, 383] on button "Download" at bounding box center [767, 383] width 79 height 33
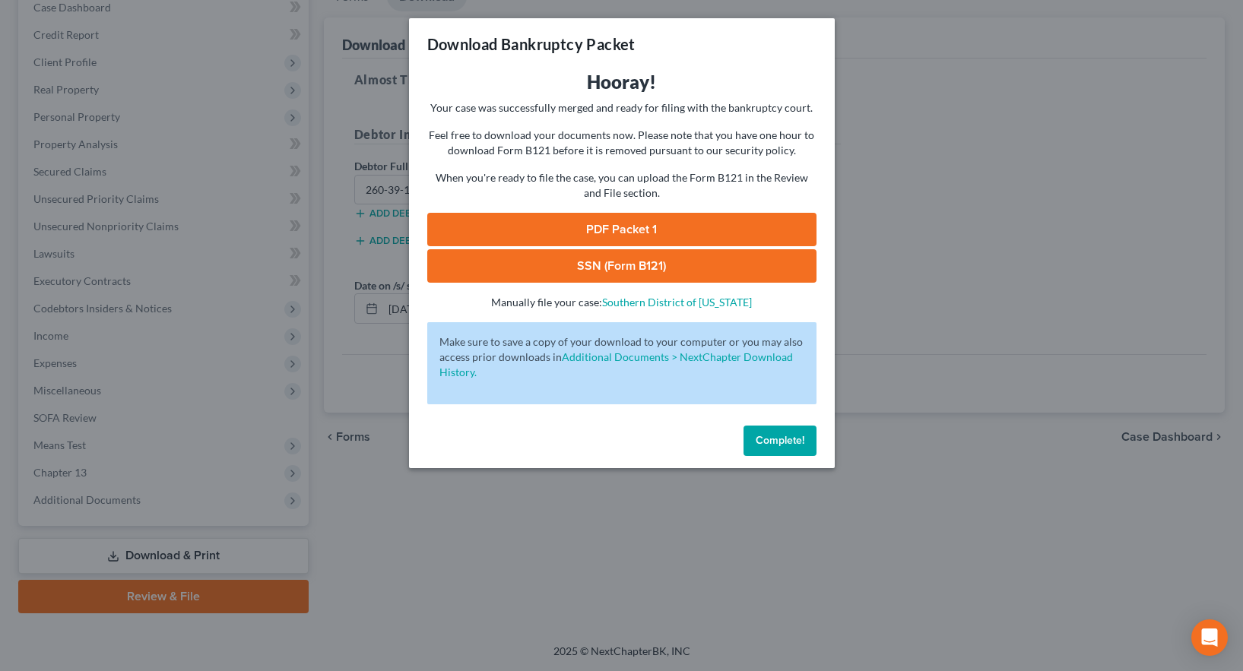
click at [633, 265] on link "SSN (Form B121)" at bounding box center [621, 265] width 389 height 33
click at [609, 225] on link "PDF Packet 1" at bounding box center [621, 229] width 389 height 33
click at [789, 442] on span "Complete!" at bounding box center [780, 440] width 49 height 13
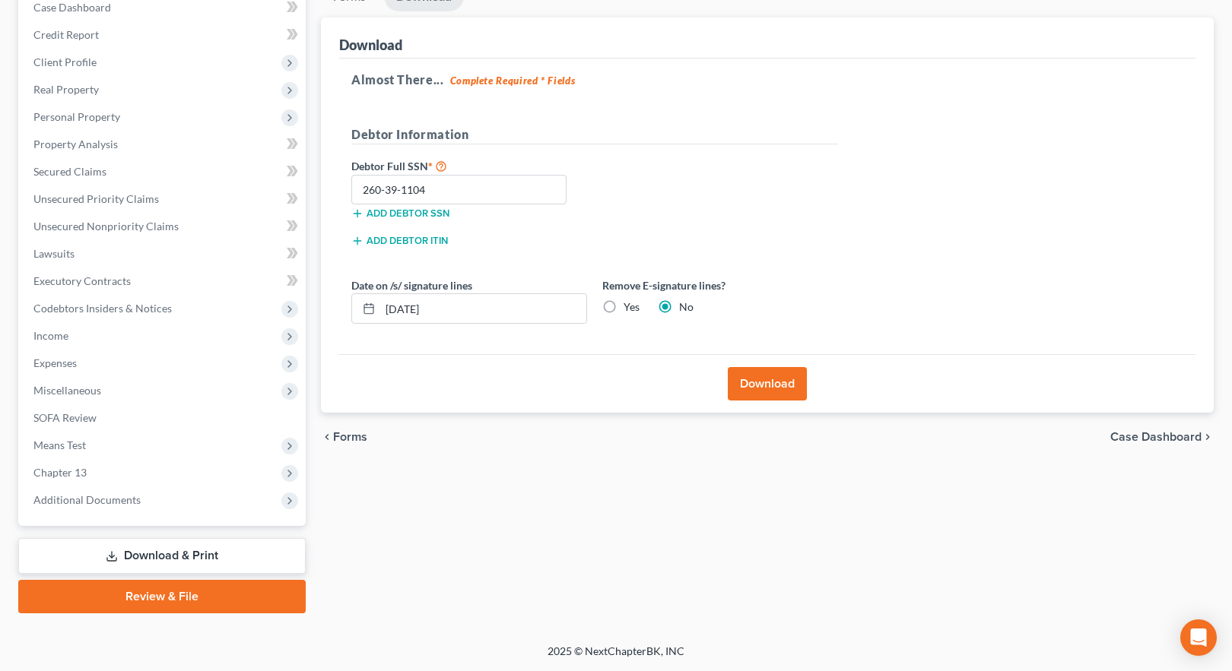
click at [1131, 433] on span "Case Dashboard" at bounding box center [1155, 437] width 91 height 12
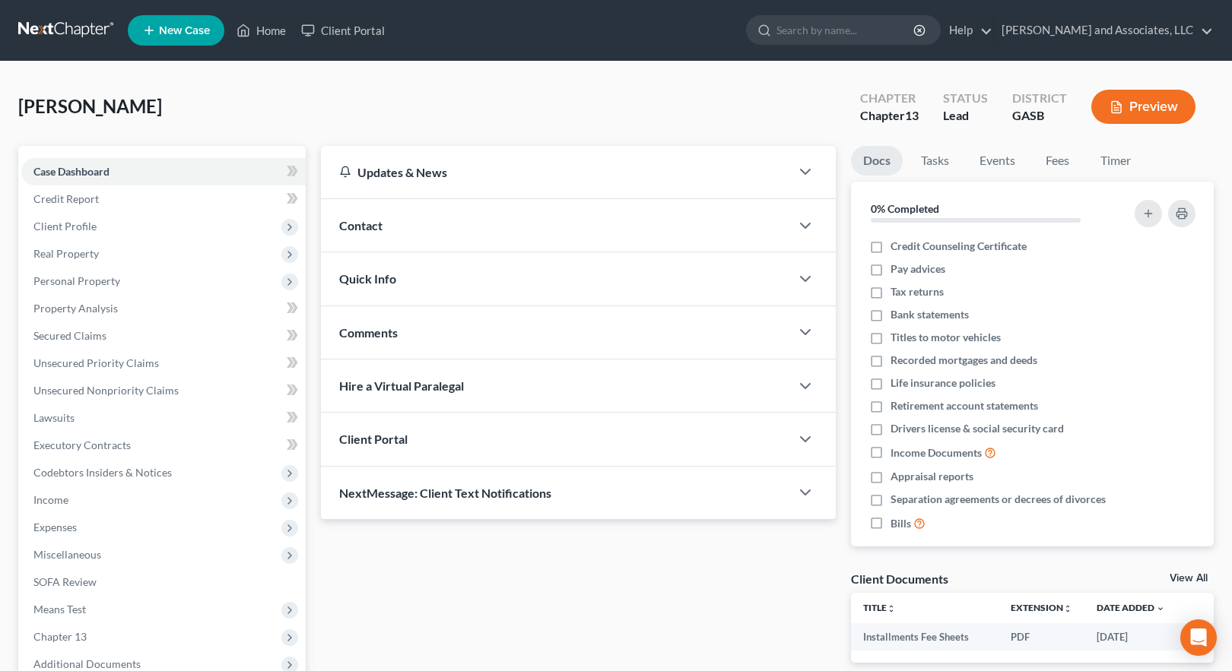
drag, startPoint x: 1202, startPoint y: 622, endPoint x: 1205, endPoint y: 546, distance: 76.1
click at [1205, 546] on body "Home New Case Client Portal [PERSON_NAME] and Associates, LLC [EMAIL_ADDRESS][D…" at bounding box center [616, 418] width 1232 height 836
drag, startPoint x: 1213, startPoint y: 642, endPoint x: 1230, endPoint y: 562, distance: 81.6
click at [1230, 562] on body "Home New Case Client Portal [PERSON_NAME] and Associates, LLC [EMAIL_ADDRESS][D…" at bounding box center [616, 418] width 1232 height 836
click at [1135, 638] on td "[DATE]" at bounding box center [1130, 637] width 93 height 27
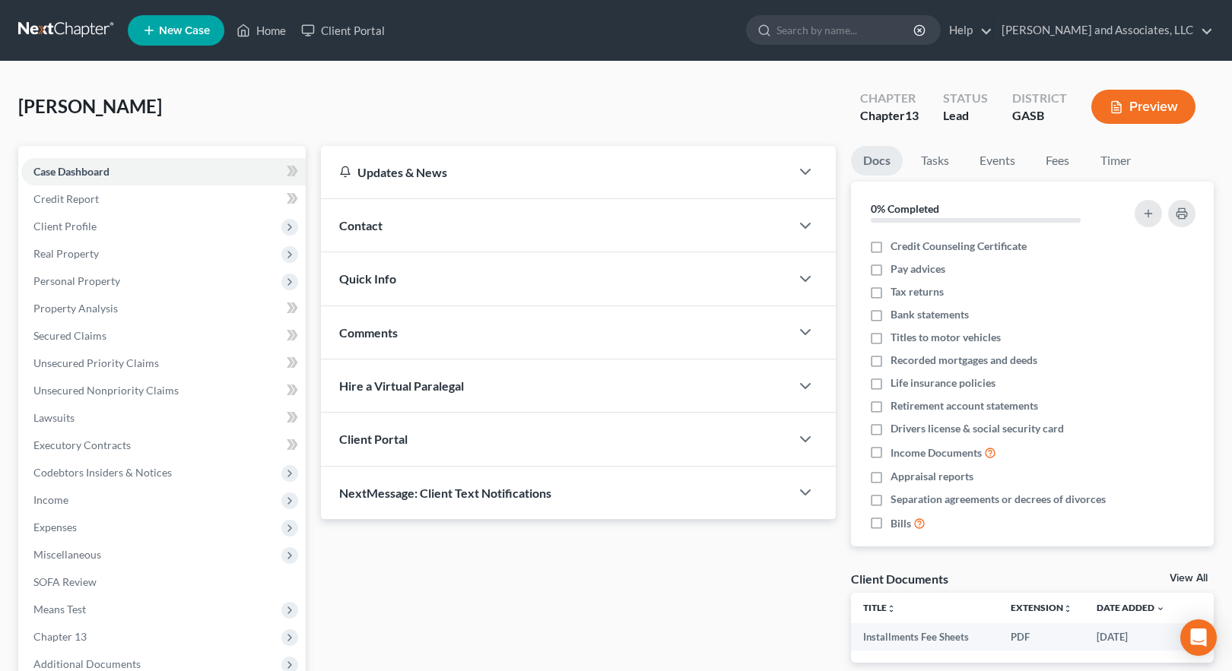
drag, startPoint x: 1186, startPoint y: 638, endPoint x: 1183, endPoint y: 558, distance: 79.9
click at [1183, 558] on body "Home New Case Client Portal [PERSON_NAME] and Associates, LLC [EMAIL_ADDRESS][D…" at bounding box center [616, 418] width 1232 height 836
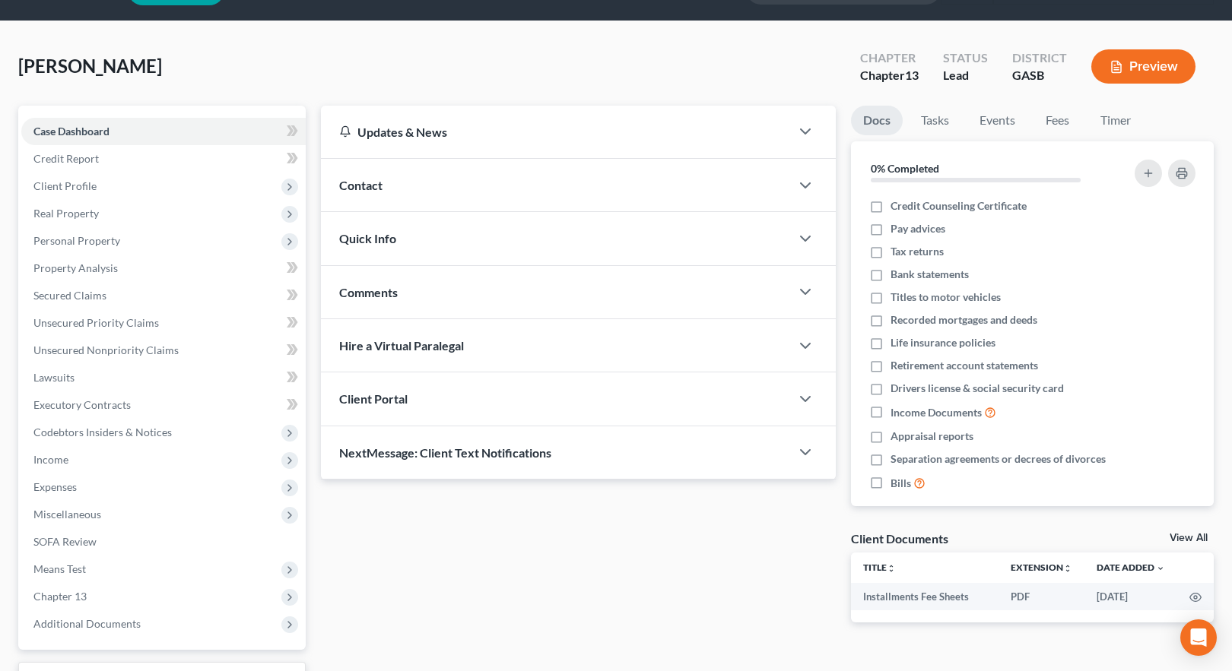
scroll to position [71, 0]
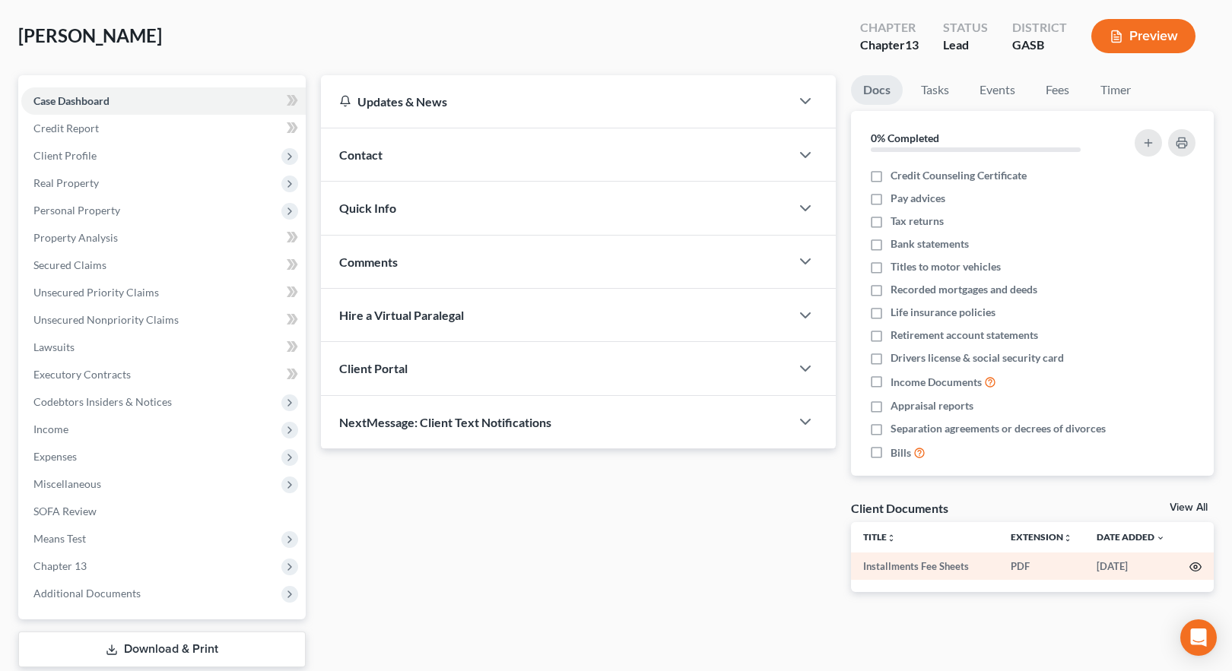
click at [1195, 567] on icon "button" at bounding box center [1195, 567] width 12 height 12
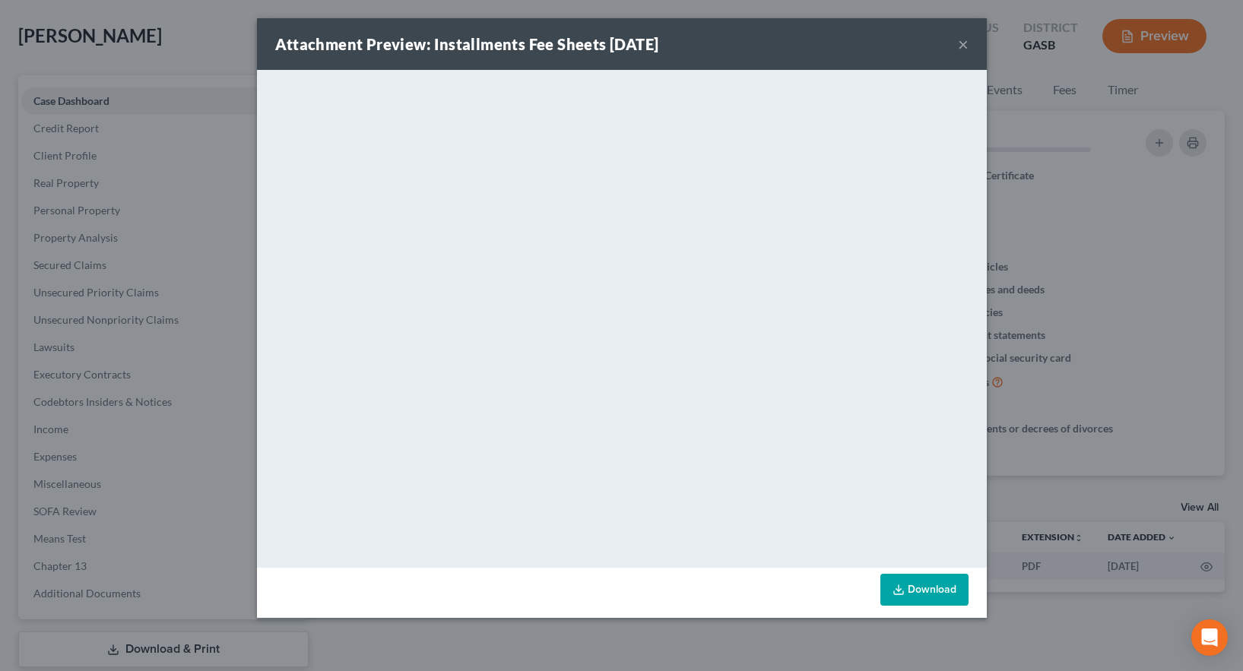
click at [964, 43] on button "×" at bounding box center [963, 44] width 11 height 18
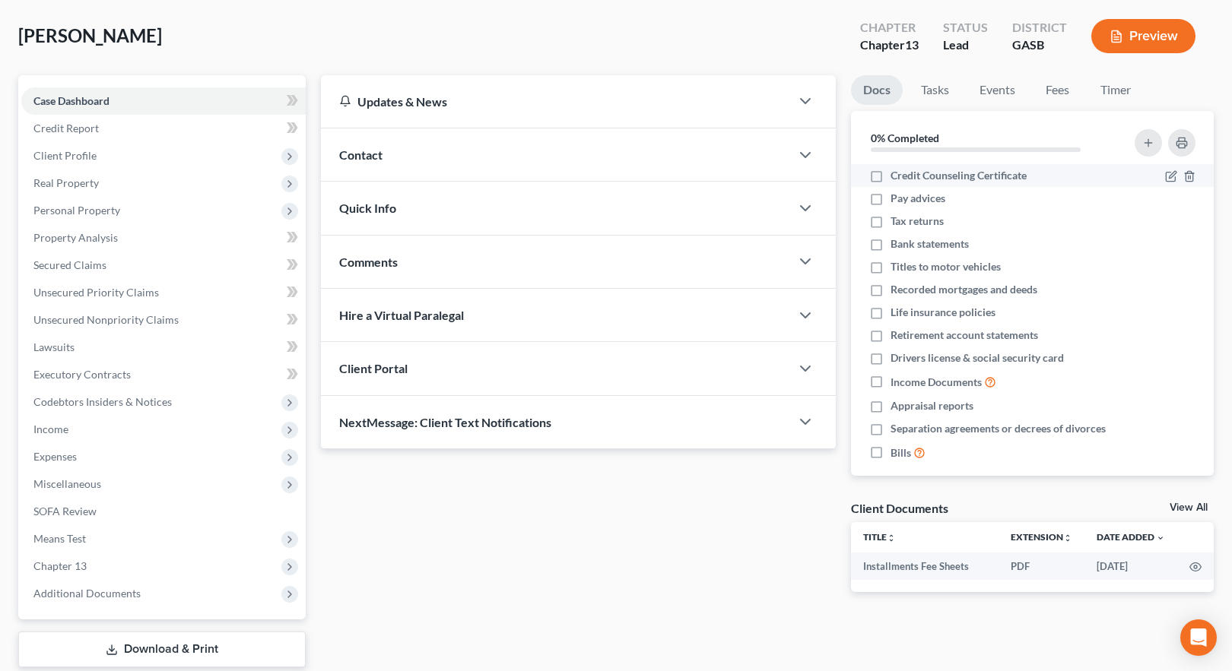
click at [891, 171] on label "Credit Counseling Certificate" at bounding box center [959, 175] width 136 height 15
click at [897, 171] on input "Credit Counseling Certificate" at bounding box center [902, 173] width 10 height 10
click at [891, 177] on label "Credit Counseling Certificate" at bounding box center [959, 175] width 136 height 15
click at [897, 177] on input "Credit Counseling Certificate" at bounding box center [902, 173] width 10 height 10
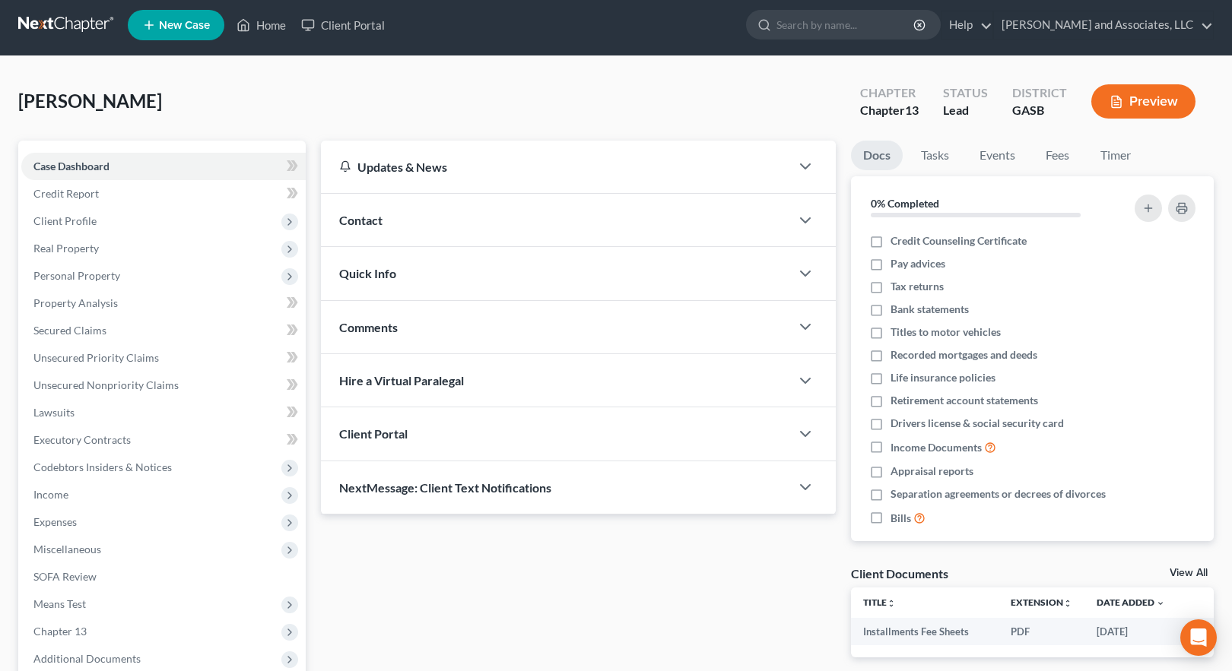
scroll to position [0, 0]
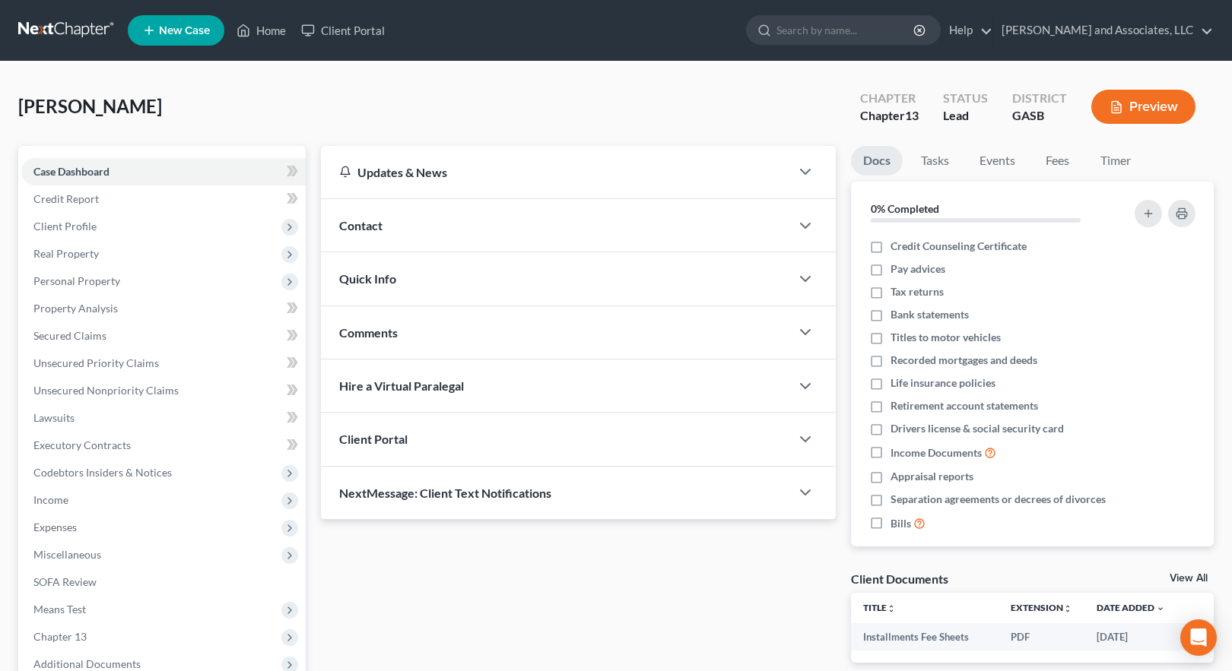
click at [183, 26] on span "New Case" at bounding box center [184, 30] width 51 height 11
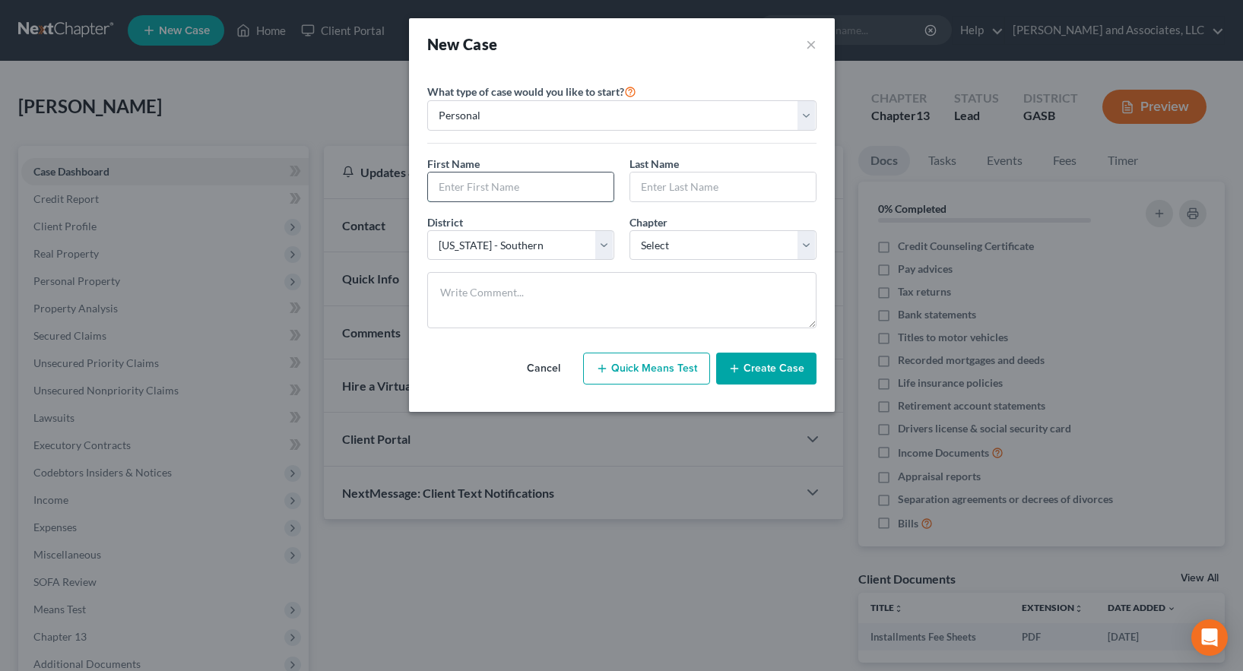
click at [456, 191] on input "text" at bounding box center [521, 187] width 186 height 29
click at [686, 243] on select "Select 7 11 12 13" at bounding box center [723, 245] width 187 height 30
click at [630, 230] on select "Select 7 11 12 13" at bounding box center [723, 245] width 187 height 30
click at [765, 371] on button "Create Case" at bounding box center [766, 369] width 100 height 32
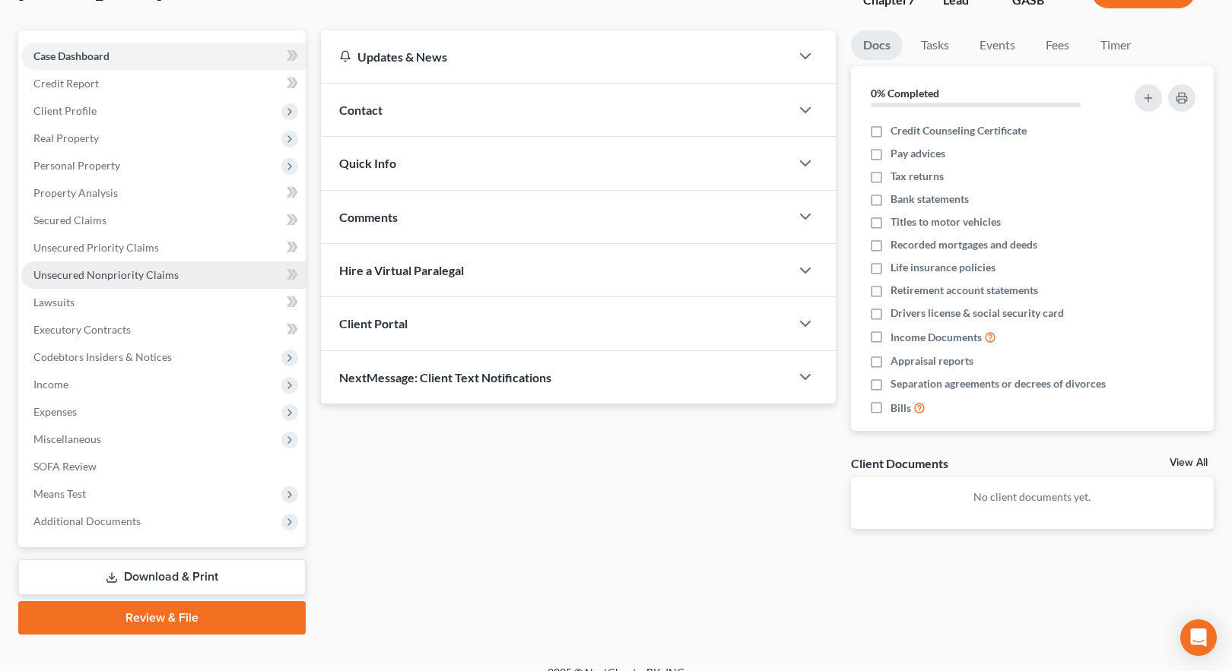
scroll to position [137, 0]
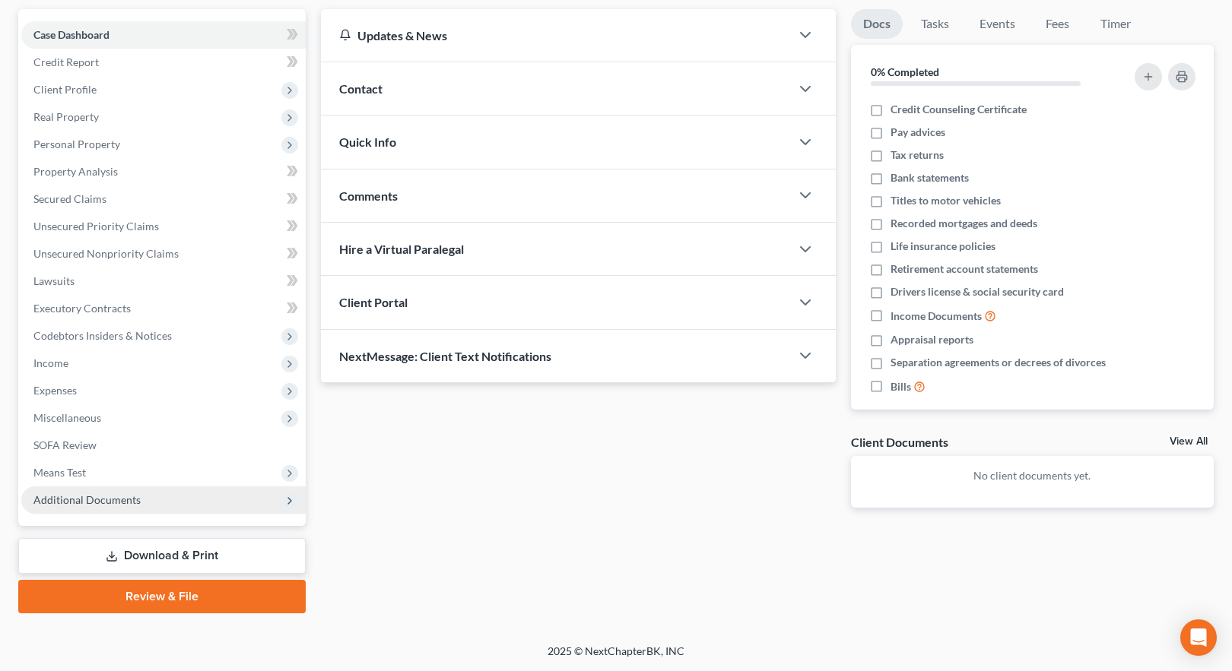
click at [121, 503] on span "Additional Documents" at bounding box center [86, 500] width 107 height 13
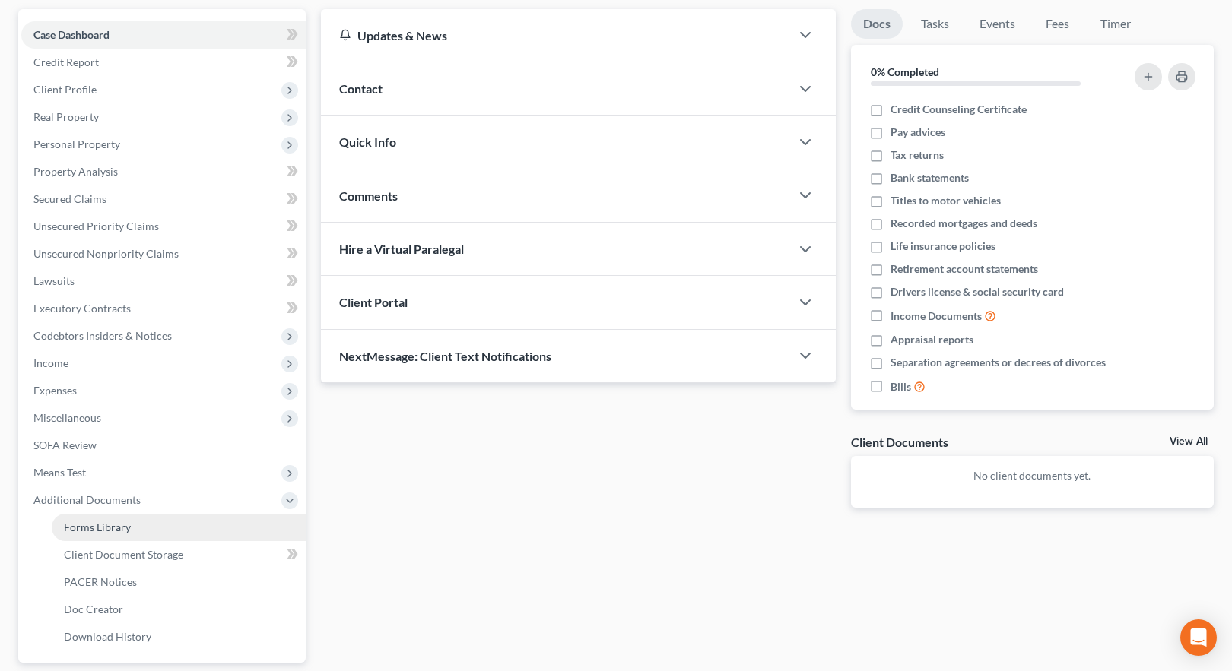
click at [127, 526] on span "Forms Library" at bounding box center [97, 527] width 67 height 13
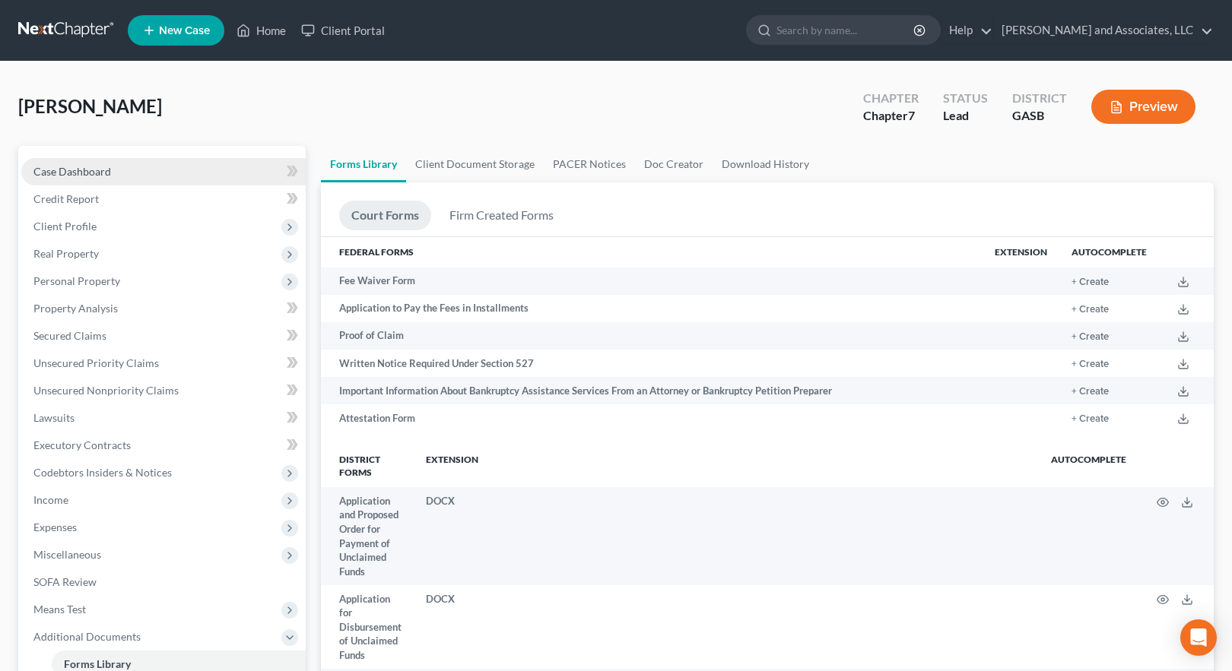
click at [101, 168] on span "Case Dashboard" at bounding box center [72, 171] width 78 height 13
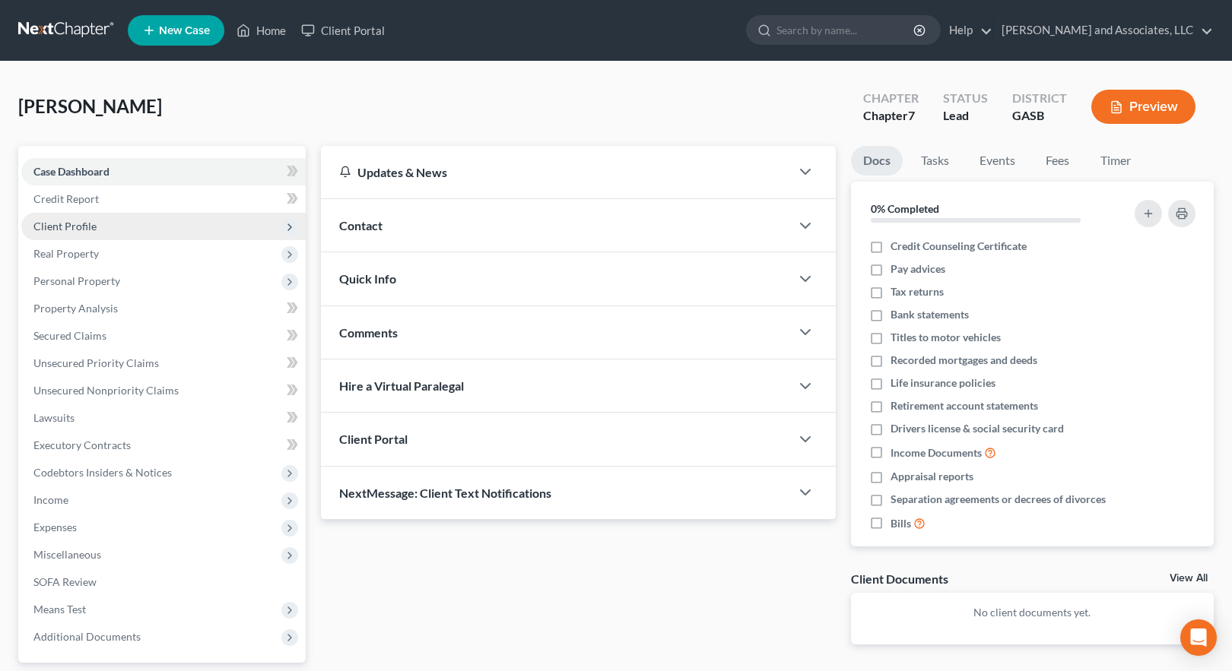
click at [84, 227] on span "Client Profile" at bounding box center [64, 226] width 63 height 13
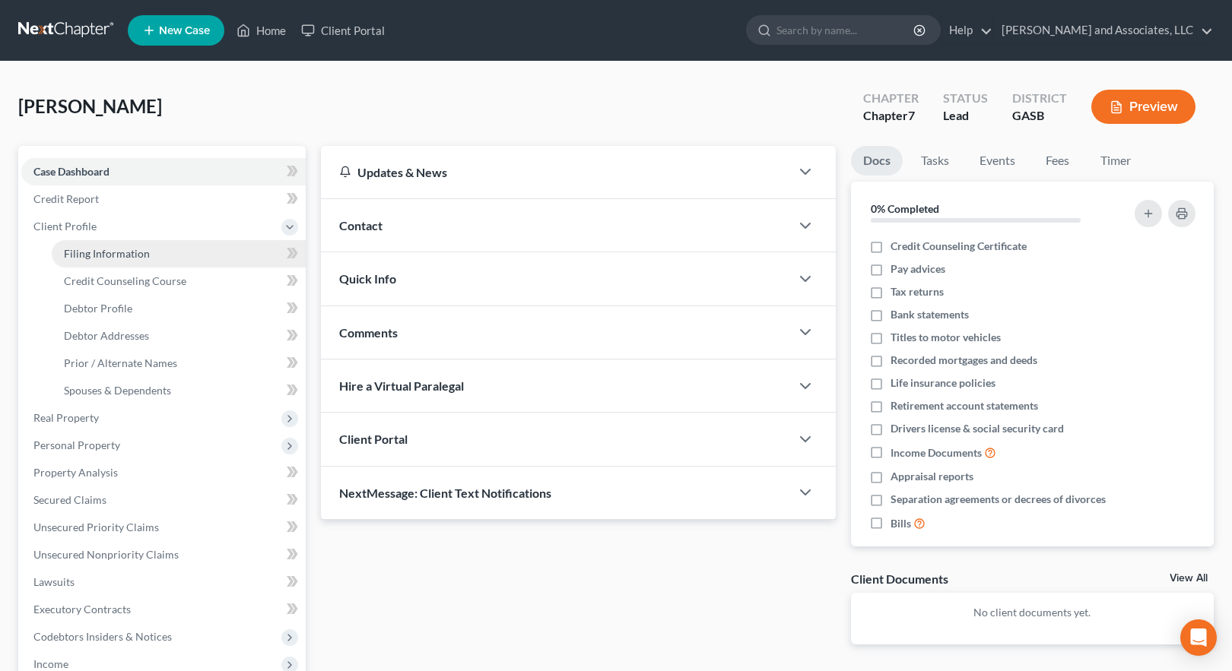
click at [110, 252] on span "Filing Information" at bounding box center [107, 253] width 86 height 13
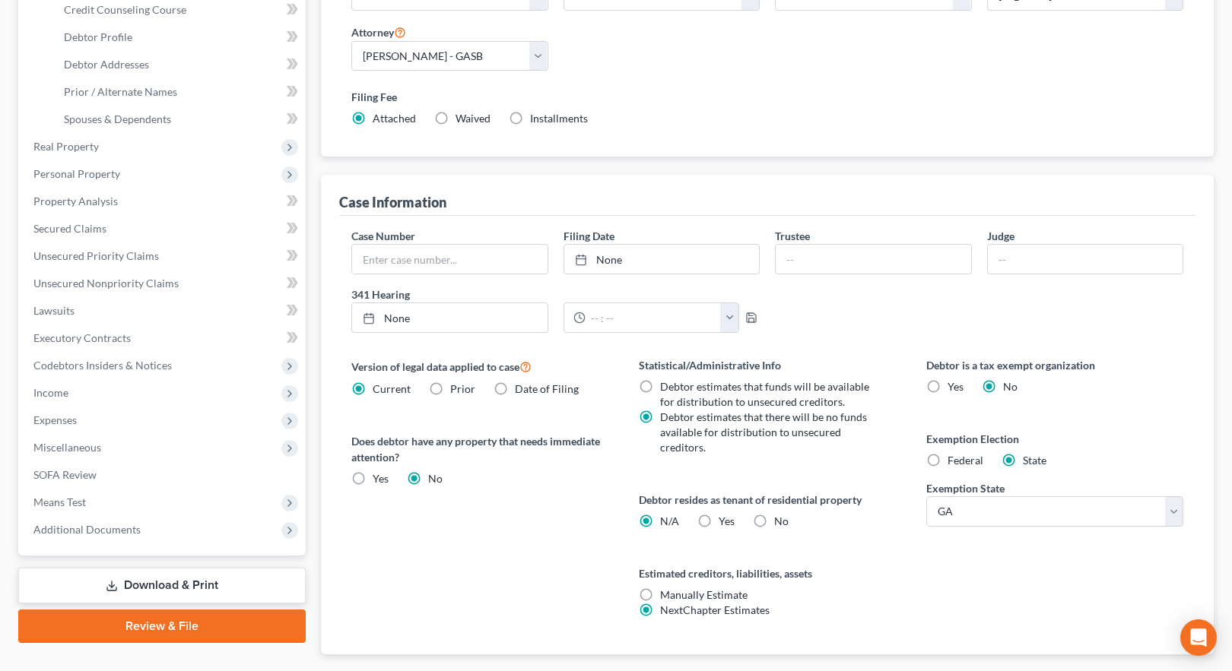
scroll to position [304, 0]
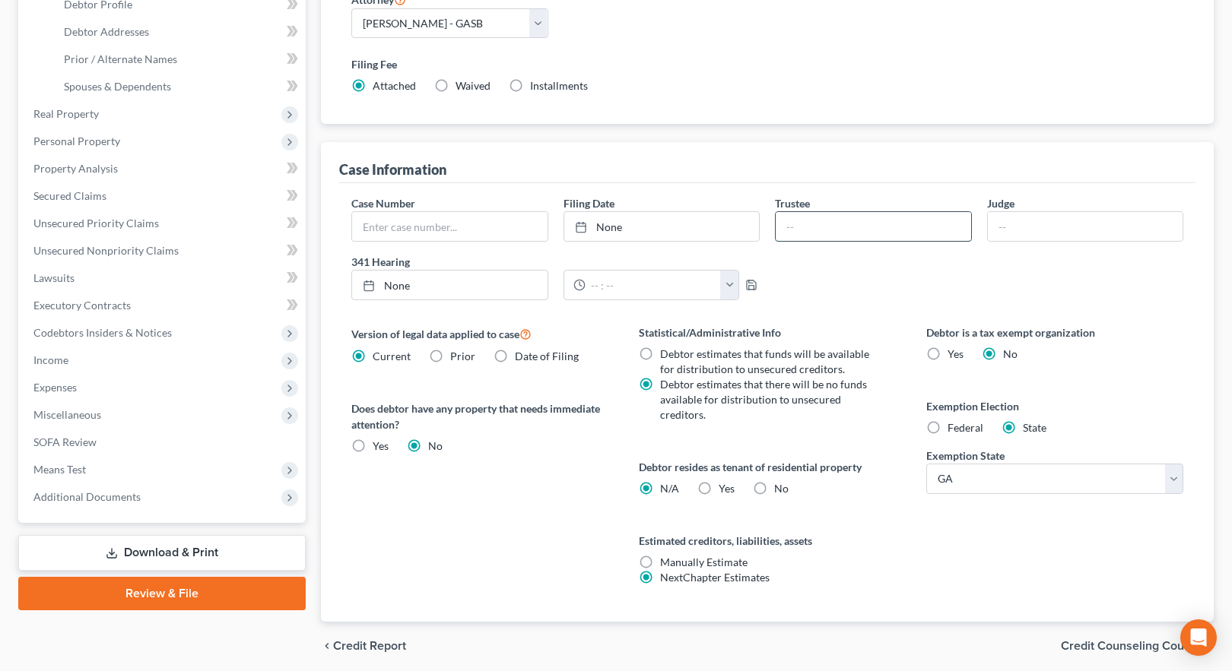
click at [805, 226] on input "text" at bounding box center [873, 226] width 195 height 29
click at [1020, 226] on input "text" at bounding box center [1085, 226] width 195 height 29
click at [719, 489] on label "Yes Yes" at bounding box center [727, 488] width 16 height 15
click at [725, 489] on input "Yes Yes" at bounding box center [730, 486] width 10 height 10
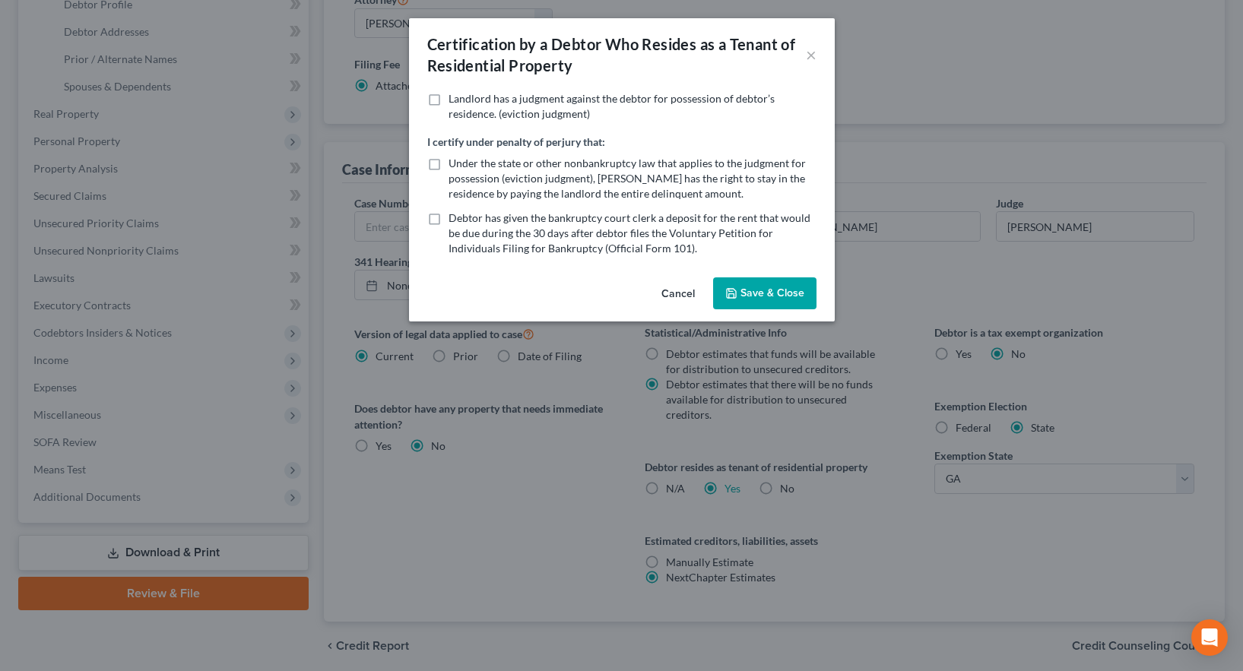
click at [759, 295] on button "Save & Close" at bounding box center [764, 294] width 103 height 32
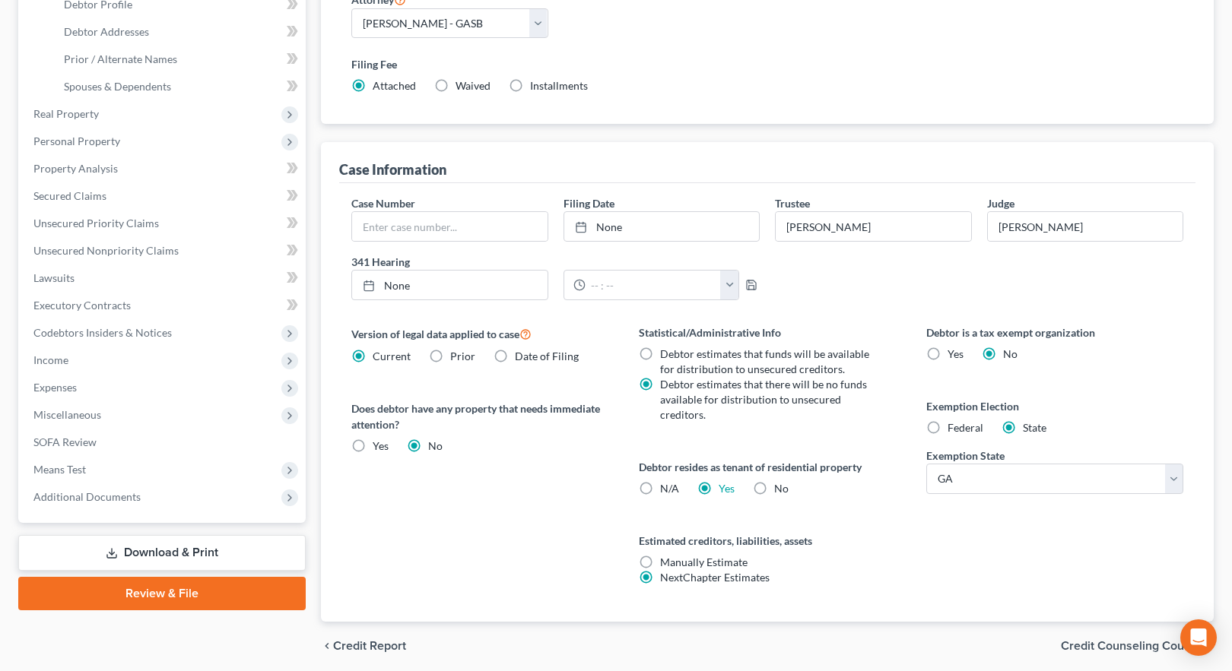
click at [660, 561] on label "Manually Estimate Manually Estimate" at bounding box center [703, 562] width 87 height 15
click at [666, 561] on input "Manually Estimate Manually Estimate" at bounding box center [671, 560] width 10 height 10
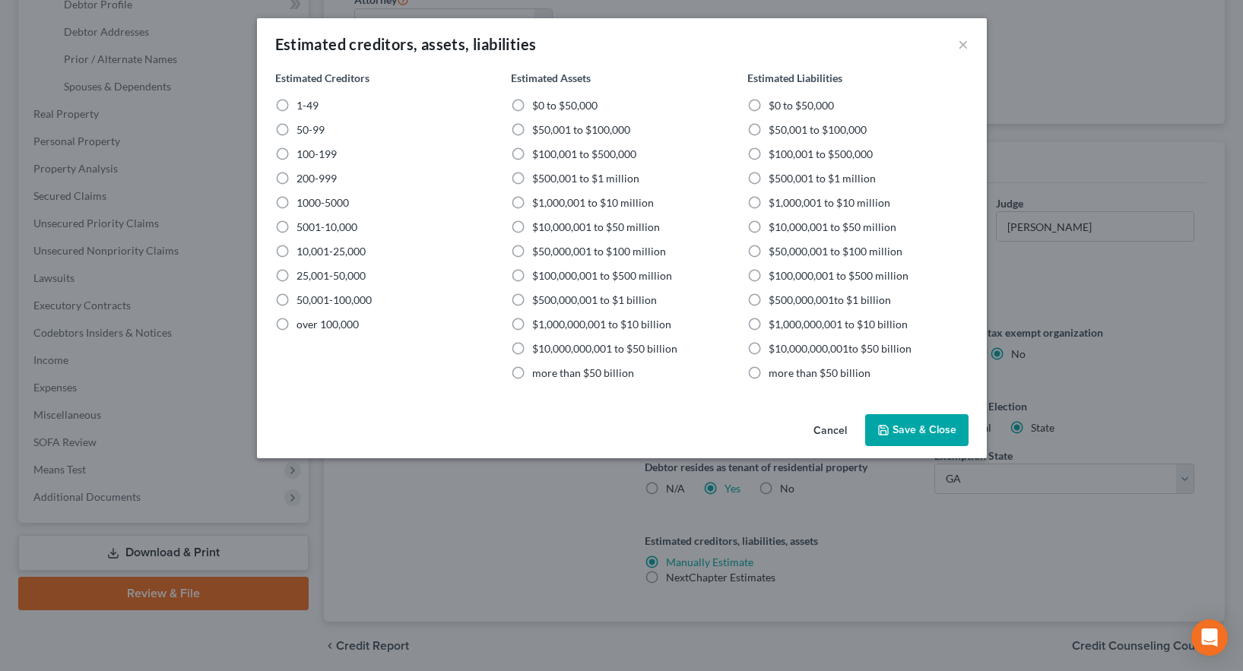
click at [297, 103] on label "1-49" at bounding box center [308, 105] width 22 height 15
click at [303, 103] on input "1-49" at bounding box center [308, 103] width 10 height 10
click at [769, 103] on label "$0 to $50,000" at bounding box center [801, 105] width 65 height 15
click at [775, 103] on input "$0 to $50,000" at bounding box center [780, 103] width 10 height 10
click at [532, 101] on label "$0 to $50,000" at bounding box center [564, 105] width 65 height 15
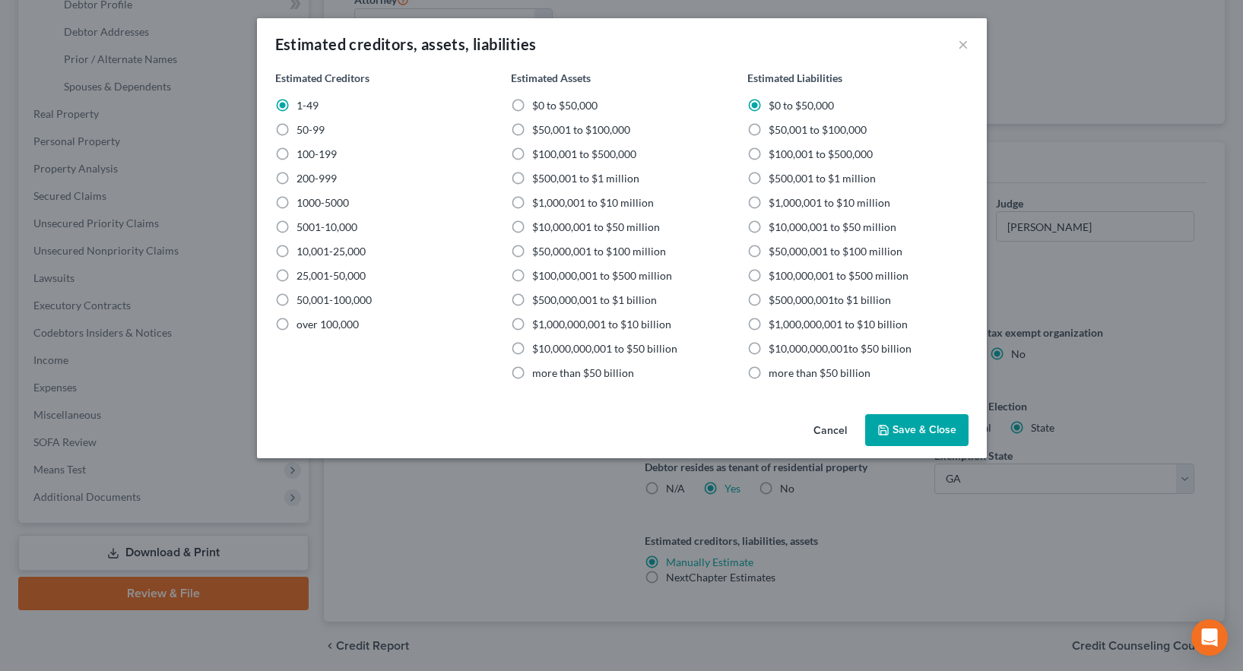
click at [538, 101] on input "$0 to $50,000" at bounding box center [543, 103] width 10 height 10
click at [916, 430] on button "Save & Close" at bounding box center [916, 430] width 103 height 32
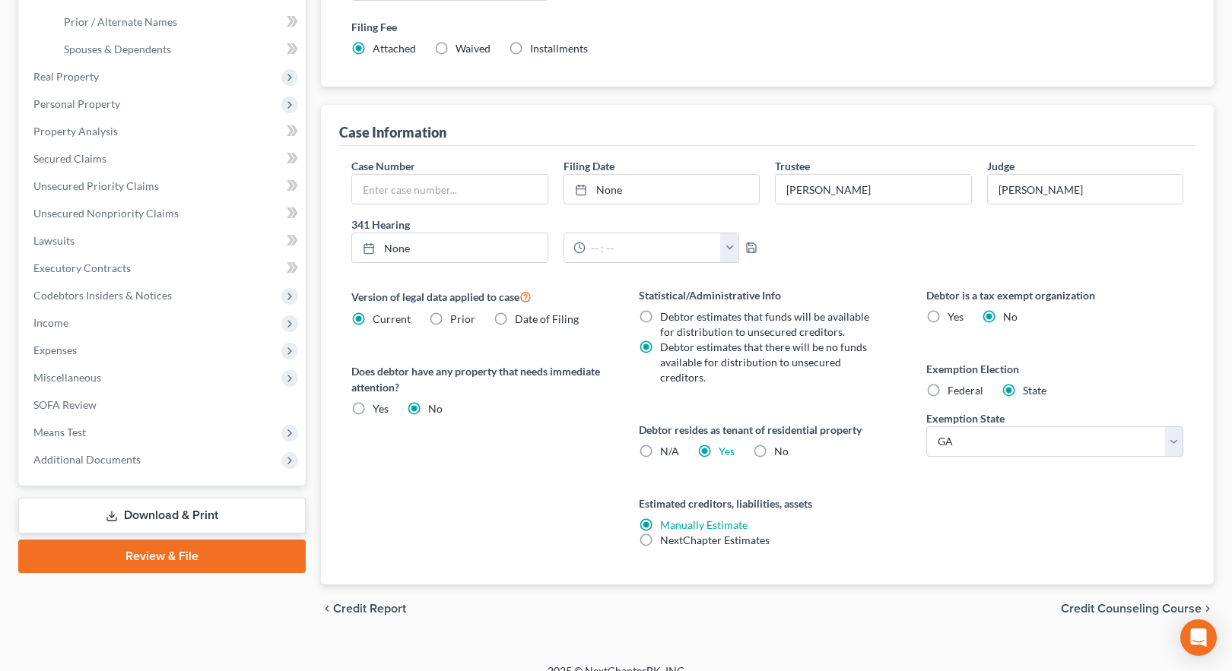
scroll to position [361, 0]
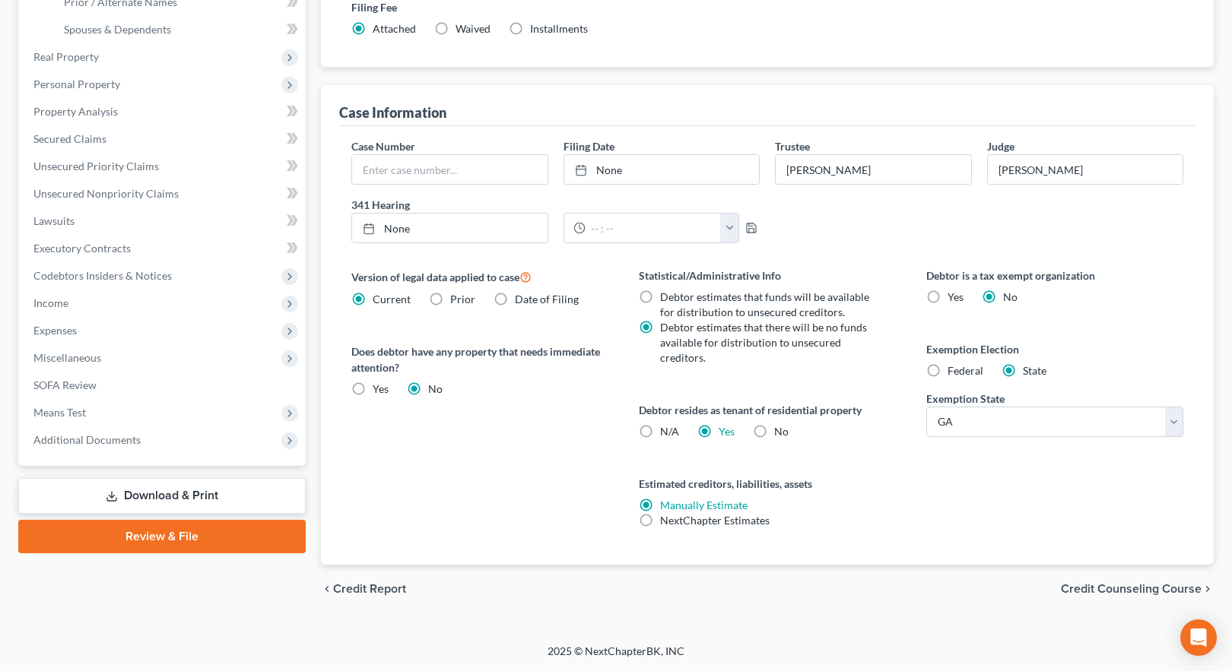
click at [1116, 591] on span "Credit Counseling Course" at bounding box center [1131, 589] width 141 height 12
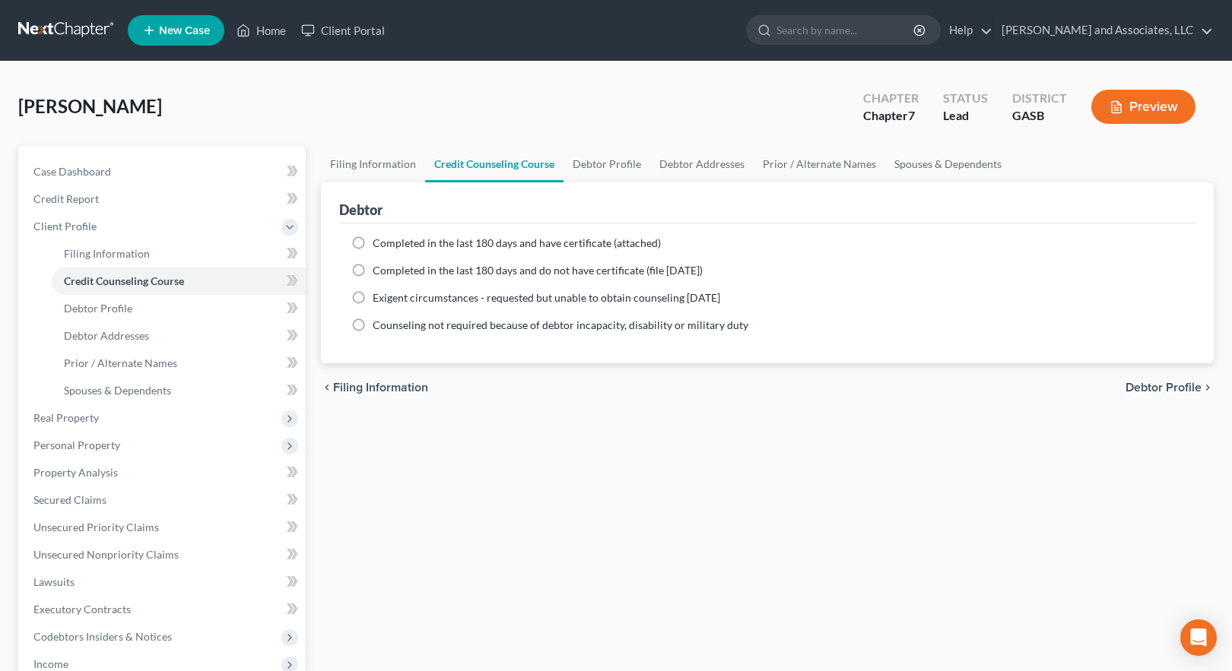
click at [373, 242] on label "Completed in the last 180 days and have certificate (attached)" at bounding box center [517, 243] width 288 height 15
click at [379, 242] on input "Completed in the last 180 days and have certificate (attached)" at bounding box center [384, 241] width 10 height 10
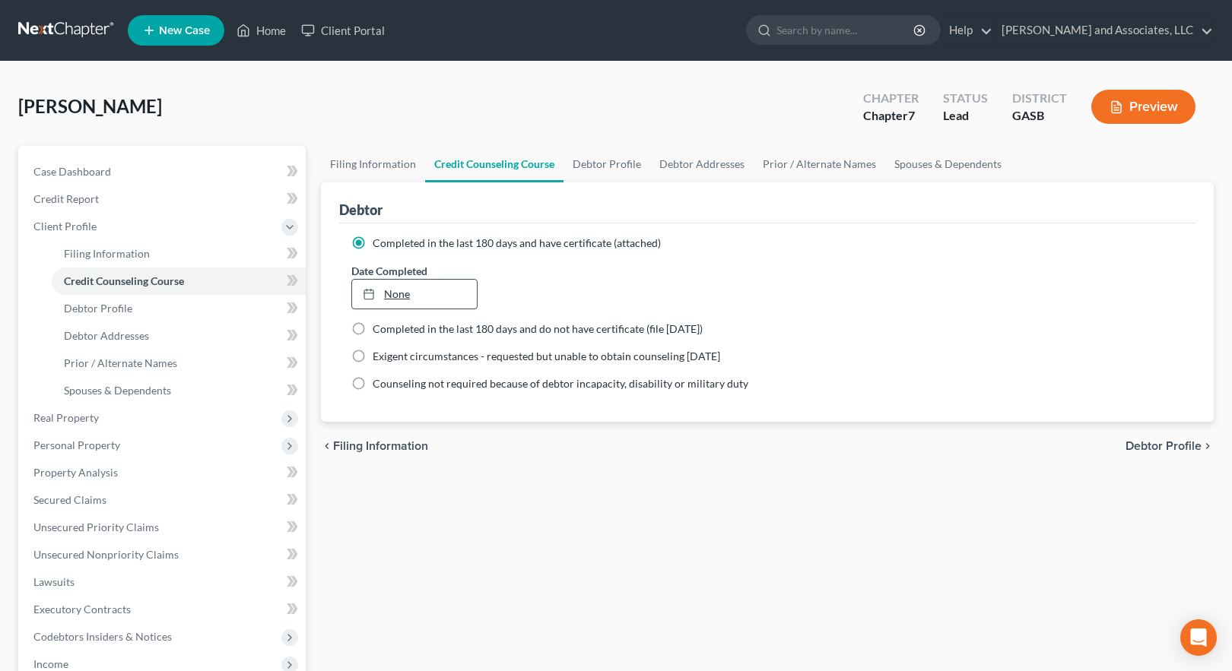
click at [373, 297] on rect at bounding box center [368, 295] width 9 height 9
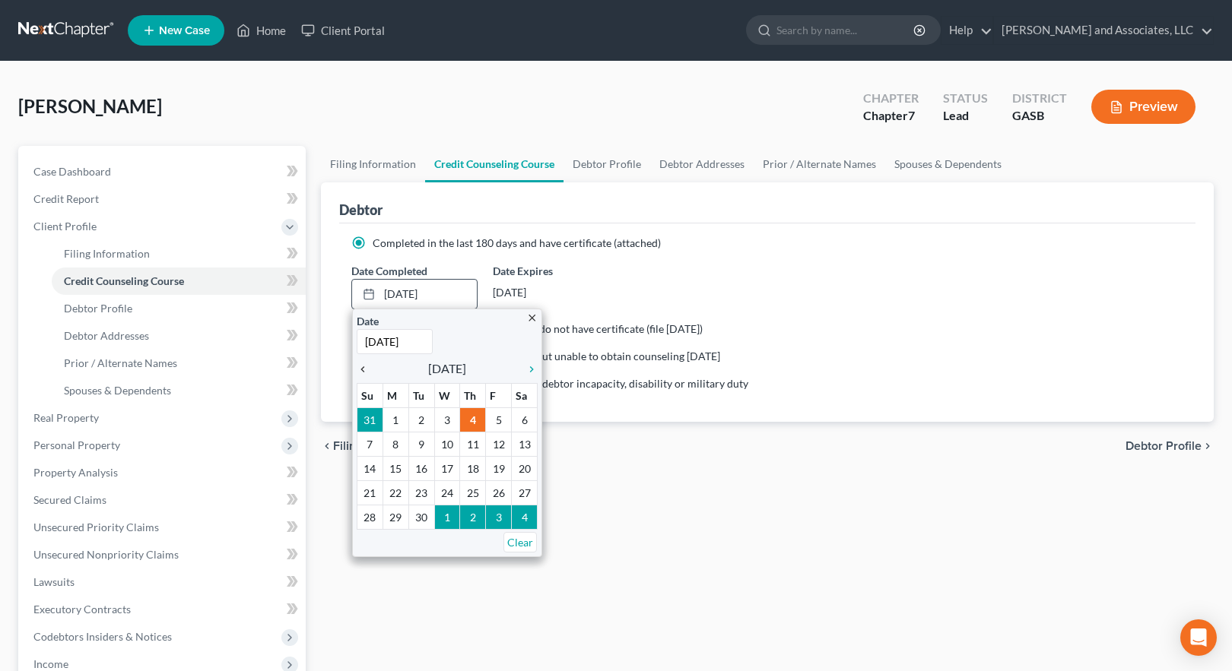
click at [362, 370] on icon "chevron_left" at bounding box center [367, 370] width 20 height 12
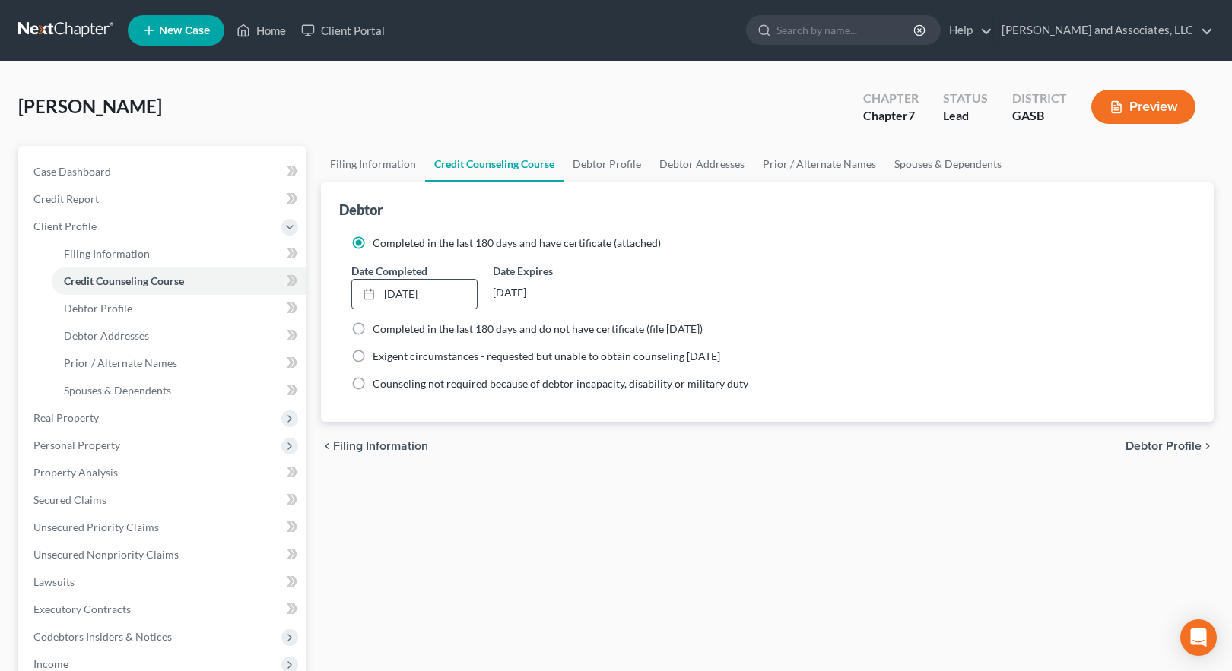
click at [1170, 448] on span "Debtor Profile" at bounding box center [1164, 446] width 76 height 12
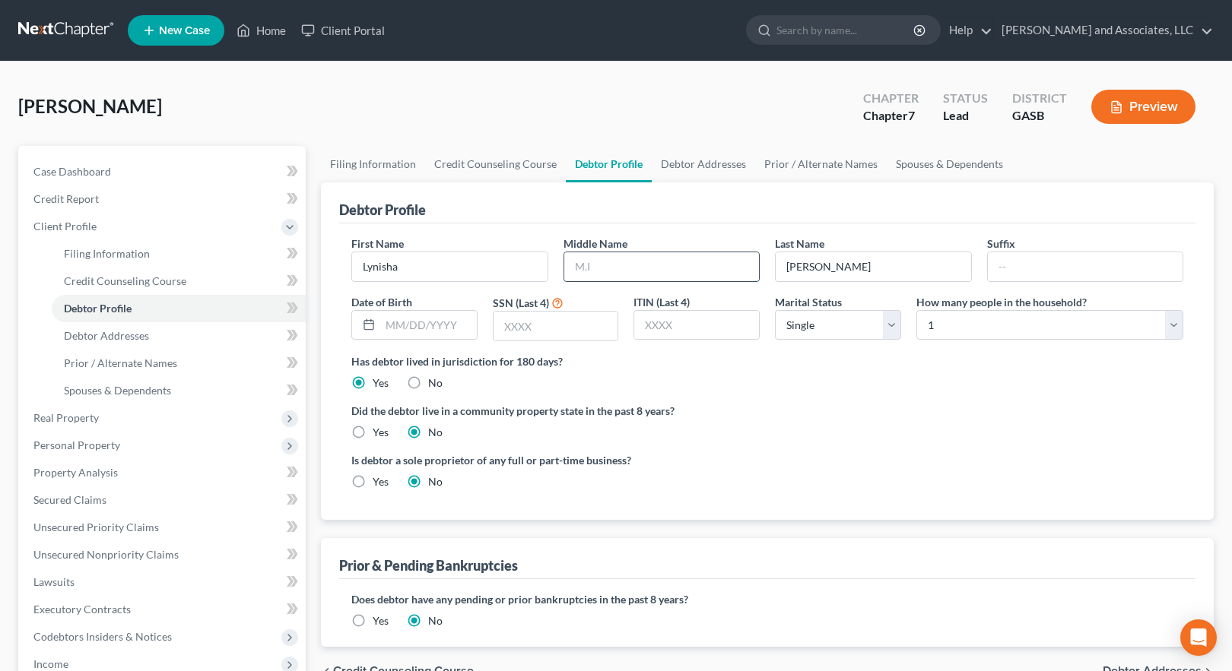
drag, startPoint x: 581, startPoint y: 264, endPoint x: 629, endPoint y: 278, distance: 49.8
click at [588, 264] on input "text" at bounding box center [661, 266] width 195 height 29
click at [514, 320] on input "text" at bounding box center [556, 326] width 125 height 29
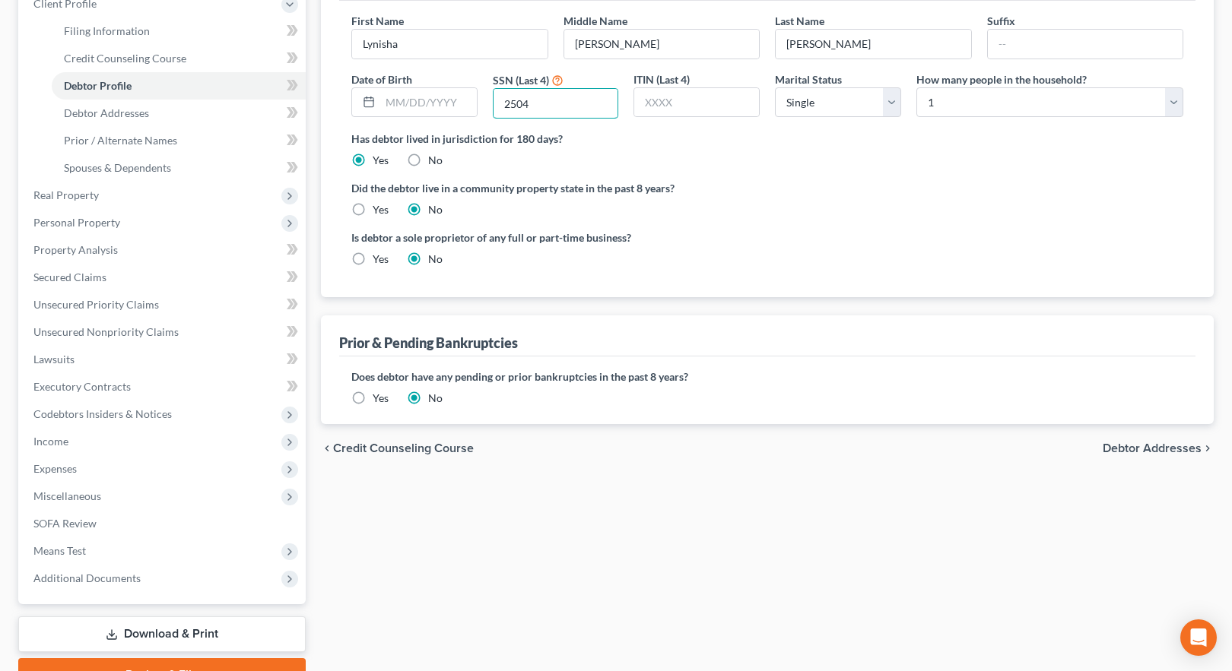
scroll to position [228, 0]
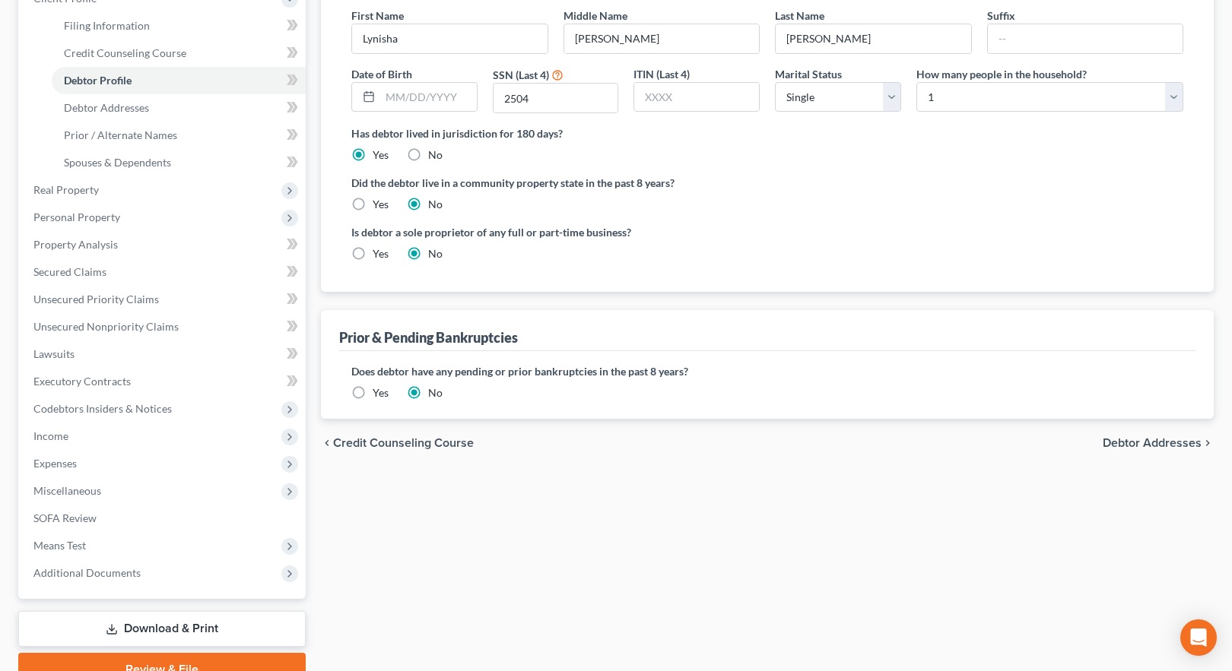
click at [1139, 445] on span "Debtor Addresses" at bounding box center [1152, 443] width 99 height 12
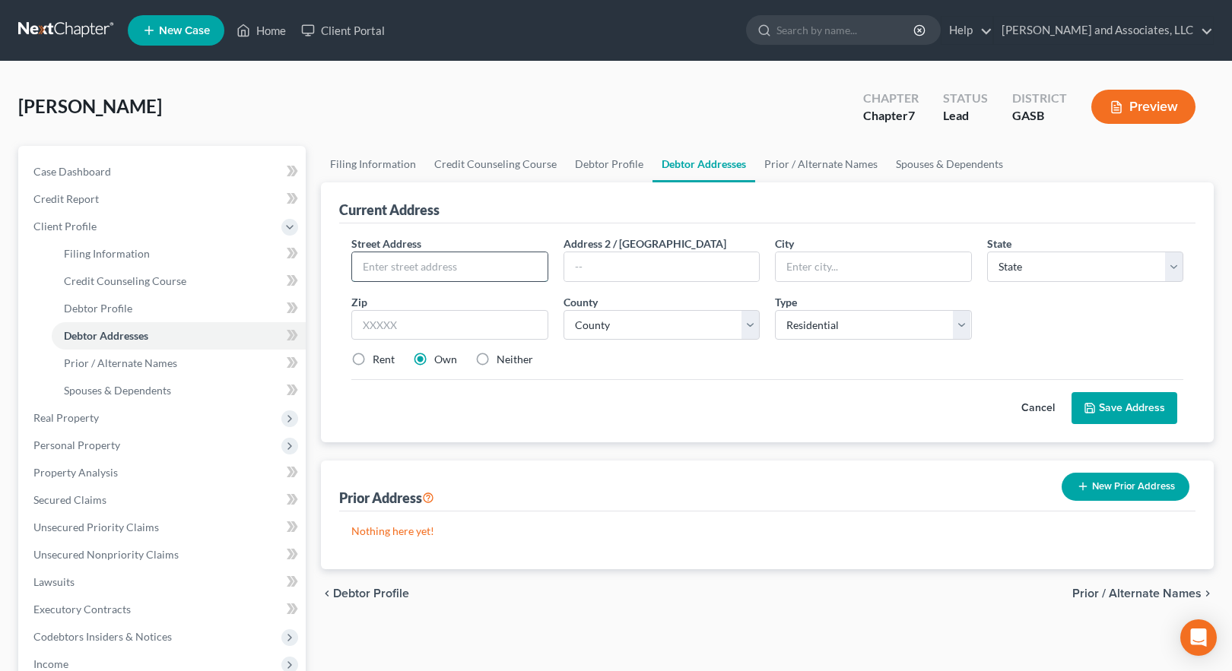
click at [385, 268] on input "text" at bounding box center [449, 266] width 195 height 29
click at [799, 268] on input "text" at bounding box center [873, 266] width 195 height 29
drag, startPoint x: 500, startPoint y: 335, endPoint x: 497, endPoint y: 327, distance: 8.2
click at [499, 335] on input "text" at bounding box center [449, 325] width 197 height 30
click at [602, 325] on select "County [GEOGRAPHIC_DATA] [GEOGRAPHIC_DATA] [GEOGRAPHIC_DATA] [GEOGRAPHIC_DATA] …" at bounding box center [662, 325] width 197 height 30
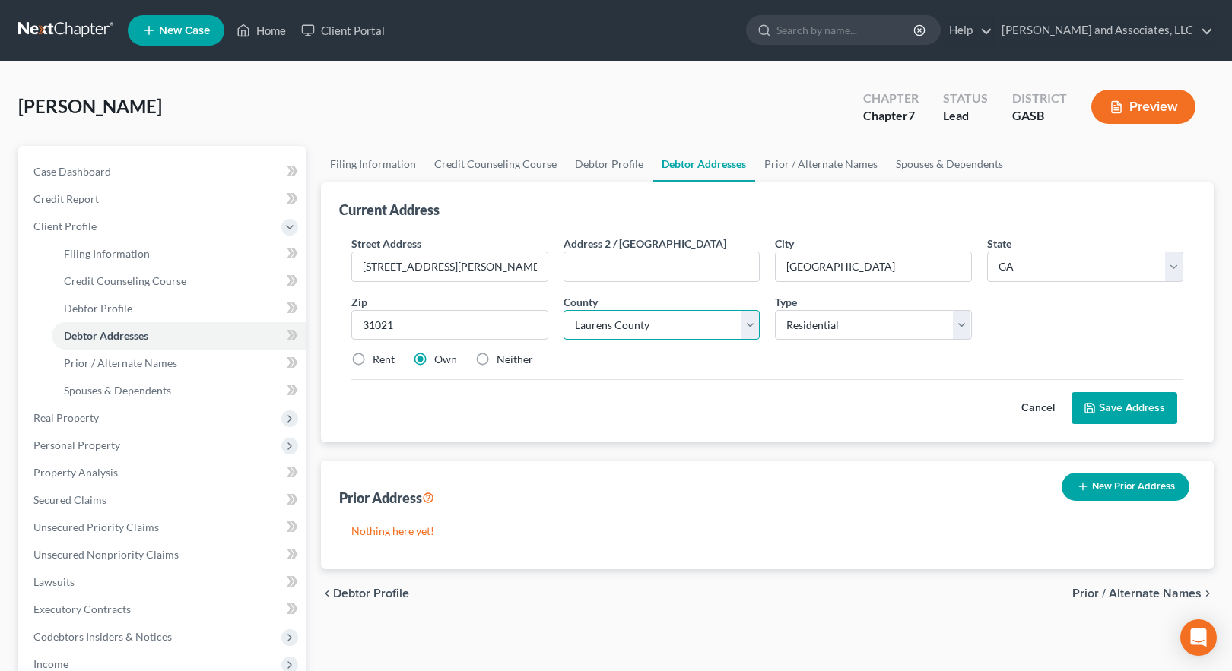
click at [564, 310] on select "County [GEOGRAPHIC_DATA] [GEOGRAPHIC_DATA] [GEOGRAPHIC_DATA] [GEOGRAPHIC_DATA] …" at bounding box center [662, 325] width 197 height 30
click at [373, 357] on label "Rent" at bounding box center [384, 359] width 22 height 15
click at [379, 357] on input "Rent" at bounding box center [384, 357] width 10 height 10
click at [1122, 408] on button "Save Address" at bounding box center [1125, 408] width 106 height 32
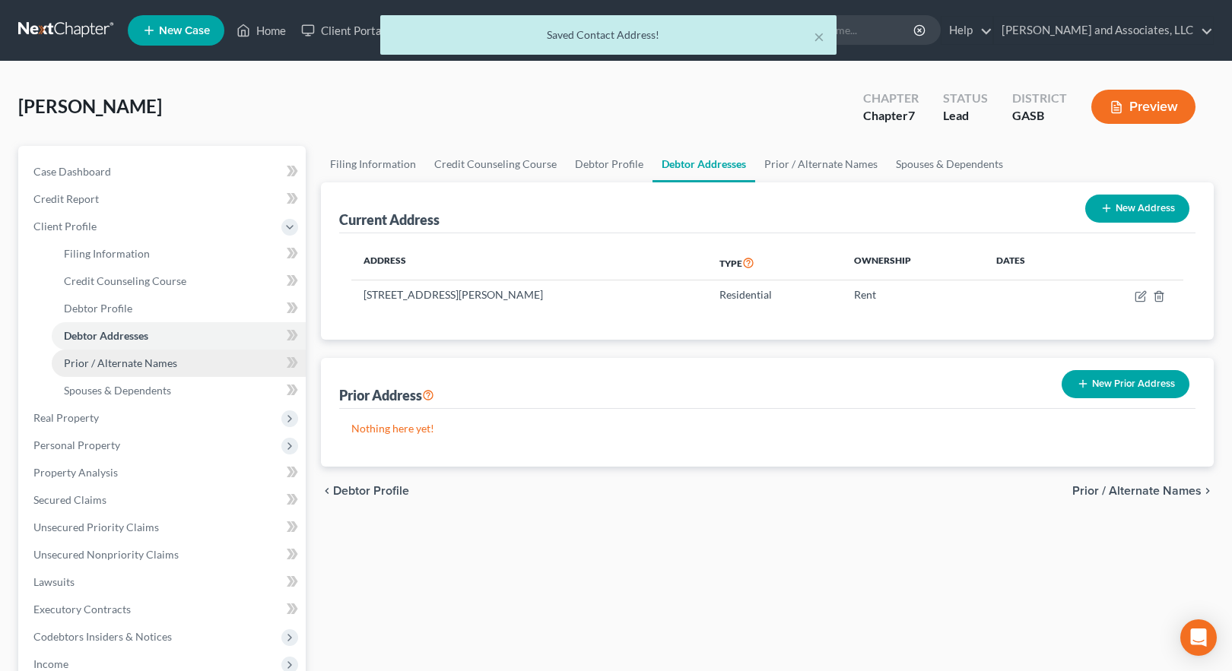
click at [142, 365] on span "Prior / Alternate Names" at bounding box center [120, 363] width 113 height 13
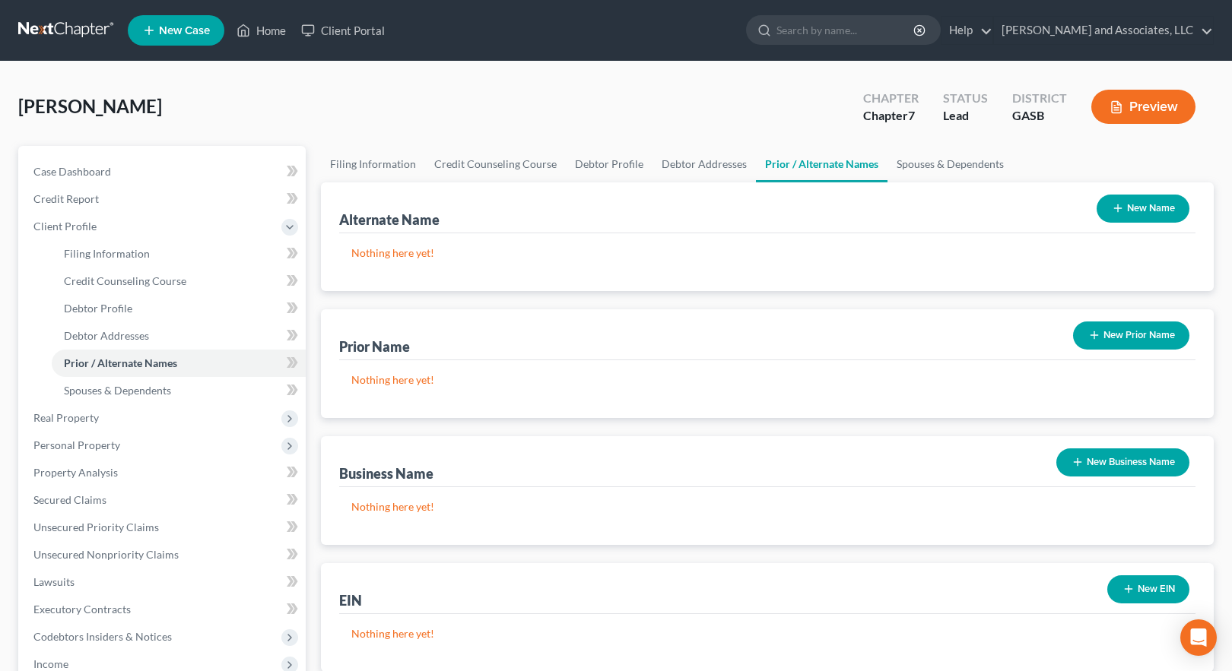
drag, startPoint x: 1138, startPoint y: 202, endPoint x: 1043, endPoint y: 202, distance: 95.1
click at [1136, 202] on button "New Name" at bounding box center [1143, 209] width 93 height 28
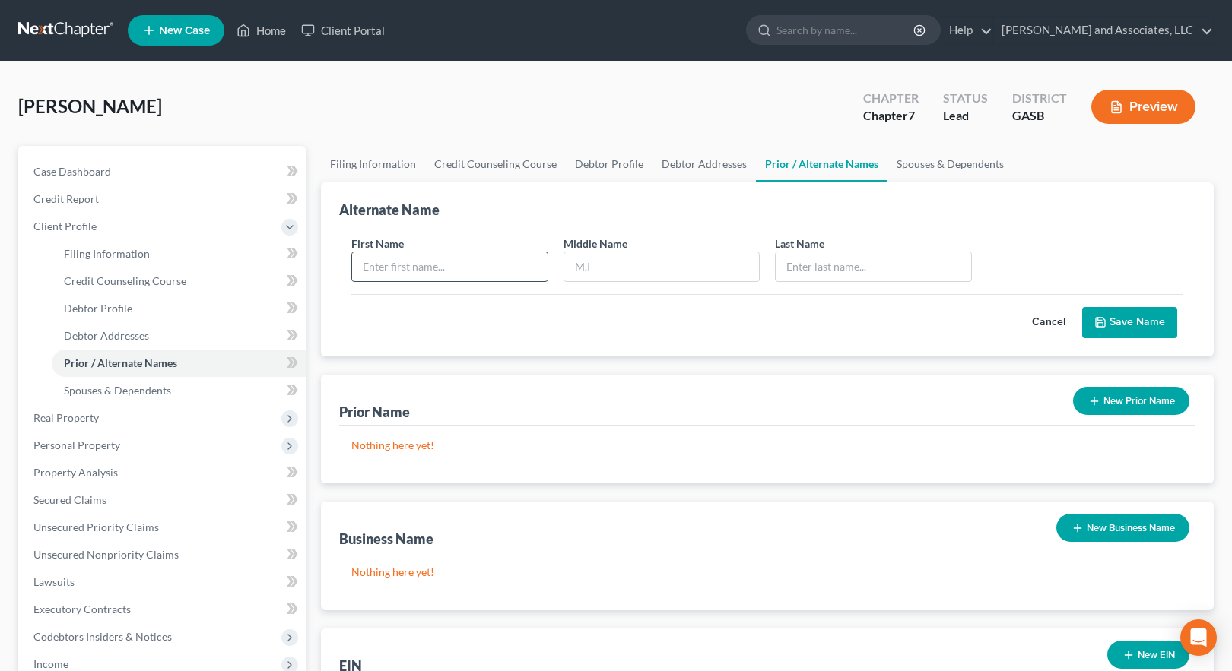
click at [468, 267] on input "text" at bounding box center [449, 266] width 195 height 29
click at [1121, 322] on button "Save Name" at bounding box center [1129, 323] width 95 height 32
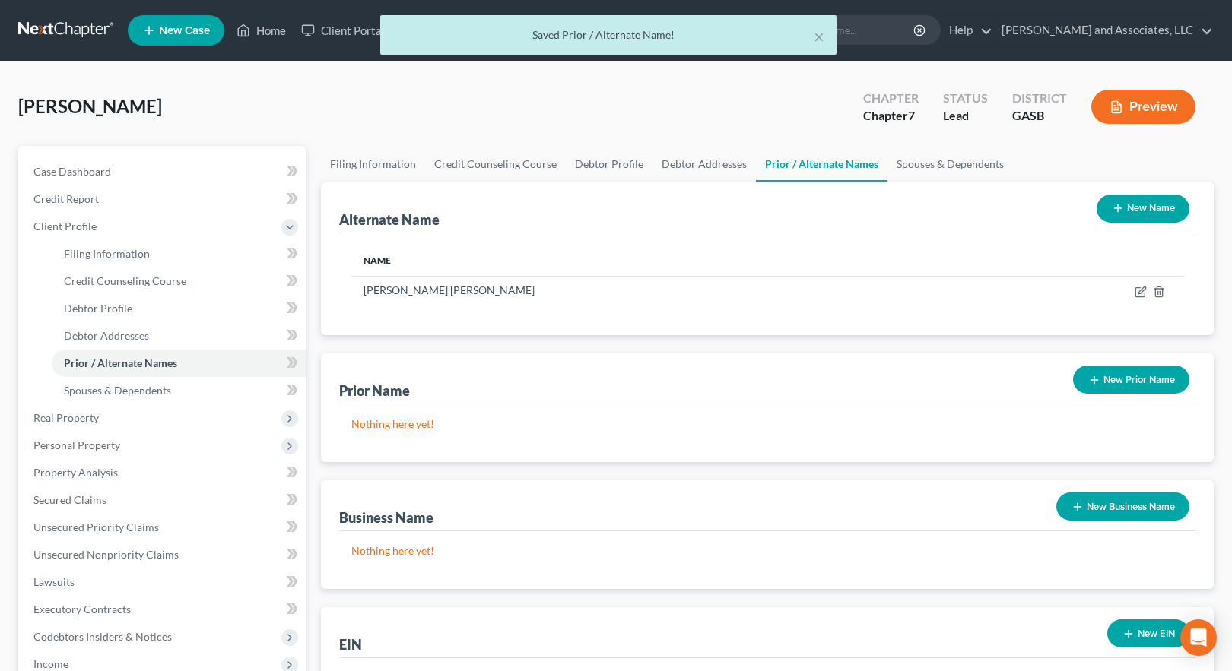
click at [1141, 208] on button "New Name" at bounding box center [1143, 209] width 93 height 28
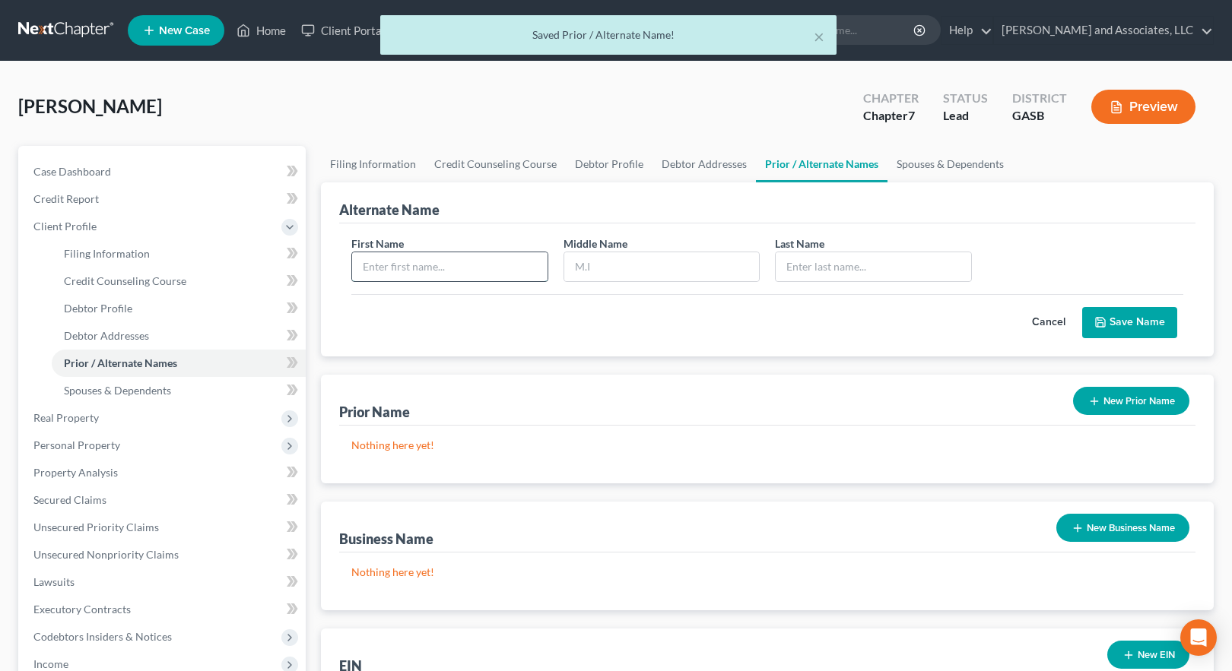
click at [414, 272] on input "text" at bounding box center [449, 266] width 195 height 29
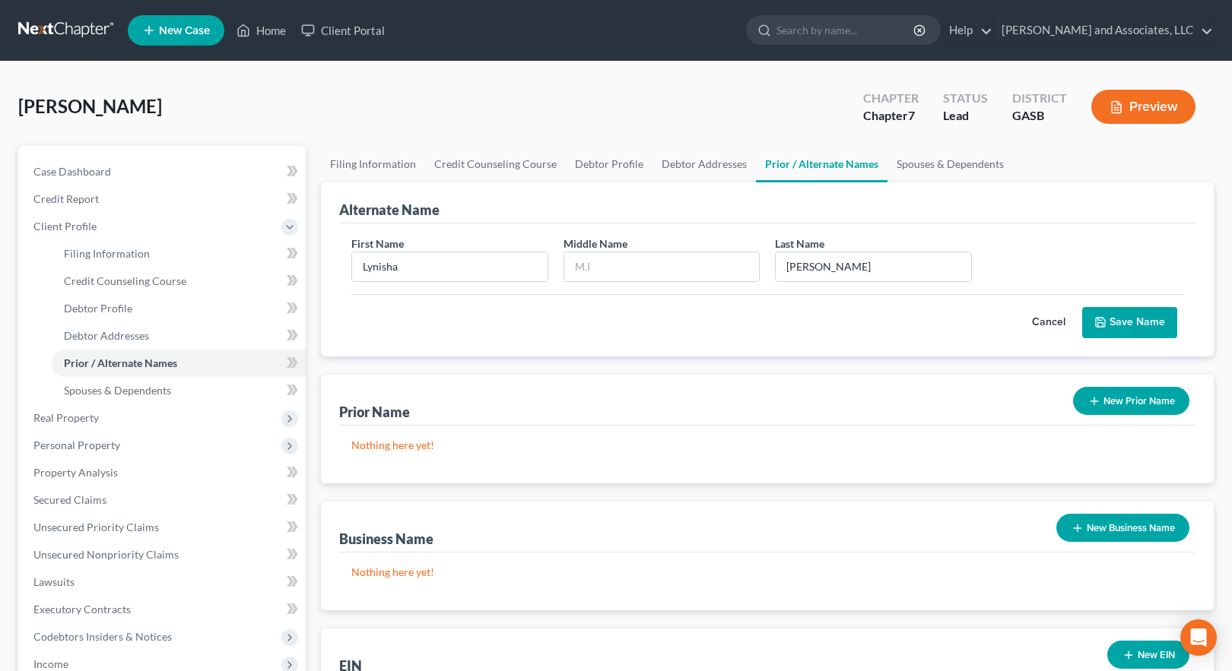
click at [1129, 323] on button "Save Name" at bounding box center [1129, 323] width 95 height 32
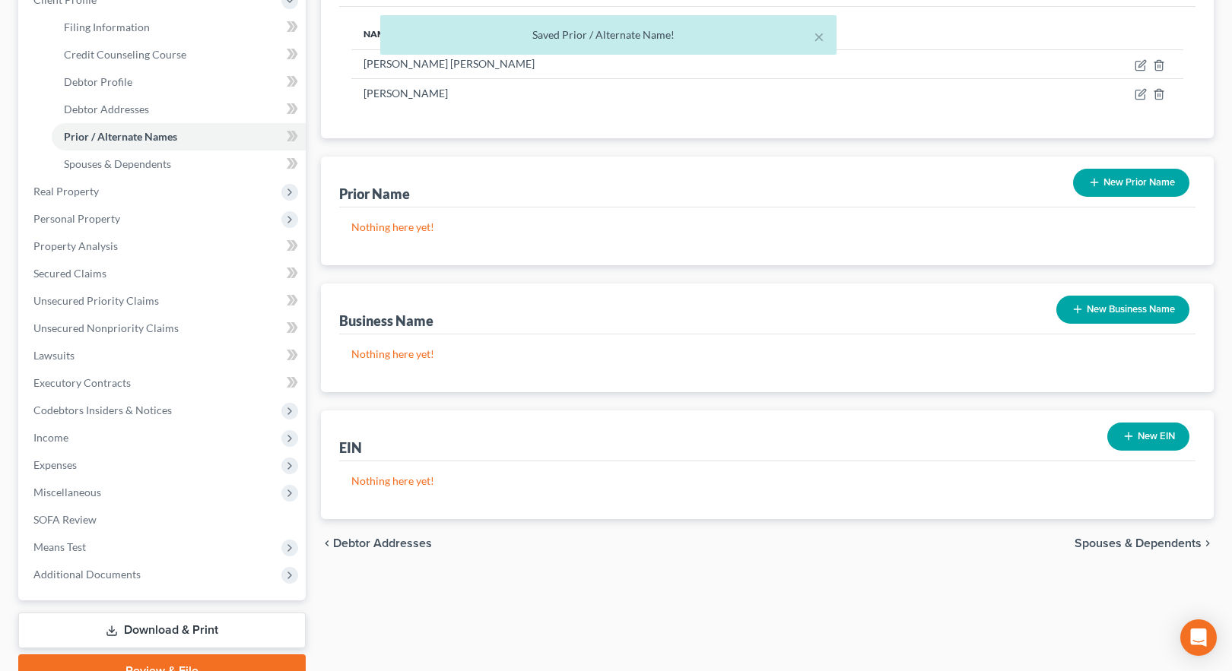
scroll to position [301, 0]
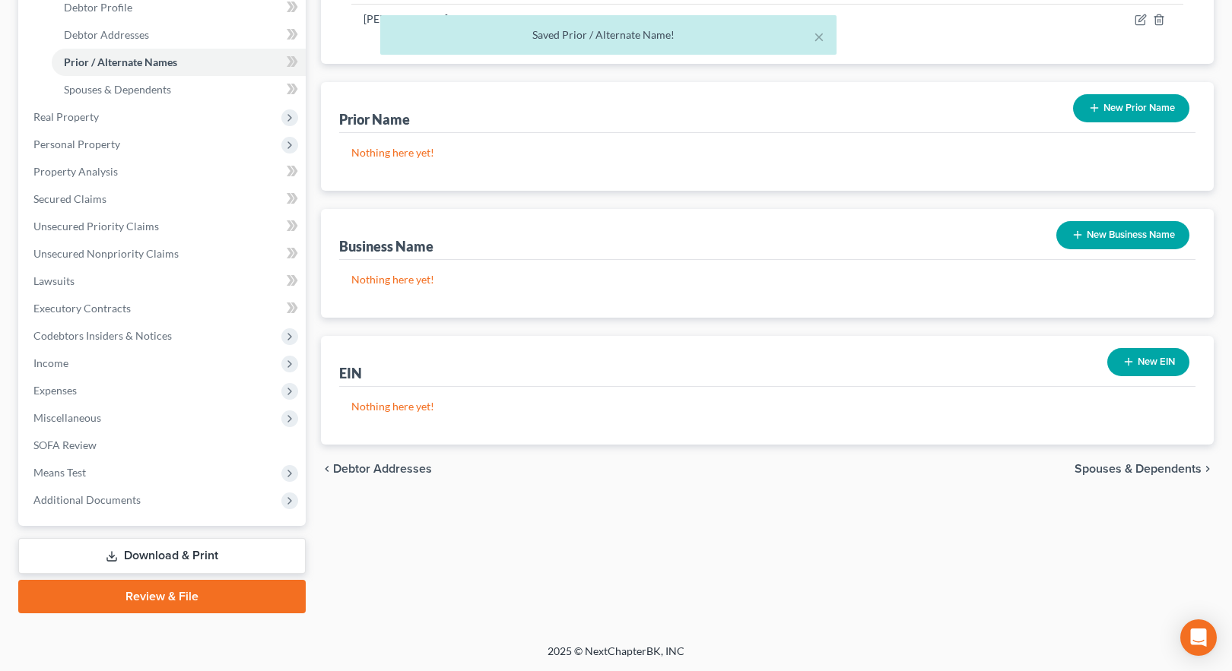
click at [1138, 471] on span "Spouses & Dependents" at bounding box center [1138, 469] width 127 height 12
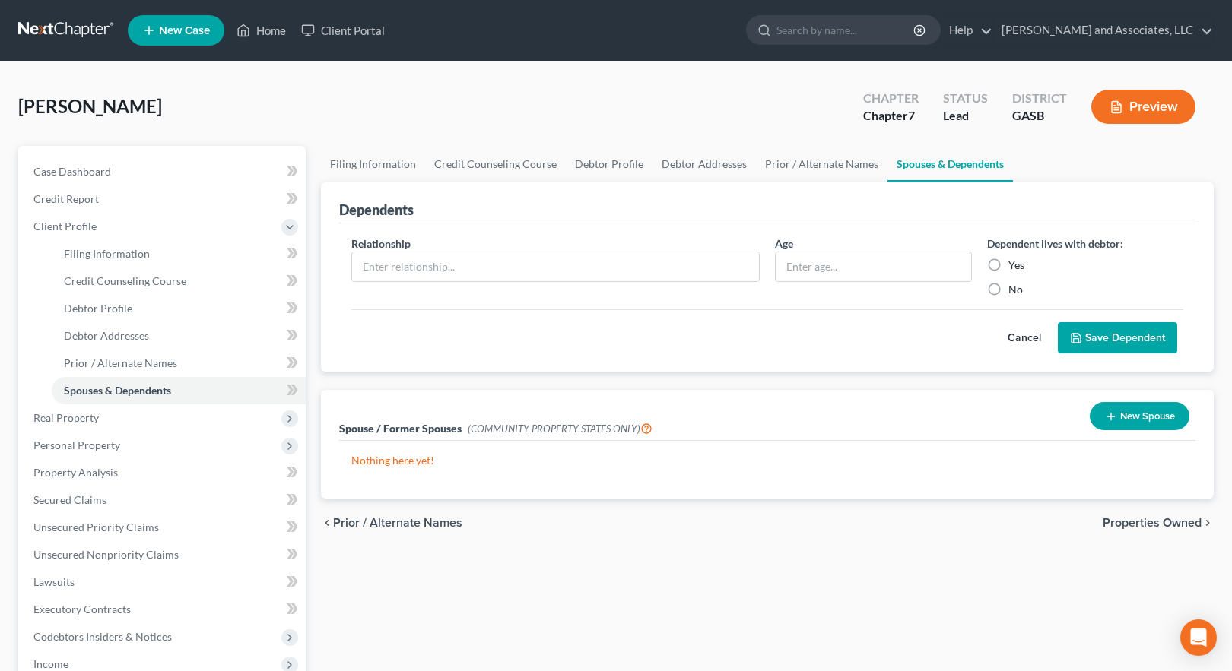
click at [1152, 525] on span "Properties Owned" at bounding box center [1152, 523] width 99 height 12
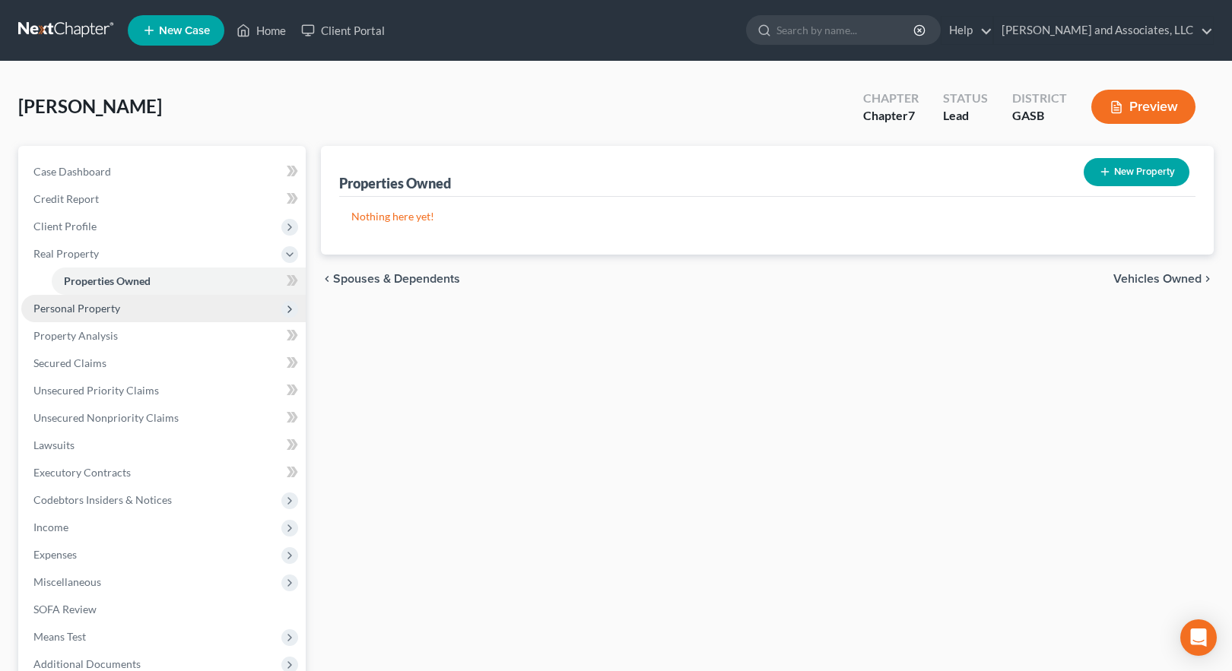
click at [90, 307] on span "Personal Property" at bounding box center [76, 308] width 87 height 13
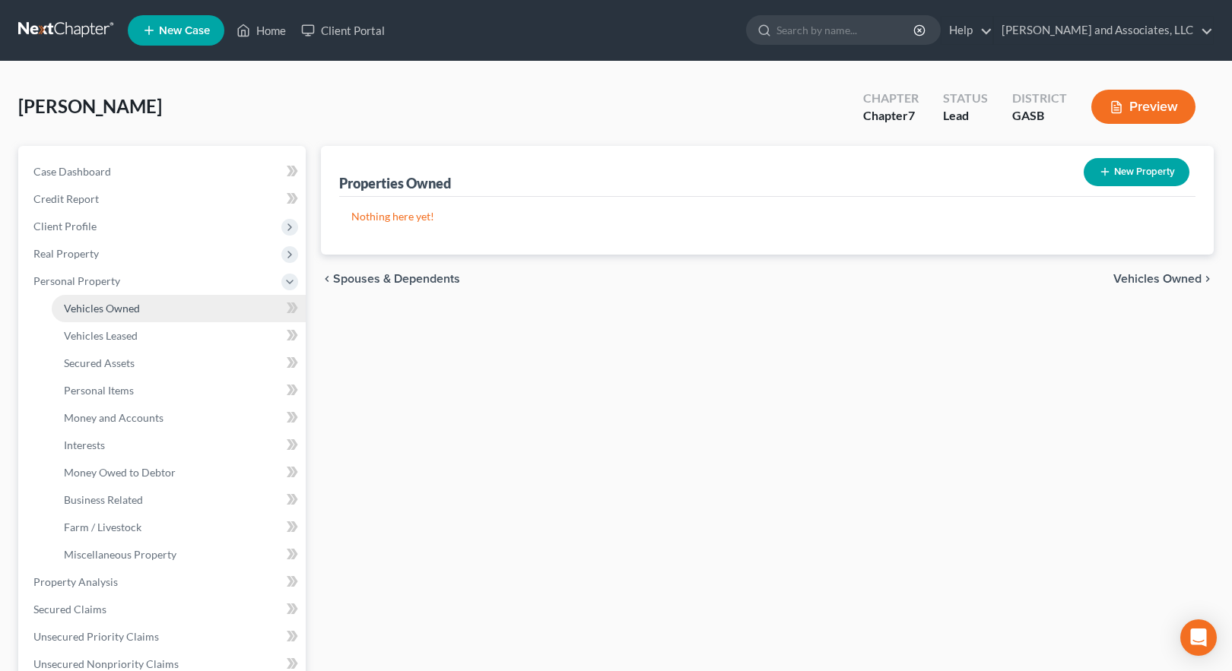
click at [113, 305] on span "Vehicles Owned" at bounding box center [102, 308] width 76 height 13
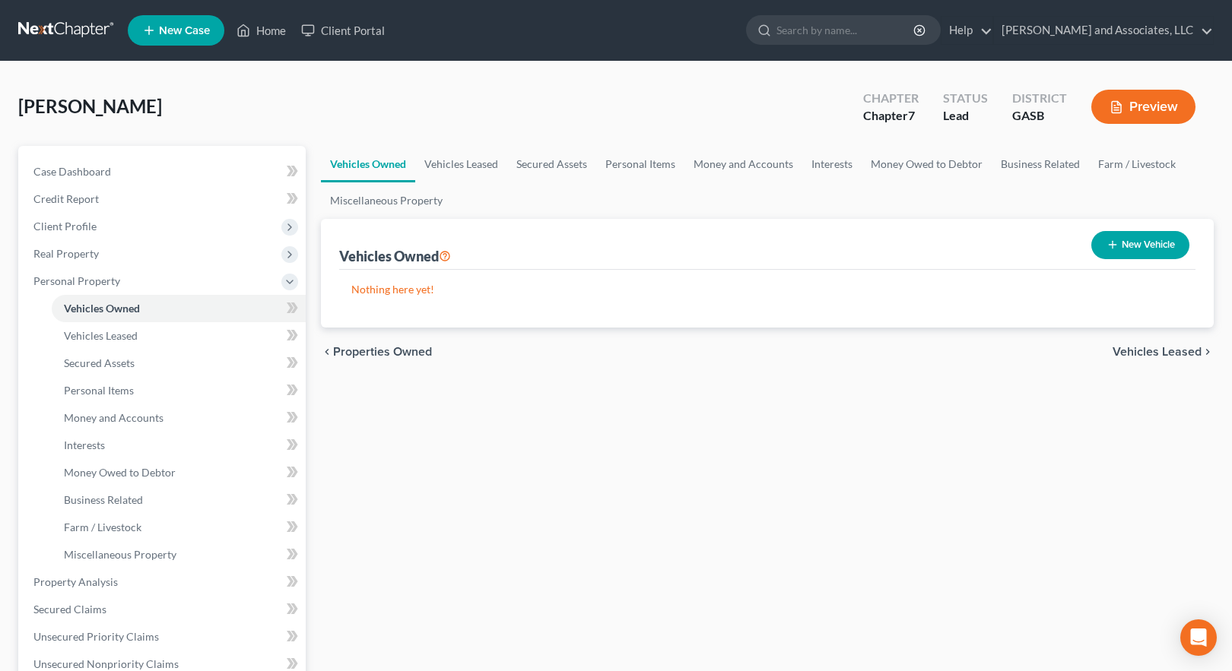
click at [1145, 243] on button "New Vehicle" at bounding box center [1140, 245] width 98 height 28
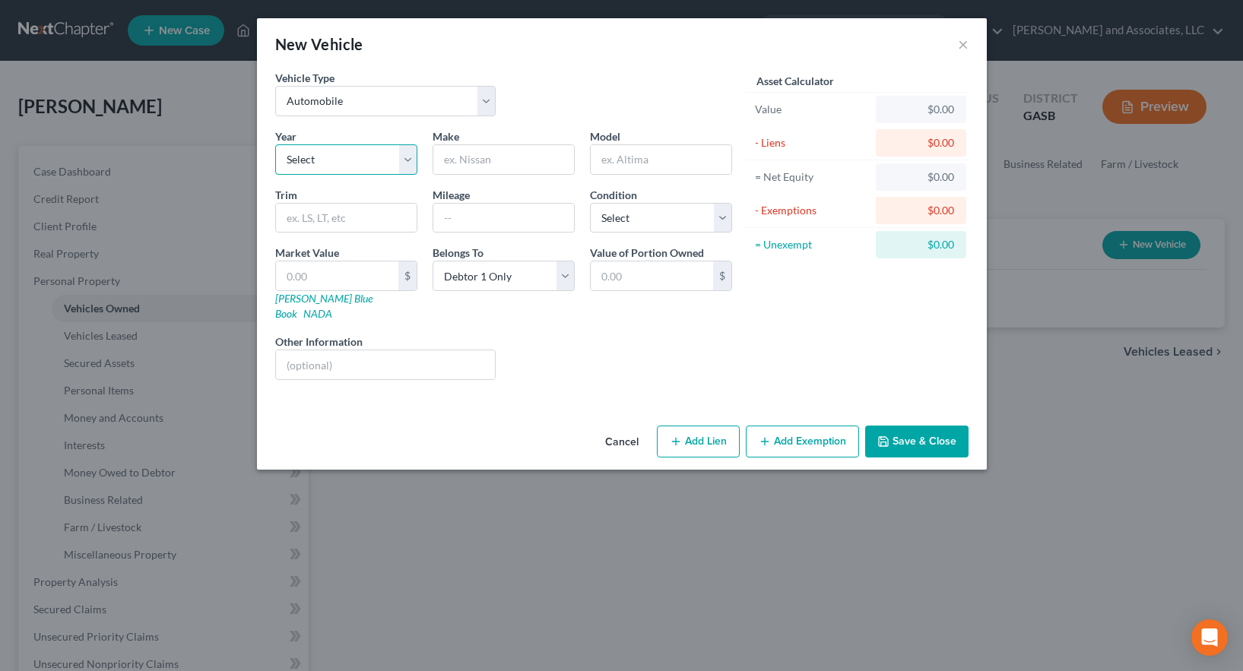
click at [318, 158] on select "Select 2026 2025 2024 2023 2022 2021 2020 2019 2018 2017 2016 2015 2014 2013 20…" at bounding box center [346, 159] width 142 height 30
click at [275, 144] on select "Select 2026 2025 2024 2023 2022 2021 2020 2019 2018 2017 2016 2015 2014 2013 20…" at bounding box center [346, 159] width 142 height 30
click at [450, 158] on input "text" at bounding box center [503, 159] width 141 height 29
click at [620, 159] on input "text" at bounding box center [661, 159] width 141 height 29
click at [499, 217] on input "text" at bounding box center [503, 218] width 141 height 29
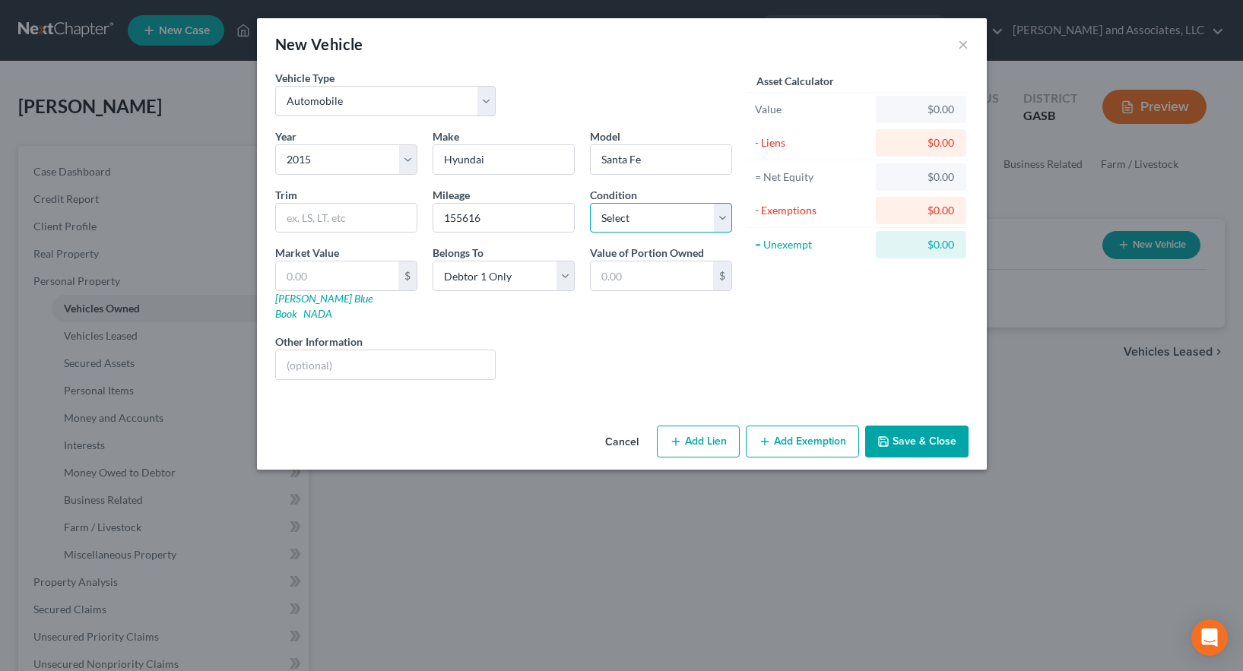
click at [611, 221] on select "Select Excellent Very Good Good Fair Poor" at bounding box center [661, 218] width 142 height 30
click at [590, 203] on select "Select Excellent Very Good Good Fair Poor" at bounding box center [661, 218] width 142 height 30
click at [691, 429] on button "Add Lien" at bounding box center [698, 442] width 83 height 32
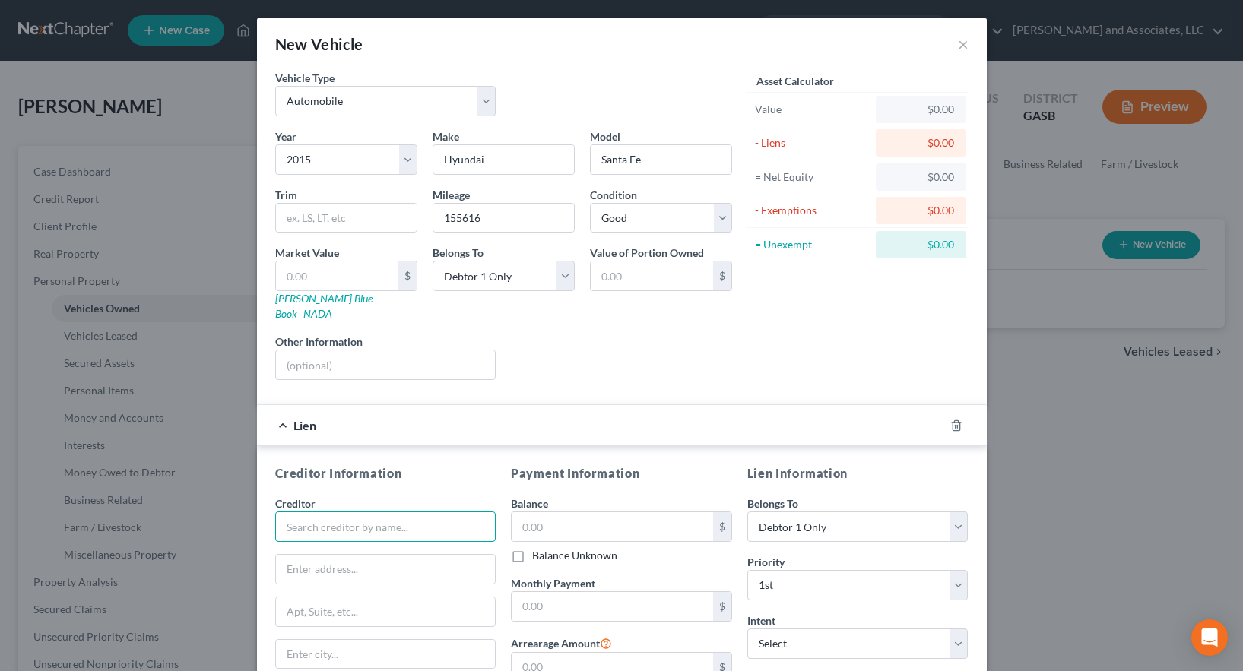
click at [314, 512] on input "text" at bounding box center [385, 527] width 221 height 30
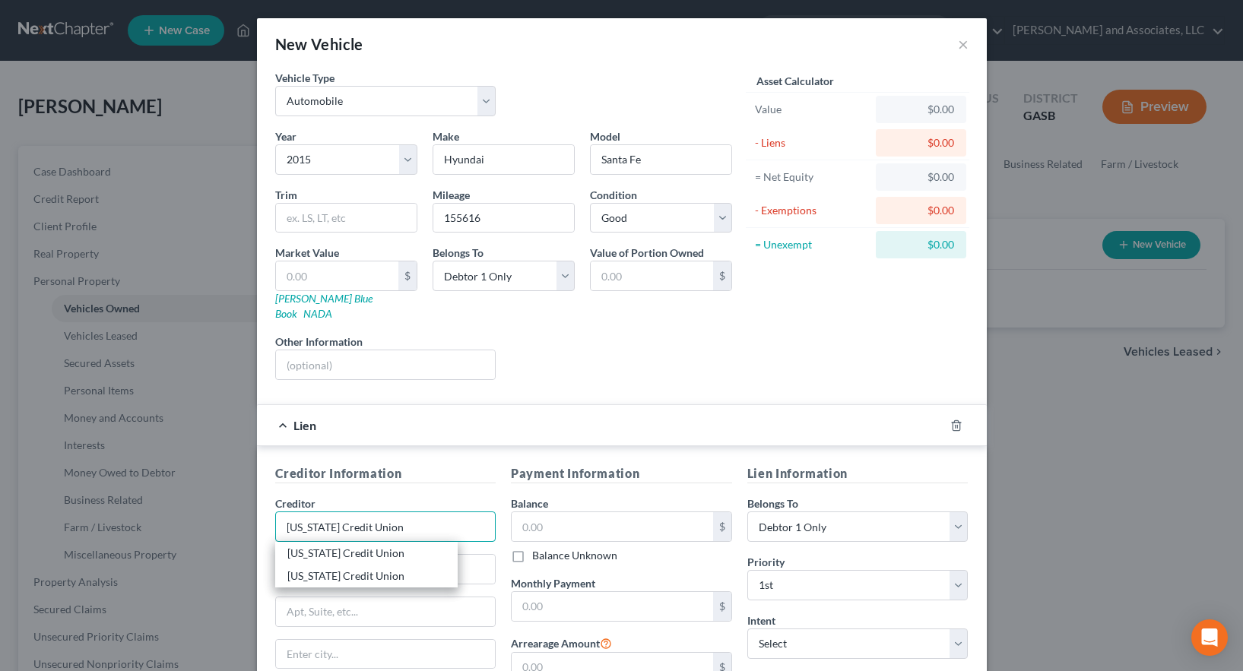
click at [405, 512] on input "[US_STATE] Credit Union" at bounding box center [385, 527] width 221 height 30
click at [335, 600] on input "text" at bounding box center [386, 612] width 220 height 29
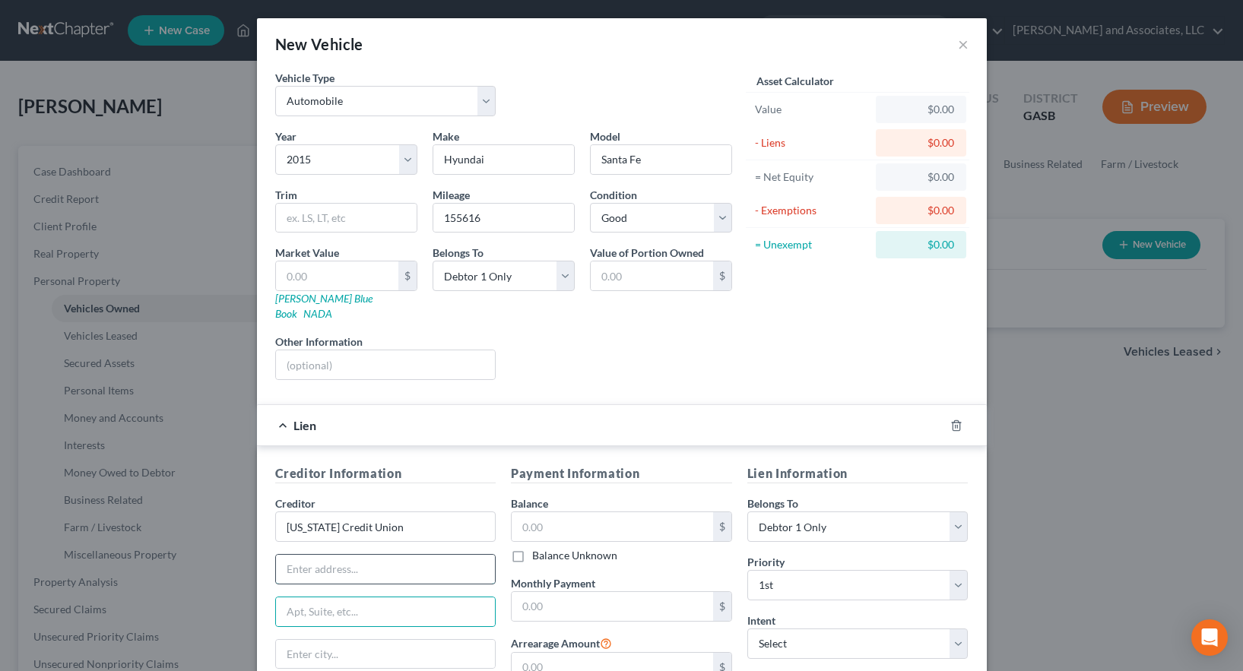
click at [291, 557] on input "text" at bounding box center [386, 569] width 220 height 29
click at [295, 598] on input "text" at bounding box center [386, 612] width 220 height 29
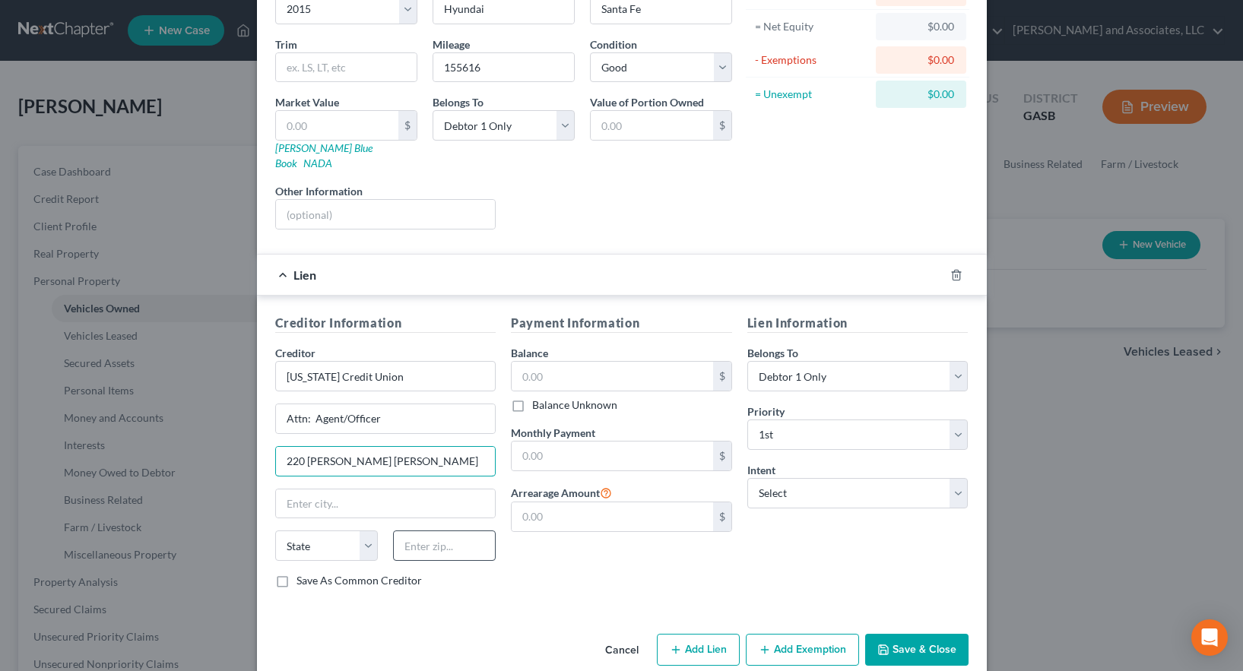
scroll to position [160, 0]
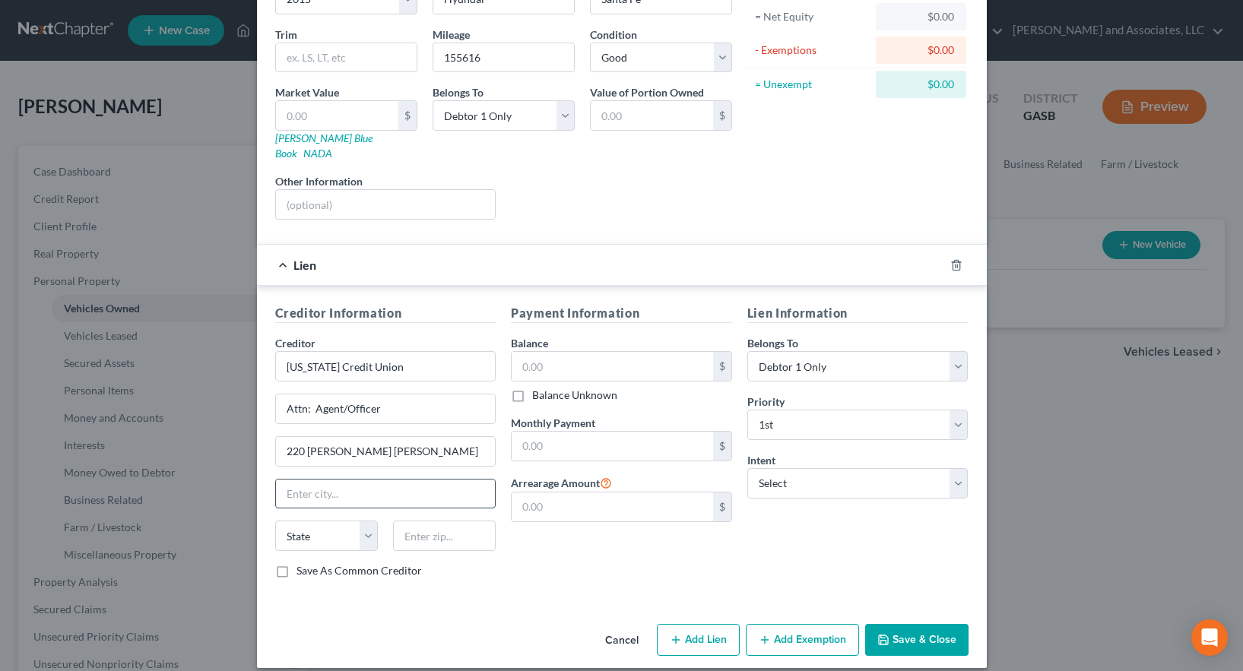
click at [322, 481] on input "text" at bounding box center [386, 494] width 220 height 29
click at [300, 522] on select "State [US_STATE] AK AR AZ CA CO CT DE DC [GEOGRAPHIC_DATA] [GEOGRAPHIC_DATA] GU…" at bounding box center [326, 536] width 103 height 30
click at [275, 521] on select "State [US_STATE] AK AR AZ CA CO CT DE DC [GEOGRAPHIC_DATA] [GEOGRAPHIC_DATA] GU…" at bounding box center [326, 536] width 103 height 30
click at [449, 521] on input "text" at bounding box center [444, 536] width 103 height 30
click at [588, 356] on input "text" at bounding box center [613, 366] width 202 height 29
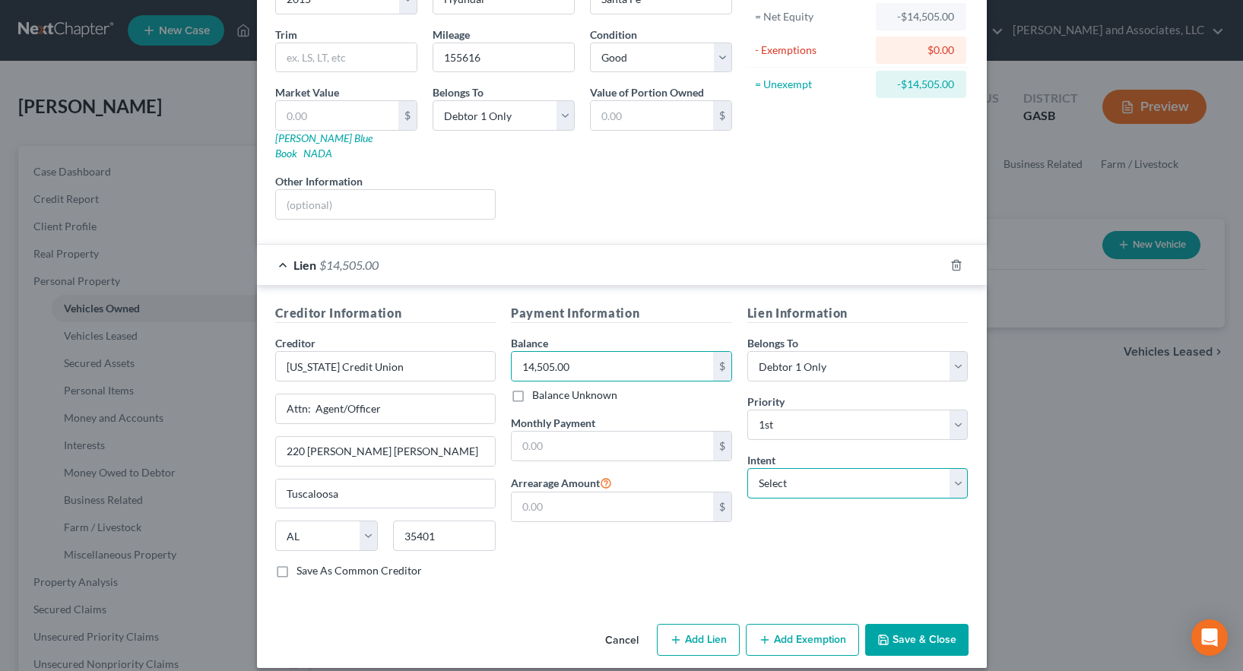
click at [780, 469] on select "Select Surrender Redeem Reaffirm Avoid Other" at bounding box center [858, 483] width 221 height 30
click at [748, 468] on select "Select Surrender Redeem Reaffirm Avoid Other" at bounding box center [858, 483] width 221 height 30
click at [297, 564] on label "Save As Common Creditor" at bounding box center [359, 571] width 125 height 15
click at [303, 564] on input "Save As Common Creditor" at bounding box center [308, 569] width 10 height 10
click at [915, 624] on button "Save & Close" at bounding box center [916, 640] width 103 height 32
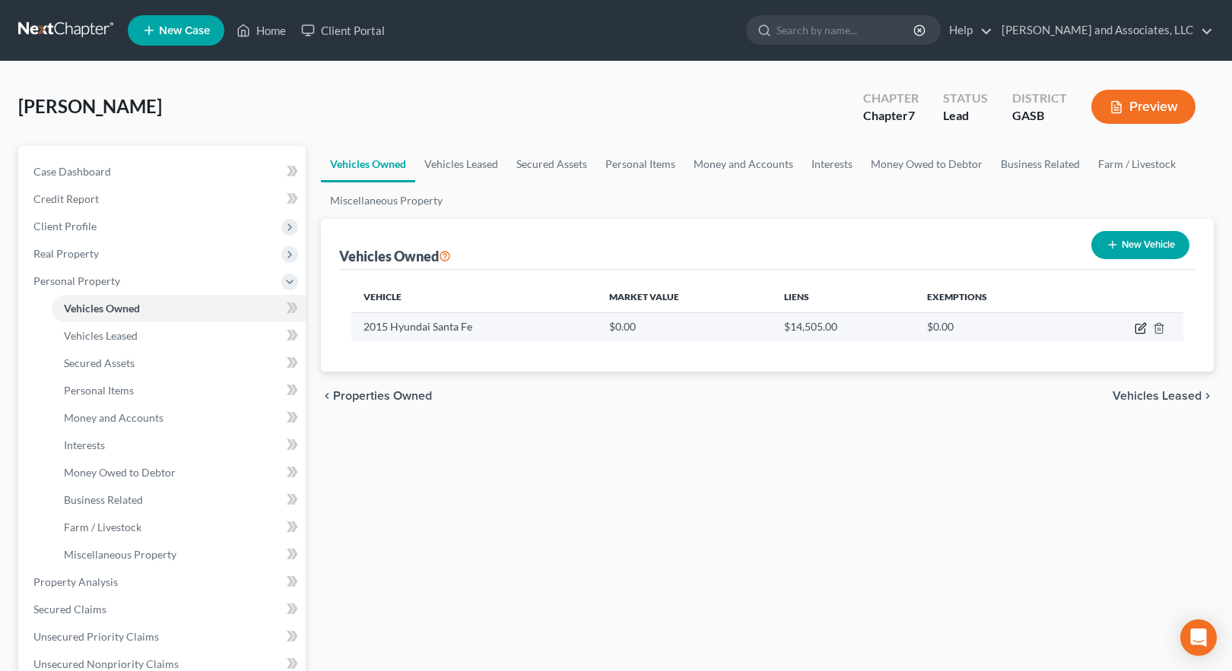
click at [1140, 329] on icon "button" at bounding box center [1141, 328] width 12 height 12
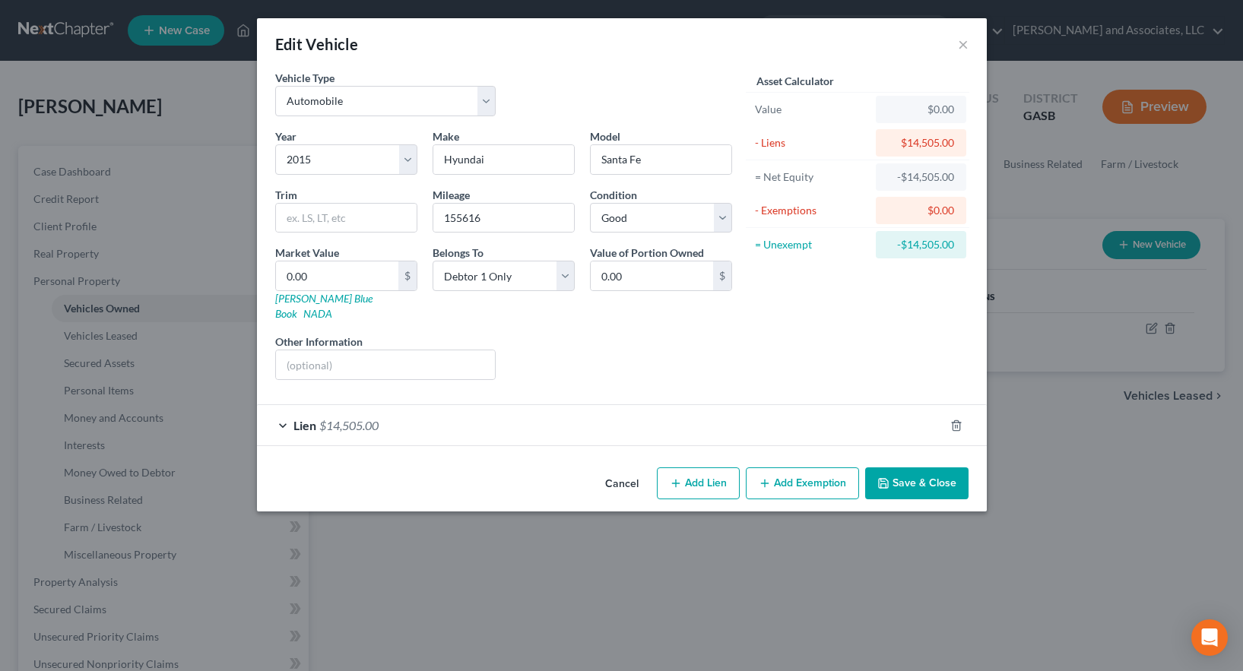
click at [923, 468] on button "Save & Close" at bounding box center [916, 484] width 103 height 32
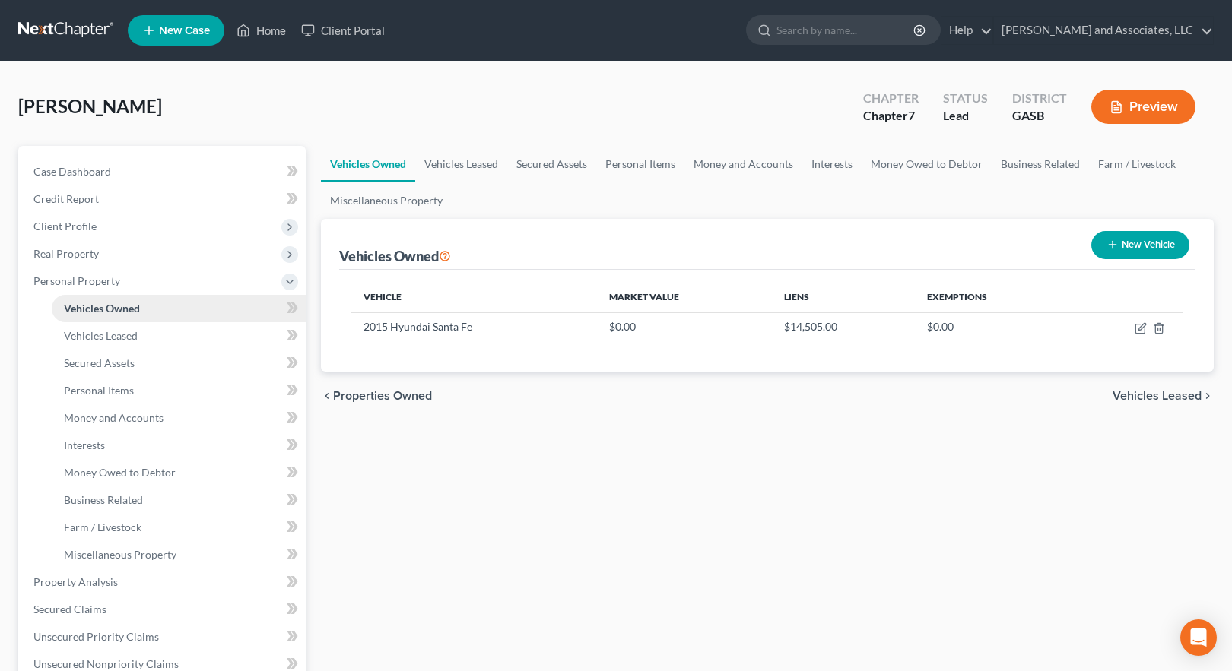
click at [111, 308] on span "Vehicles Owned" at bounding box center [102, 308] width 76 height 13
click at [1139, 245] on button "New Vehicle" at bounding box center [1140, 245] width 98 height 28
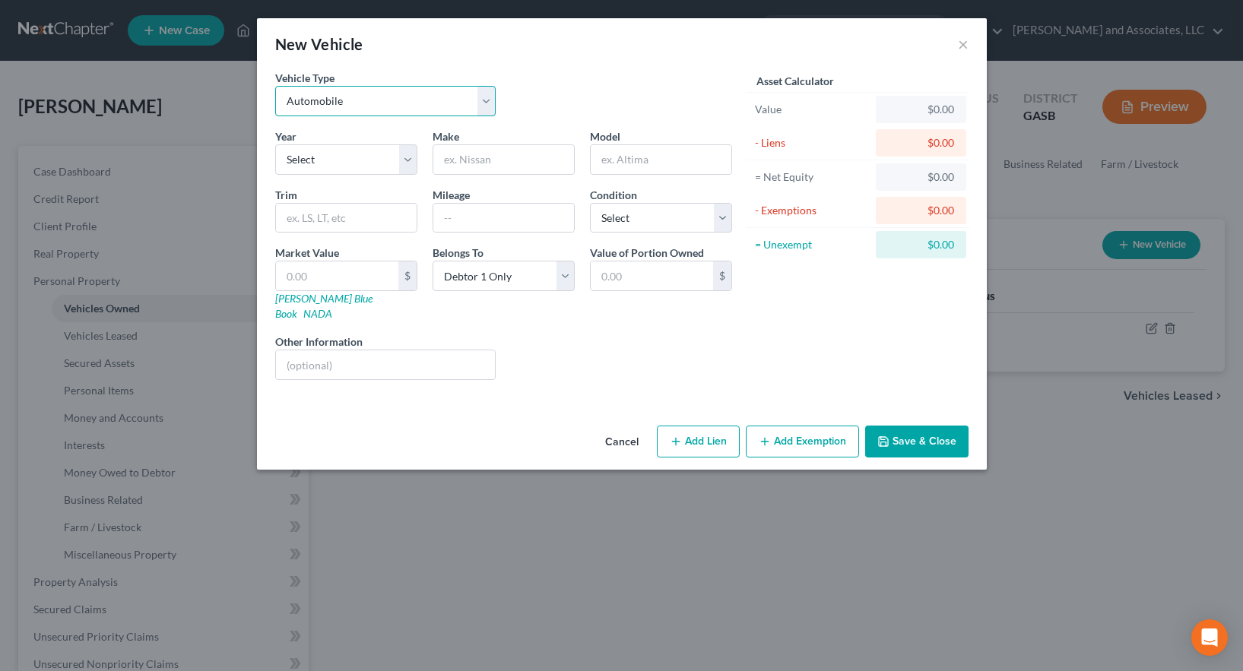
click at [327, 98] on select "Select Automobile Truck Trailer Watercraft Aircraft Motor Home Atv Other Vehicle" at bounding box center [385, 101] width 221 height 30
click at [275, 86] on select "Select Automobile Truck Trailer Watercraft Aircraft Motor Home Atv Other Vehicle" at bounding box center [385, 101] width 221 height 30
click at [307, 160] on select "Select 2026 2025 2024 2023 2022 2021 2020 2019 2018 2017 2016 2015 2014 2013 20…" at bounding box center [346, 159] width 142 height 30
click at [275, 144] on select "Select 2026 2025 2024 2023 2022 2021 2020 2019 2018 2017 2016 2015 2014 2013 20…" at bounding box center [346, 159] width 142 height 30
click at [471, 160] on input "text" at bounding box center [503, 159] width 141 height 29
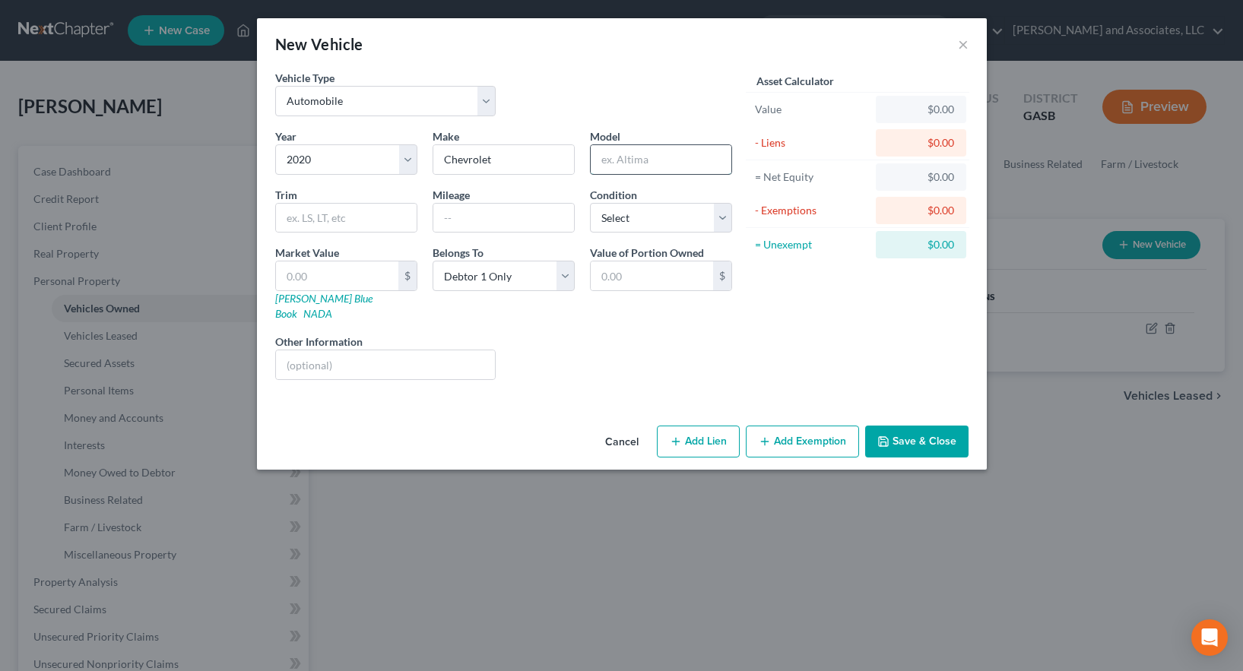
click at [618, 160] on input "text" at bounding box center [661, 159] width 141 height 29
click at [462, 222] on input "text" at bounding box center [503, 218] width 141 height 29
click at [710, 427] on button "Add Lien" at bounding box center [698, 442] width 83 height 32
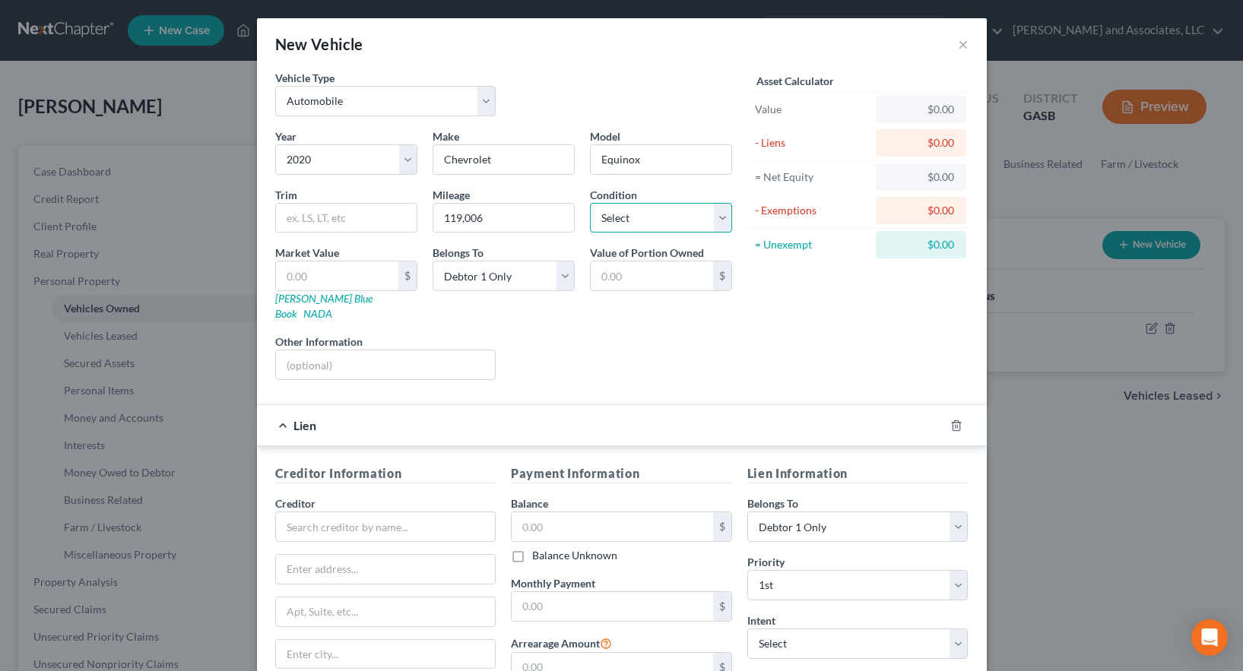
click at [714, 219] on select "Select Excellent Very Good Good Fair Poor" at bounding box center [661, 218] width 142 height 30
click at [590, 203] on select "Select Excellent Very Good Good Fair Poor" at bounding box center [661, 218] width 142 height 30
click at [351, 513] on input "text" at bounding box center [385, 527] width 221 height 30
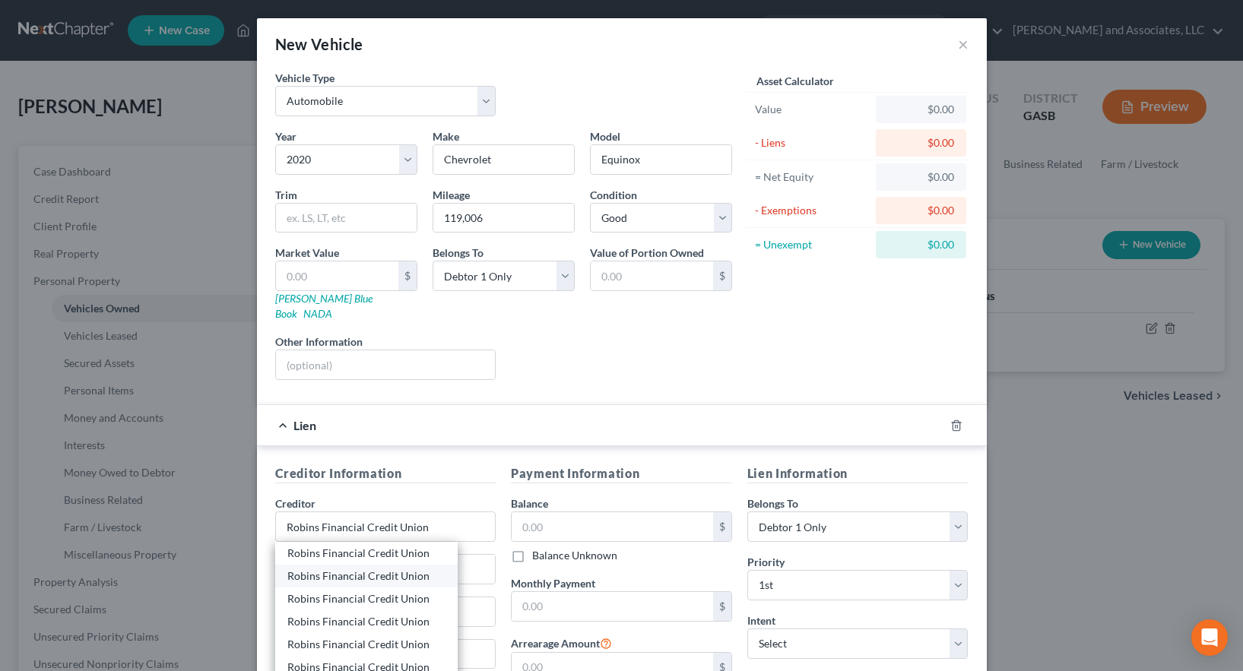
click at [304, 565] on div "Robins Financial Credit Union" at bounding box center [366, 576] width 183 height 23
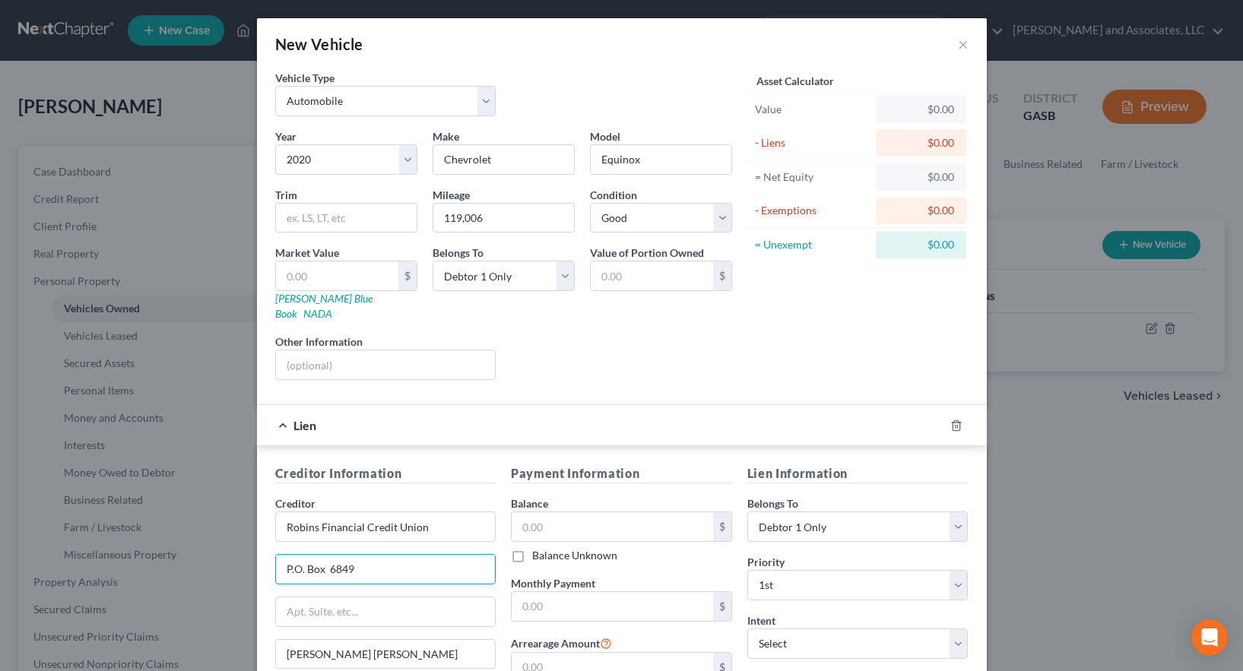
drag, startPoint x: 329, startPoint y: 549, endPoint x: 204, endPoint y: 546, distance: 124.8
click at [204, 546] on div "New Vehicle × Vehicle Type Select Automobile Truck Trailer Watercraft Aircraft …" at bounding box center [621, 335] width 1243 height 671
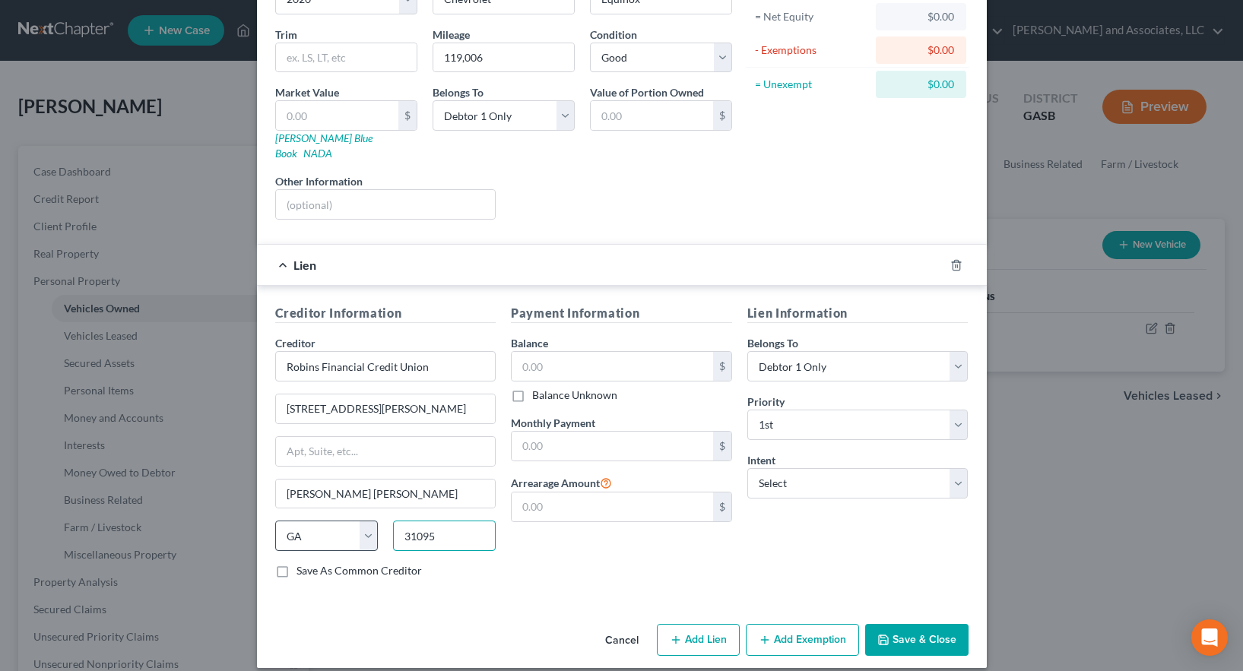
drag, startPoint x: 437, startPoint y: 525, endPoint x: 321, endPoint y: 510, distance: 116.6
click at [331, 521] on div "State [US_STATE] AK AR AZ CA CO CT DE DC [GEOGRAPHIC_DATA] [GEOGRAPHIC_DATA] GU…" at bounding box center [386, 542] width 237 height 43
drag, startPoint x: 327, startPoint y: 389, endPoint x: 225, endPoint y: 389, distance: 101.9
click at [225, 389] on div "New Vehicle × Vehicle Type Select Automobile Truck Trailer Watercraft Aircraft …" at bounding box center [621, 335] width 1243 height 671
click at [298, 440] on input "text" at bounding box center [386, 451] width 220 height 29
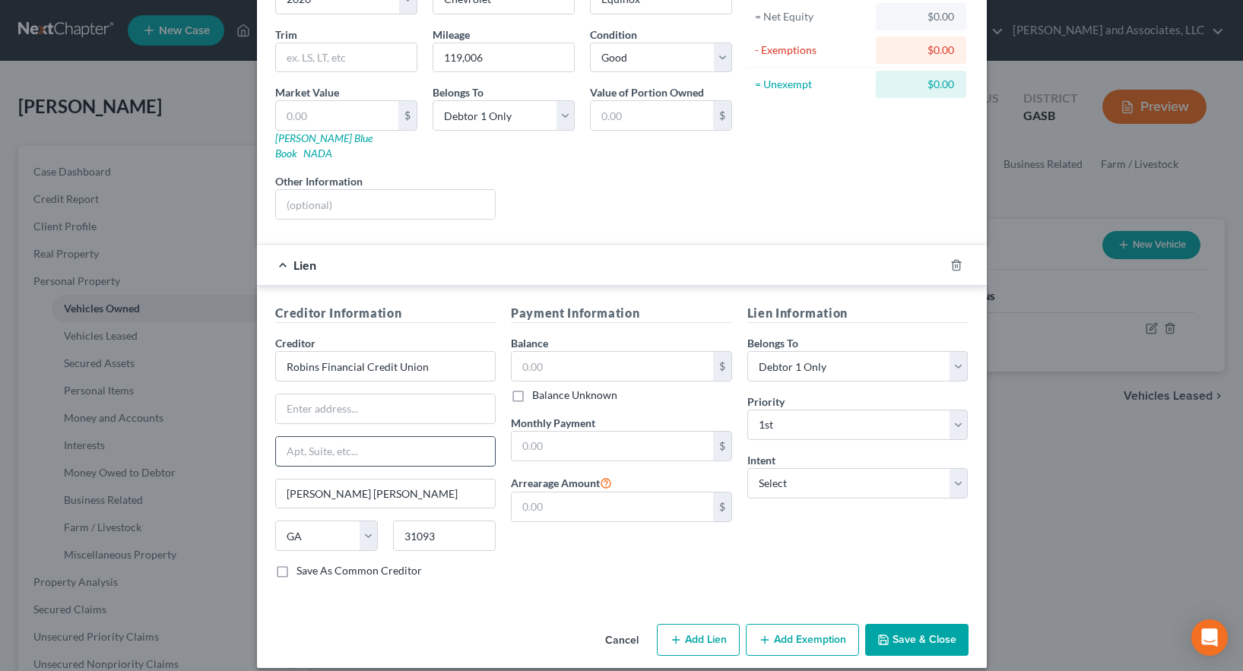
paste input "[STREET_ADDRESS][PERSON_NAME]"
click at [287, 397] on input "text" at bounding box center [386, 409] width 220 height 29
click at [786, 468] on select "Select Surrender Redeem Reaffirm Avoid Other" at bounding box center [858, 483] width 221 height 30
click at [748, 468] on select "Select Surrender Redeem Reaffirm Avoid Other" at bounding box center [858, 483] width 221 height 30
click at [535, 354] on input "text" at bounding box center [613, 366] width 202 height 29
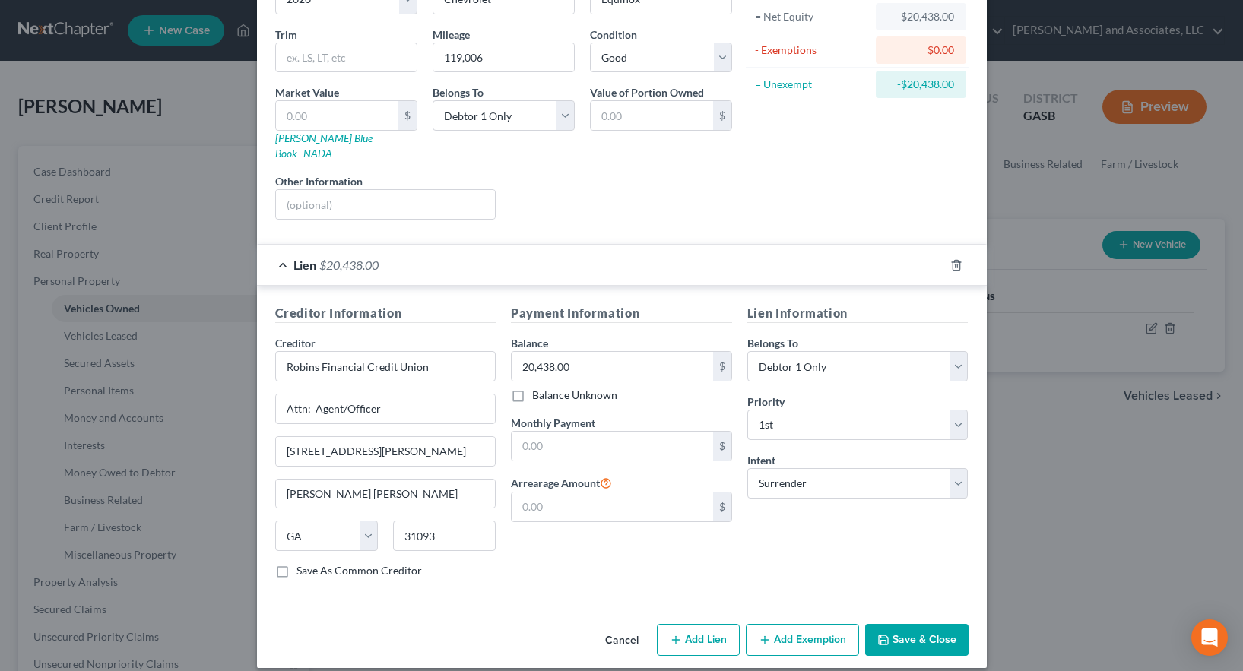
click at [916, 624] on button "Save & Close" at bounding box center [916, 640] width 103 height 32
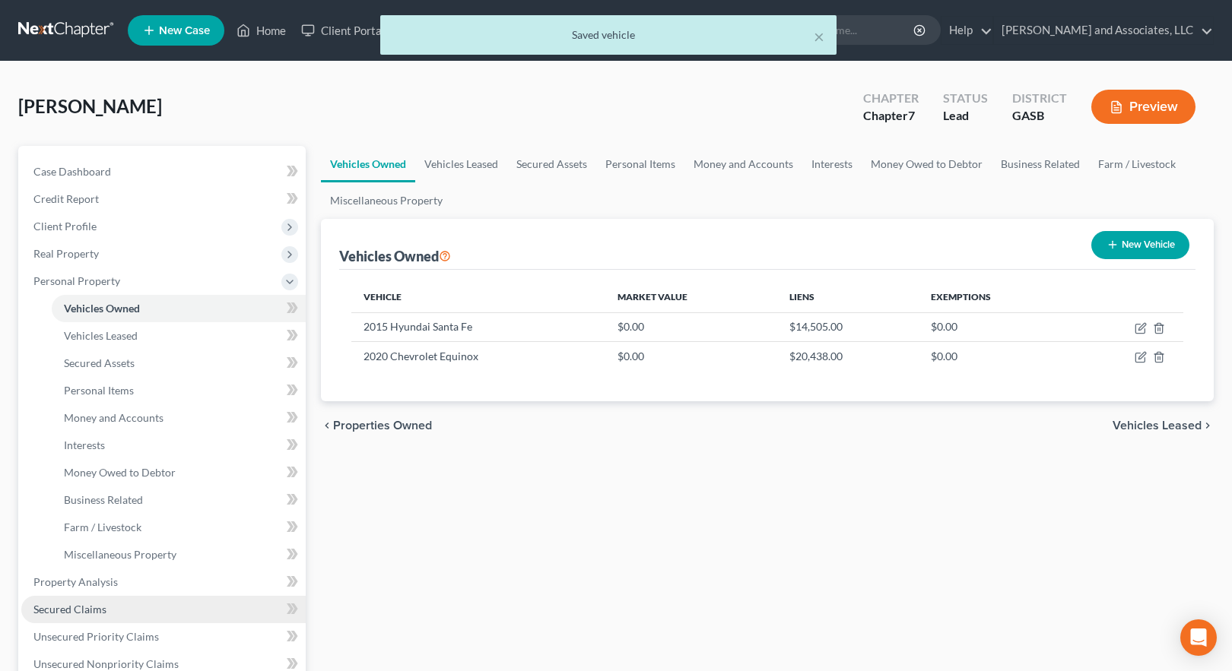
click at [71, 608] on span "Secured Claims" at bounding box center [69, 609] width 73 height 13
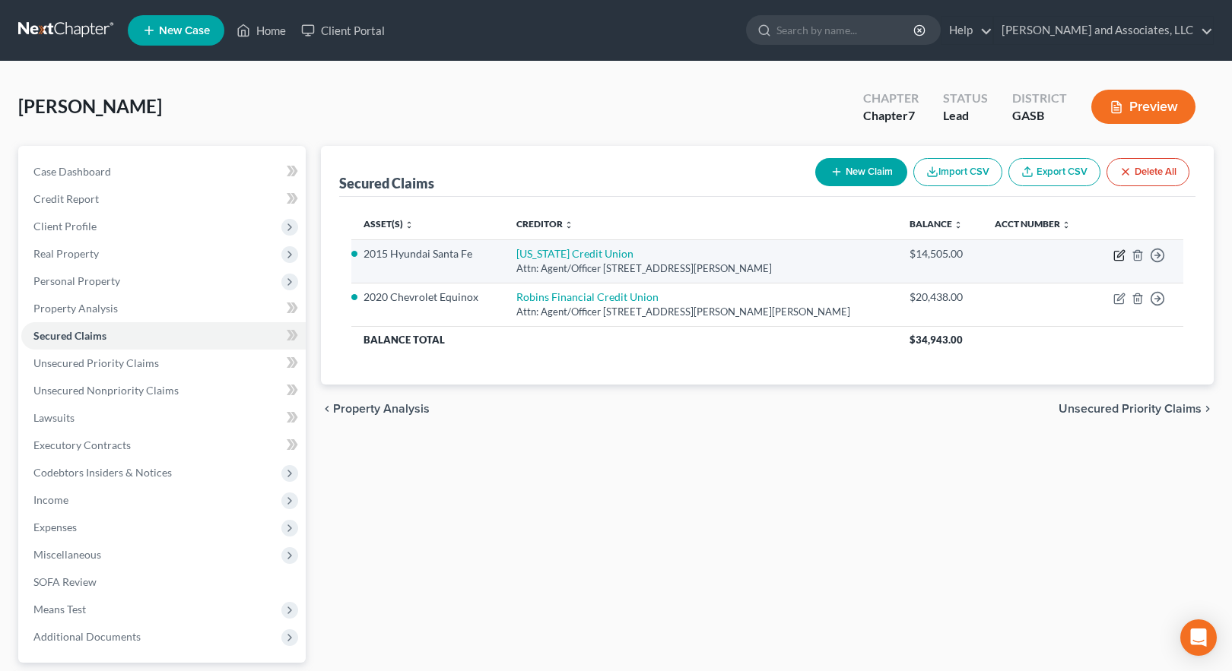
click at [1119, 256] on icon "button" at bounding box center [1119, 255] width 12 height 12
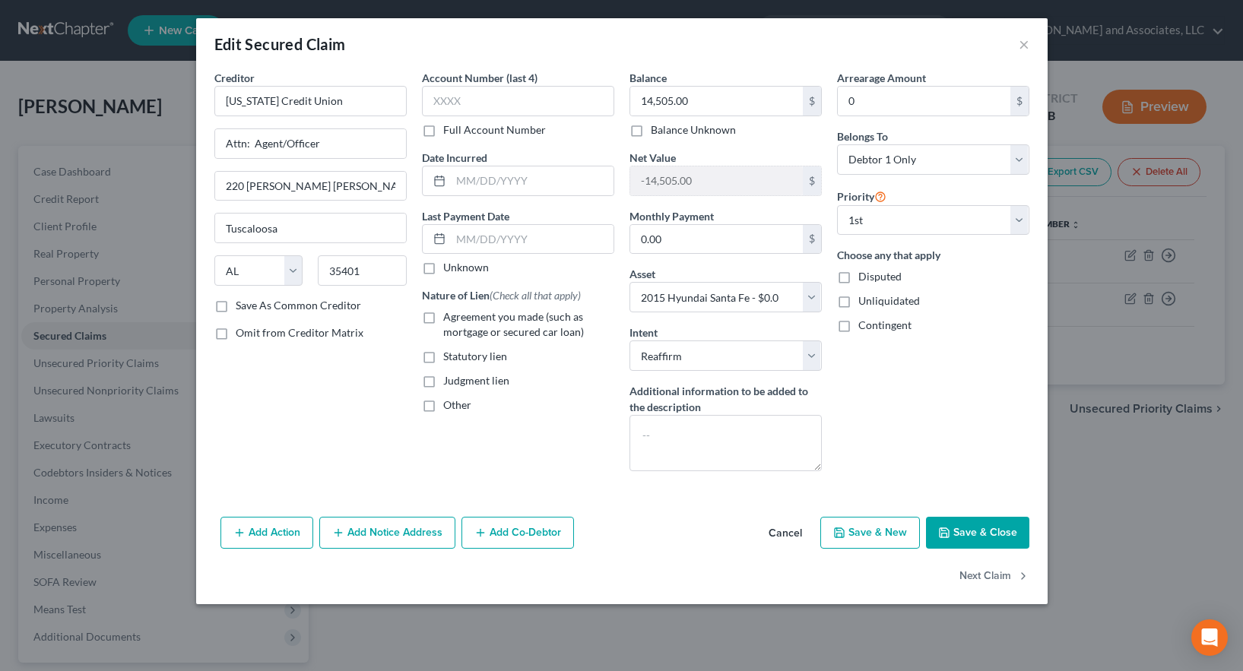
click at [392, 533] on button "Add Notice Address" at bounding box center [387, 533] width 136 height 32
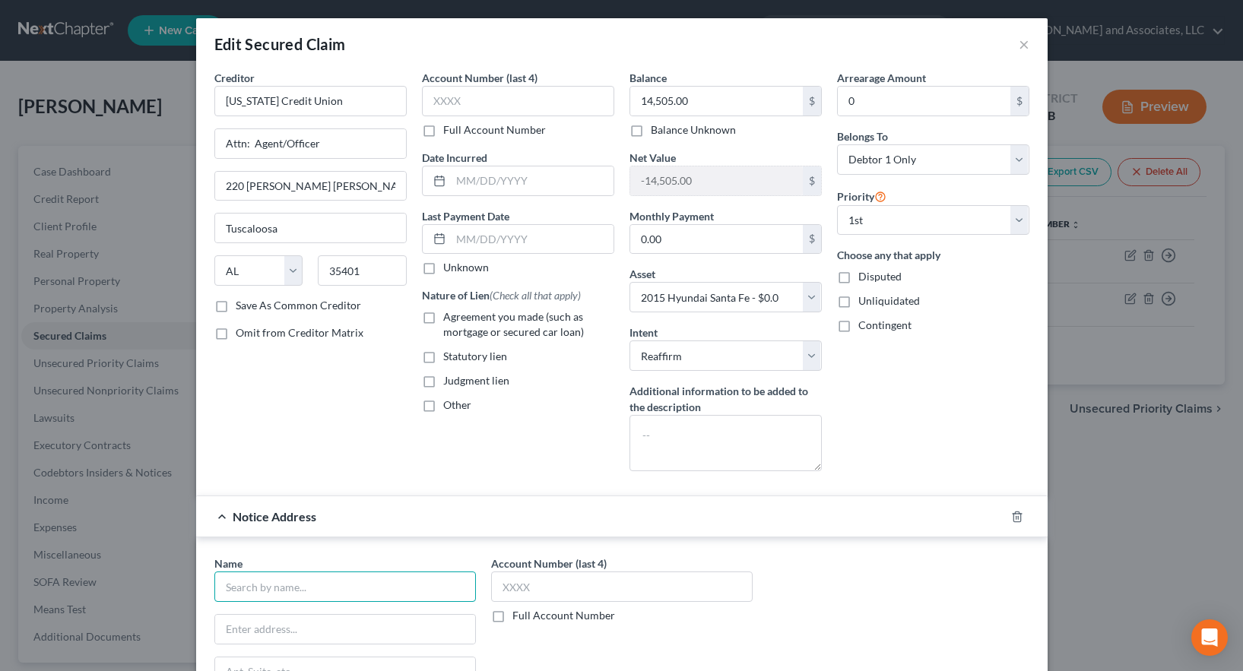
click at [278, 593] on input "text" at bounding box center [345, 587] width 262 height 30
click at [236, 305] on label "Save As Common Creditor" at bounding box center [298, 305] width 125 height 15
click at [242, 305] on input "Save As Common Creditor" at bounding box center [247, 303] width 10 height 10
click at [240, 588] on input "text" at bounding box center [345, 587] width 262 height 30
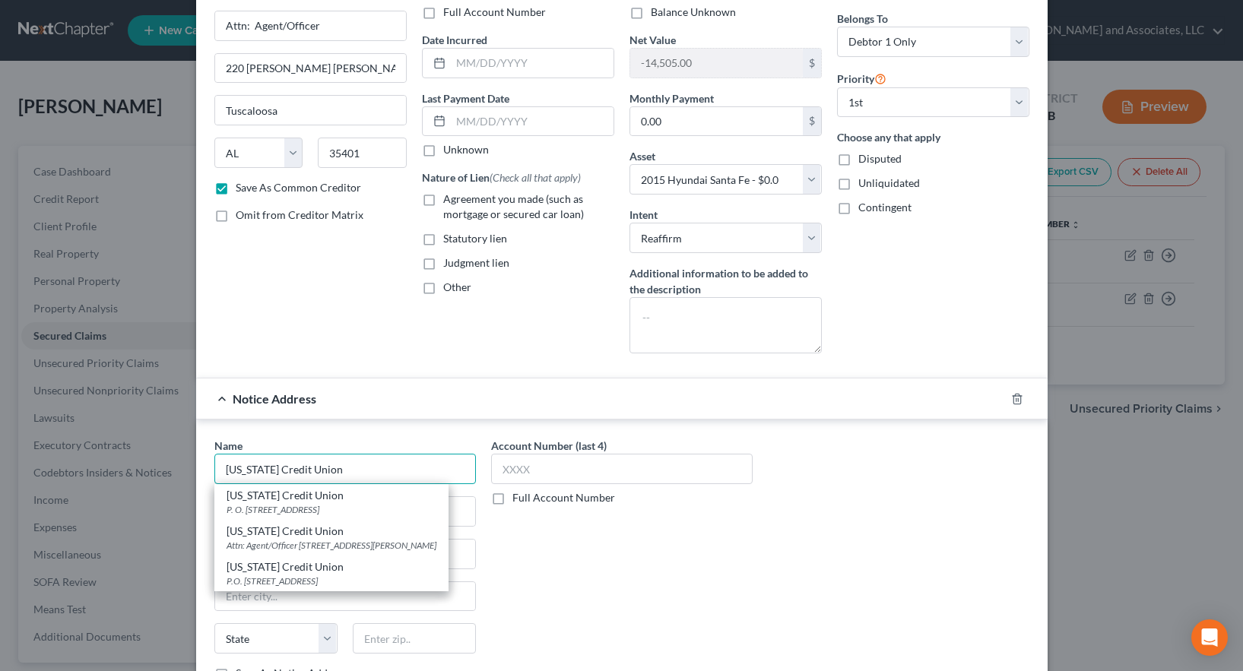
scroll to position [152, 0]
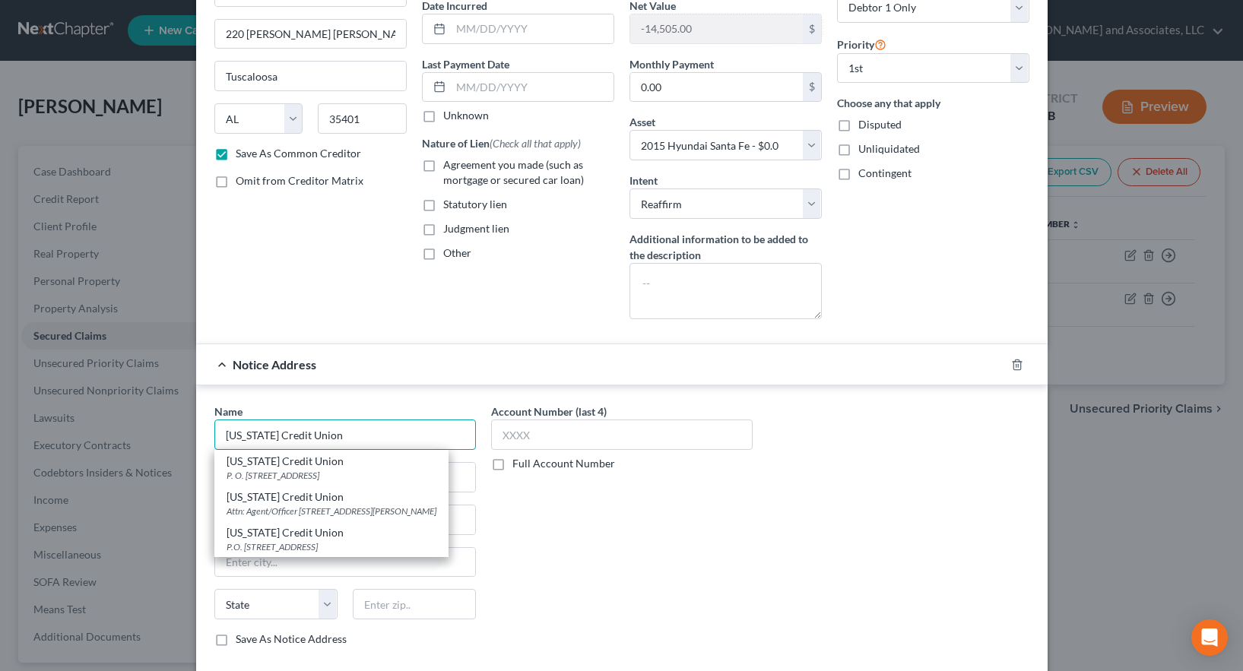
click at [329, 437] on input "[US_STATE] Credit Union" at bounding box center [345, 435] width 262 height 30
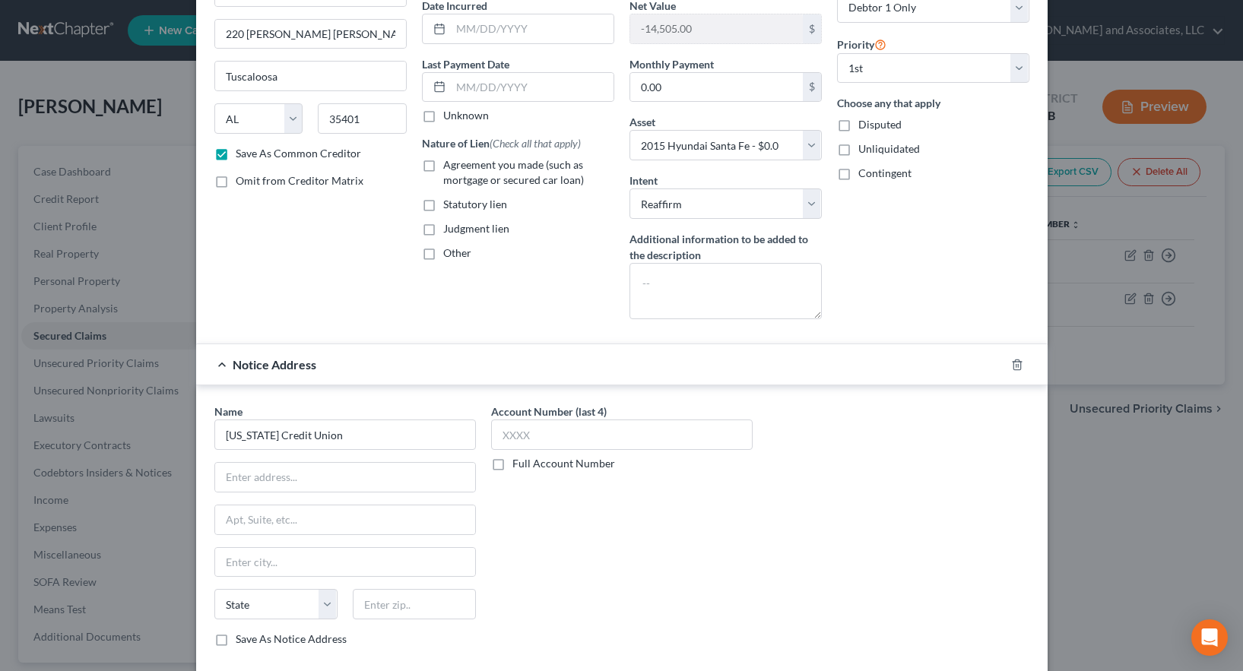
click at [599, 574] on div "Account Number (last 4) Full Account Number" at bounding box center [622, 532] width 277 height 256
click at [267, 475] on input "text" at bounding box center [345, 477] width 260 height 29
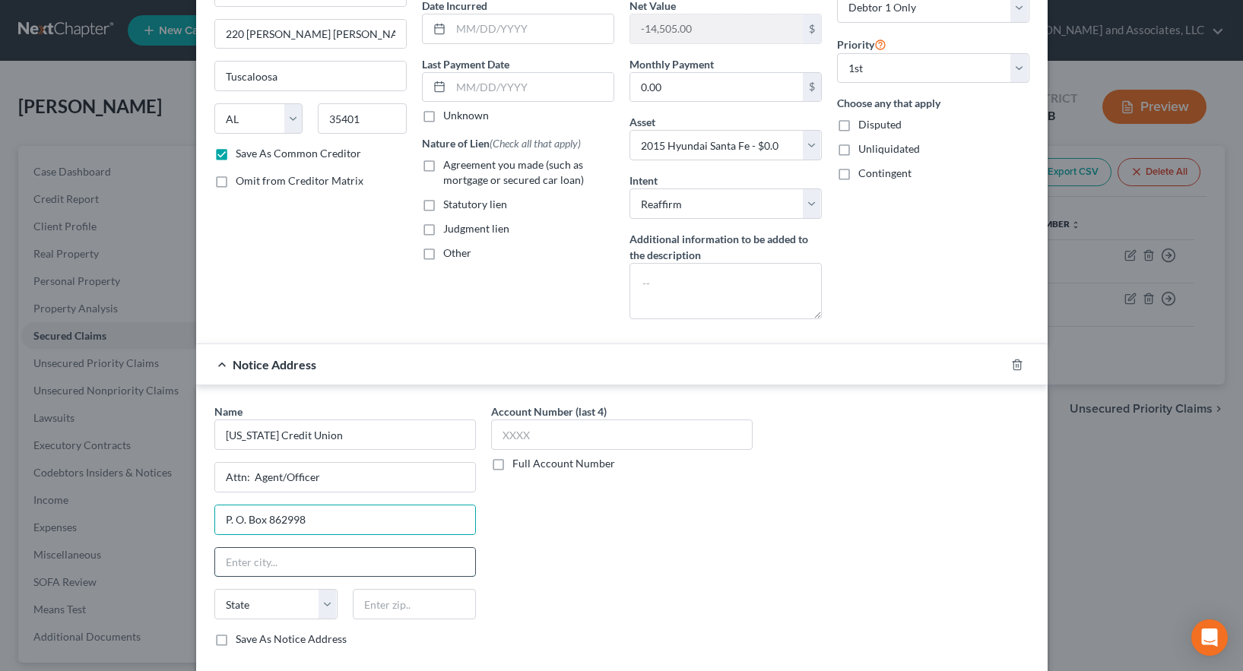
click at [245, 565] on input "text" at bounding box center [345, 562] width 260 height 29
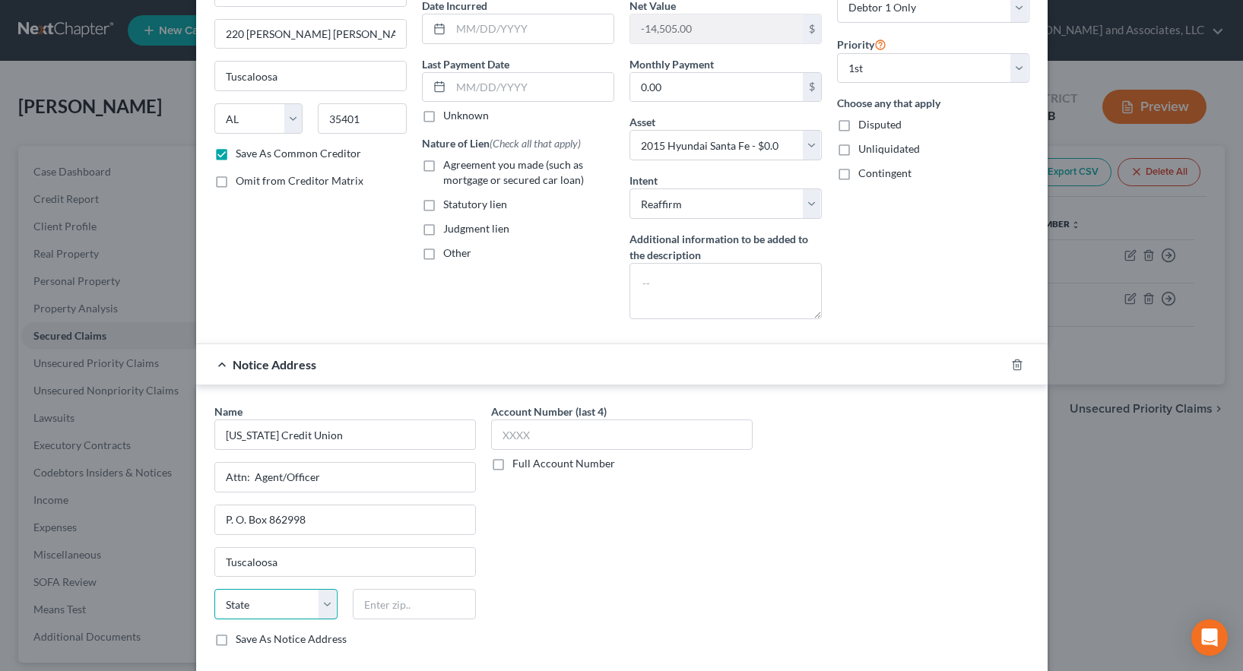
click at [242, 596] on select "State [US_STATE] AK AR AZ CA CO CT DE DC [GEOGRAPHIC_DATA] [GEOGRAPHIC_DATA] GU…" at bounding box center [275, 604] width 123 height 30
click at [402, 605] on input "text" at bounding box center [414, 604] width 123 height 30
click at [236, 640] on label "Save As Notice Address" at bounding box center [291, 639] width 111 height 15
click at [242, 640] on input "Save As Notice Address" at bounding box center [247, 637] width 10 height 10
click at [859, 146] on label "Unliquidated" at bounding box center [890, 148] width 62 height 15
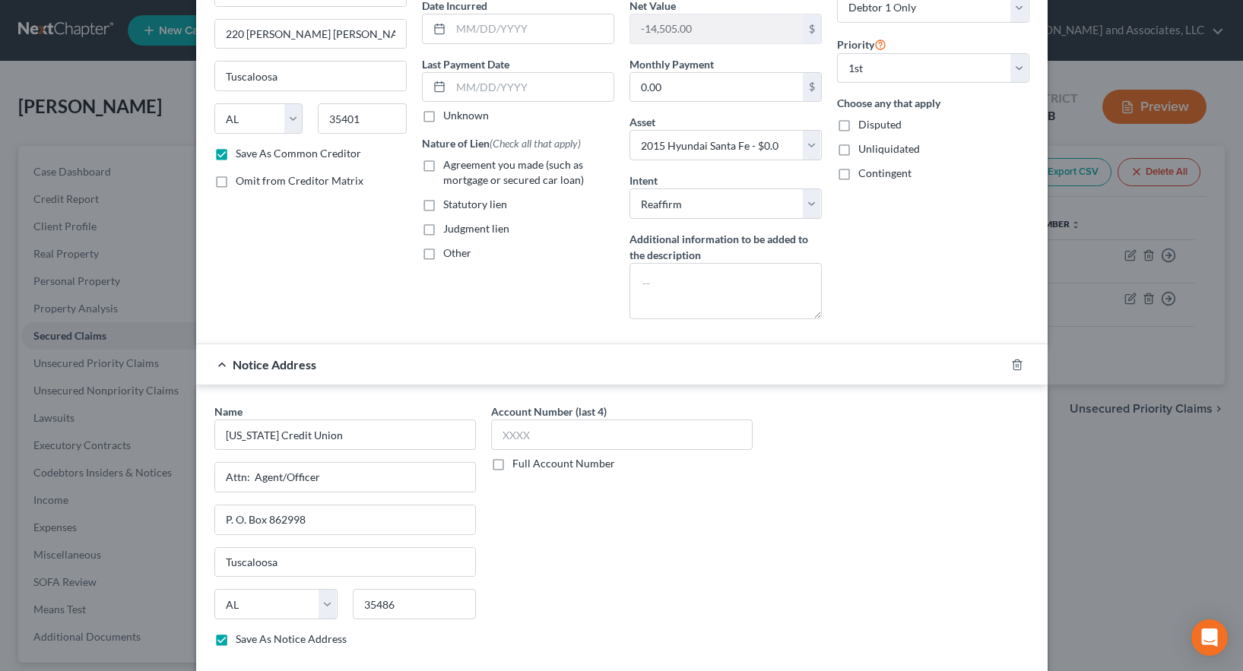
click at [865, 146] on input "Unliquidated" at bounding box center [870, 146] width 10 height 10
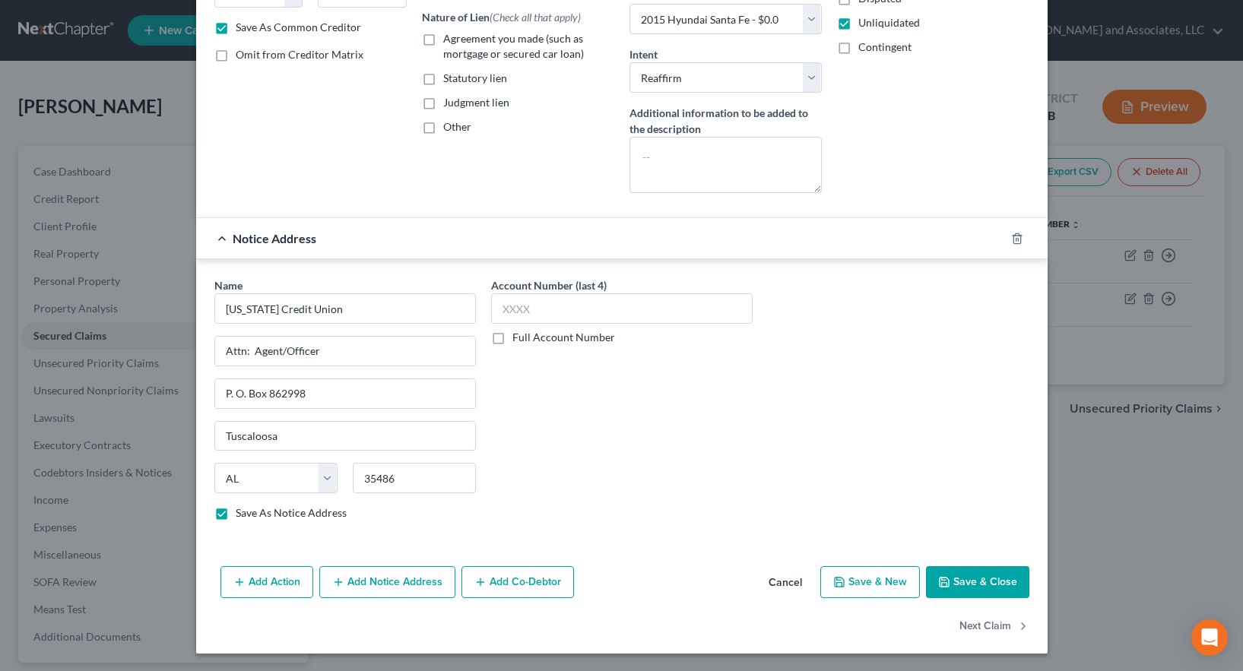
scroll to position [279, 0]
click at [970, 580] on button "Save & Close" at bounding box center [977, 582] width 103 height 32
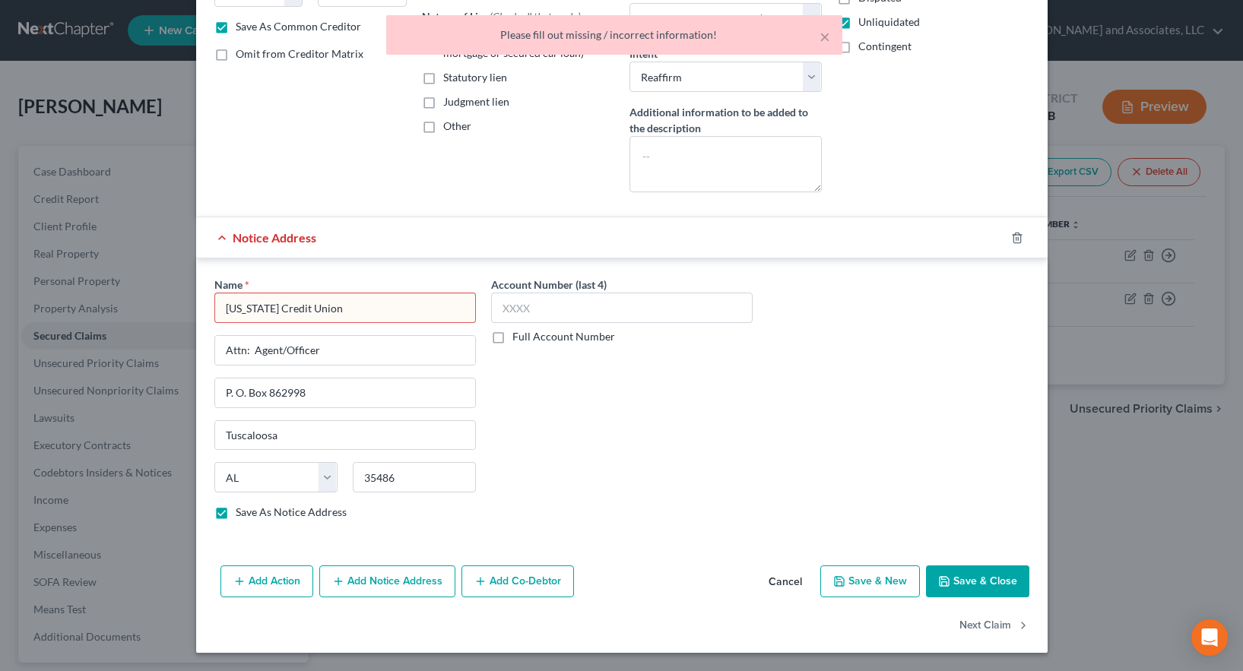
click at [332, 311] on input "[US_STATE] Credit Union" at bounding box center [345, 308] width 262 height 30
drag, startPoint x: 331, startPoint y: 310, endPoint x: 106, endPoint y: 283, distance: 226.7
click at [133, 279] on div "Edit Secured Claim × Creditor * [US_STATE] Credit Union Attn: Agent/Officer 220…" at bounding box center [621, 335] width 1243 height 671
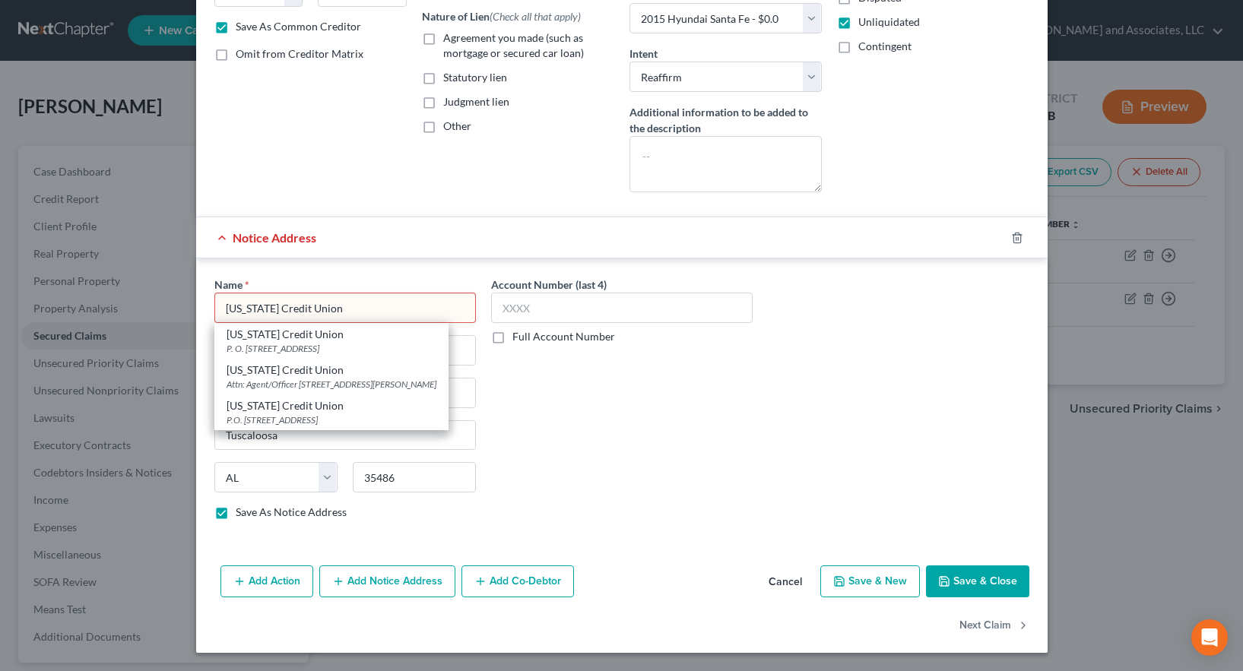
click at [719, 478] on div "Account Number (last 4) Full Account Number" at bounding box center [622, 405] width 277 height 256
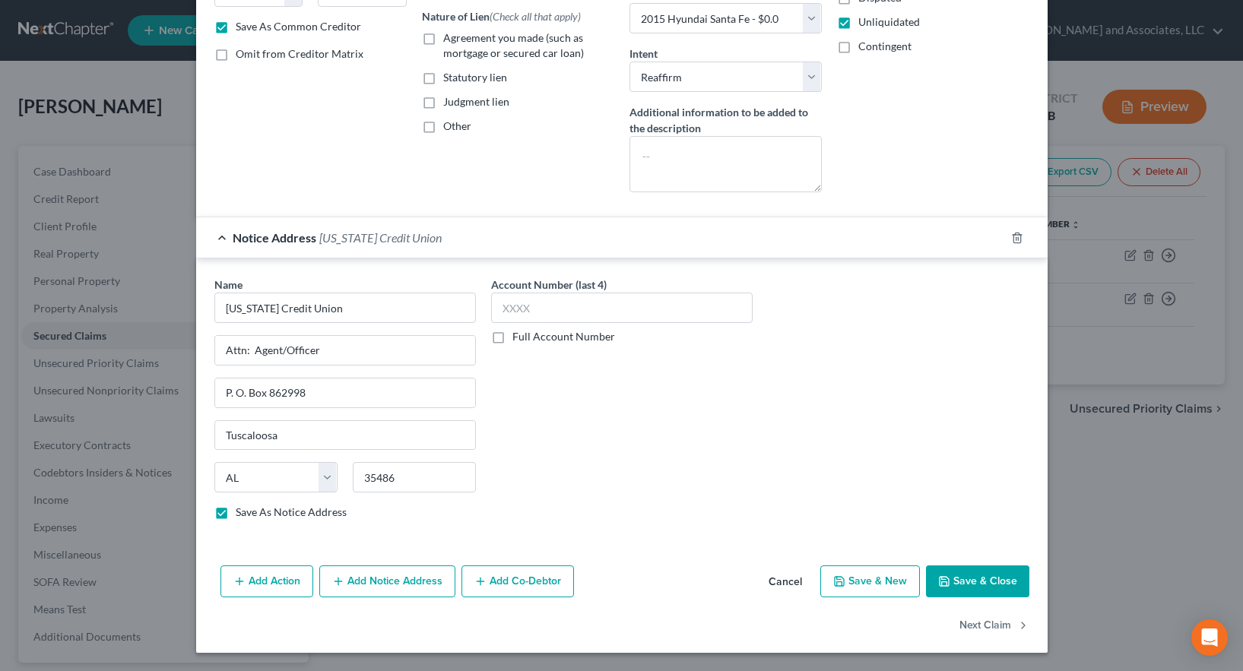
click at [962, 580] on button "Save & Close" at bounding box center [977, 582] width 103 height 32
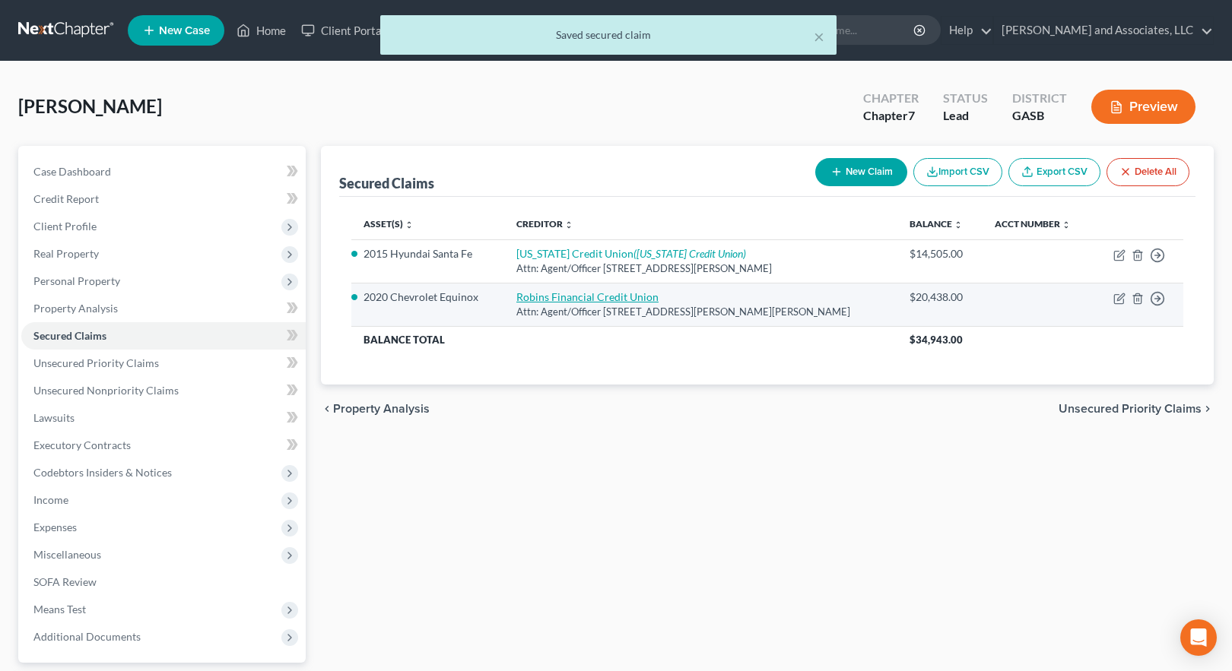
click at [605, 297] on link "Robins Financial Credit Union" at bounding box center [587, 297] width 142 height 13
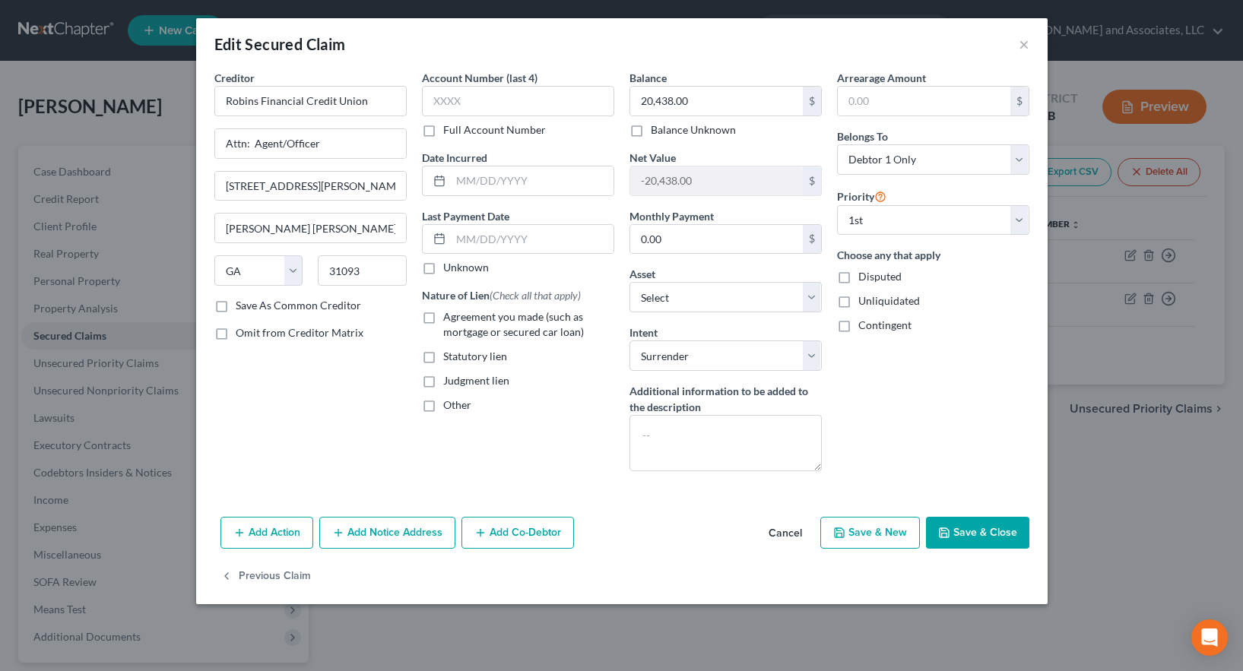
click at [385, 534] on button "Add Notice Address" at bounding box center [387, 533] width 136 height 32
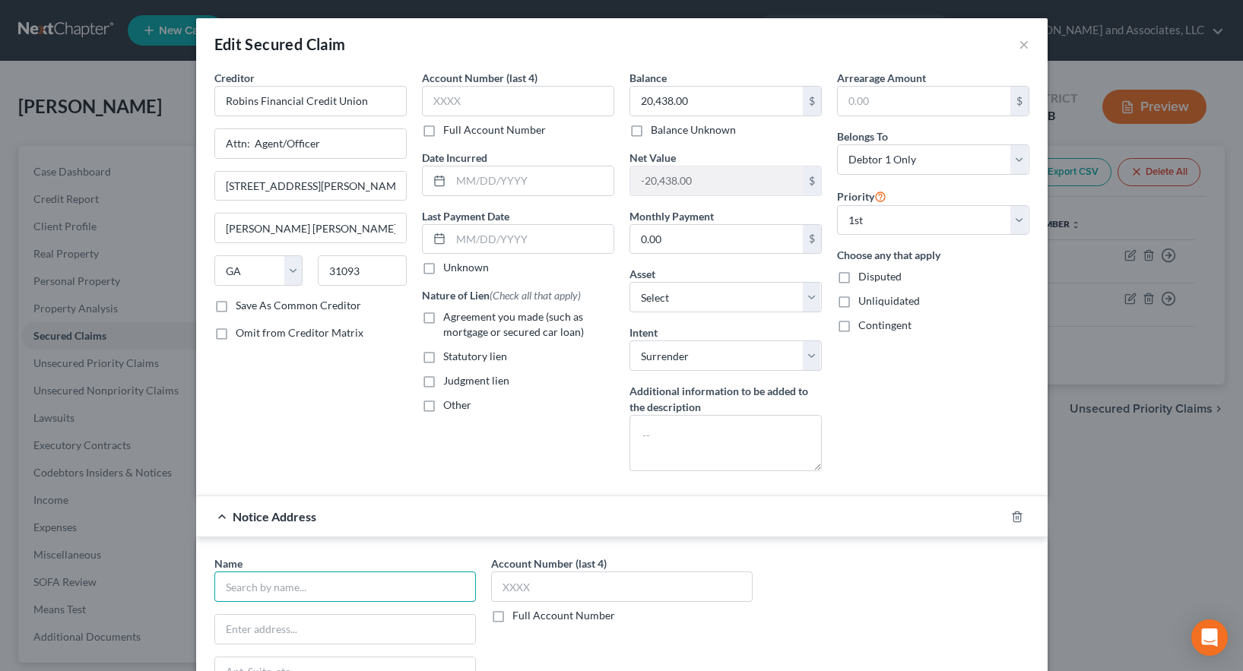
click at [296, 585] on input "text" at bounding box center [345, 587] width 262 height 30
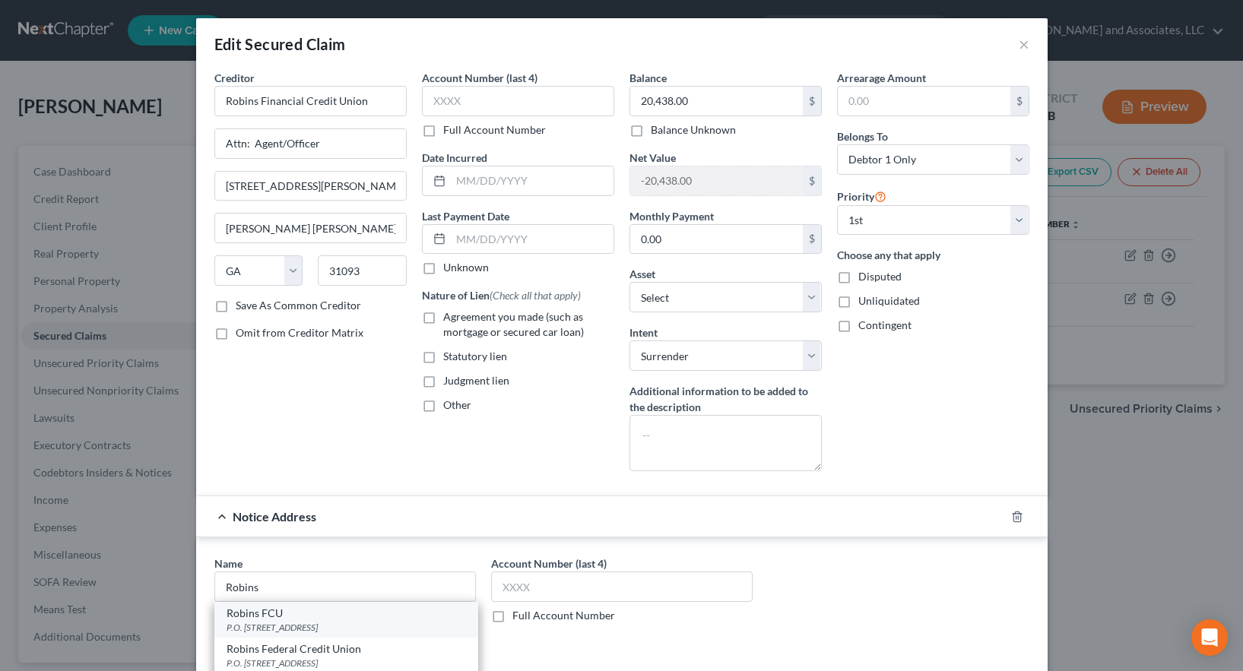
click at [337, 630] on div "P.O. [STREET_ADDRESS]" at bounding box center [347, 627] width 240 height 13
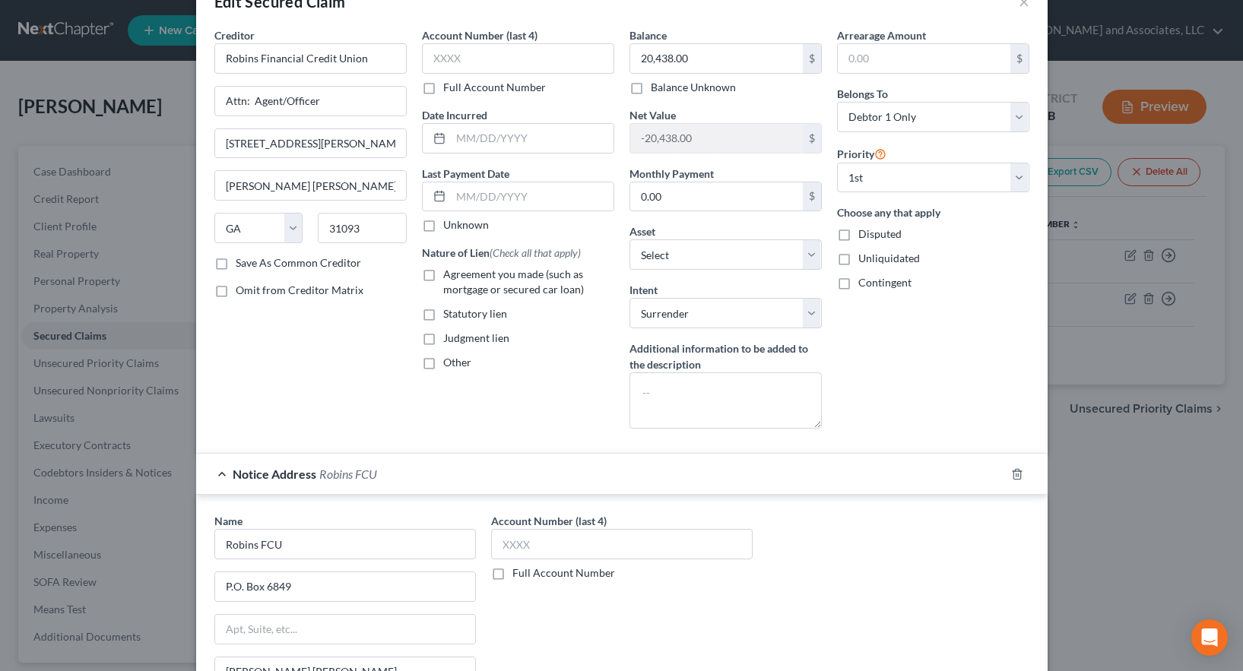
scroll to position [76, 0]
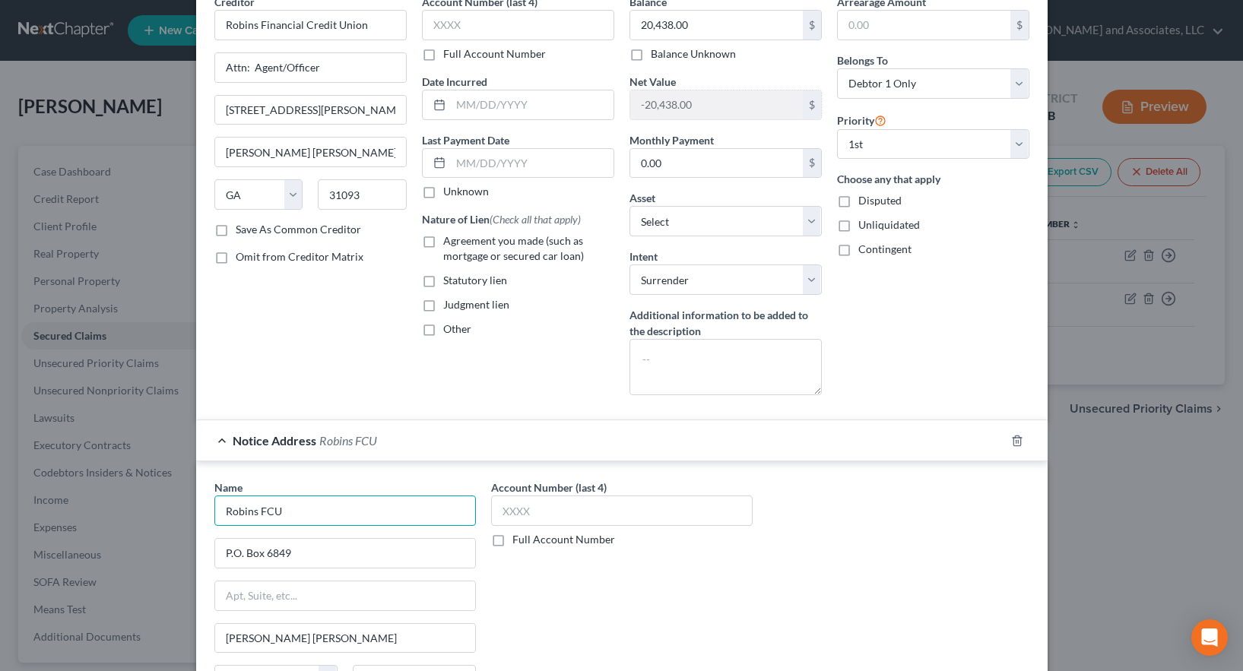
drag, startPoint x: 288, startPoint y: 510, endPoint x: 255, endPoint y: 506, distance: 33.7
click at [255, 506] on input "Robins FCU" at bounding box center [345, 511] width 262 height 30
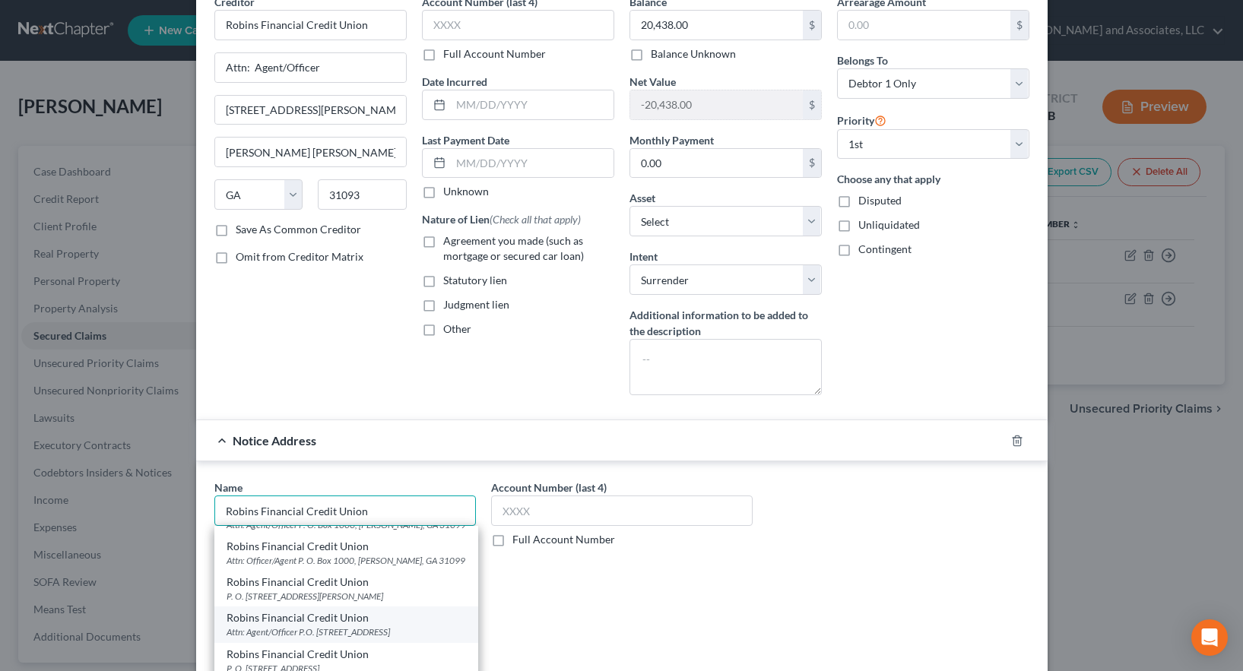
scroll to position [304, 0]
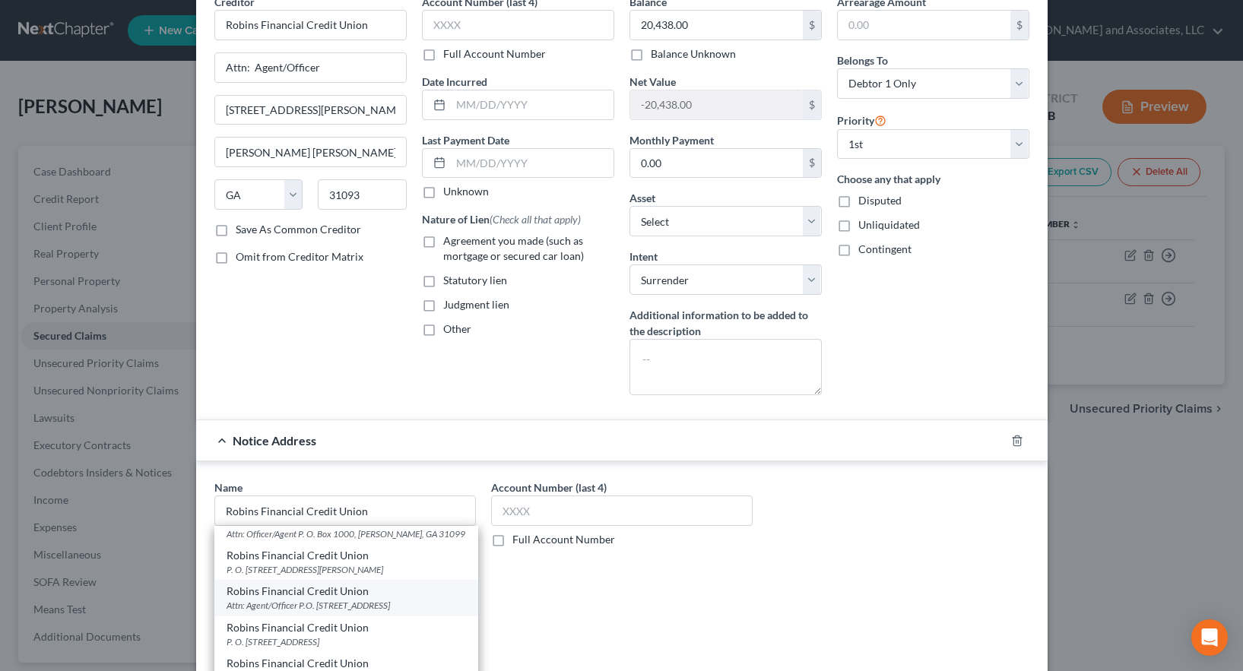
click at [373, 612] on div "Attn: Agent/Officer P.O. [STREET_ADDRESS]" at bounding box center [347, 605] width 240 height 13
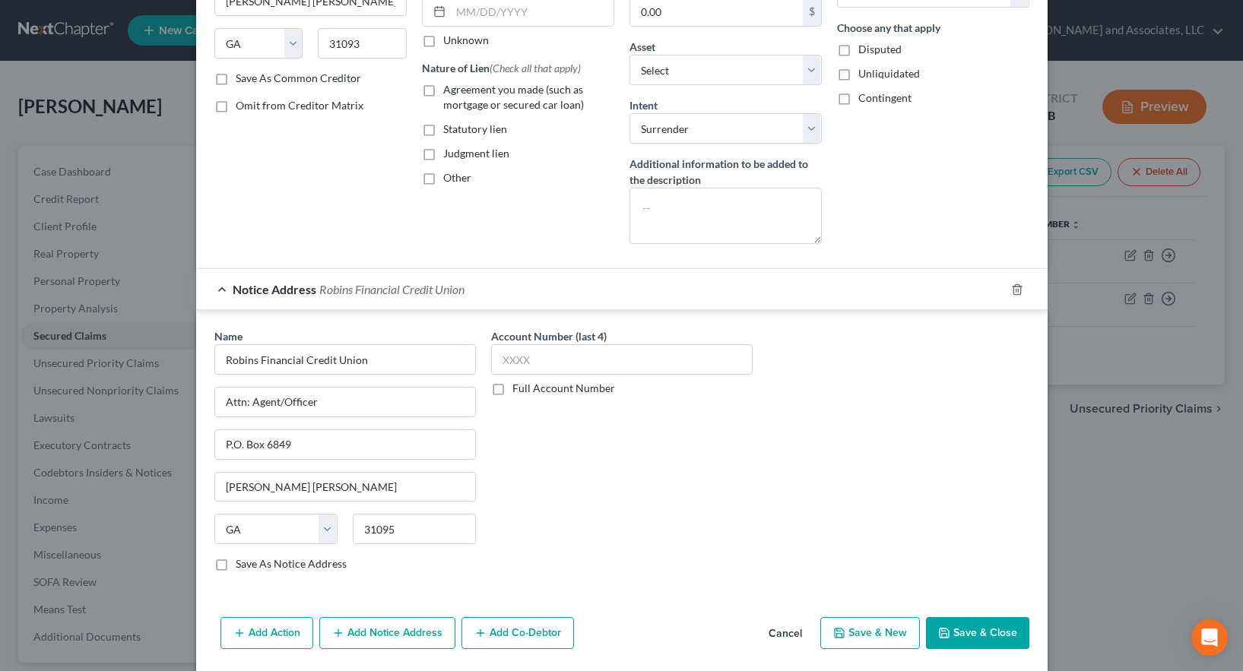
scroll to position [228, 0]
click at [236, 567] on label "Save As Notice Address" at bounding box center [291, 563] width 111 height 15
click at [242, 566] on input "Save As Notice Address" at bounding box center [247, 561] width 10 height 10
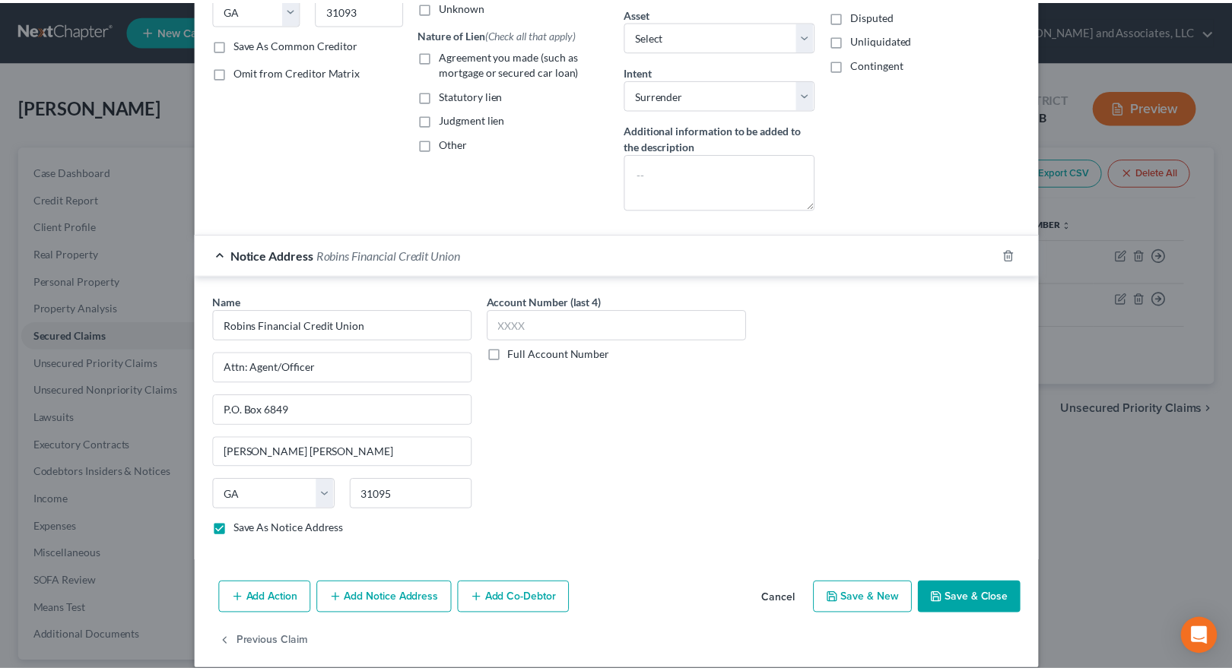
scroll to position [279, 0]
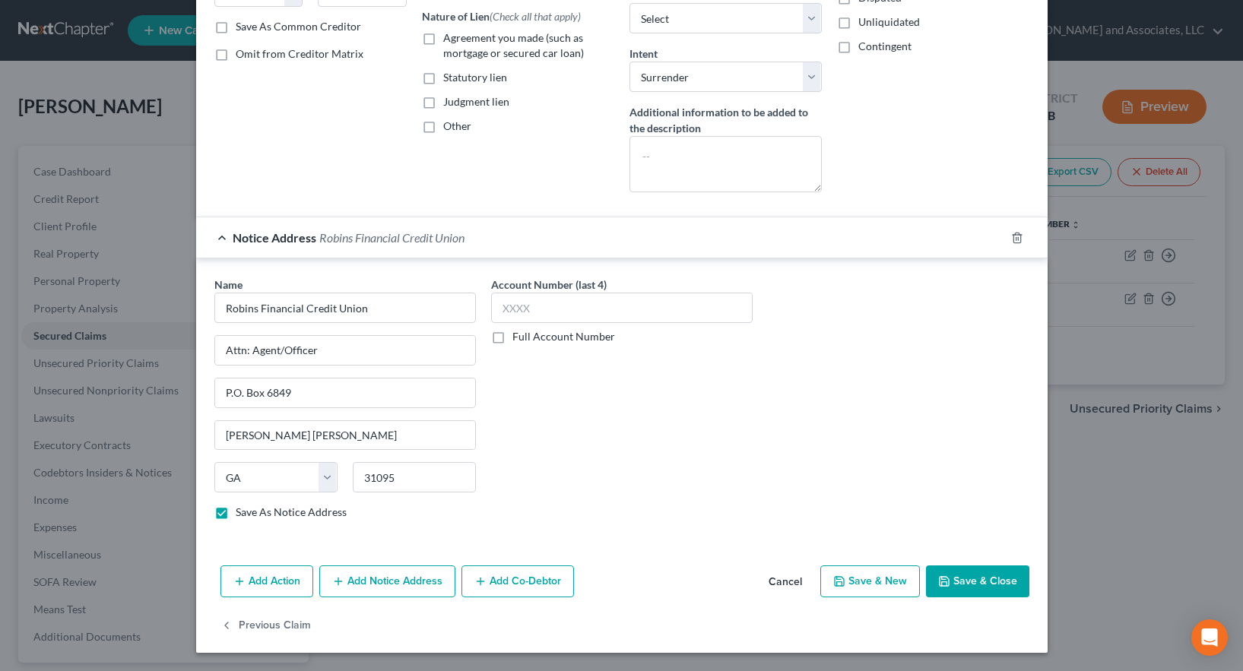
click at [976, 583] on button "Save & Close" at bounding box center [977, 582] width 103 height 32
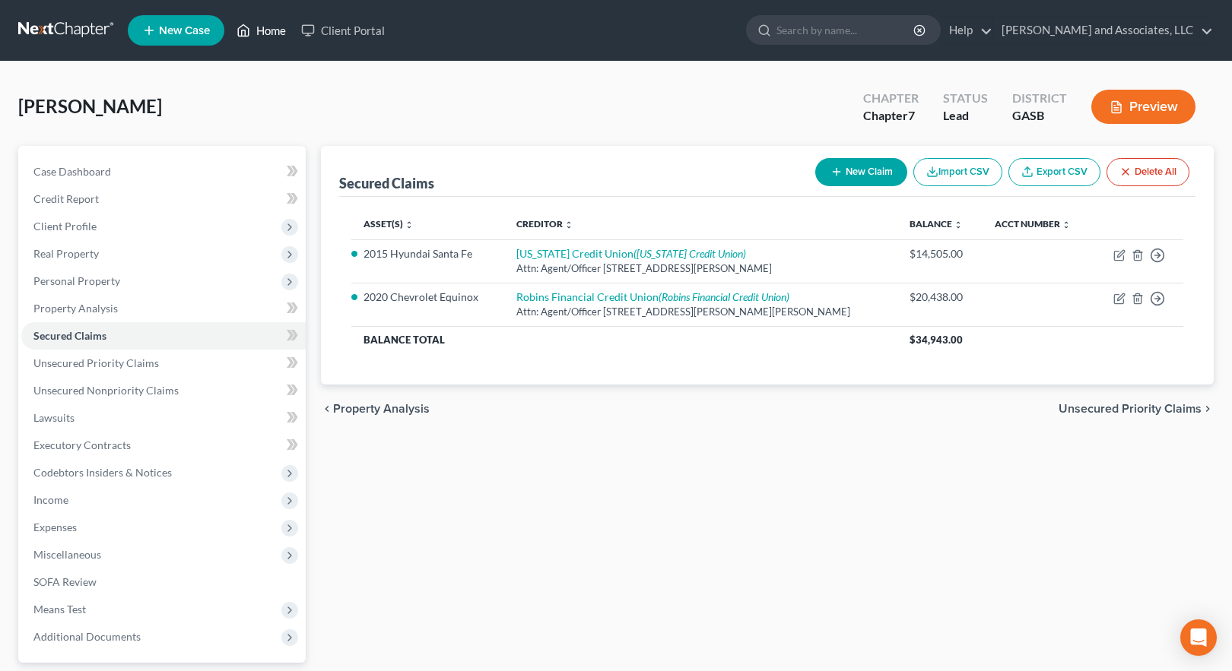
click at [263, 28] on link "Home" at bounding box center [261, 30] width 65 height 27
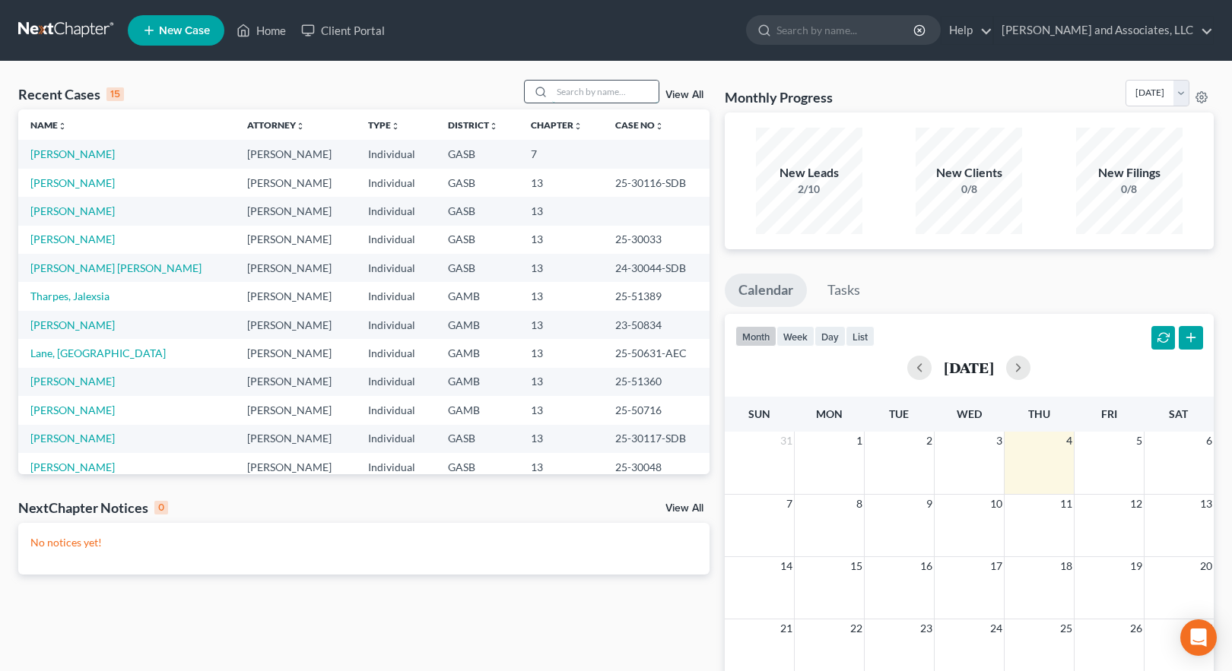
click at [569, 94] on input "search" at bounding box center [605, 92] width 106 height 22
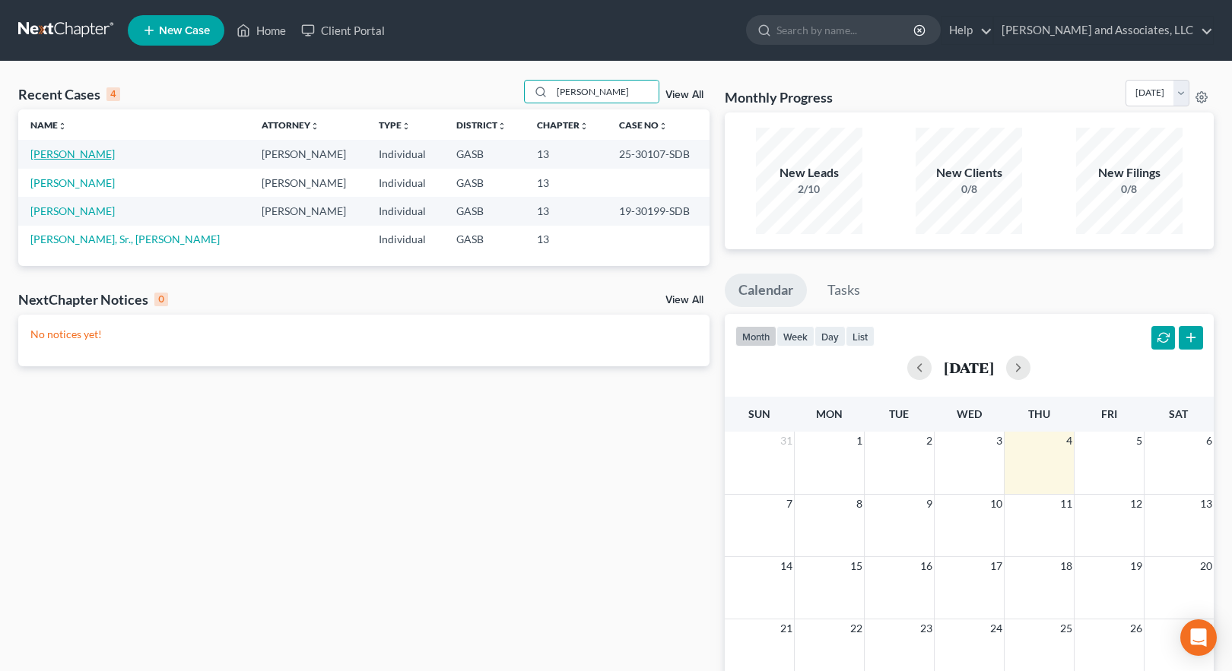
click at [59, 156] on link "[PERSON_NAME]" at bounding box center [72, 154] width 84 height 13
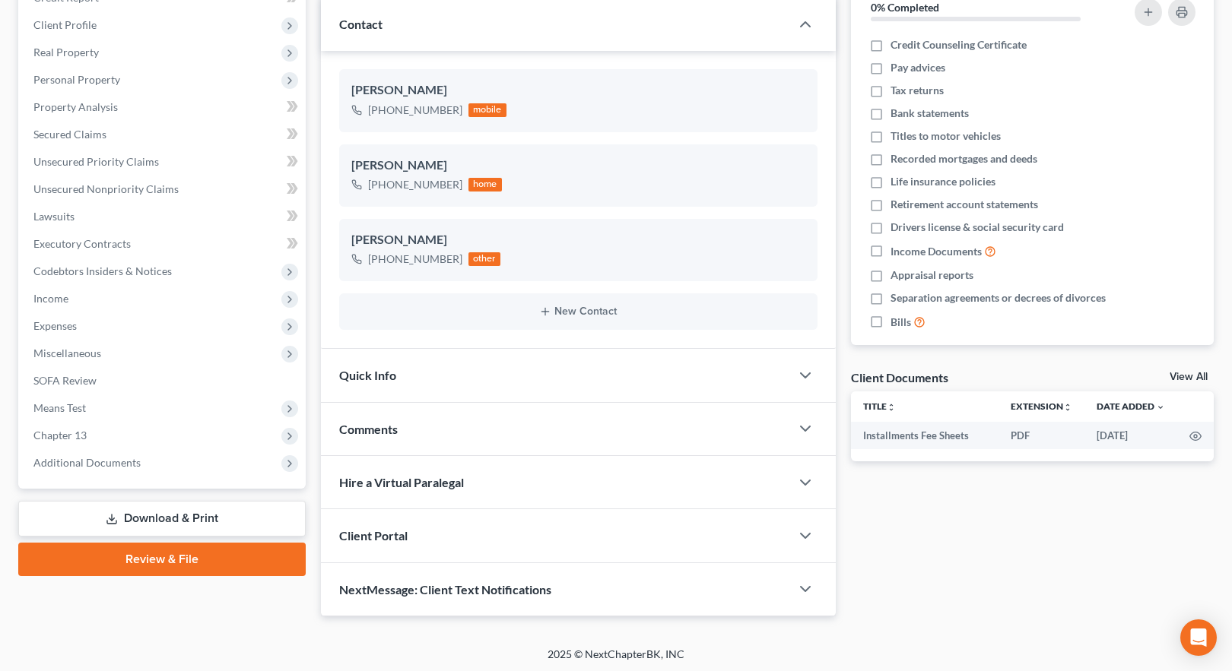
scroll to position [205, 0]
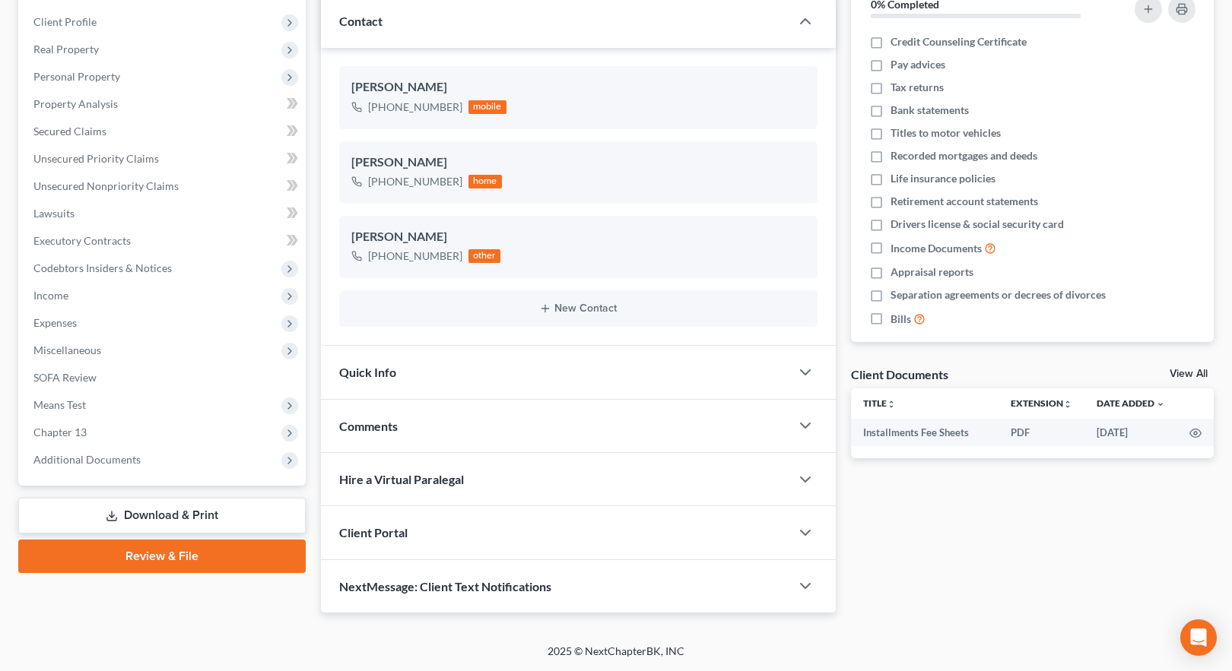
click at [474, 589] on span "NextMessage: Client Text Notifications" at bounding box center [445, 586] width 212 height 14
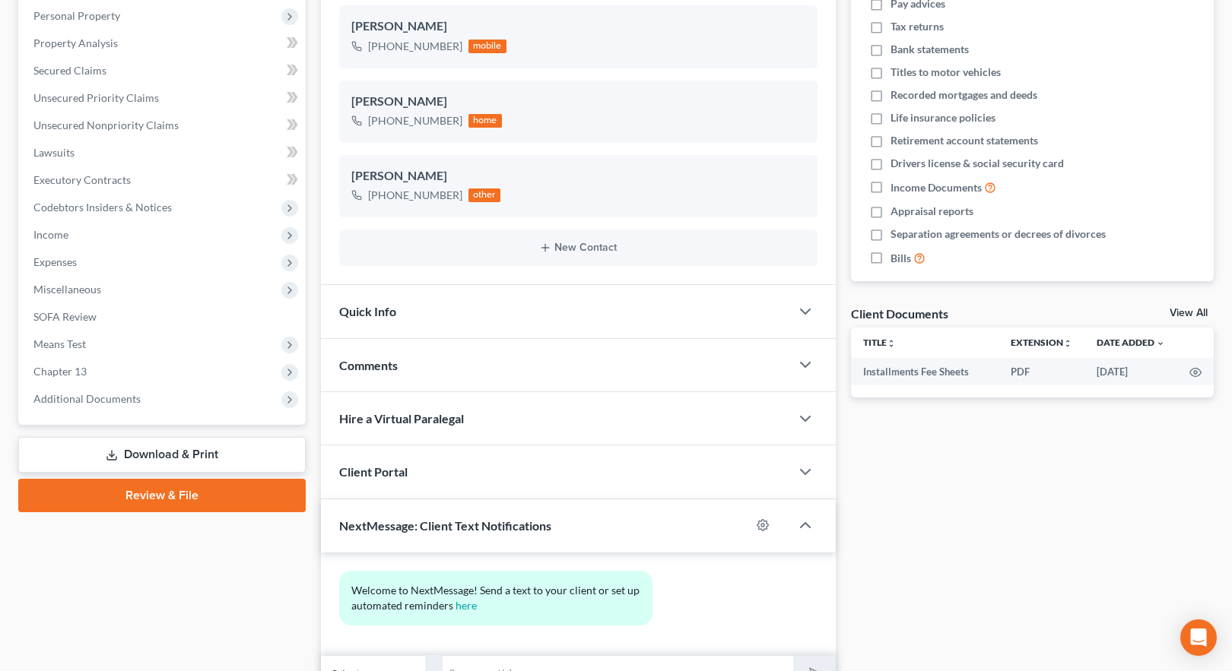
scroll to position [344, 0]
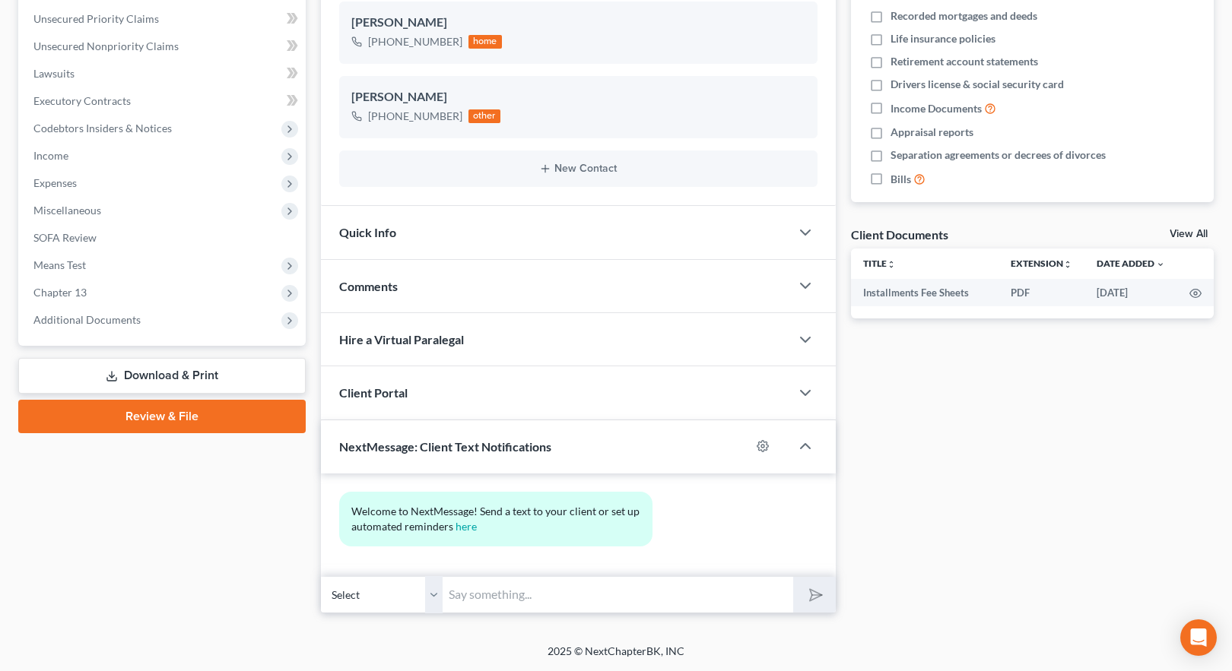
drag, startPoint x: 474, startPoint y: 597, endPoint x: 506, endPoint y: 613, distance: 36.4
click at [475, 597] on input "text" at bounding box center [618, 594] width 351 height 37
click at [779, 595] on input "Please make money order payable to "Chapter 13 Trustee" and mail to" at bounding box center [618, 594] width 351 height 37
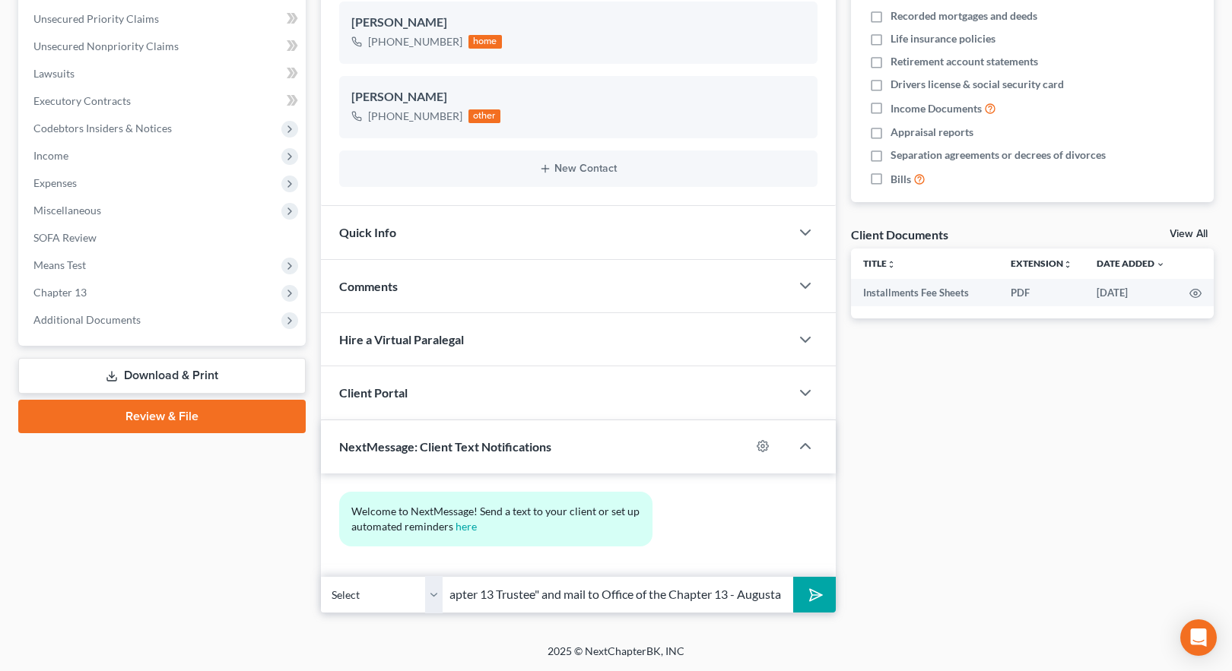
click at [813, 595] on icon "submit" at bounding box center [812, 594] width 21 height 21
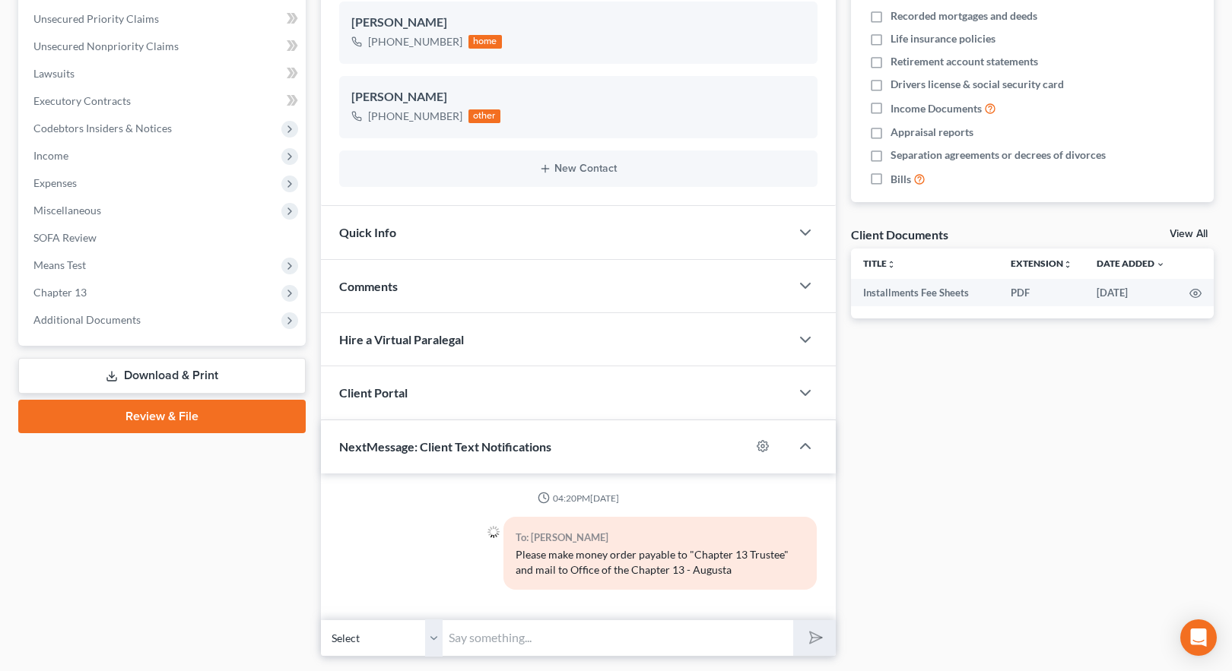
drag, startPoint x: 463, startPoint y: 637, endPoint x: 478, endPoint y: 633, distance: 15.2
click at [463, 637] on input "text" at bounding box center [618, 638] width 351 height 37
click at [702, 640] on input "Office of the Chapter 13 - [GEOGRAPHIC_DATA], P. O. [GEOGRAPHIC_DATA]-2173" at bounding box center [618, 638] width 351 height 37
click at [818, 640] on polygon "submit" at bounding box center [814, 638] width 18 height 18
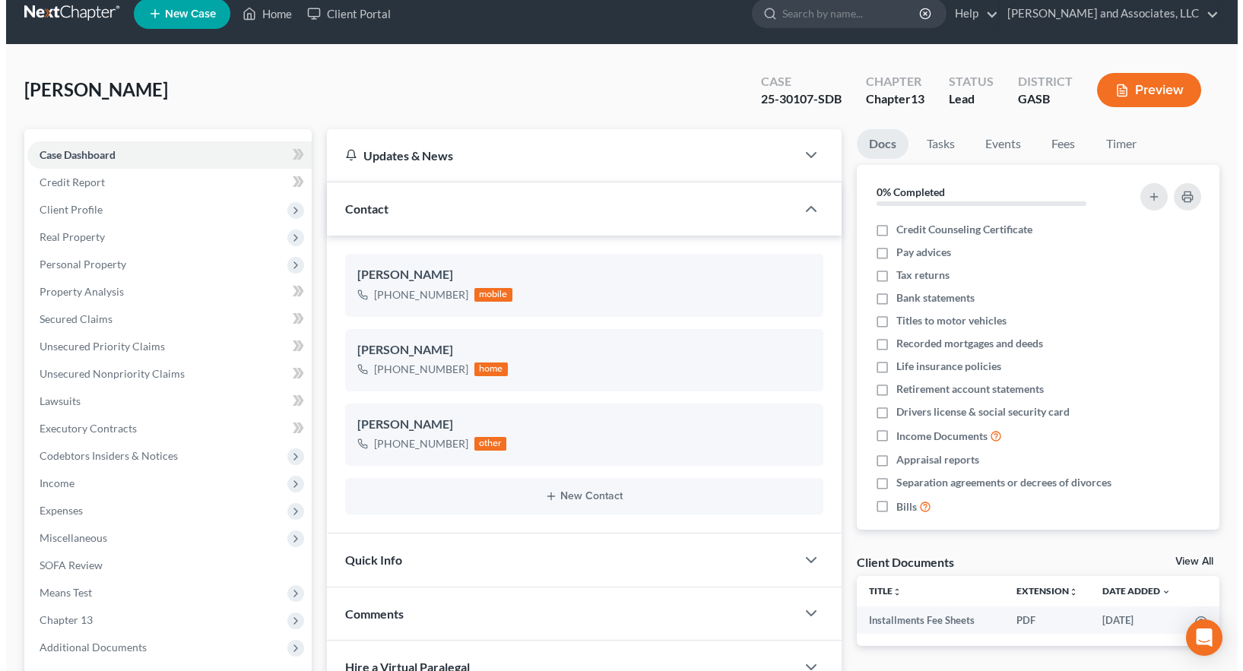
scroll to position [0, 0]
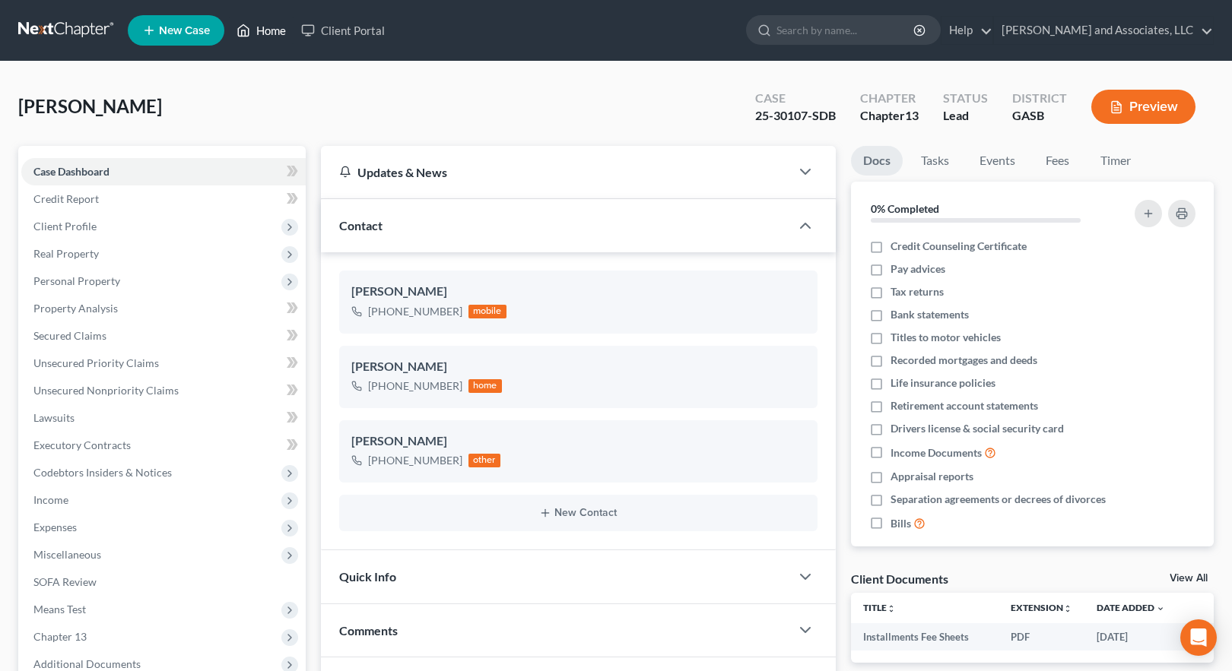
click at [271, 30] on link "Home" at bounding box center [261, 30] width 65 height 27
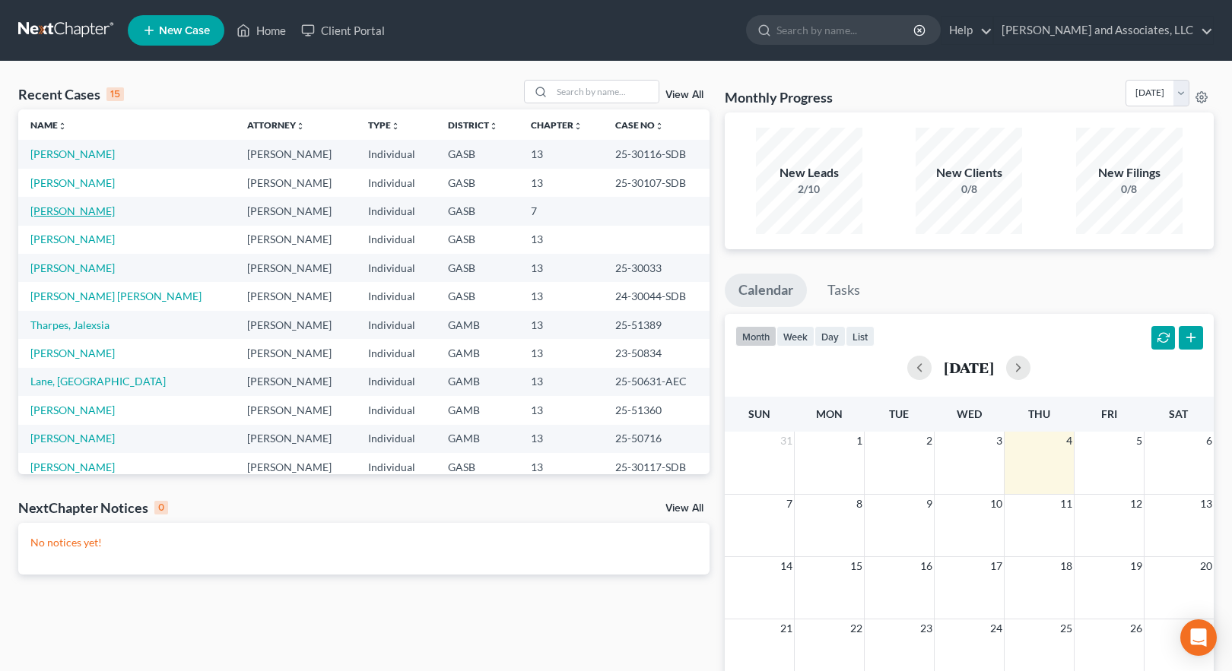
click at [85, 213] on link "[PERSON_NAME]" at bounding box center [72, 211] width 84 height 13
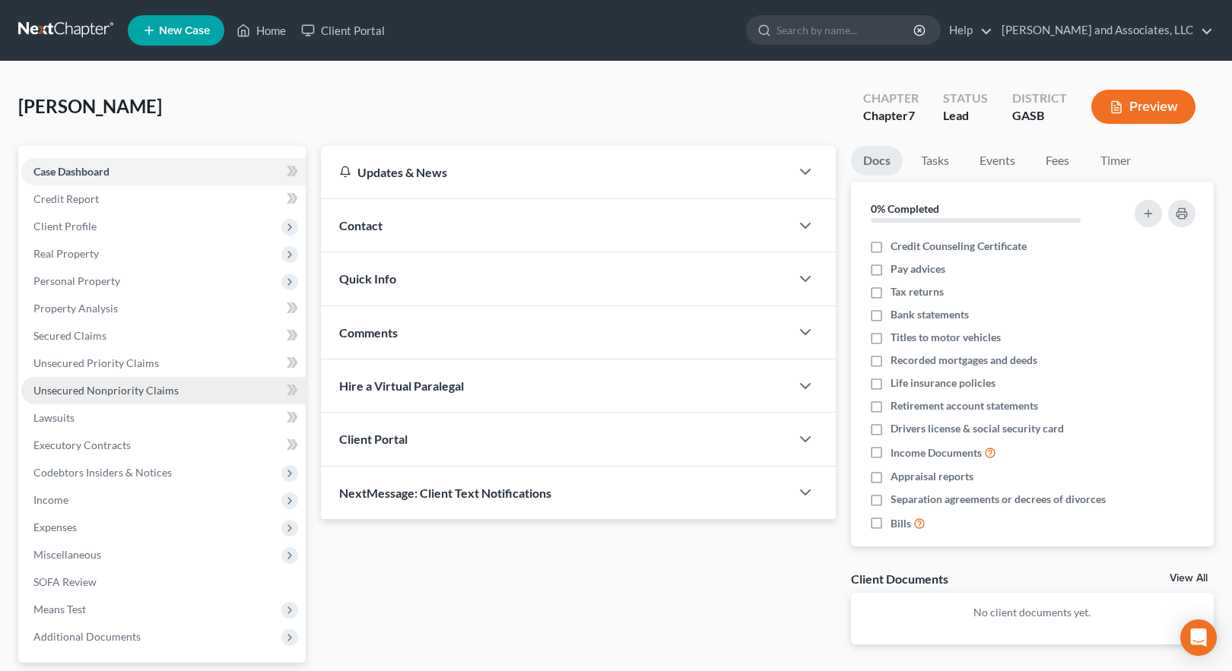
click at [118, 388] on span "Unsecured Nonpriority Claims" at bounding box center [105, 390] width 145 height 13
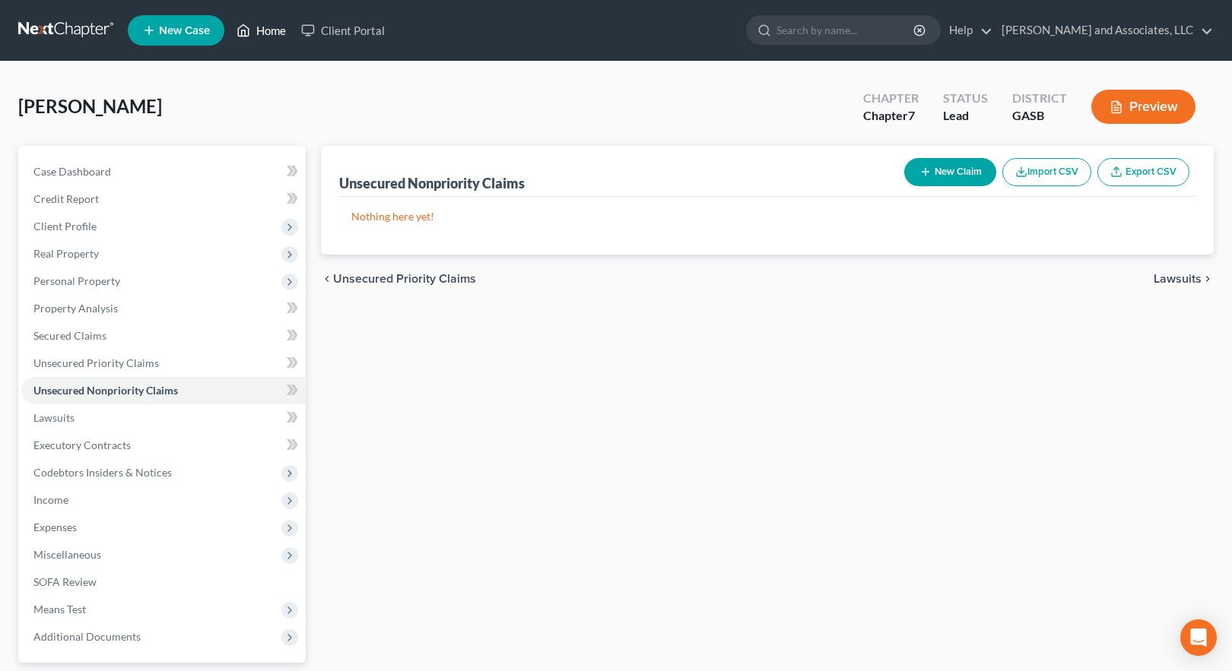
click at [271, 28] on link "Home" at bounding box center [261, 30] width 65 height 27
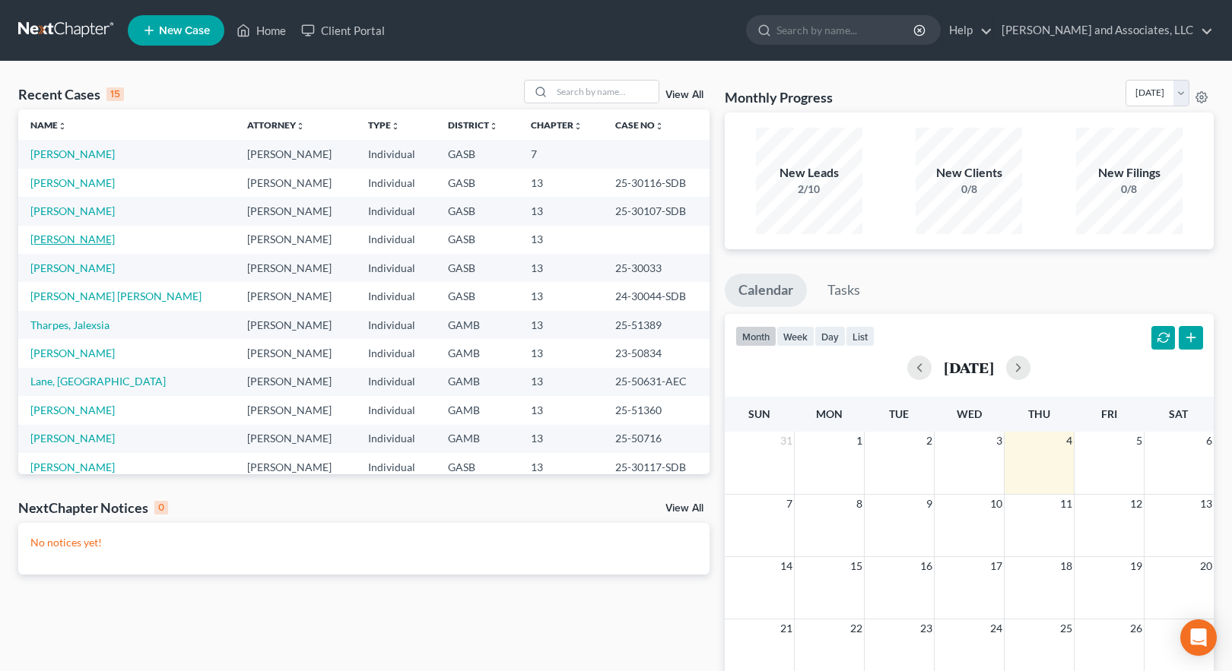
click at [75, 241] on link "[PERSON_NAME]" at bounding box center [72, 239] width 84 height 13
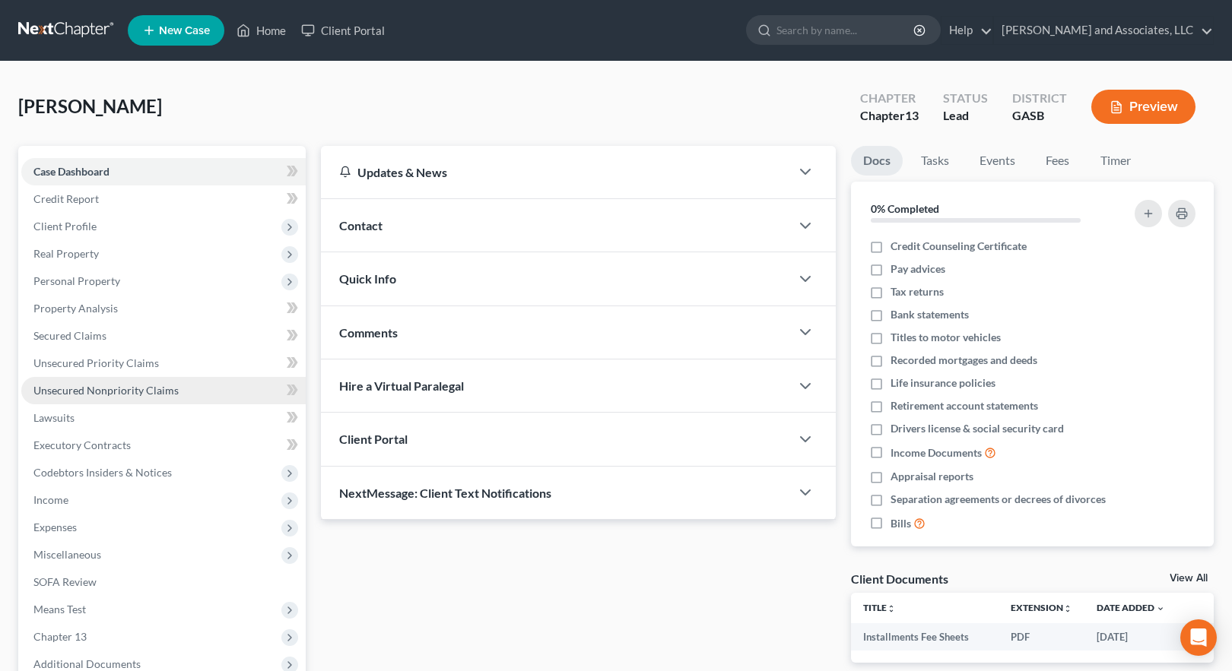
click at [96, 392] on span "Unsecured Nonpriority Claims" at bounding box center [105, 390] width 145 height 13
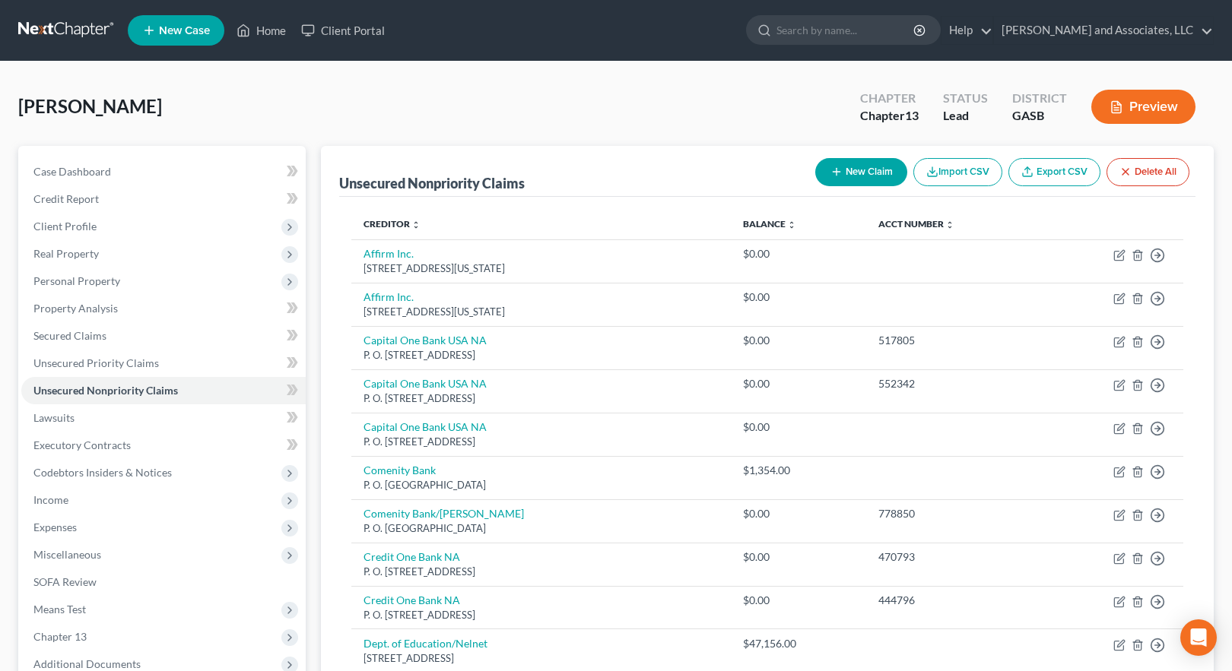
click at [853, 173] on button "New Claim" at bounding box center [861, 172] width 92 height 28
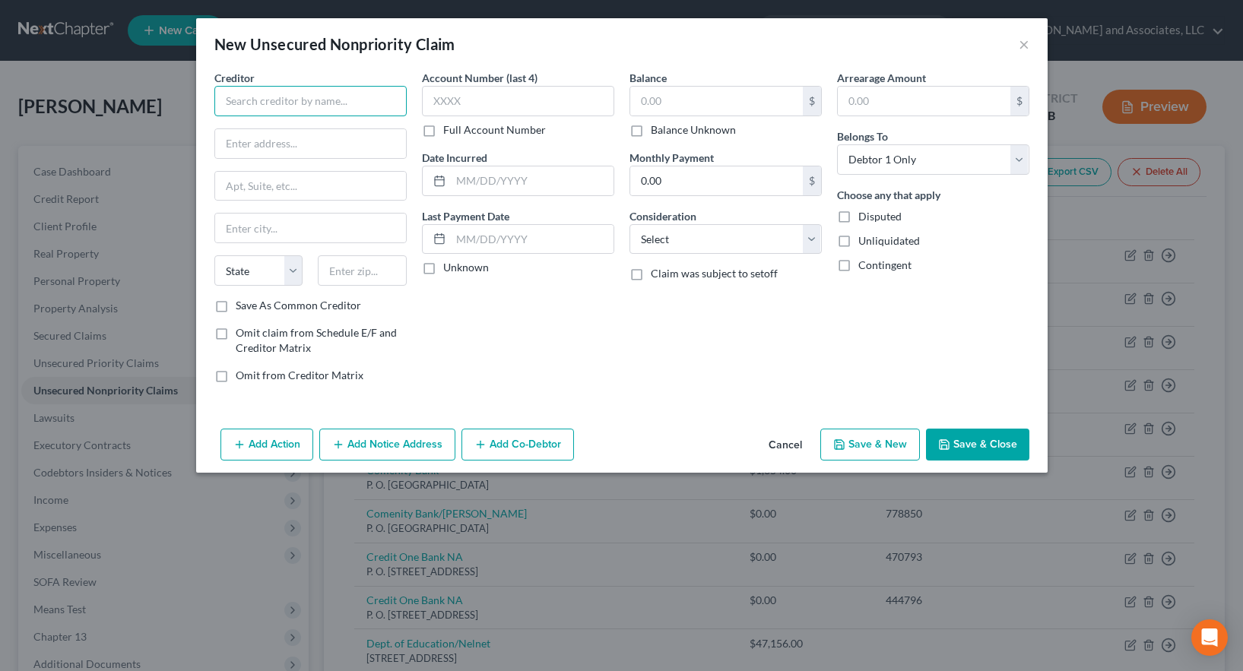
click at [260, 103] on input "text" at bounding box center [310, 101] width 192 height 30
click at [322, 136] on input "text" at bounding box center [310, 143] width 191 height 29
click at [273, 186] on input "text" at bounding box center [310, 186] width 191 height 29
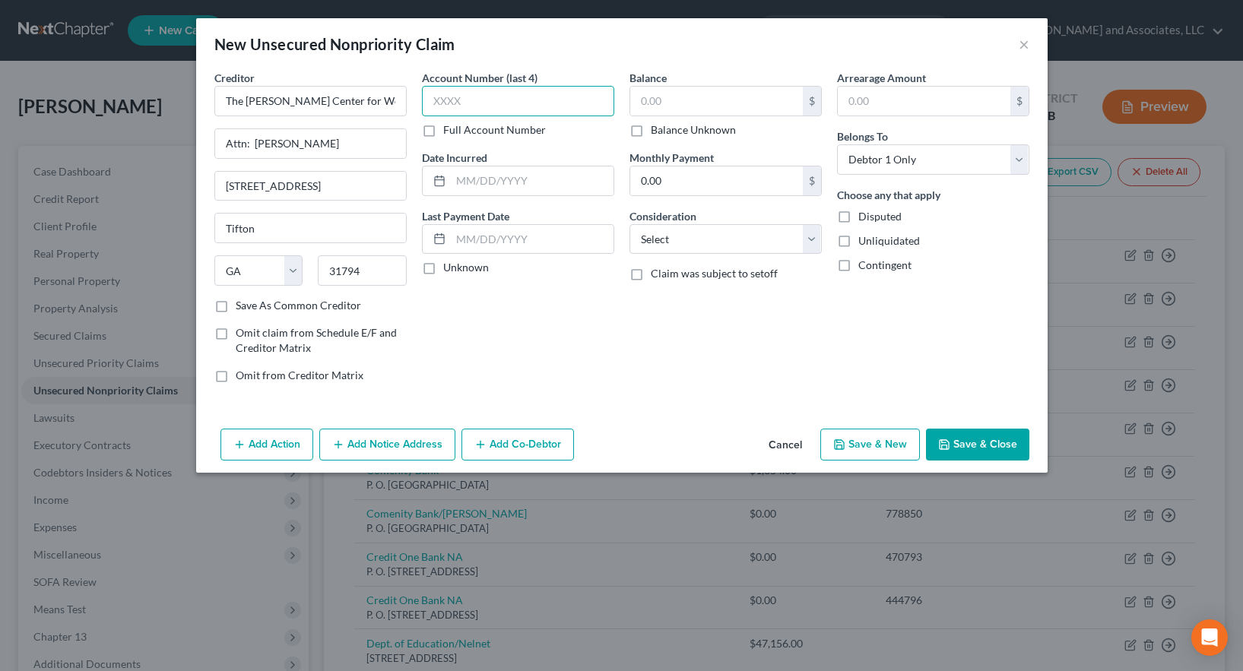
click at [440, 96] on input "text" at bounding box center [518, 101] width 192 height 30
click at [443, 132] on label "Full Account Number" at bounding box center [494, 129] width 103 height 15
click at [449, 132] on input "Full Account Number" at bounding box center [454, 127] width 10 height 10
click at [446, 100] on input "text" at bounding box center [518, 101] width 192 height 30
click at [958, 446] on button "Save & Close" at bounding box center [977, 445] width 103 height 32
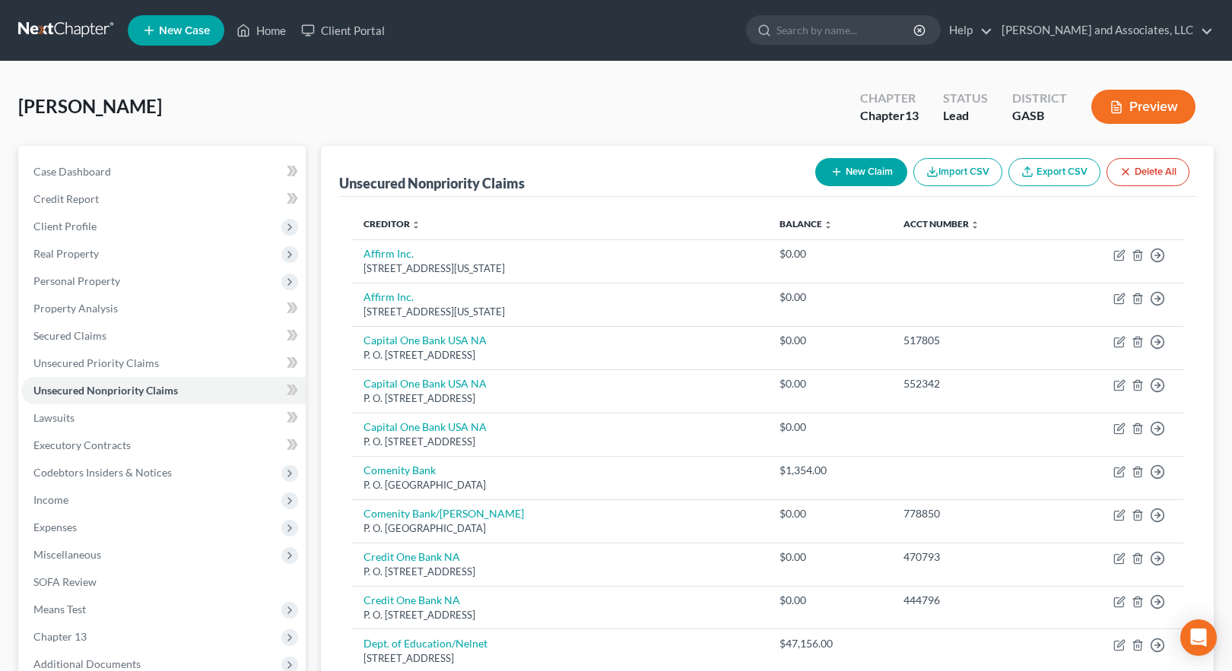
click at [858, 170] on button "New Claim" at bounding box center [861, 172] width 92 height 28
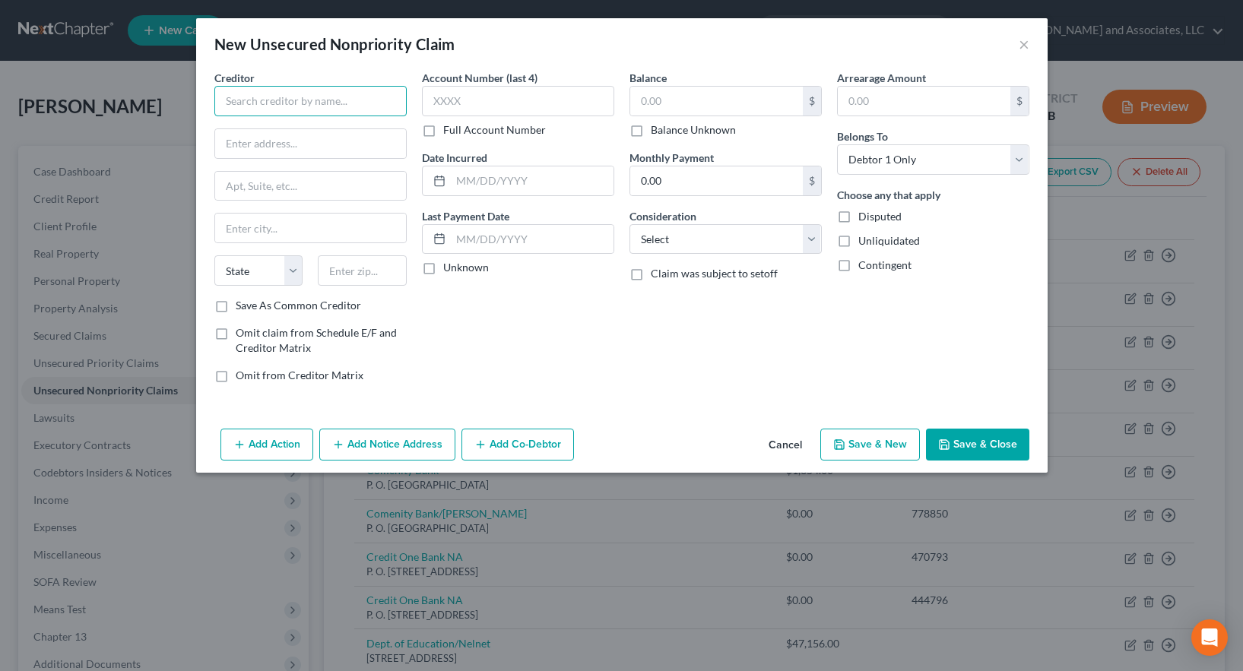
click at [256, 97] on input "text" at bounding box center [310, 101] width 192 height 30
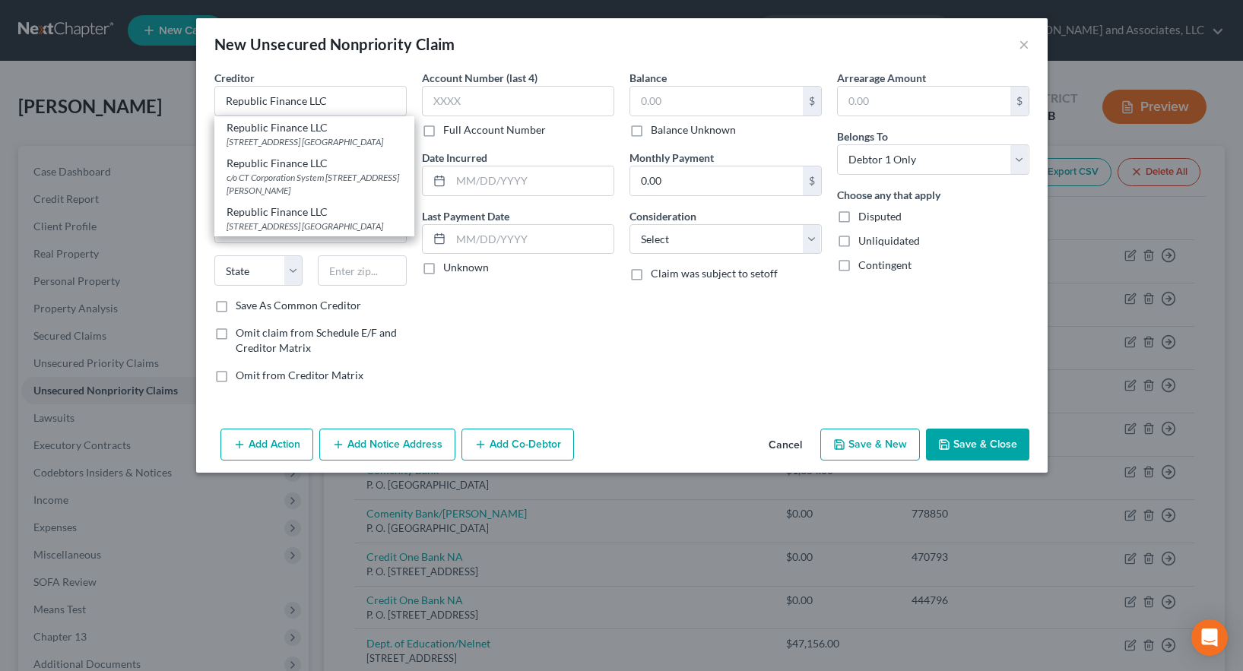
click at [251, 144] on div "[STREET_ADDRESS] [GEOGRAPHIC_DATA]" at bounding box center [315, 141] width 176 height 13
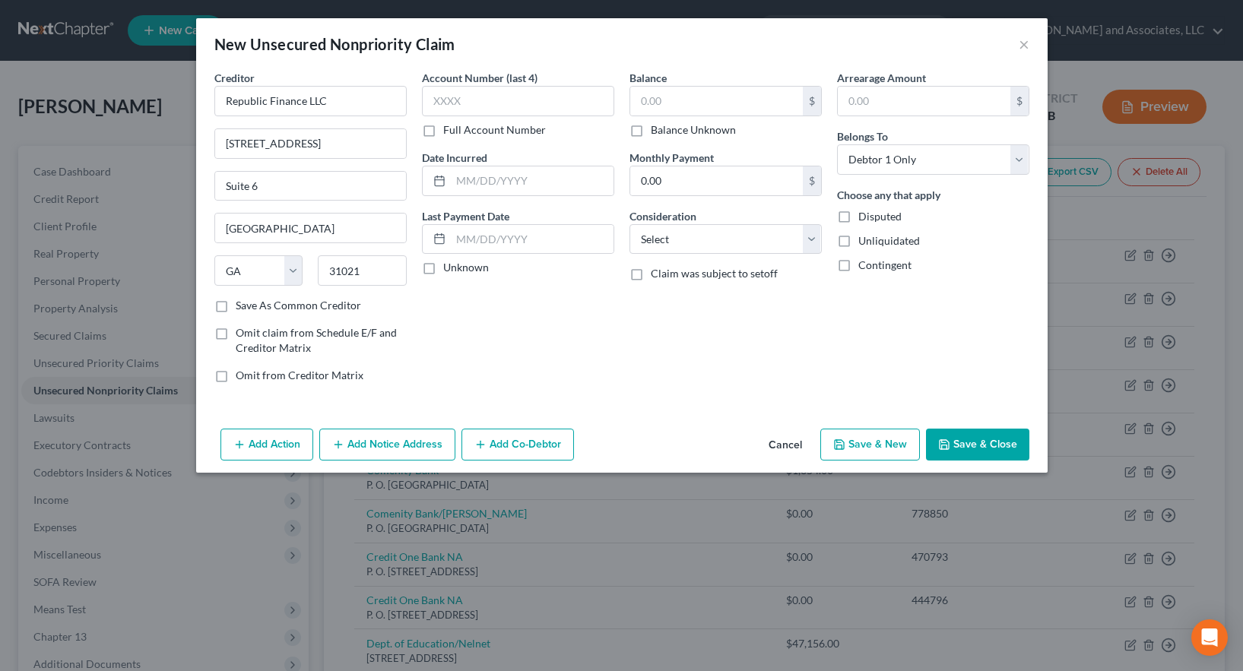
click at [443, 132] on label "Full Account Number" at bounding box center [494, 129] width 103 height 15
click at [449, 132] on input "Full Account Number" at bounding box center [454, 127] width 10 height 10
click at [453, 92] on input "text" at bounding box center [518, 101] width 192 height 30
click at [977, 444] on button "Save & Close" at bounding box center [977, 445] width 103 height 32
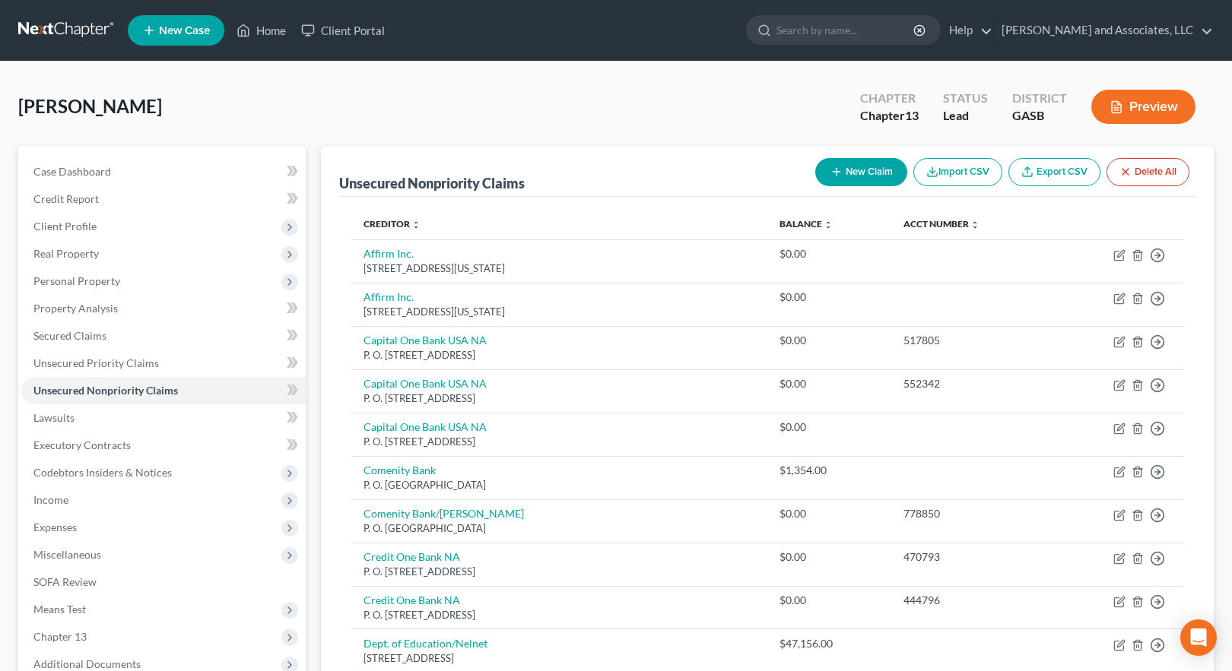
click at [852, 170] on button "New Claim" at bounding box center [861, 172] width 92 height 28
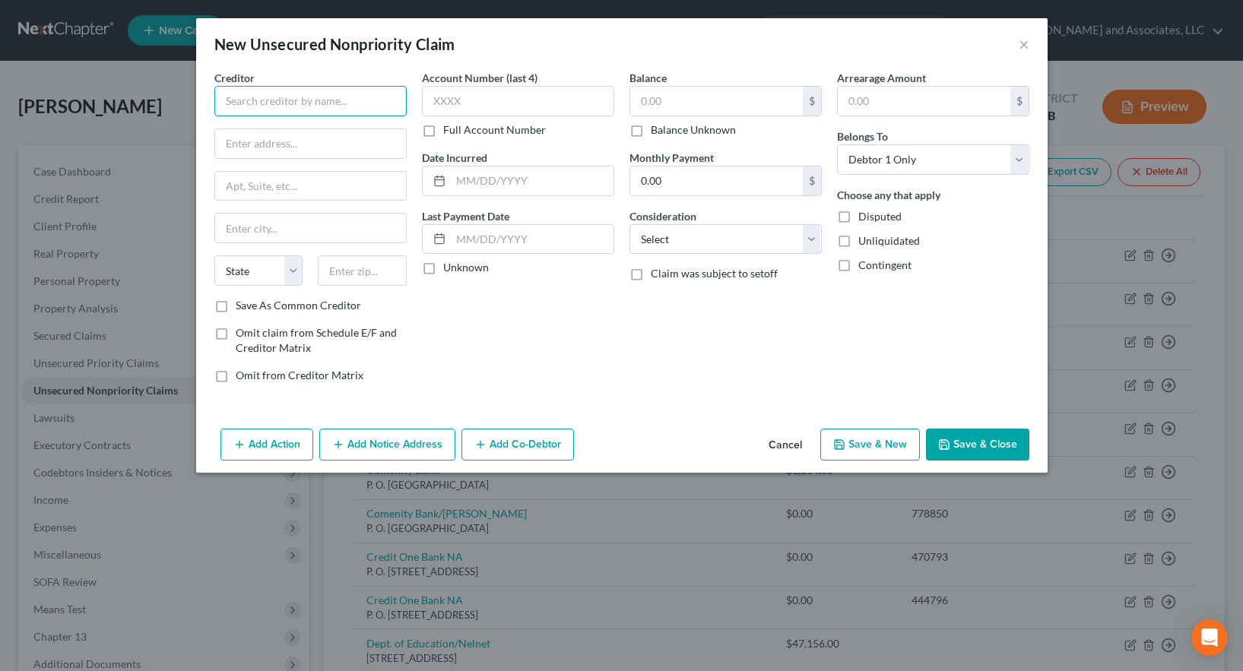
click at [243, 95] on input "text" at bounding box center [310, 101] width 192 height 30
drag, startPoint x: 224, startPoint y: 100, endPoint x: 387, endPoint y: 116, distance: 163.5
click at [387, 116] on div "Creditor * BlueChip Financial dba Spotloan State [US_STATE] AK AR AZ CA CO [GEO…" at bounding box center [310, 184] width 192 height 228
click at [651, 105] on input "text" at bounding box center [716, 101] width 173 height 29
click at [252, 140] on input "text" at bounding box center [310, 143] width 191 height 29
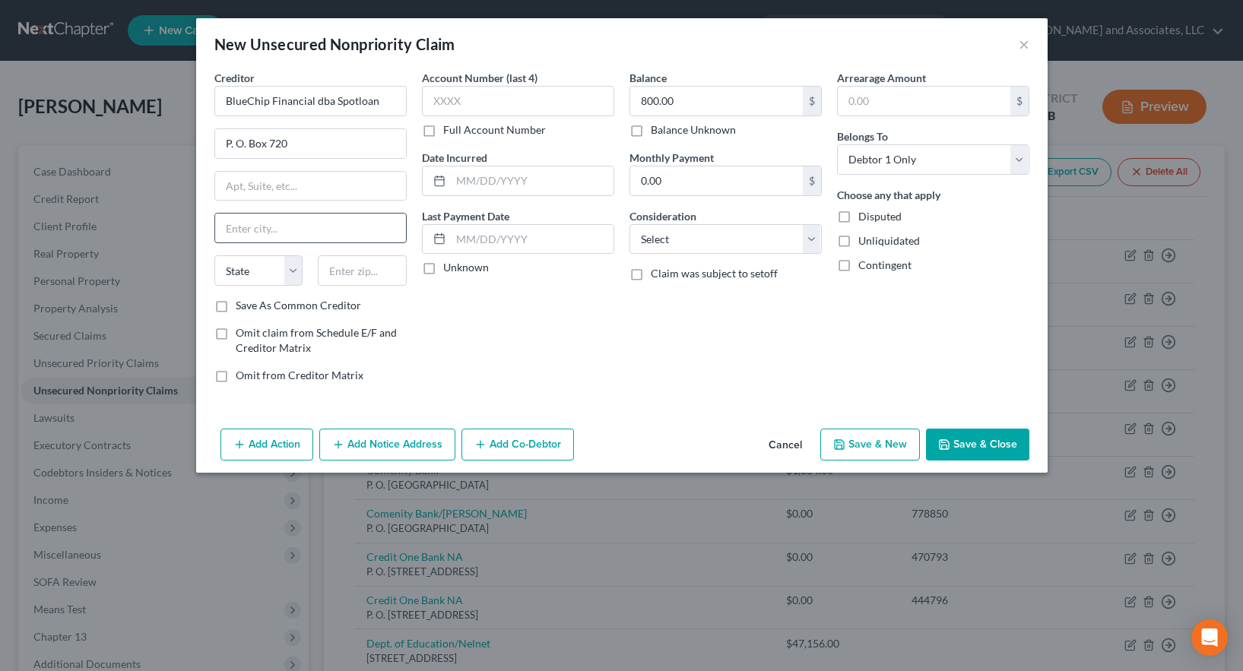
drag, startPoint x: 244, startPoint y: 228, endPoint x: 260, endPoint y: 237, distance: 18.0
click at [244, 228] on input "text" at bounding box center [310, 228] width 191 height 29
click at [252, 268] on select "State [US_STATE] AK AR AZ CA CO CT DE DC [GEOGRAPHIC_DATA] [GEOGRAPHIC_DATA] GU…" at bounding box center [258, 271] width 89 height 30
click at [214, 256] on select "State [US_STATE] AK AR AZ CA CO CT DE DC [GEOGRAPHIC_DATA] [GEOGRAPHIC_DATA] GU…" at bounding box center [258, 271] width 89 height 30
click at [348, 271] on input "text" at bounding box center [362, 271] width 89 height 30
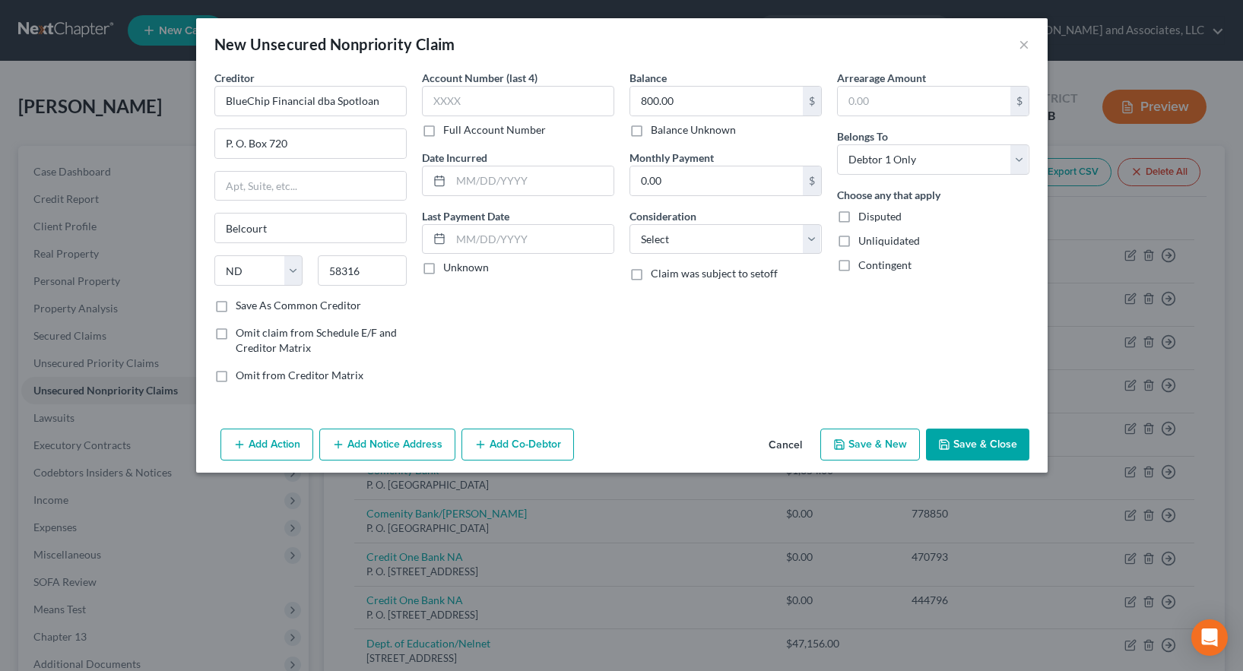
click at [236, 306] on label "Save As Common Creditor" at bounding box center [298, 305] width 125 height 15
click at [242, 306] on input "Save As Common Creditor" at bounding box center [247, 303] width 10 height 10
click at [971, 443] on button "Save & Close" at bounding box center [977, 445] width 103 height 32
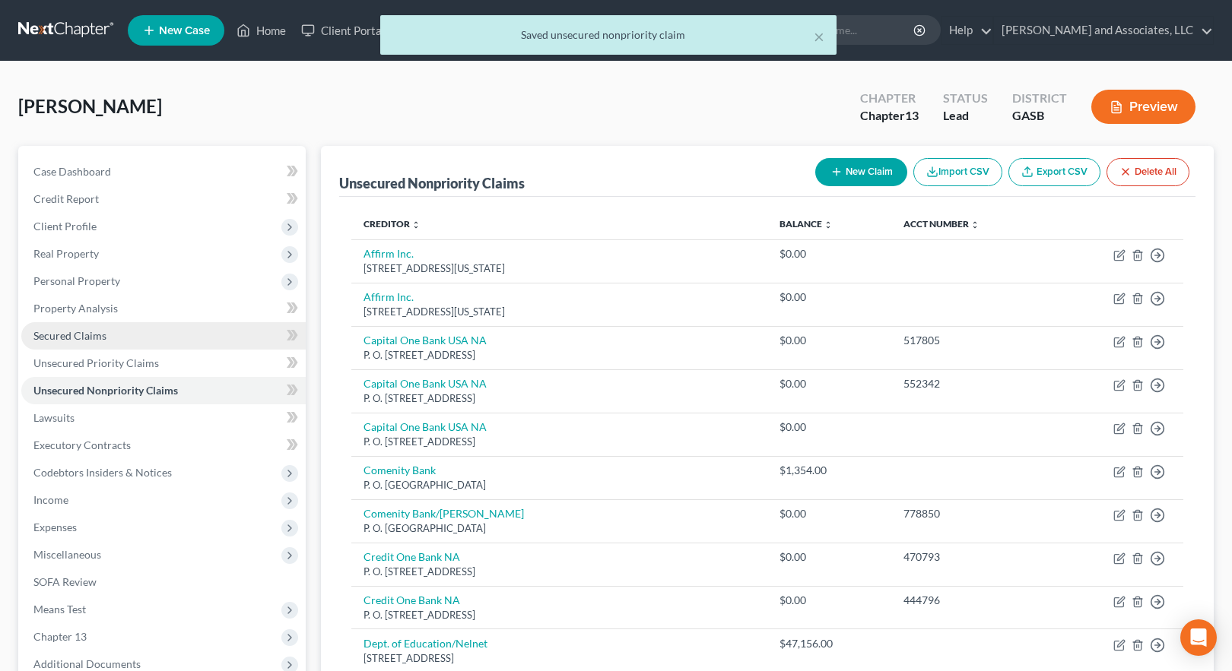
click at [84, 335] on span "Secured Claims" at bounding box center [69, 335] width 73 height 13
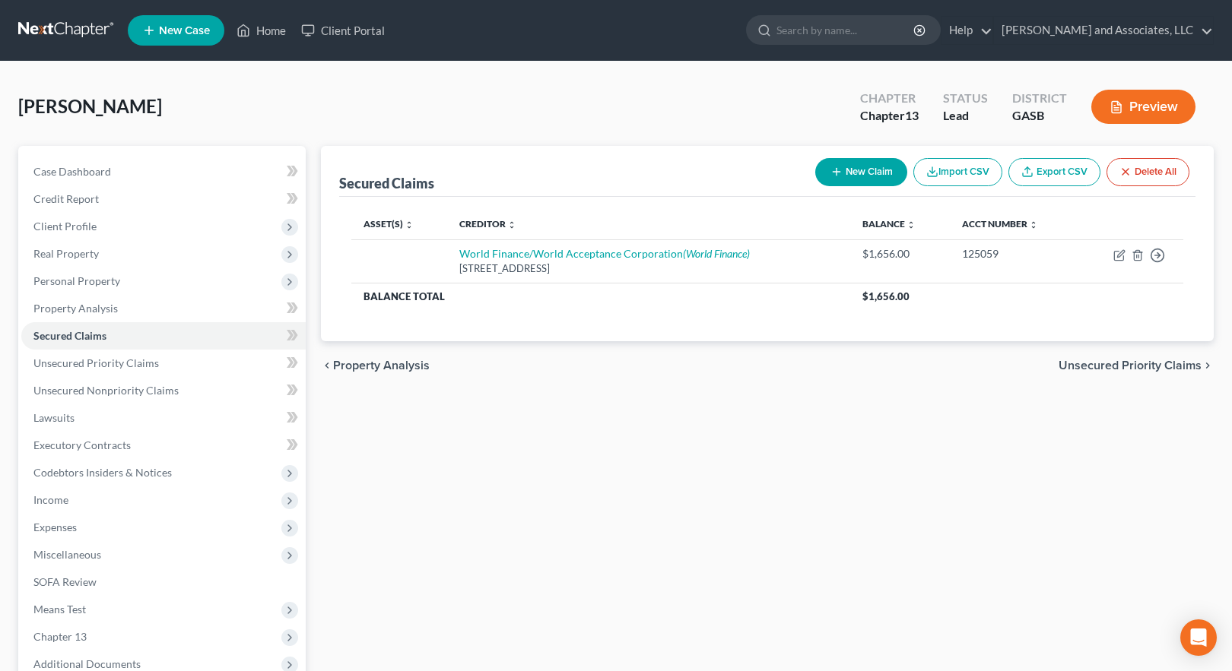
click at [859, 172] on button "New Claim" at bounding box center [861, 172] width 92 height 28
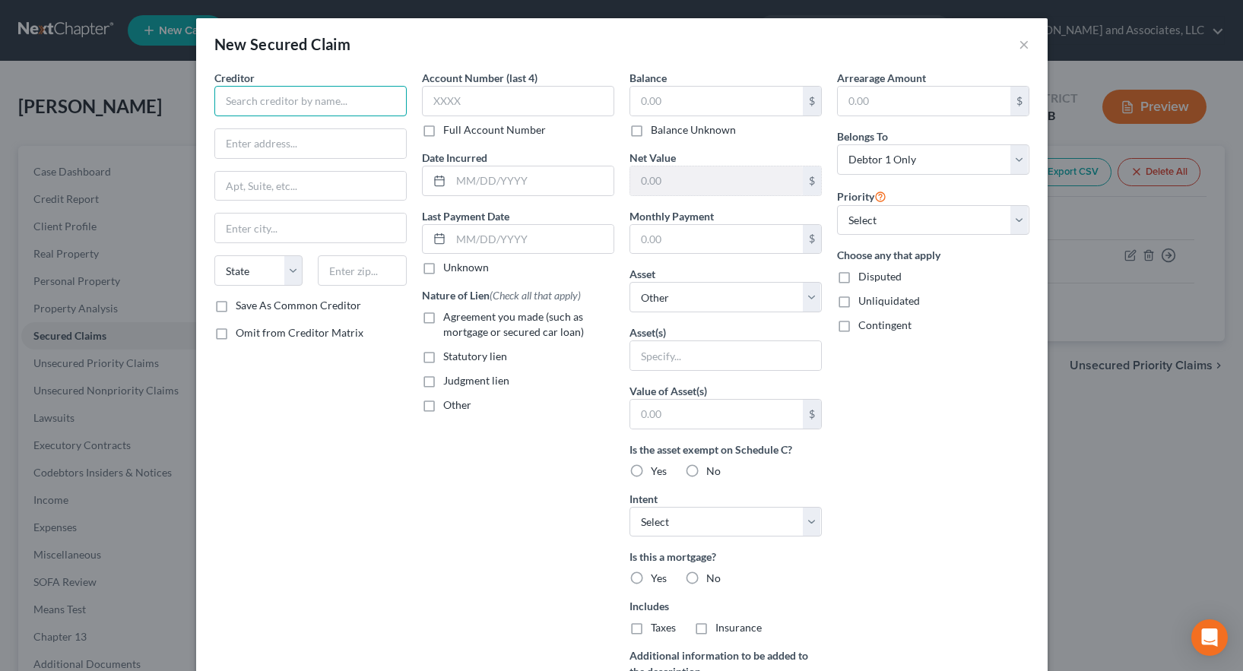
click at [283, 103] on input "text" at bounding box center [310, 101] width 192 height 30
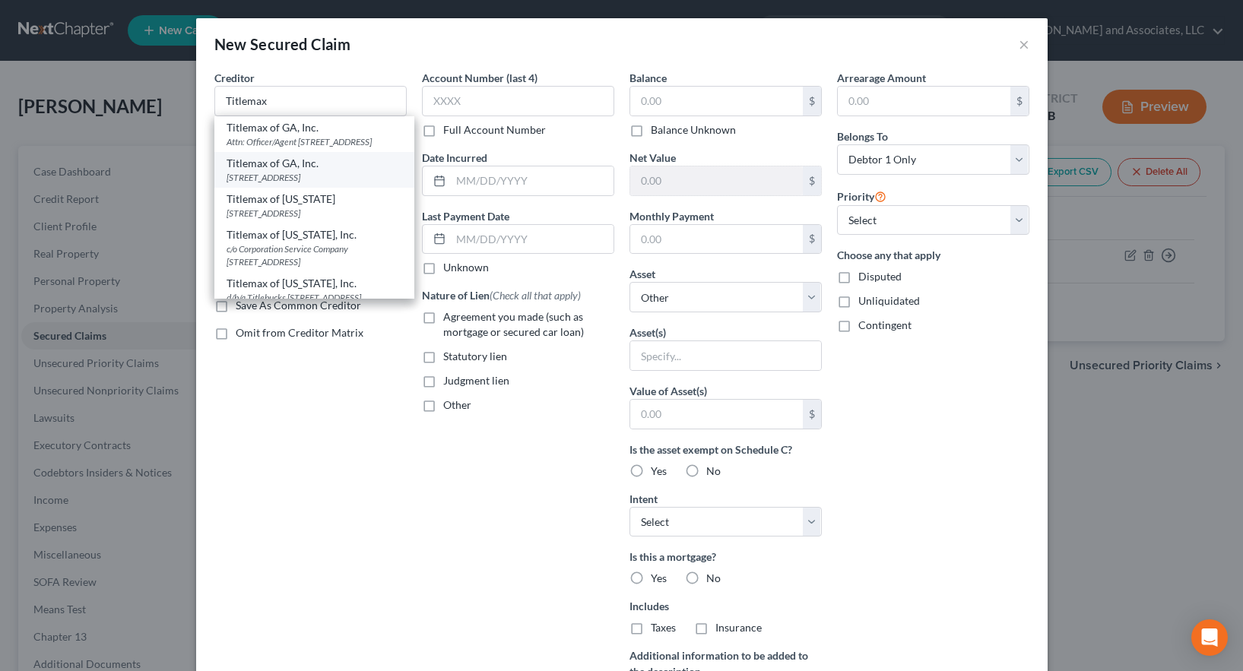
click at [287, 184] on div "[STREET_ADDRESS]" at bounding box center [315, 177] width 176 height 13
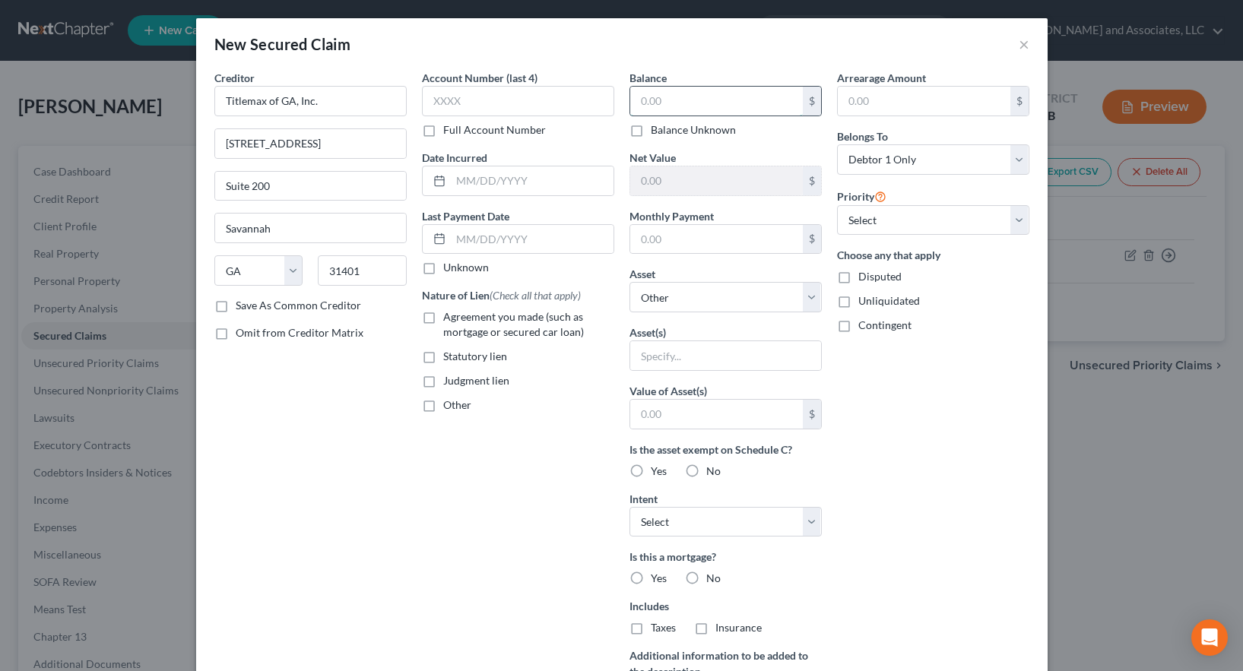
click at [653, 103] on input "text" at bounding box center [716, 101] width 173 height 29
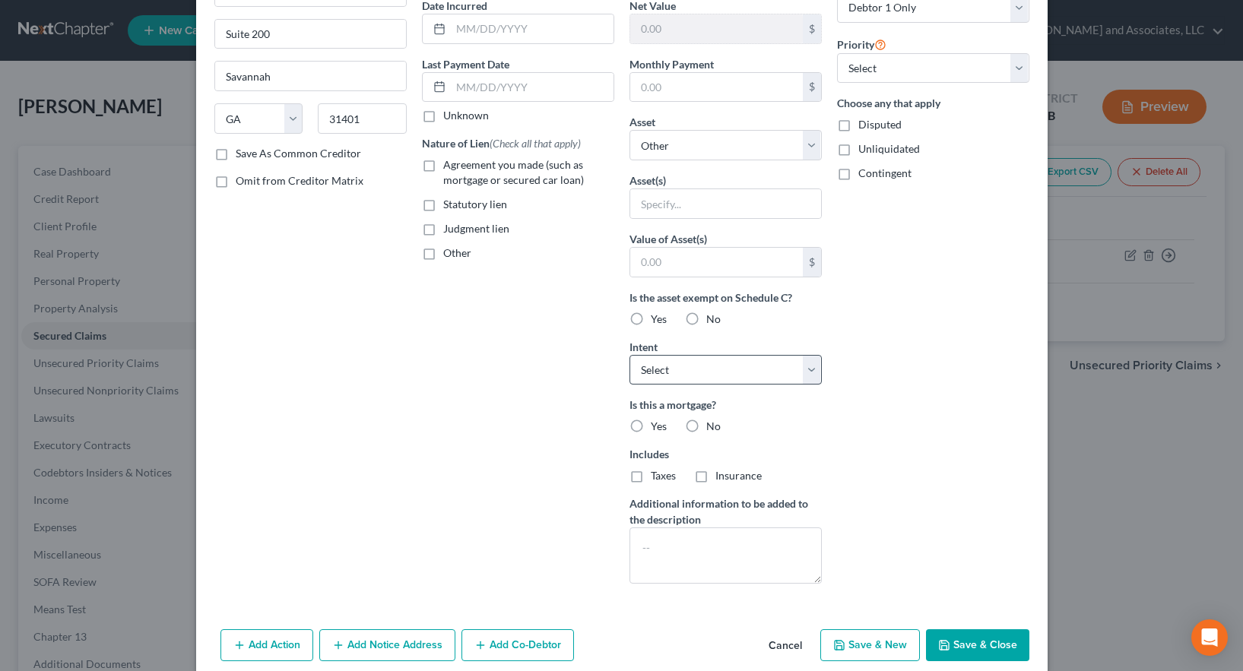
scroll to position [173, 0]
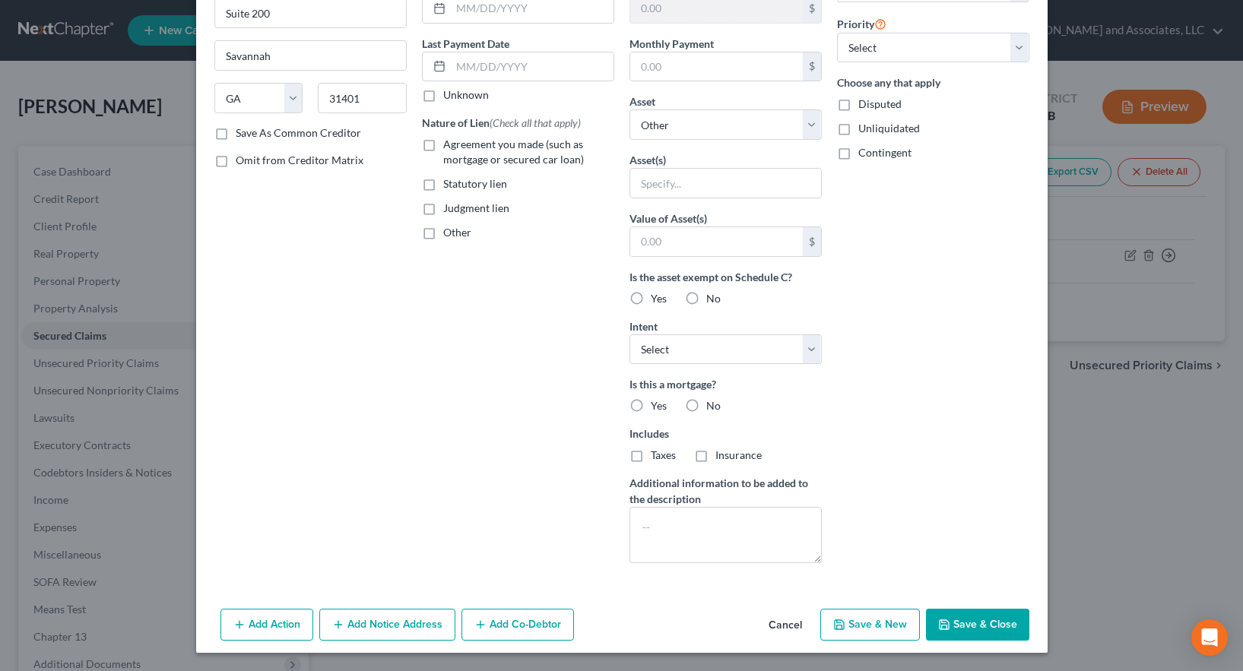
click at [373, 624] on button "Add Notice Address" at bounding box center [387, 625] width 136 height 32
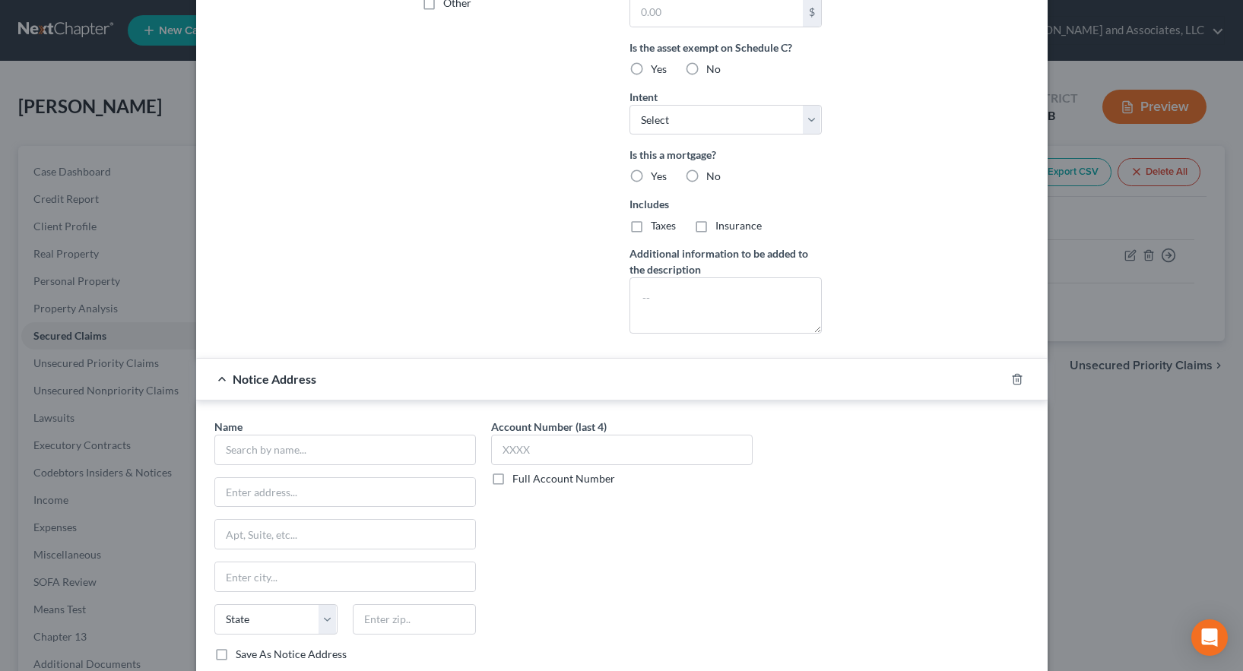
scroll to position [477, 0]
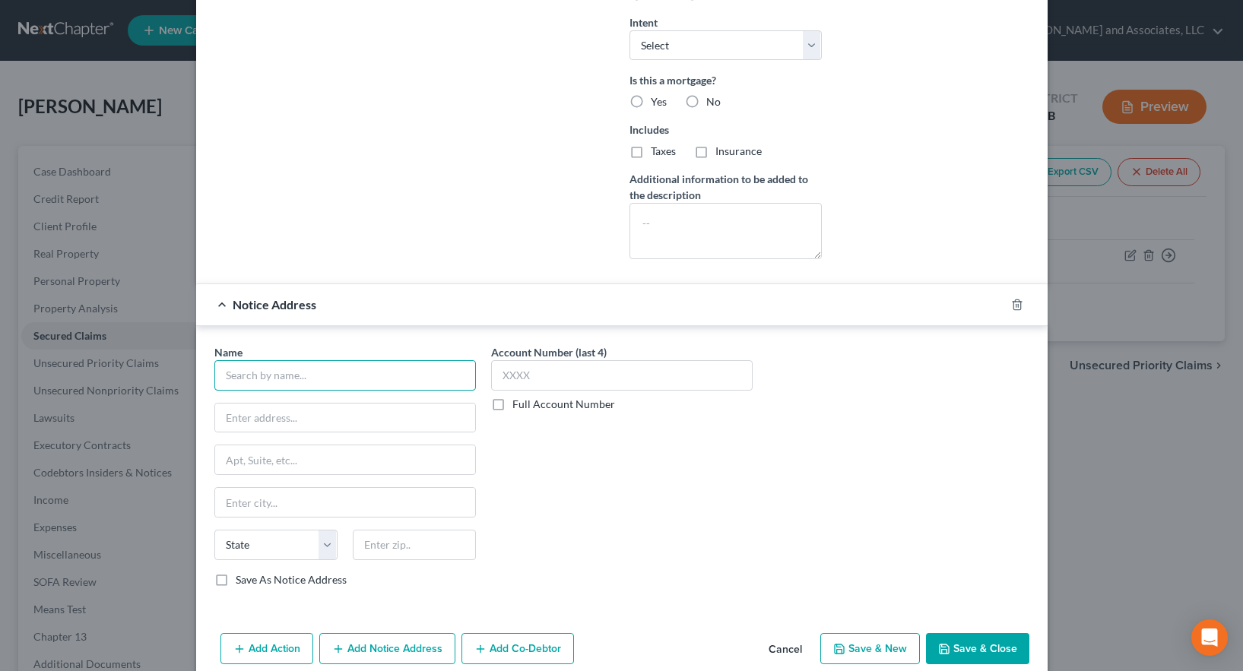
click at [265, 379] on input "text" at bounding box center [345, 375] width 262 height 30
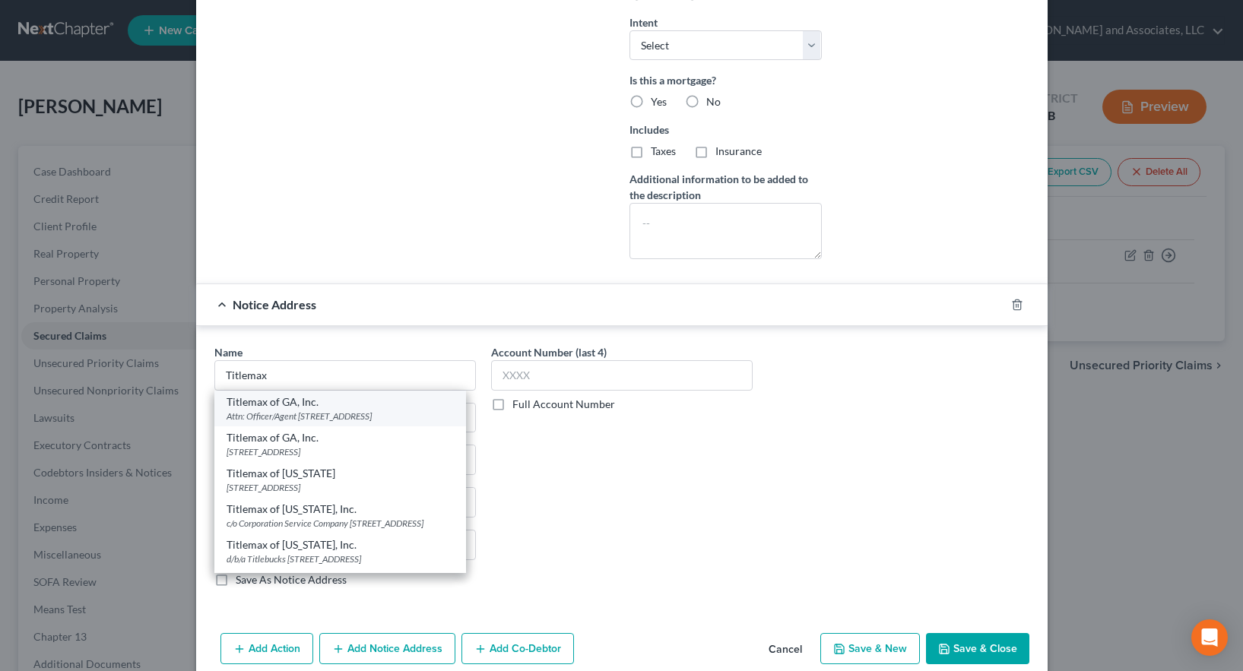
click at [300, 423] on div "Attn: Officer/Agent [STREET_ADDRESS]" at bounding box center [340, 416] width 227 height 13
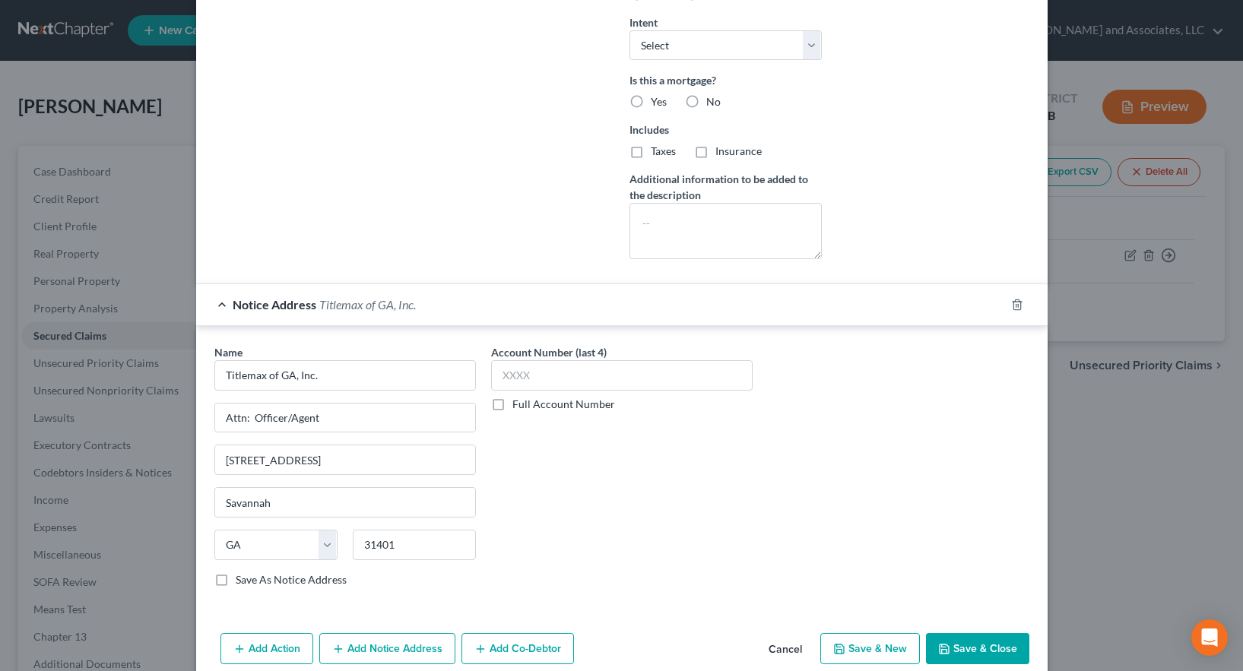
click at [236, 580] on label "Save As Notice Address" at bounding box center [291, 580] width 111 height 15
click at [242, 580] on input "Save As Notice Address" at bounding box center [247, 578] width 10 height 10
click at [947, 646] on button "Save & Close" at bounding box center [977, 649] width 103 height 32
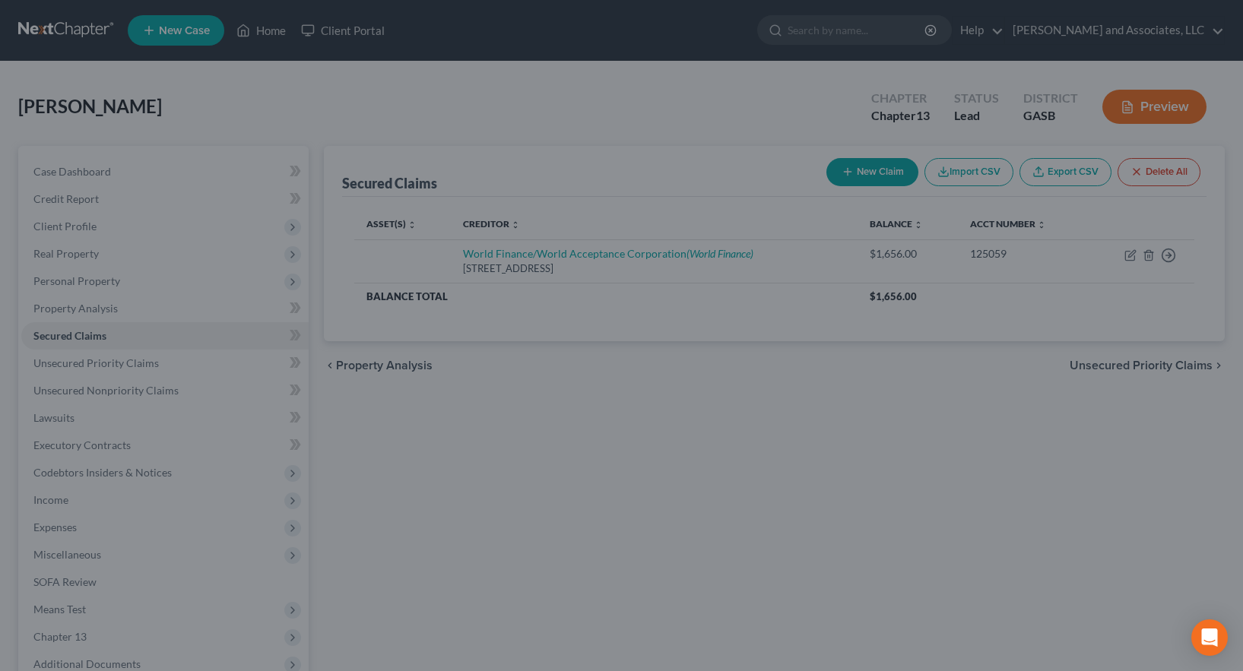
scroll to position [335, 0]
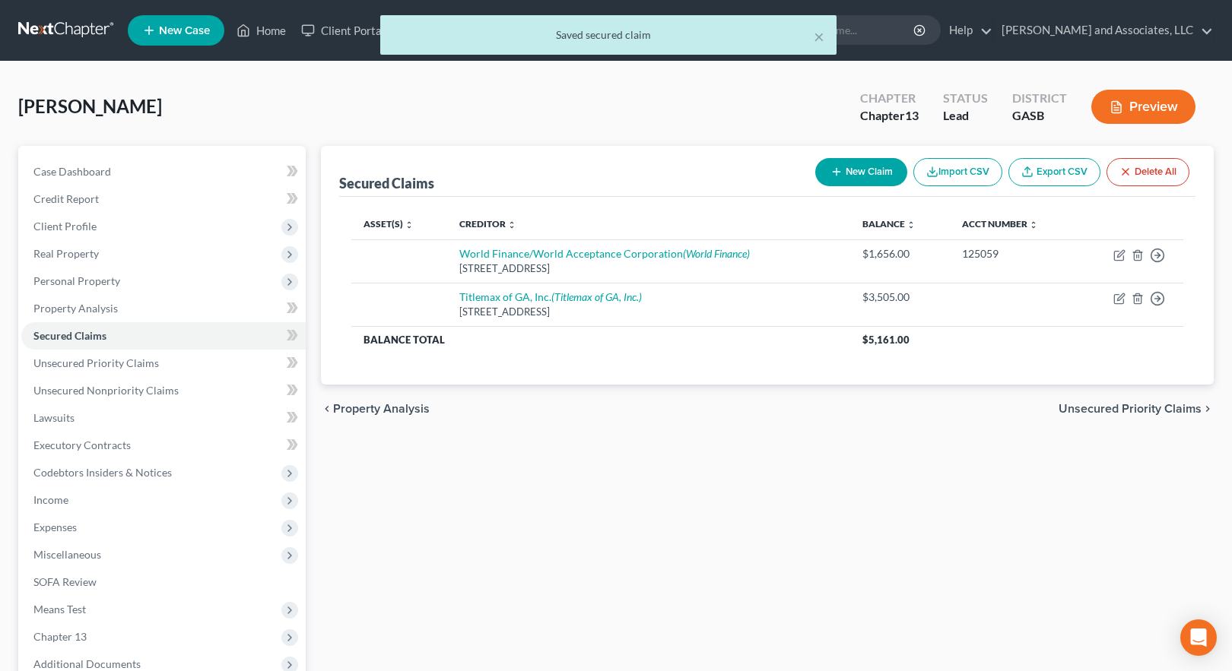
click at [846, 169] on button "New Claim" at bounding box center [861, 172] width 92 height 28
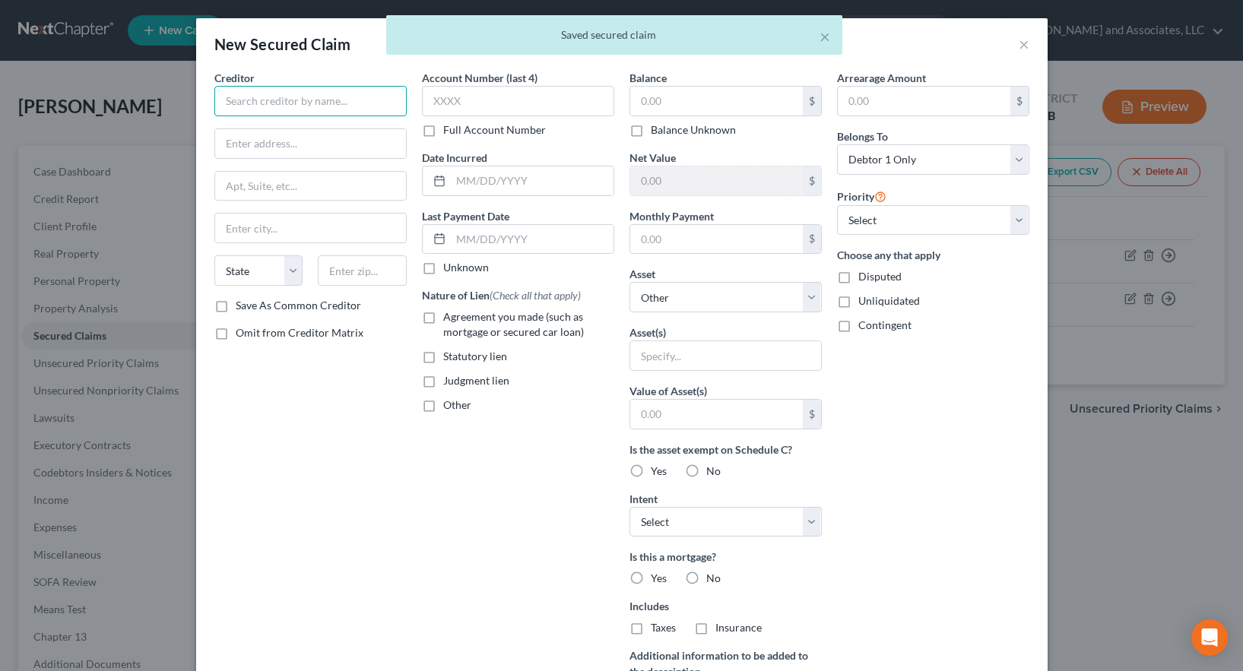
click at [231, 98] on input "text" at bounding box center [310, 101] width 192 height 30
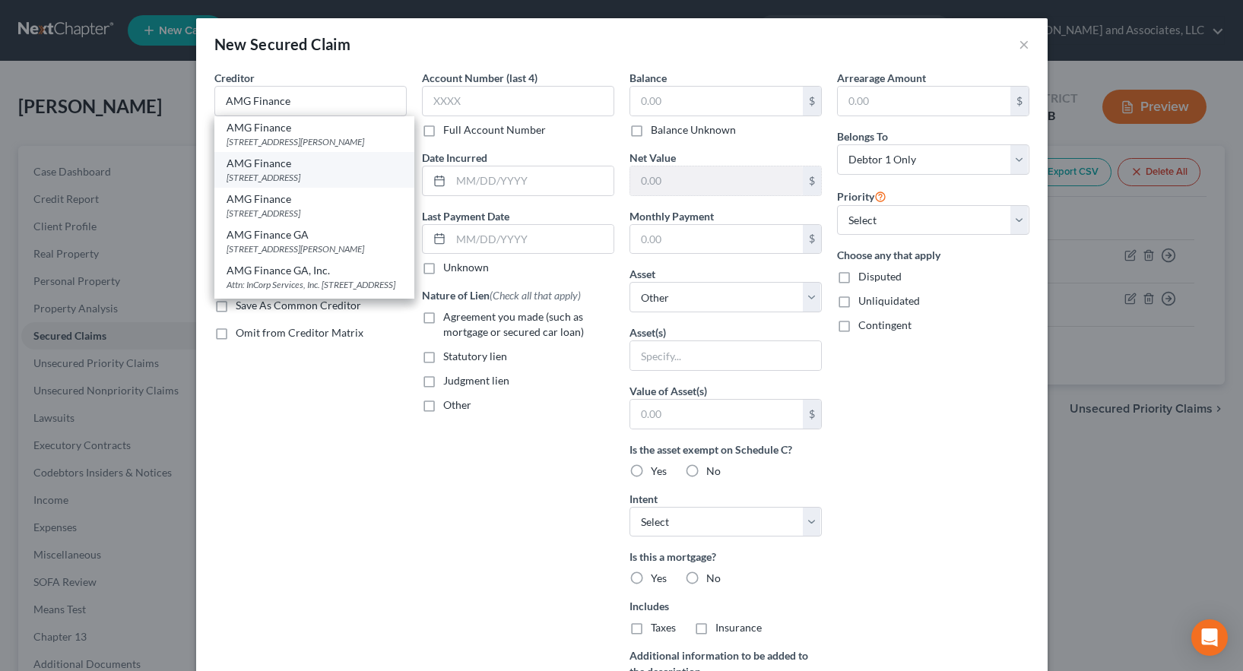
click at [259, 184] on div "[STREET_ADDRESS]" at bounding box center [315, 177] width 176 height 13
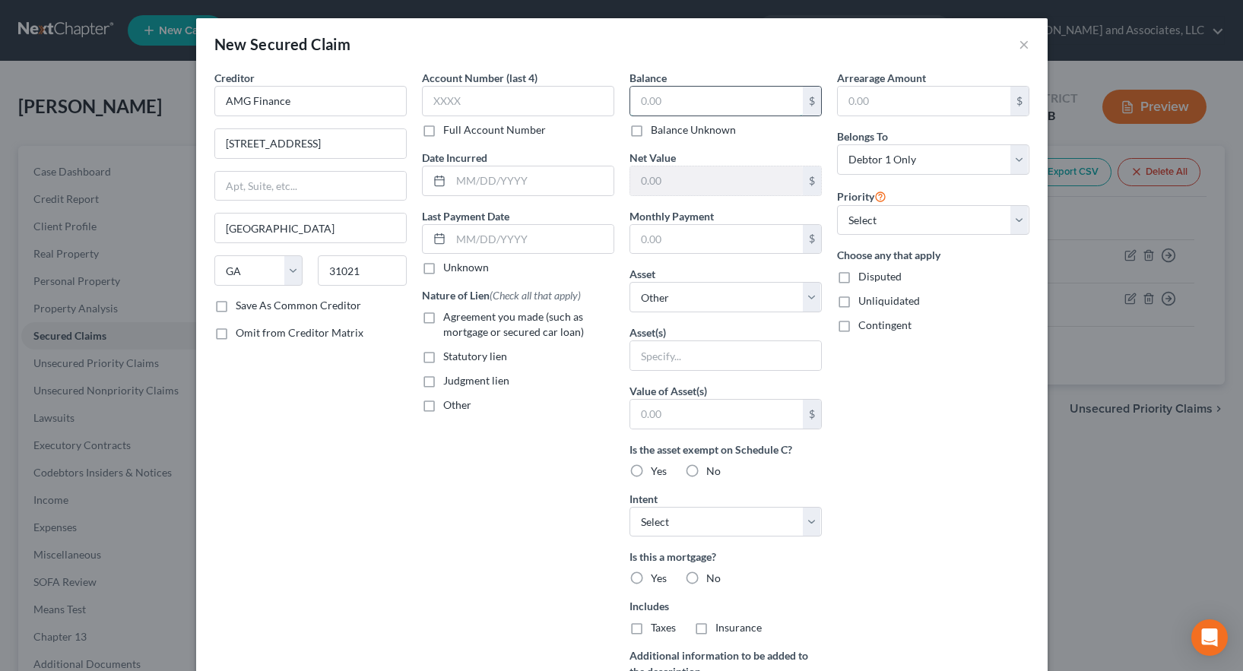
click at [665, 100] on input "text" at bounding box center [716, 101] width 173 height 29
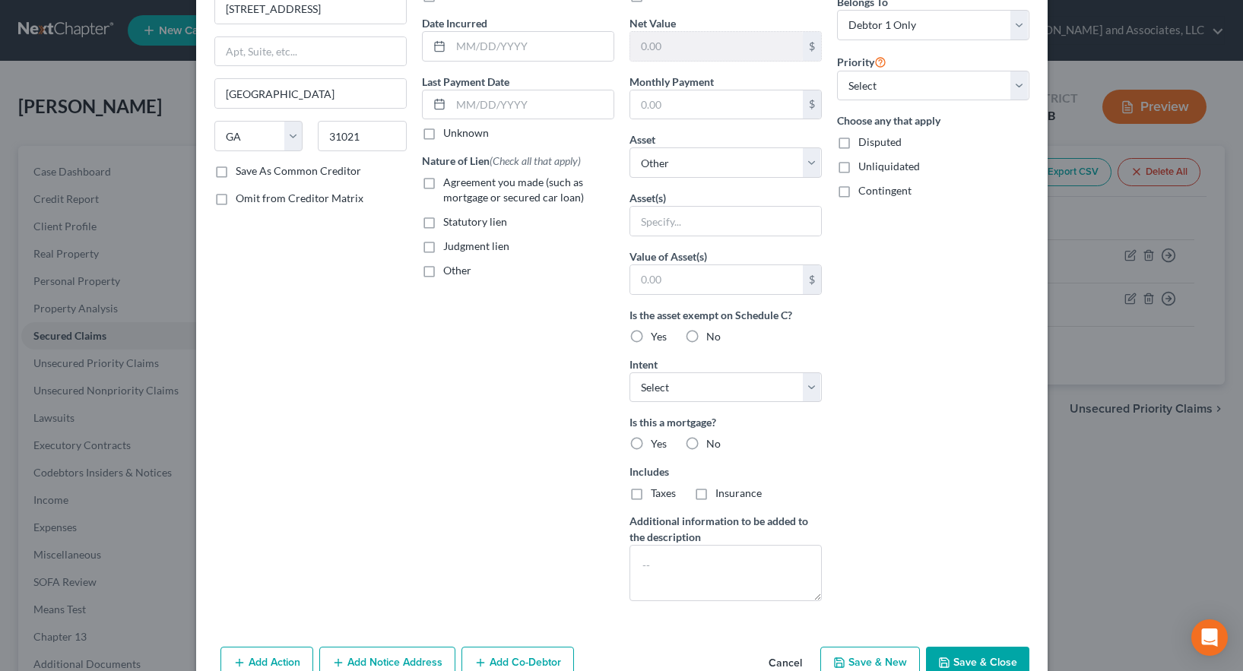
scroll to position [173, 0]
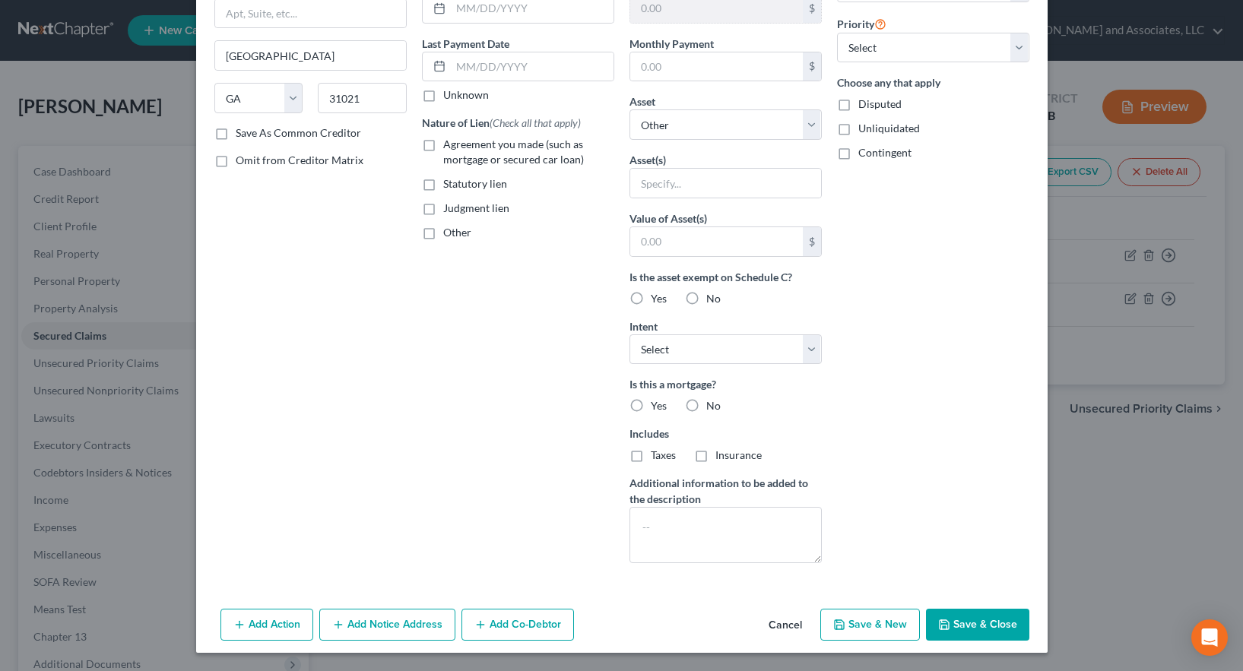
click at [975, 625] on button "Save & Close" at bounding box center [977, 625] width 103 height 32
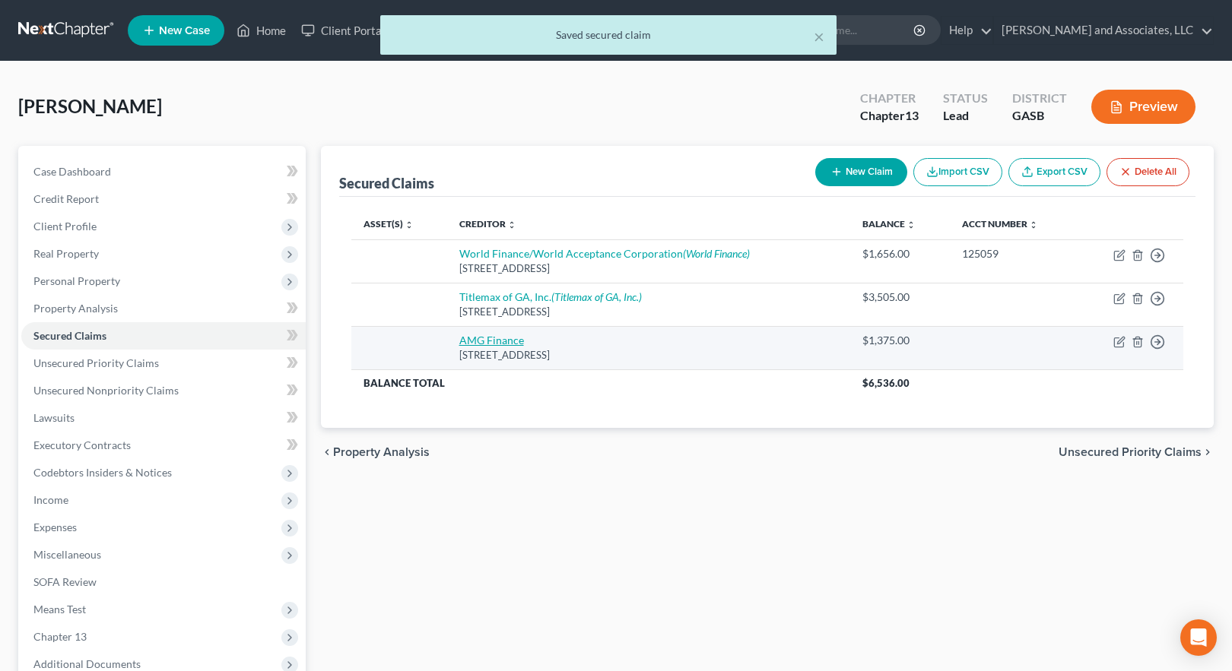
click at [482, 341] on link "AMG Finance" at bounding box center [491, 340] width 65 height 13
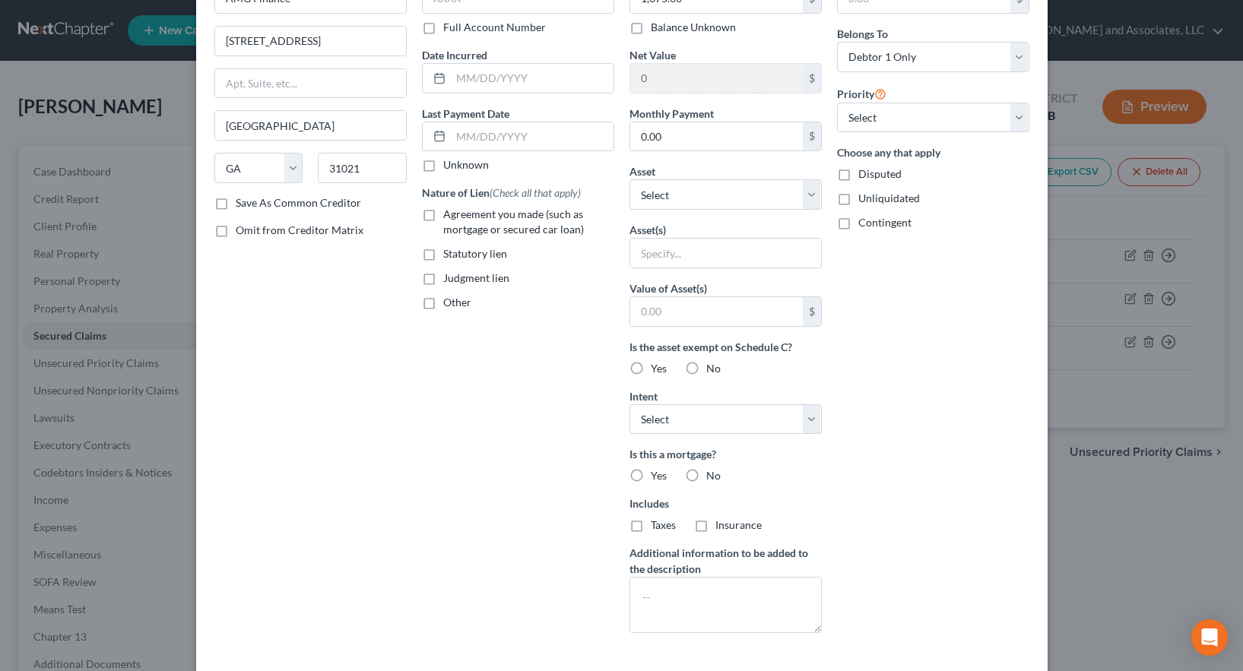
scroll to position [217, 0]
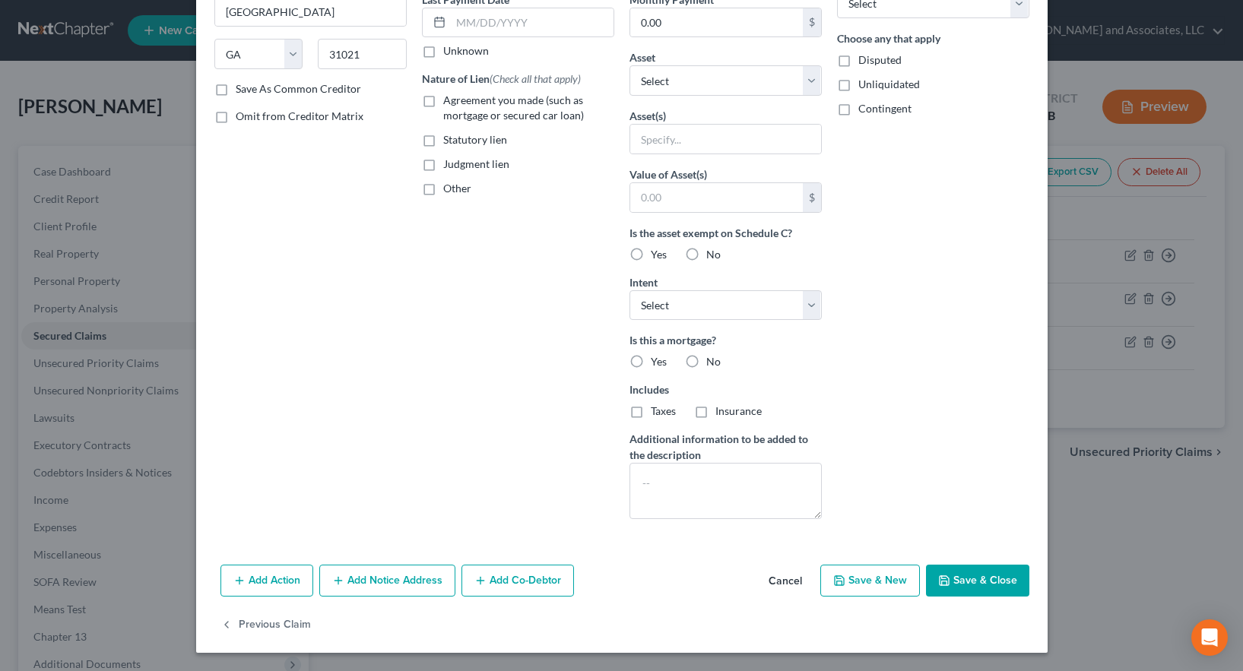
click at [380, 577] on button "Add Notice Address" at bounding box center [387, 581] width 136 height 32
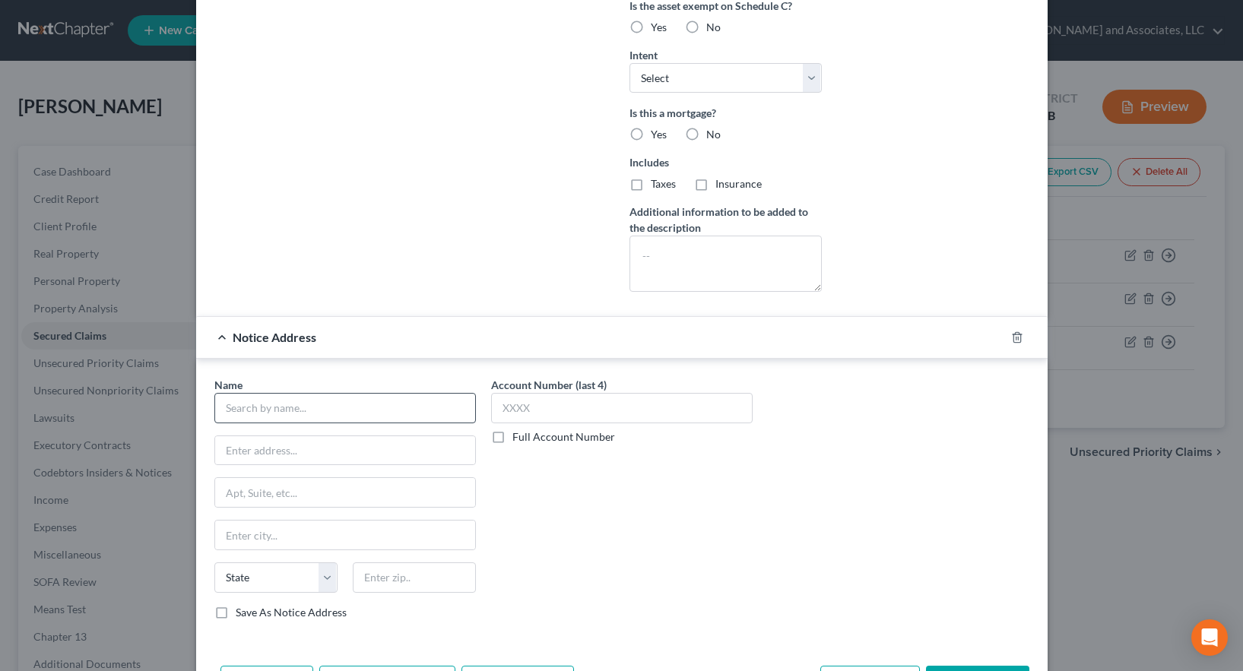
scroll to position [445, 0]
click at [272, 405] on input "text" at bounding box center [345, 407] width 262 height 30
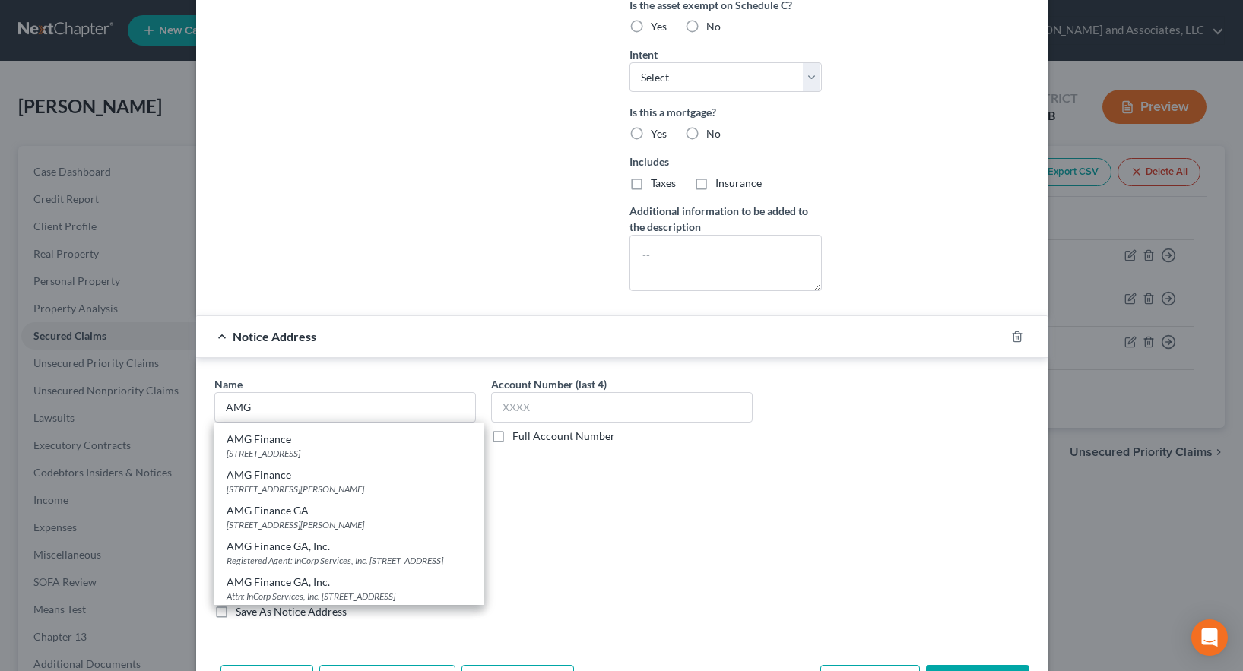
scroll to position [61, 0]
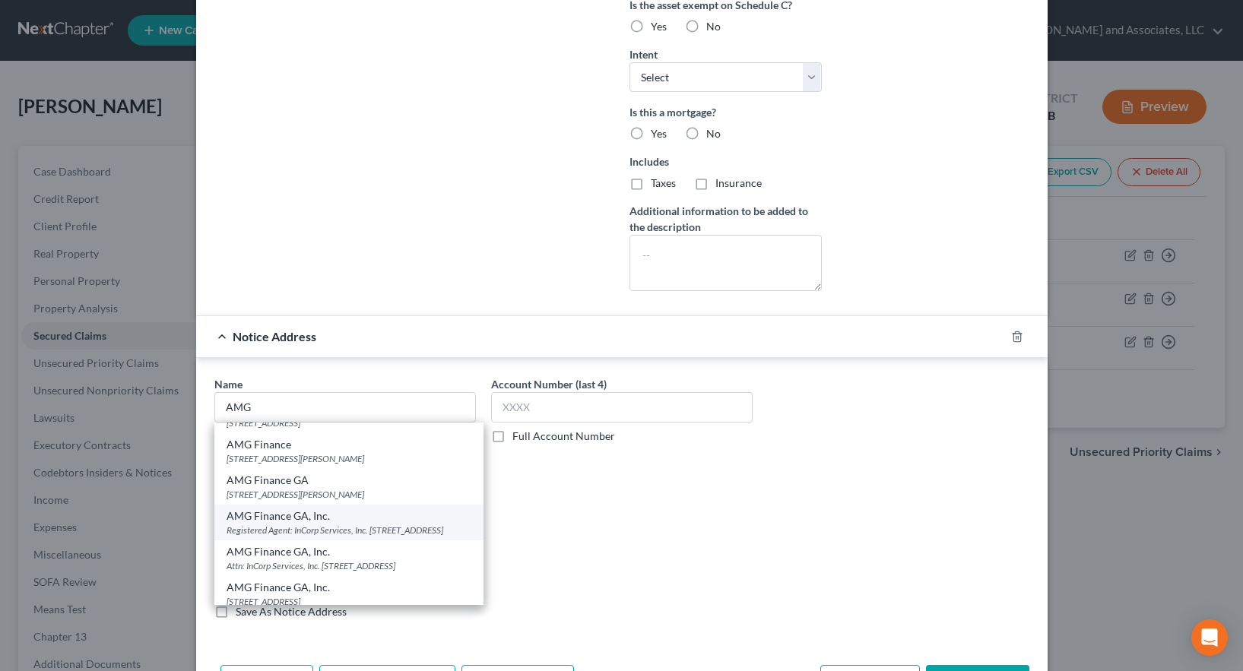
click at [369, 537] on div "Registered Agent: InCorp Services, Inc. [STREET_ADDRESS]" at bounding box center [349, 530] width 245 height 13
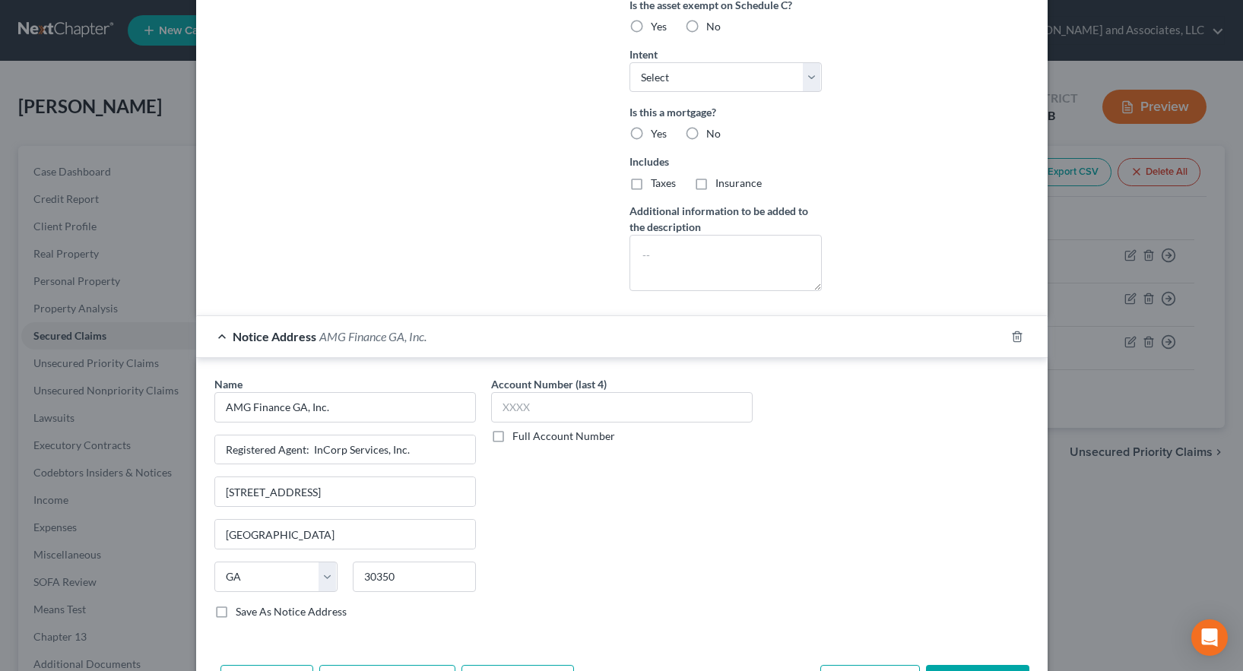
scroll to position [0, 0]
click at [236, 611] on label "Save As Notice Address" at bounding box center [291, 612] width 111 height 15
click at [242, 611] on input "Save As Notice Address" at bounding box center [247, 610] width 10 height 10
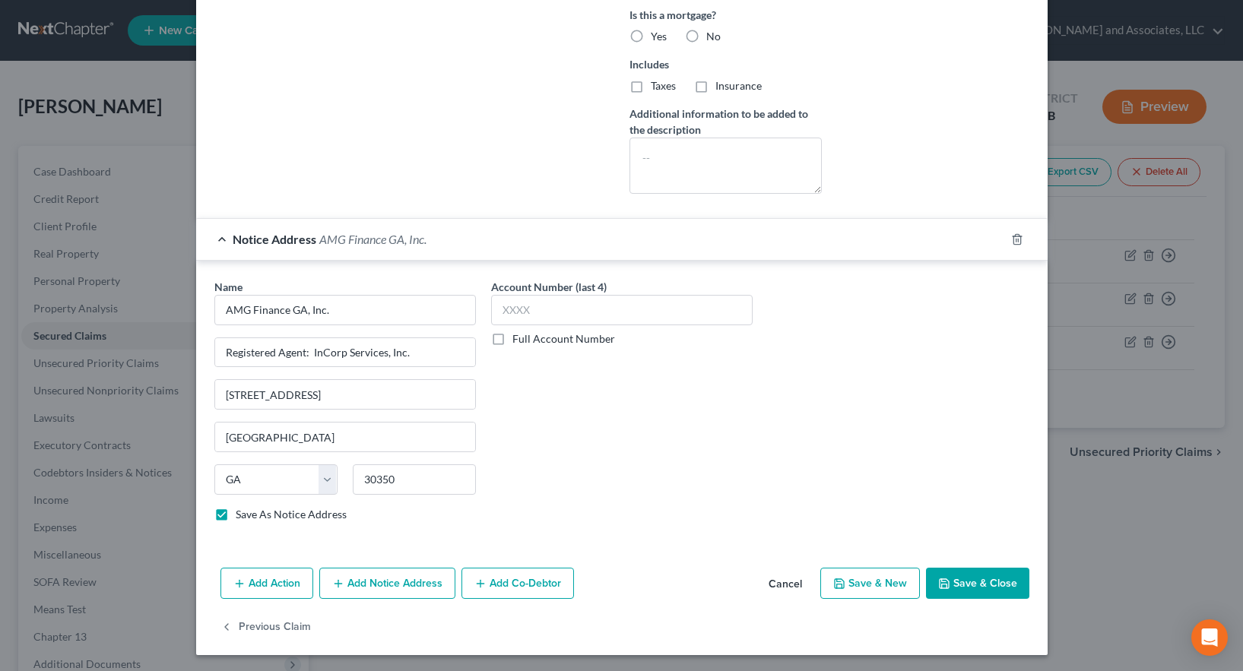
scroll to position [544, 0]
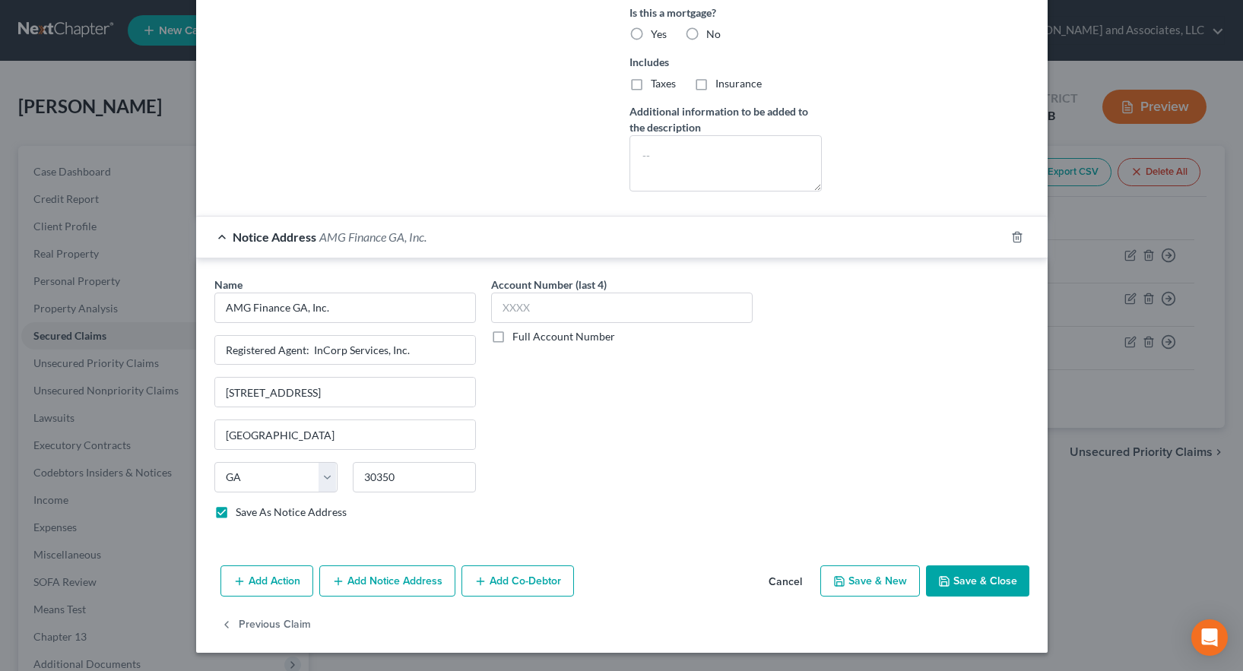
click at [953, 582] on button "Save & Close" at bounding box center [977, 582] width 103 height 32
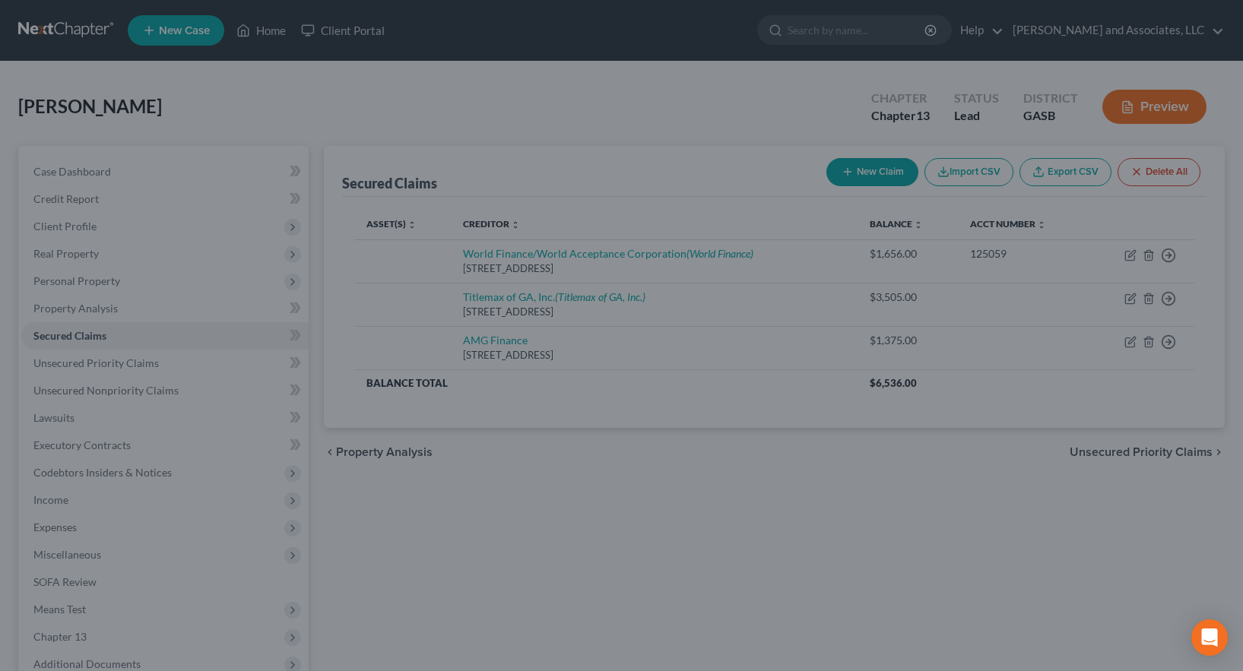
scroll to position [0, 0]
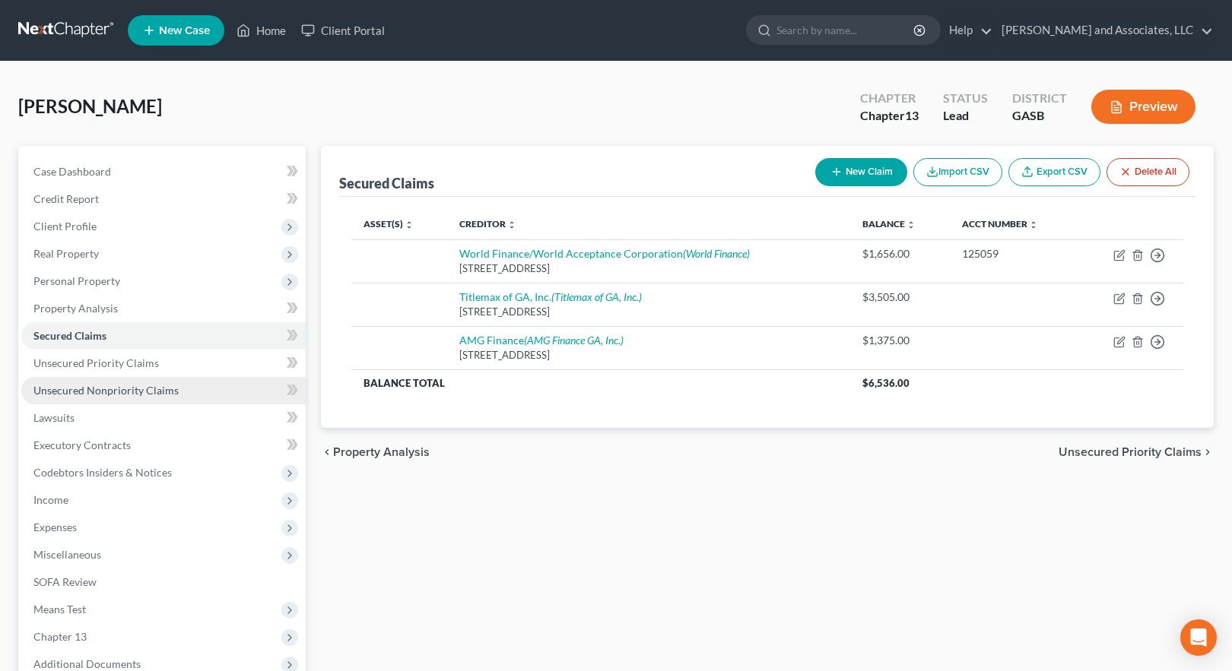
click at [97, 390] on span "Unsecured Nonpriority Claims" at bounding box center [105, 390] width 145 height 13
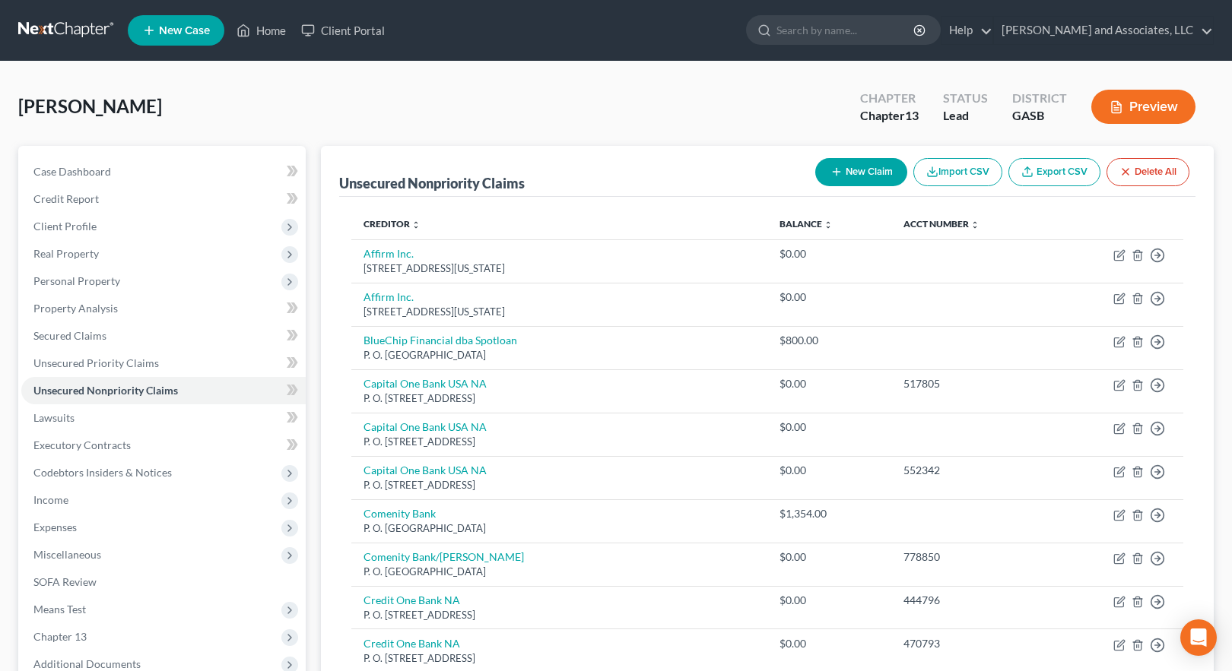
click at [840, 170] on button "New Claim" at bounding box center [861, 172] width 92 height 28
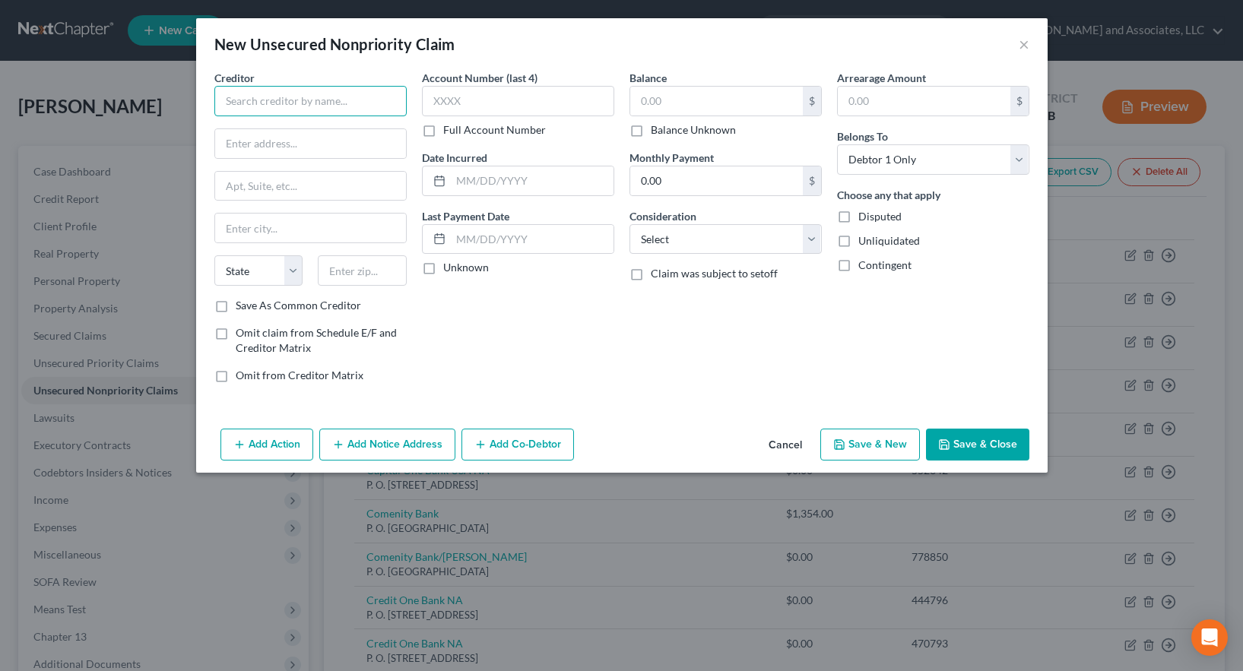
click at [275, 102] on input "text" at bounding box center [310, 101] width 192 height 30
click at [285, 225] on input "text" at bounding box center [310, 228] width 191 height 29
click at [665, 102] on input "text" at bounding box center [716, 101] width 173 height 29
click at [236, 306] on label "Save As Common Creditor" at bounding box center [298, 305] width 125 height 15
click at [242, 306] on input "Save As Common Creditor" at bounding box center [247, 303] width 10 height 10
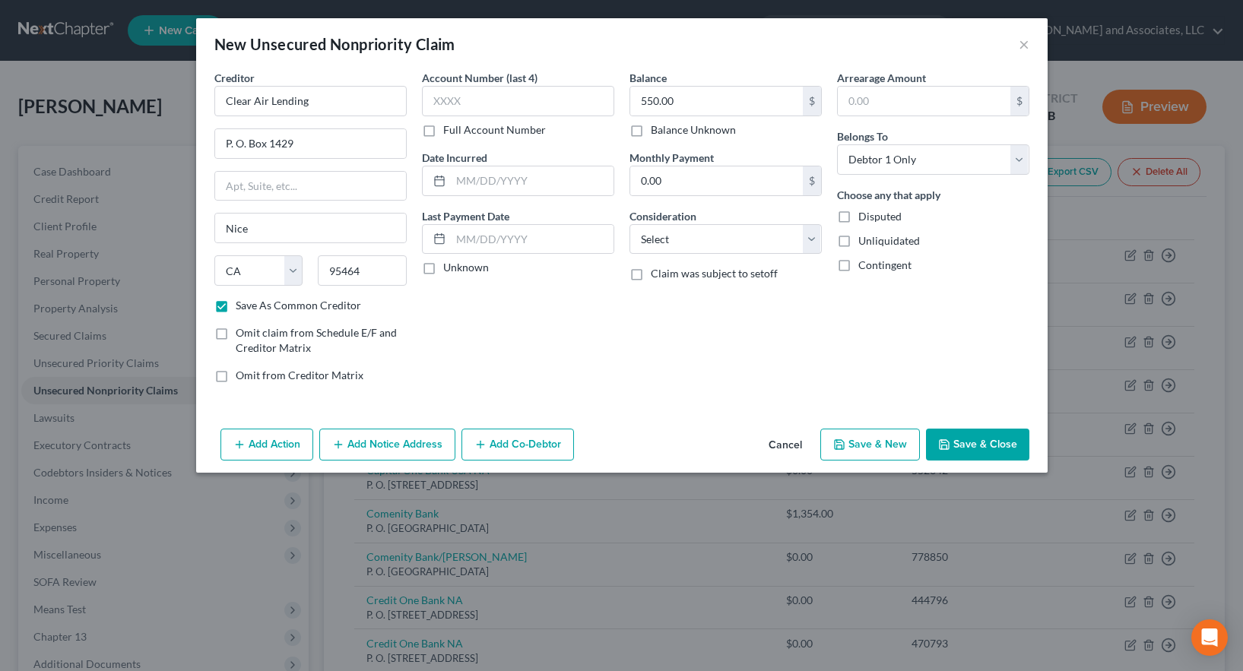
click at [875, 445] on button "Save & New" at bounding box center [871, 445] width 100 height 32
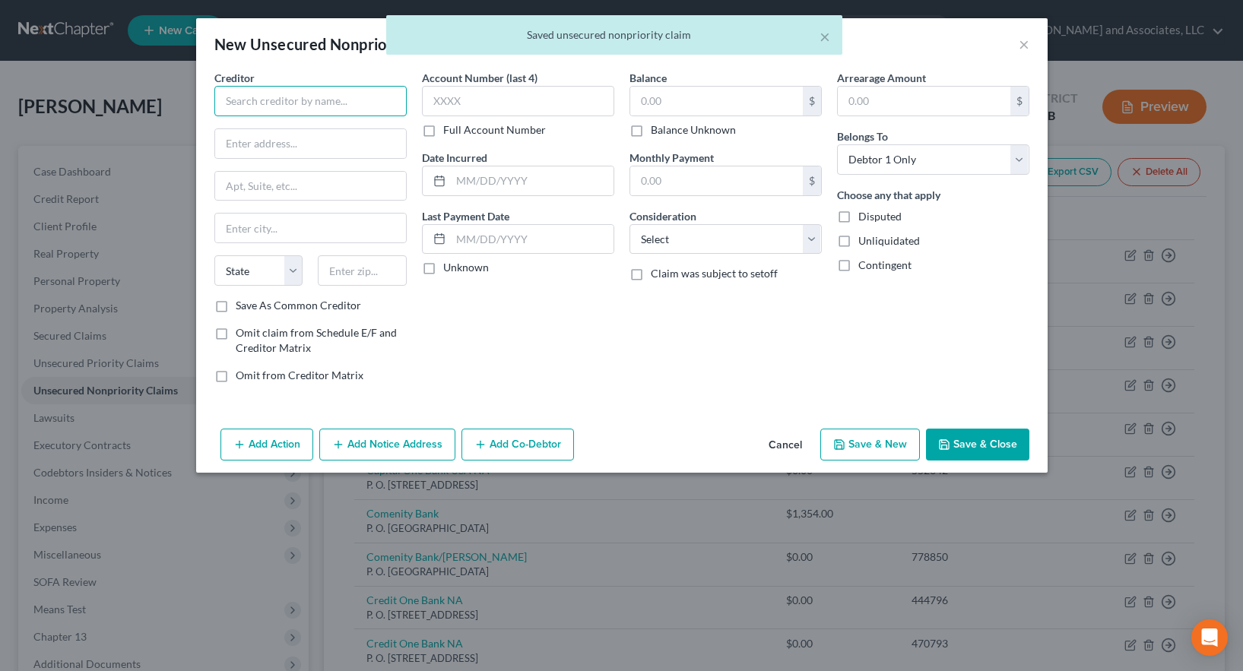
drag, startPoint x: 286, startPoint y: 103, endPoint x: 297, endPoint y: 97, distance: 12.7
click at [286, 103] on input "text" at bounding box center [310, 101] width 192 height 30
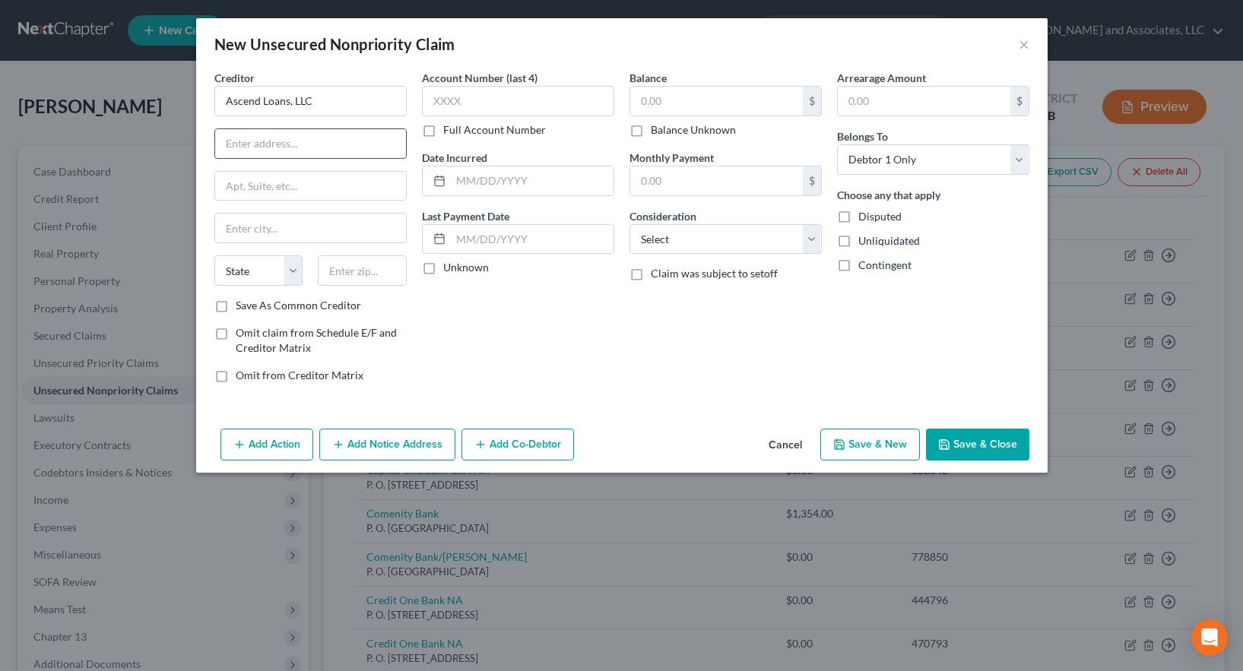
click at [272, 148] on input "text" at bounding box center [310, 143] width 191 height 29
click at [232, 235] on input "text" at bounding box center [310, 228] width 191 height 29
click at [653, 95] on input "text" at bounding box center [716, 101] width 173 height 29
click at [236, 310] on label "Save As Common Creditor" at bounding box center [298, 305] width 125 height 15
click at [242, 308] on input "Save As Common Creditor" at bounding box center [247, 303] width 10 height 10
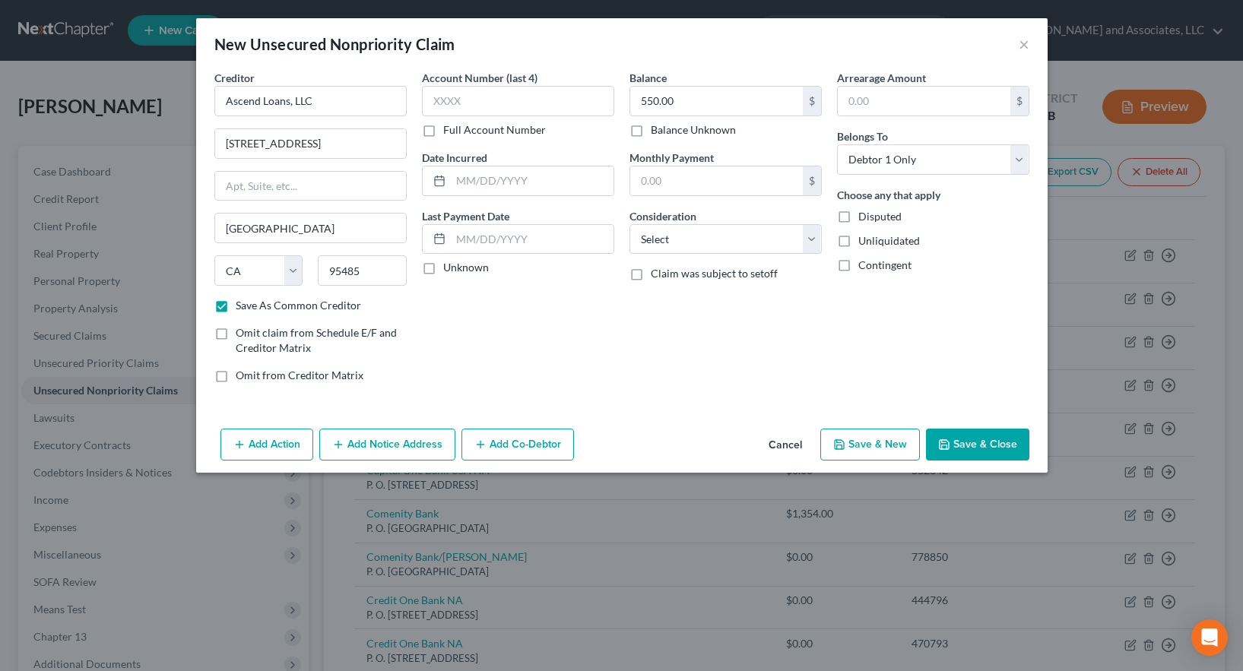
click at [871, 445] on button "Save & New" at bounding box center [871, 445] width 100 height 32
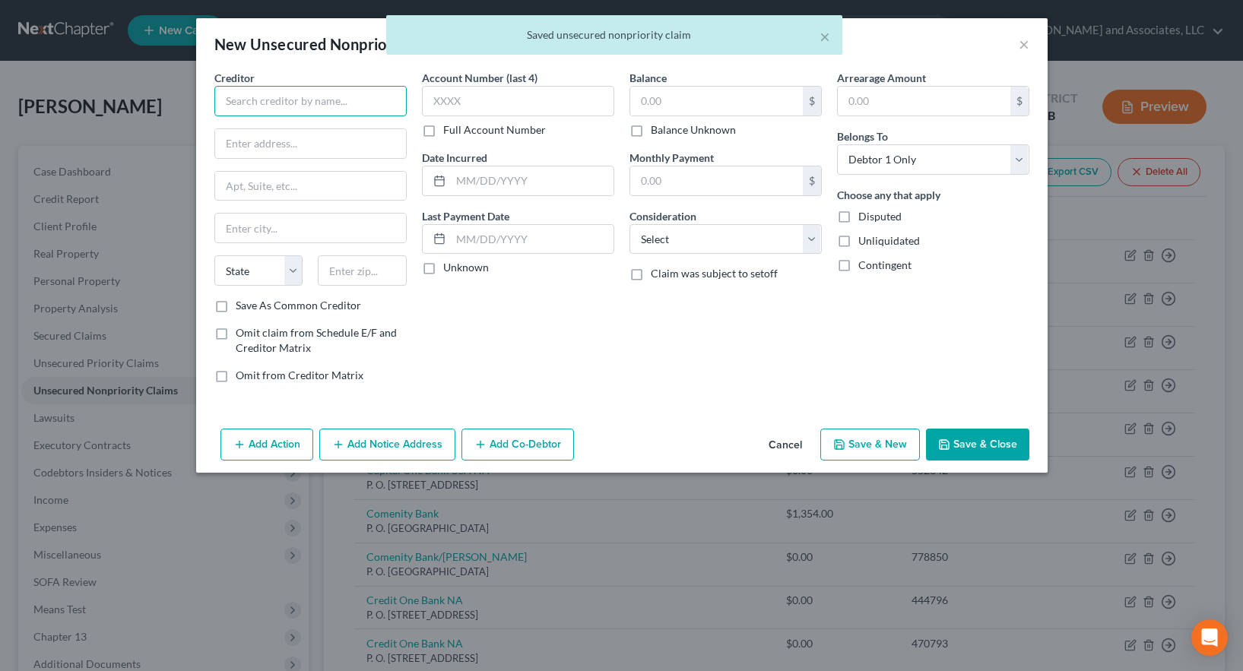
click at [292, 106] on input "text" at bounding box center [310, 101] width 192 height 30
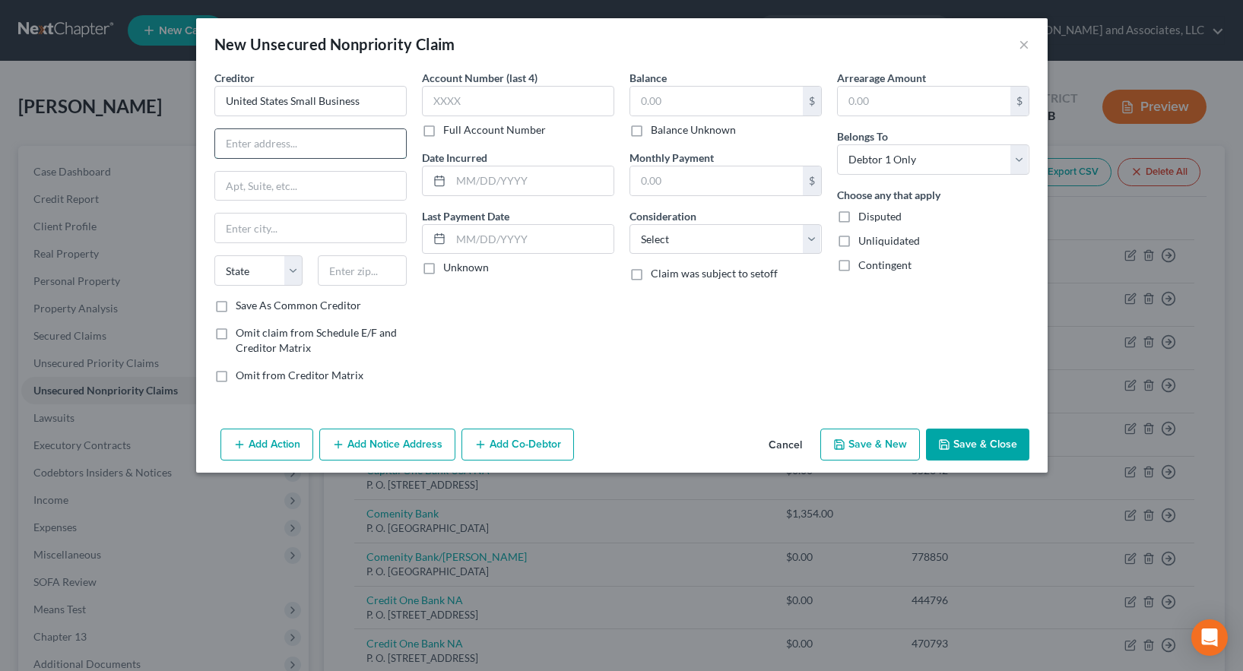
click at [262, 144] on input "text" at bounding box center [310, 143] width 191 height 29
click at [361, 99] on input "United States Small Business" at bounding box center [310, 101] width 192 height 30
click at [357, 102] on input "United States Small Business Administrattion" at bounding box center [310, 101] width 192 height 30
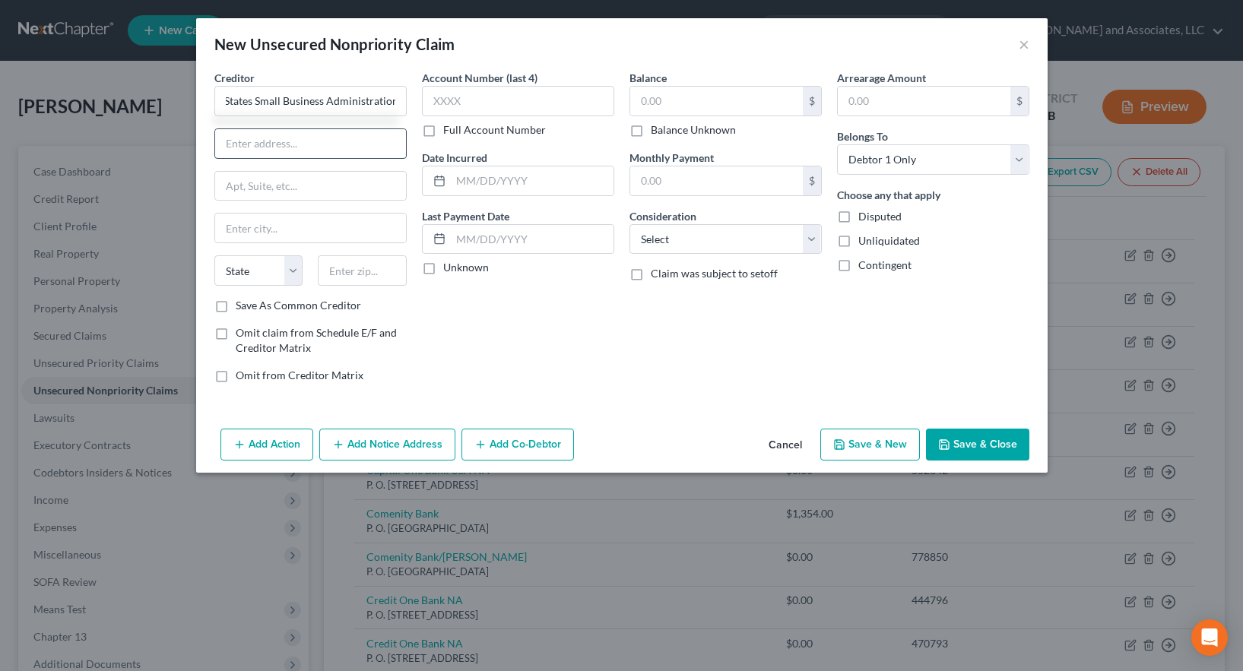
click at [278, 148] on input "text" at bounding box center [310, 143] width 191 height 29
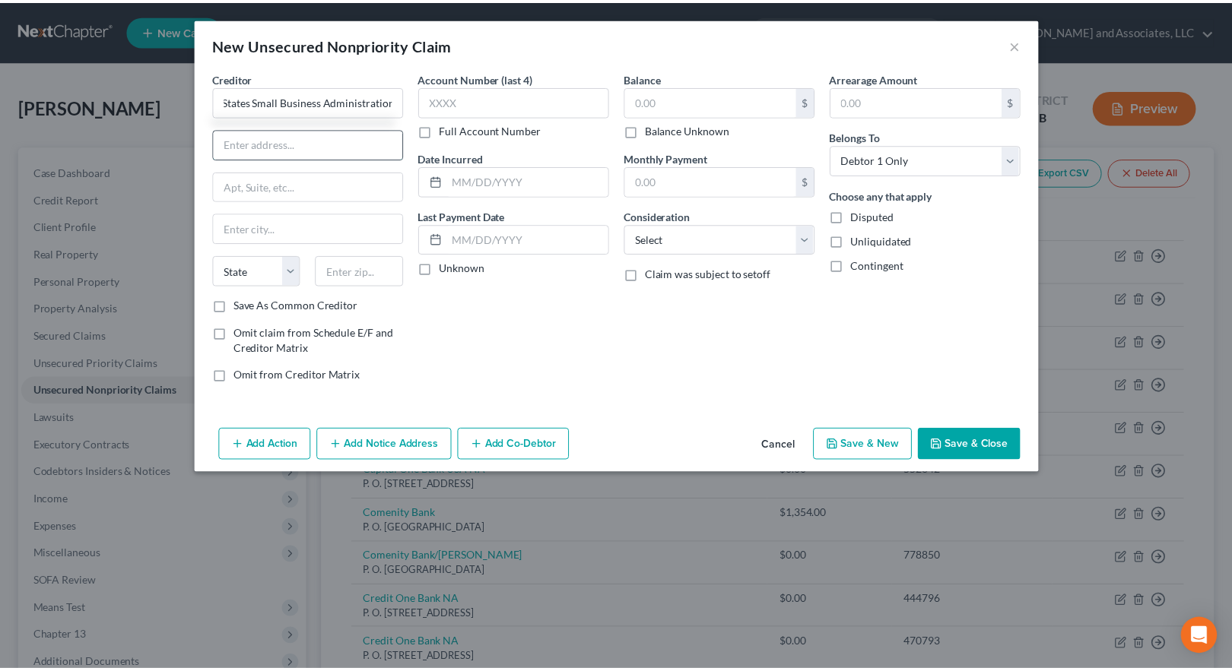
scroll to position [0, 0]
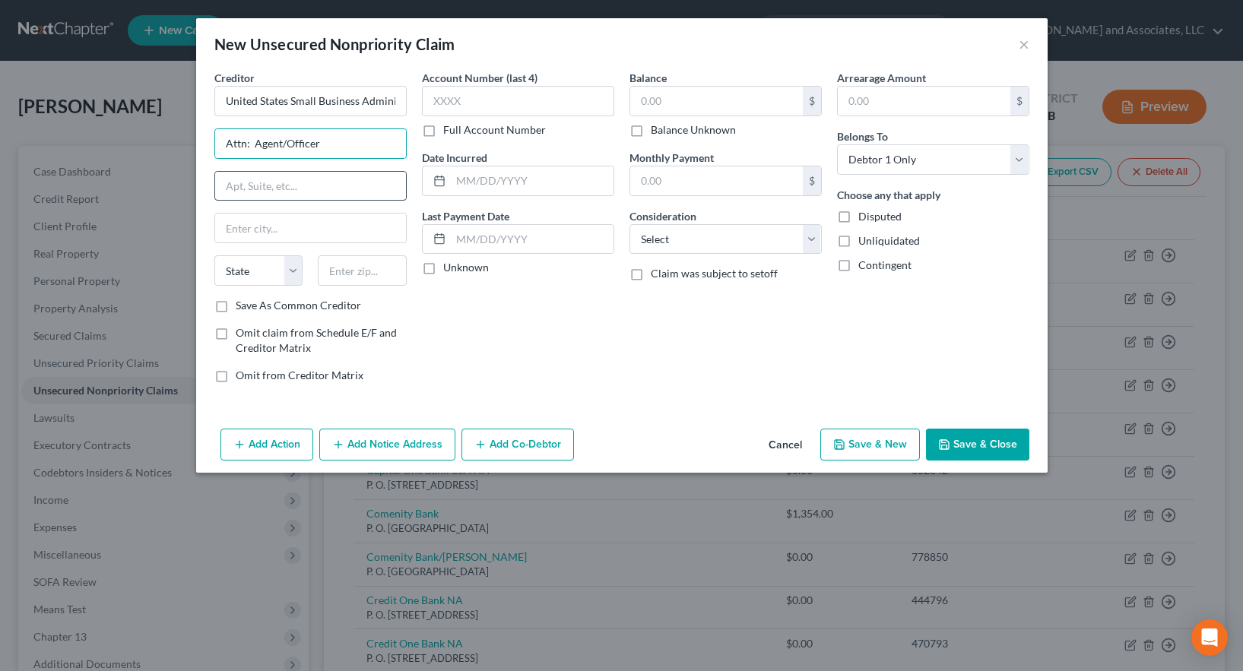
click at [241, 190] on input "text" at bounding box center [310, 186] width 191 height 29
click at [226, 230] on input "text" at bounding box center [310, 228] width 191 height 29
click at [341, 274] on input "text" at bounding box center [362, 271] width 89 height 30
click at [665, 98] on input "text" at bounding box center [716, 101] width 173 height 29
click at [236, 309] on label "Save As Common Creditor" at bounding box center [298, 305] width 125 height 15
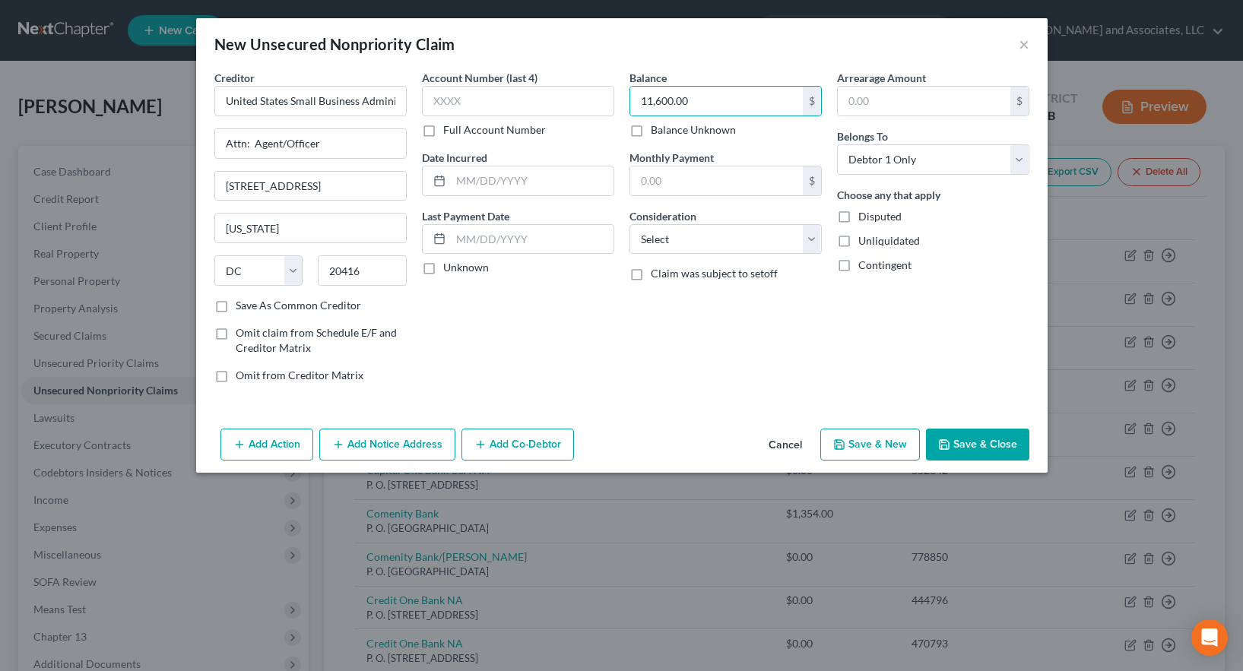
click at [242, 308] on input "Save As Common Creditor" at bounding box center [247, 303] width 10 height 10
click at [967, 441] on button "Save & Close" at bounding box center [977, 445] width 103 height 32
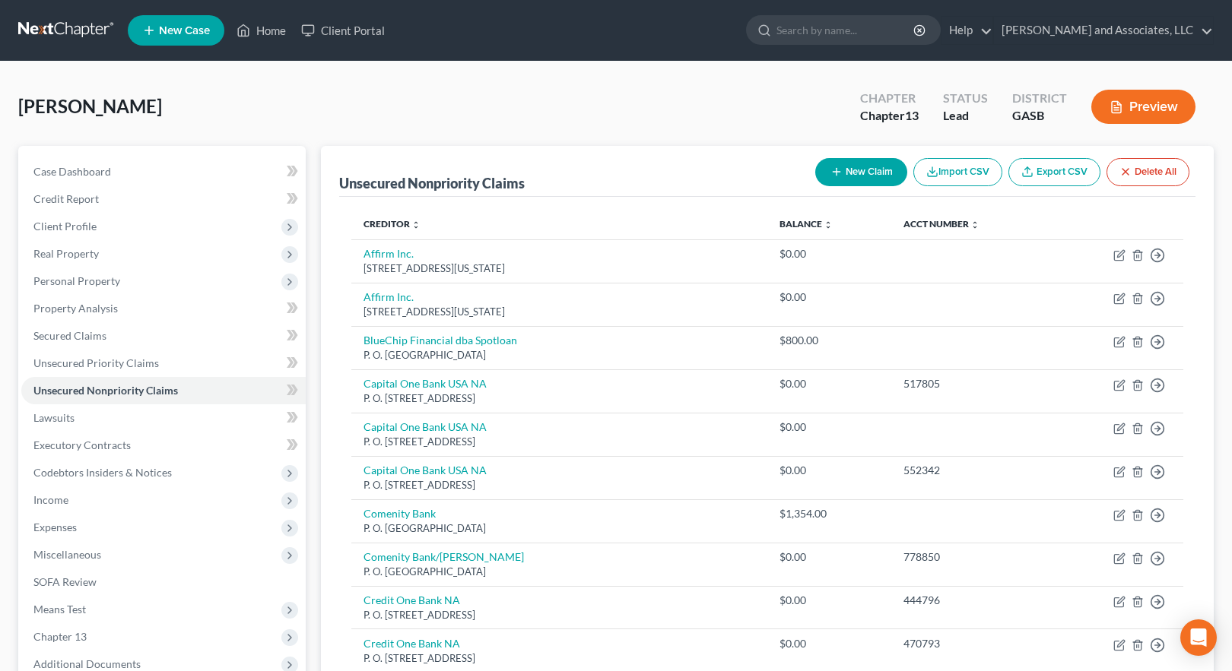
click at [1141, 110] on button "Preview" at bounding box center [1143, 107] width 104 height 34
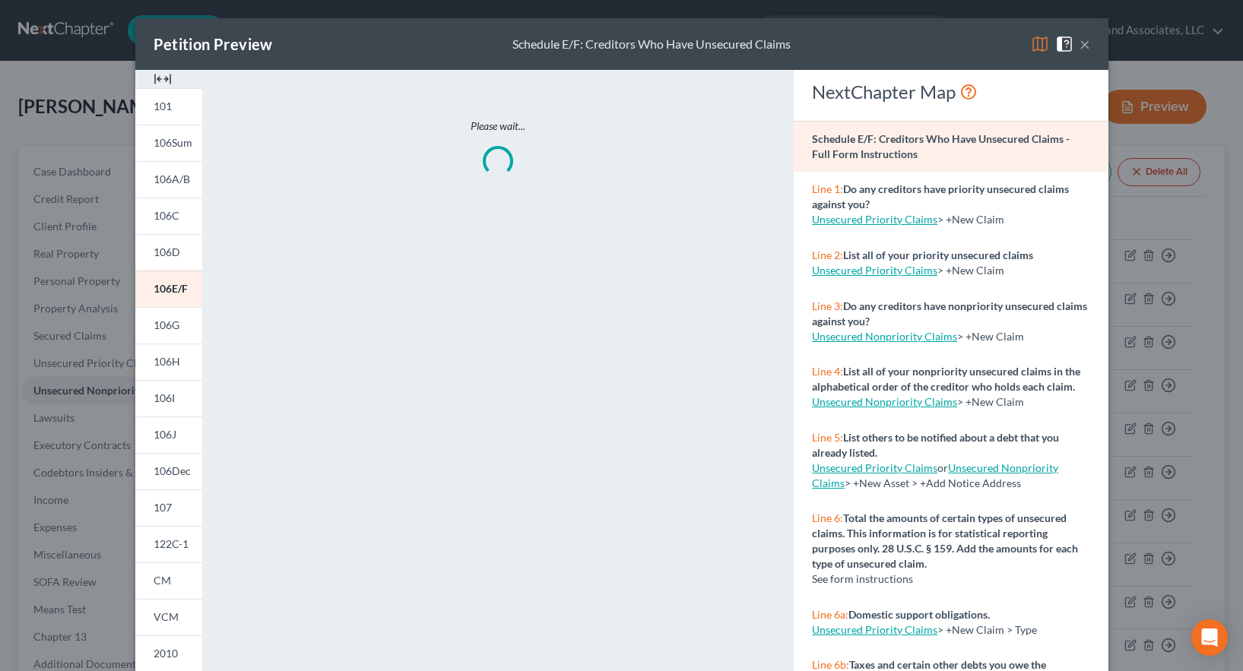
click at [1032, 46] on img at bounding box center [1040, 44] width 18 height 18
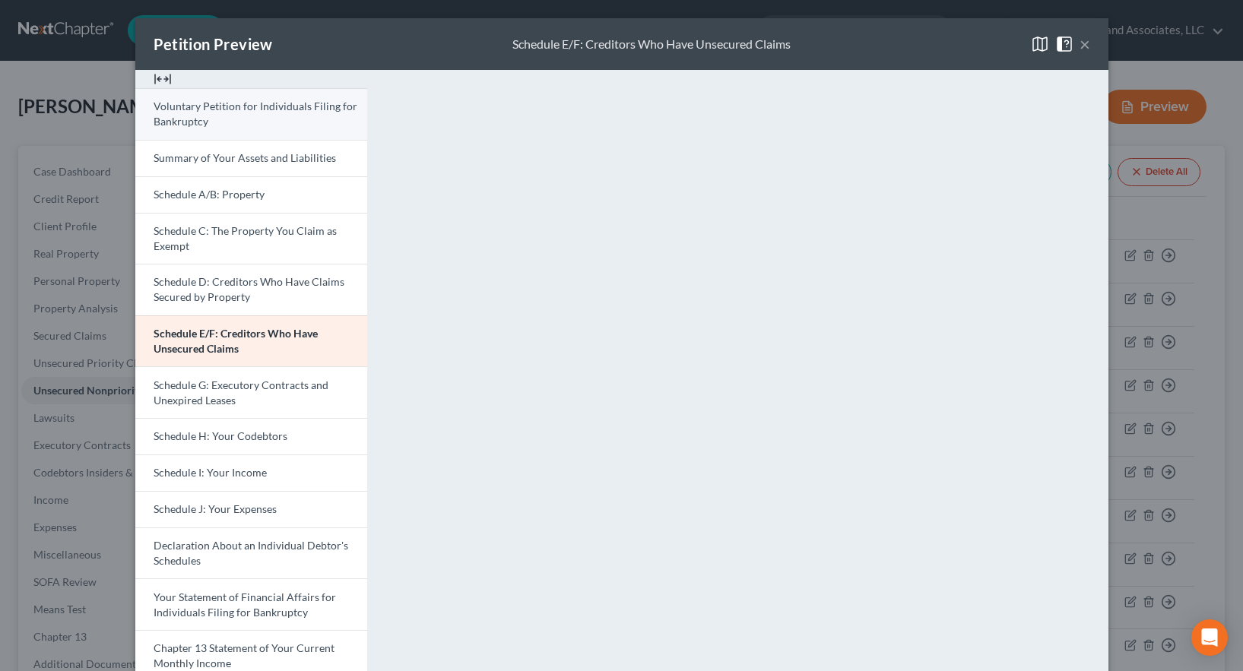
click at [252, 115] on link "Voluntary Petition for Individuals Filing for Bankruptcy" at bounding box center [251, 114] width 232 height 52
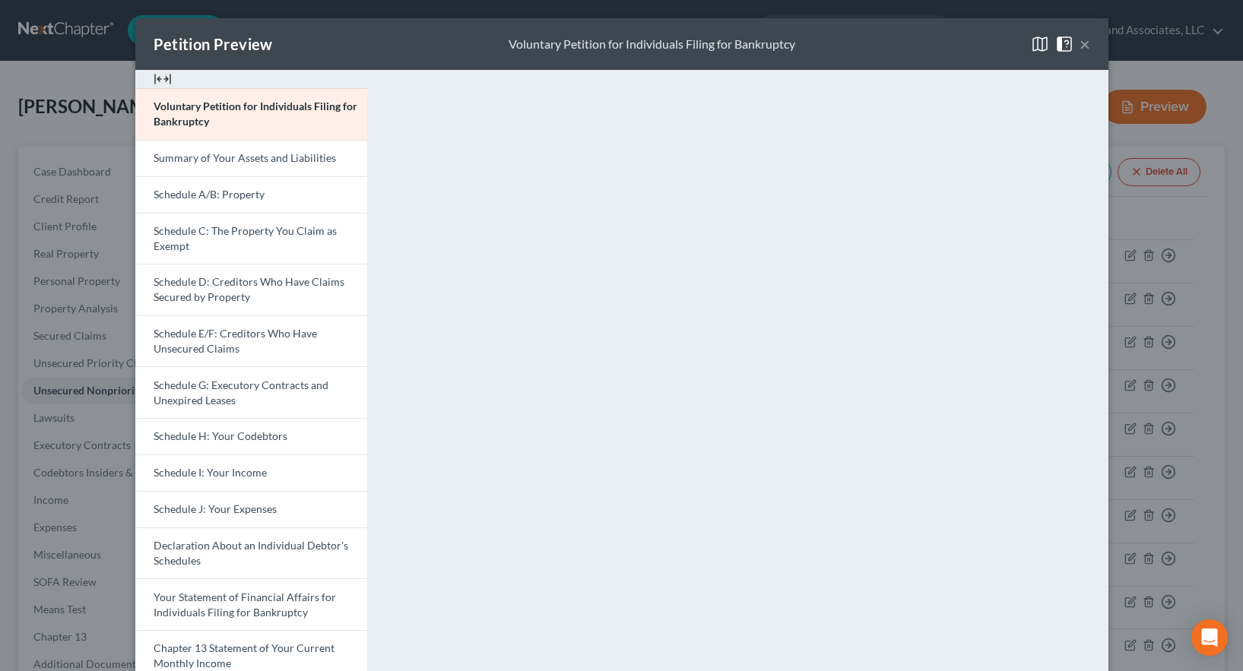
click at [1080, 45] on button "×" at bounding box center [1085, 44] width 11 height 18
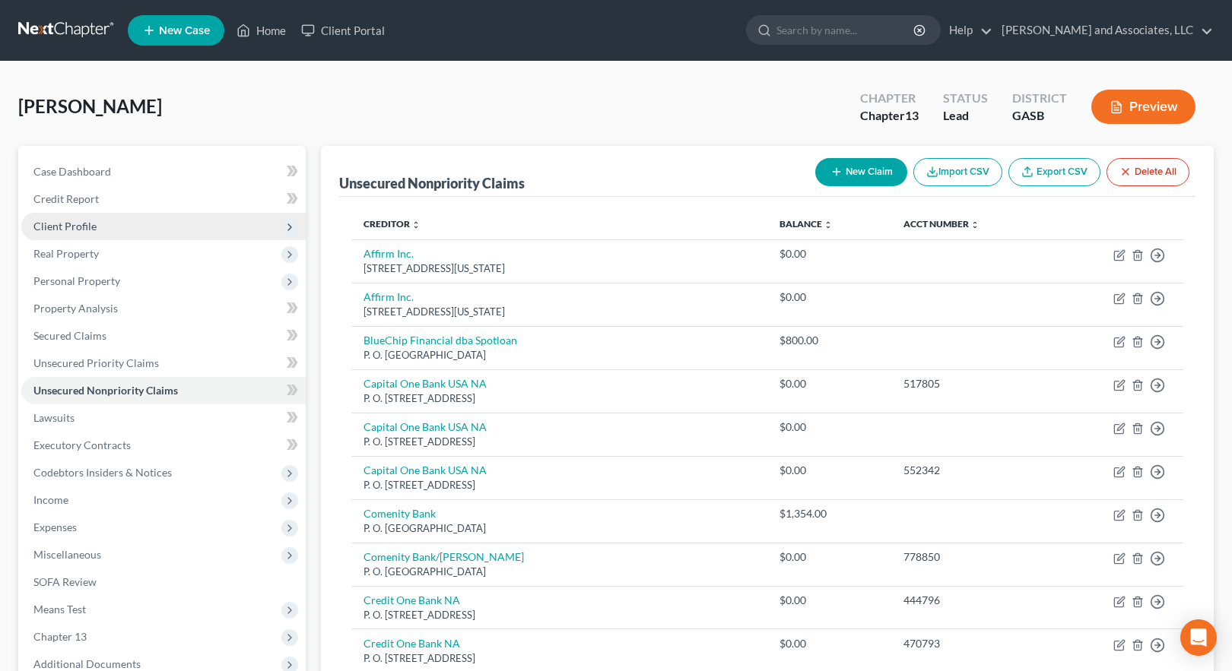
click at [73, 225] on span "Client Profile" at bounding box center [64, 226] width 63 height 13
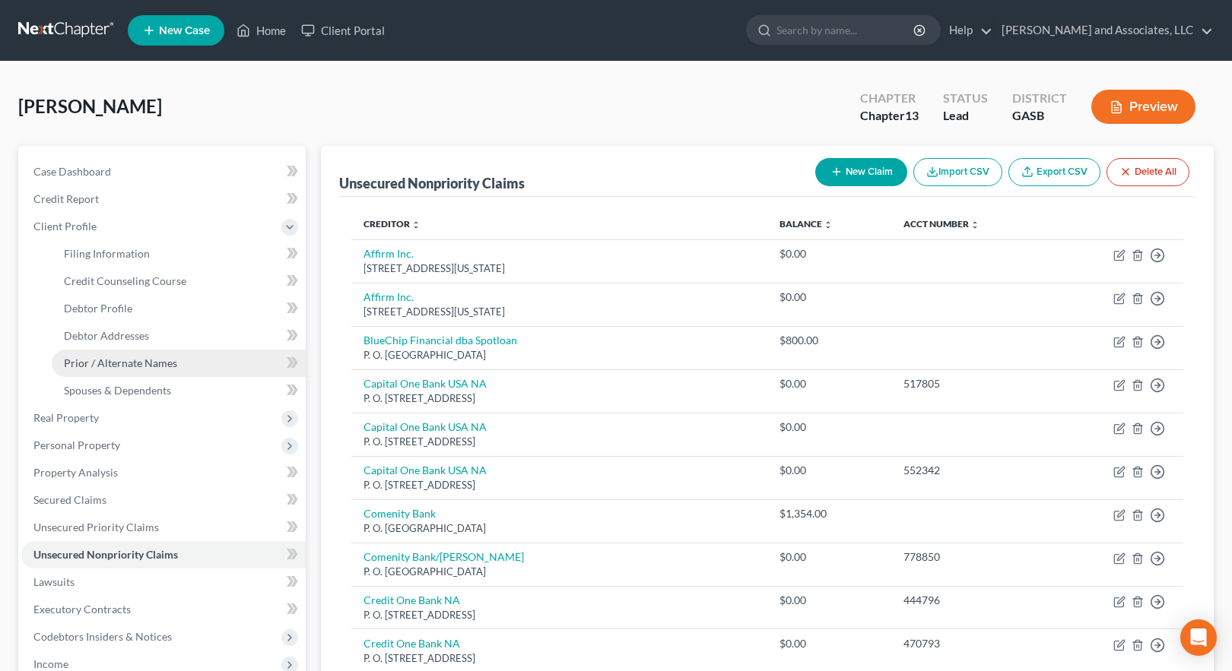
click at [137, 361] on span "Prior / Alternate Names" at bounding box center [120, 363] width 113 height 13
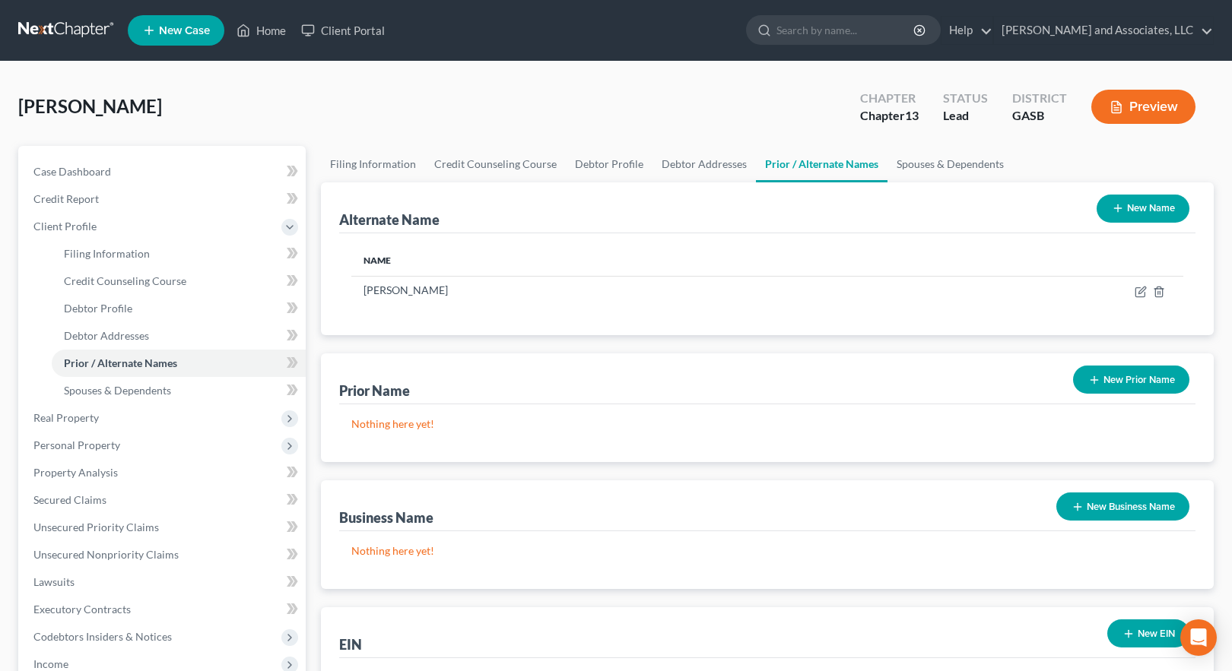
click at [1154, 205] on button "New Name" at bounding box center [1143, 209] width 93 height 28
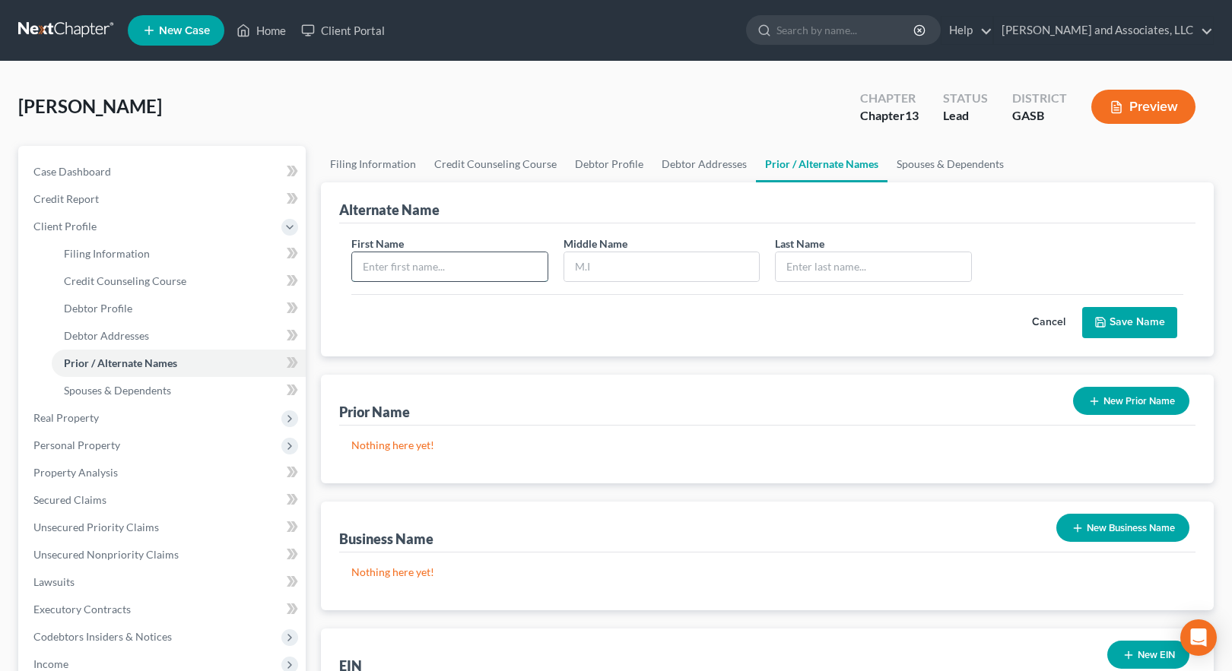
click at [423, 262] on input "text" at bounding box center [449, 266] width 195 height 29
click at [1138, 324] on button "Save Name" at bounding box center [1129, 323] width 95 height 32
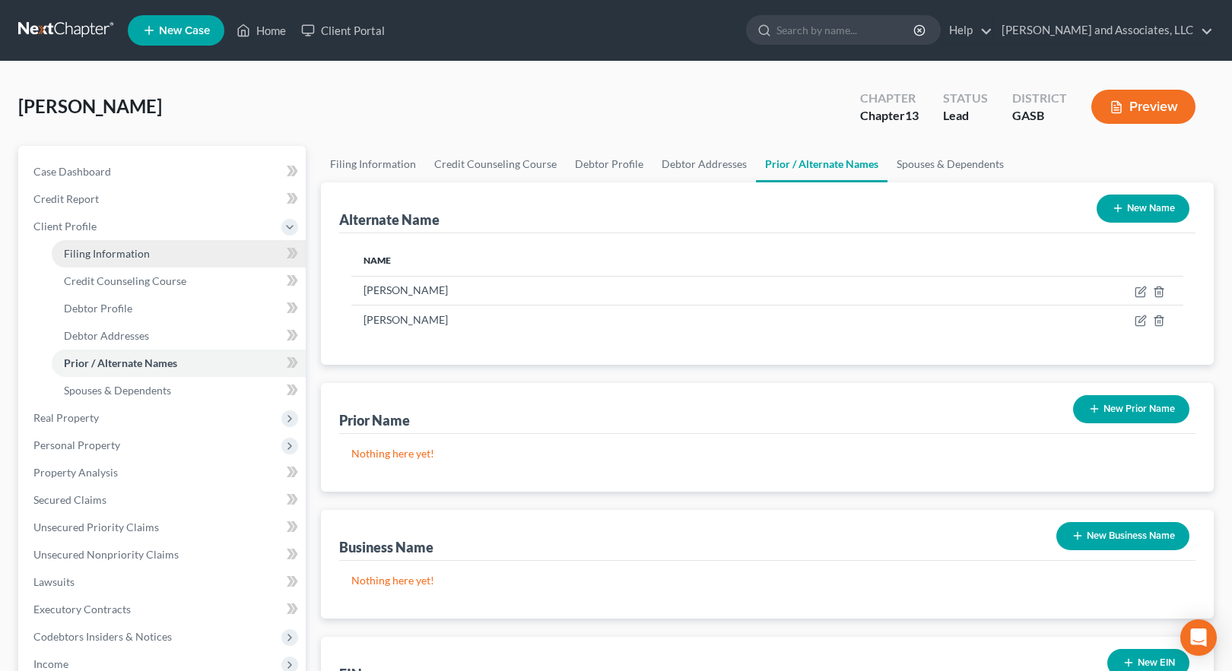
click at [100, 251] on span "Filing Information" at bounding box center [107, 253] width 86 height 13
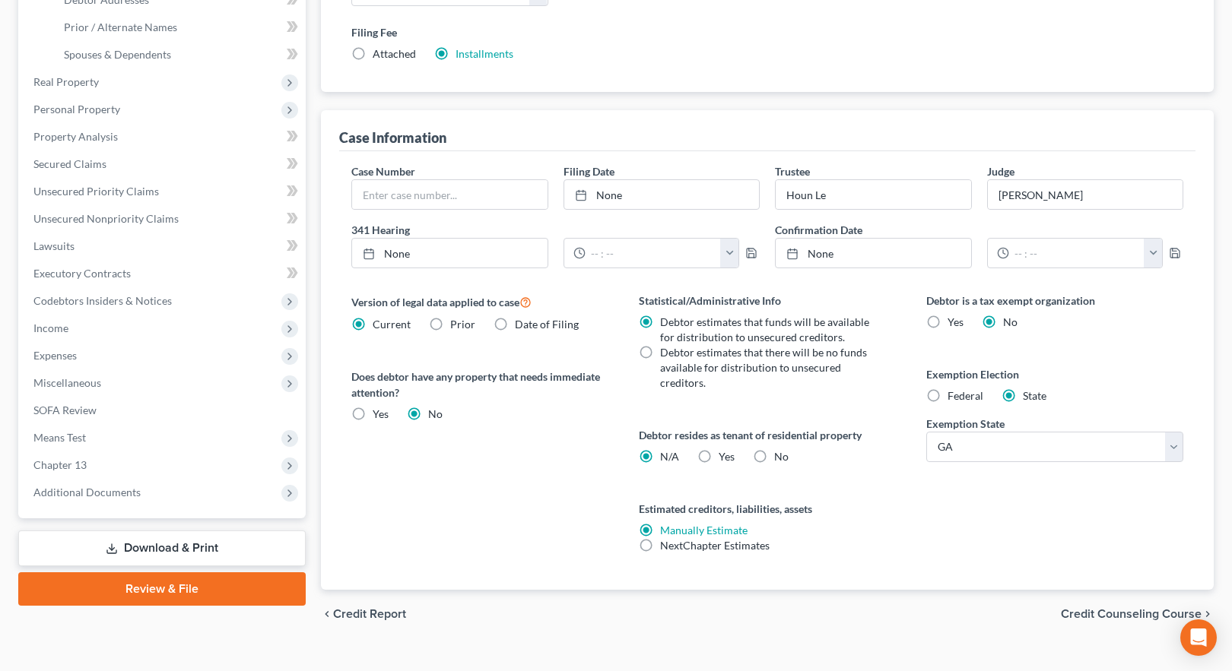
scroll to position [361, 0]
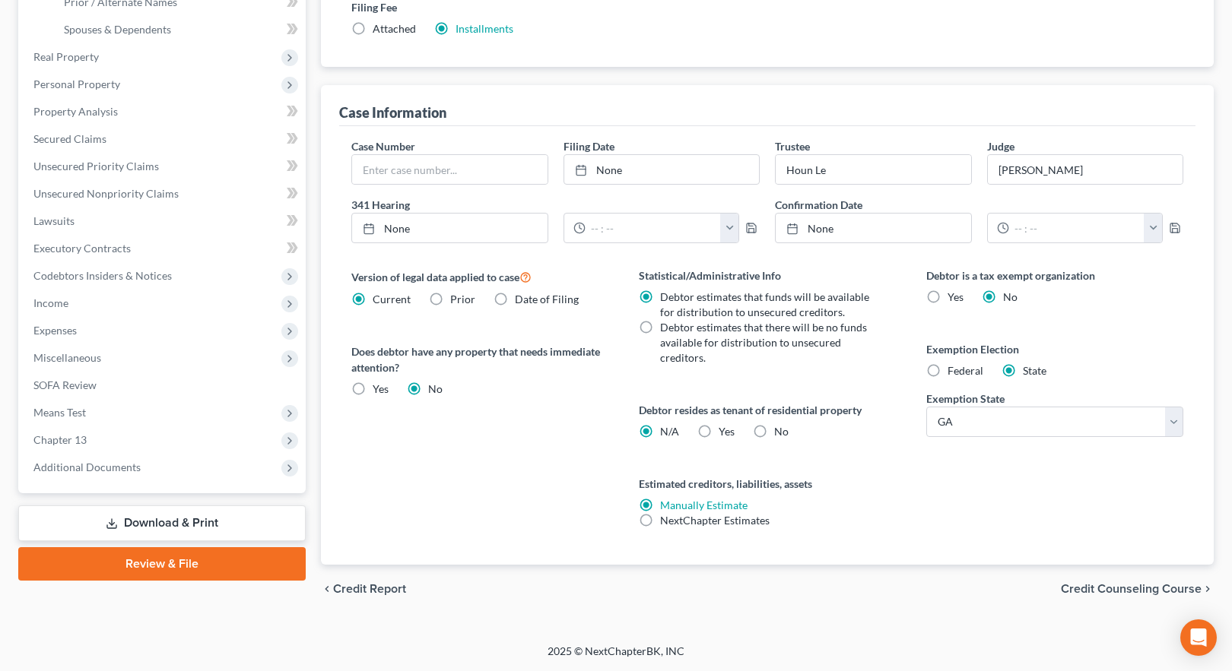
click at [1132, 592] on span "Credit Counseling Course" at bounding box center [1131, 589] width 141 height 12
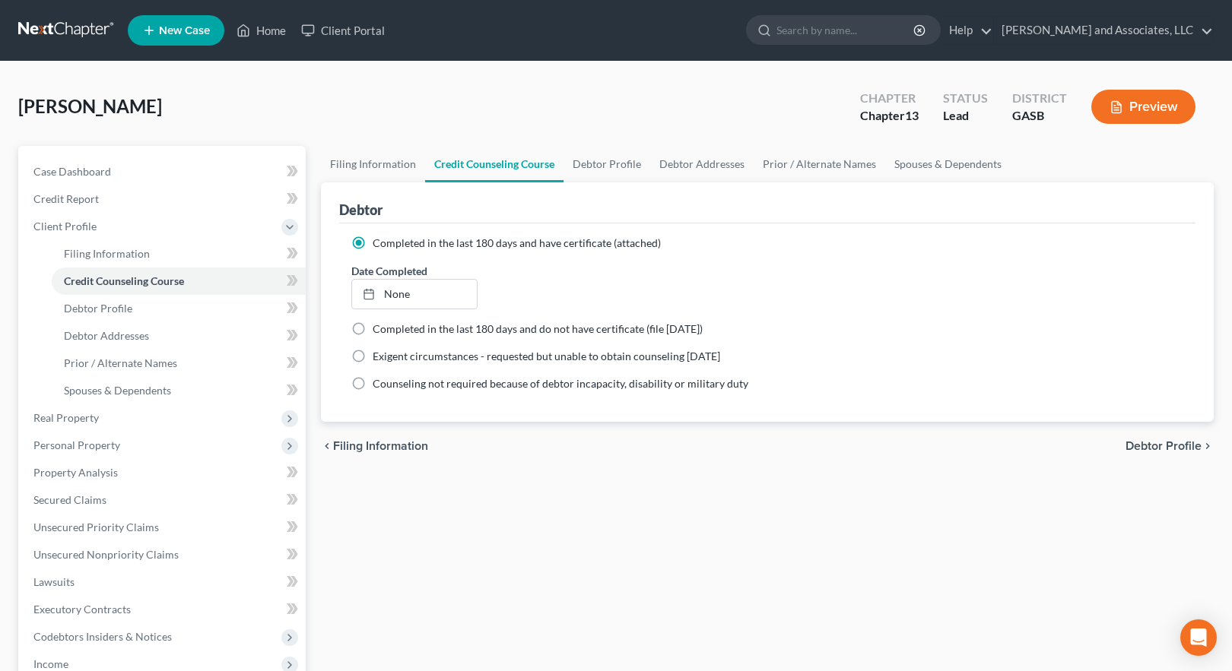
click at [1141, 446] on span "Debtor Profile" at bounding box center [1164, 446] width 76 height 12
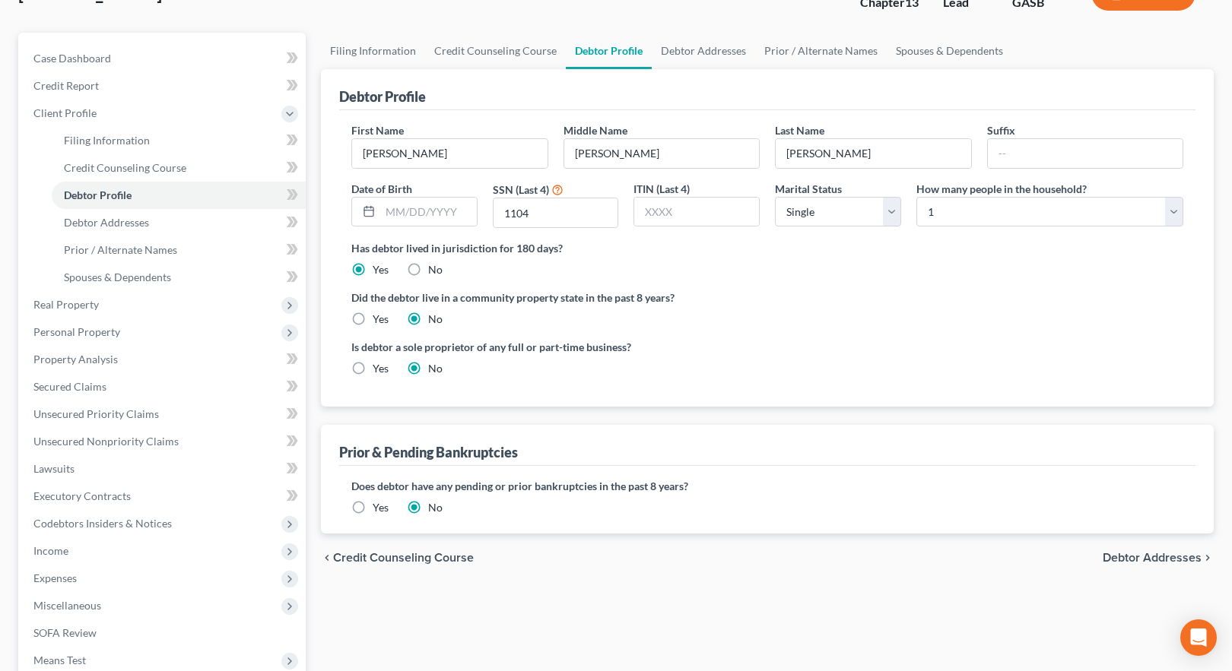
scroll to position [152, 0]
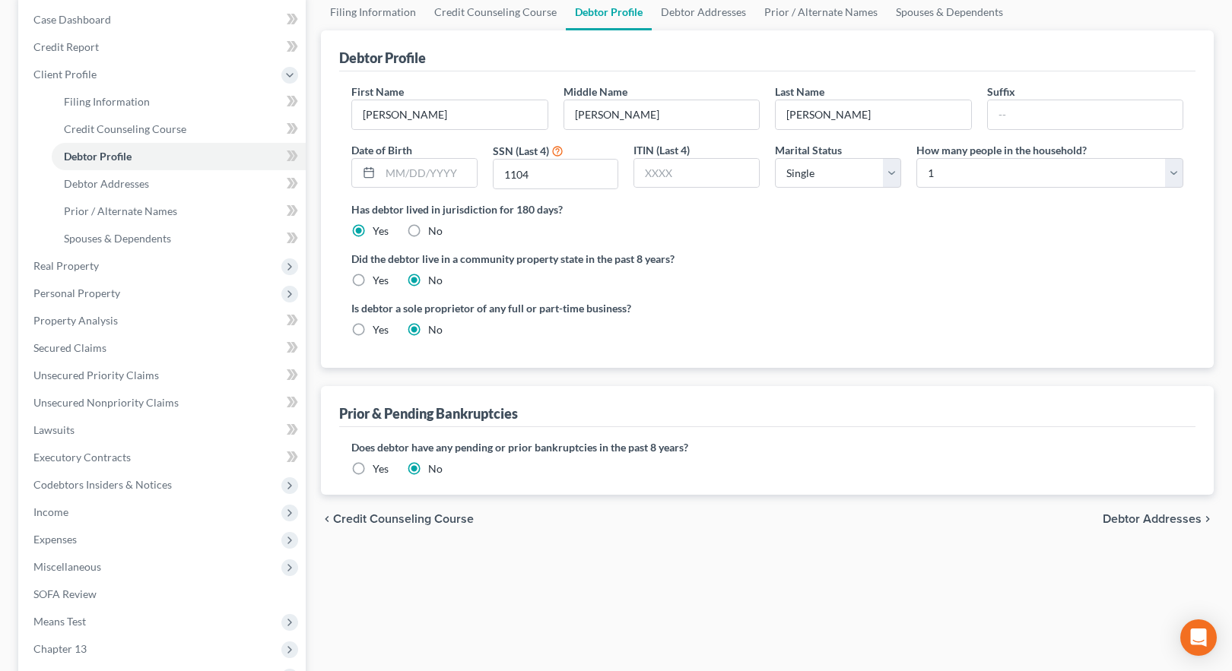
click at [1120, 522] on span "Debtor Addresses" at bounding box center [1152, 519] width 99 height 12
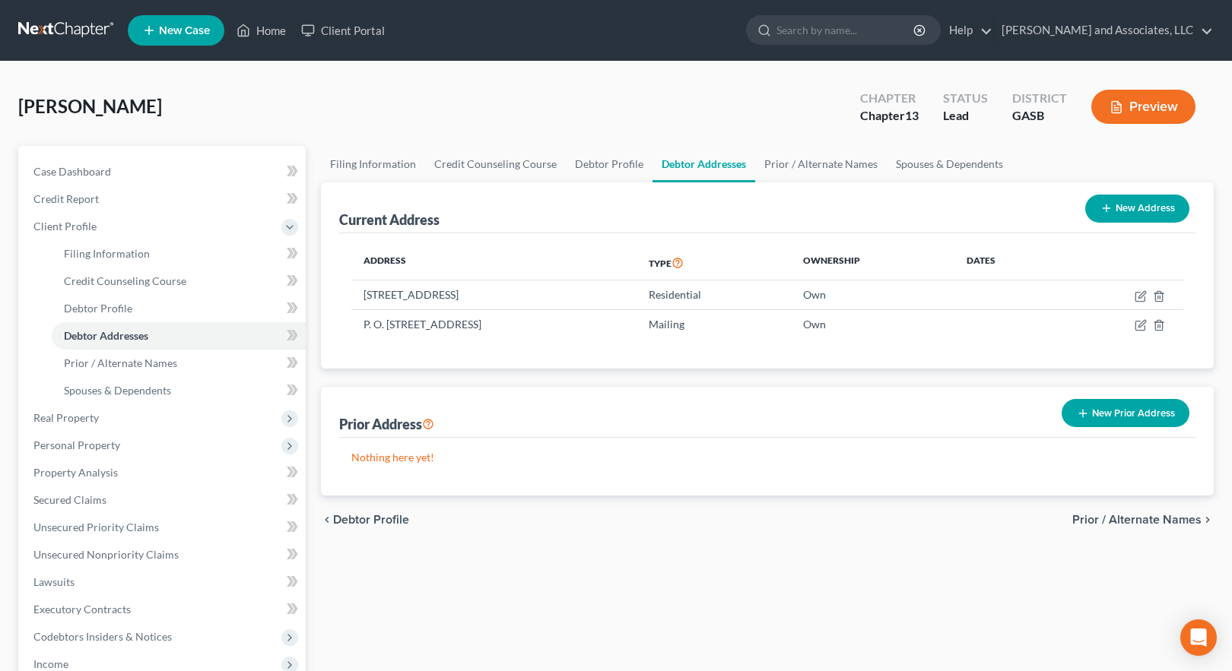
click at [1124, 521] on span "Prior / Alternate Names" at bounding box center [1136, 520] width 129 height 12
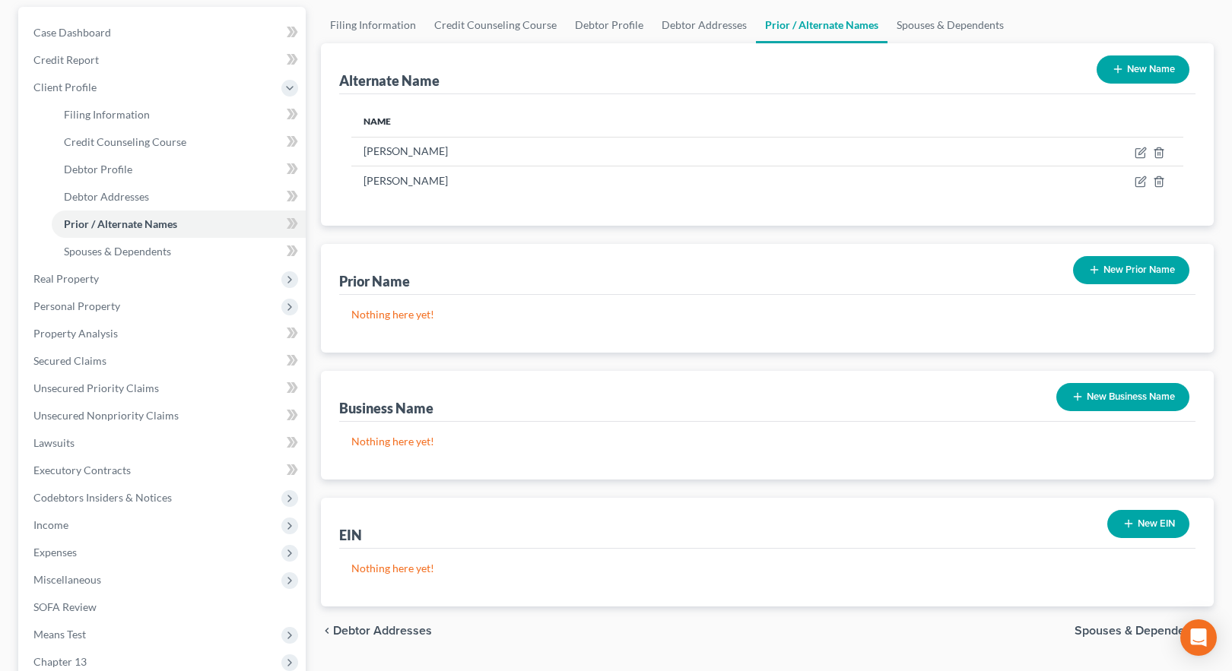
scroll to position [152, 0]
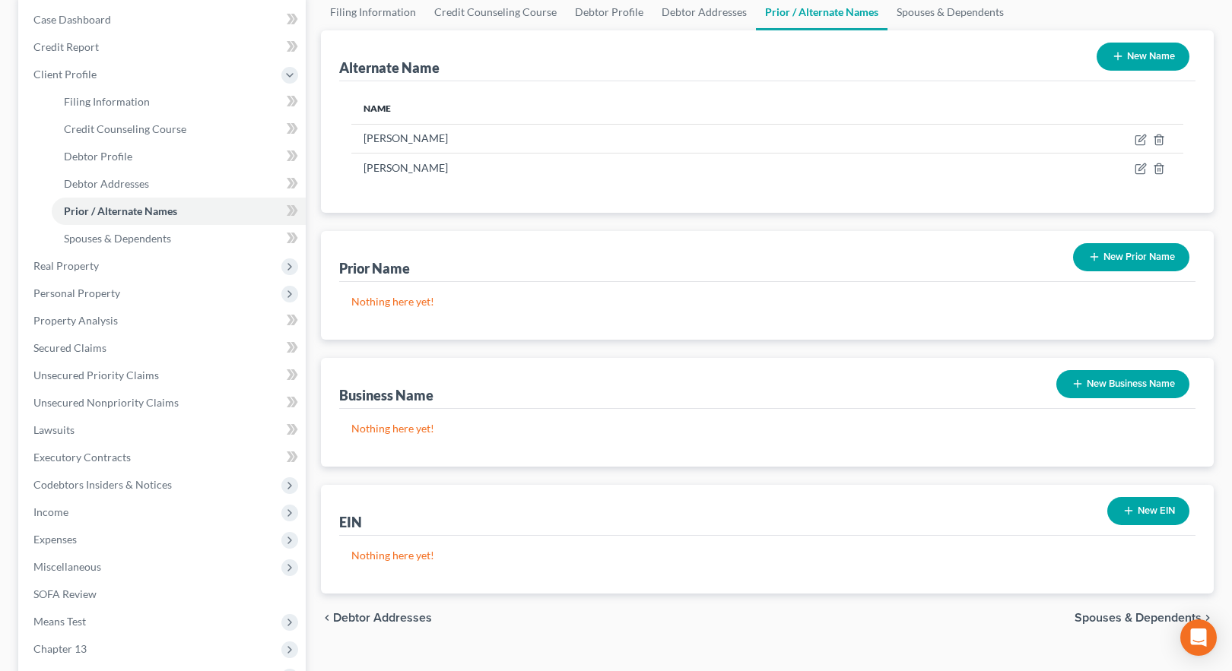
click at [1144, 507] on button "New EIN" at bounding box center [1148, 511] width 82 height 28
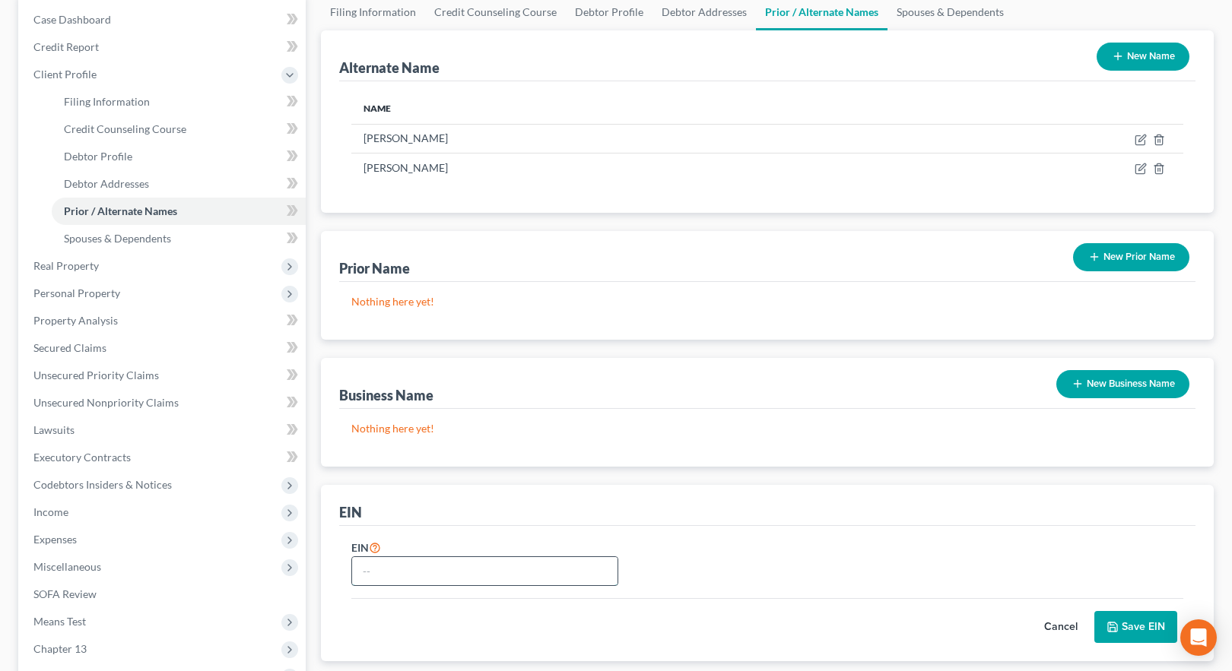
click at [379, 567] on input "text" at bounding box center [484, 571] width 265 height 29
click at [662, 562] on div "EIN [US_EMPLOYER_IDENTIFICATION_NUMBER]" at bounding box center [767, 568] width 847 height 61
click at [378, 570] on input "881641104" at bounding box center [484, 571] width 265 height 29
click at [1139, 630] on button "Save EIN" at bounding box center [1135, 627] width 83 height 32
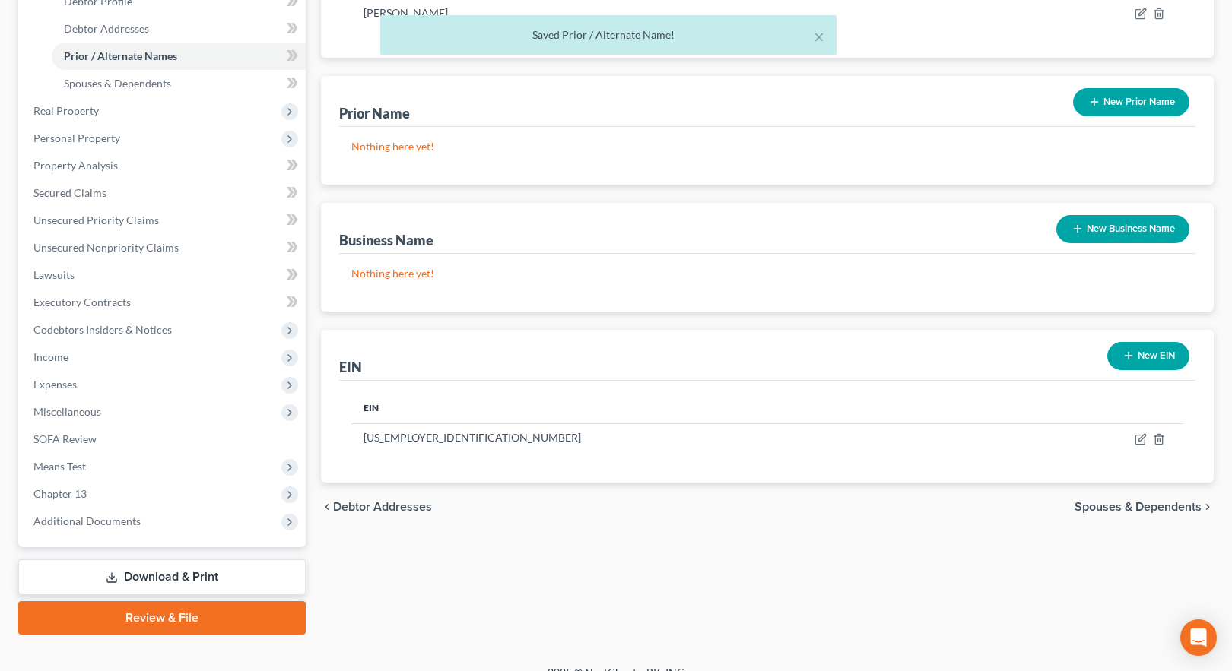
scroll to position [329, 0]
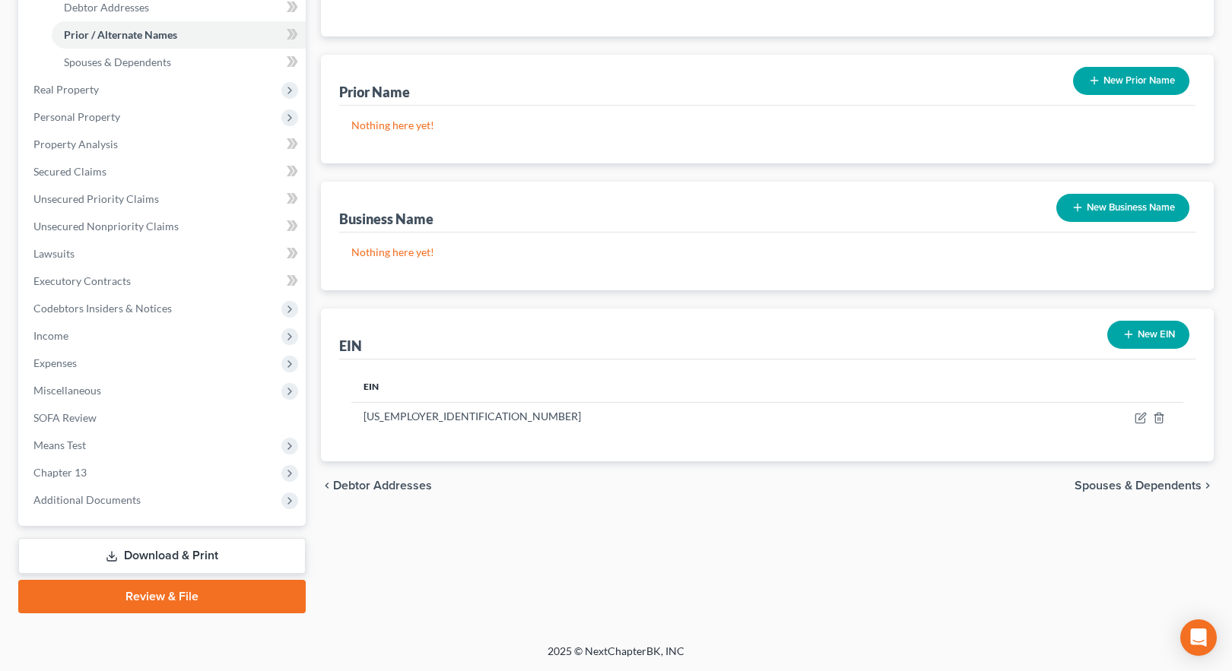
click at [367, 484] on span "Debtor Addresses" at bounding box center [382, 486] width 99 height 12
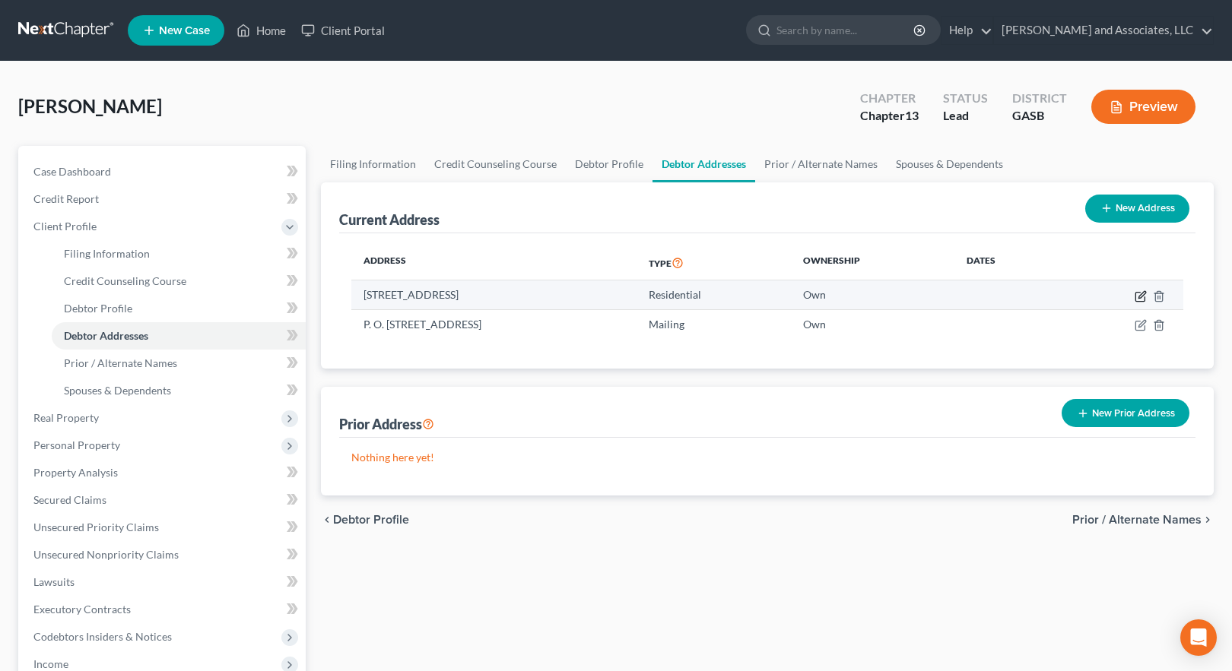
click at [1142, 297] on icon "button" at bounding box center [1141, 294] width 7 height 7
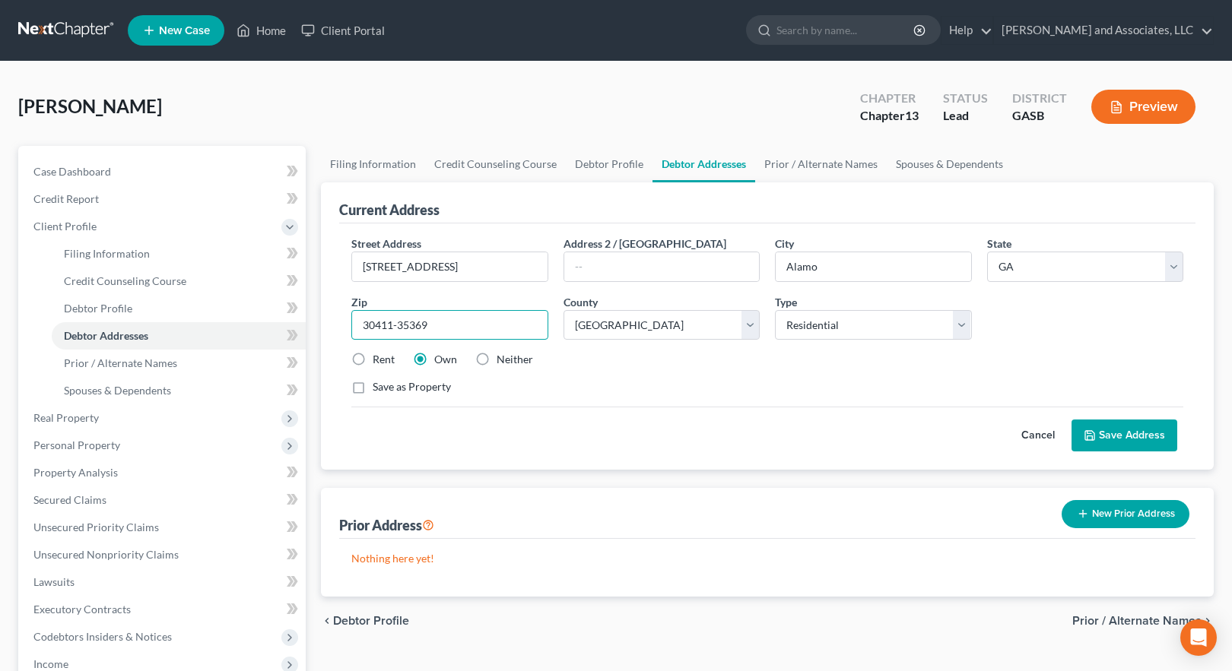
click at [421, 323] on input "30411-35369" at bounding box center [449, 325] width 197 height 30
click at [704, 372] on div "Street Address * [STREET_ADDRESS] Address 2 / [GEOGRAPHIC_DATA] * [GEOGRAPHIC_D…" at bounding box center [767, 322] width 847 height 172
click at [1132, 616] on span "Prior / Alternate Names" at bounding box center [1136, 621] width 129 height 12
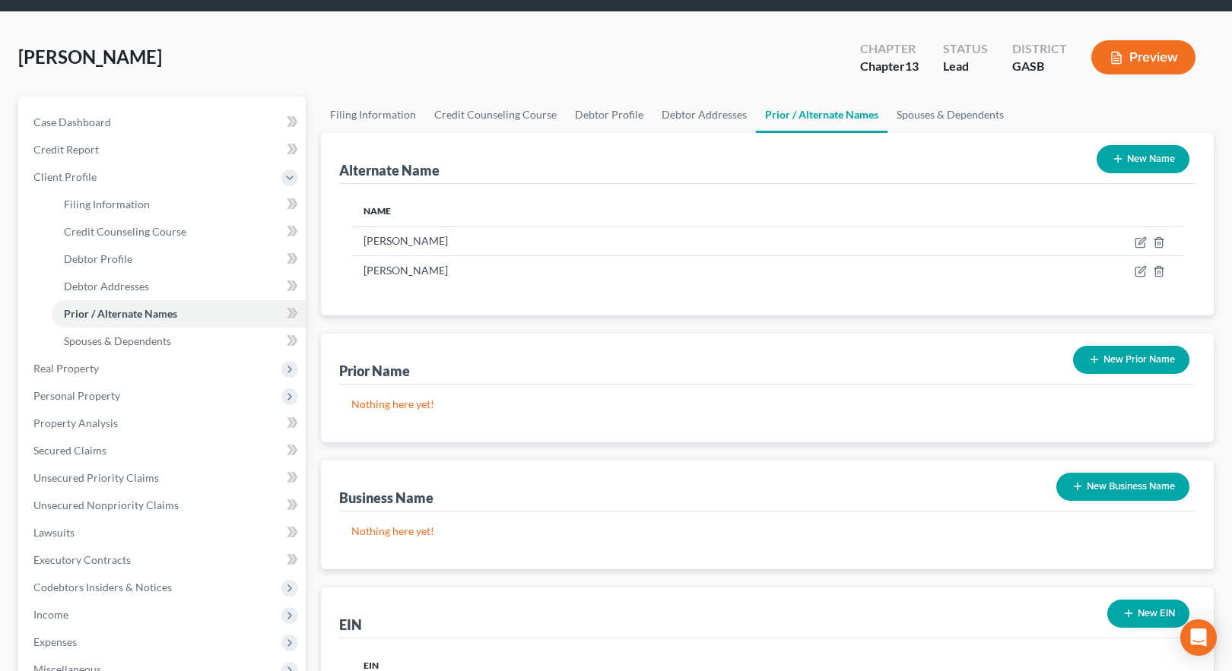
scroll to position [76, 0]
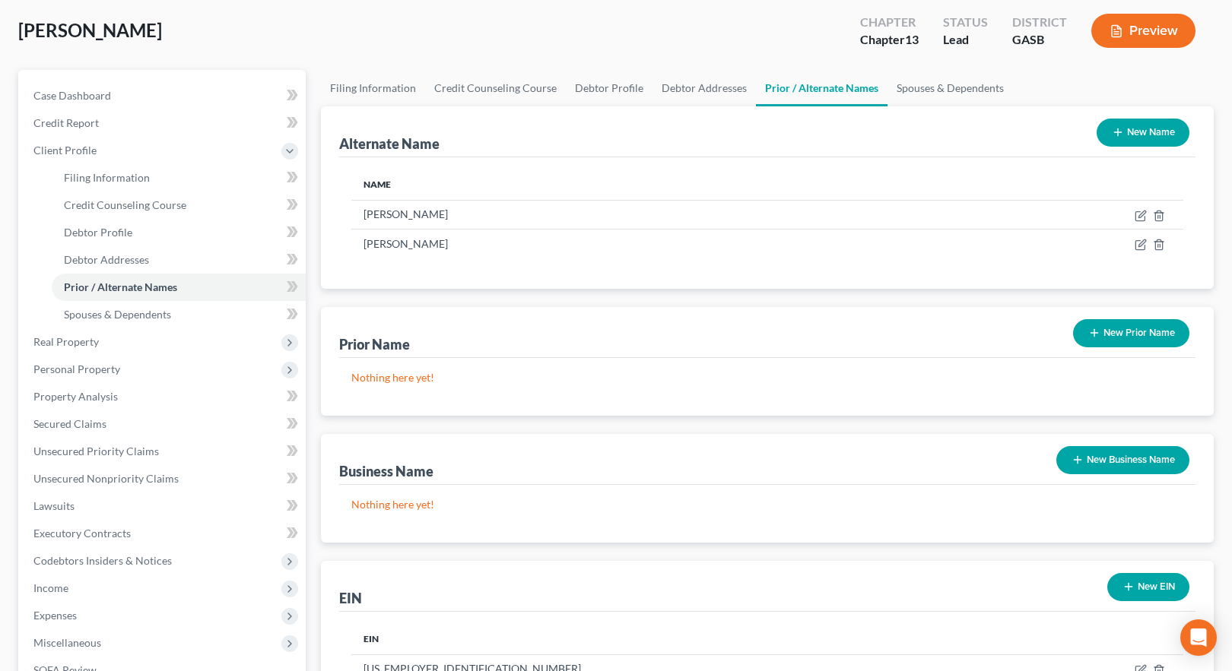
click at [1125, 464] on button "New Business Name" at bounding box center [1122, 460] width 133 height 28
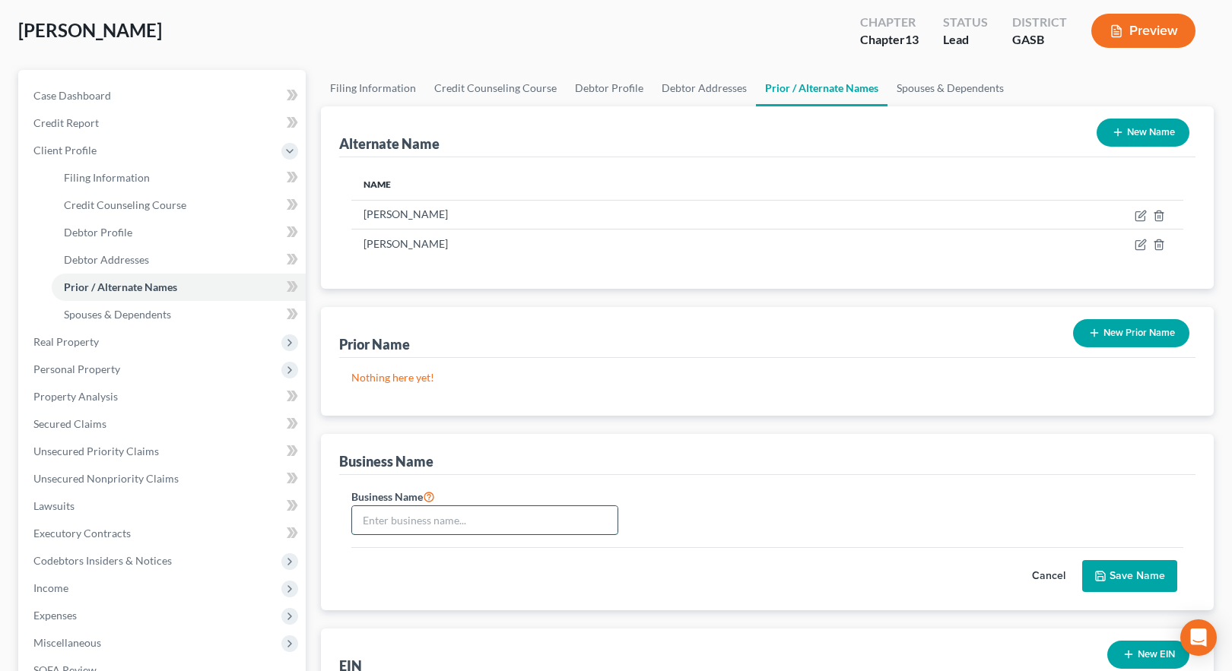
click at [472, 528] on input "text" at bounding box center [484, 520] width 265 height 29
click at [1137, 577] on button "Save Name" at bounding box center [1129, 576] width 95 height 32
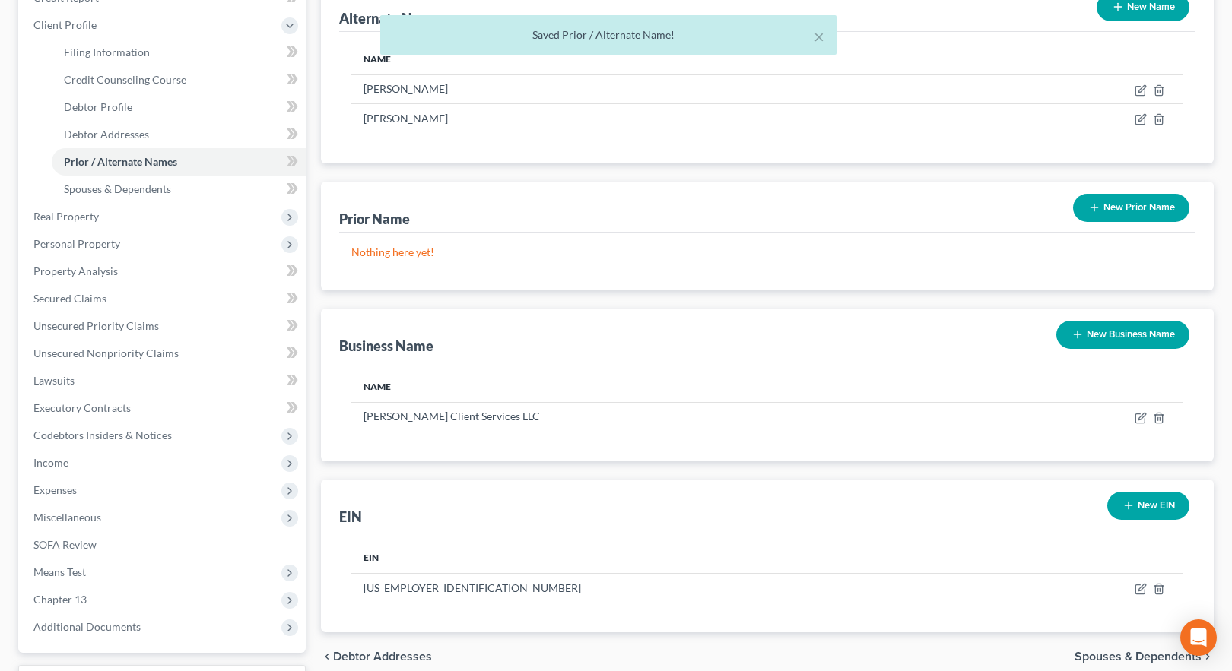
scroll to position [304, 0]
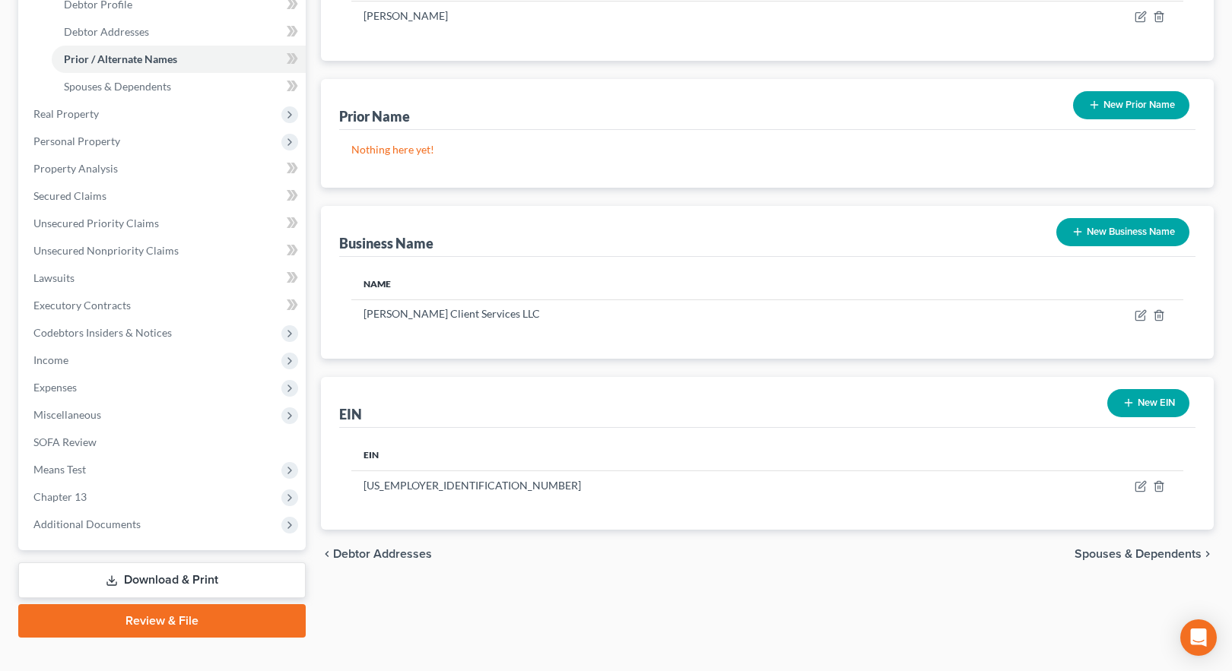
click at [1117, 555] on span "Spouses & Dependents" at bounding box center [1138, 554] width 127 height 12
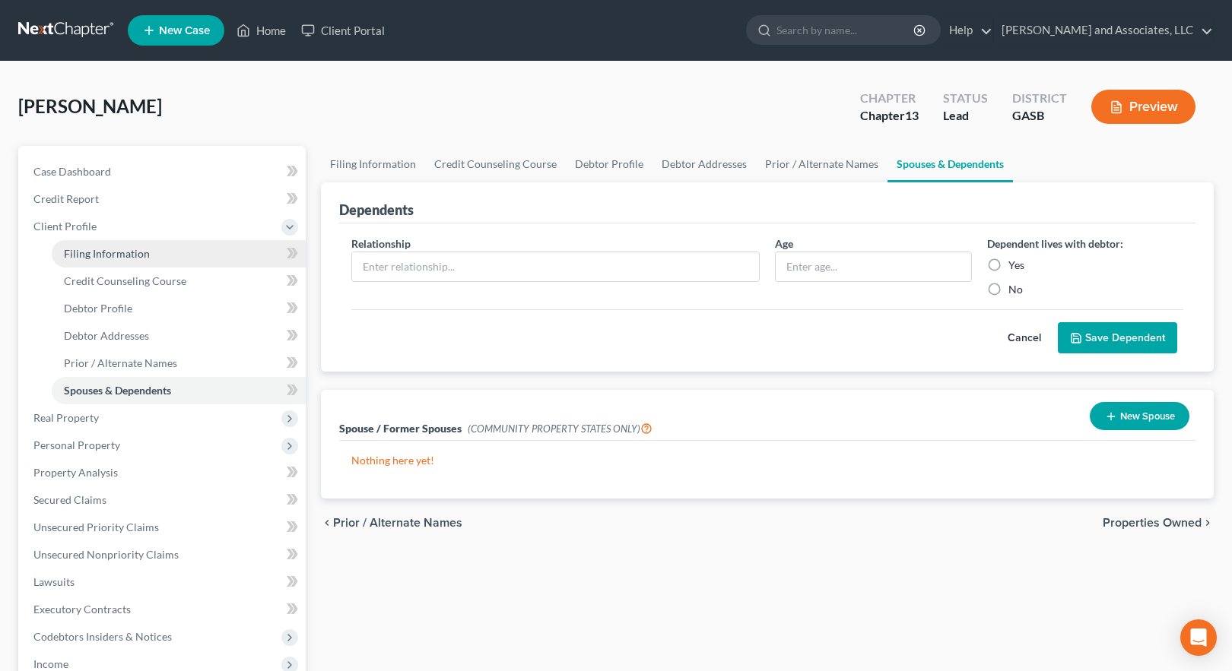
click at [126, 257] on span "Filing Information" at bounding box center [107, 253] width 86 height 13
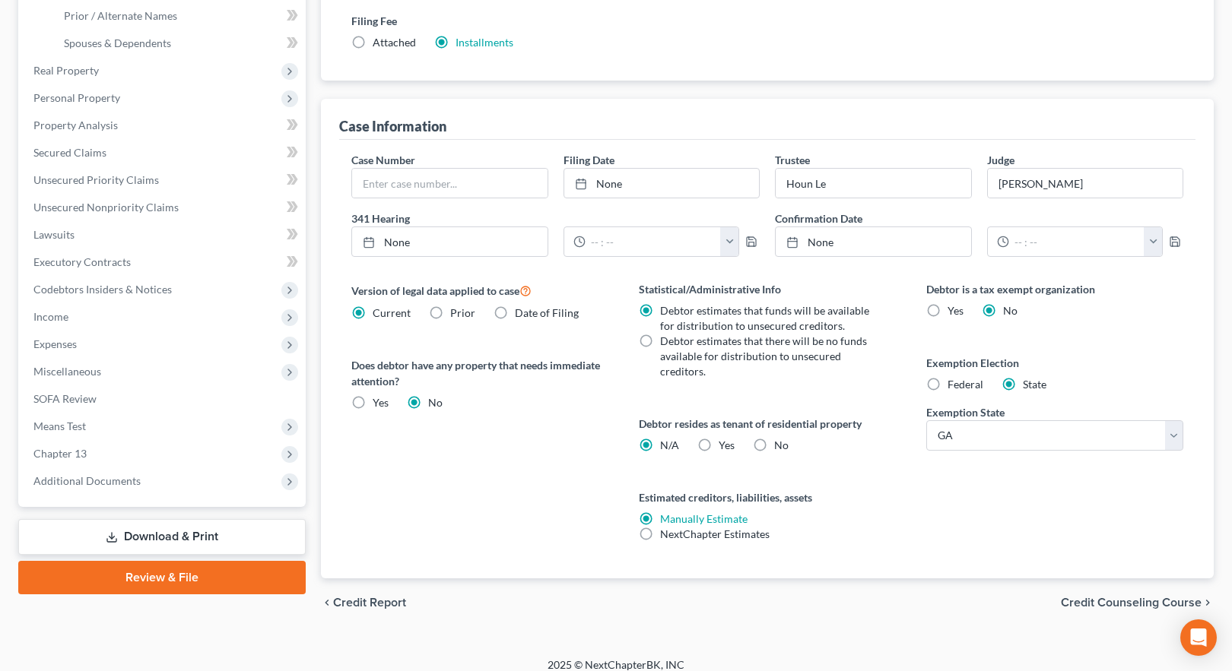
scroll to position [361, 0]
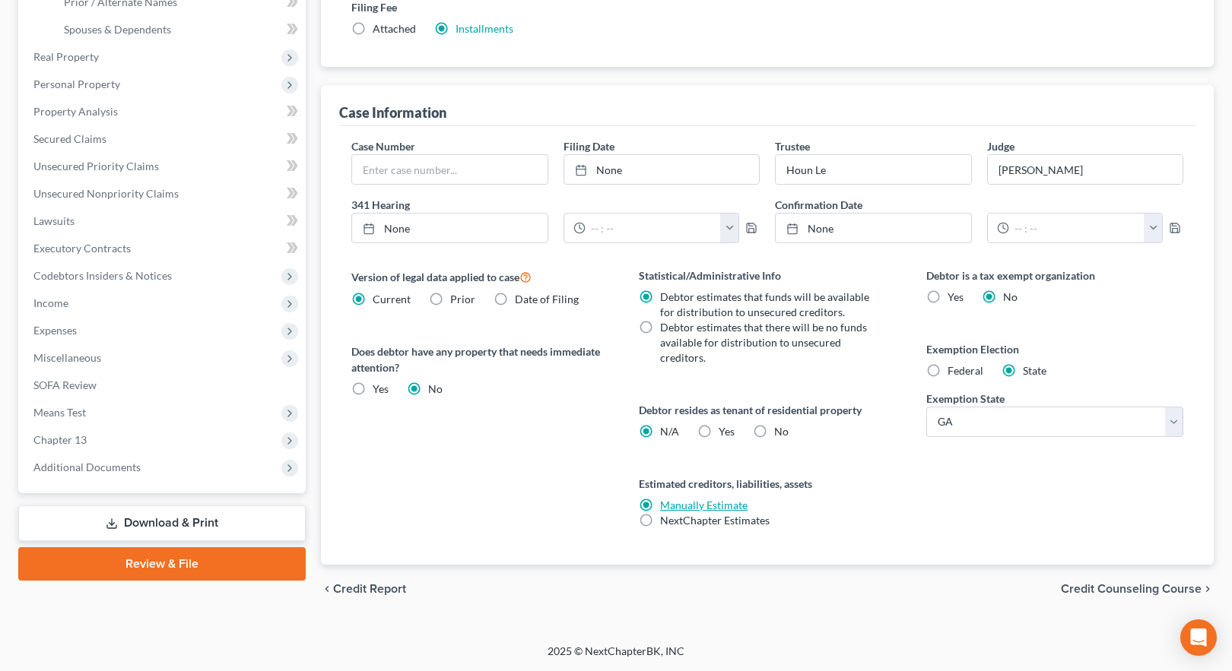
click at [718, 504] on link "Manually Estimate" at bounding box center [703, 505] width 87 height 13
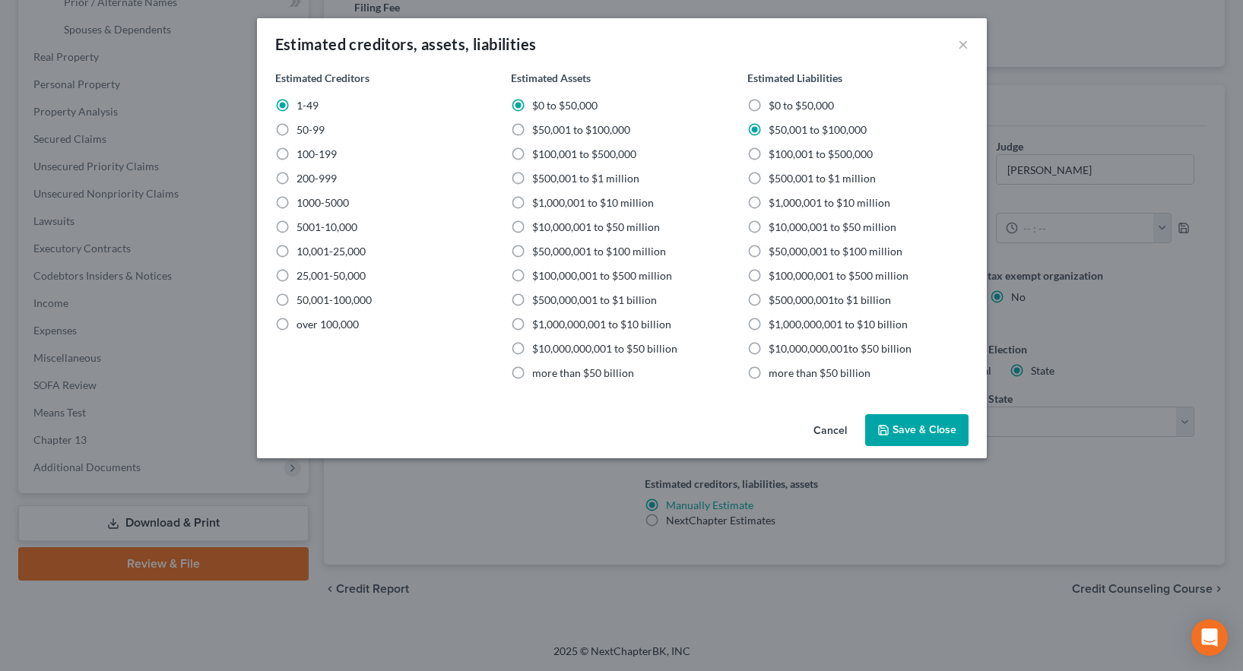
click at [912, 420] on button "Save & Close" at bounding box center [916, 430] width 103 height 32
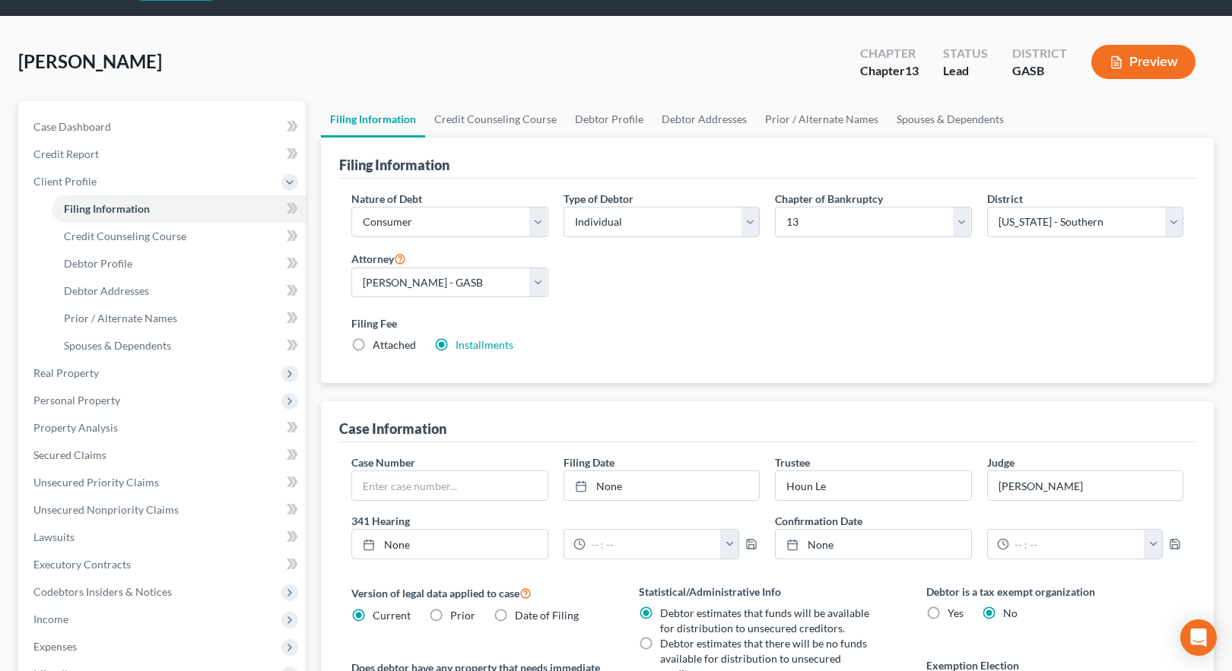
scroll to position [0, 0]
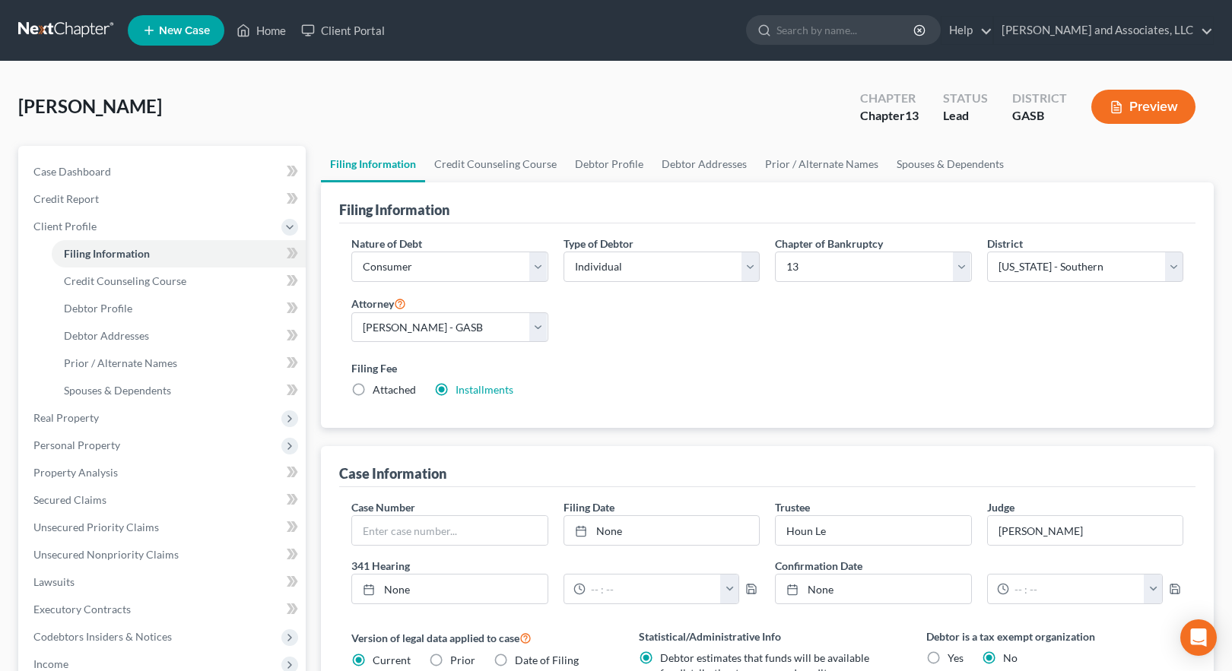
click at [1138, 105] on button "Preview" at bounding box center [1143, 107] width 104 height 34
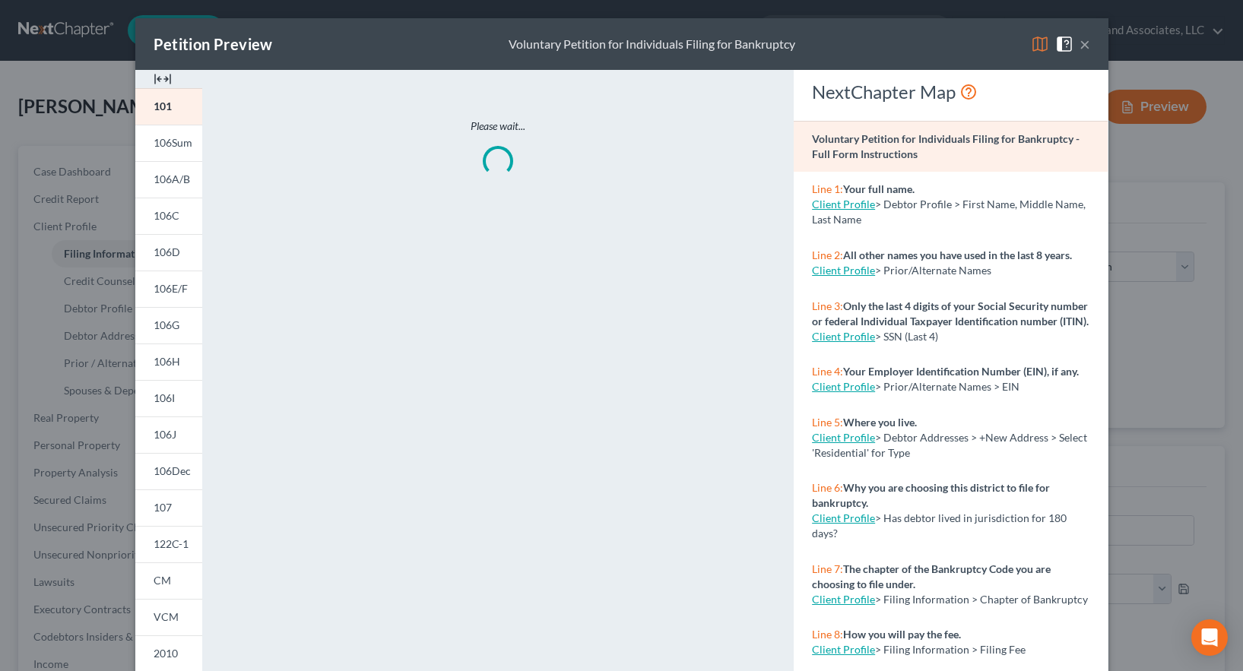
click at [1031, 46] on img at bounding box center [1040, 44] width 18 height 18
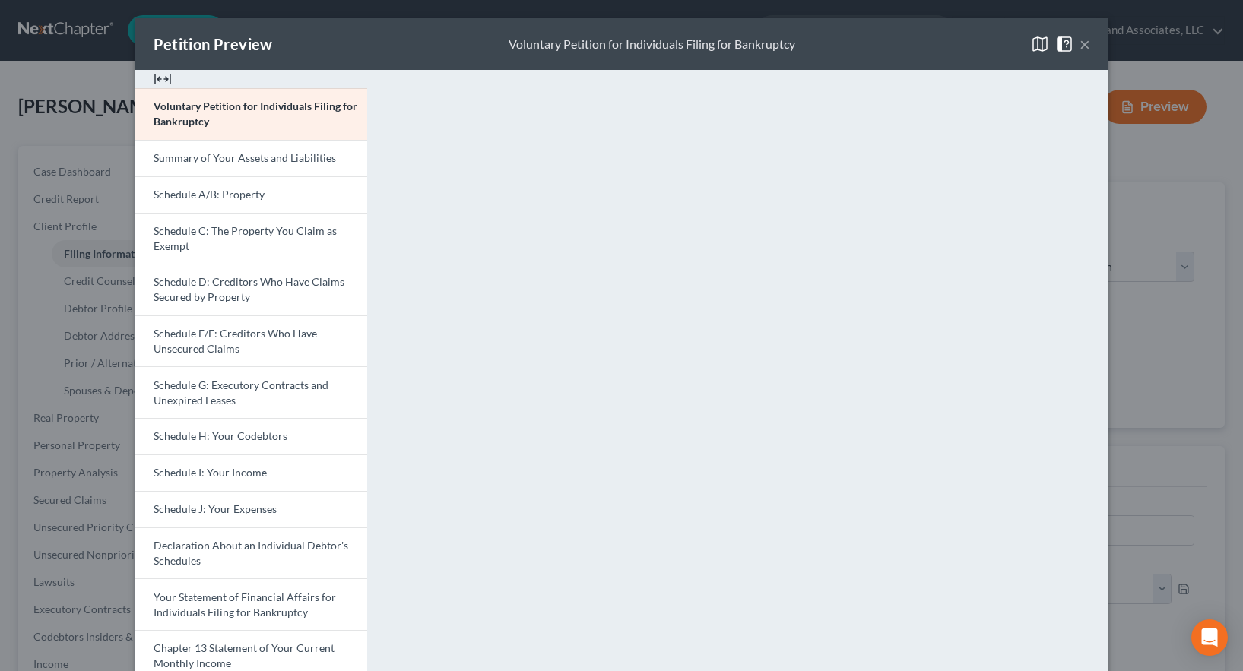
click at [1080, 45] on button "×" at bounding box center [1085, 44] width 11 height 18
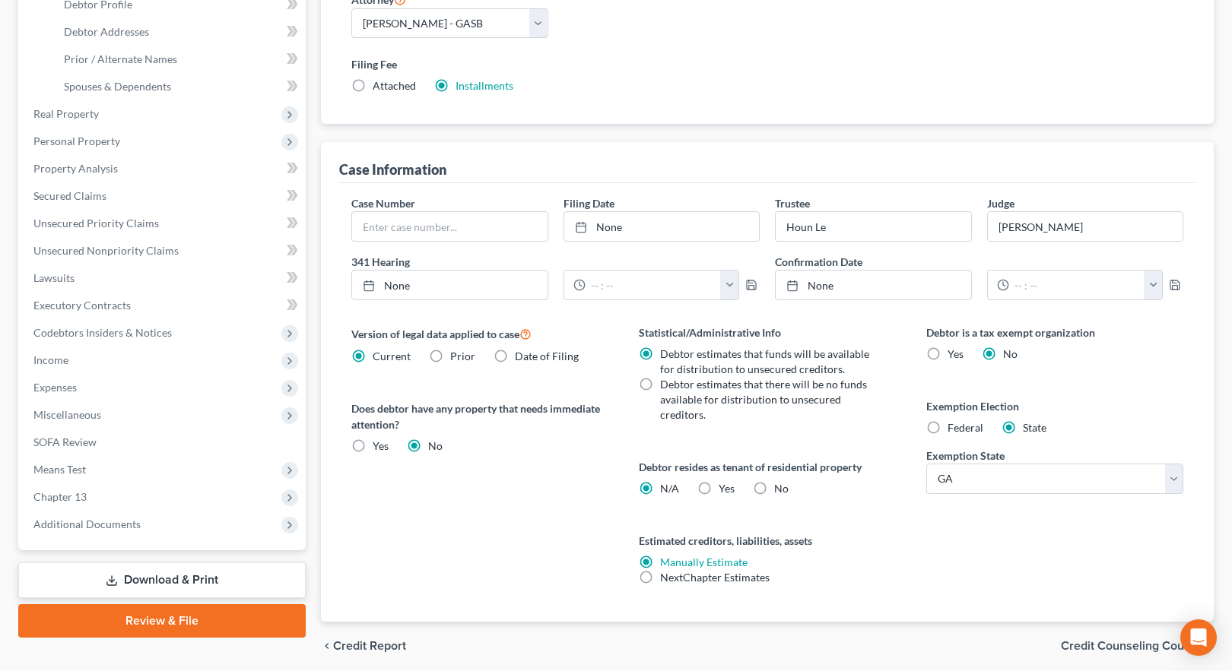
scroll to position [361, 0]
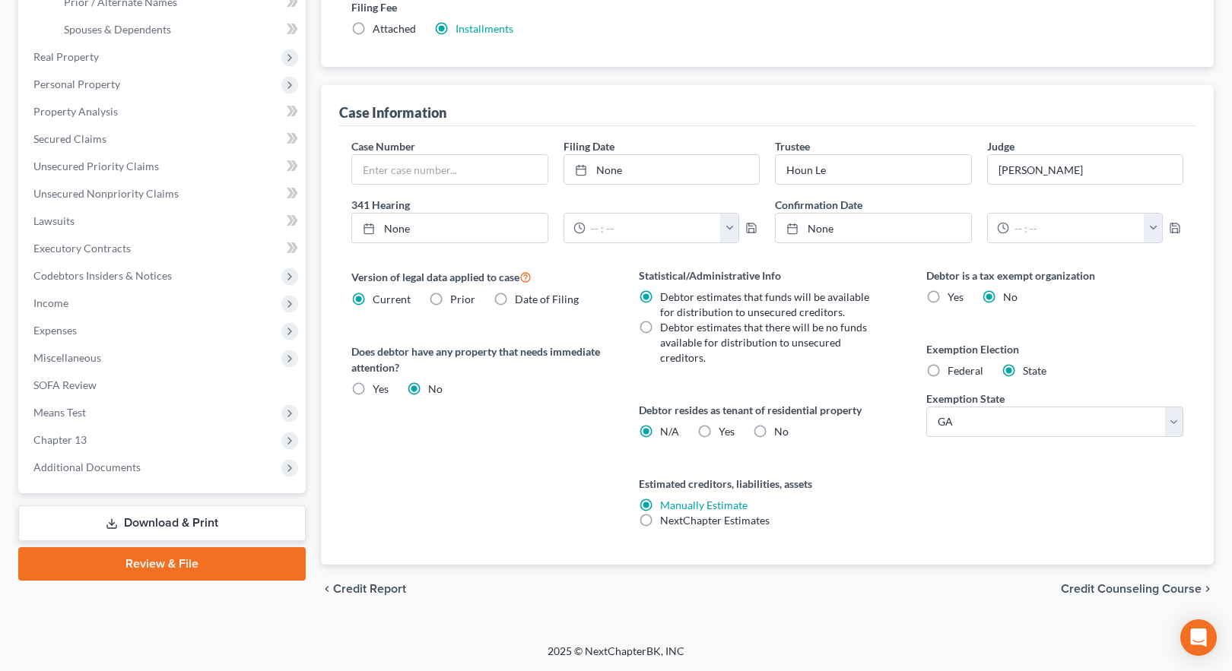
click at [1116, 588] on span "Credit Counseling Course" at bounding box center [1131, 589] width 141 height 12
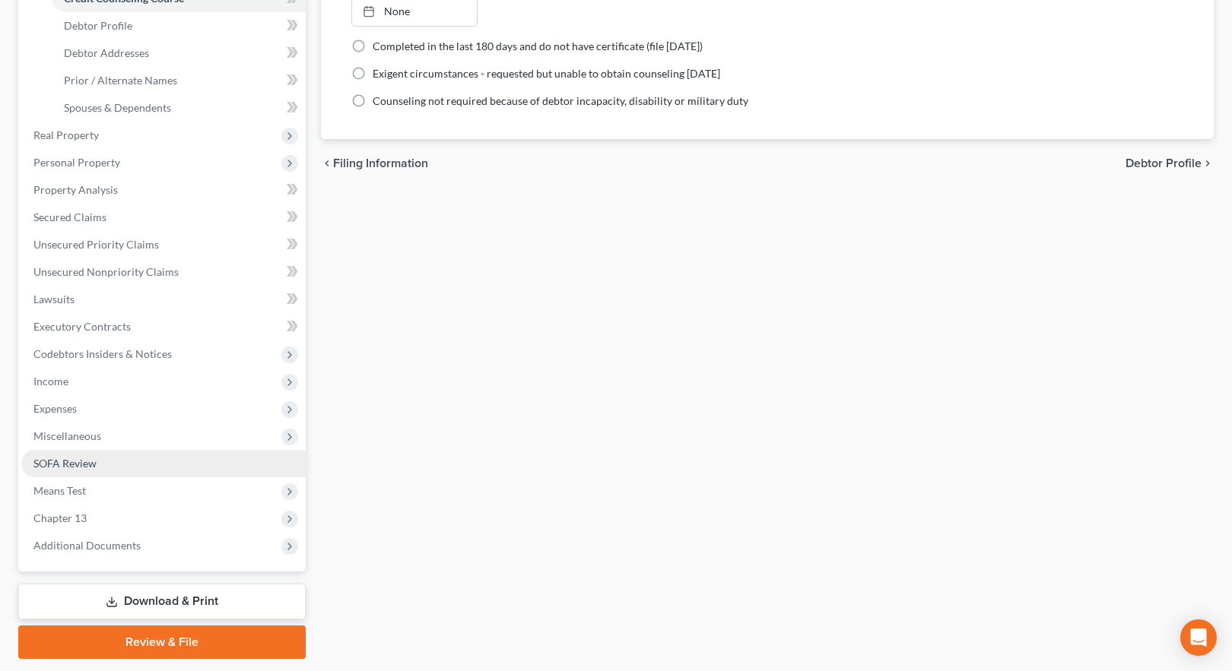
scroll to position [304, 0]
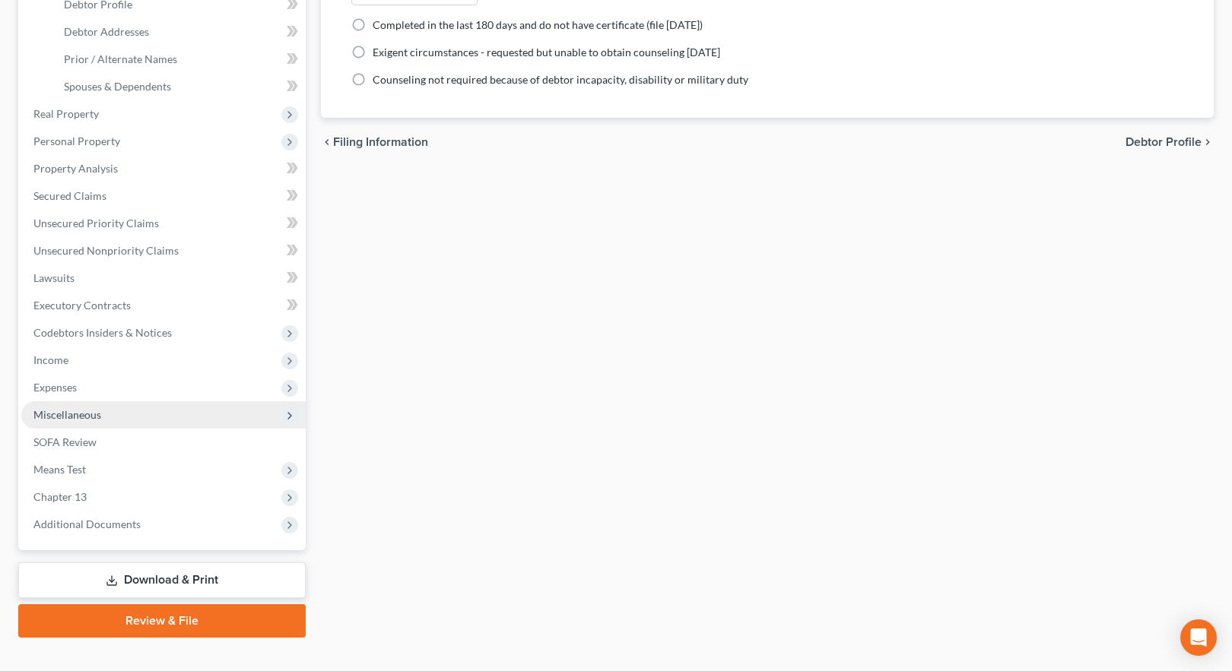
click at [81, 417] on span "Miscellaneous" at bounding box center [67, 414] width 68 height 13
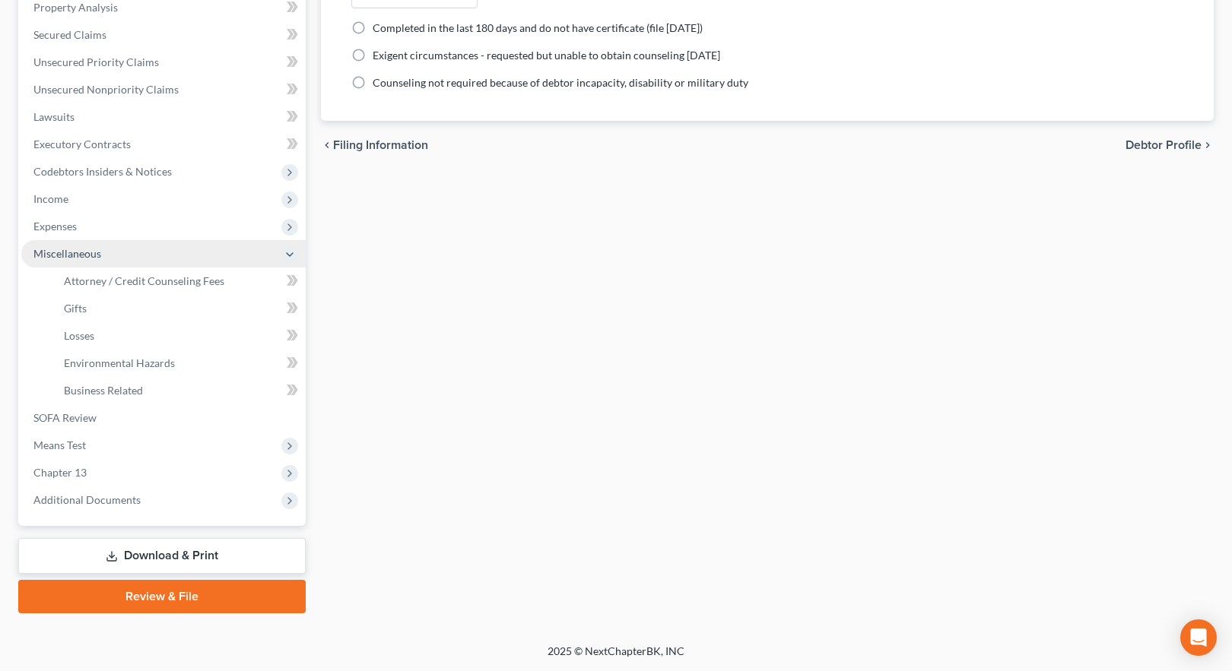
scroll to position [301, 0]
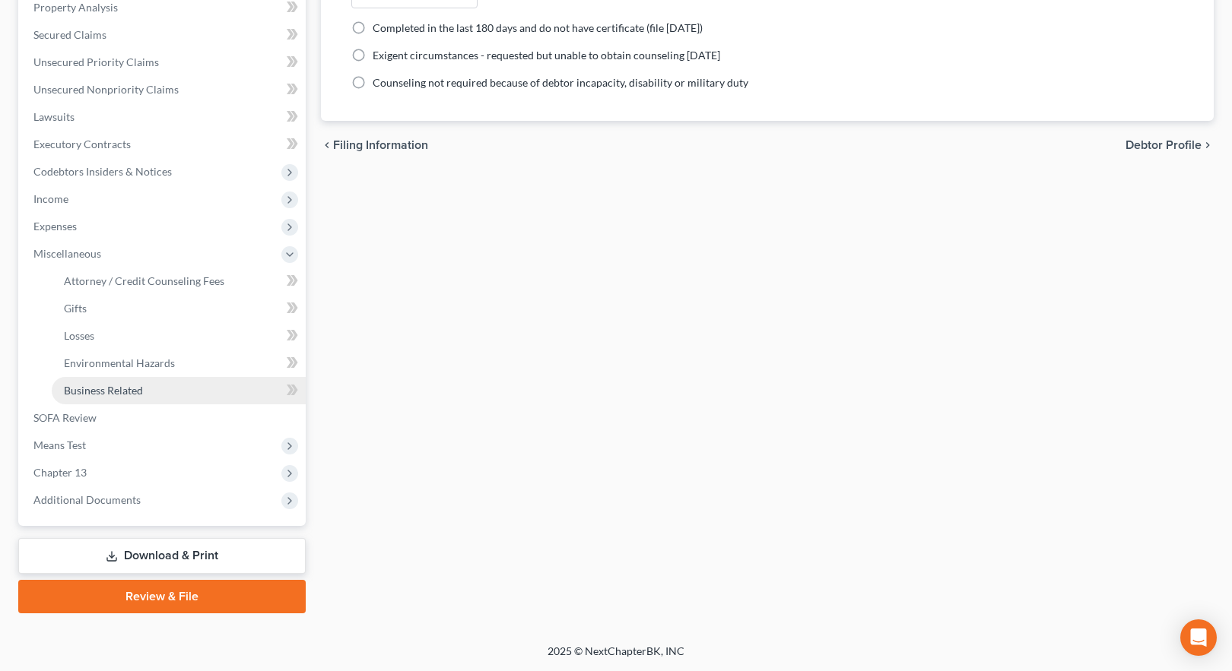
click at [137, 394] on span "Business Related" at bounding box center [103, 390] width 79 height 13
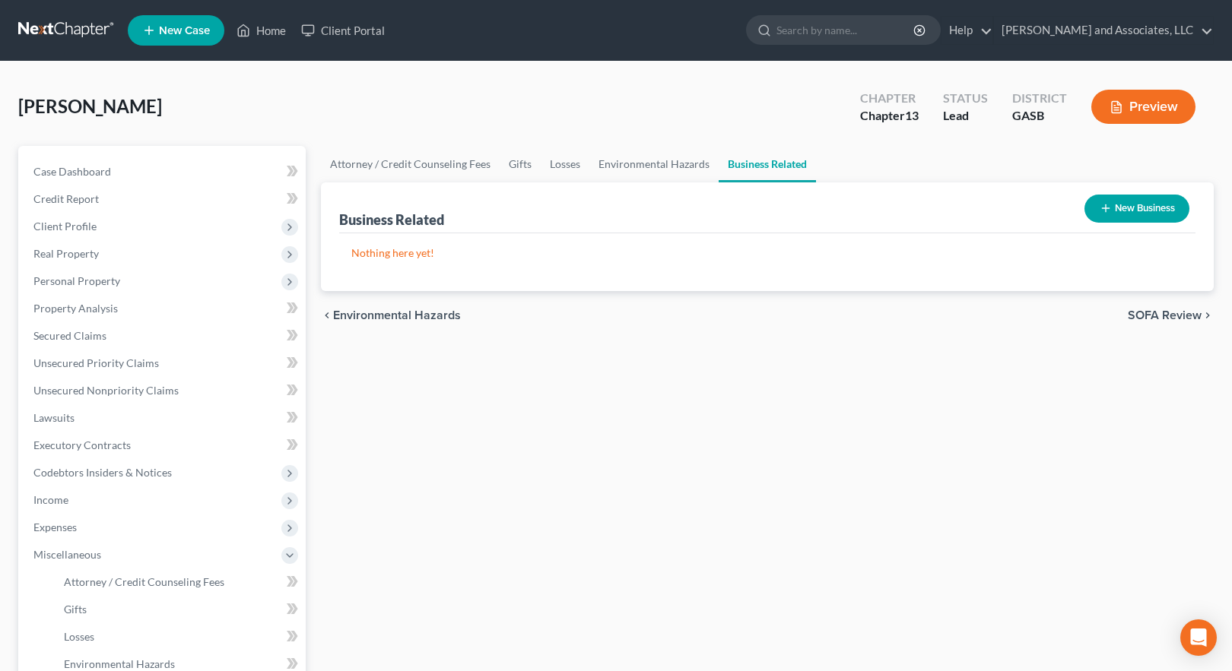
click at [1135, 211] on button "New Business" at bounding box center [1136, 209] width 105 height 28
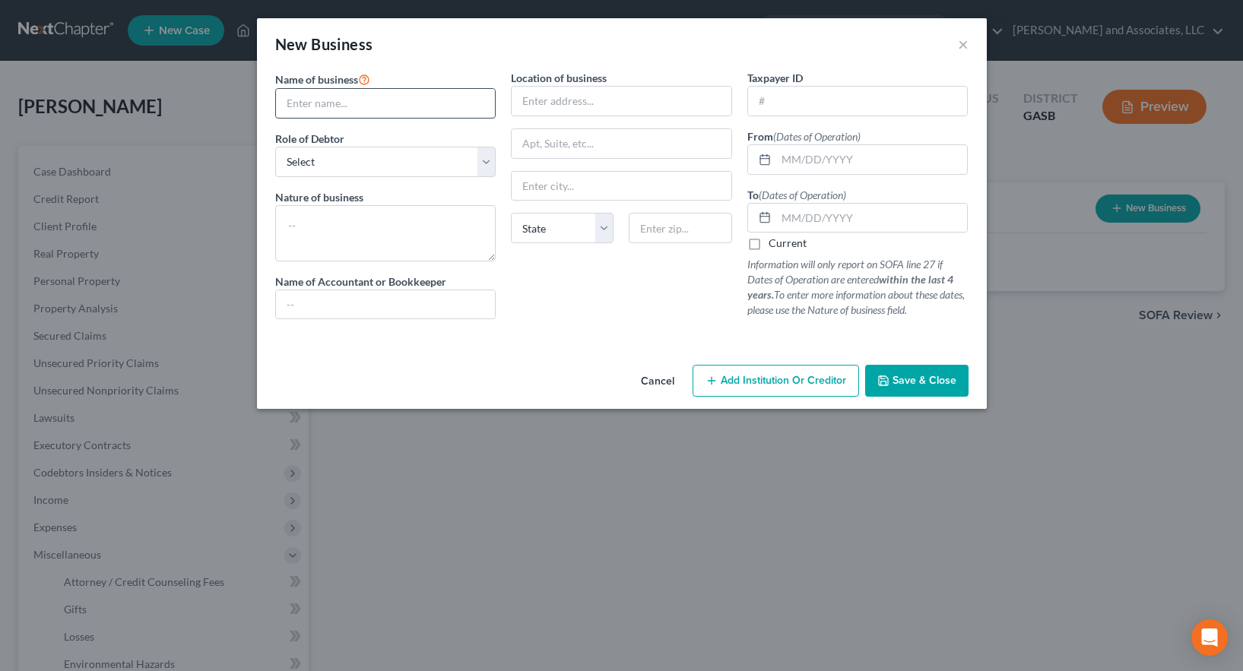
click at [312, 100] on input "text" at bounding box center [386, 103] width 220 height 29
click at [487, 164] on select "Select A member of a limited liability company (LLC) or limited liability partn…" at bounding box center [385, 162] width 221 height 30
click at [275, 147] on select "Select A member of a limited liability company (LLC) or limited liability partn…" at bounding box center [385, 162] width 221 height 30
click at [377, 234] on textarea at bounding box center [385, 233] width 221 height 56
click at [546, 99] on input "text" at bounding box center [622, 101] width 220 height 29
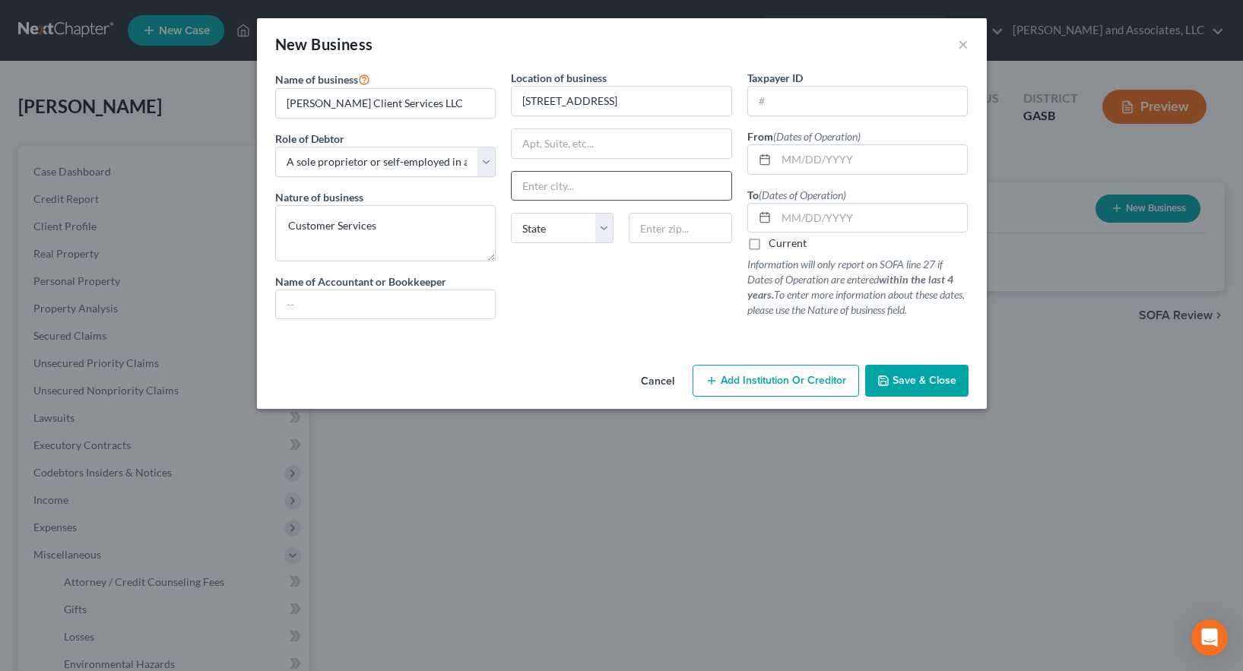
click at [560, 186] on input "text" at bounding box center [622, 186] width 220 height 29
click at [661, 227] on input "text" at bounding box center [680, 228] width 103 height 30
drag, startPoint x: 760, startPoint y: 96, endPoint x: 798, endPoint y: 110, distance: 39.7
click at [767, 97] on input "text" at bounding box center [858, 101] width 220 height 29
click at [900, 375] on span "Save & Close" at bounding box center [925, 380] width 64 height 13
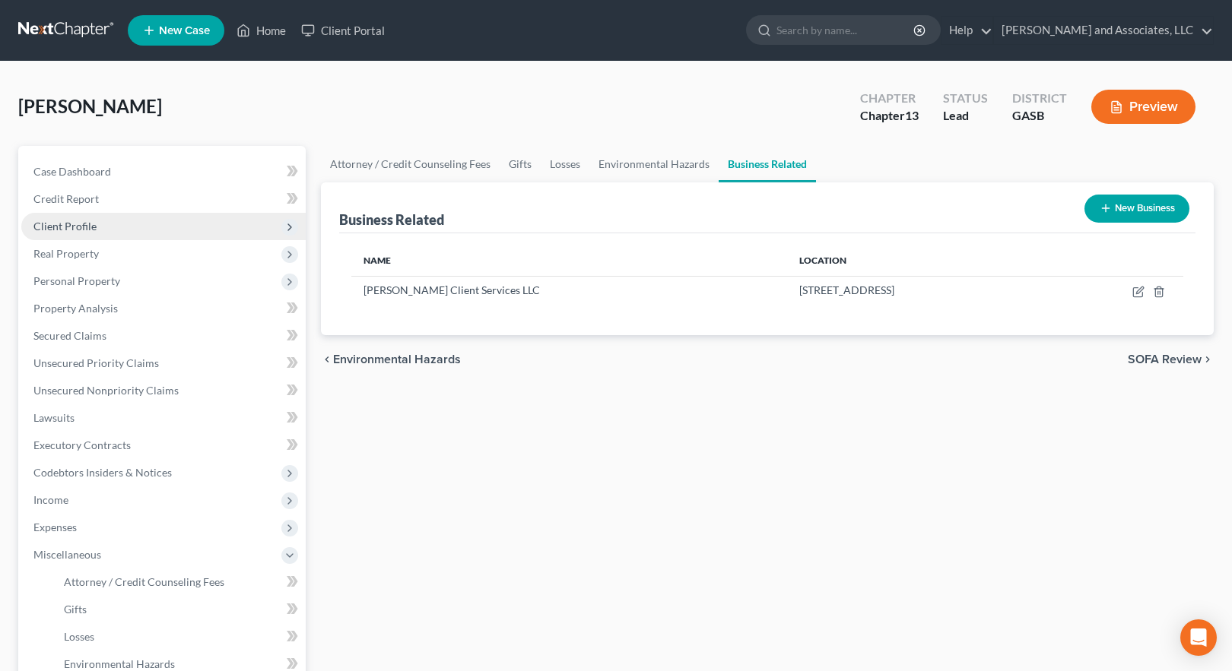
click at [75, 222] on span "Client Profile" at bounding box center [64, 226] width 63 height 13
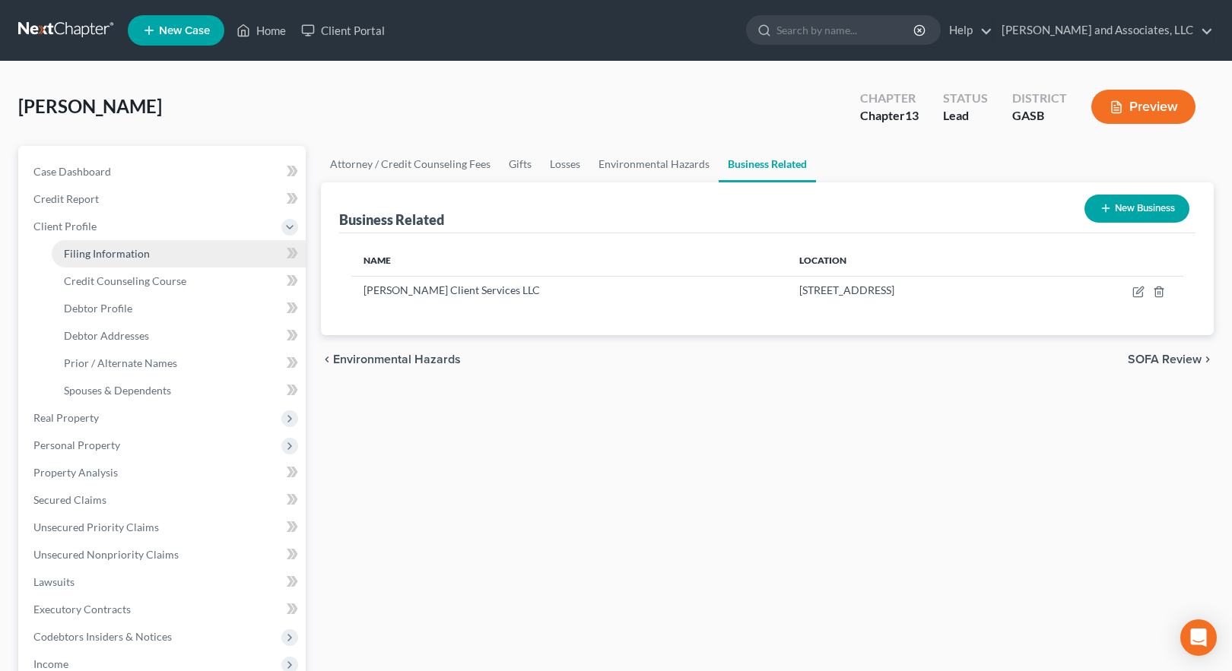
click at [117, 256] on span "Filing Information" at bounding box center [107, 253] width 86 height 13
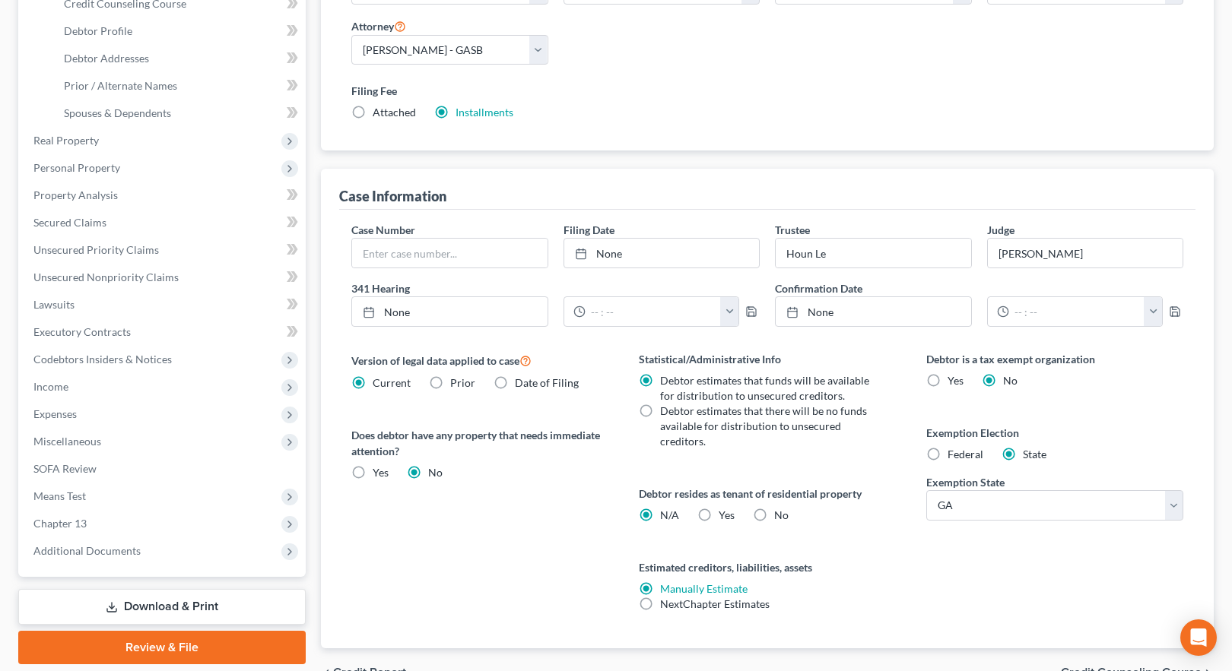
scroll to position [361, 0]
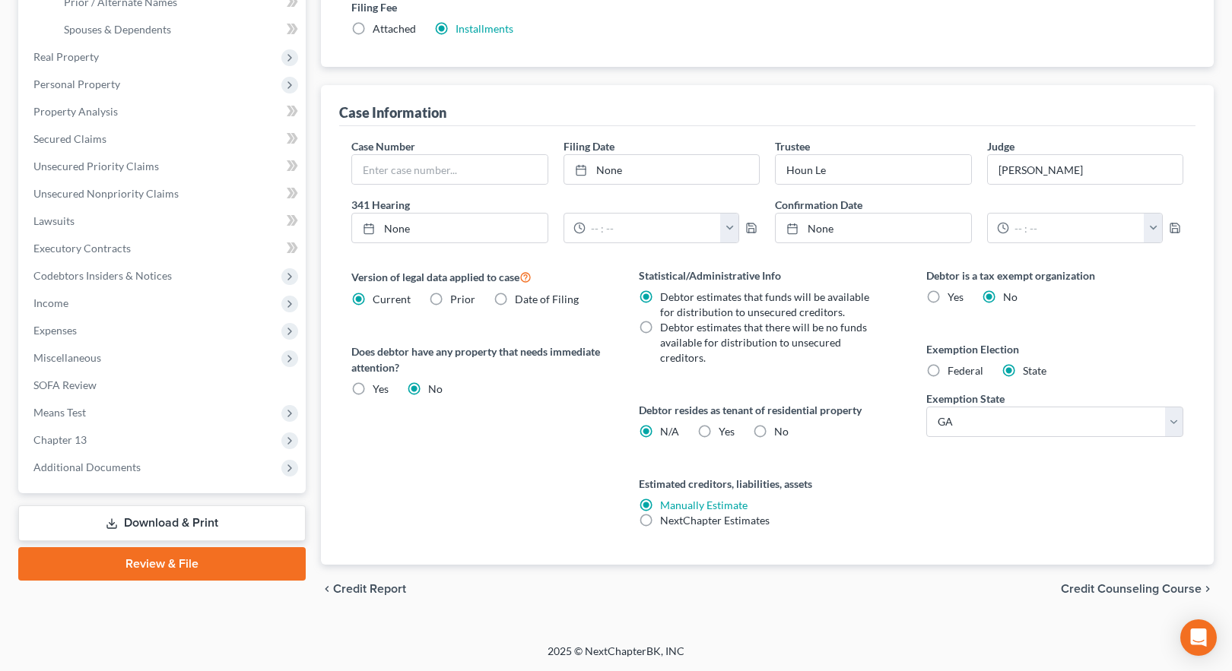
click at [774, 432] on label "No" at bounding box center [781, 431] width 14 height 15
click at [780, 432] on input "No" at bounding box center [785, 429] width 10 height 10
click at [1110, 586] on span "Credit Counseling Course" at bounding box center [1131, 589] width 141 height 12
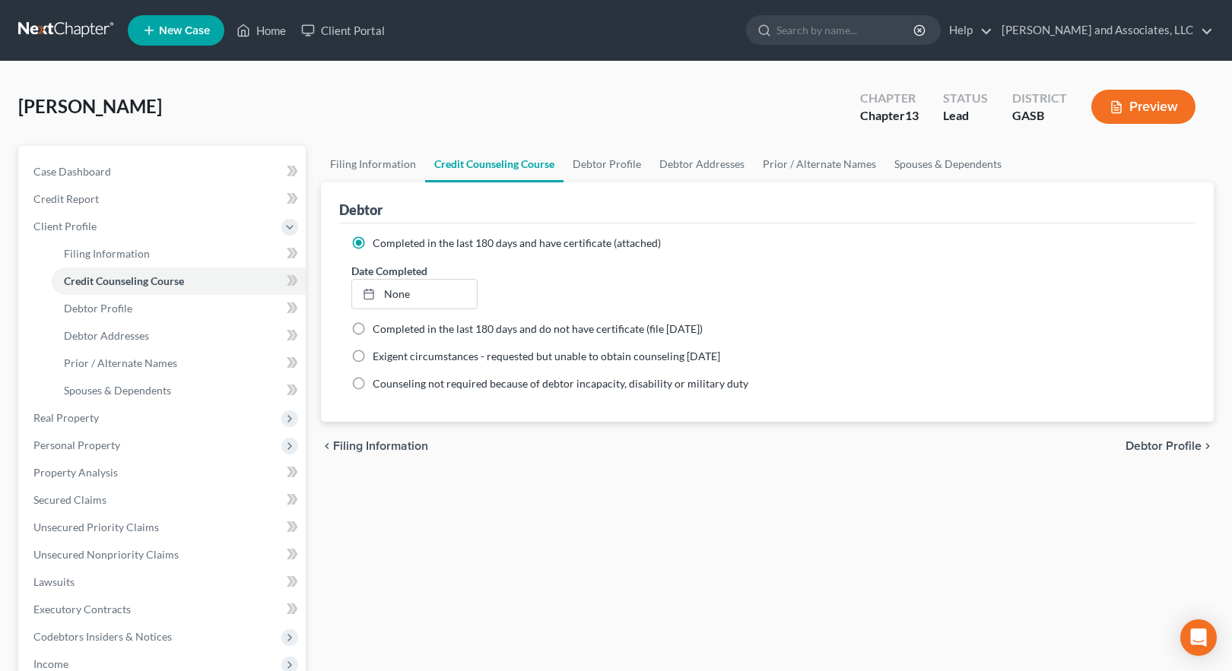
click at [1160, 446] on span "Debtor Profile" at bounding box center [1164, 446] width 76 height 12
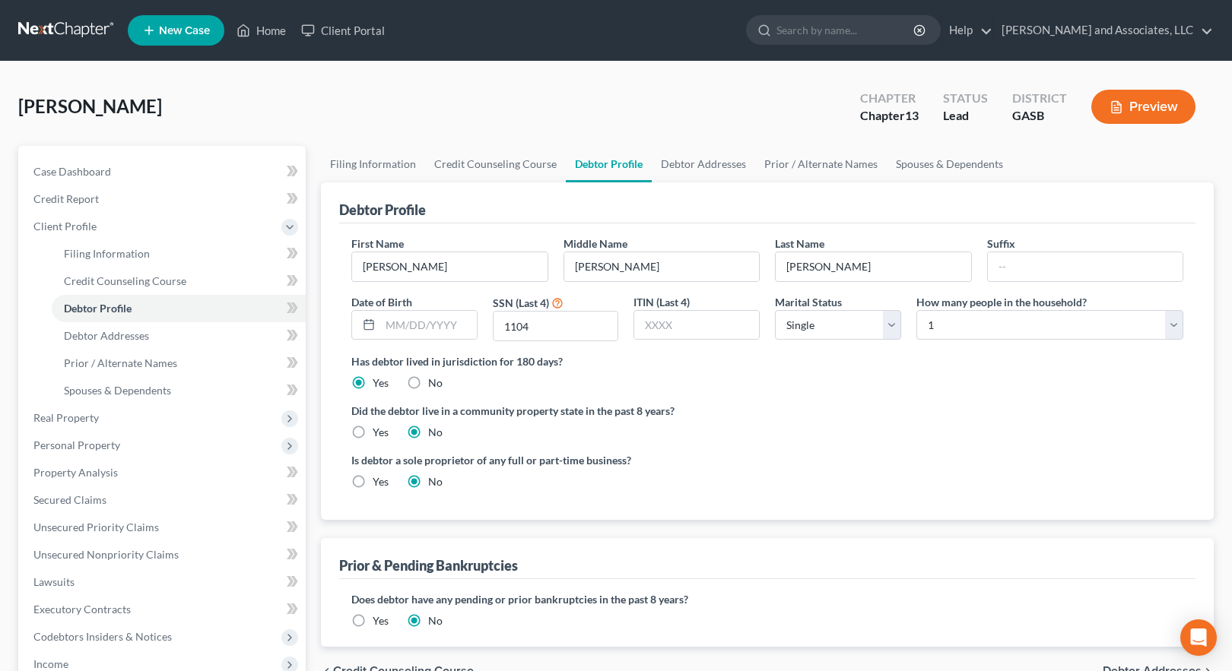
click at [373, 484] on label "Yes" at bounding box center [381, 482] width 16 height 15
click at [379, 484] on input "Yes" at bounding box center [384, 480] width 10 height 10
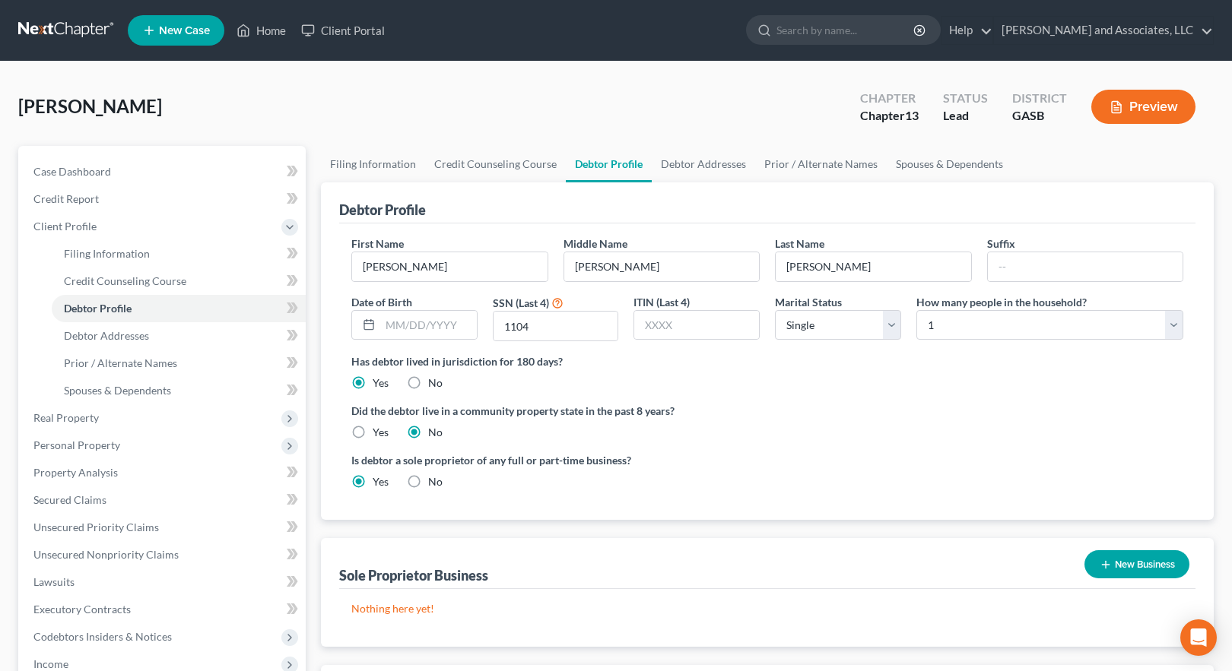
click at [1116, 563] on button "New Business" at bounding box center [1136, 565] width 105 height 28
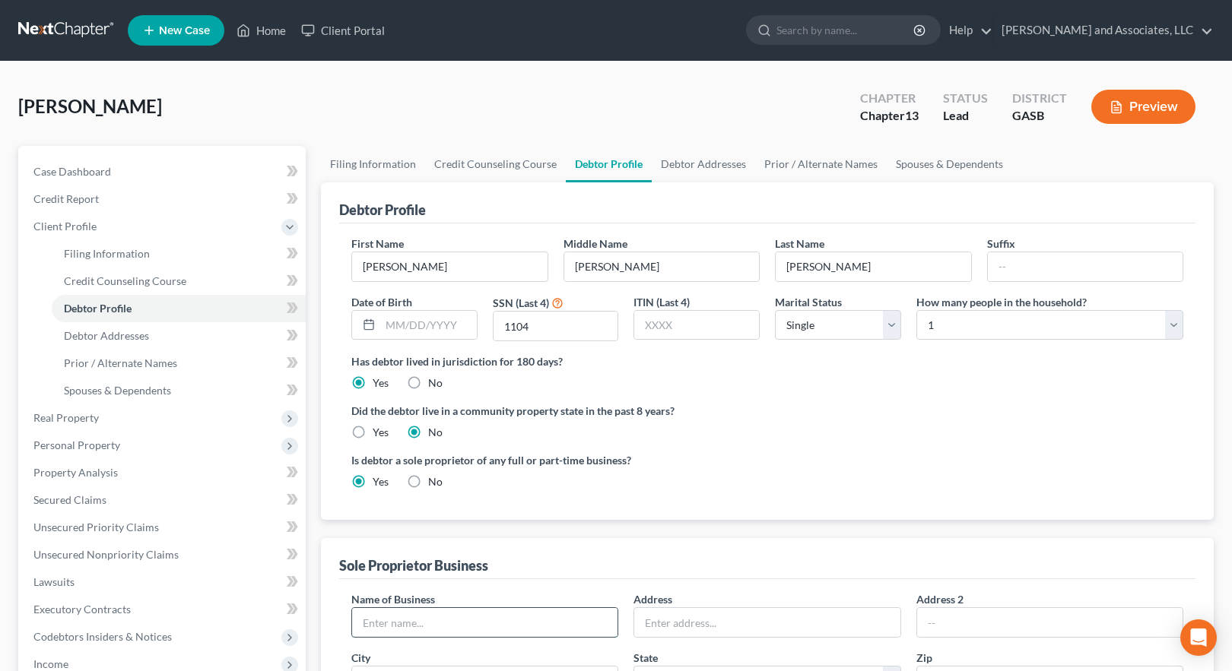
click at [396, 623] on input "text" at bounding box center [484, 622] width 265 height 29
click at [665, 616] on input "text" at bounding box center [766, 622] width 265 height 29
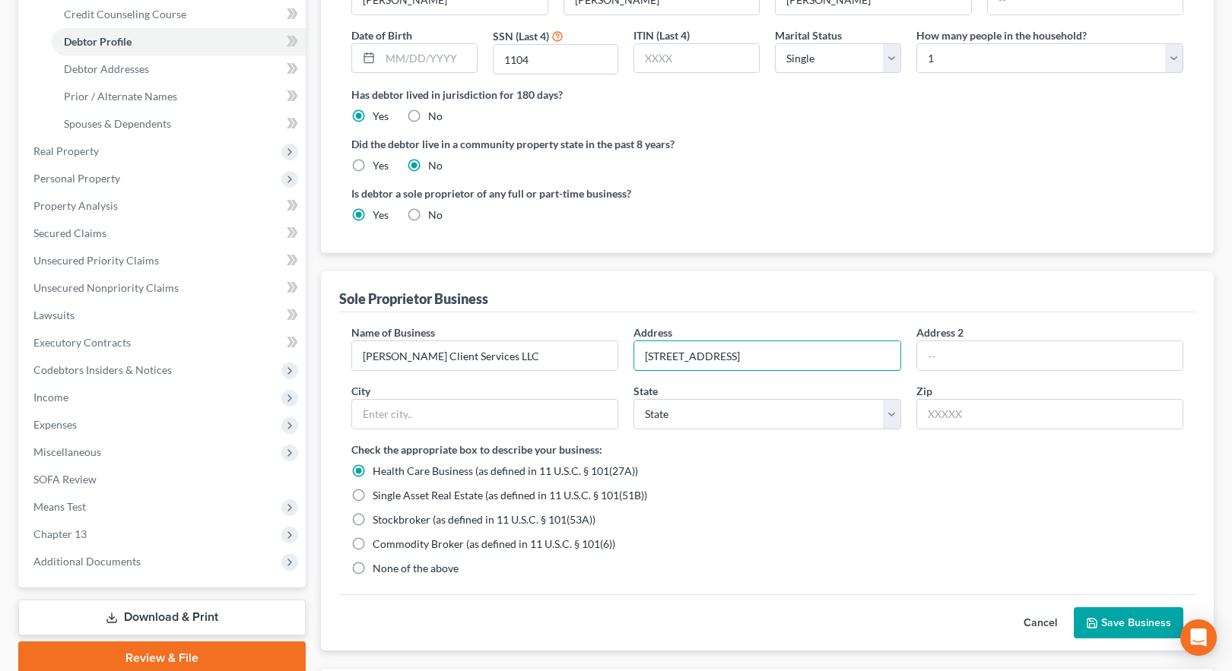
scroll to position [304, 0]
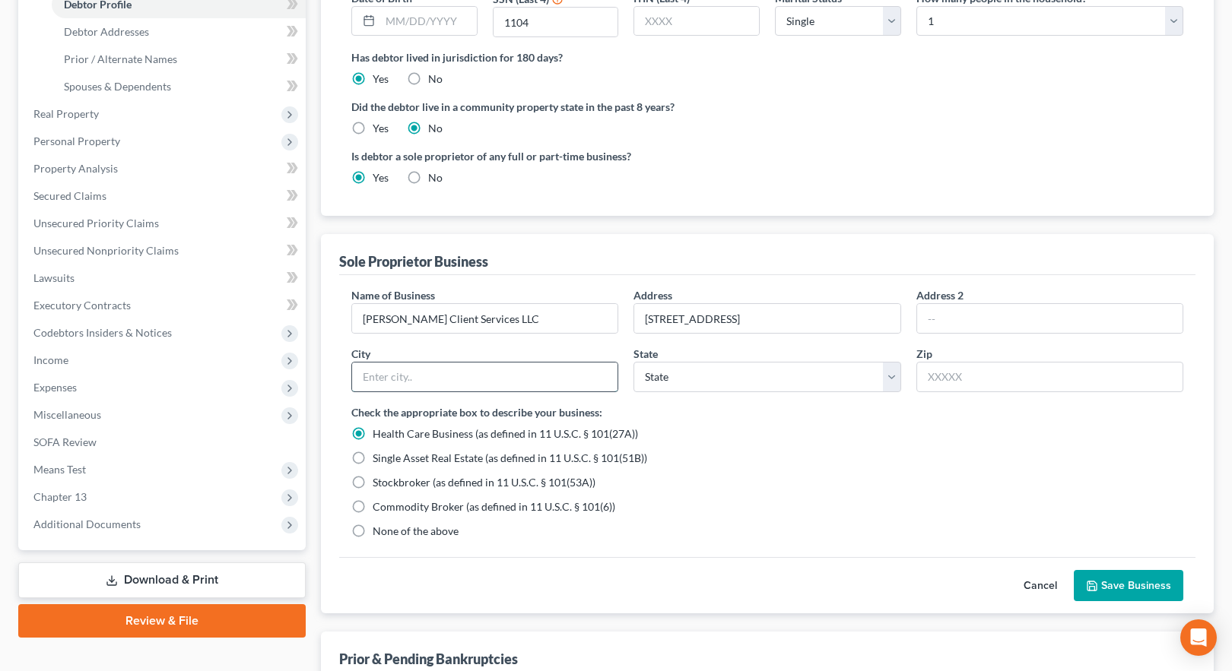
click at [373, 376] on input "text" at bounding box center [484, 377] width 265 height 29
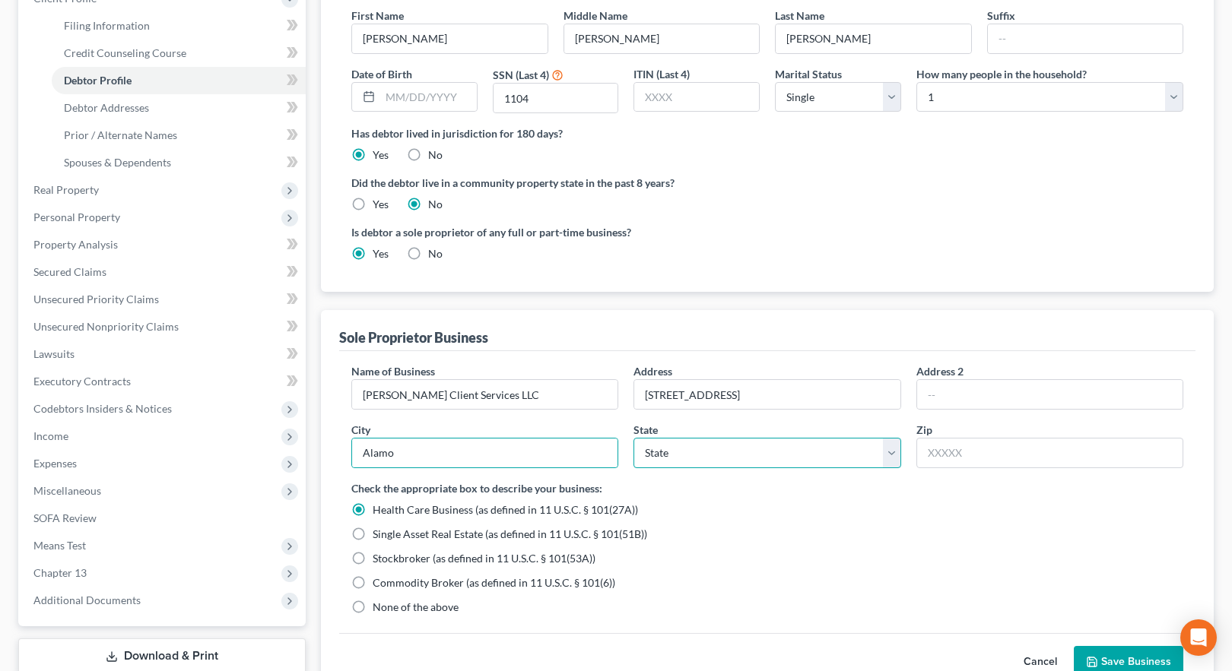
click at [726, 453] on select "State [US_STATE] AK AR AZ CA CO CT DE DC [GEOGRAPHIC_DATA] [GEOGRAPHIC_DATA] GU…" at bounding box center [766, 453] width 267 height 30
click at [964, 455] on input "text" at bounding box center [1049, 453] width 267 height 30
click at [988, 452] on input "30411-35369" at bounding box center [1049, 453] width 267 height 30
click at [373, 604] on label "None of the above" at bounding box center [416, 607] width 86 height 15
click at [379, 604] on input "None of the above" at bounding box center [384, 605] width 10 height 10
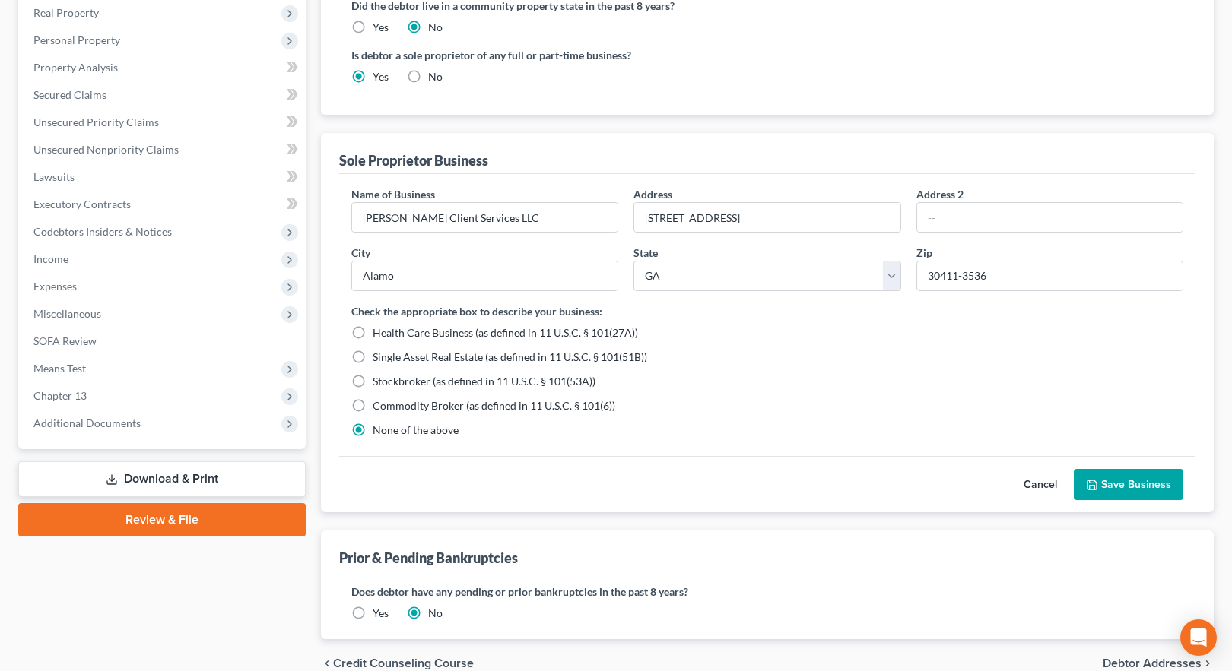
scroll to position [456, 0]
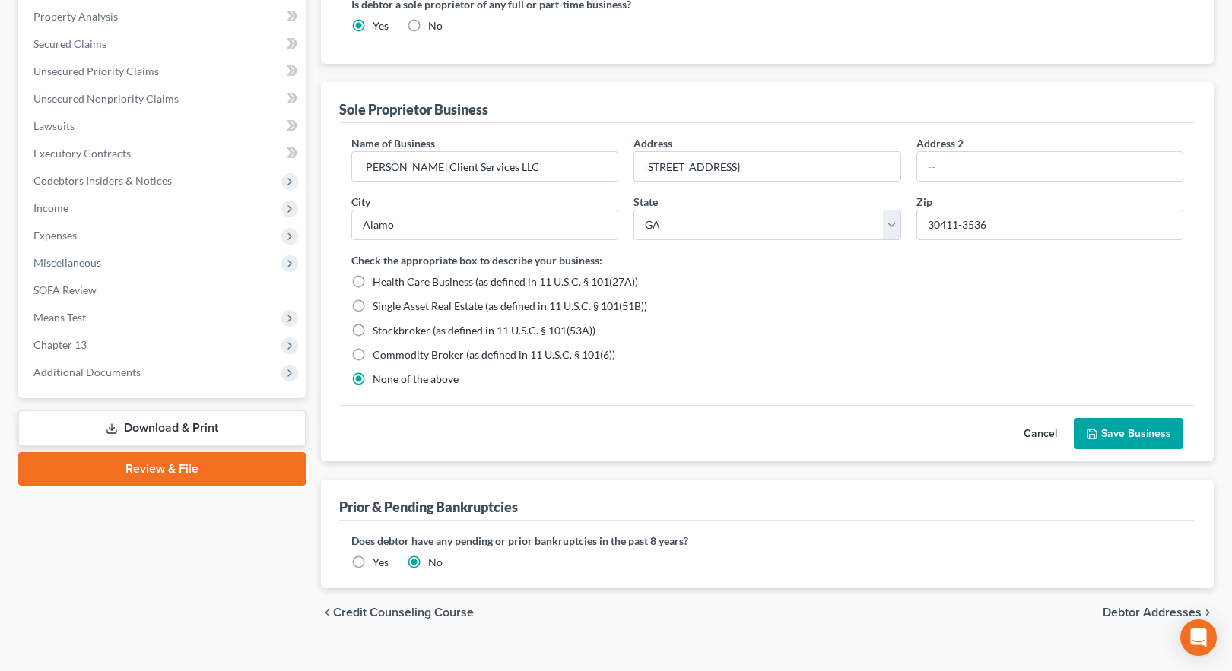
click at [1128, 433] on button "Save Business" at bounding box center [1129, 434] width 110 height 32
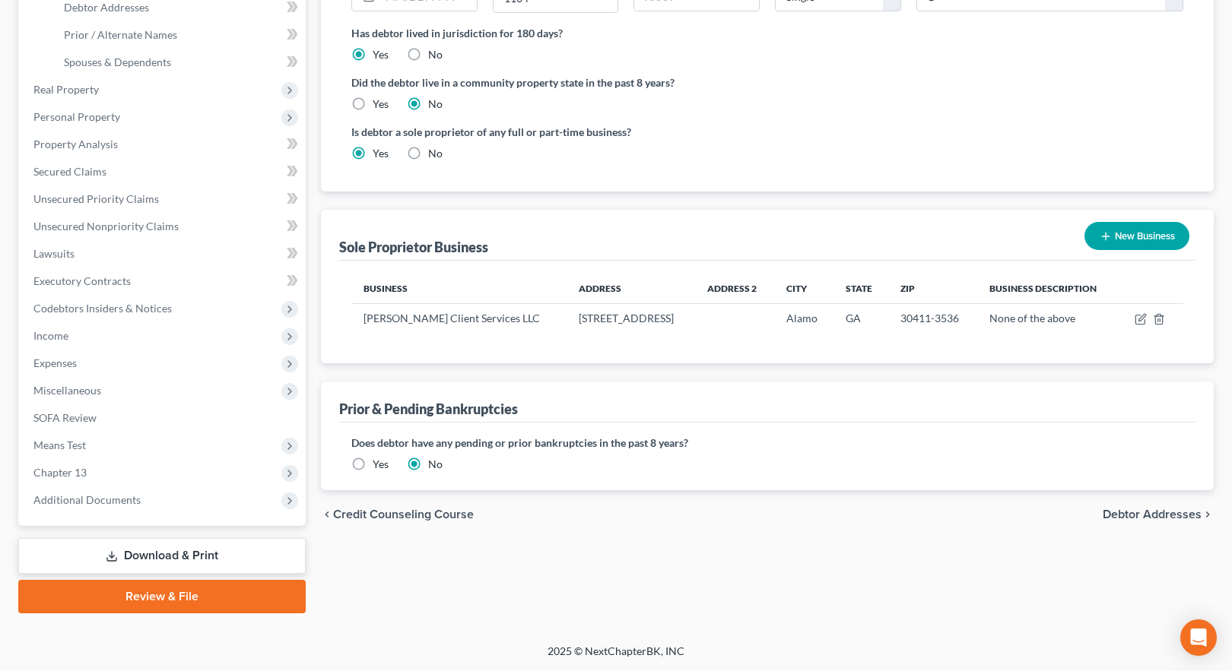
scroll to position [252, 0]
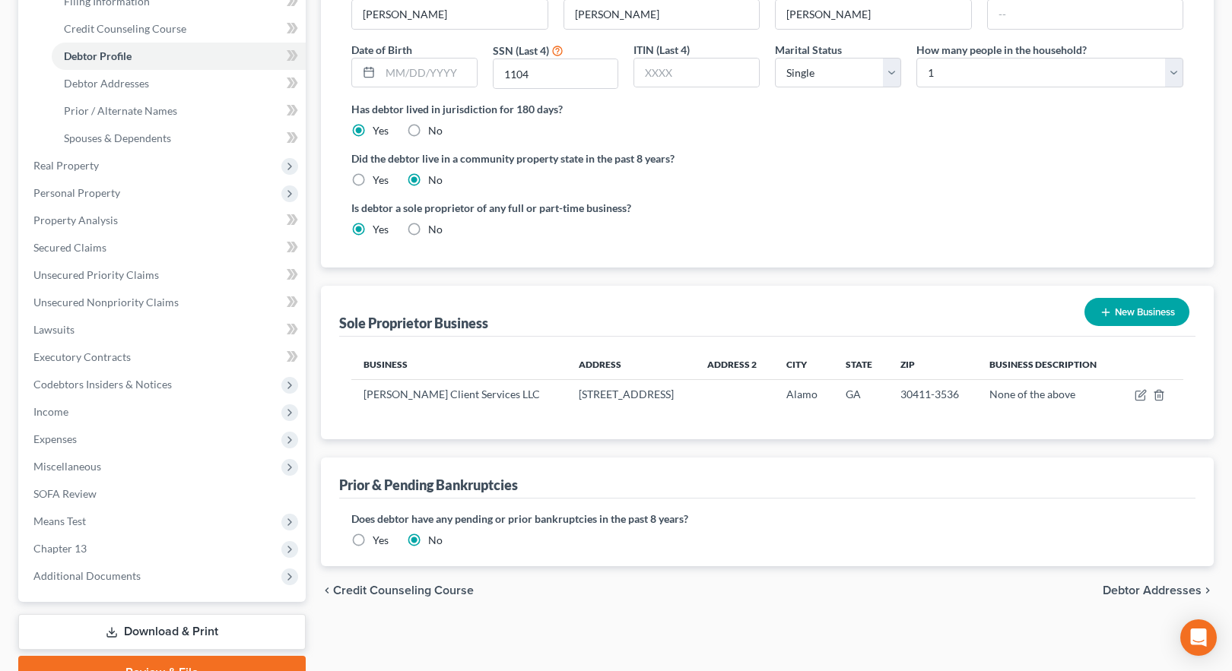
drag, startPoint x: 675, startPoint y: 604, endPoint x: 701, endPoint y: 603, distance: 25.9
click at [676, 603] on div "chevron_left Credit Counseling Course Debtor Addresses chevron_right" at bounding box center [767, 591] width 893 height 49
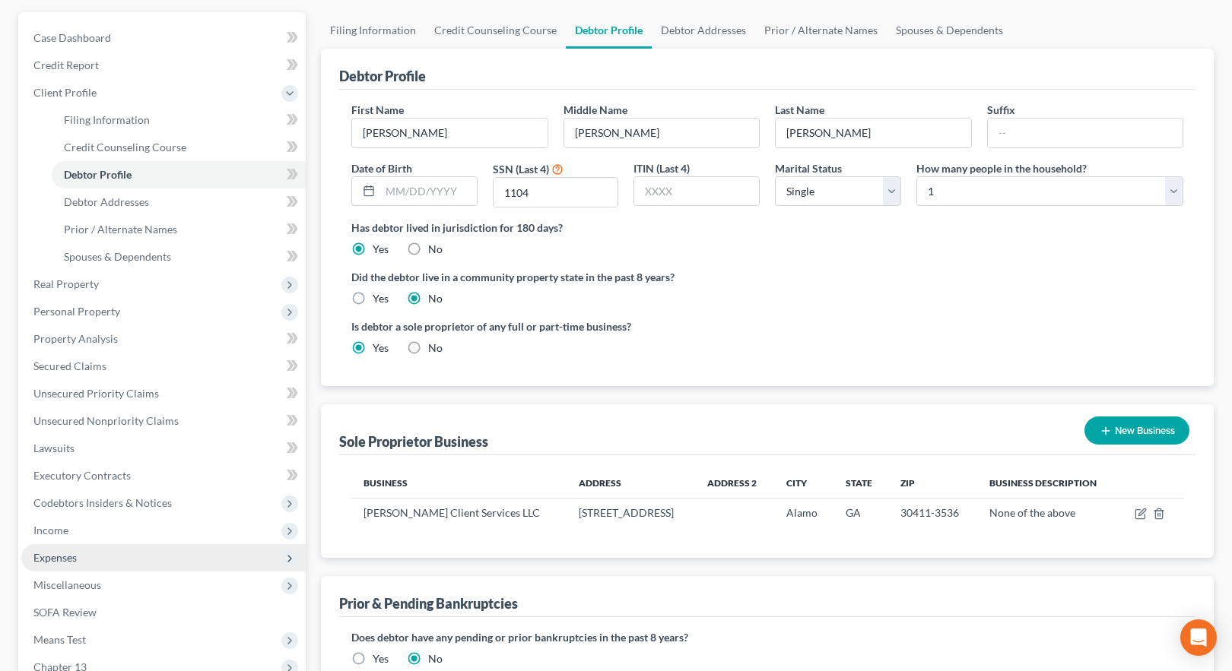
scroll to position [329, 0]
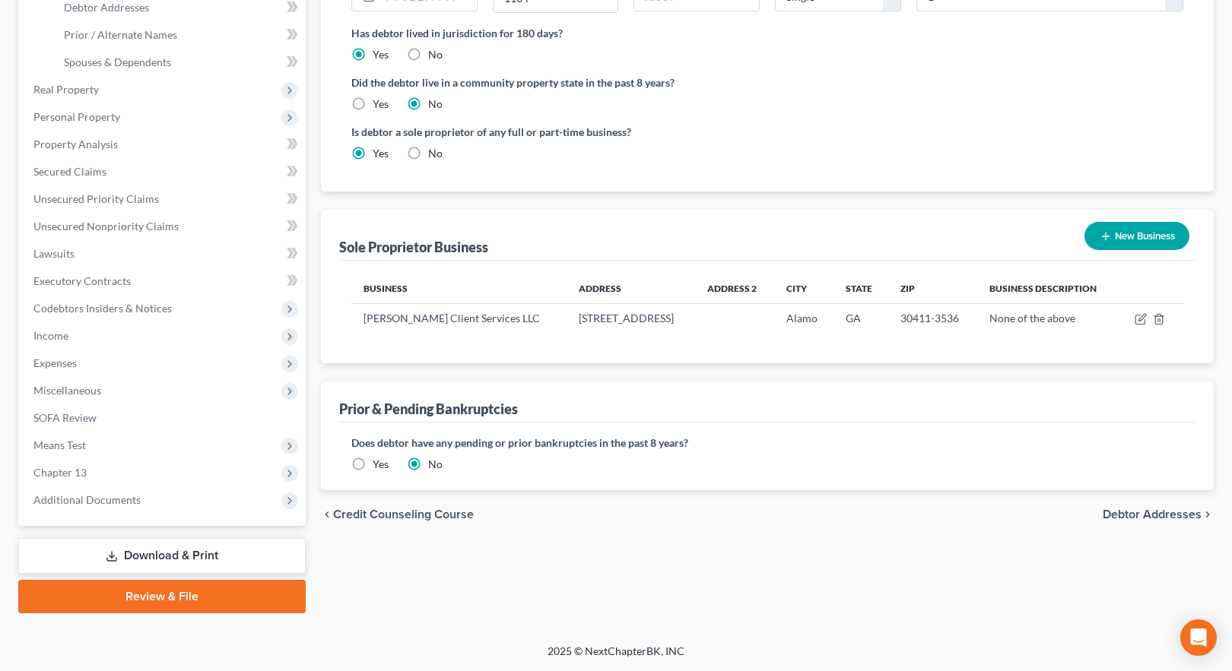
click at [177, 557] on link "Download & Print" at bounding box center [161, 556] width 287 height 36
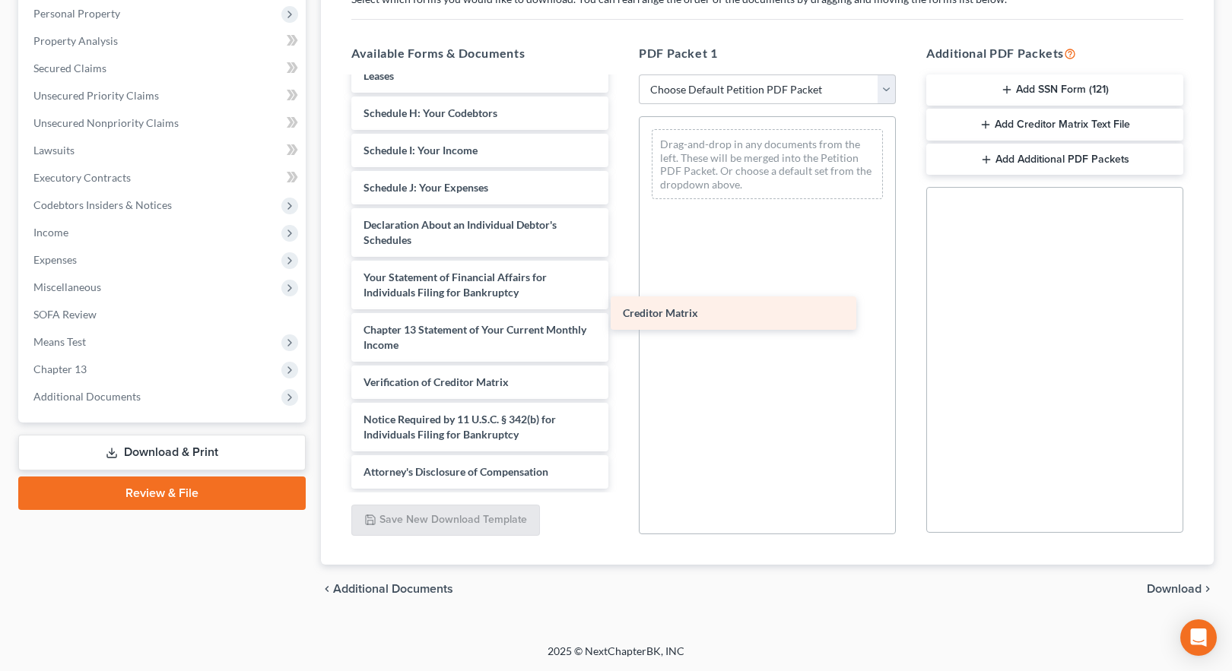
scroll to position [341, 0]
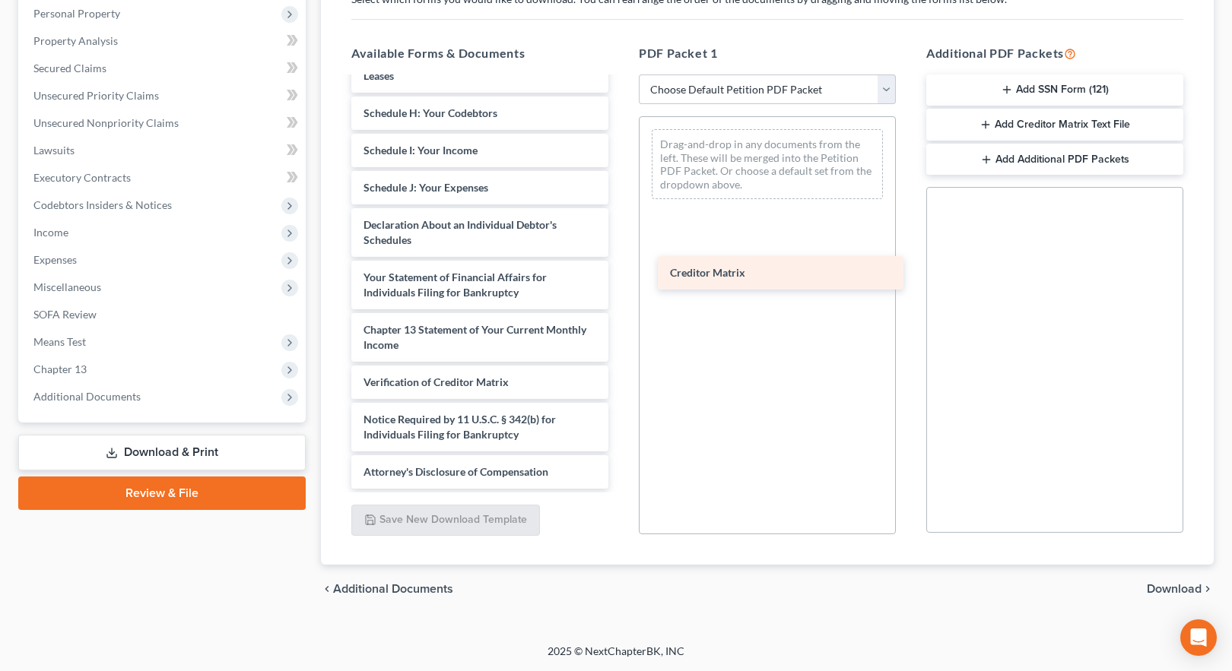
drag, startPoint x: 462, startPoint y: 340, endPoint x: 768, endPoint y: 265, distance: 315.6
click at [621, 265] on div "Creditor Matrix Installments Fee Sheets Voluntary Petition for Individuals Fili…" at bounding box center [479, 113] width 281 height 751
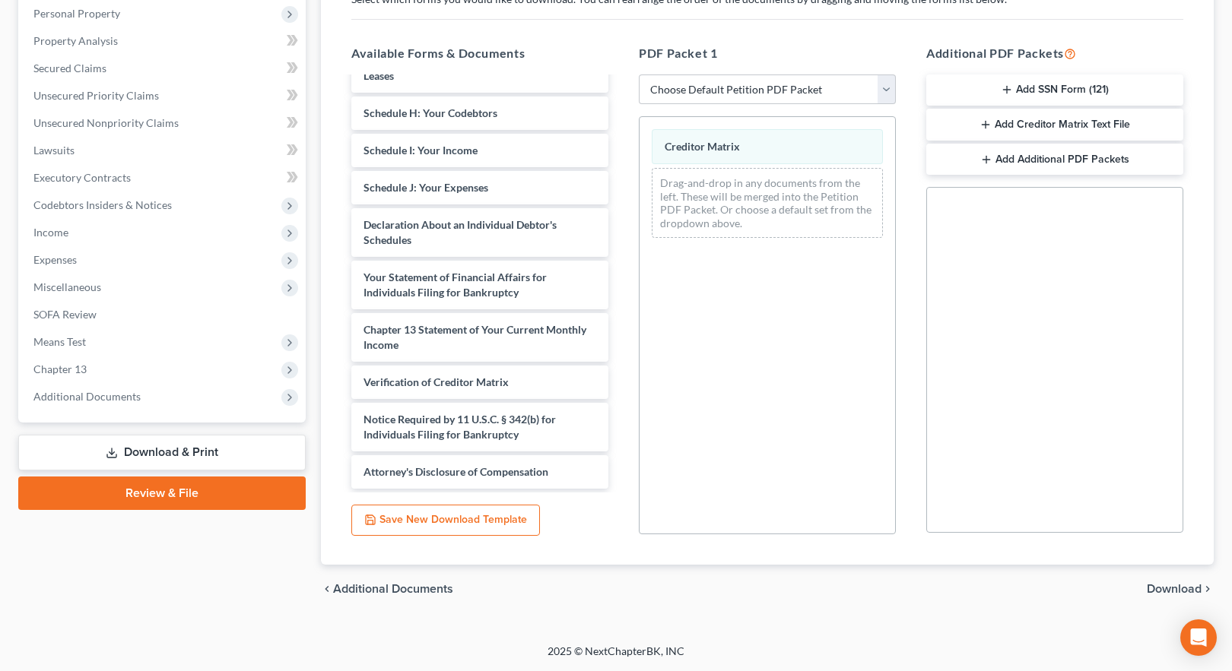
click at [1164, 587] on span "Download" at bounding box center [1174, 589] width 55 height 12
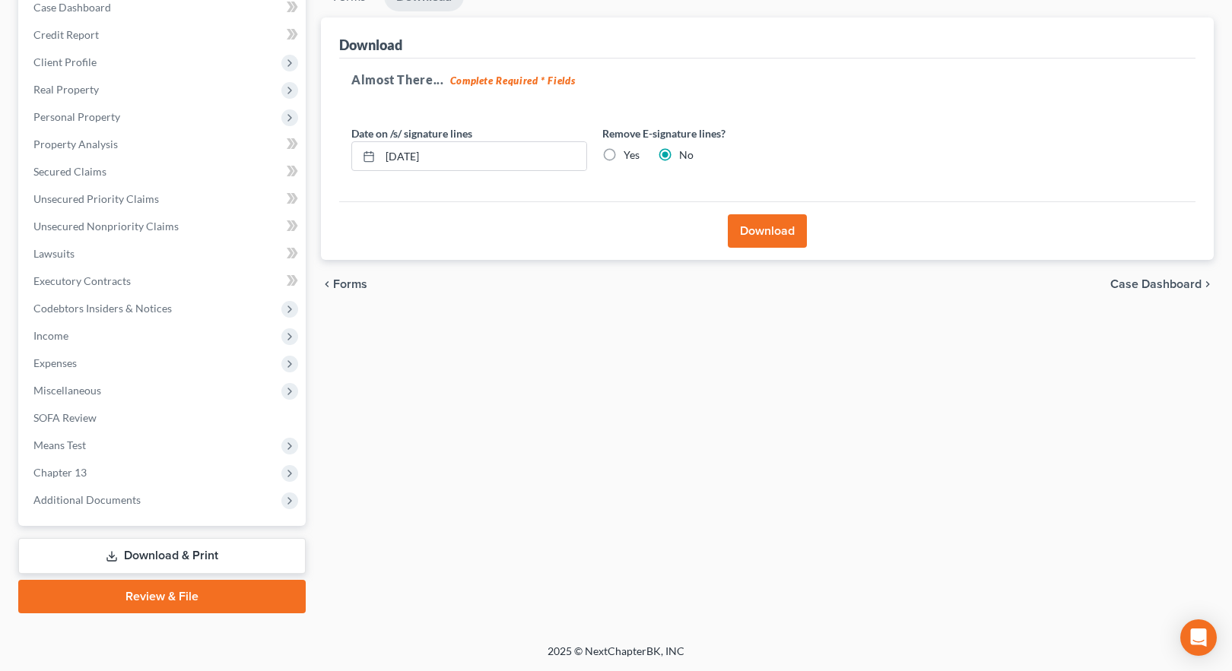
click at [770, 233] on button "Download" at bounding box center [767, 230] width 79 height 33
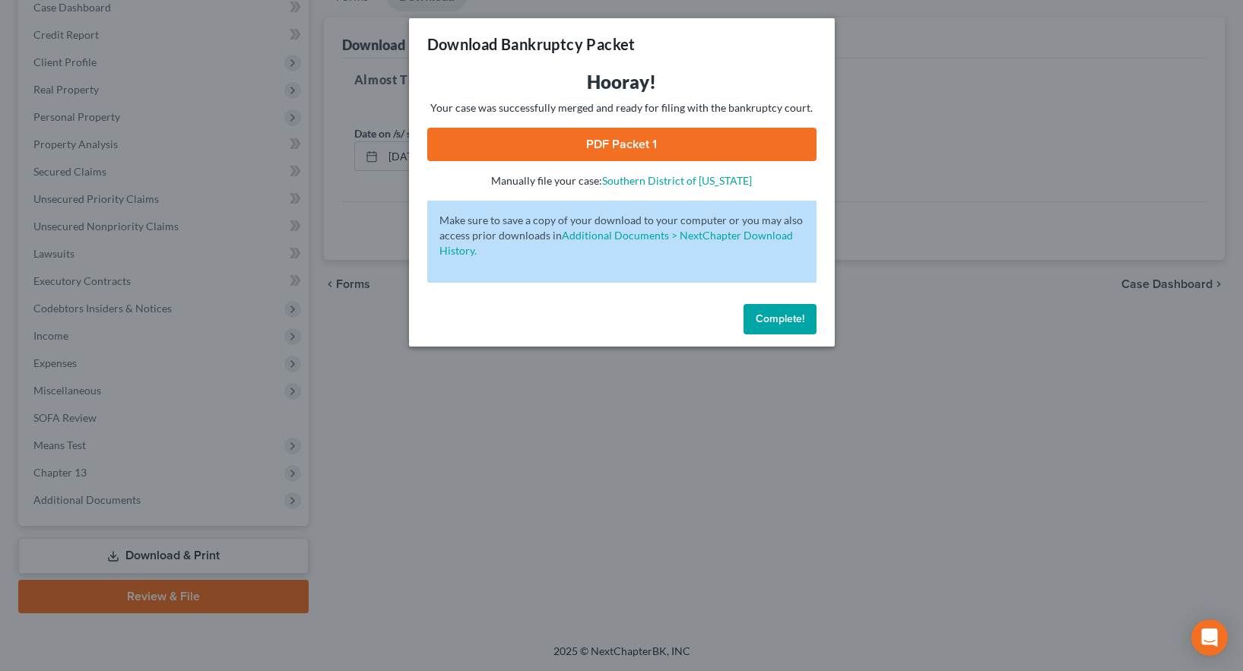
click at [640, 141] on link "PDF Packet 1" at bounding box center [621, 144] width 389 height 33
click at [782, 317] on span "Complete!" at bounding box center [780, 319] width 49 height 13
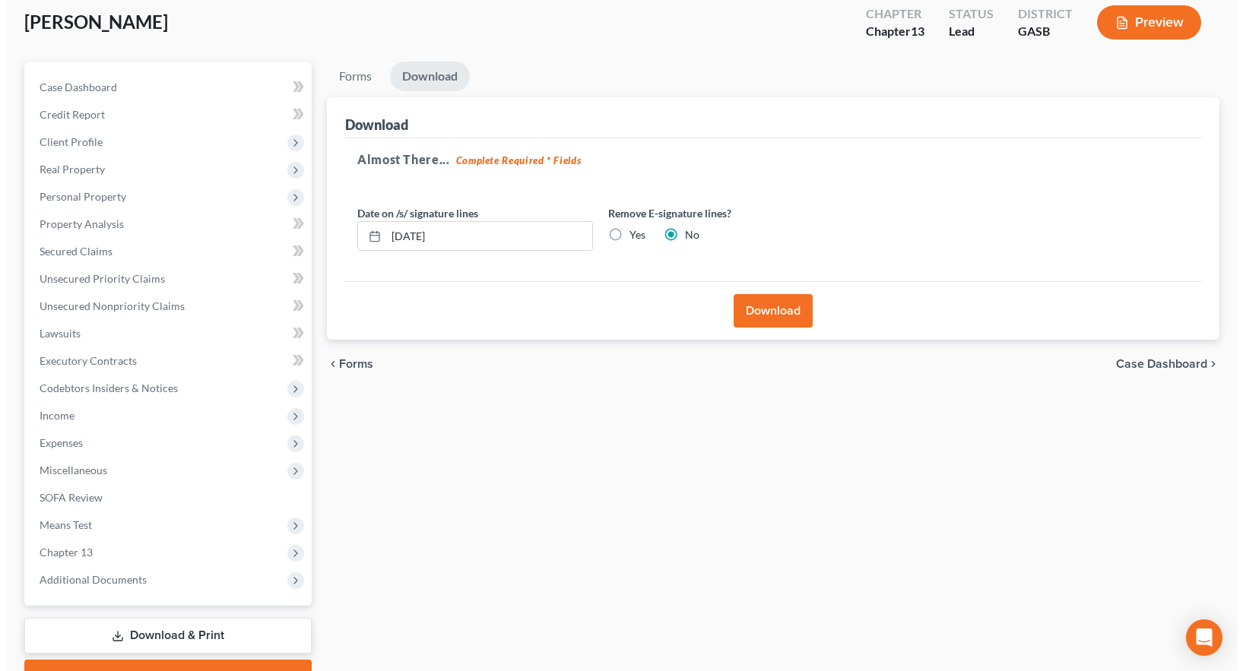
scroll to position [0, 0]
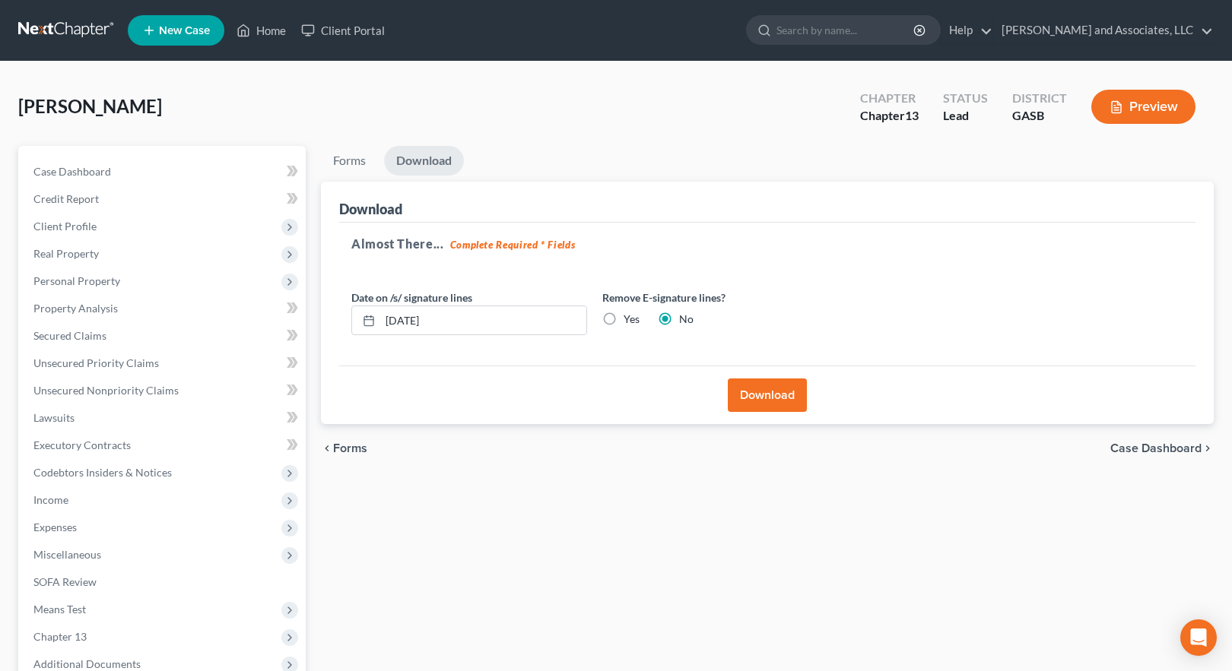
click at [1159, 451] on span "Case Dashboard" at bounding box center [1155, 449] width 91 height 12
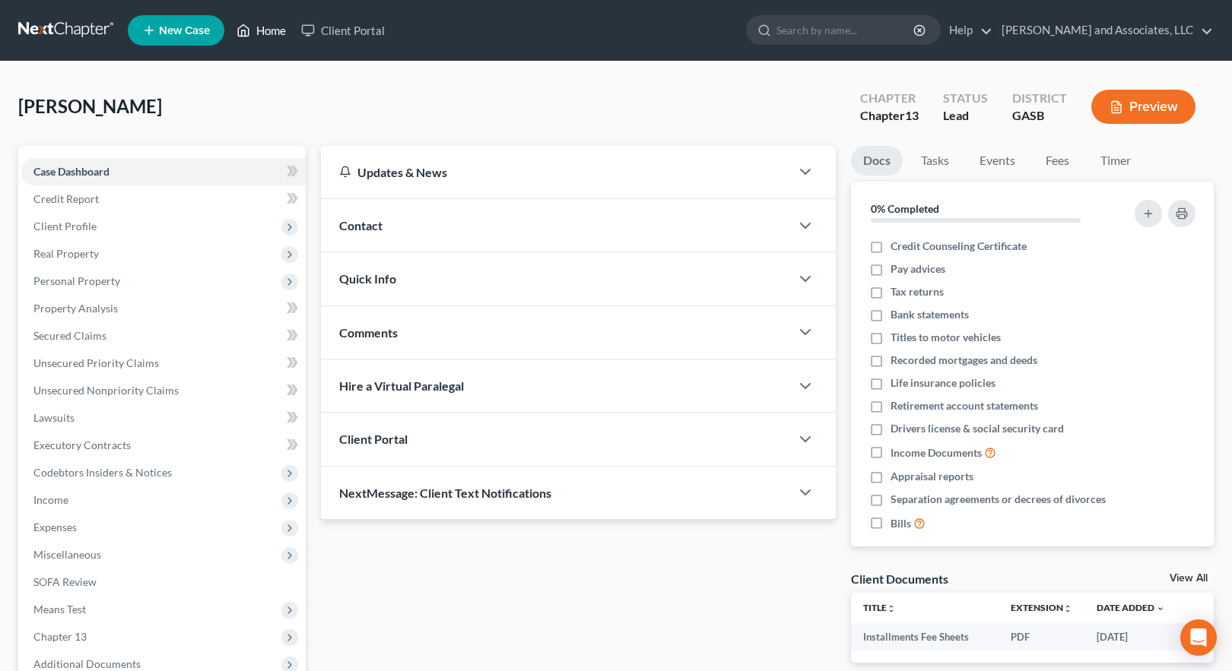
click at [265, 30] on link "Home" at bounding box center [261, 30] width 65 height 27
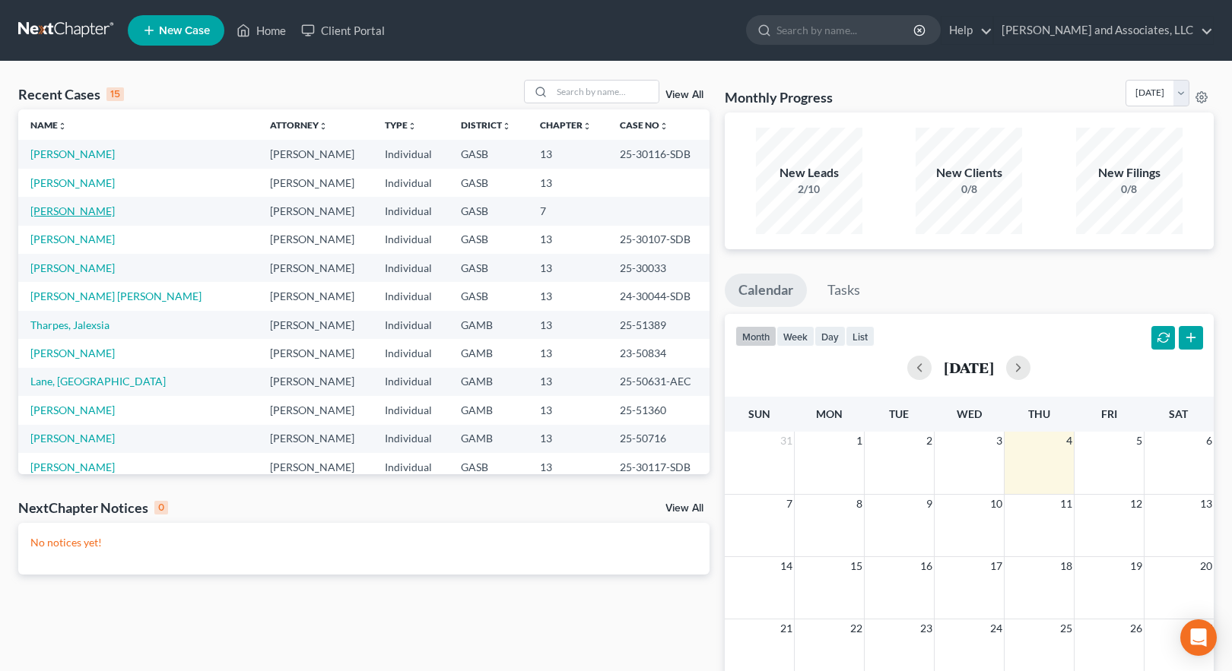
click at [71, 211] on link "[PERSON_NAME]" at bounding box center [72, 211] width 84 height 13
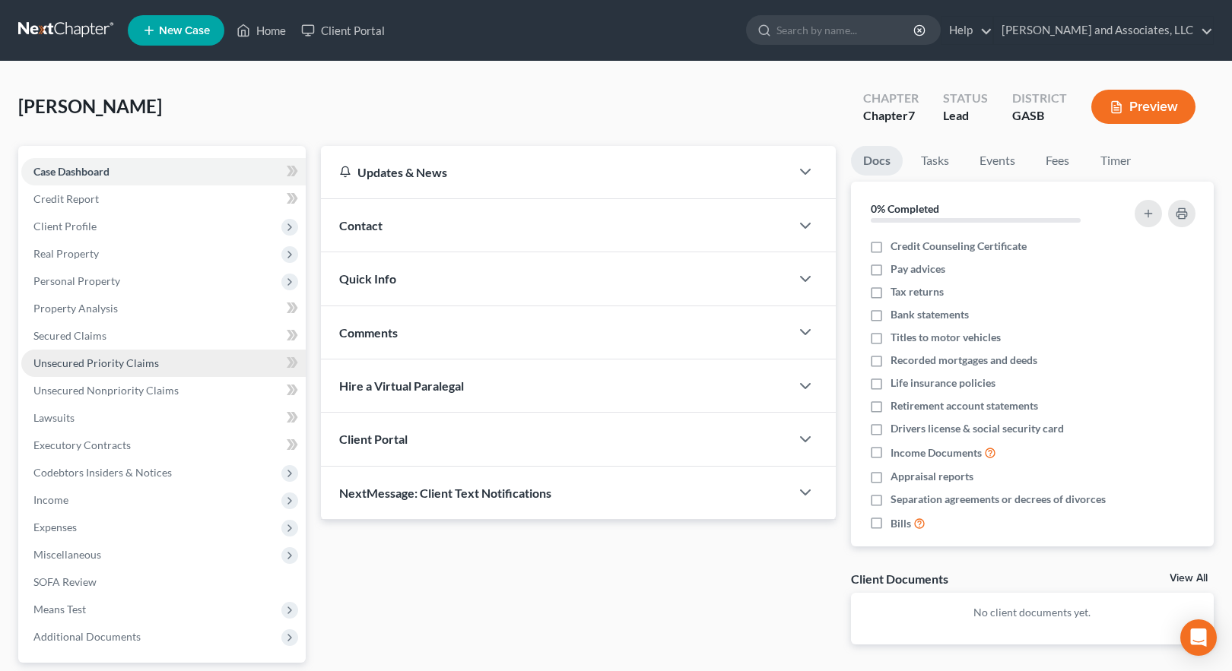
click at [113, 361] on span "Unsecured Priority Claims" at bounding box center [95, 363] width 125 height 13
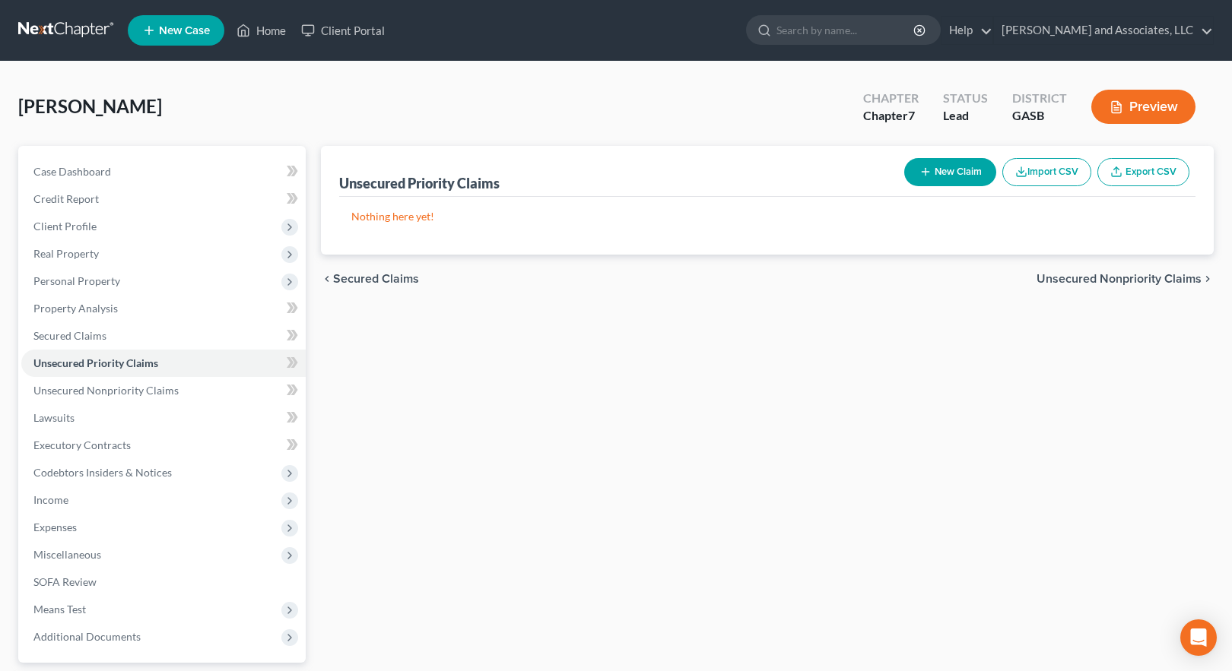
click at [950, 176] on button "New Claim" at bounding box center [950, 172] width 92 height 28
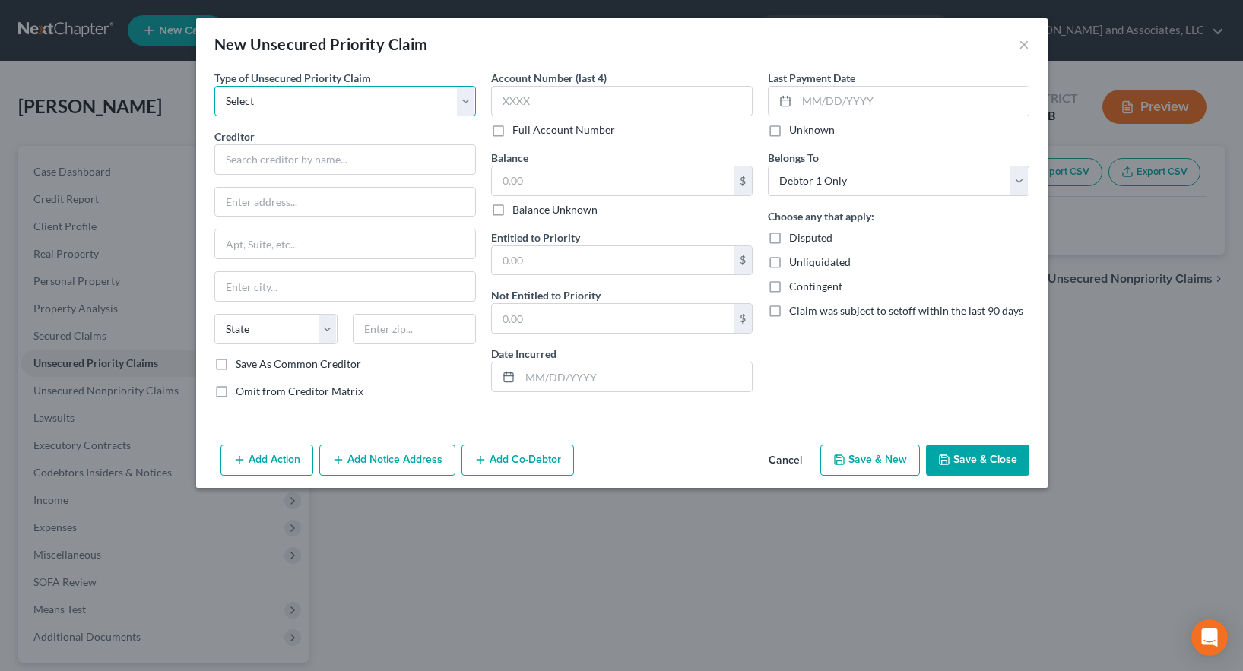
click at [284, 104] on select "Select Taxes & Other Government Units Domestic Support Obligations Extensions o…" at bounding box center [345, 101] width 262 height 30
click at [214, 86] on select "Select Taxes & Other Government Units Domestic Support Obligations Extensions o…" at bounding box center [345, 101] width 262 height 30
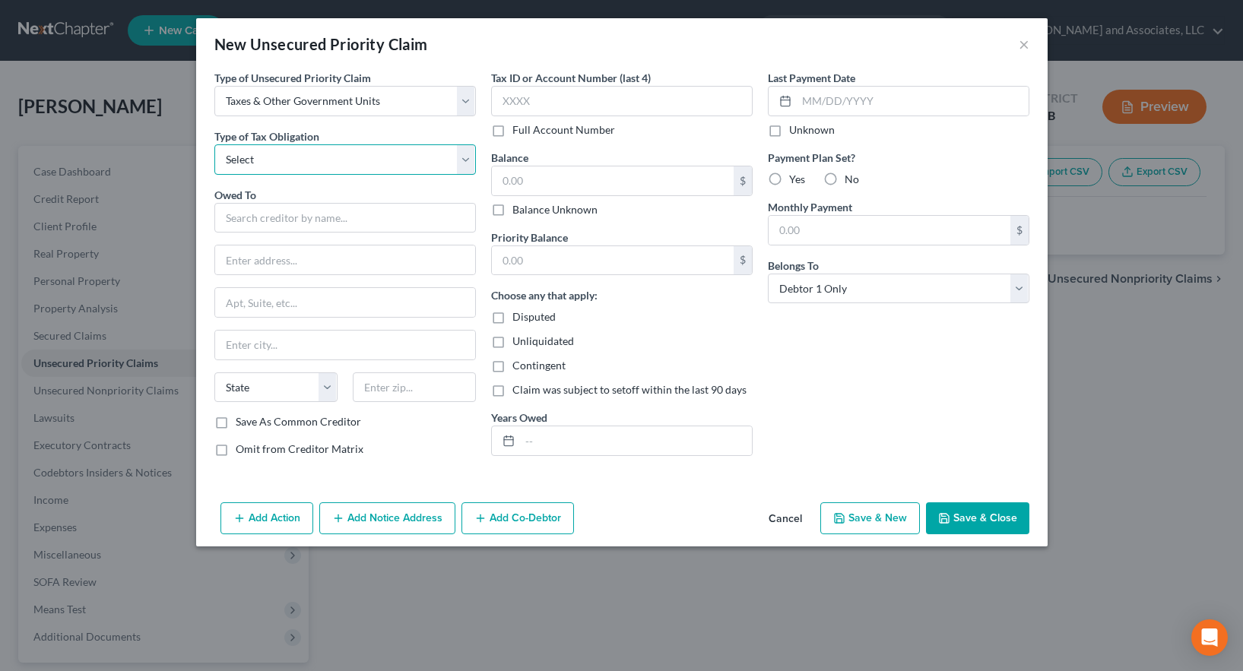
click at [282, 162] on select "Select Federal City State Franchise Tax Board Other" at bounding box center [345, 159] width 262 height 30
click at [214, 144] on select "Select Federal City State Franchise Tax Board Other" at bounding box center [345, 159] width 262 height 30
click at [269, 220] on input "text" at bounding box center [345, 218] width 262 height 30
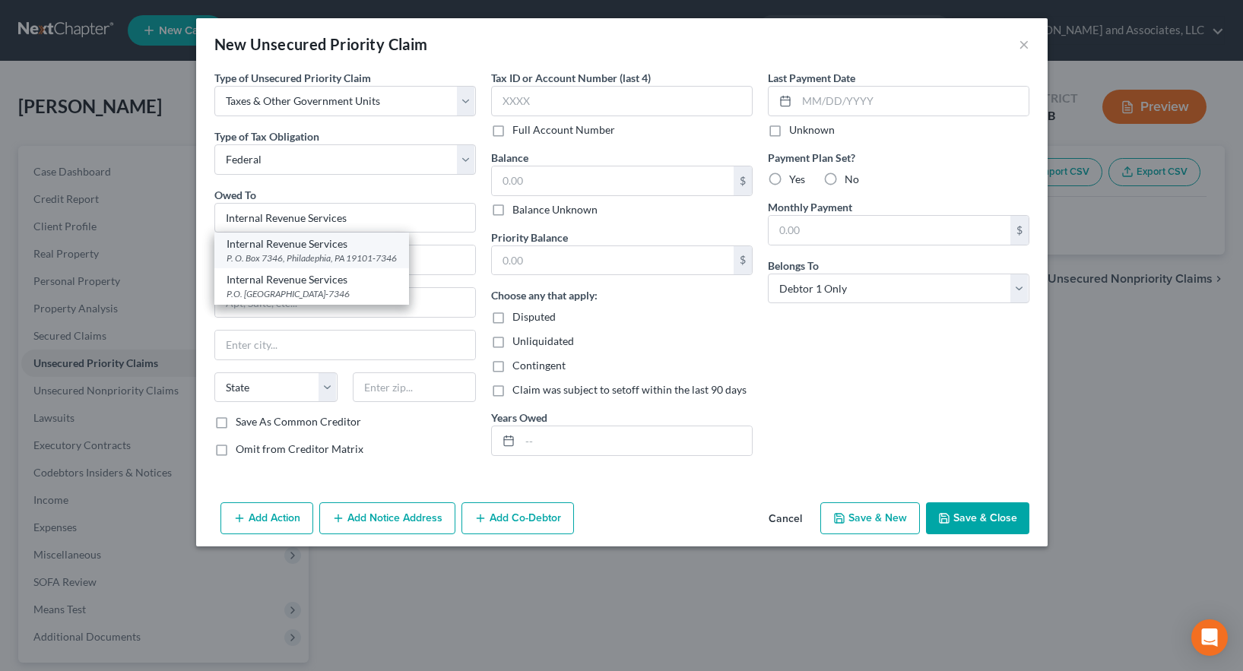
click at [265, 252] on div "P. O. Box 7346, Philadephia, PA 19101-7346" at bounding box center [312, 258] width 170 height 13
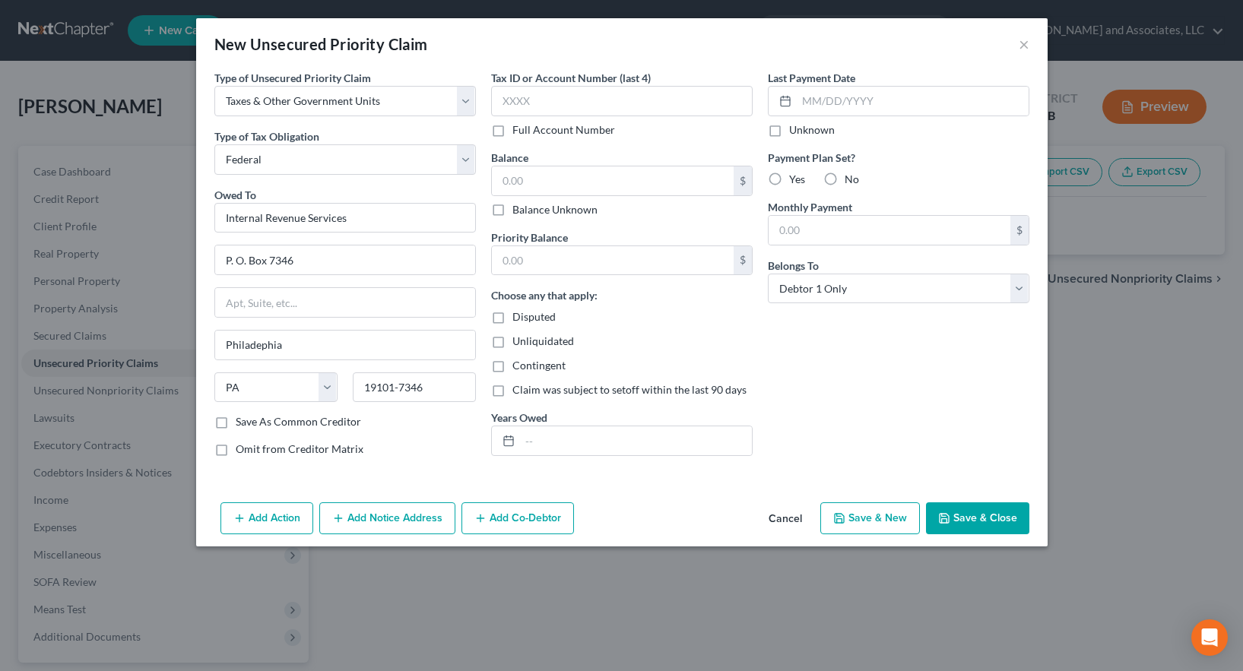
click at [863, 522] on button "Save & New" at bounding box center [871, 519] width 100 height 32
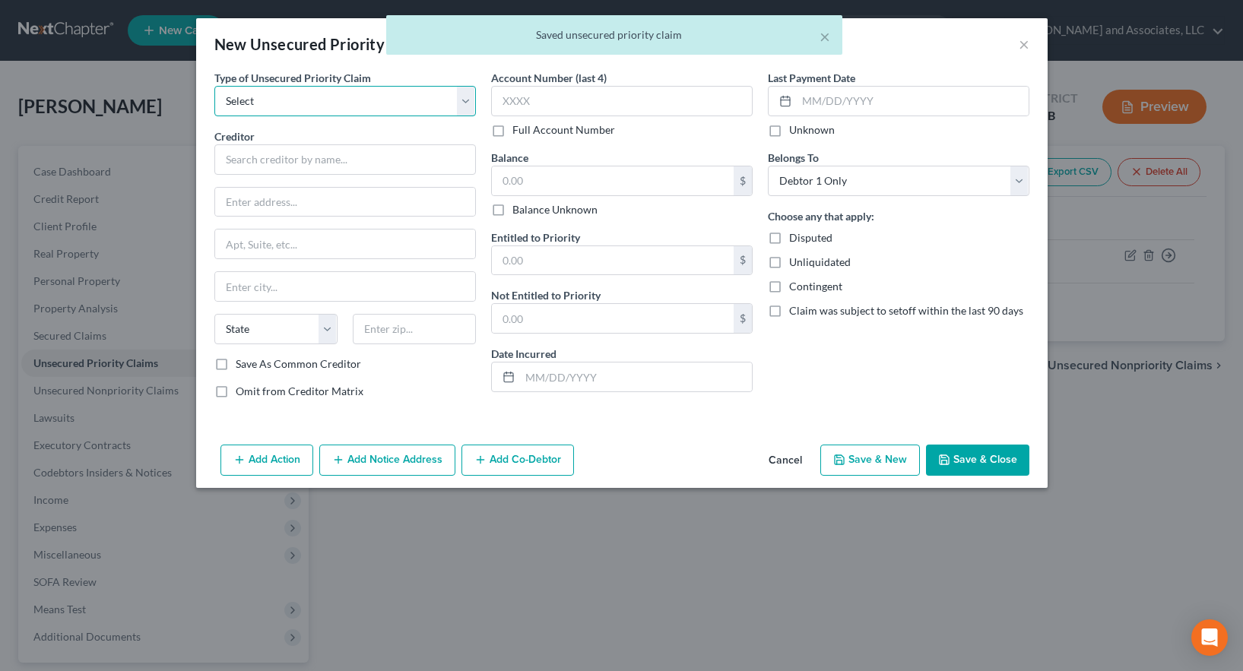
click at [268, 103] on select "Select Taxes & Other Government Units Domestic Support Obligations Extensions o…" at bounding box center [345, 101] width 262 height 30
click at [214, 86] on select "Select Taxes & Other Government Units Domestic Support Obligations Extensions o…" at bounding box center [345, 101] width 262 height 30
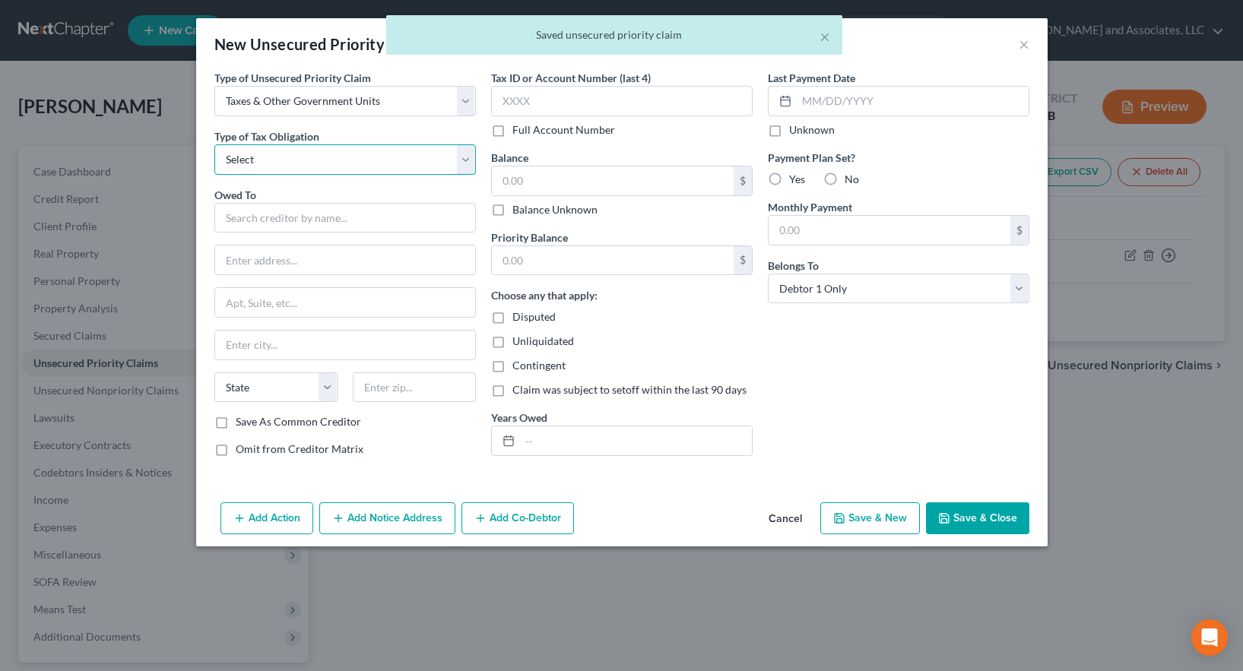
click at [274, 162] on select "Select Federal City State Franchise Tax Board Other" at bounding box center [345, 159] width 262 height 30
click at [214, 144] on select "Select Federal City State Franchise Tax Board Other" at bounding box center [345, 159] width 262 height 30
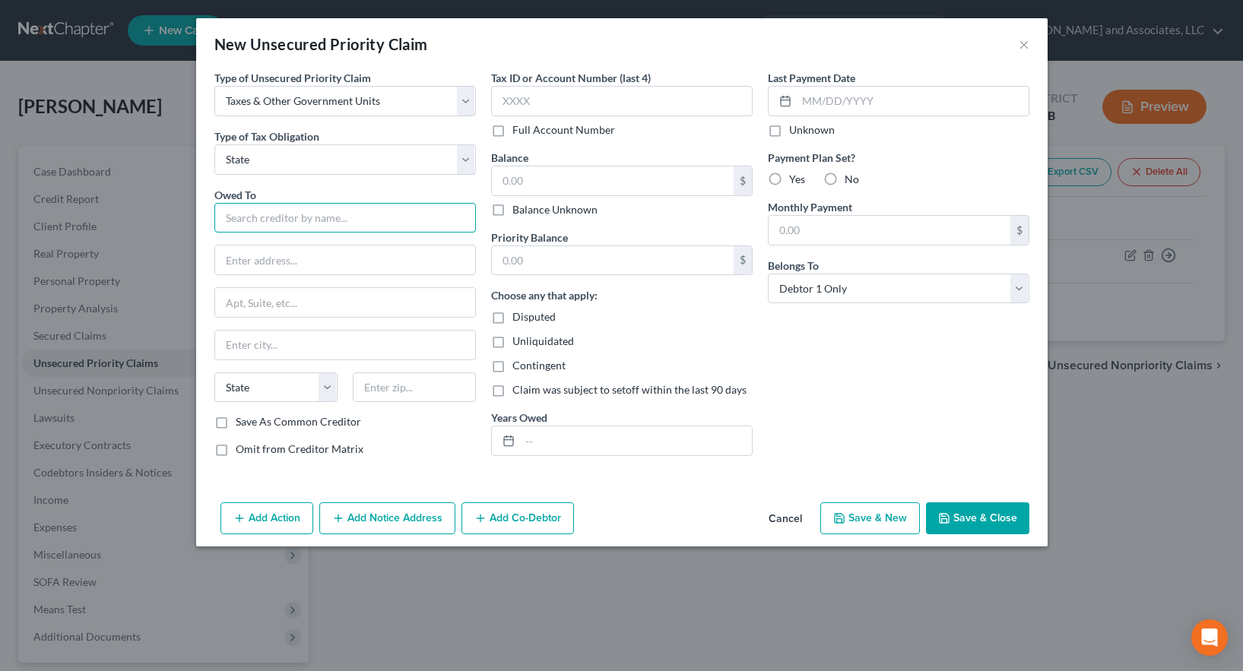
click at [263, 223] on input "text" at bounding box center [345, 218] width 262 height 30
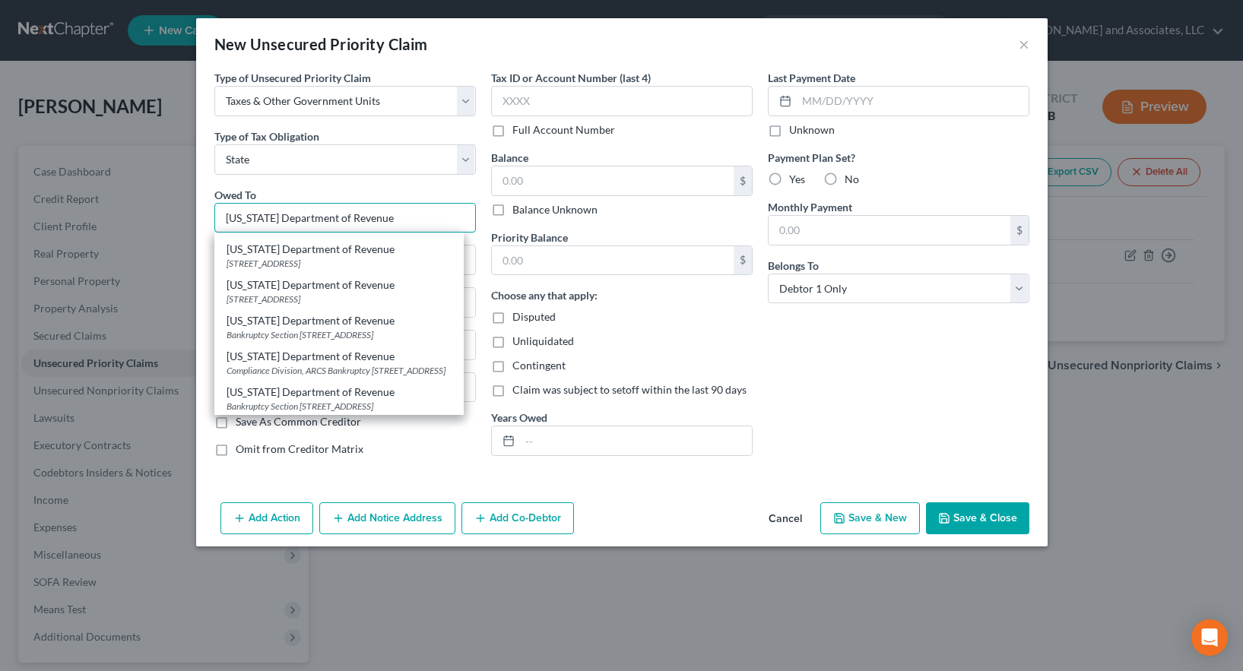
scroll to position [380, 0]
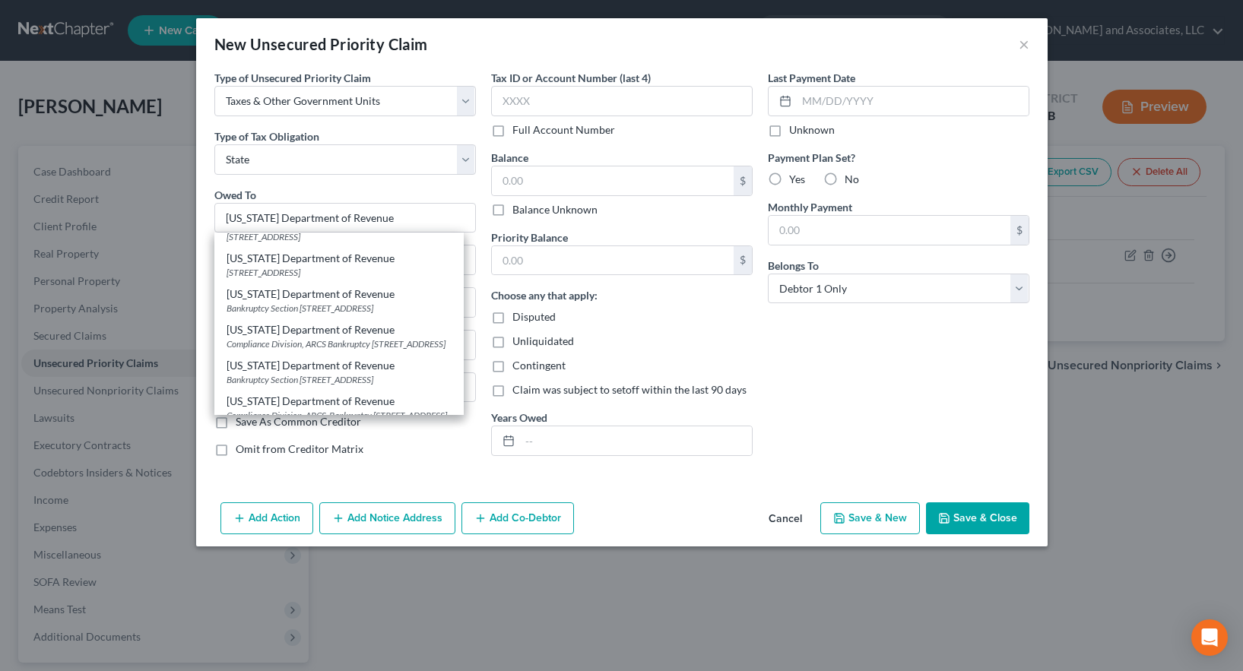
click at [364, 208] on div "Bankruptcy [STREET_ADDRESS]" at bounding box center [339, 201] width 225 height 13
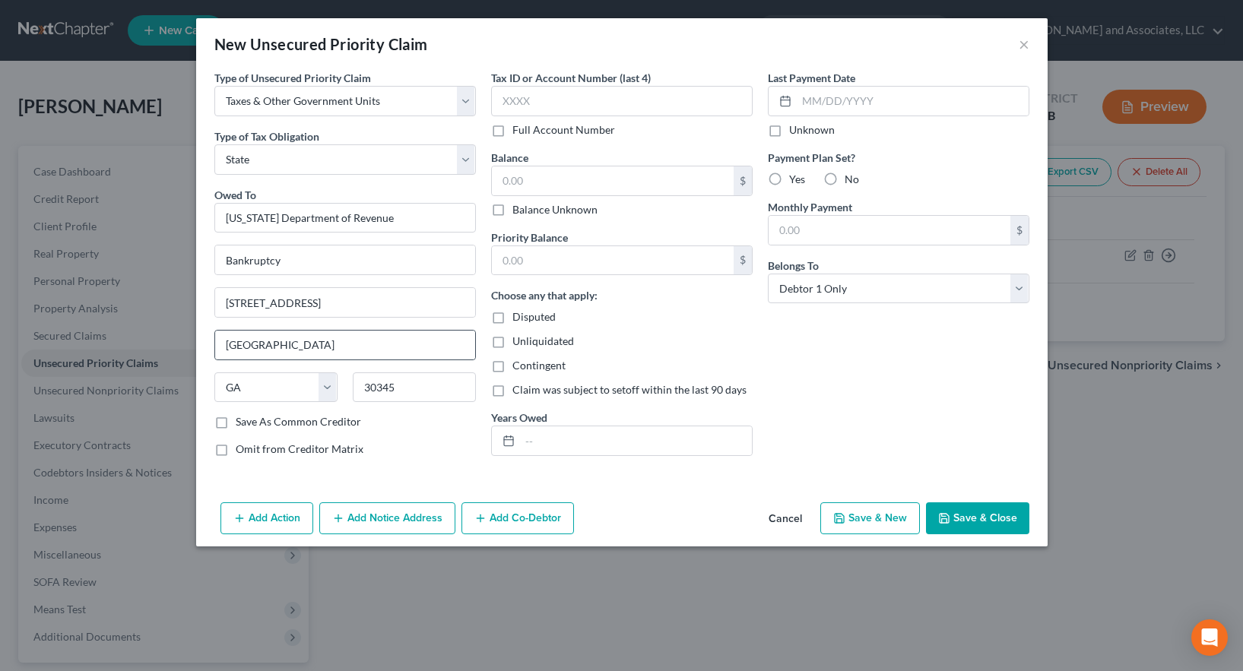
scroll to position [0, 0]
click at [889, 519] on button "Save & New" at bounding box center [871, 519] width 100 height 32
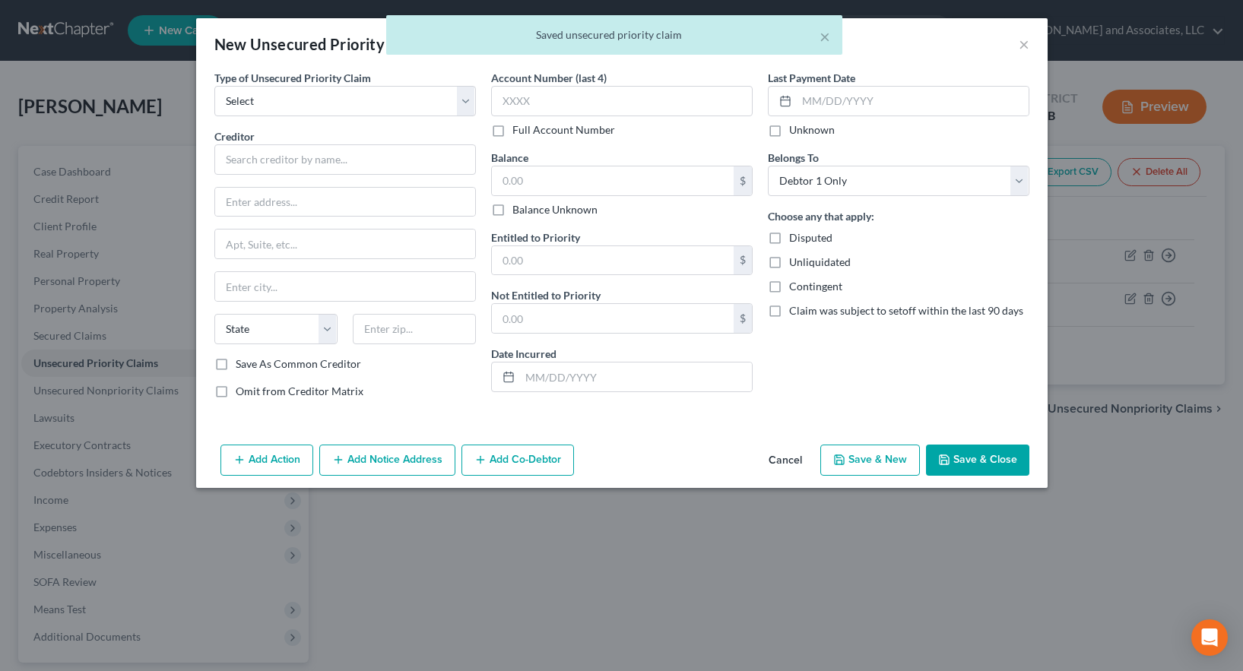
drag, startPoint x: 781, startPoint y: 462, endPoint x: 899, endPoint y: 471, distance: 118.2
click at [783, 462] on button "Cancel" at bounding box center [786, 461] width 58 height 30
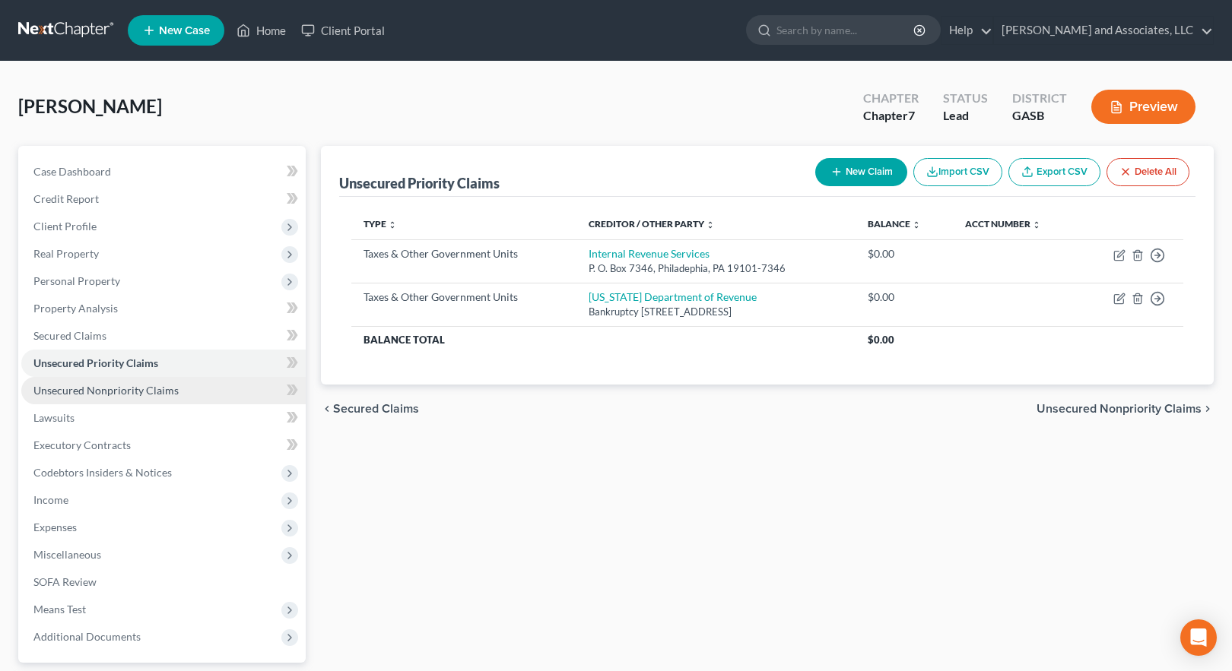
click at [102, 392] on span "Unsecured Nonpriority Claims" at bounding box center [105, 390] width 145 height 13
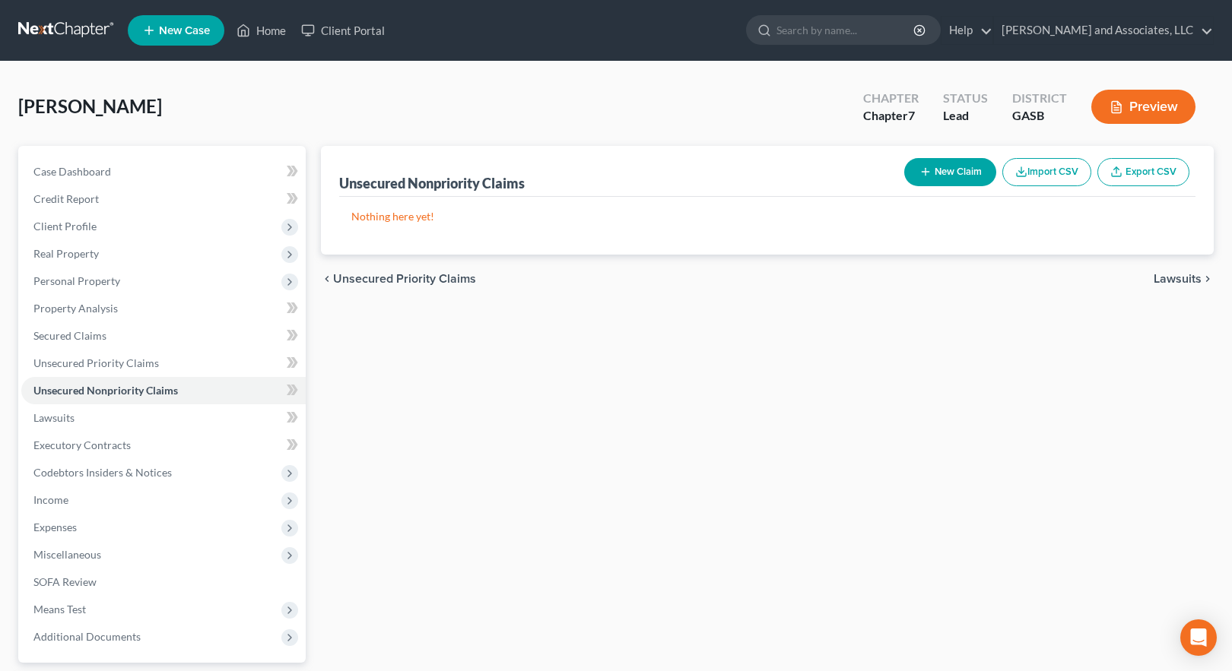
click at [941, 173] on button "New Claim" at bounding box center [950, 172] width 92 height 28
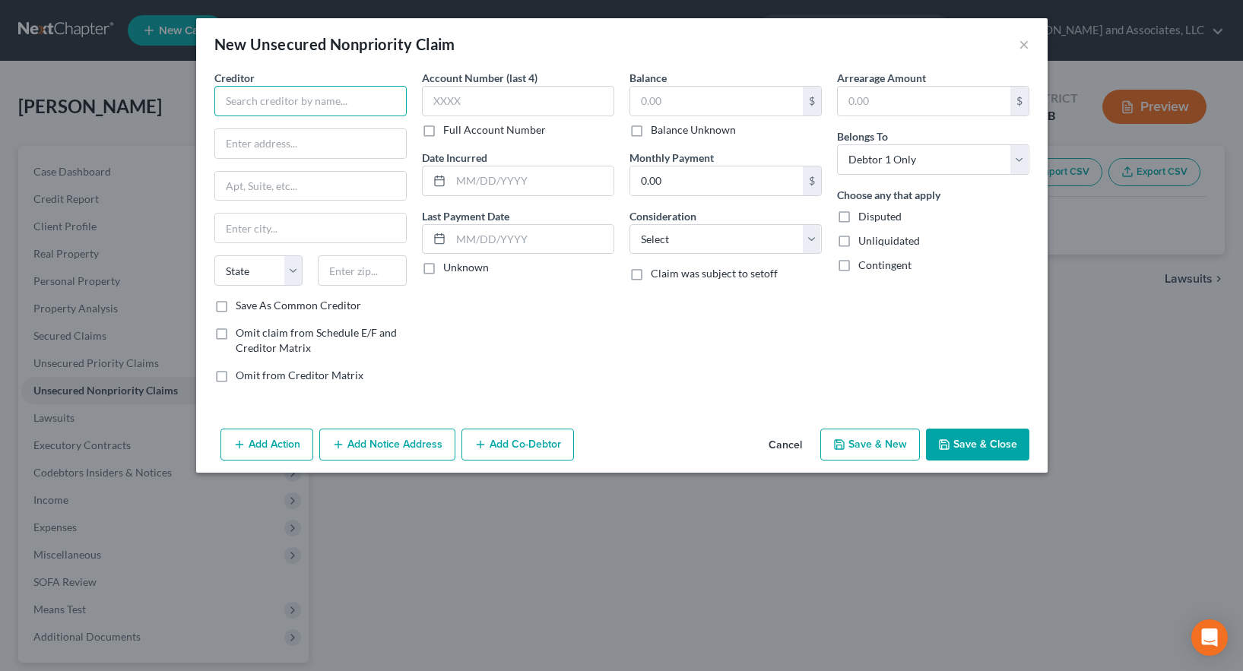
click at [243, 97] on input "text" at bounding box center [310, 101] width 192 height 30
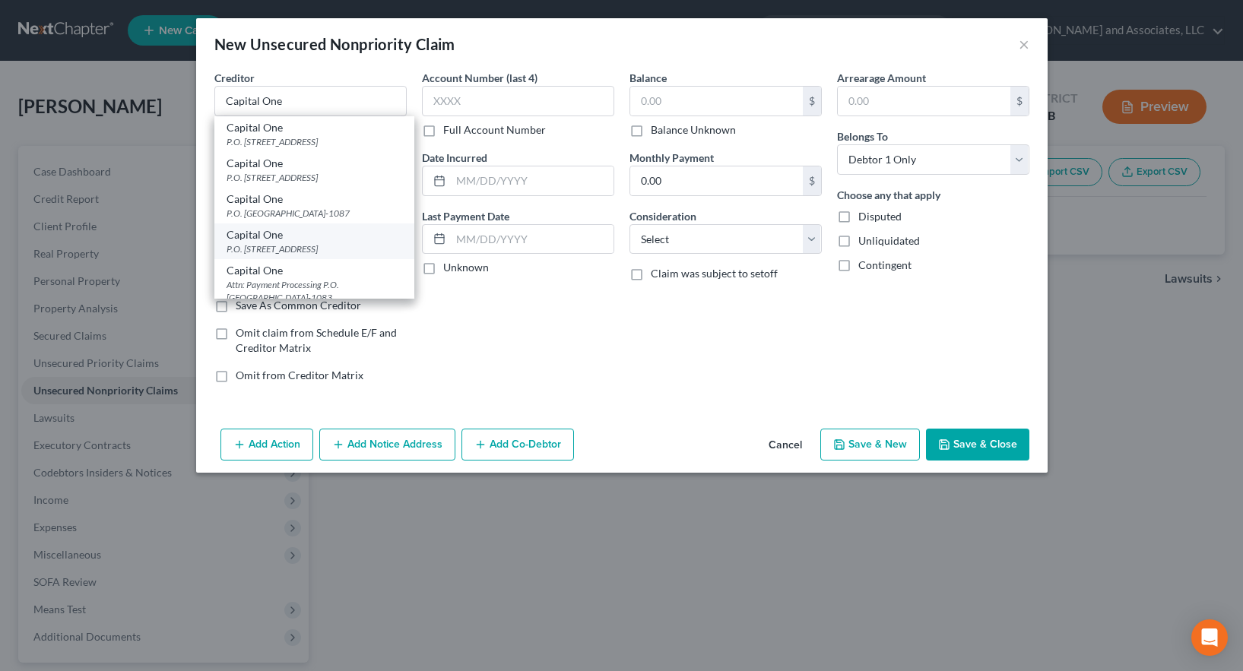
click at [291, 256] on div "P.O. [STREET_ADDRESS]" at bounding box center [315, 249] width 176 height 13
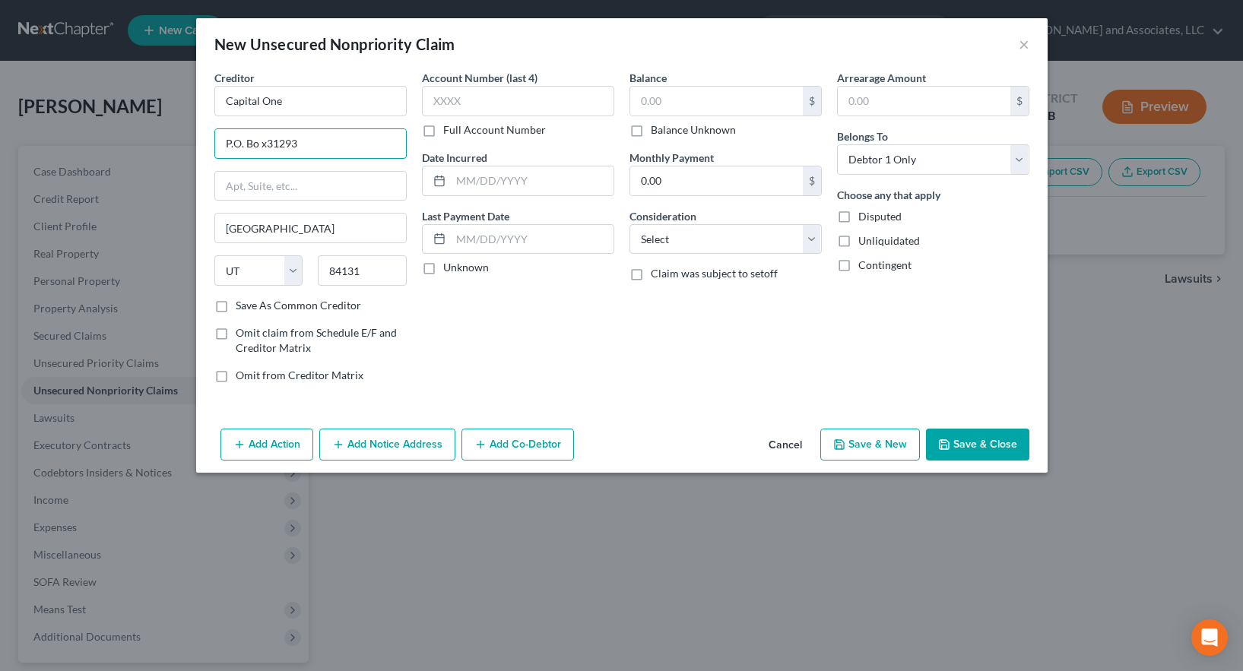
drag, startPoint x: 265, startPoint y: 140, endPoint x: 296, endPoint y: 162, distance: 38.2
click at [266, 140] on input "P.O. Bo x31293" at bounding box center [310, 143] width 191 height 29
drag, startPoint x: 332, startPoint y: 144, endPoint x: 159, endPoint y: 127, distance: 174.3
click at [159, 127] on div "New Unsecured Nonpriority Claim × Creditor * Capital One P.O. Bo x 31293 [GEOGR…" at bounding box center [621, 335] width 1243 height 671
click at [236, 307] on label "Save As Common Creditor" at bounding box center [298, 305] width 125 height 15
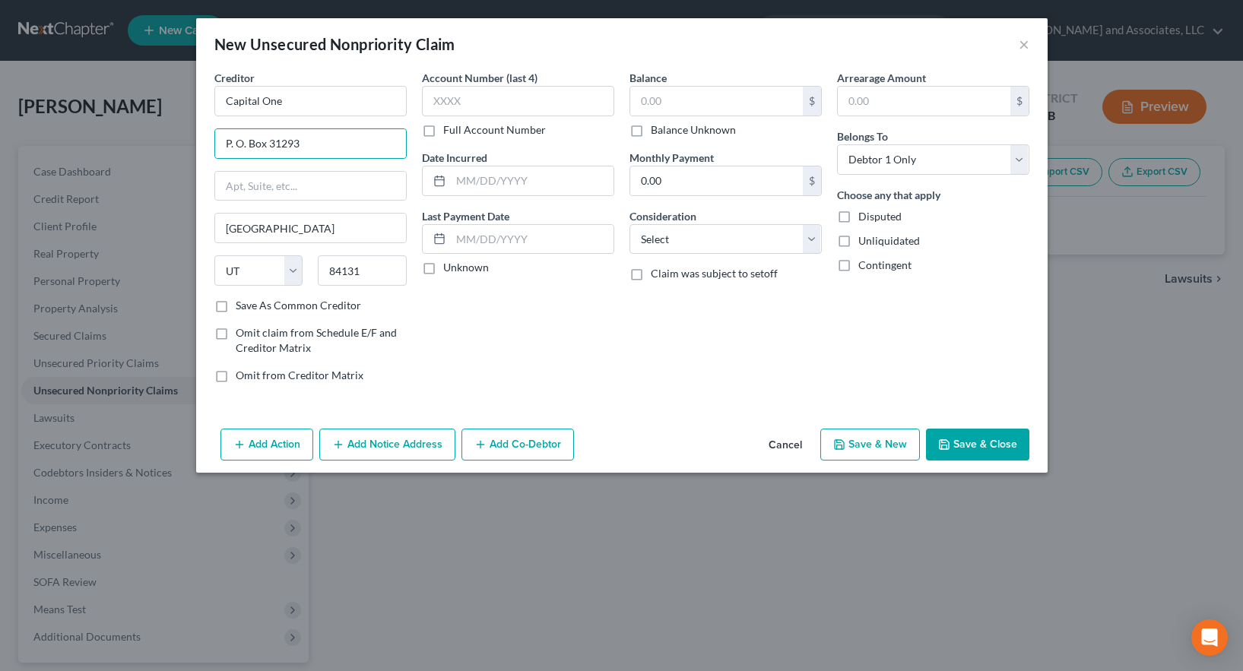
click at [242, 307] on input "Save As Common Creditor" at bounding box center [247, 303] width 10 height 10
click at [443, 134] on label "Full Account Number" at bounding box center [494, 129] width 103 height 15
click at [449, 132] on input "Full Account Number" at bounding box center [454, 127] width 10 height 10
click at [449, 100] on input "text" at bounding box center [518, 101] width 192 height 30
click at [879, 446] on button "Save & New" at bounding box center [871, 445] width 100 height 32
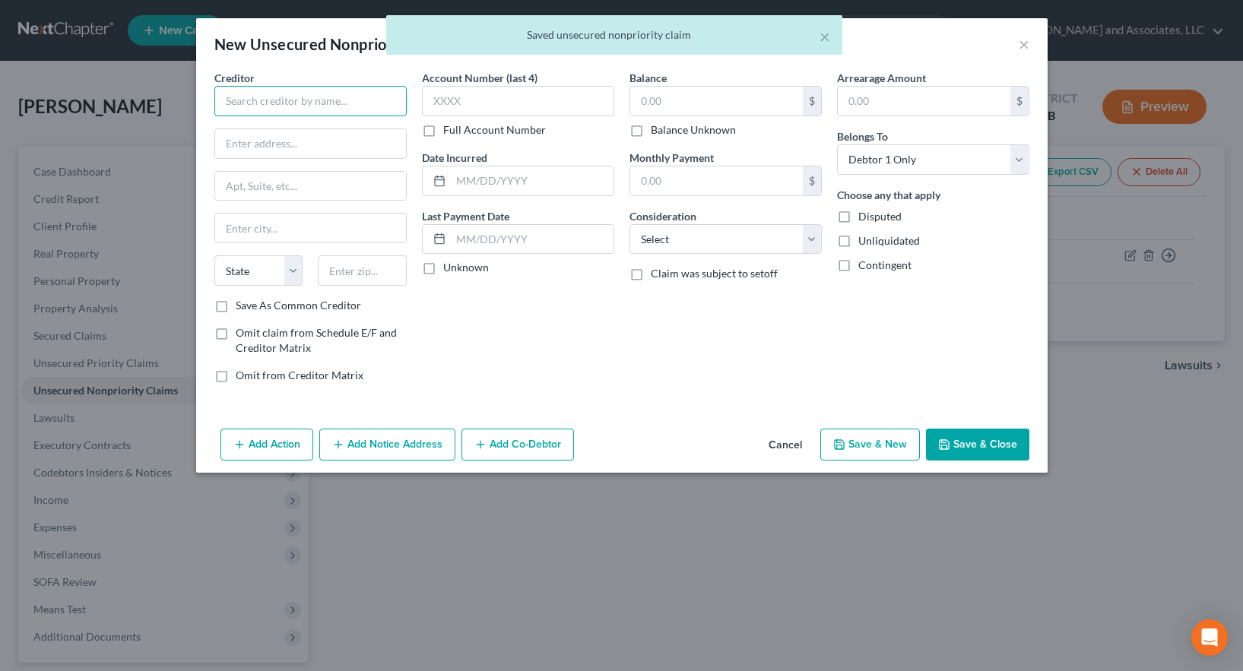
click at [273, 100] on input "text" at bounding box center [310, 101] width 192 height 30
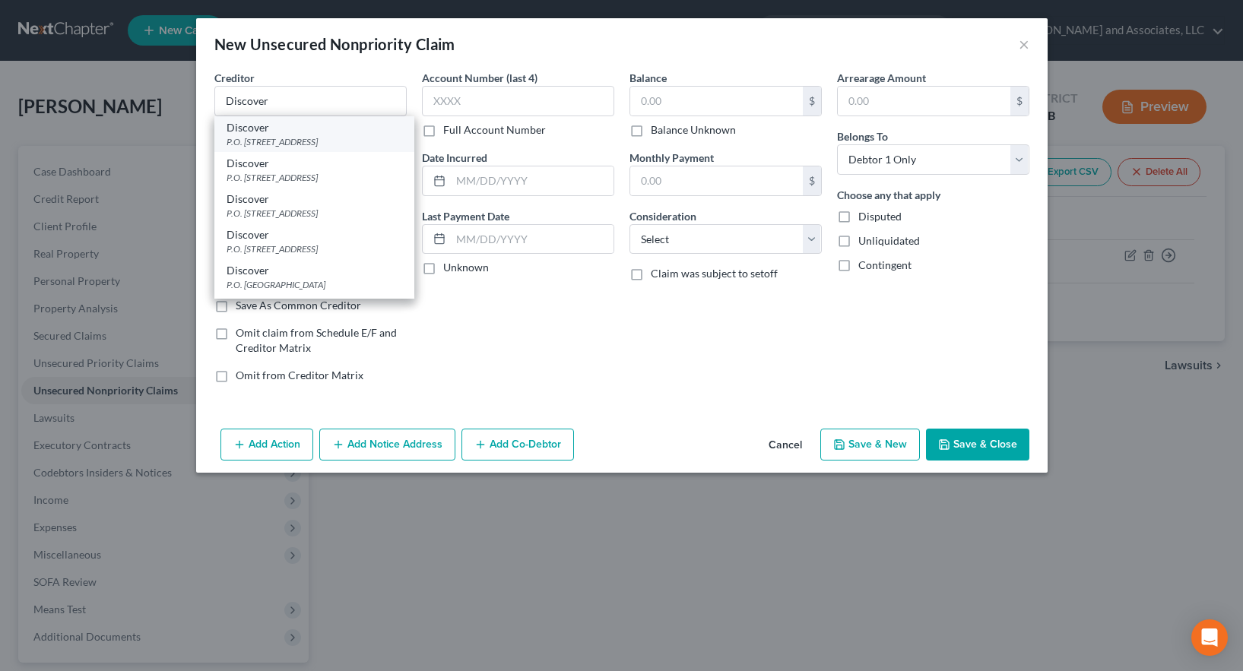
click at [284, 147] on div "P.O. [STREET_ADDRESS]" at bounding box center [315, 141] width 176 height 13
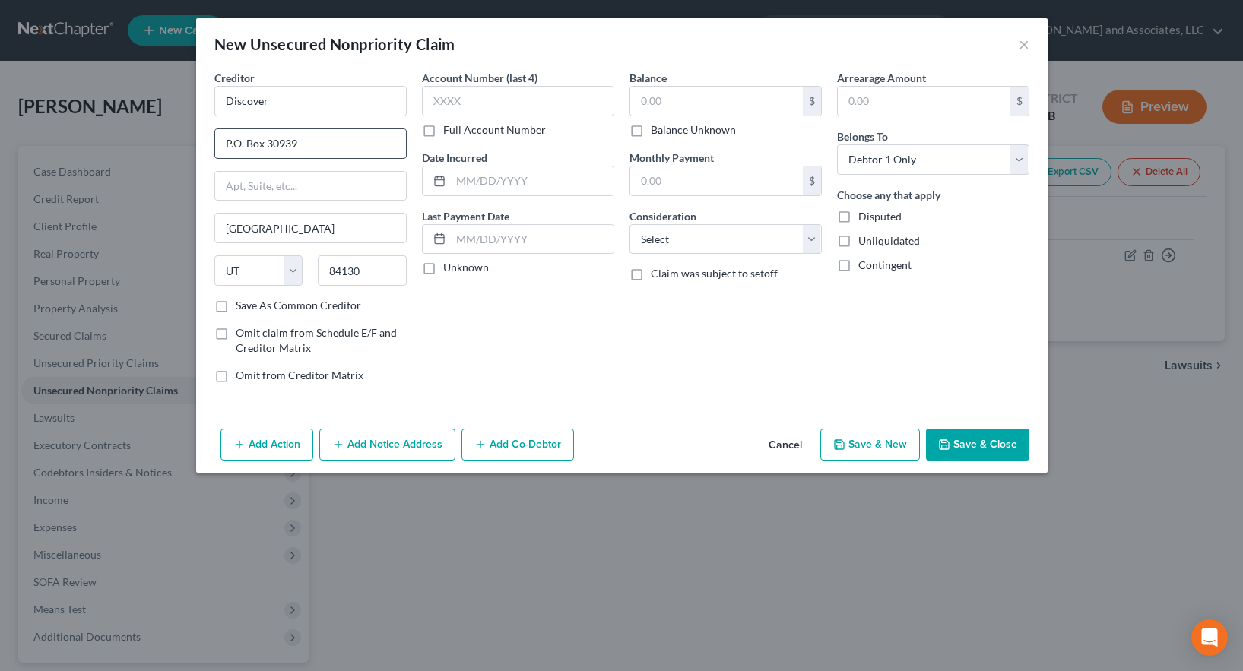
drag, startPoint x: 233, startPoint y: 144, endPoint x: 247, endPoint y: 151, distance: 15.7
click at [234, 144] on input "P.O. Box 30939" at bounding box center [310, 143] width 191 height 29
click at [236, 306] on label "Save As Common Creditor" at bounding box center [298, 305] width 125 height 15
click at [242, 306] on input "Save As Common Creditor" at bounding box center [247, 303] width 10 height 10
click at [494, 119] on div "Account Number (last 4) Full Account Number" at bounding box center [518, 104] width 192 height 68
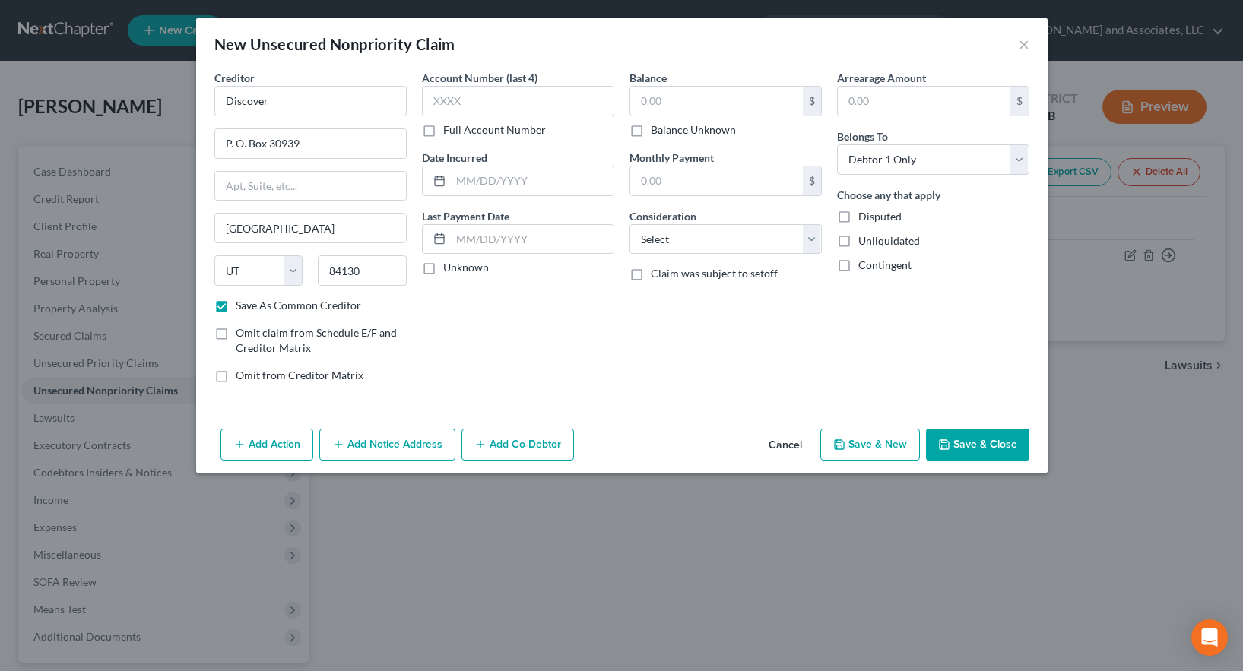
click at [443, 128] on label "Full Account Number" at bounding box center [494, 129] width 103 height 15
click at [449, 128] on input "Full Account Number" at bounding box center [454, 127] width 10 height 10
click at [444, 100] on input "text" at bounding box center [518, 101] width 192 height 30
click at [868, 446] on button "Save & New" at bounding box center [871, 445] width 100 height 32
click at [265, 103] on input "text" at bounding box center [310, 101] width 192 height 30
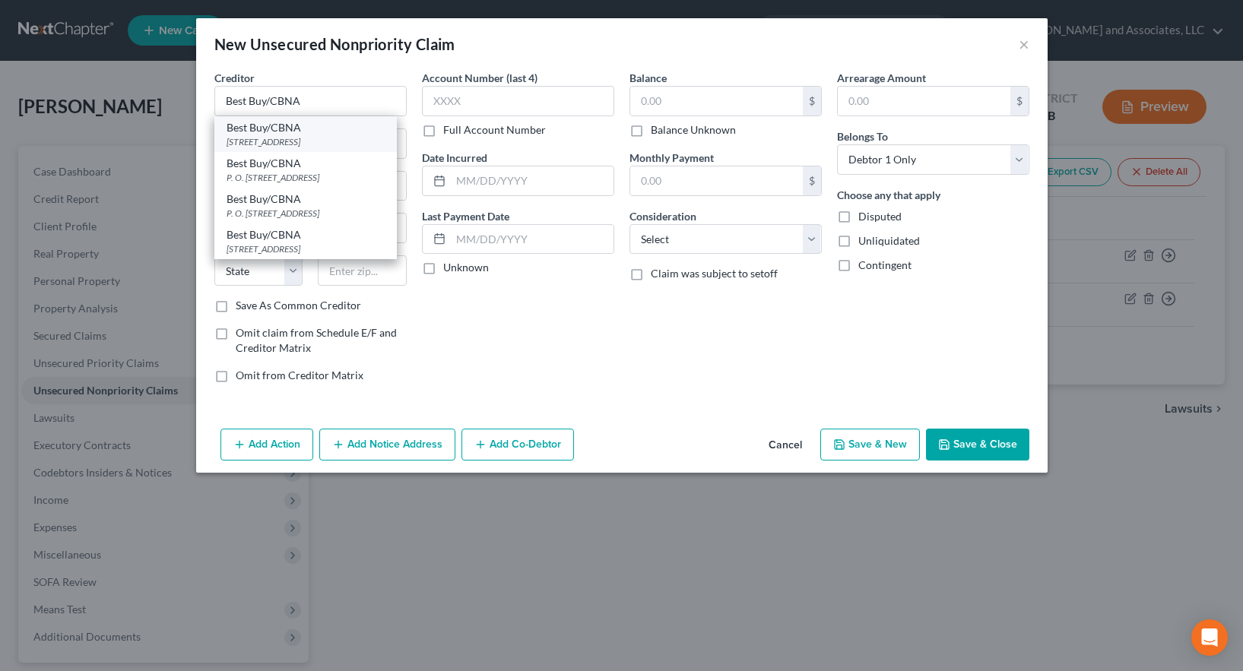
click at [304, 141] on div "[STREET_ADDRESS]" at bounding box center [306, 141] width 158 height 13
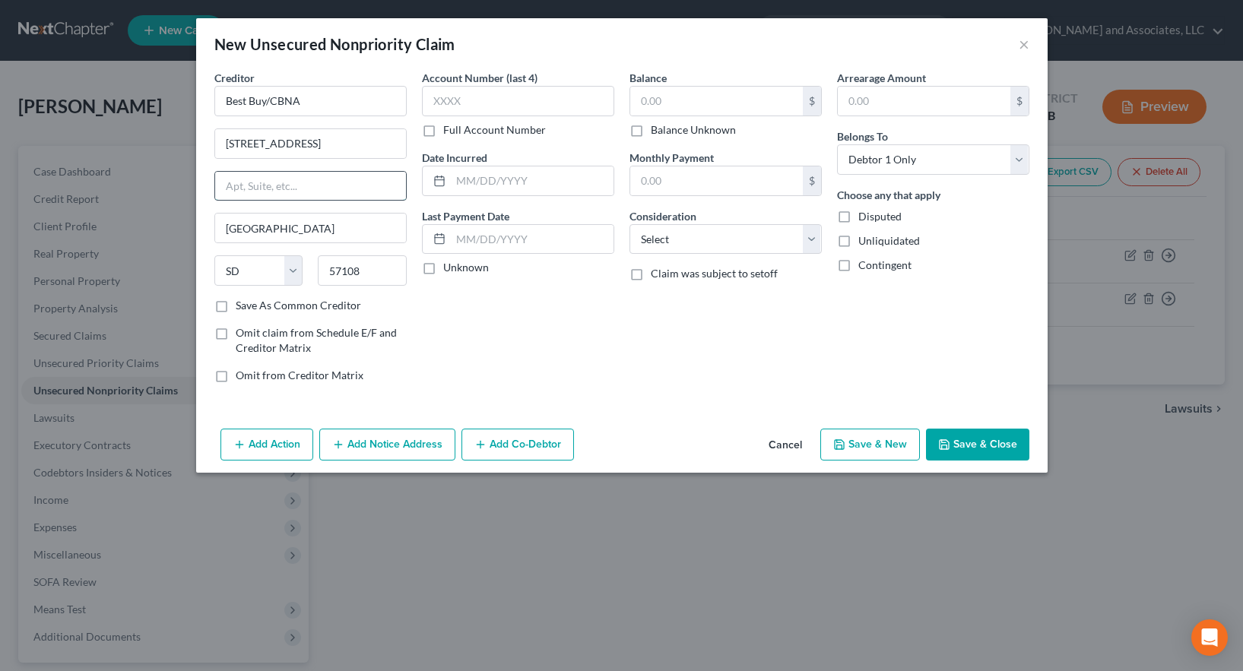
click at [259, 187] on input "text" at bounding box center [310, 186] width 191 height 29
drag, startPoint x: 221, startPoint y: 304, endPoint x: 234, endPoint y: 304, distance: 13.7
click at [236, 306] on label "Save As Common Creditor" at bounding box center [298, 305] width 125 height 15
click at [242, 306] on input "Save As Common Creditor" at bounding box center [247, 303] width 10 height 10
click at [443, 132] on label "Full Account Number" at bounding box center [494, 129] width 103 height 15
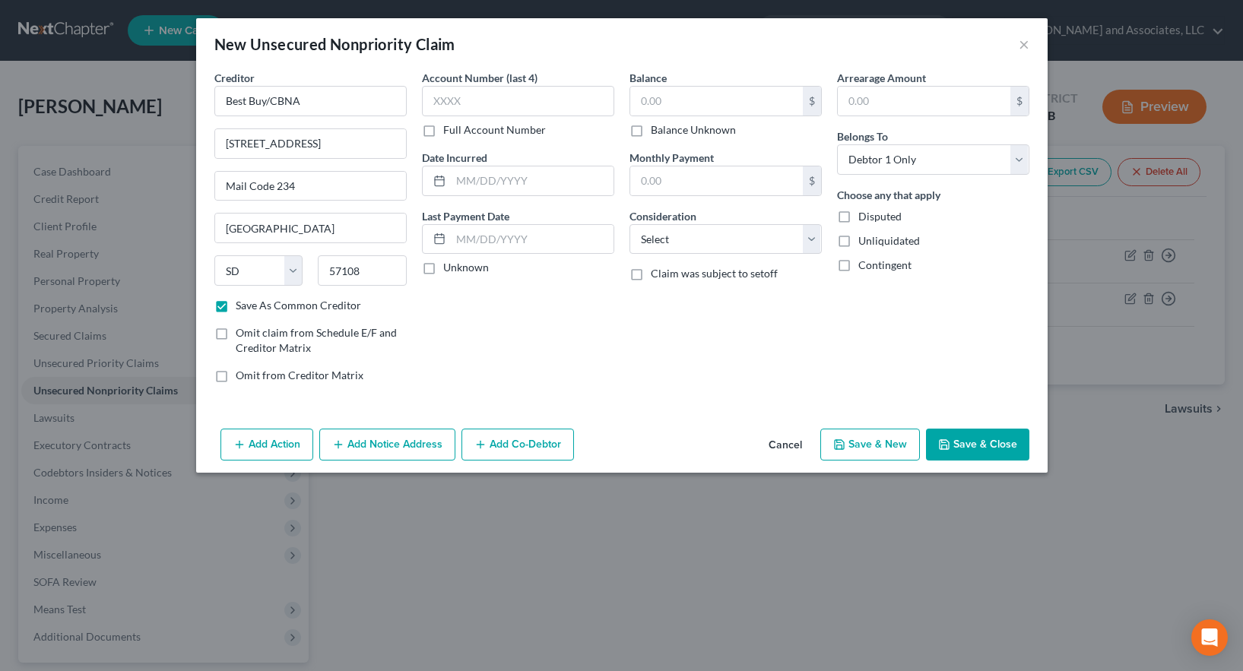
click at [449, 132] on input "Full Account Number" at bounding box center [454, 127] width 10 height 10
click at [454, 103] on input "text" at bounding box center [518, 101] width 192 height 30
click at [860, 444] on button "Save & New" at bounding box center [871, 445] width 100 height 32
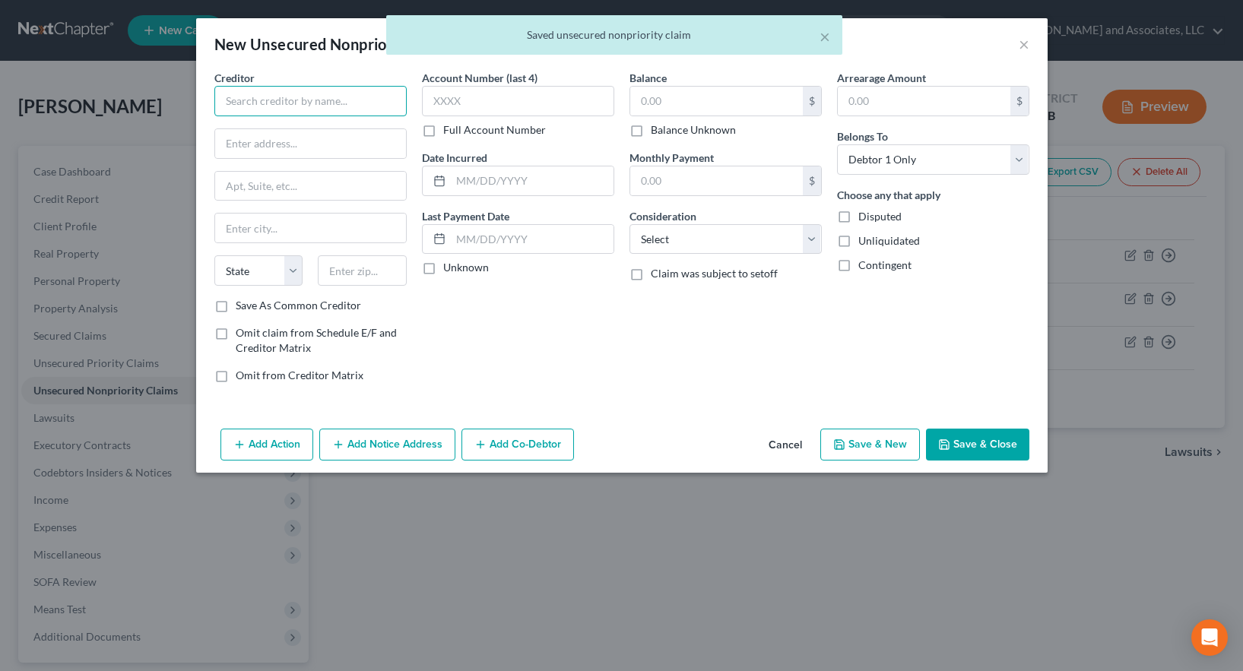
click at [311, 100] on input "text" at bounding box center [310, 101] width 192 height 30
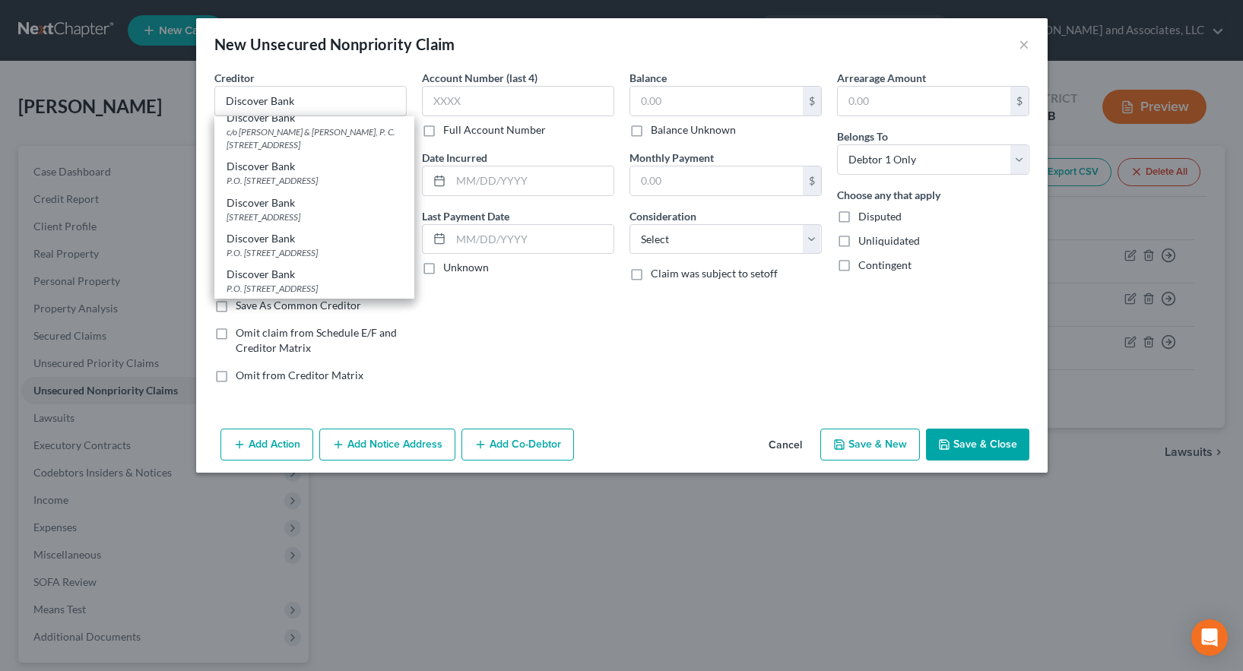
scroll to position [170, 0]
click at [324, 98] on input "Discover Bank" at bounding box center [310, 101] width 192 height 30
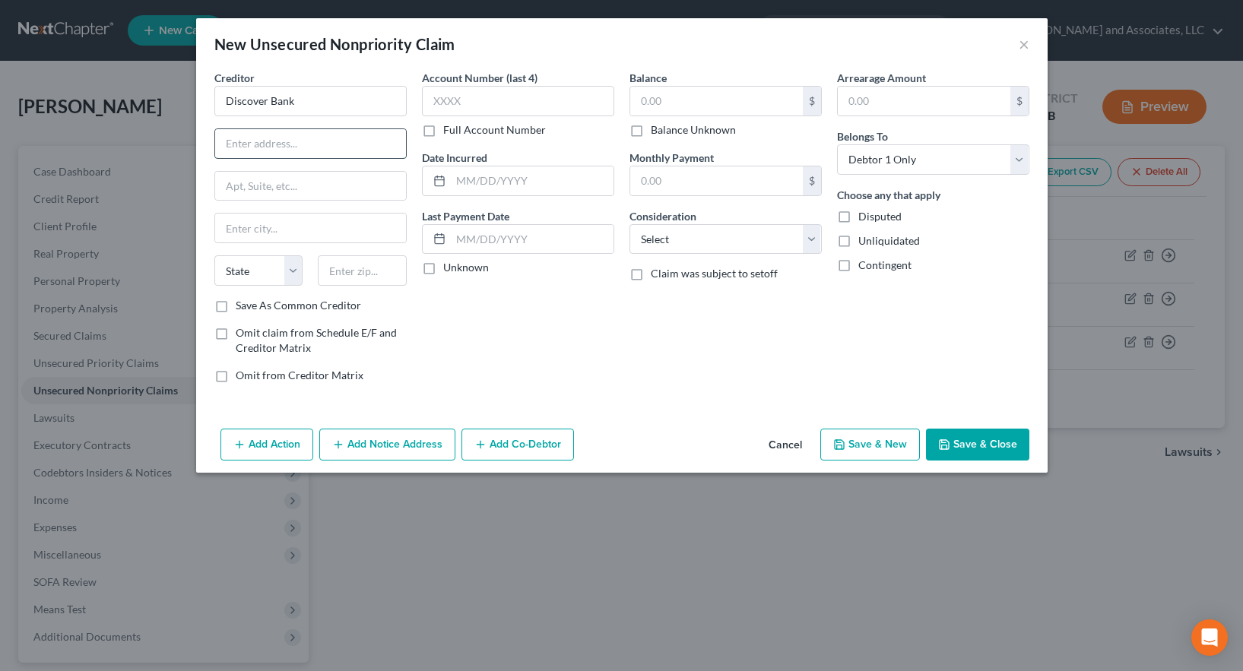
click at [290, 143] on input "text" at bounding box center [310, 143] width 191 height 29
click at [285, 181] on input "text" at bounding box center [310, 186] width 191 height 29
drag, startPoint x: 300, startPoint y: 141, endPoint x: 221, endPoint y: 132, distance: 80.5
click at [221, 132] on input "P. O. Box 15316" at bounding box center [310, 143] width 191 height 29
click at [233, 142] on input "text" at bounding box center [310, 143] width 191 height 29
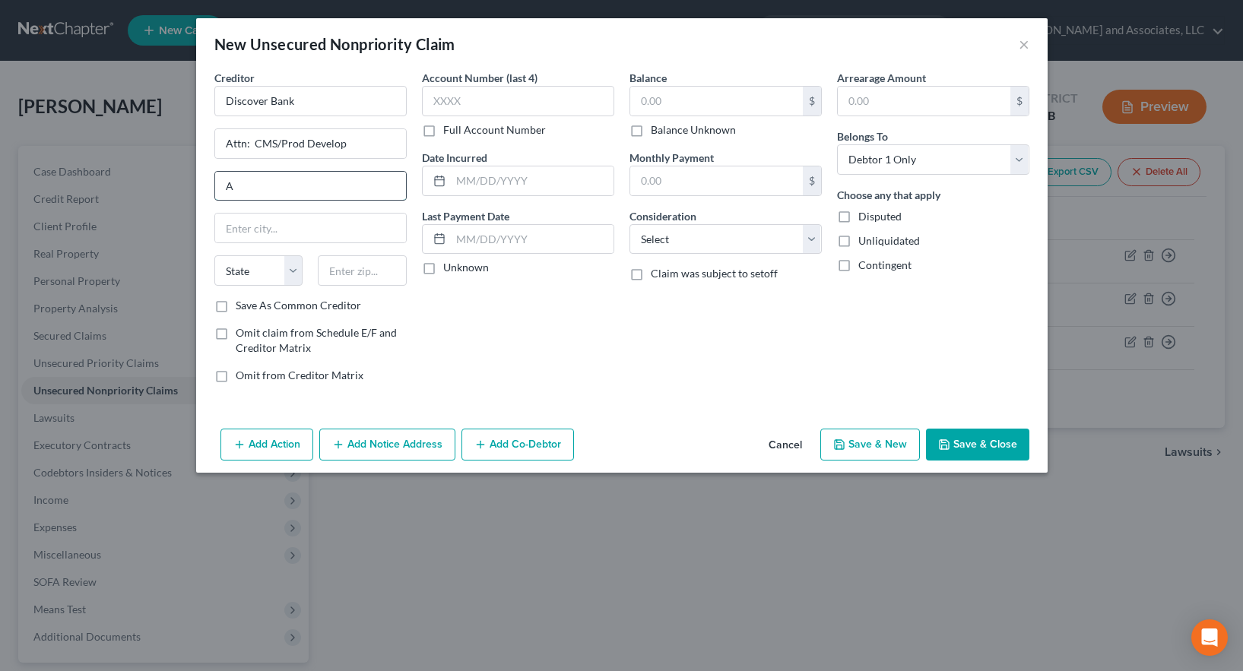
click at [244, 182] on input "A" at bounding box center [310, 186] width 191 height 29
drag, startPoint x: 240, startPoint y: 185, endPoint x: 192, endPoint y: 176, distance: 48.6
click at [193, 176] on div "New Unsecured Nonpriority Claim × Creditor * Discover Bank Attn: CMS/Prod Devel…" at bounding box center [621, 335] width 1243 height 671
paste input "P. O. Box 15316"
click at [232, 224] on input "text" at bounding box center [310, 228] width 191 height 29
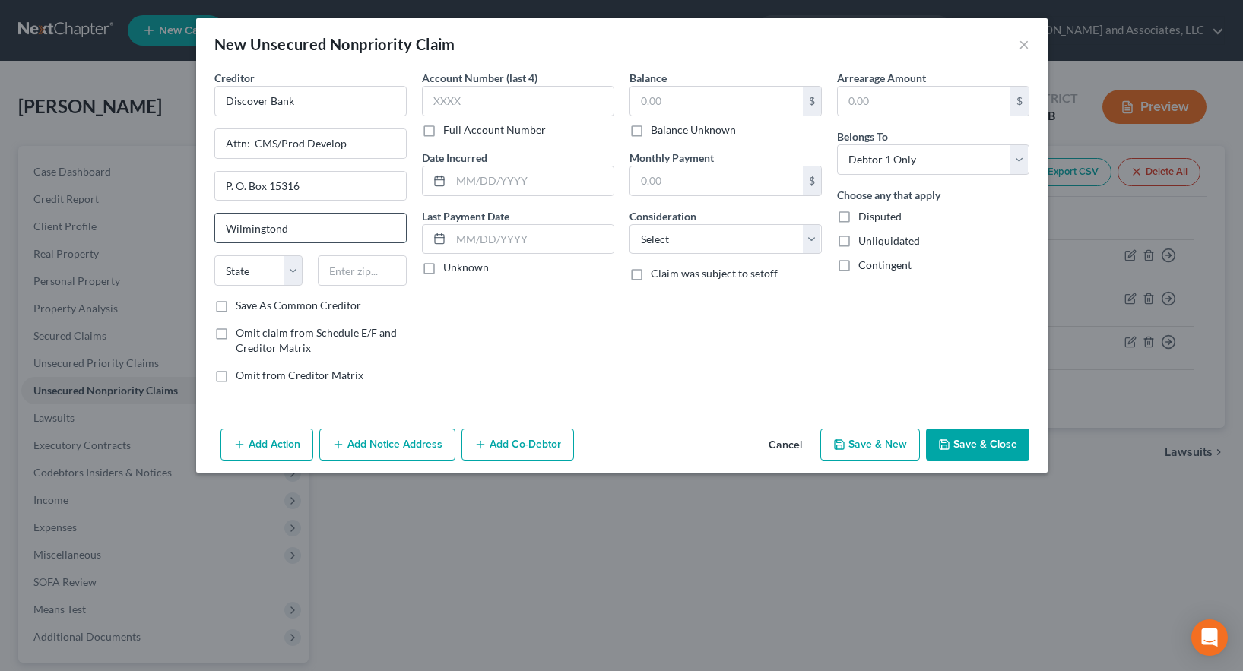
click at [297, 231] on input "Wilmingtond" at bounding box center [310, 228] width 191 height 29
click at [240, 265] on select "State [US_STATE] AK AR AZ CA CO CT DE DC [GEOGRAPHIC_DATA] [GEOGRAPHIC_DATA] GU…" at bounding box center [258, 271] width 89 height 30
click at [214, 256] on select "State [US_STATE] AK AR AZ CA CO CT DE DC [GEOGRAPHIC_DATA] [GEOGRAPHIC_DATA] GU…" at bounding box center [258, 271] width 89 height 30
click at [345, 271] on input "text" at bounding box center [362, 271] width 89 height 30
click at [443, 94] on input "text" at bounding box center [518, 101] width 192 height 30
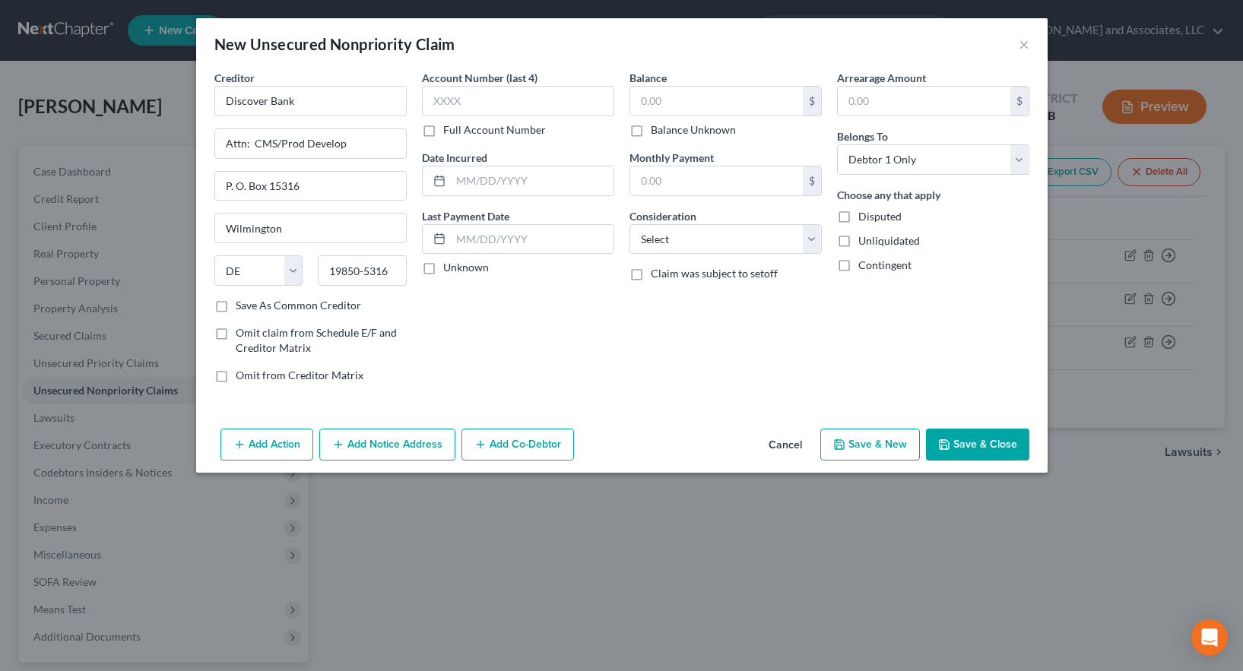
click at [443, 133] on label "Full Account Number" at bounding box center [494, 129] width 103 height 15
click at [449, 132] on input "Full Account Number" at bounding box center [454, 127] width 10 height 10
click at [443, 97] on input "text" at bounding box center [518, 101] width 192 height 30
click at [558, 317] on div "Account Number 601100 Full Account Number Date Incurred Last Payment Date Unkno…" at bounding box center [518, 232] width 208 height 325
click at [236, 303] on label "Save As Common Creditor" at bounding box center [298, 305] width 125 height 15
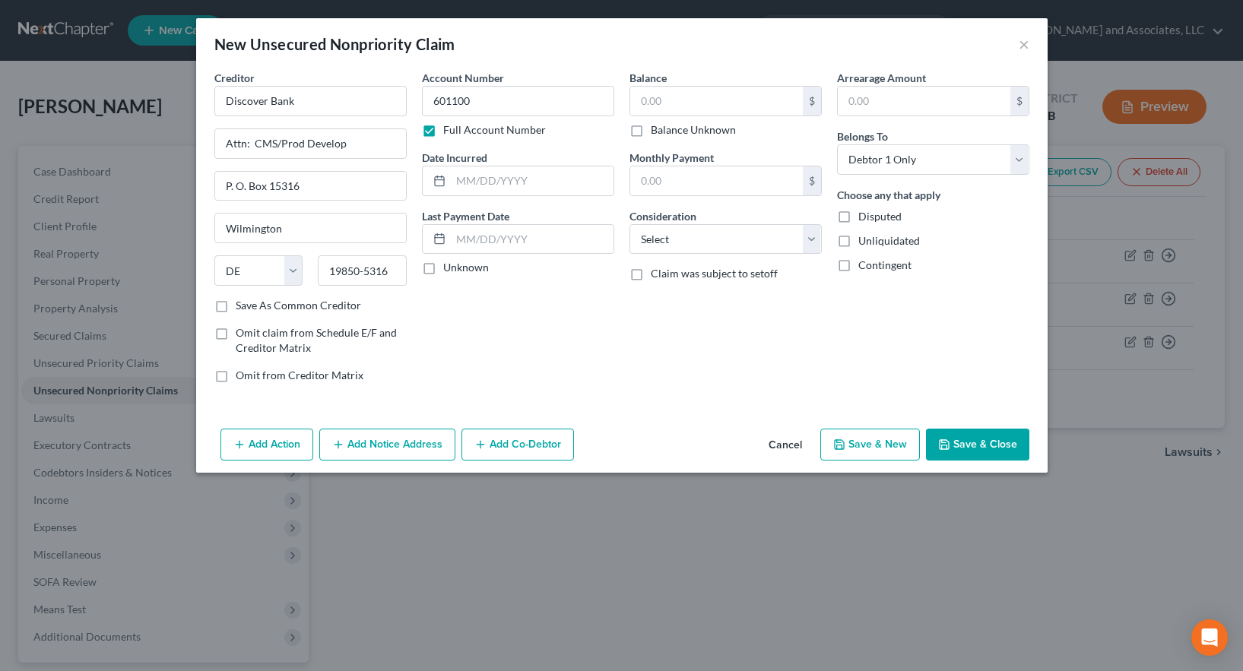
click at [242, 303] on input "Save As Common Creditor" at bounding box center [247, 303] width 10 height 10
click at [876, 443] on button "Save & New" at bounding box center [871, 445] width 100 height 32
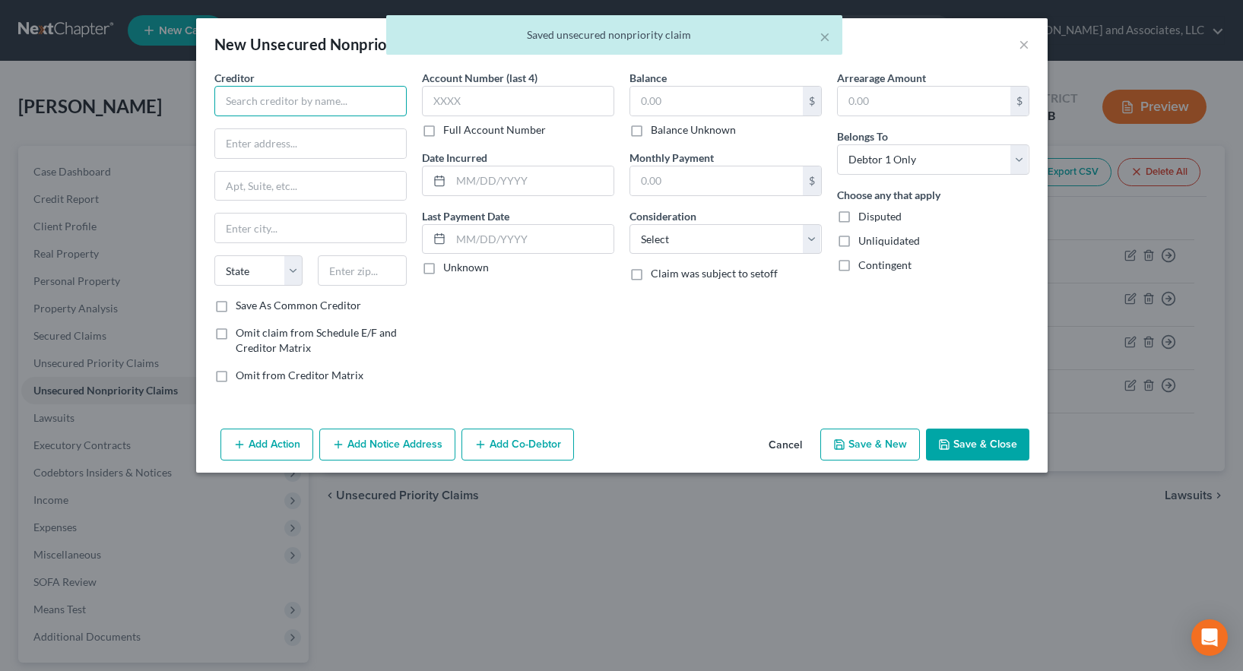
click at [298, 96] on input "text" at bounding box center [310, 101] width 192 height 30
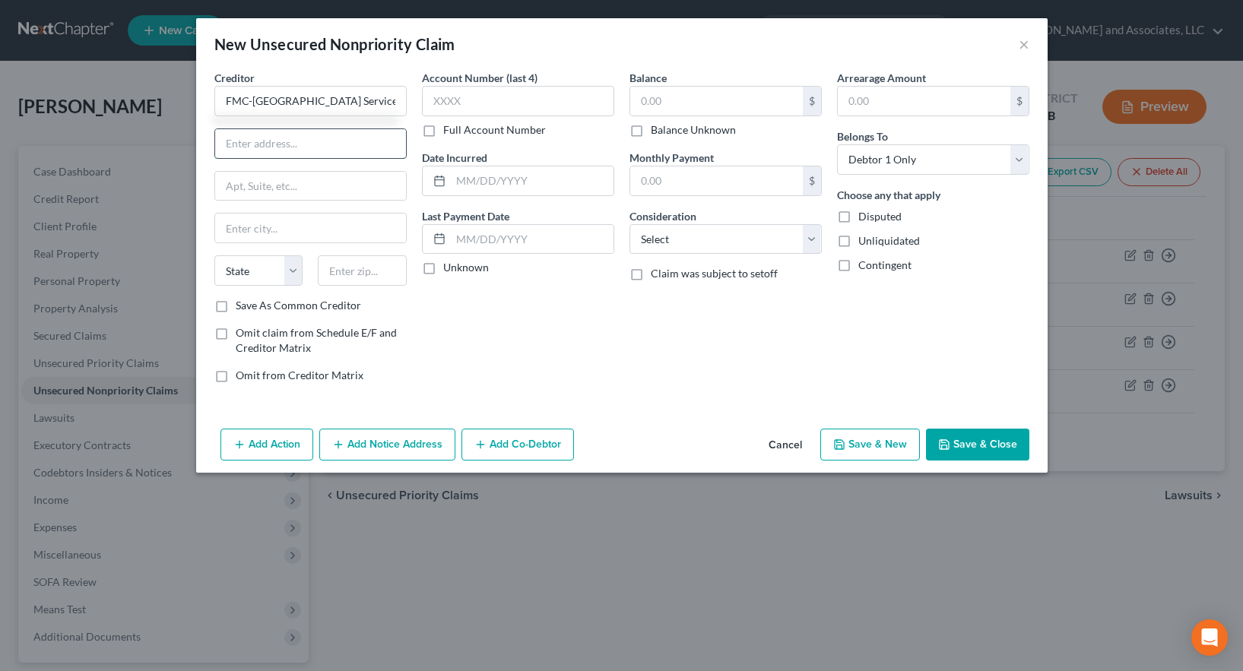
click at [259, 144] on input "text" at bounding box center [310, 143] width 191 height 29
click at [237, 223] on input "text" at bounding box center [310, 228] width 191 height 29
click at [253, 268] on select "State [US_STATE] AK AR AZ CA CO CT DE DC [GEOGRAPHIC_DATA] [GEOGRAPHIC_DATA] GU…" at bounding box center [258, 271] width 89 height 30
click at [214, 256] on select "State [US_STATE] AK AR AZ CA CO CT DE DC [GEOGRAPHIC_DATA] [GEOGRAPHIC_DATA] GU…" at bounding box center [258, 271] width 89 height 30
click at [354, 272] on input "text" at bounding box center [362, 271] width 89 height 30
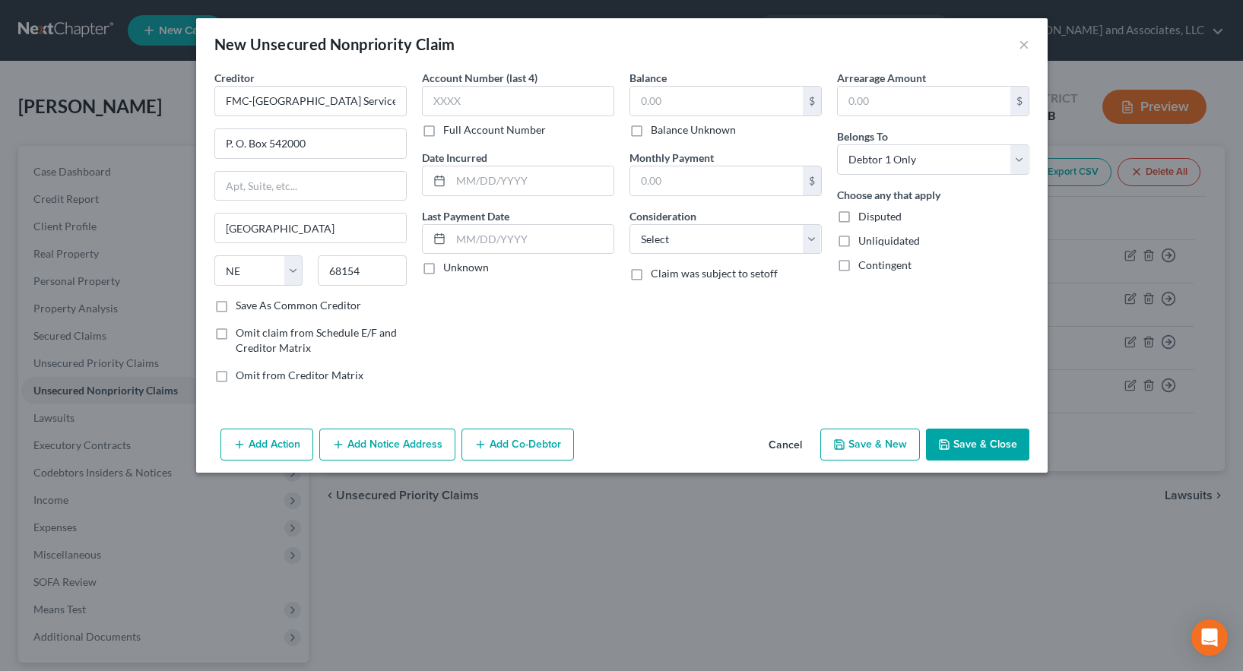
click at [236, 301] on label "Save As Common Creditor" at bounding box center [298, 305] width 125 height 15
click at [242, 301] on input "Save As Common Creditor" at bounding box center [247, 303] width 10 height 10
click at [443, 135] on label "Full Account Number" at bounding box center [494, 129] width 103 height 15
click at [449, 132] on input "Full Account Number" at bounding box center [454, 127] width 10 height 10
click at [458, 99] on input "text" at bounding box center [518, 101] width 192 height 30
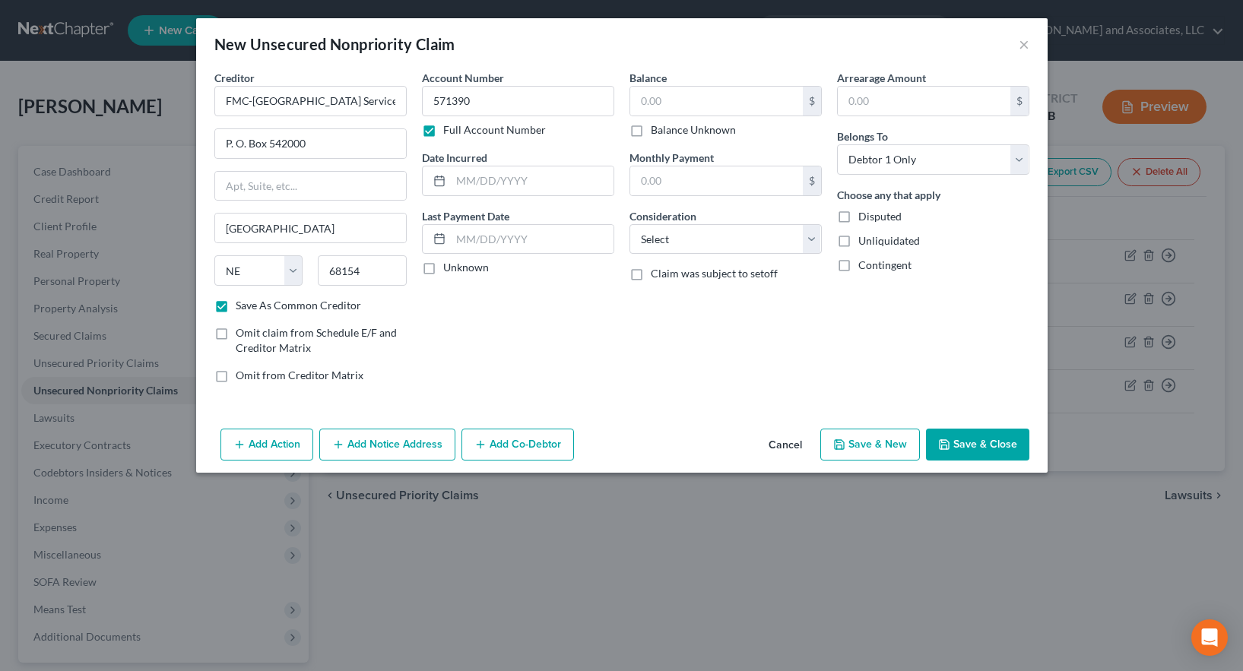
click at [398, 443] on button "Add Notice Address" at bounding box center [387, 445] width 136 height 32
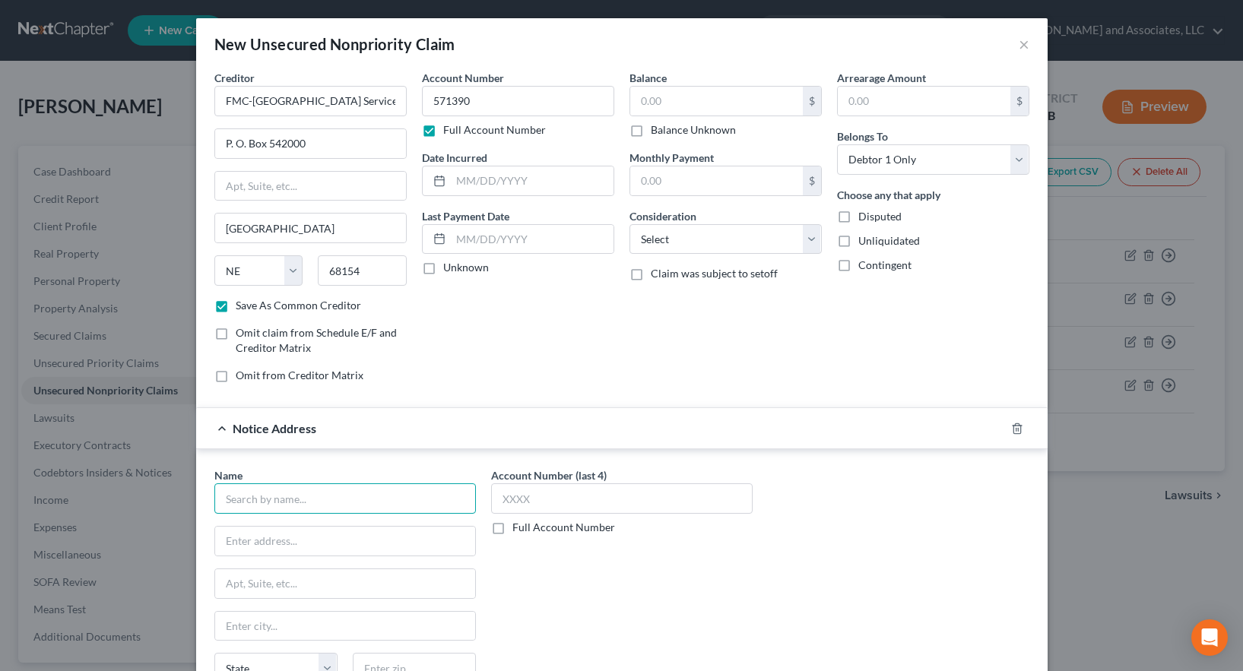
click at [279, 503] on input "text" at bounding box center [345, 499] width 262 height 30
click at [306, 543] on input "text" at bounding box center [345, 541] width 260 height 29
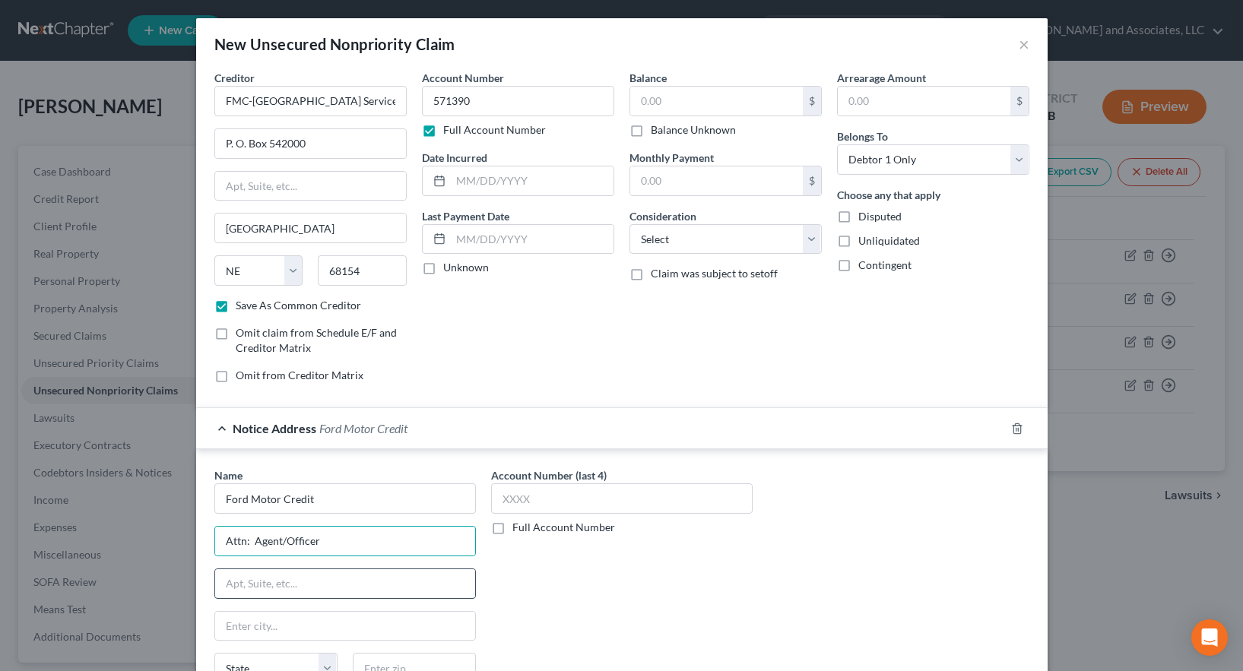
click at [242, 576] on input "text" at bounding box center [345, 584] width 260 height 29
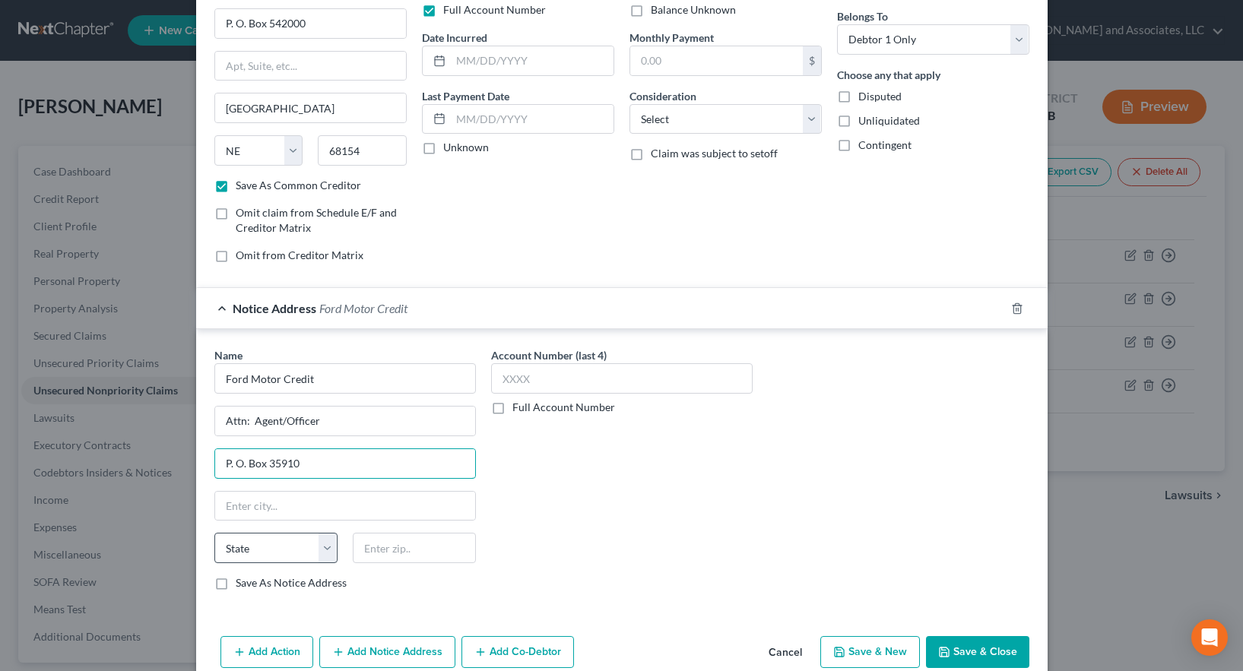
scroll to position [148, 0]
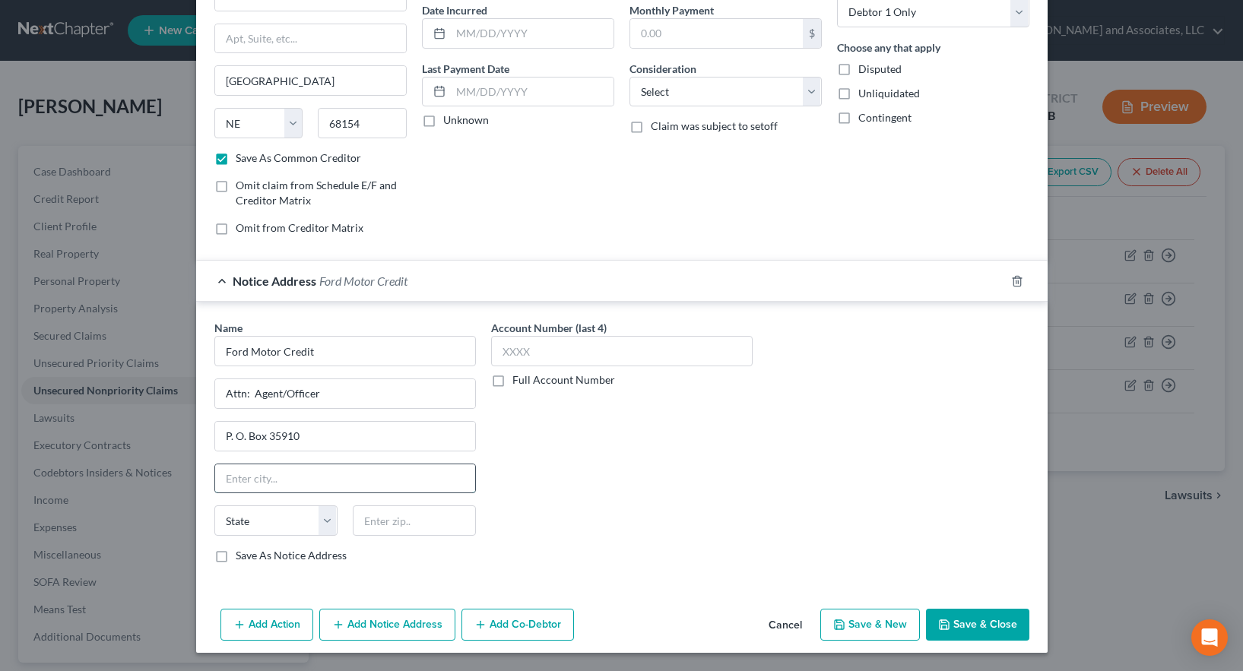
click at [237, 480] on input "text" at bounding box center [345, 479] width 260 height 29
click at [513, 379] on label "Full Account Number" at bounding box center [564, 380] width 103 height 15
click at [519, 379] on input "Full Account Number" at bounding box center [524, 378] width 10 height 10
click at [513, 349] on input "text" at bounding box center [622, 351] width 262 height 30
click at [236, 554] on label "Save As Notice Address" at bounding box center [291, 555] width 111 height 15
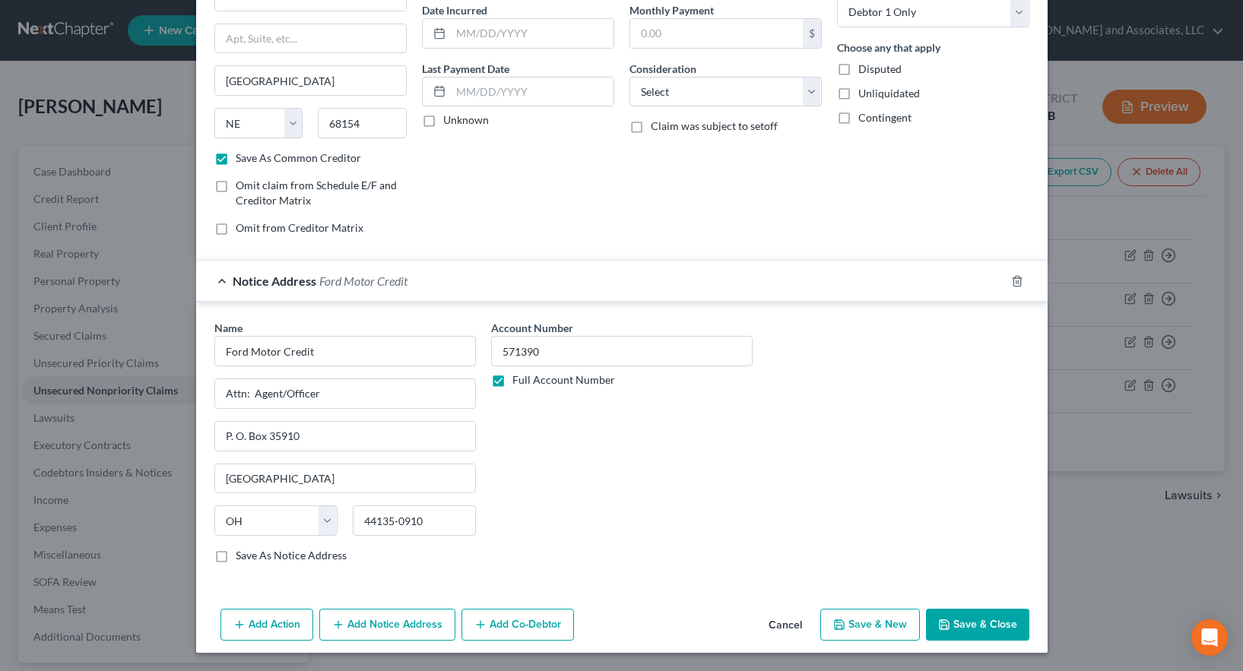
click at [242, 554] on input "Save As Notice Address" at bounding box center [247, 553] width 10 height 10
click at [885, 628] on button "Save & New" at bounding box center [871, 625] width 100 height 32
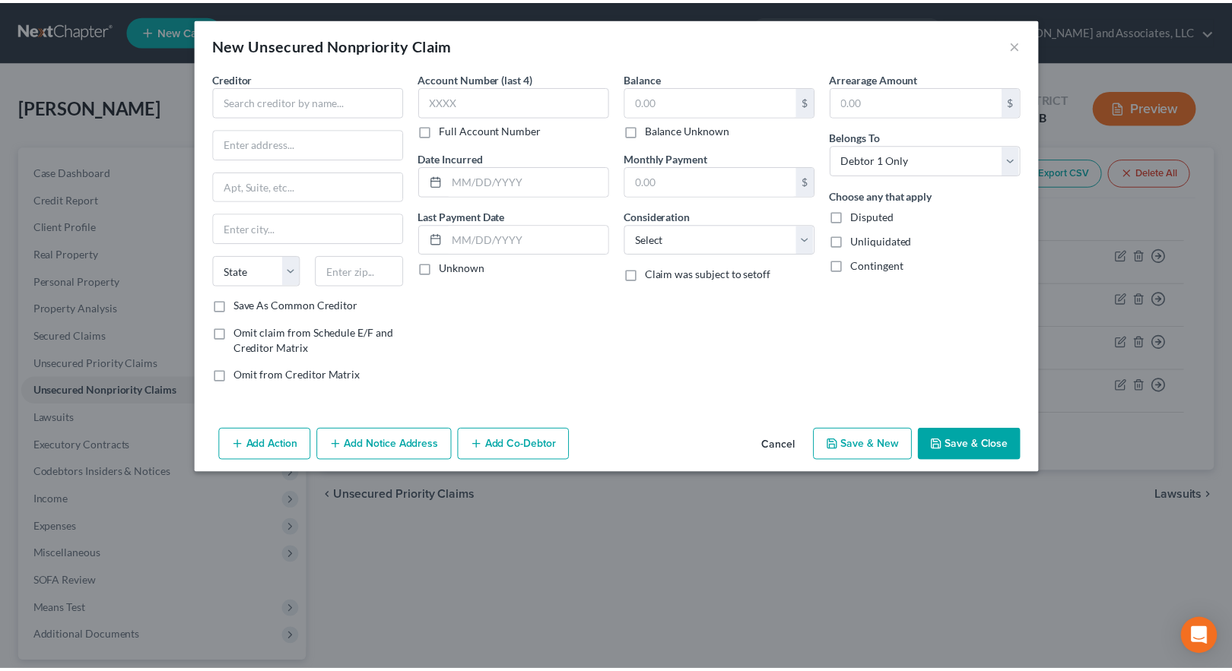
scroll to position [0, 0]
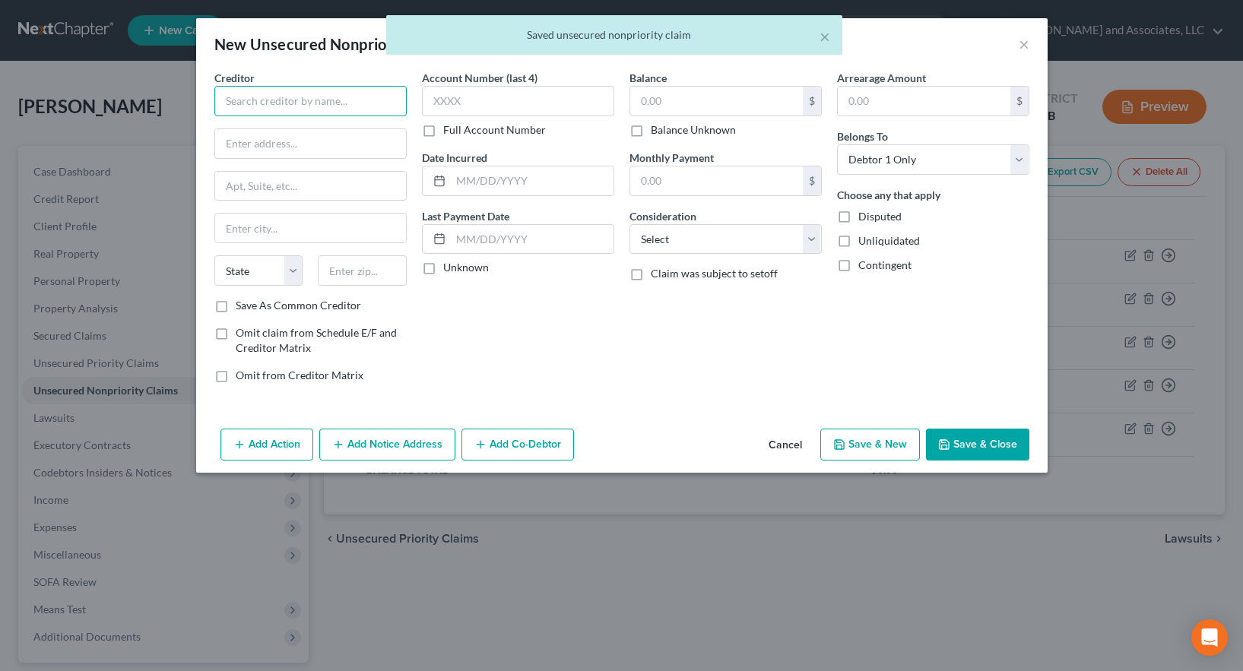
click at [271, 104] on input "text" at bounding box center [310, 101] width 192 height 30
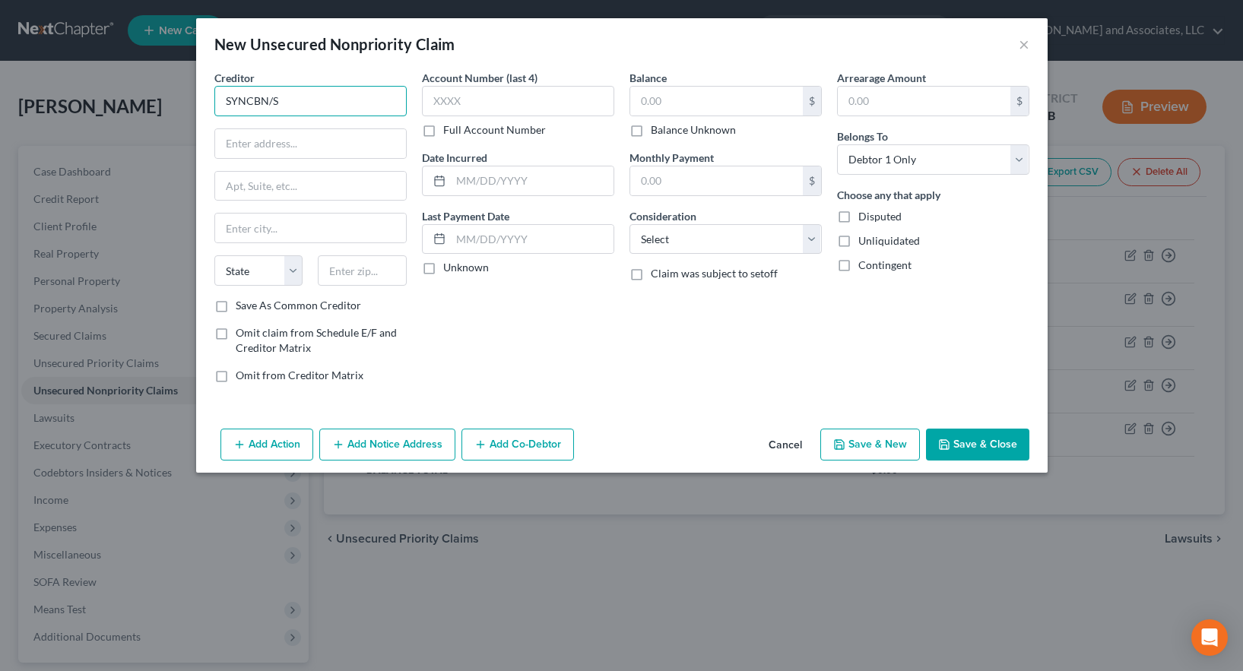
click at [308, 107] on input "SYNCBN/S" at bounding box center [310, 101] width 192 height 30
click at [264, 148] on input "text" at bounding box center [310, 143] width 191 height 29
click at [241, 234] on input "text" at bounding box center [310, 228] width 191 height 29
click at [236, 306] on label "Save As Common Creditor" at bounding box center [298, 305] width 125 height 15
click at [242, 306] on input "Save As Common Creditor" at bounding box center [247, 303] width 10 height 10
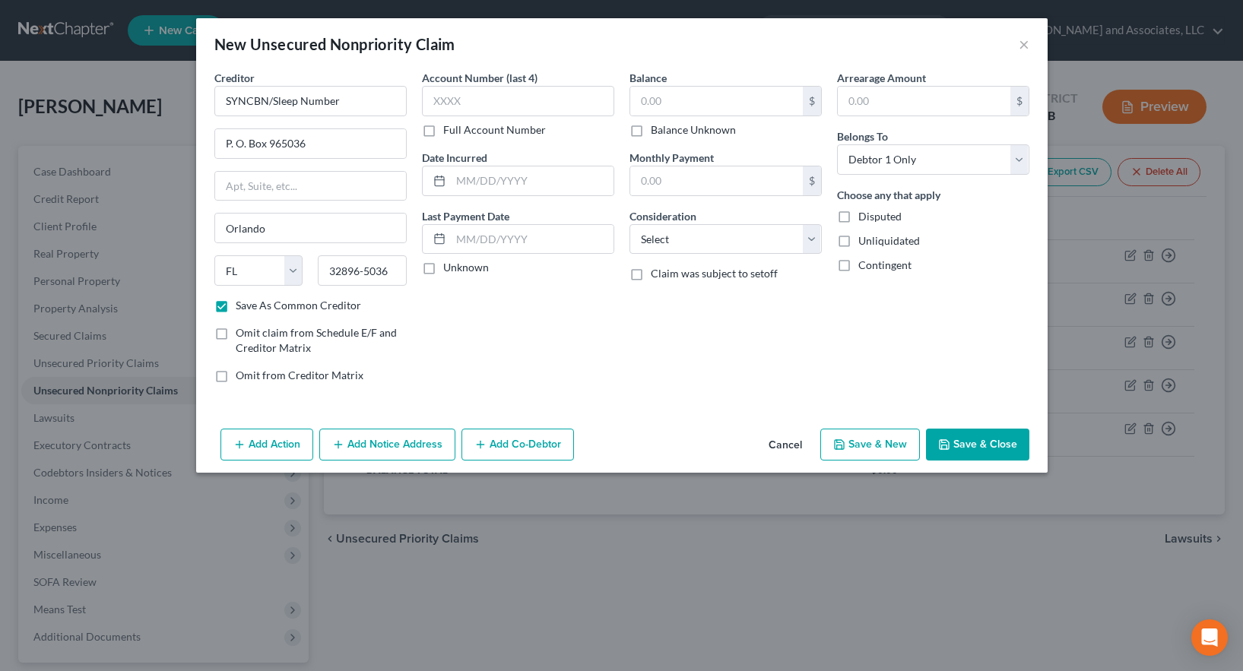
click at [443, 130] on label "Full Account Number" at bounding box center [494, 129] width 103 height 15
click at [449, 130] on input "Full Account Number" at bounding box center [454, 127] width 10 height 10
click at [440, 102] on input "text" at bounding box center [518, 101] width 192 height 30
click at [979, 436] on button "Save & Close" at bounding box center [977, 445] width 103 height 32
